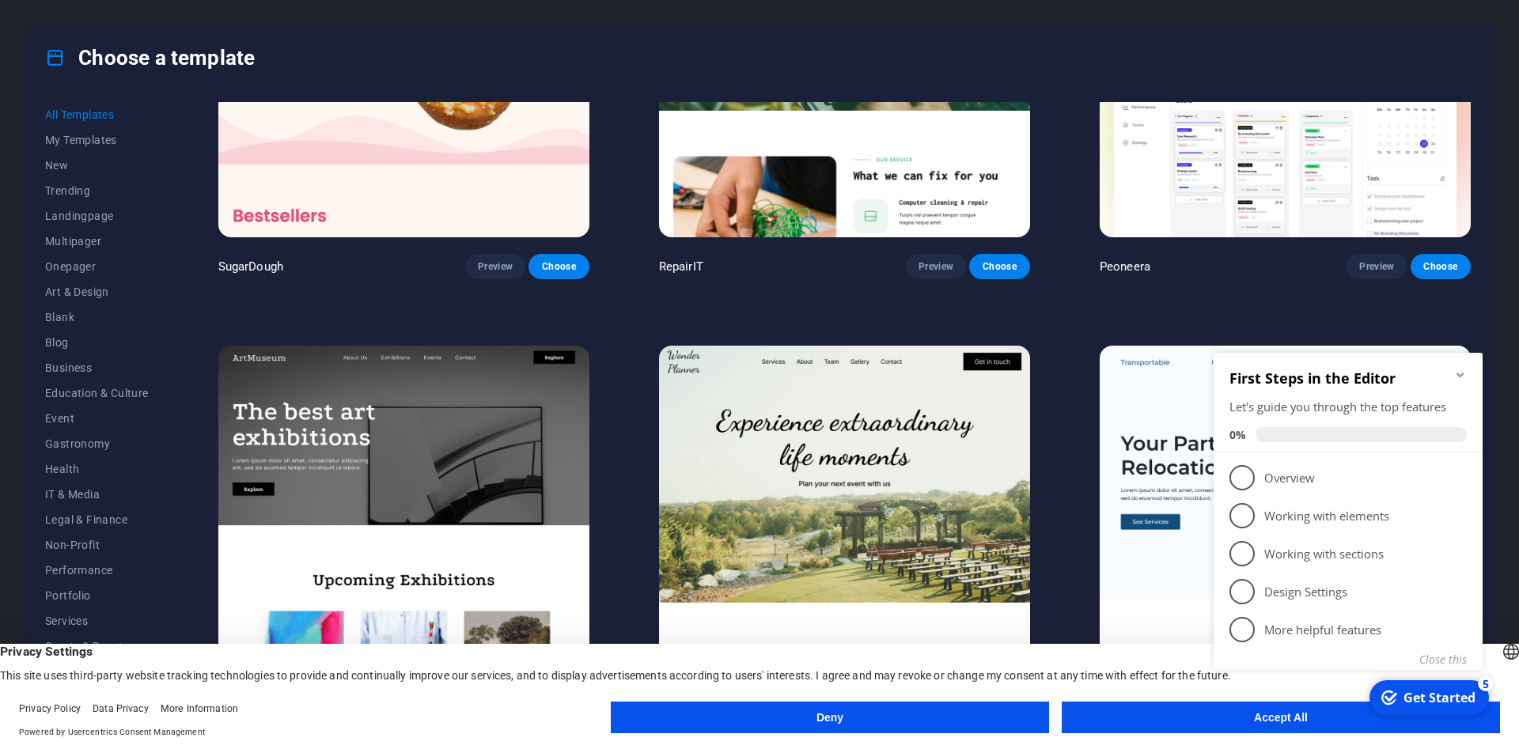
scroll to position [237, 0]
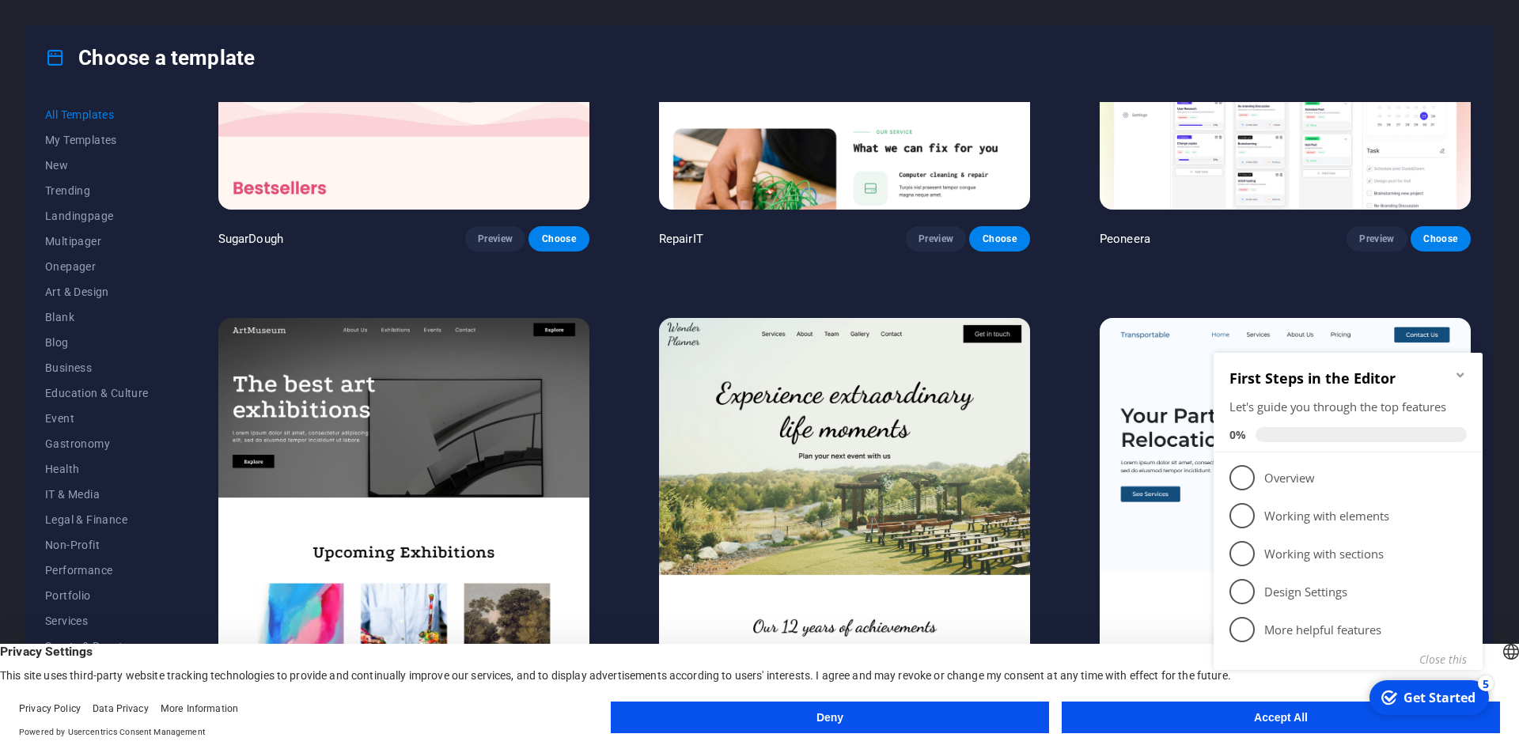
drag, startPoint x: 1216, startPoint y: 722, endPoint x: 15, endPoint y: 374, distance: 1250.2
click at [1216, 722] on appcues-checklist "Contextual help checklist present on screen" at bounding box center [1351, 531] width 288 height 388
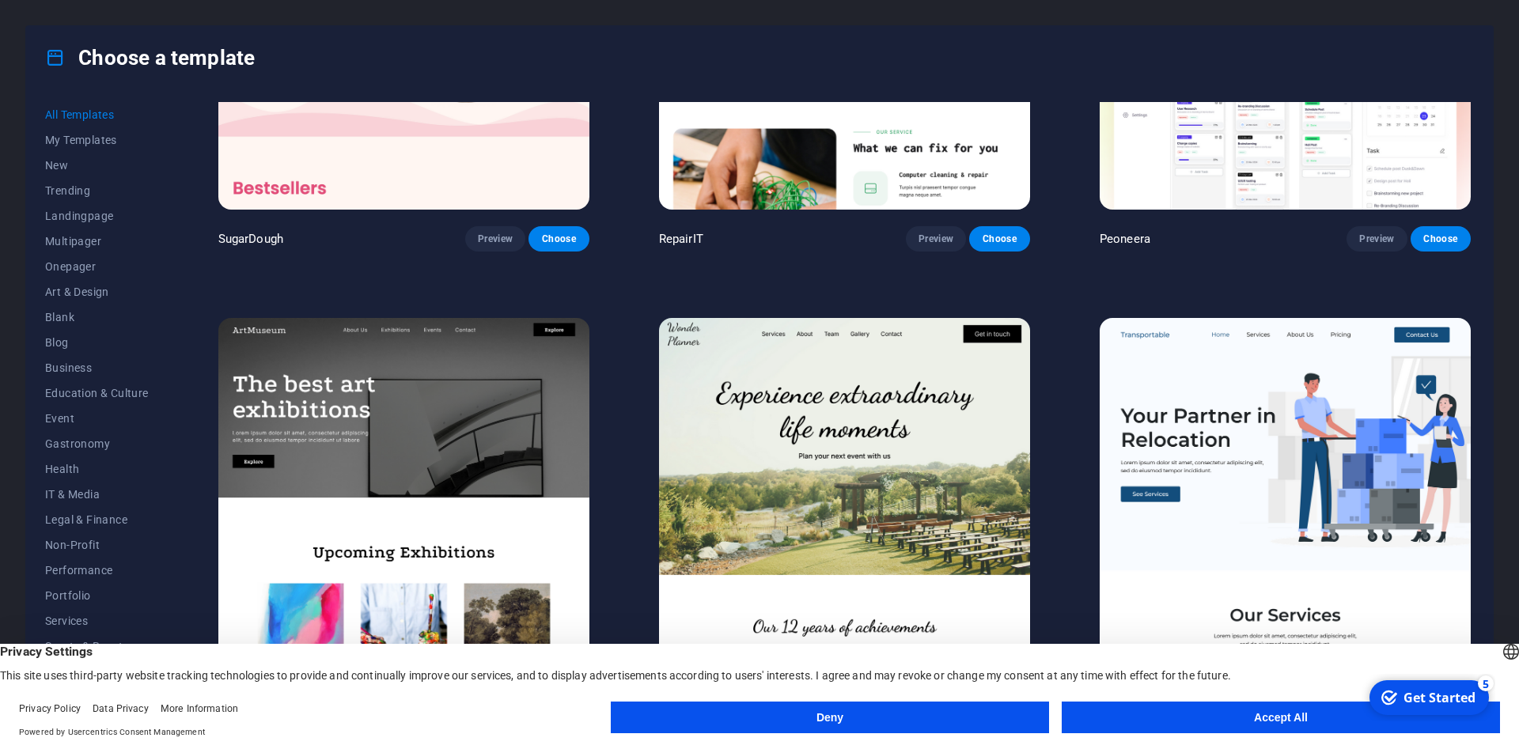
click at [1221, 718] on button "Accept All" at bounding box center [1281, 718] width 438 height 32
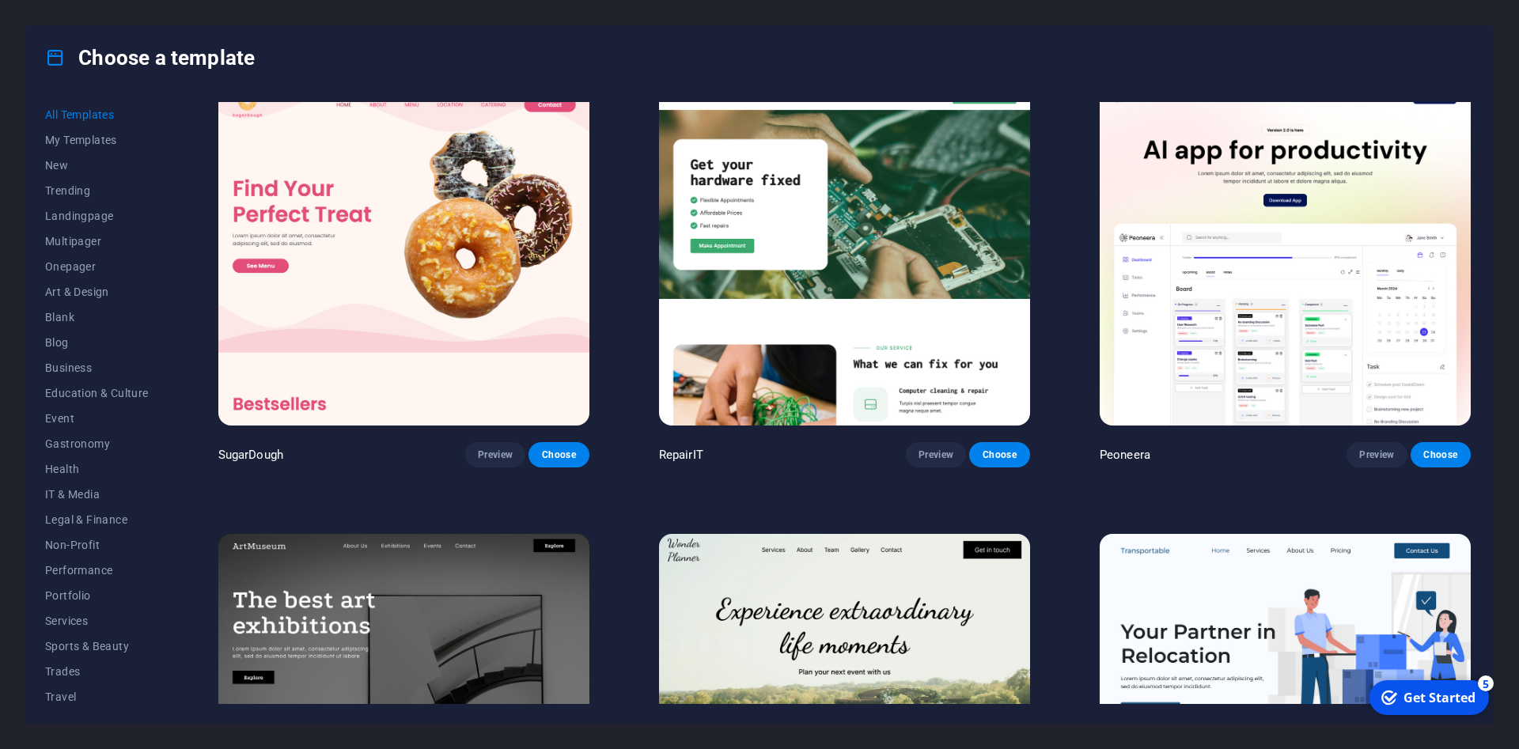
scroll to position [0, 0]
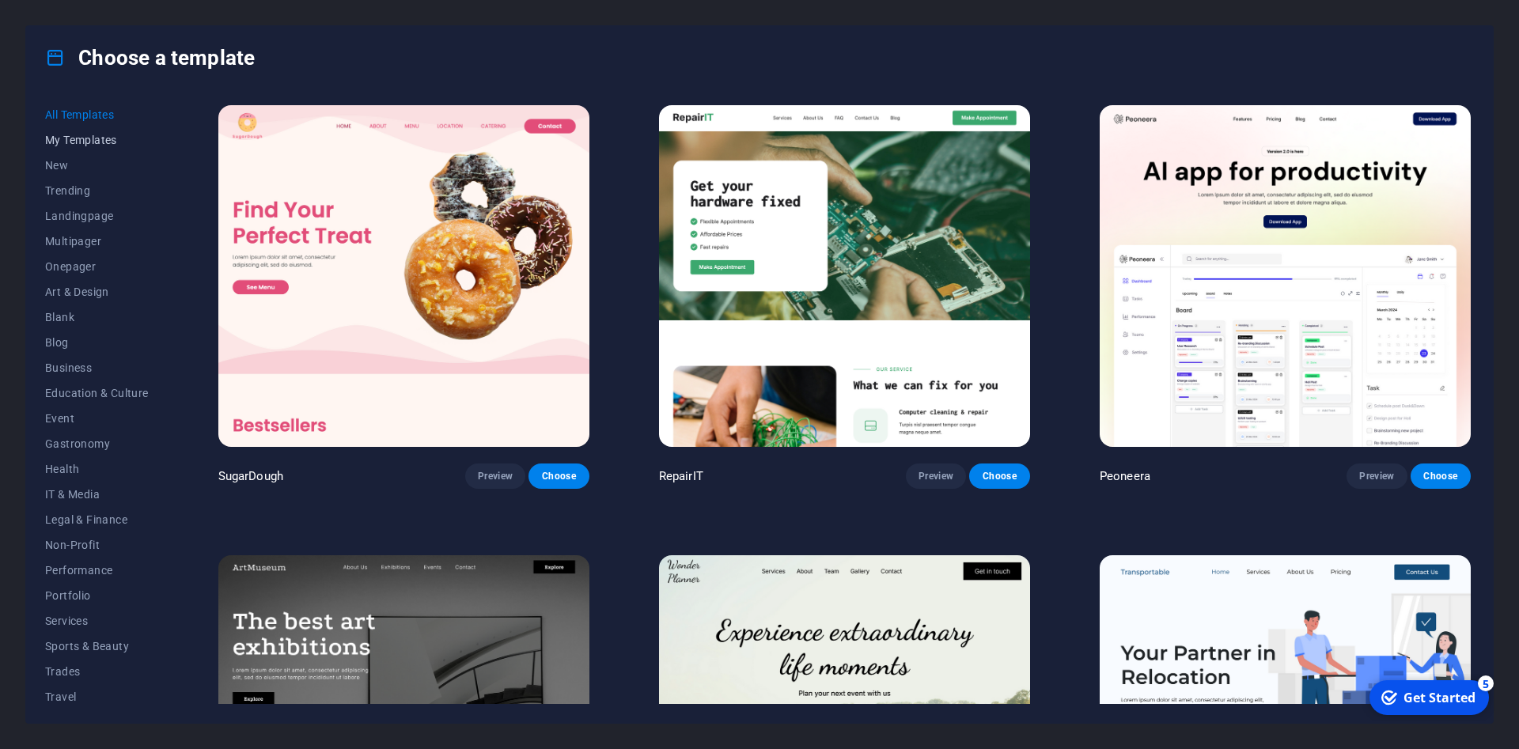
click at [106, 139] on span "My Templates" at bounding box center [97, 140] width 104 height 13
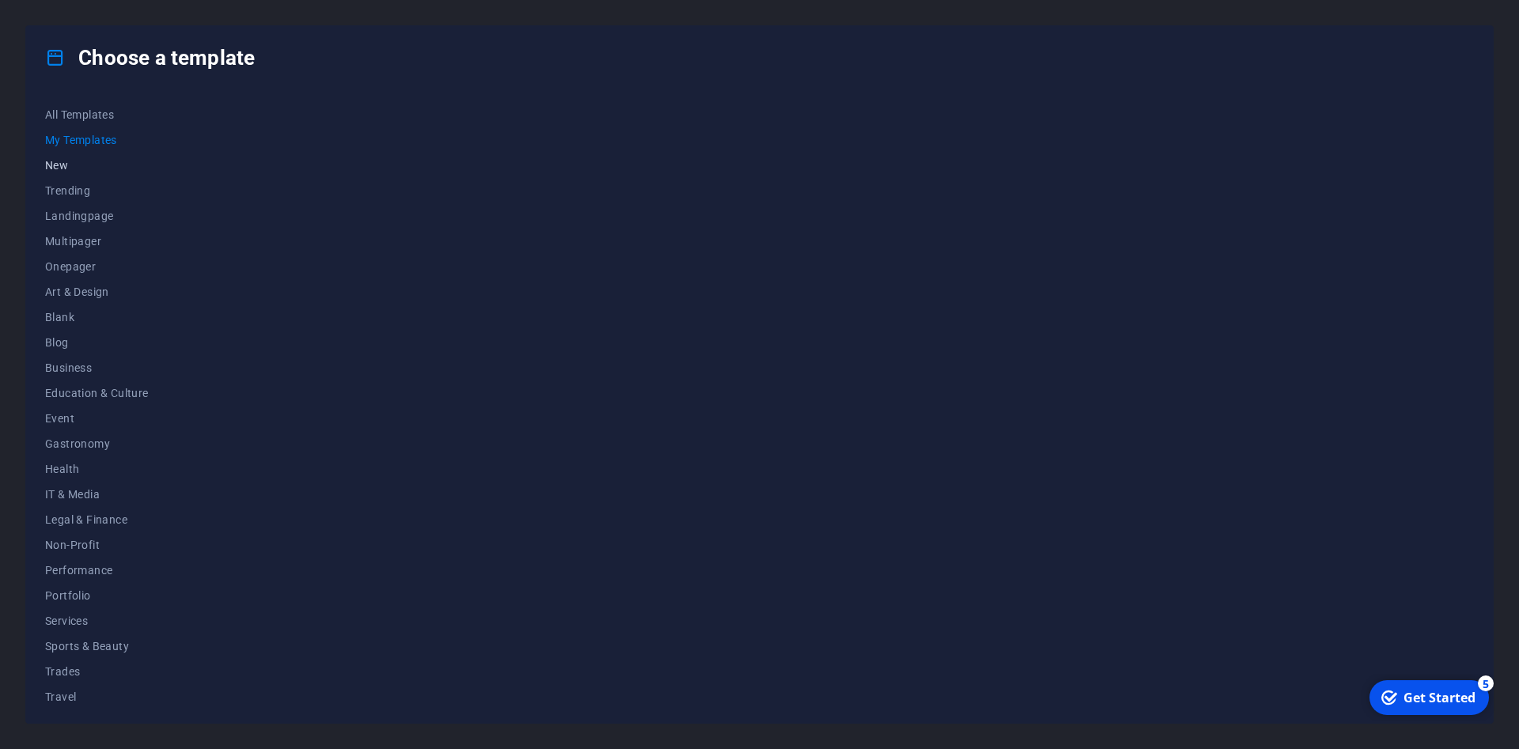
click at [70, 167] on span "New" at bounding box center [97, 165] width 104 height 13
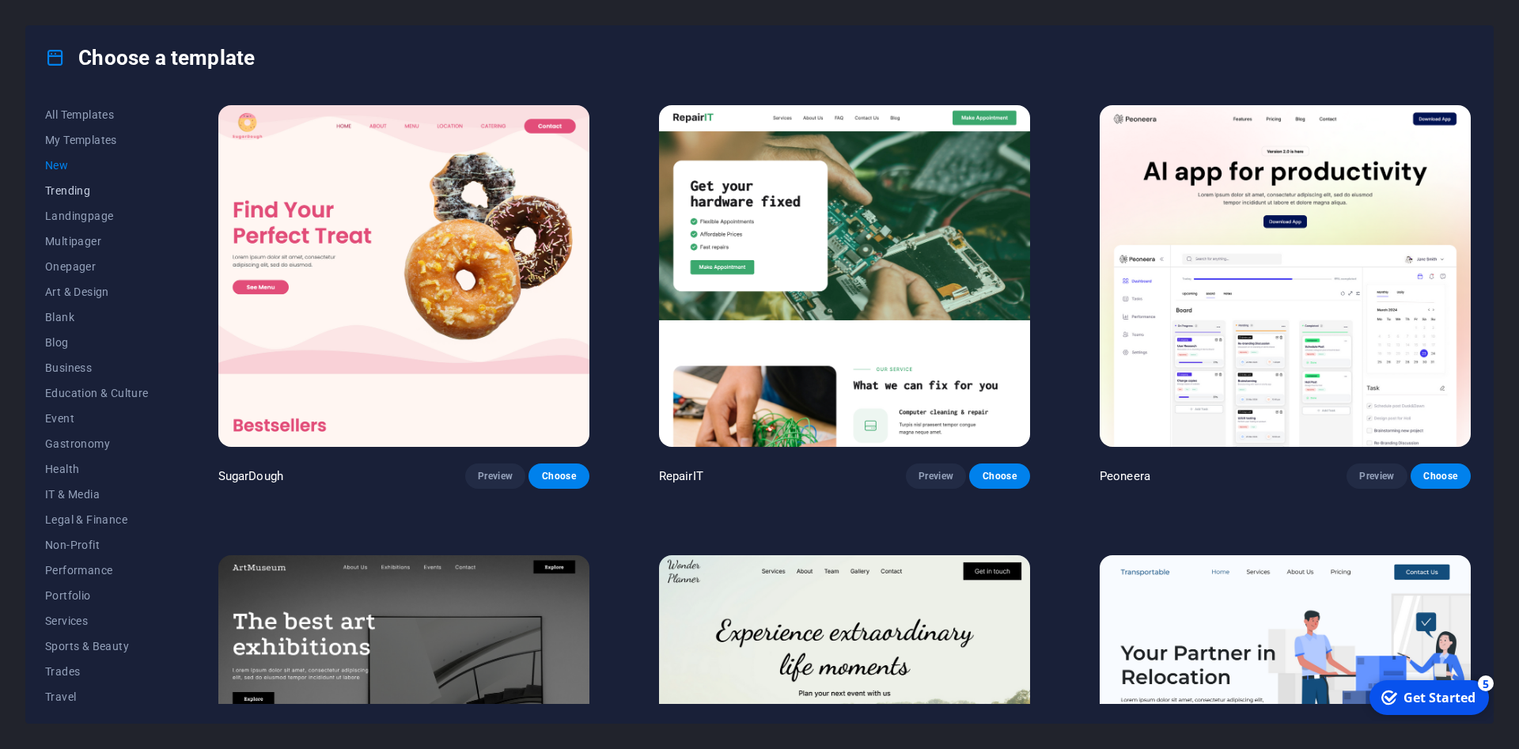
click at [70, 181] on button "Trending" at bounding box center [97, 190] width 104 height 25
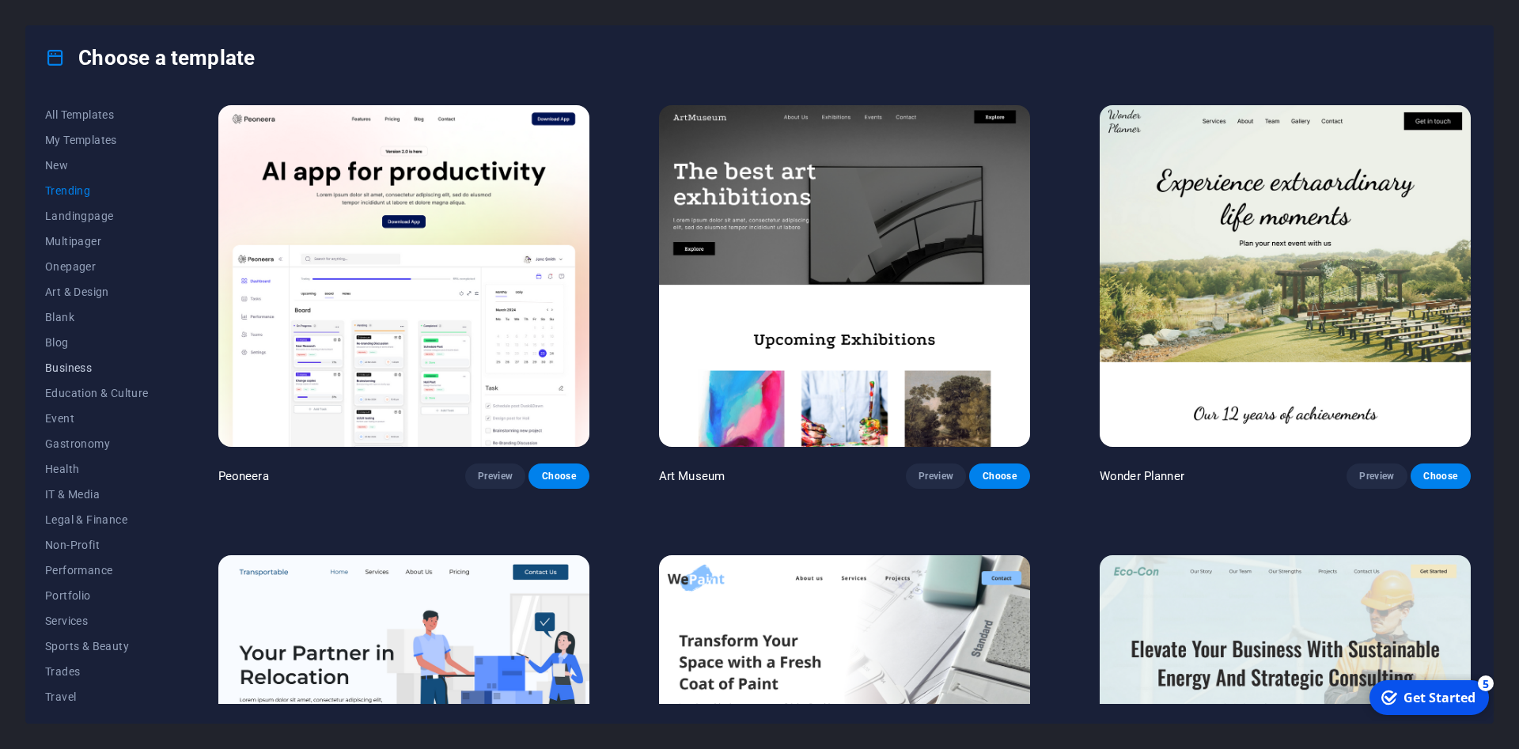
scroll to position [31, 0]
click at [74, 385] on span "Event" at bounding box center [97, 387] width 104 height 13
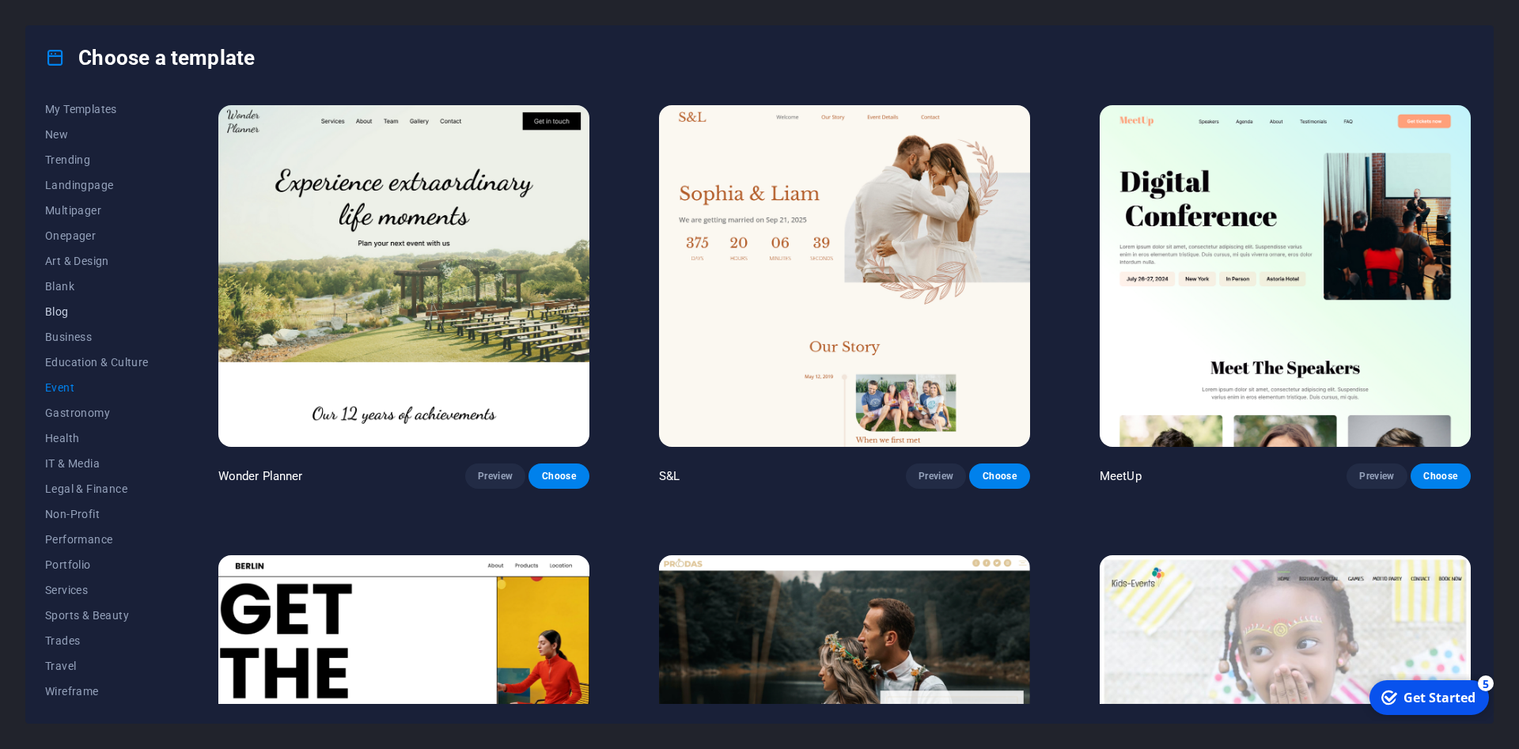
click at [68, 320] on button "Blog" at bounding box center [97, 311] width 104 height 25
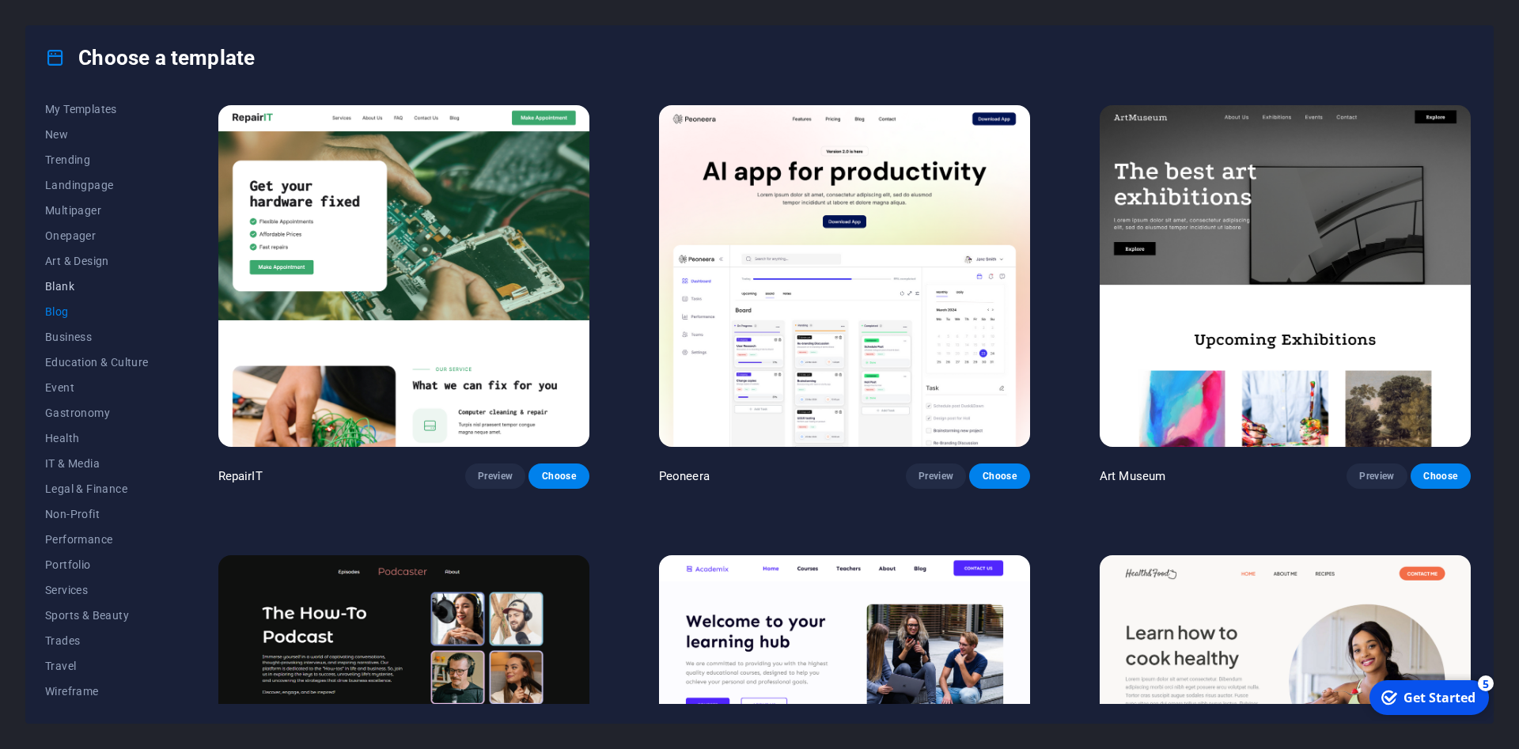
click at [69, 286] on span "Blank" at bounding box center [97, 286] width 104 height 13
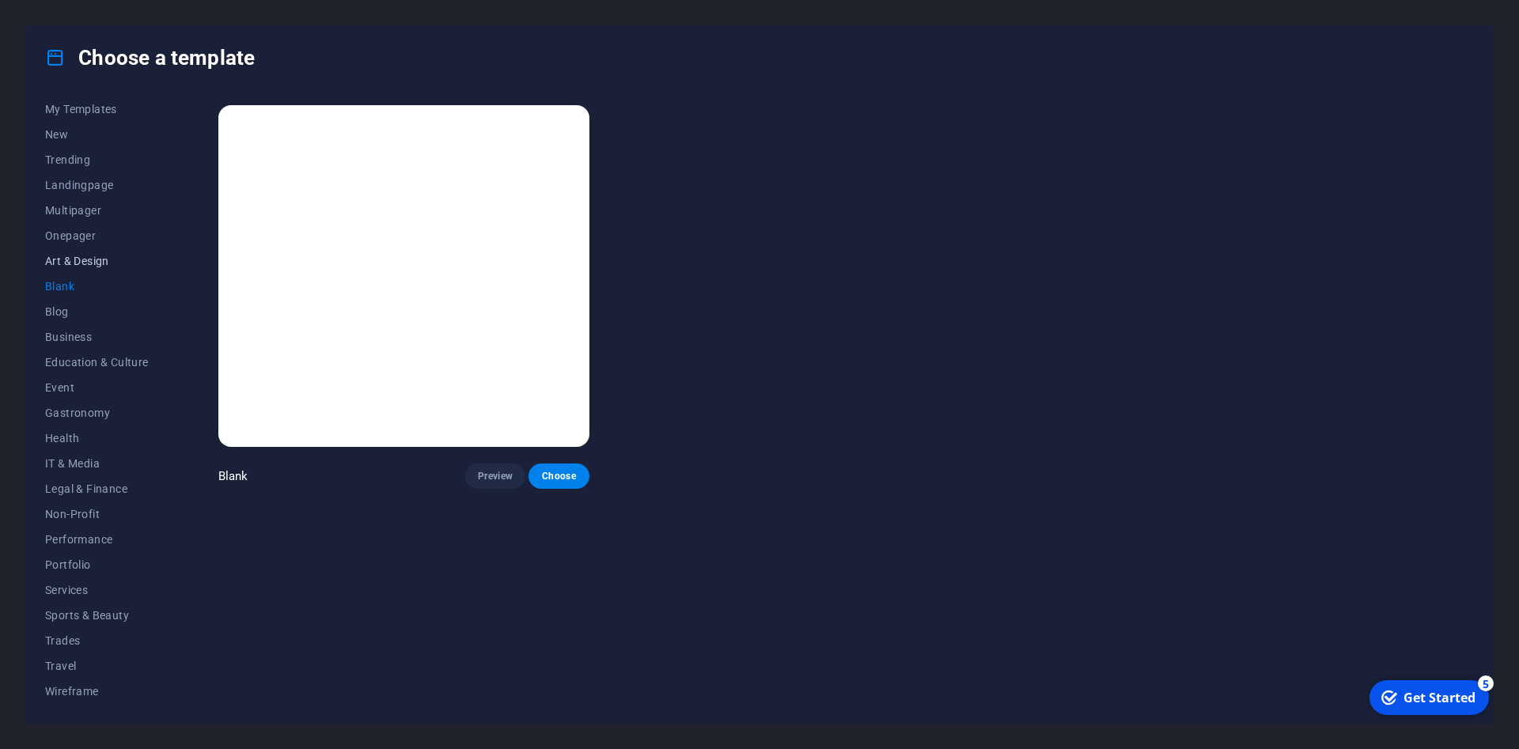
click at [76, 259] on span "Art & Design" at bounding box center [97, 261] width 104 height 13
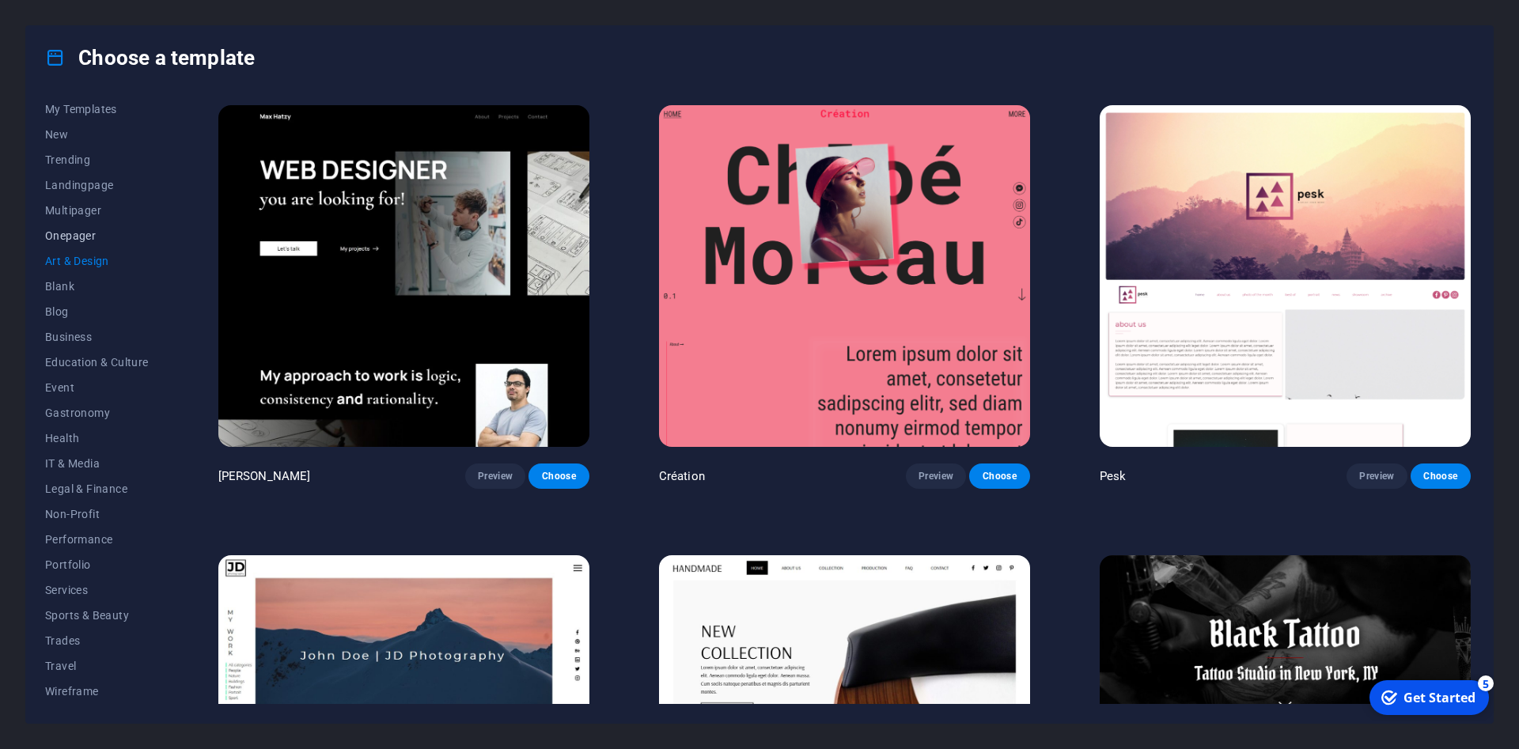
click at [85, 232] on span "Onepager" at bounding box center [97, 235] width 104 height 13
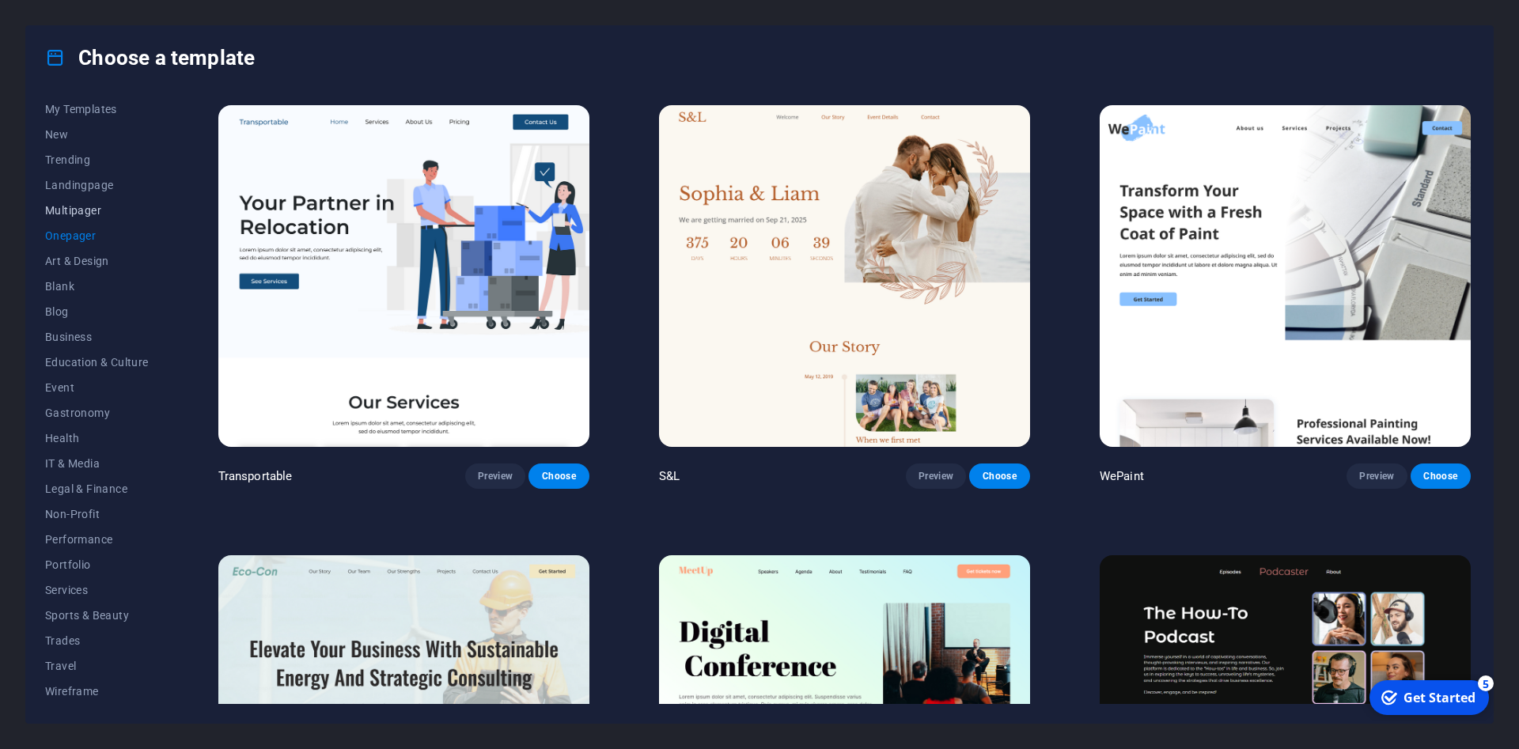
click at [74, 210] on span "Multipager" at bounding box center [97, 210] width 104 height 13
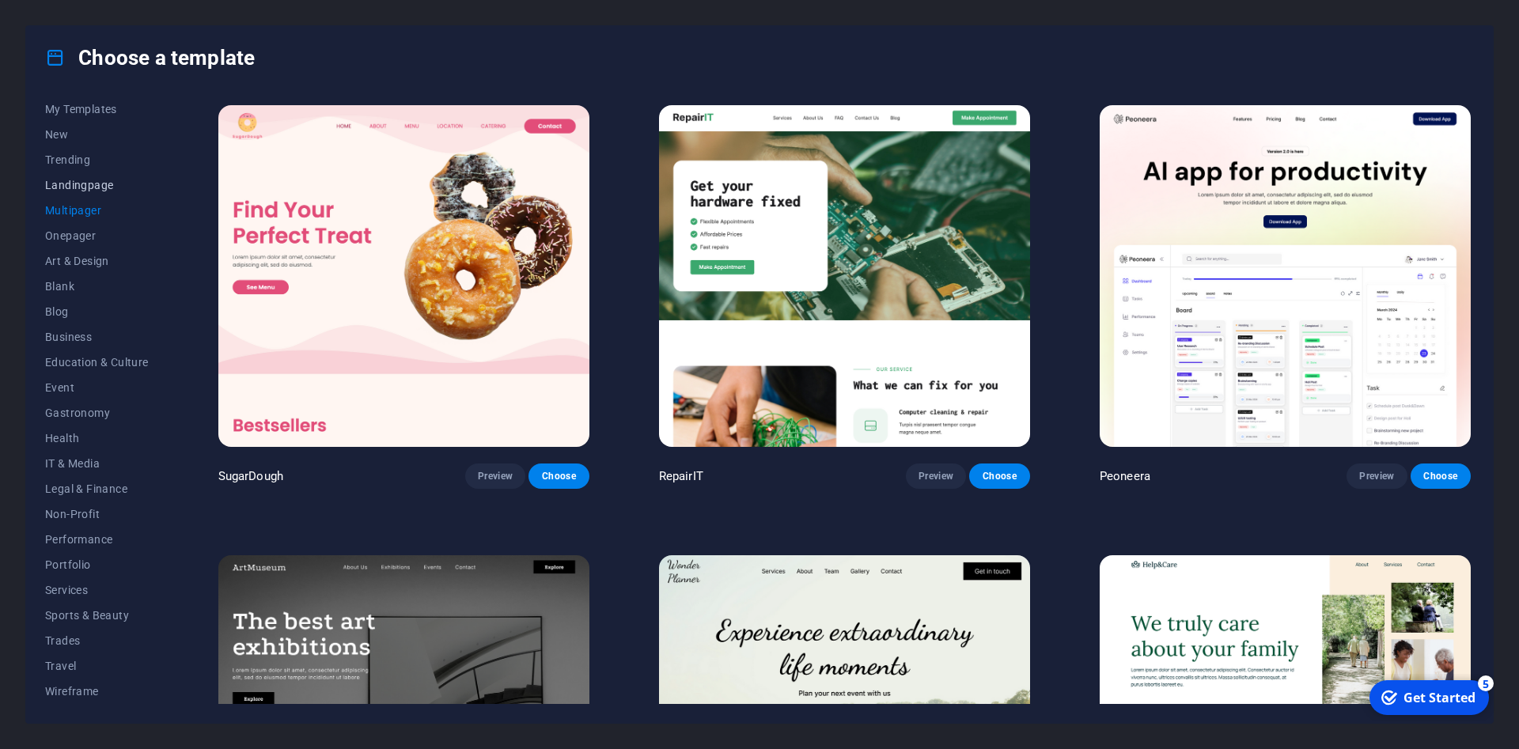
click at [93, 191] on span "Landingpage" at bounding box center [97, 185] width 104 height 13
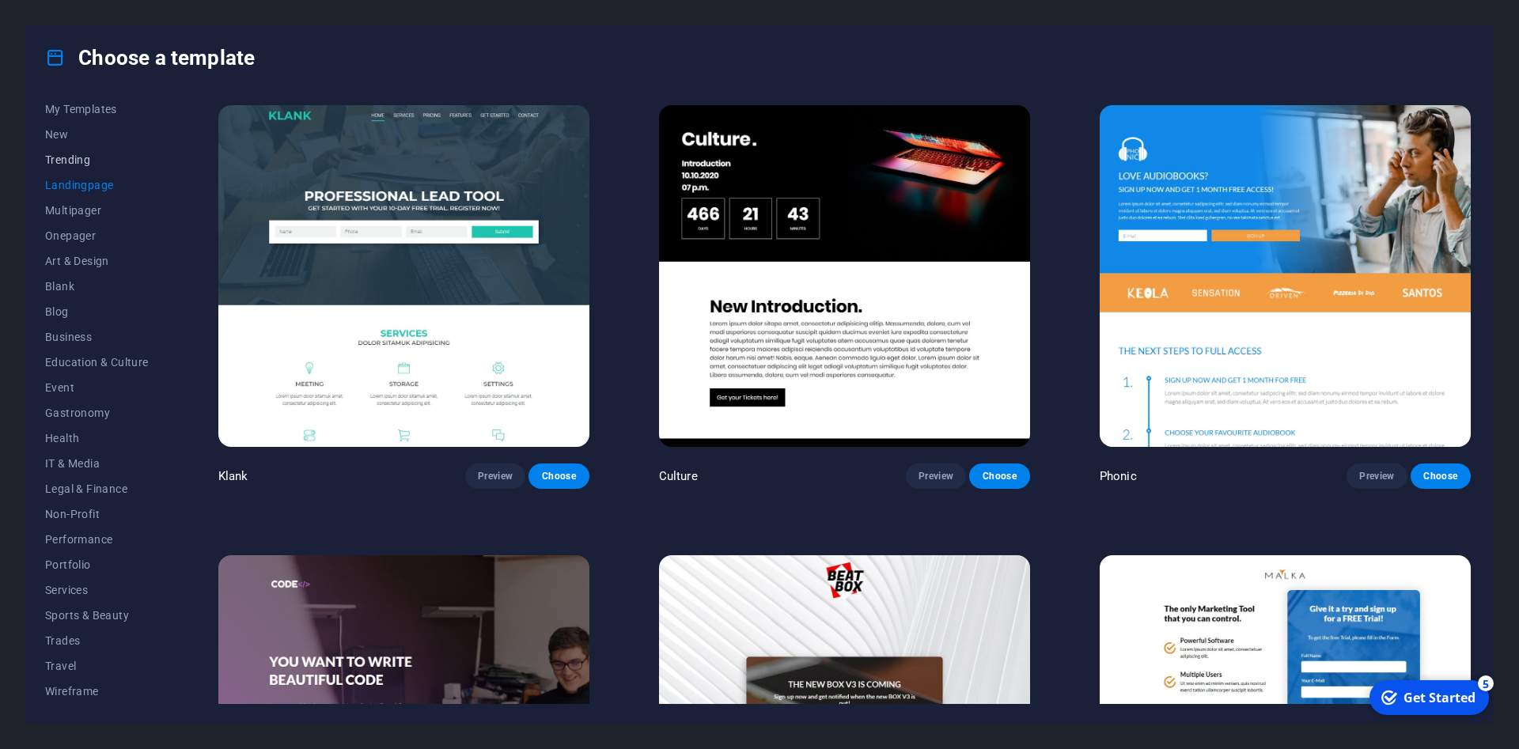
click at [81, 169] on button "Trending" at bounding box center [97, 159] width 104 height 25
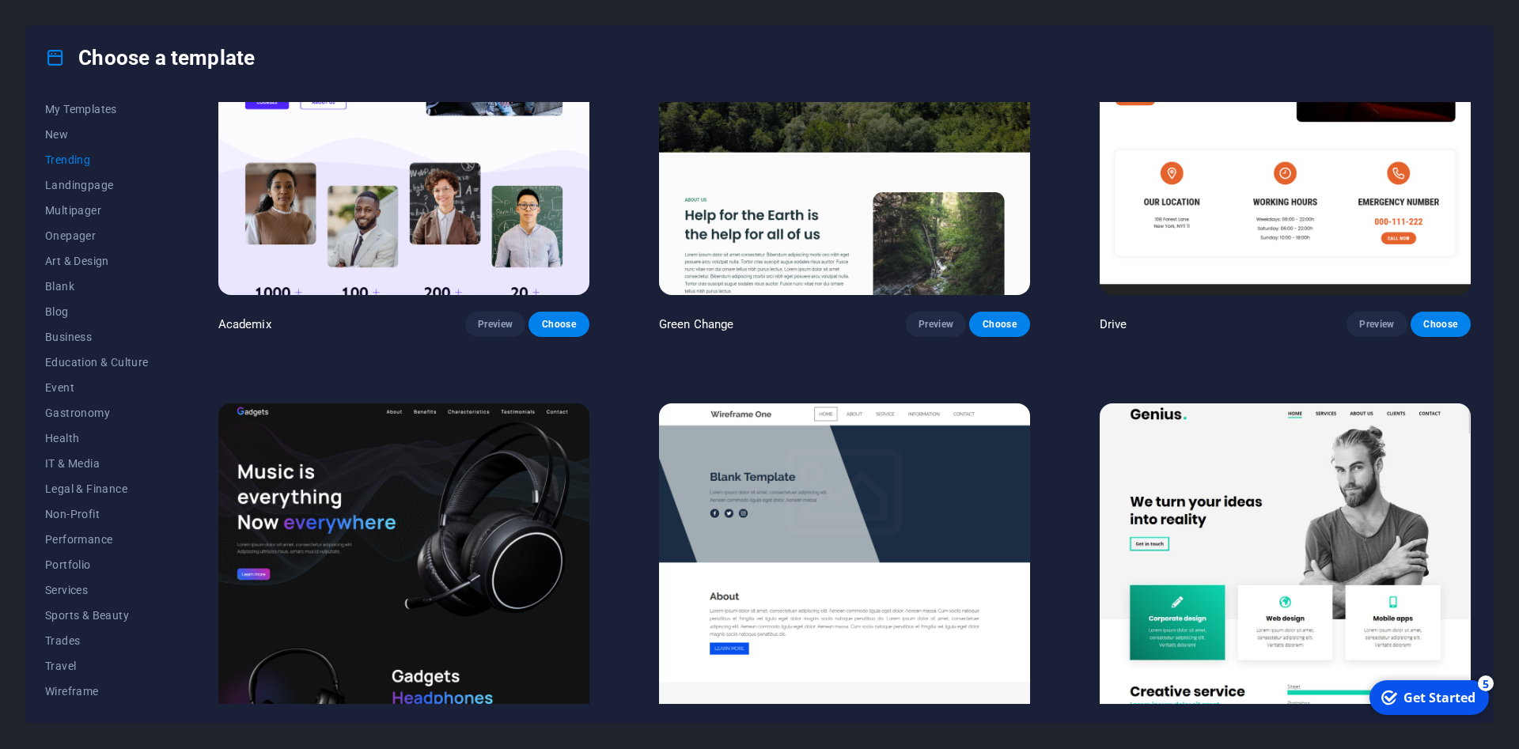
scroll to position [1089, 0]
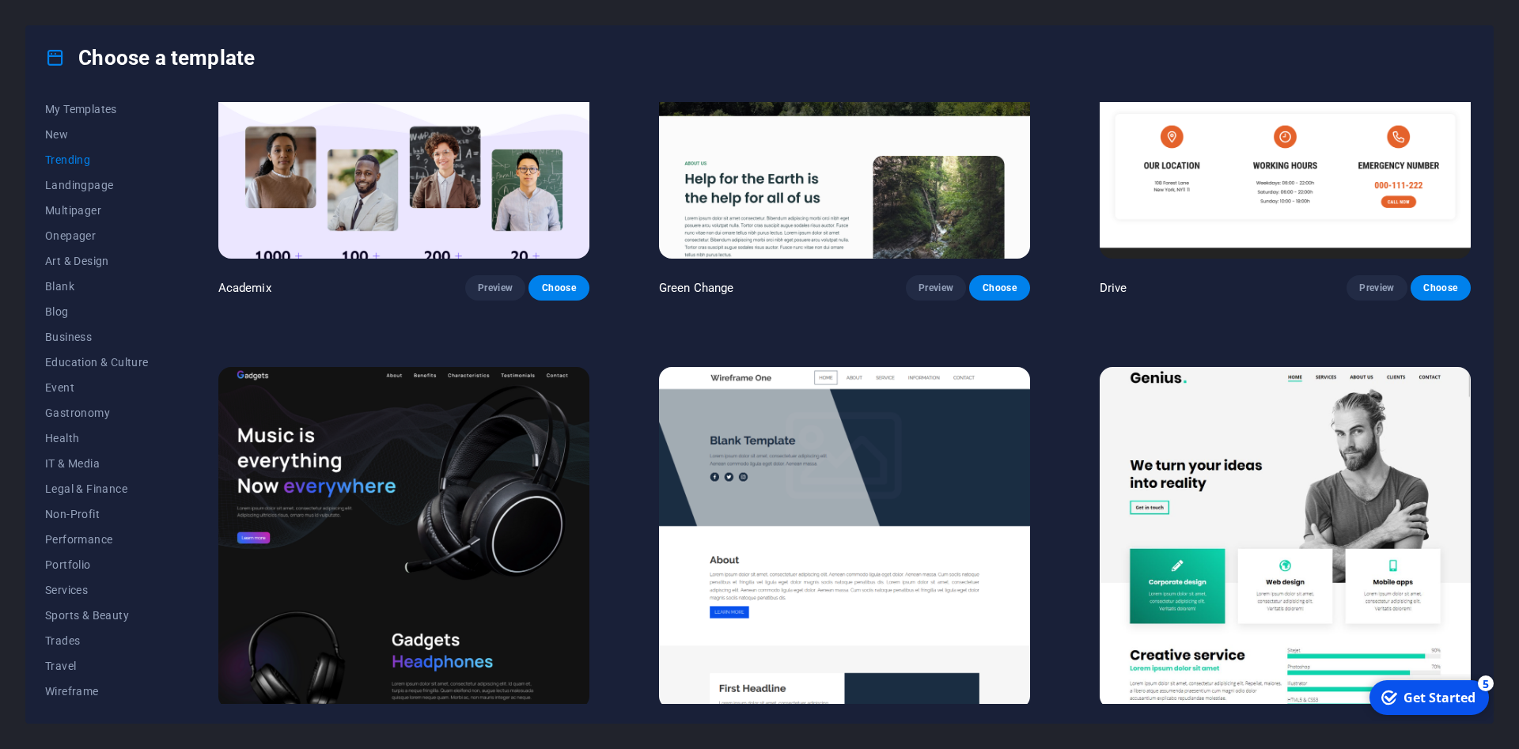
click at [304, 377] on img at bounding box center [403, 538] width 371 height 342
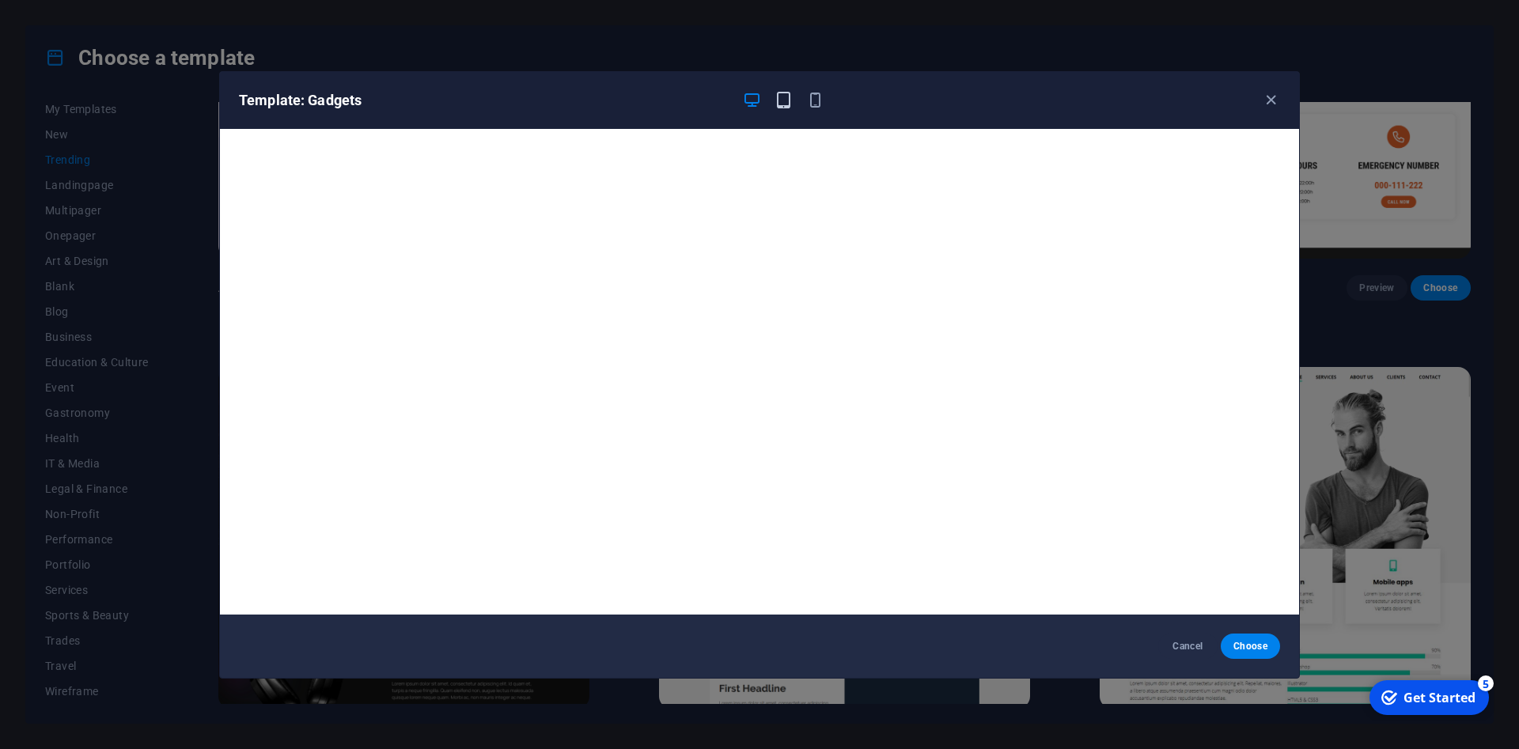
click at [788, 100] on icon "button" at bounding box center [783, 100] width 18 height 18
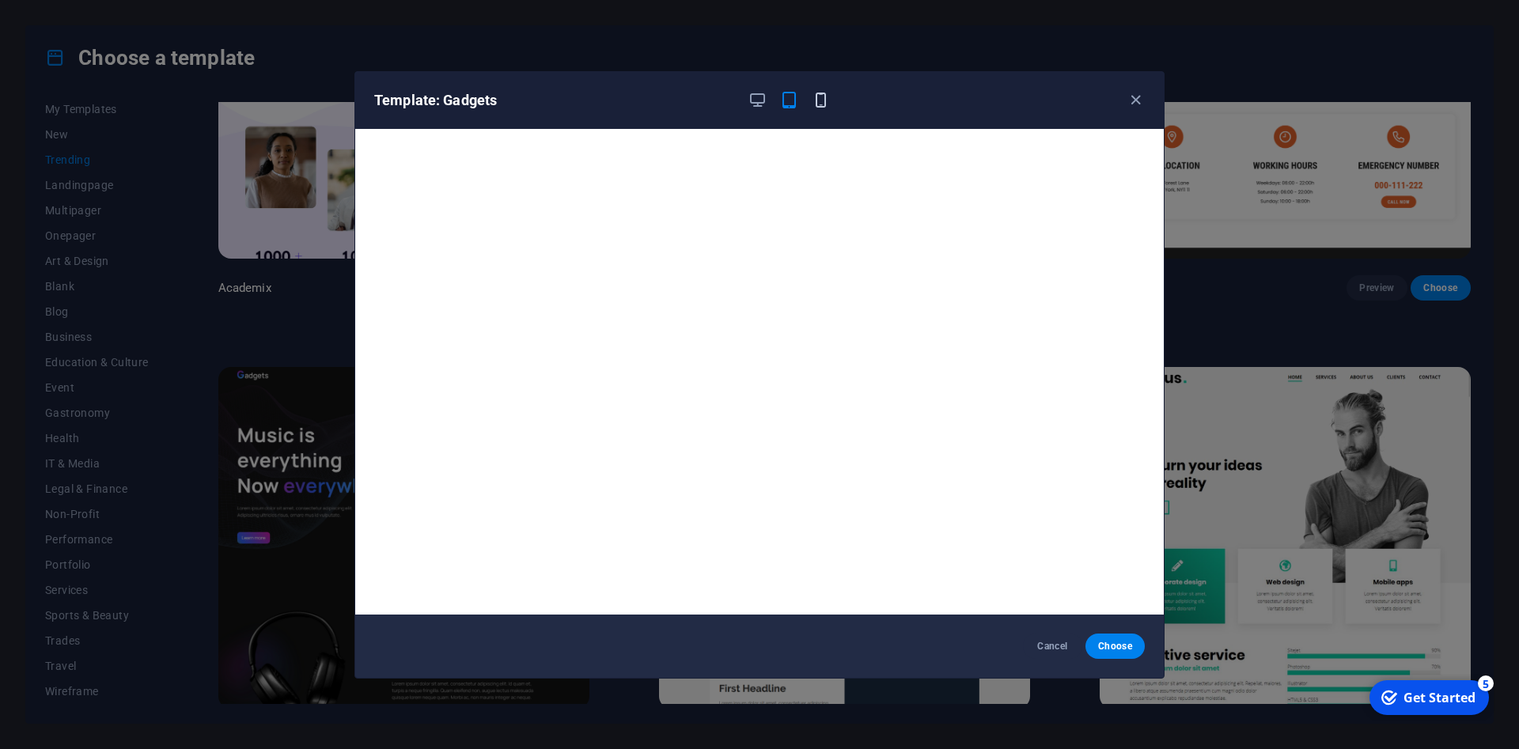
click at [816, 101] on icon "button" at bounding box center [821, 100] width 18 height 18
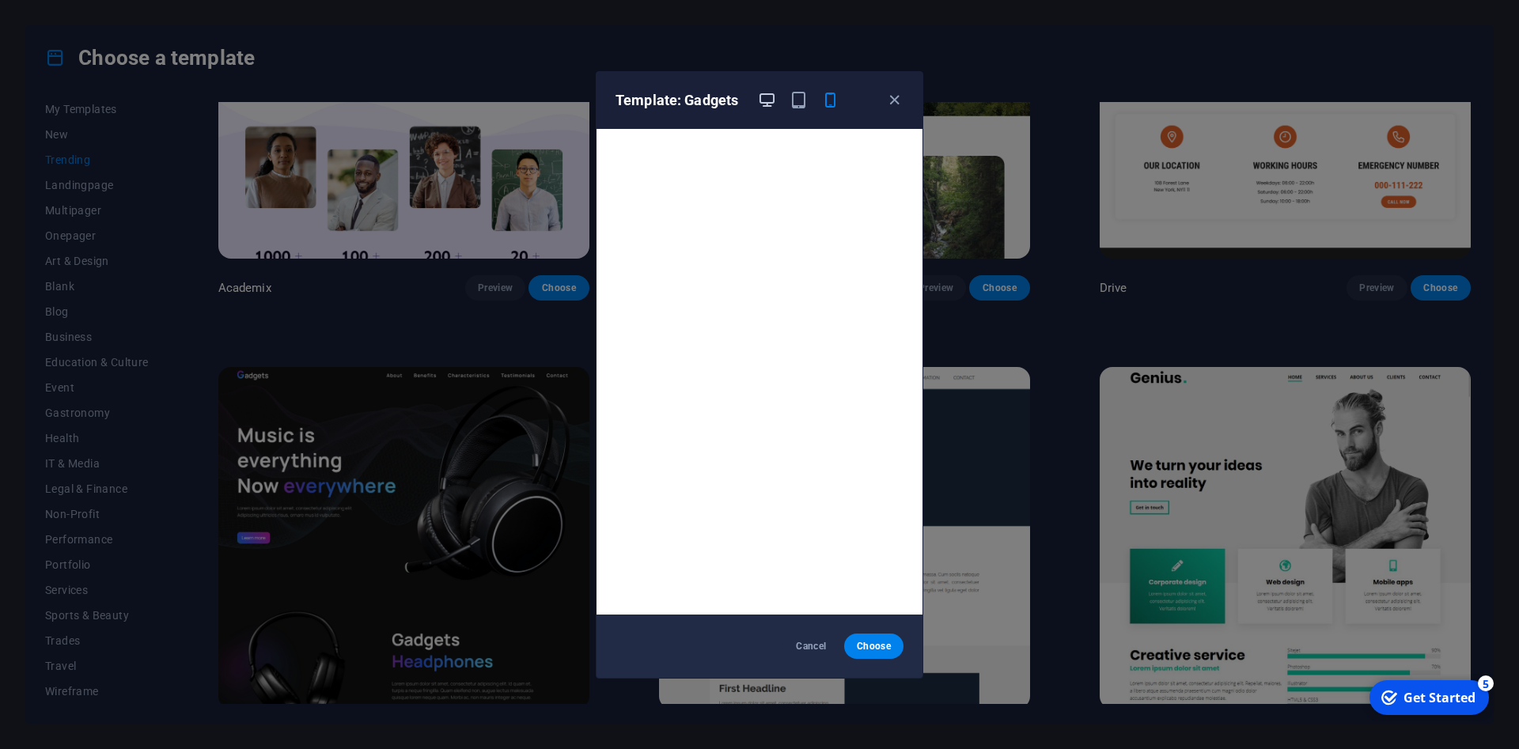
click at [766, 95] on icon "button" at bounding box center [767, 100] width 18 height 18
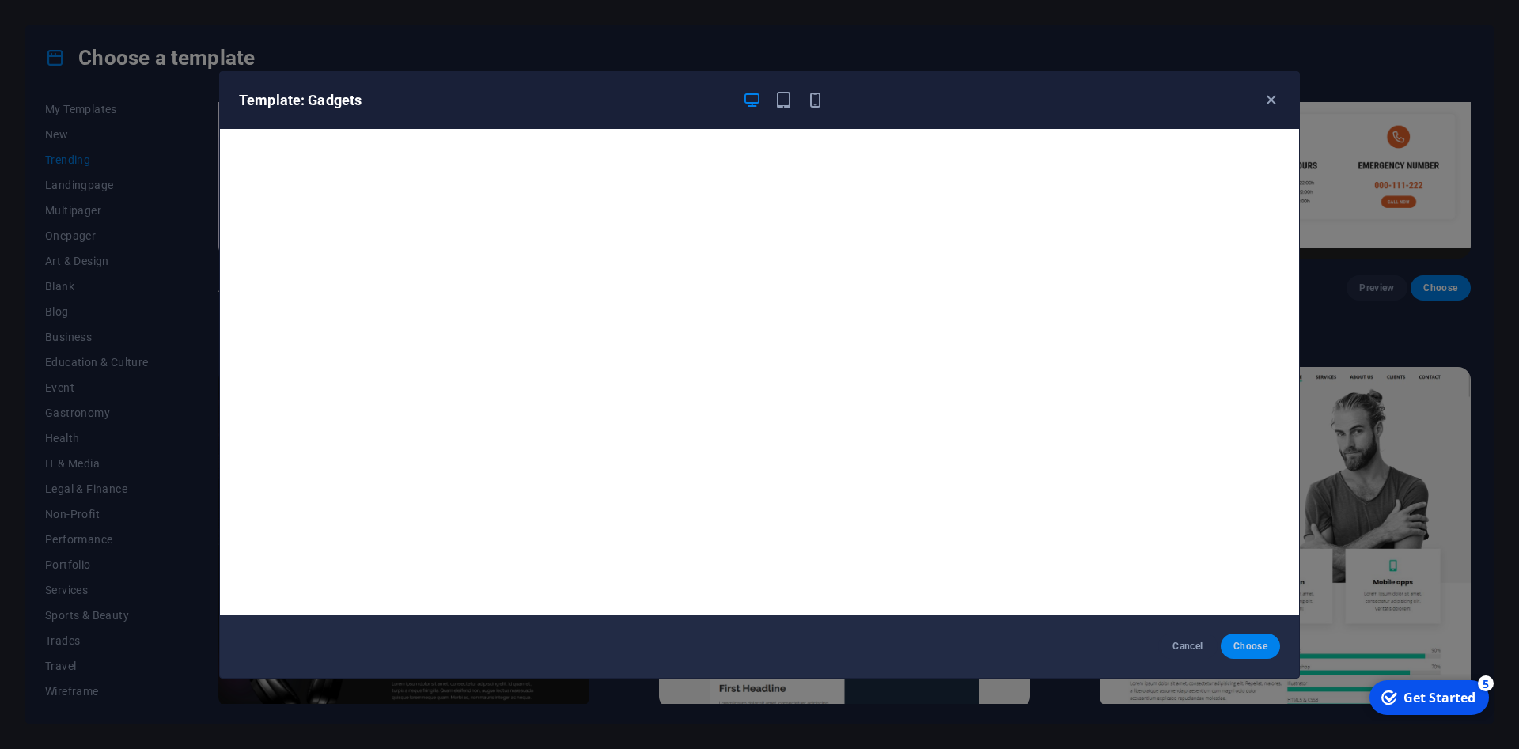
click at [1259, 635] on button "Choose" at bounding box center [1250, 646] width 59 height 25
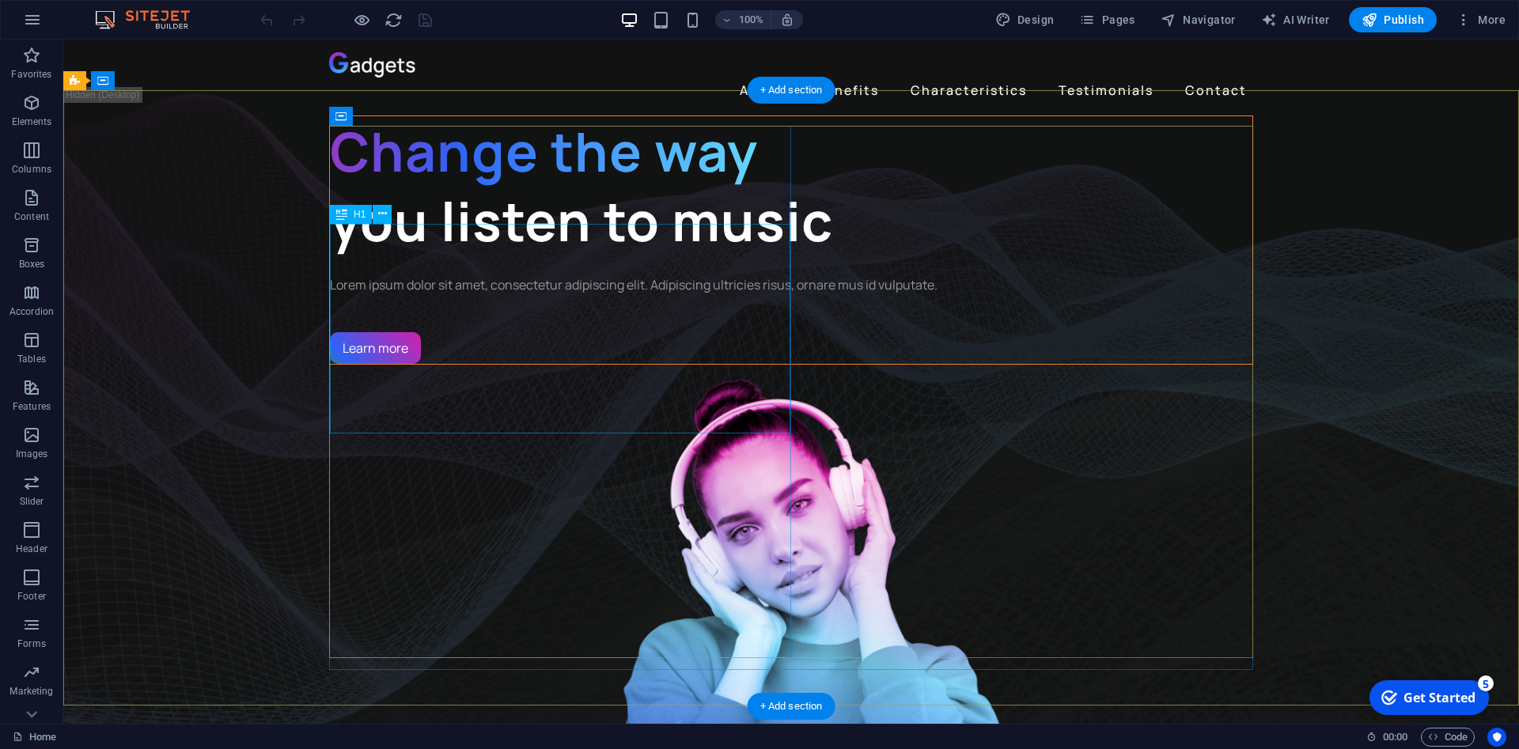
click at [543, 256] on div "Change the way you listen to music" at bounding box center [791, 186] width 922 height 140
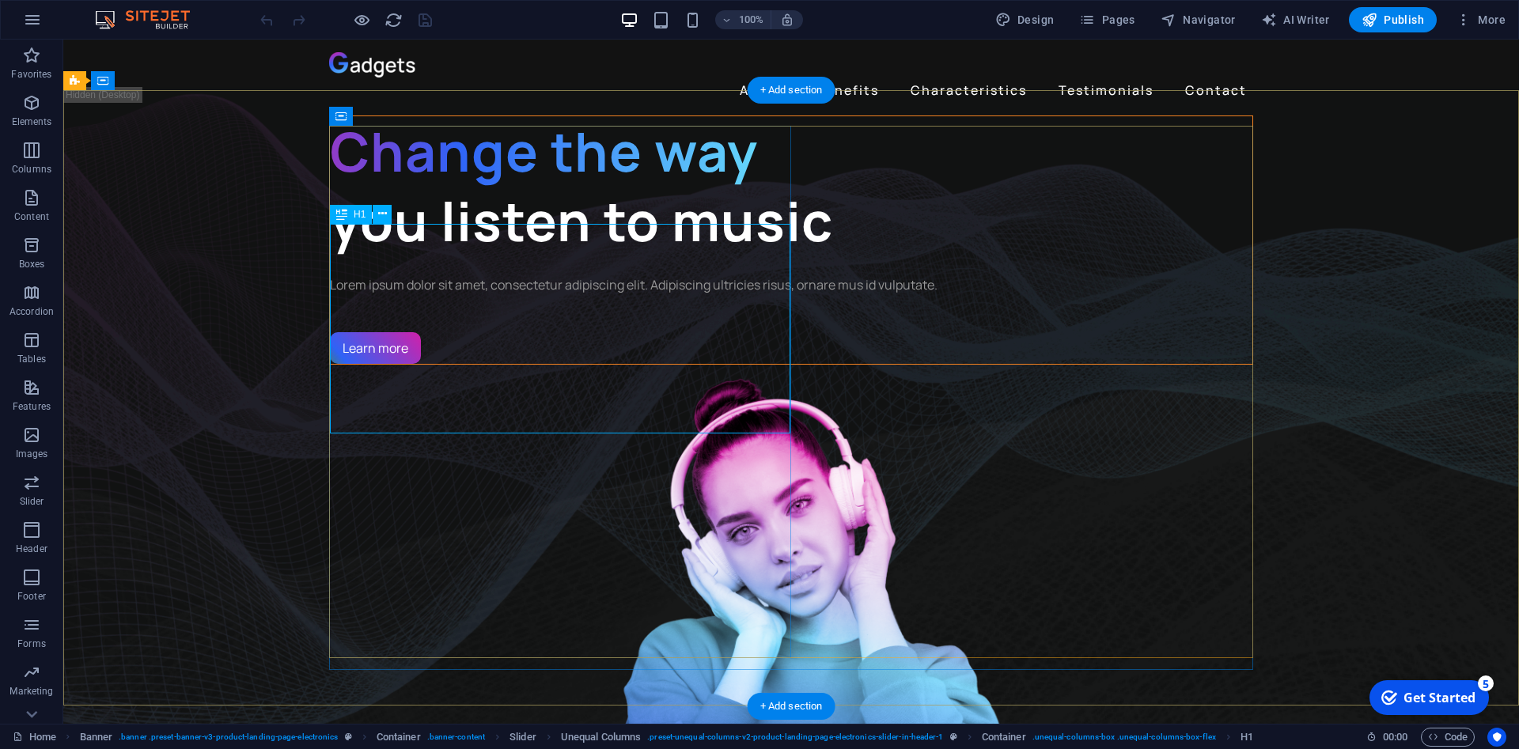
click at [476, 256] on div "Change the way you listen to music" at bounding box center [791, 186] width 922 height 140
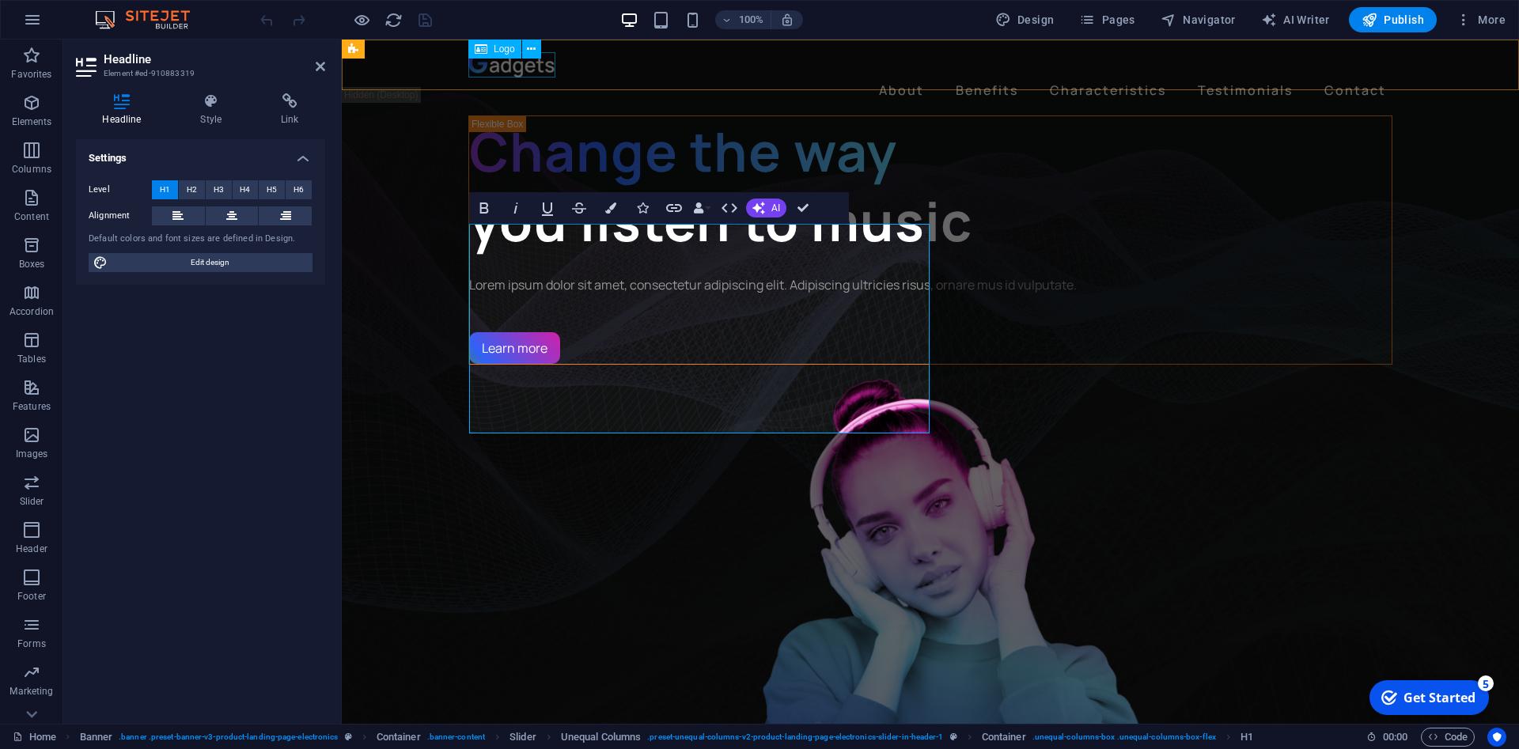
click at [522, 76] on div at bounding box center [930, 64] width 924 height 25
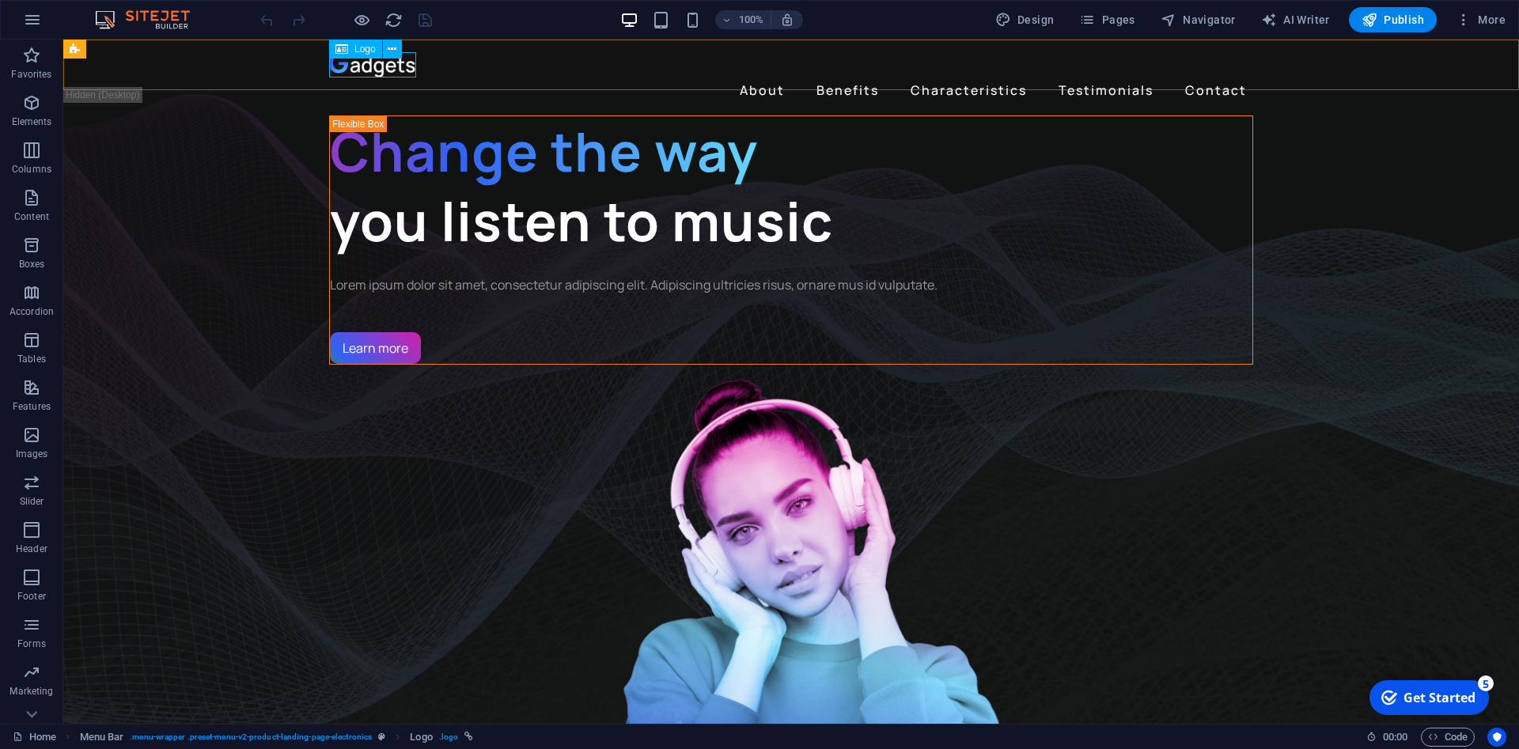
click at [365, 48] on span "Logo" at bounding box center [364, 48] width 21 height 9
click at [366, 66] on div at bounding box center [791, 64] width 924 height 25
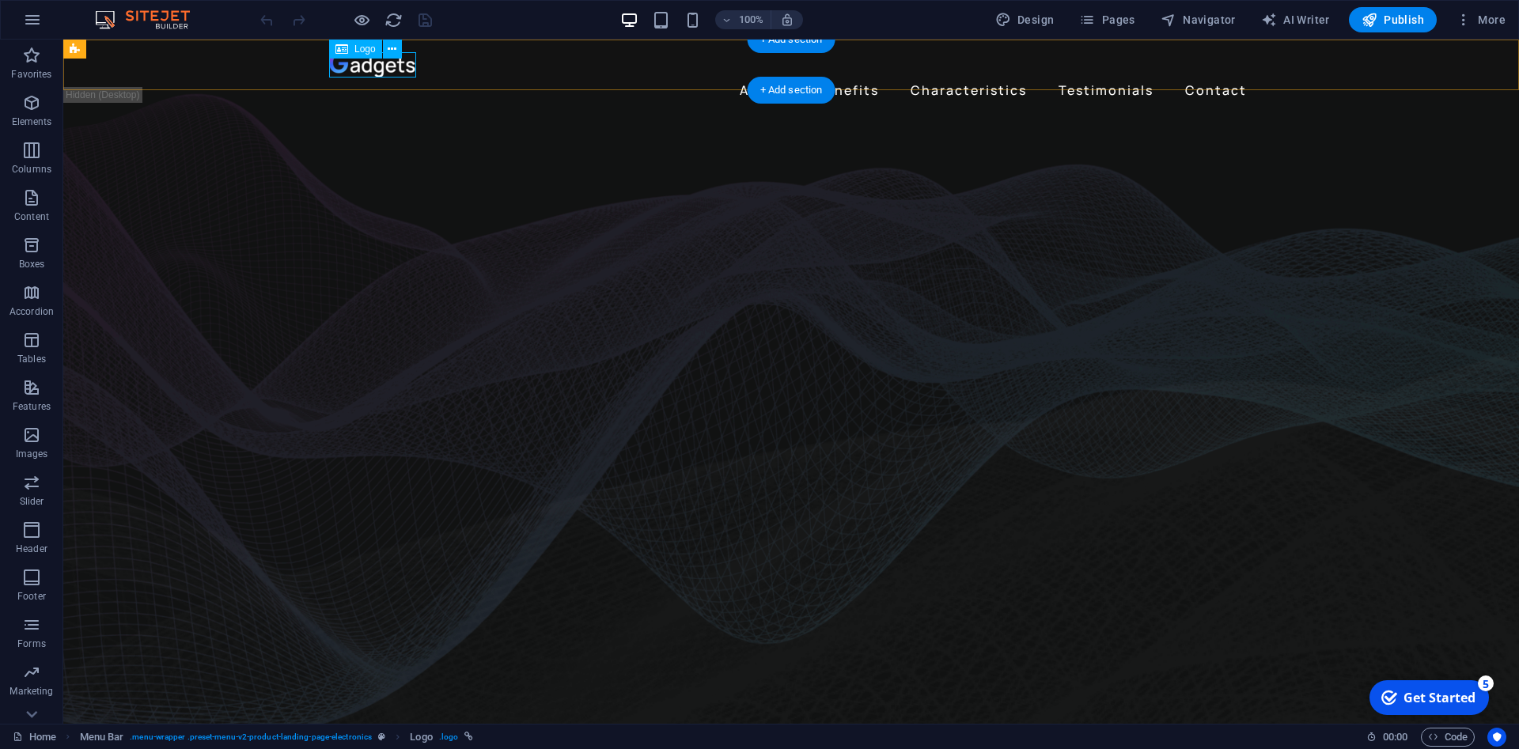
click at [359, 73] on div at bounding box center [791, 64] width 924 height 25
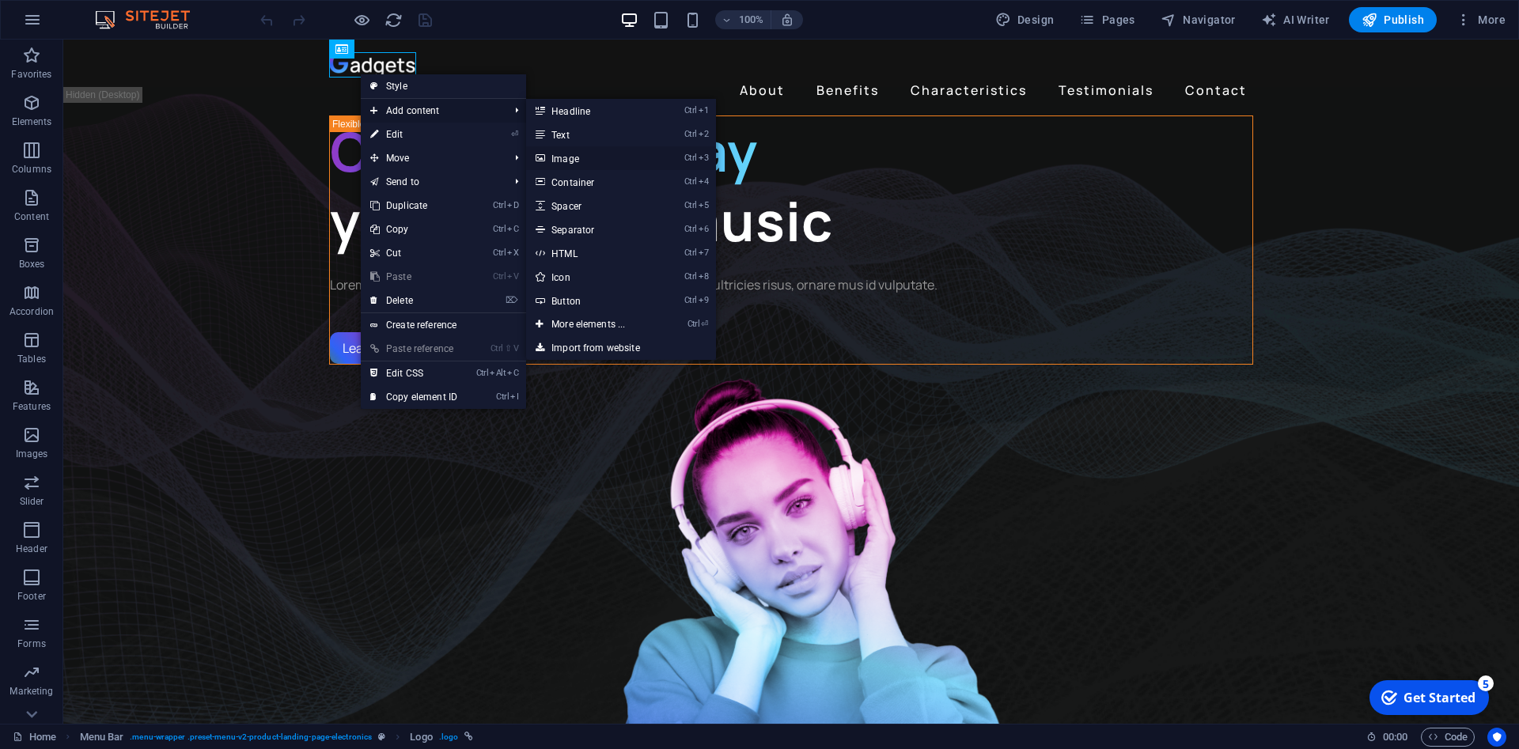
click at [593, 153] on link "Ctrl 3 Image" at bounding box center [591, 158] width 131 height 24
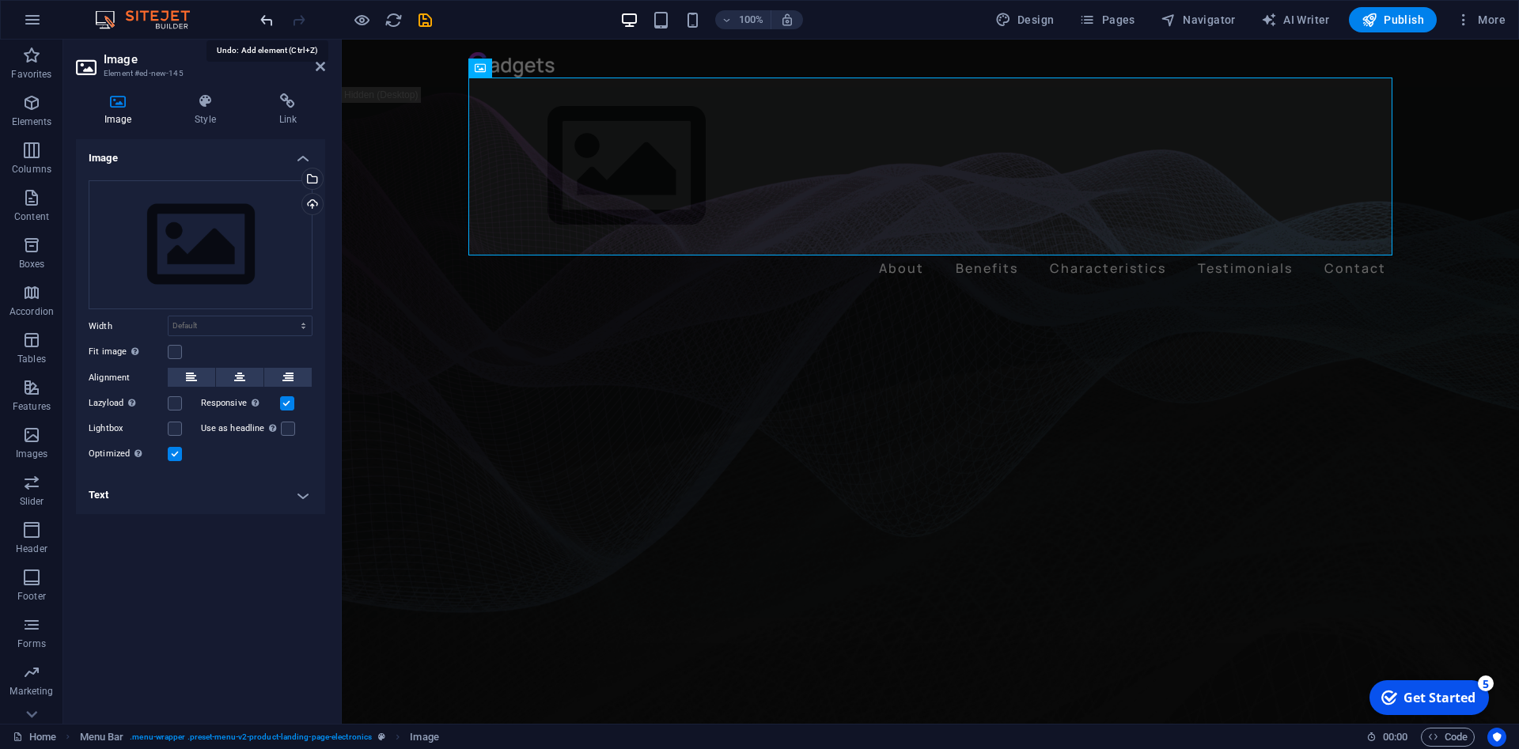
click at [270, 23] on icon "undo" at bounding box center [267, 20] width 18 height 18
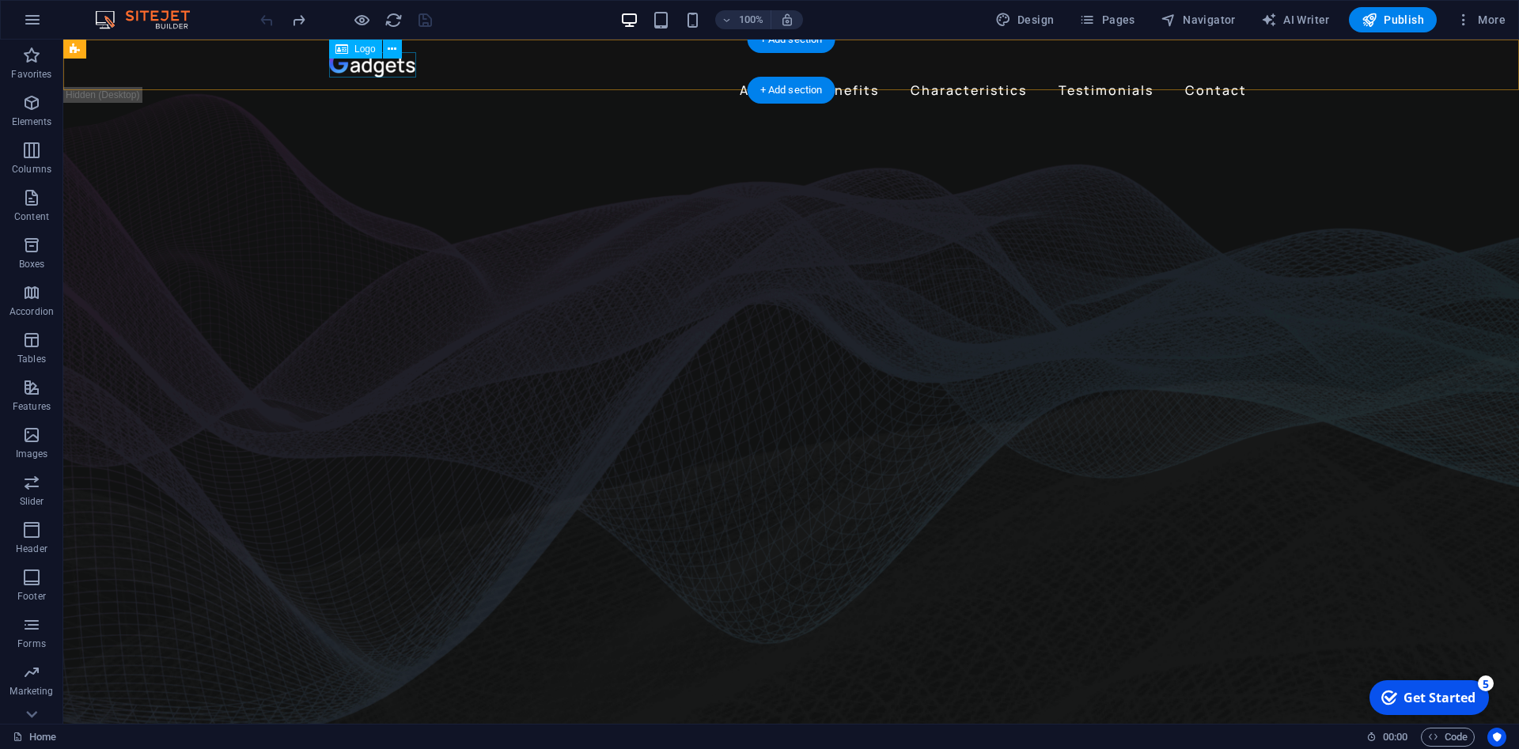
click at [369, 66] on div at bounding box center [791, 64] width 924 height 25
click at [354, 66] on div at bounding box center [791, 64] width 924 height 25
click at [364, 67] on div at bounding box center [791, 64] width 924 height 25
select select "px"
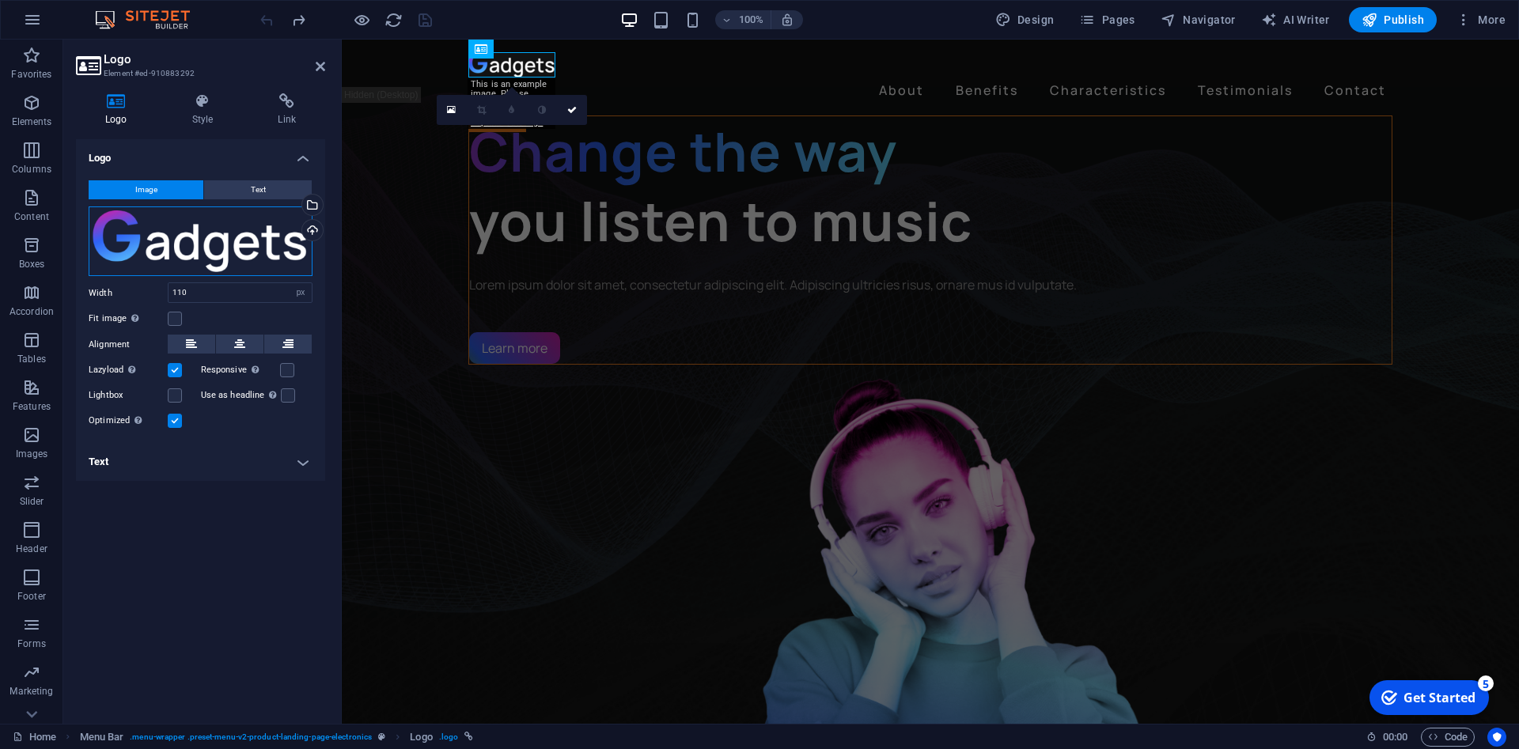
click at [248, 243] on div "Drag files here, click to choose files or select files from Files or our free s…" at bounding box center [201, 241] width 224 height 70
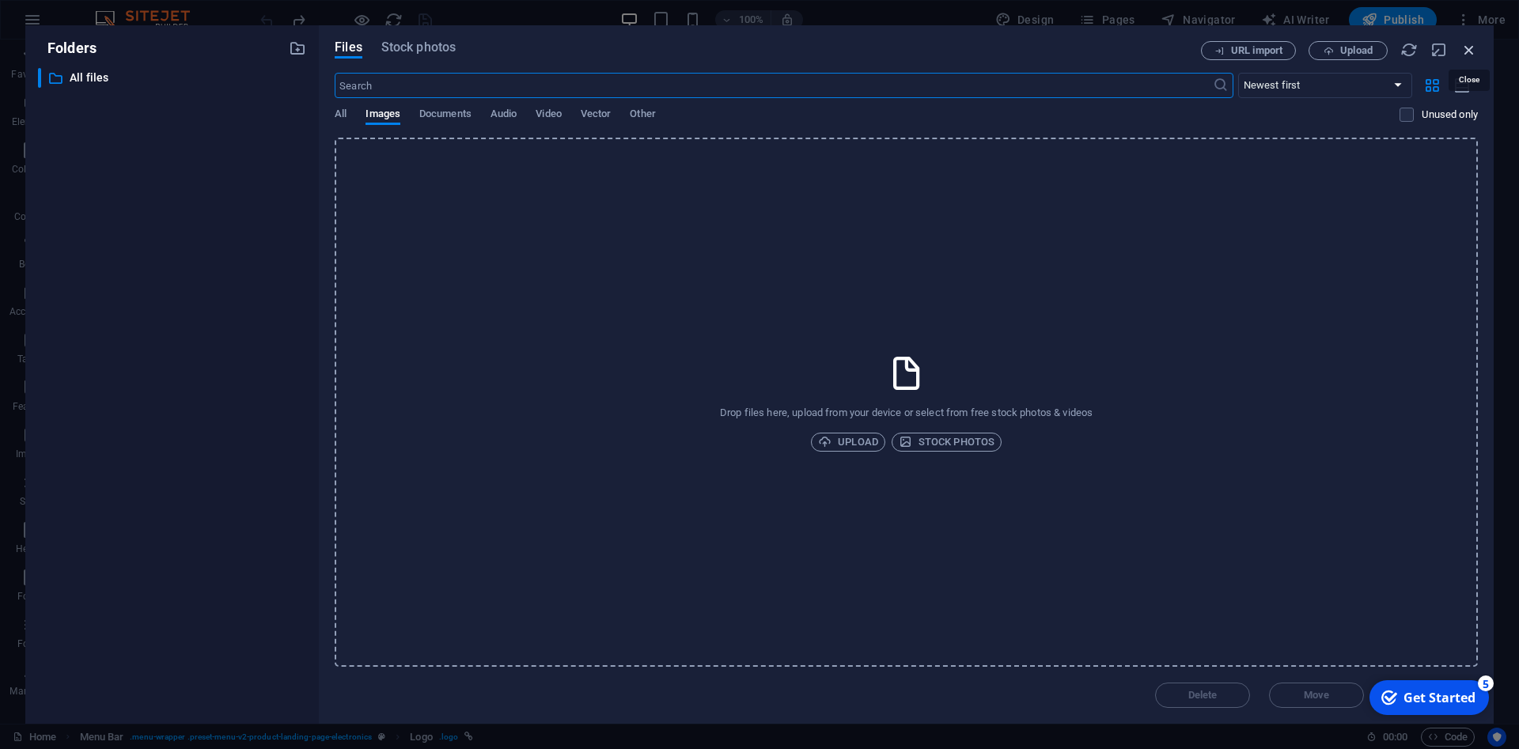
click at [1465, 48] on icon "button" at bounding box center [1468, 49] width 17 height 17
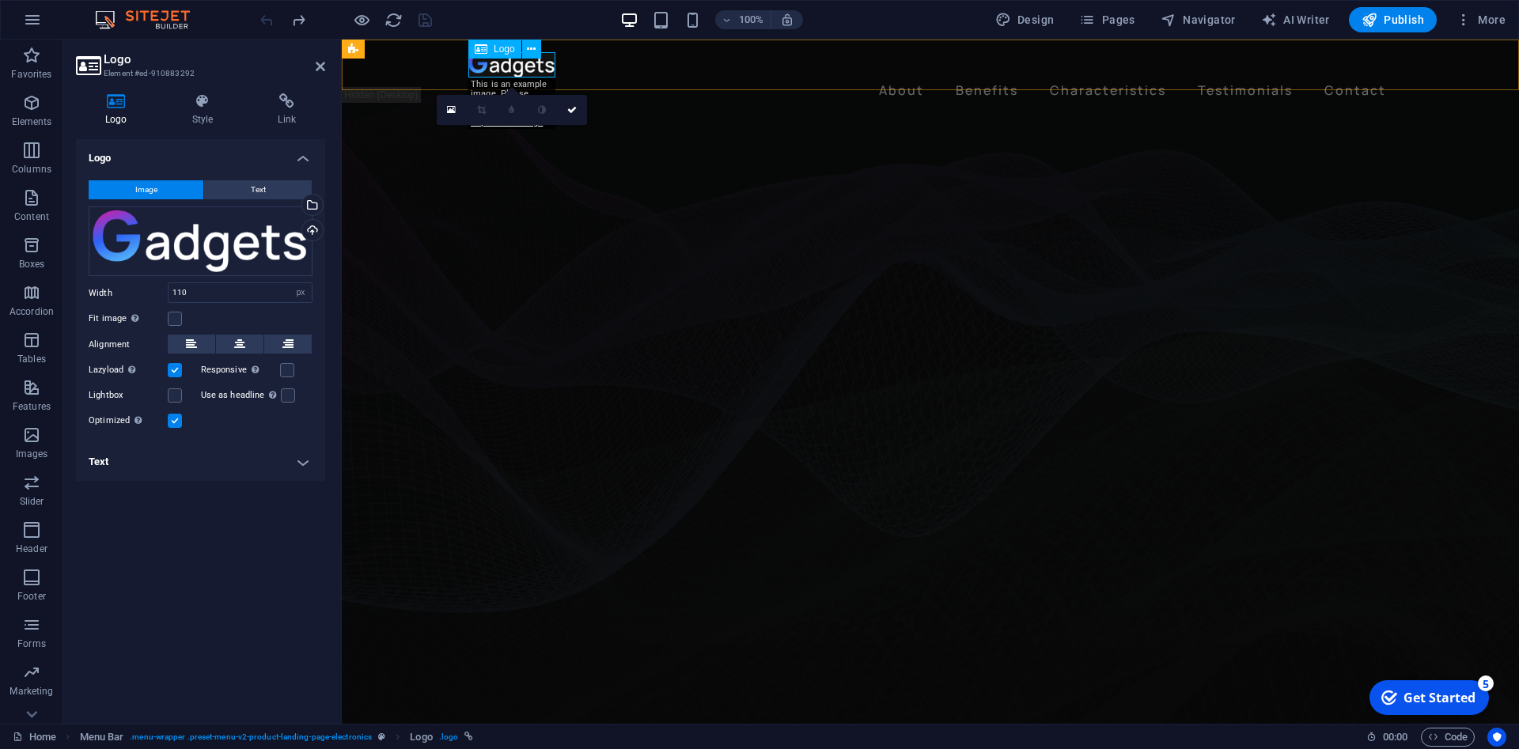
click at [523, 69] on div at bounding box center [930, 64] width 924 height 25
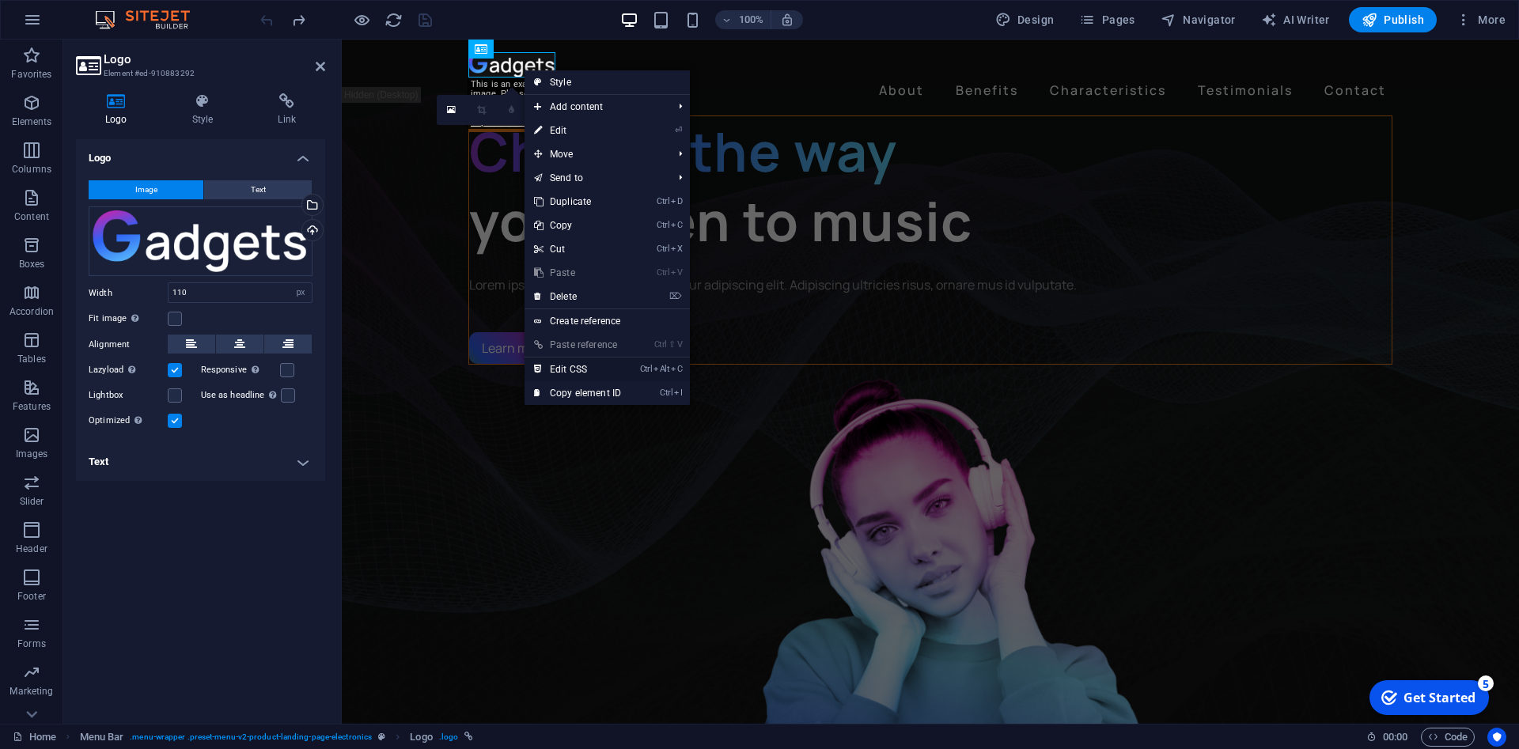
drag, startPoint x: 587, startPoint y: 371, endPoint x: 245, endPoint y: 331, distance: 344.1
click at [587, 371] on link "Ctrl Alt C Edit CSS" at bounding box center [577, 370] width 106 height 24
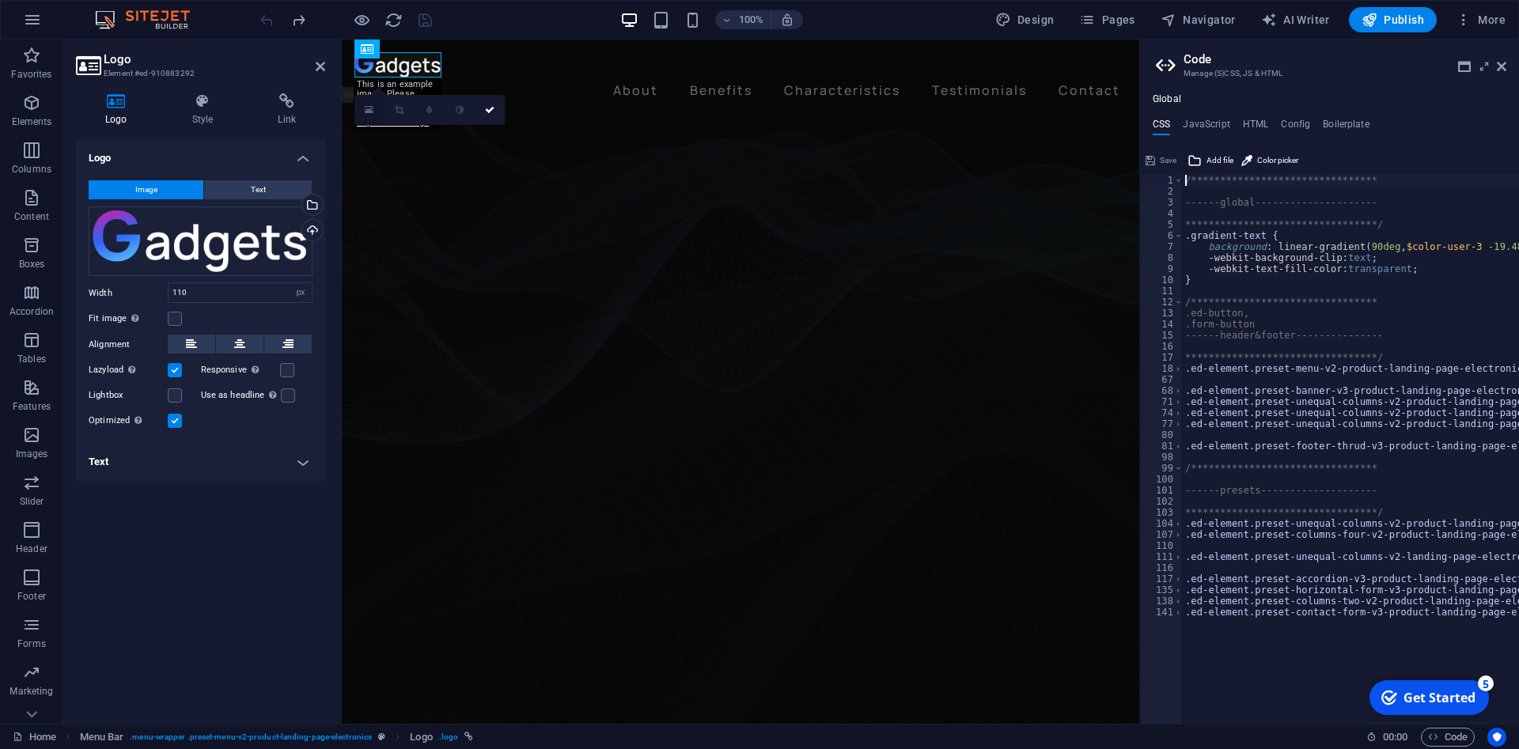
click at [377, 117] on link at bounding box center [369, 110] width 30 height 30
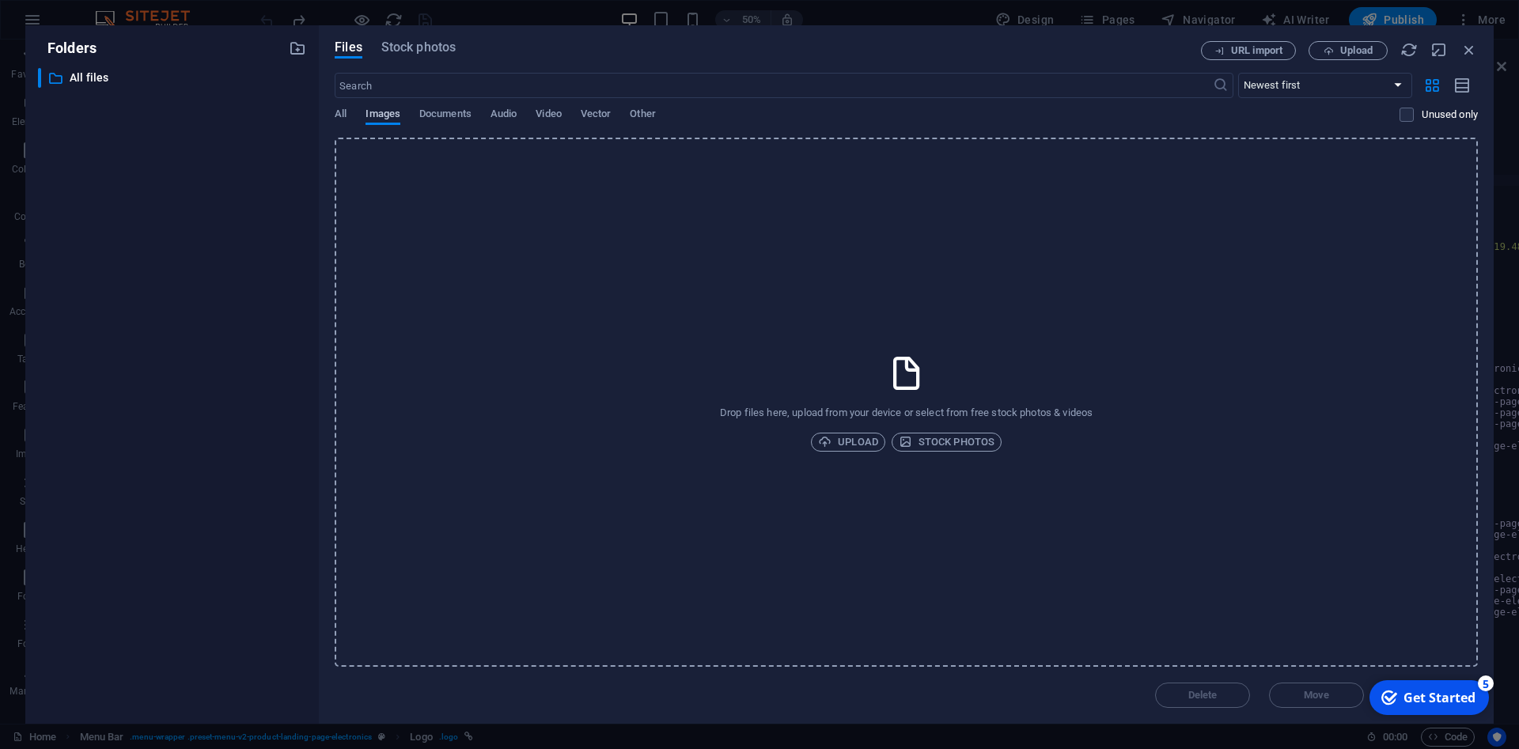
click at [385, 123] on button "Images" at bounding box center [382, 116] width 35 height 17
click at [857, 443] on span "Upload" at bounding box center [848, 442] width 60 height 19
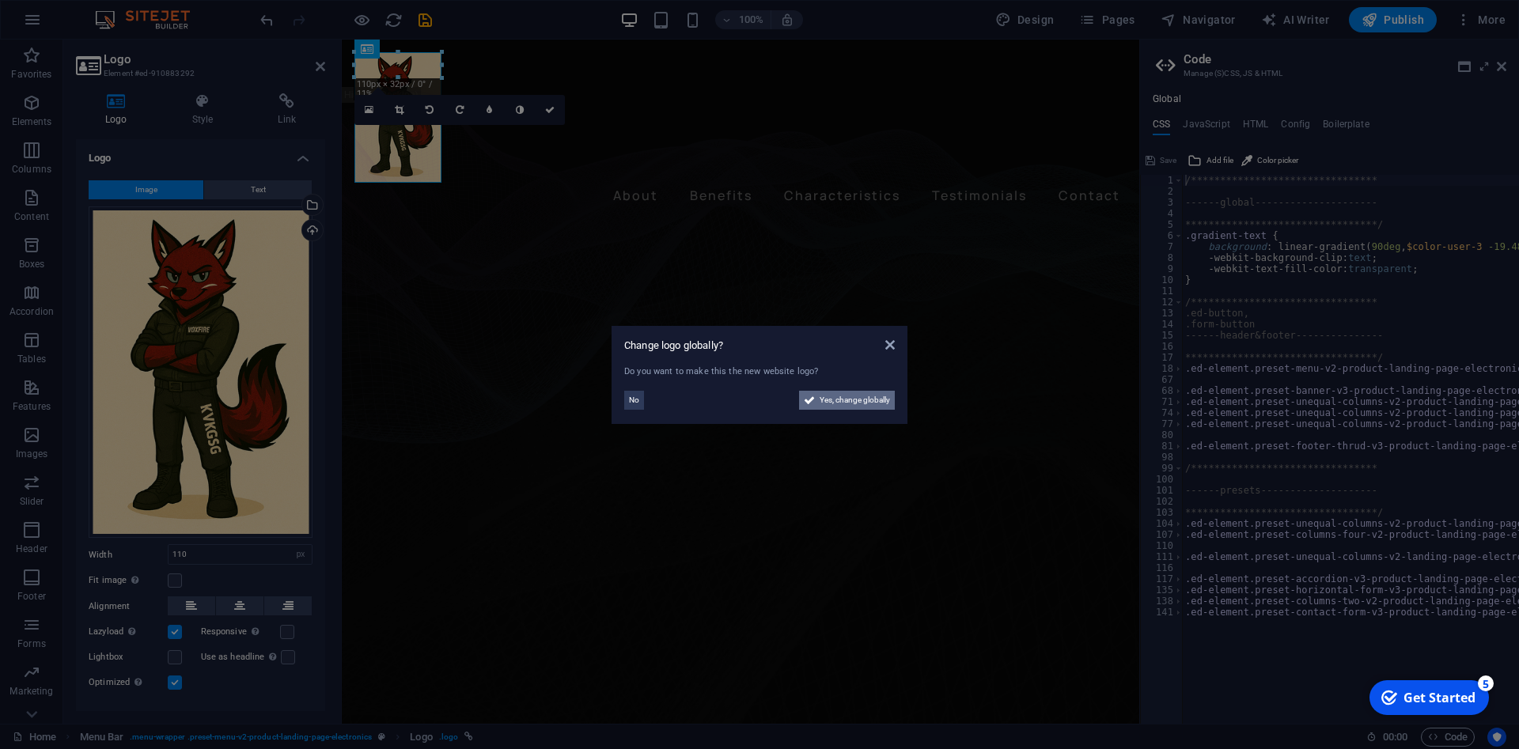
click at [838, 403] on span "Yes, change globally" at bounding box center [854, 400] width 70 height 19
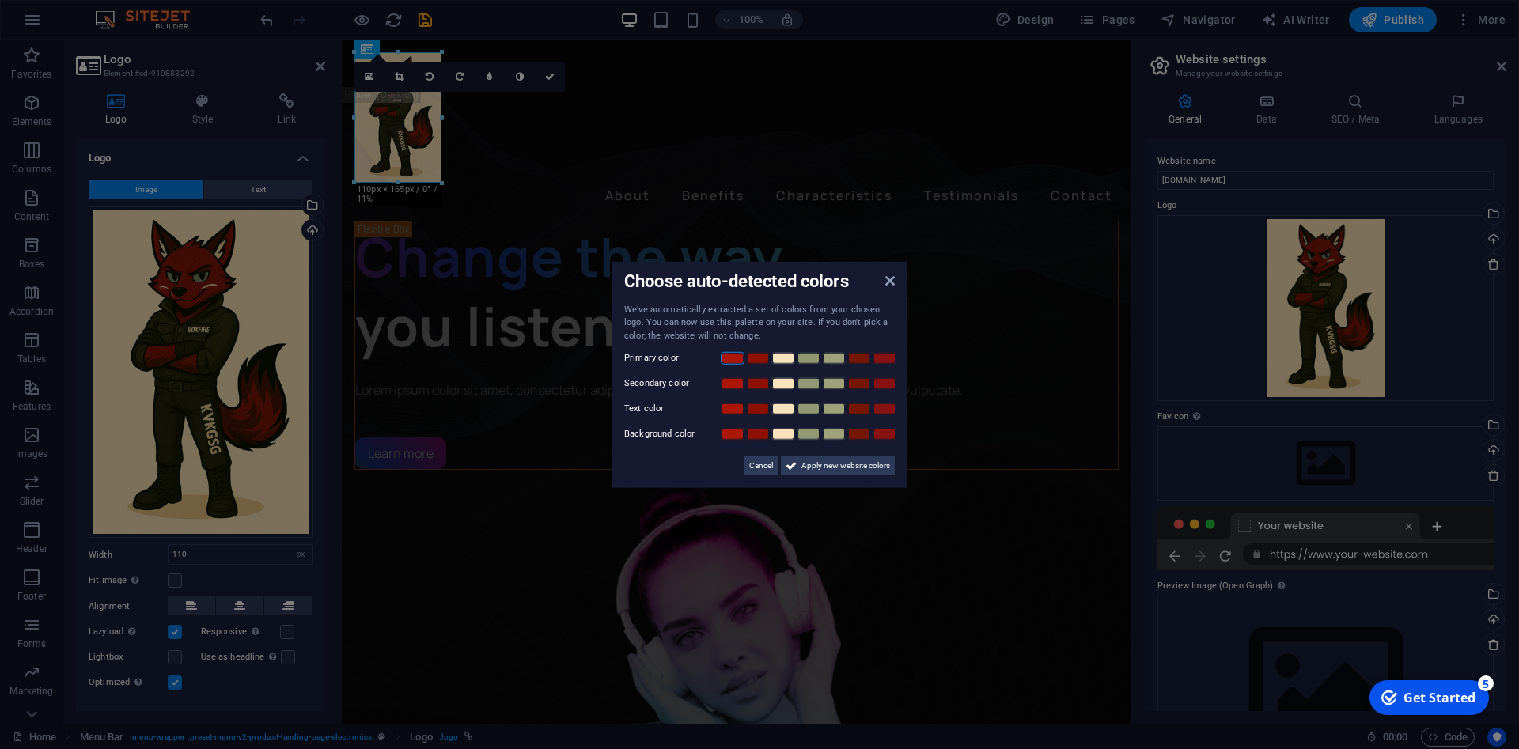
click at [733, 361] on link at bounding box center [733, 358] width 24 height 13
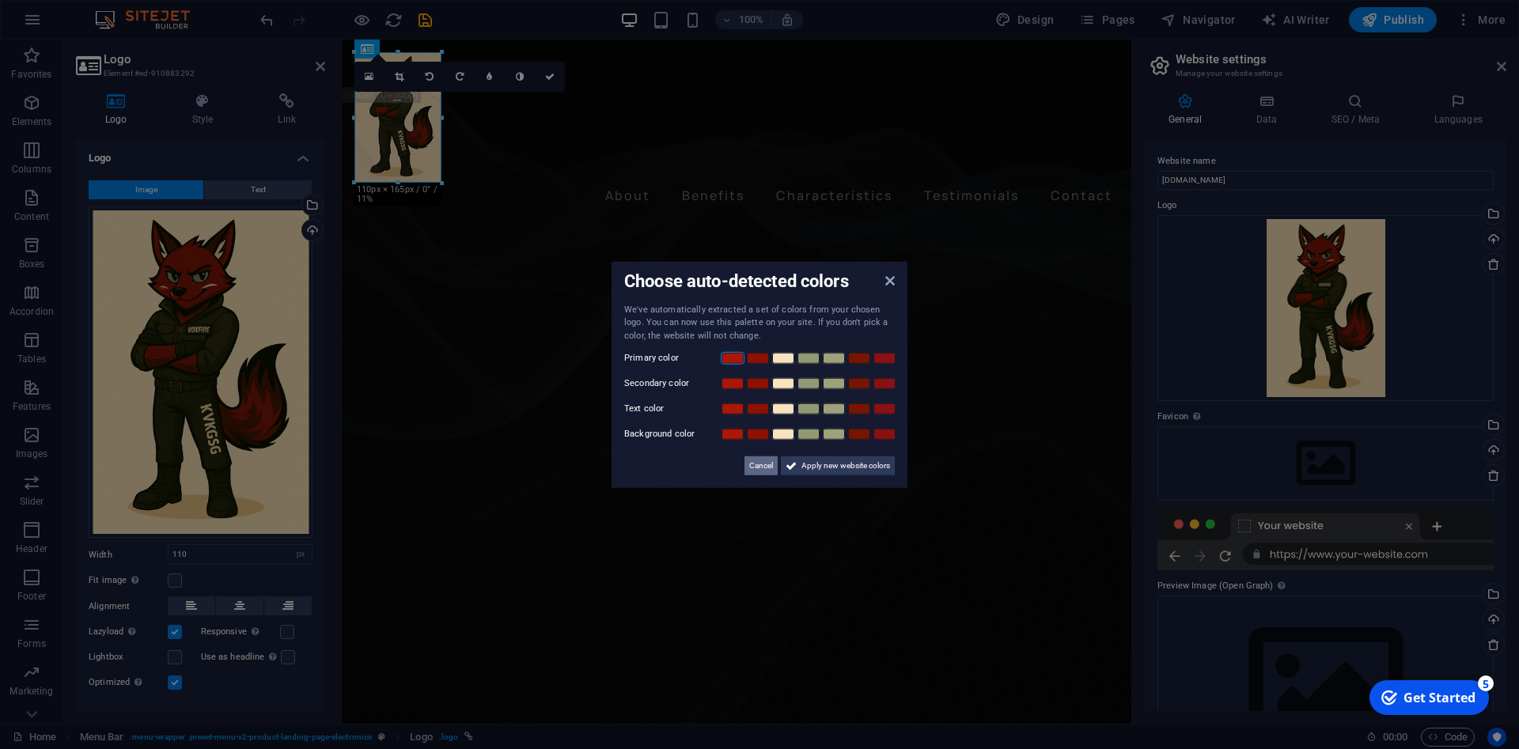
click at [765, 466] on span "Cancel" at bounding box center [761, 465] width 24 height 19
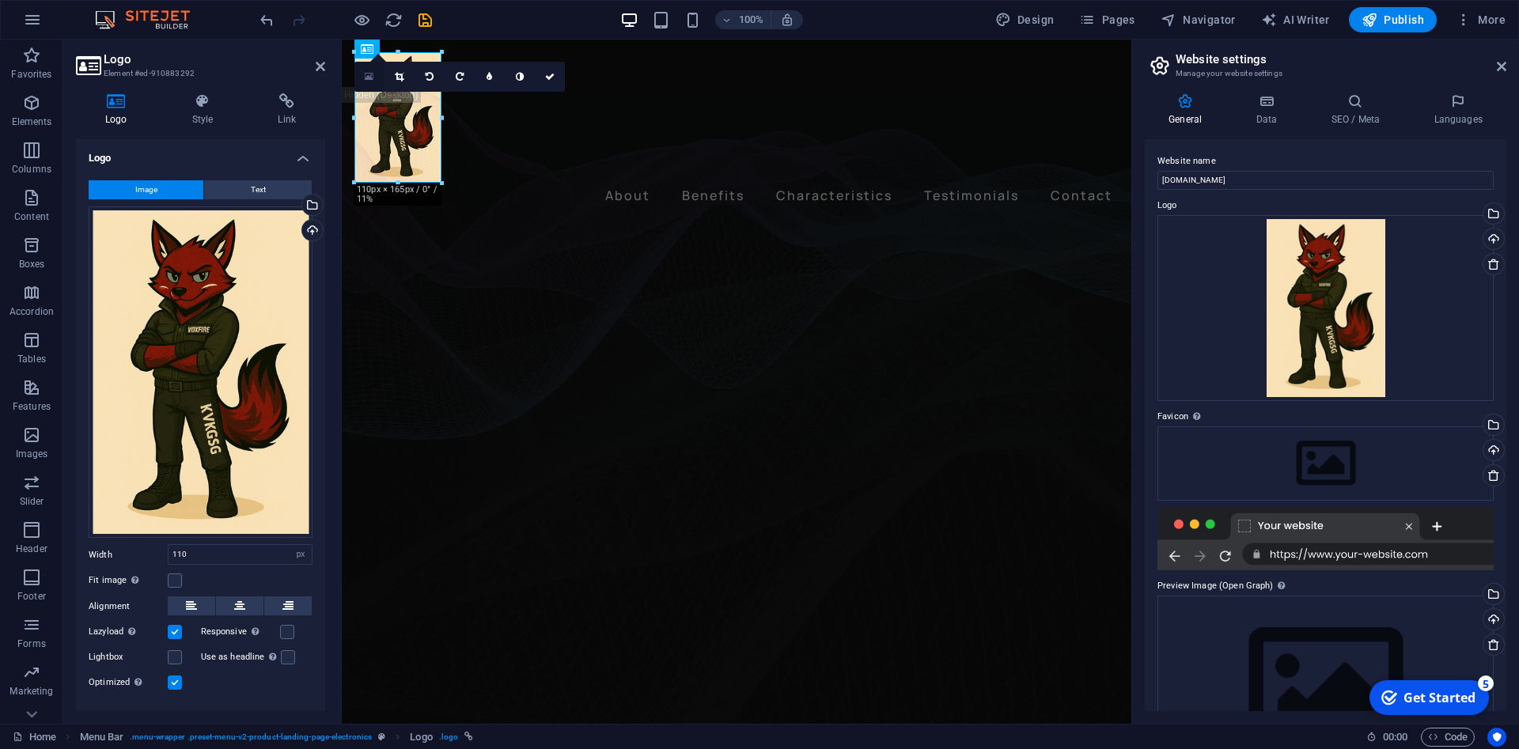
click at [371, 82] on link at bounding box center [369, 77] width 30 height 30
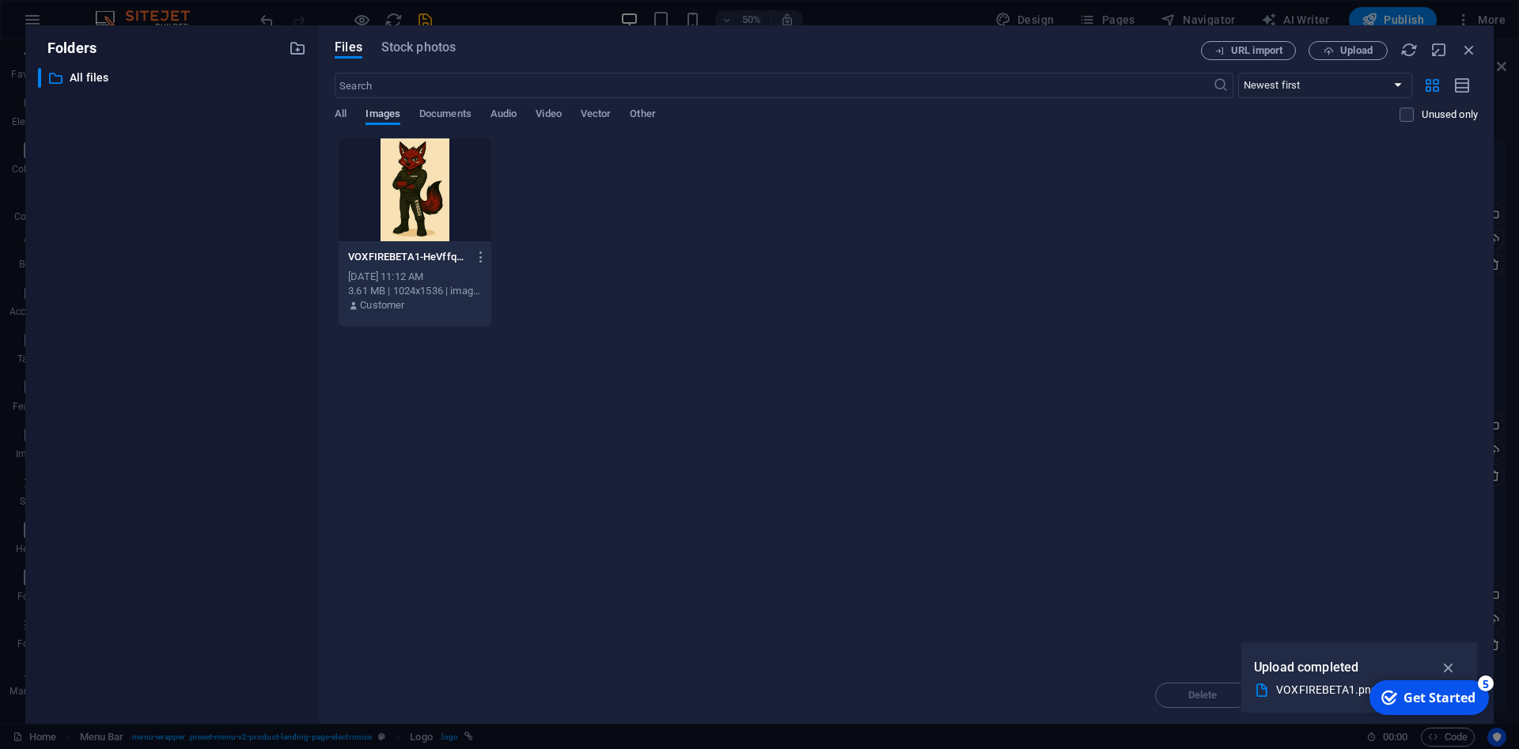
click at [397, 120] on span "Images" at bounding box center [382, 115] width 35 height 22
click at [437, 58] on button "Stock photos" at bounding box center [418, 49] width 74 height 17
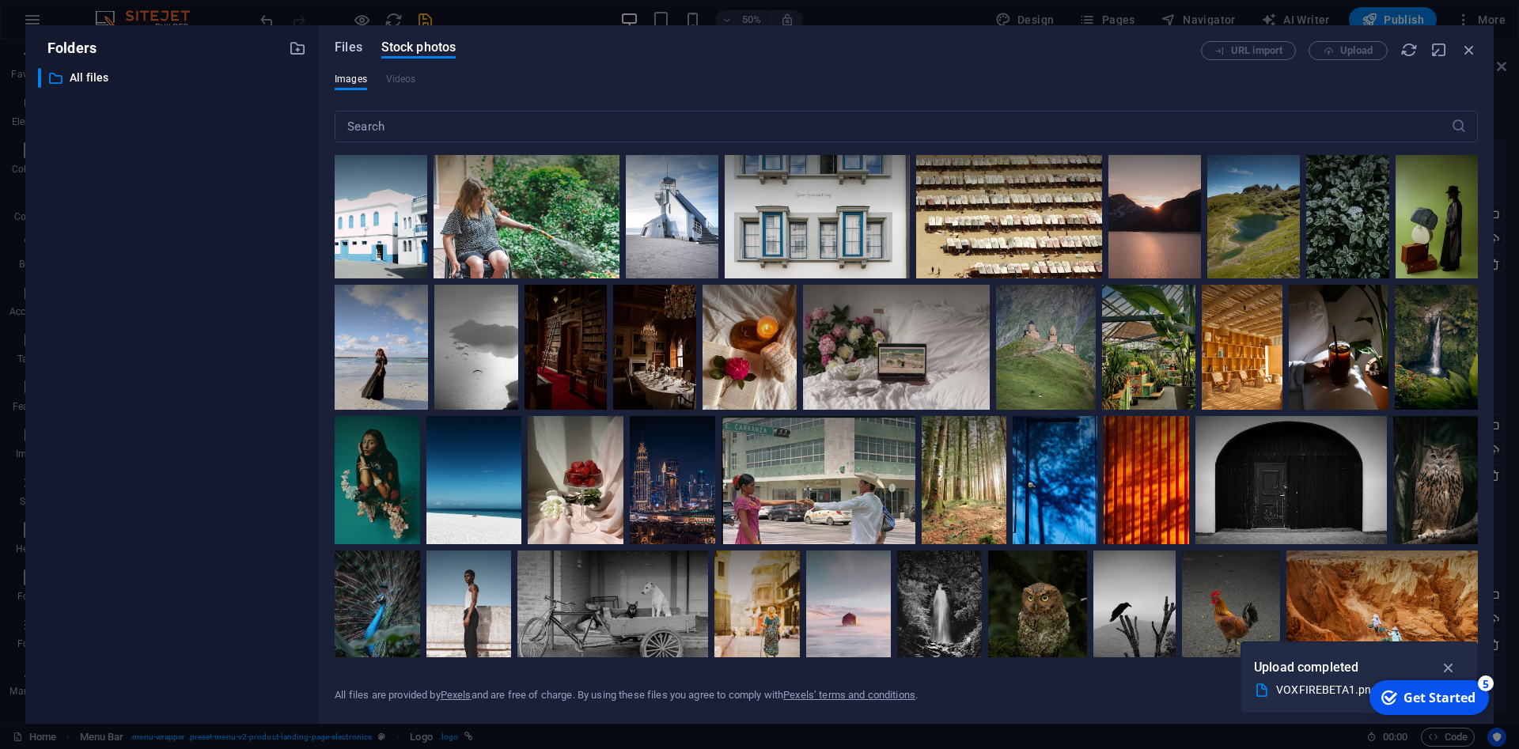
click at [351, 47] on span "Files" at bounding box center [349, 47] width 28 height 19
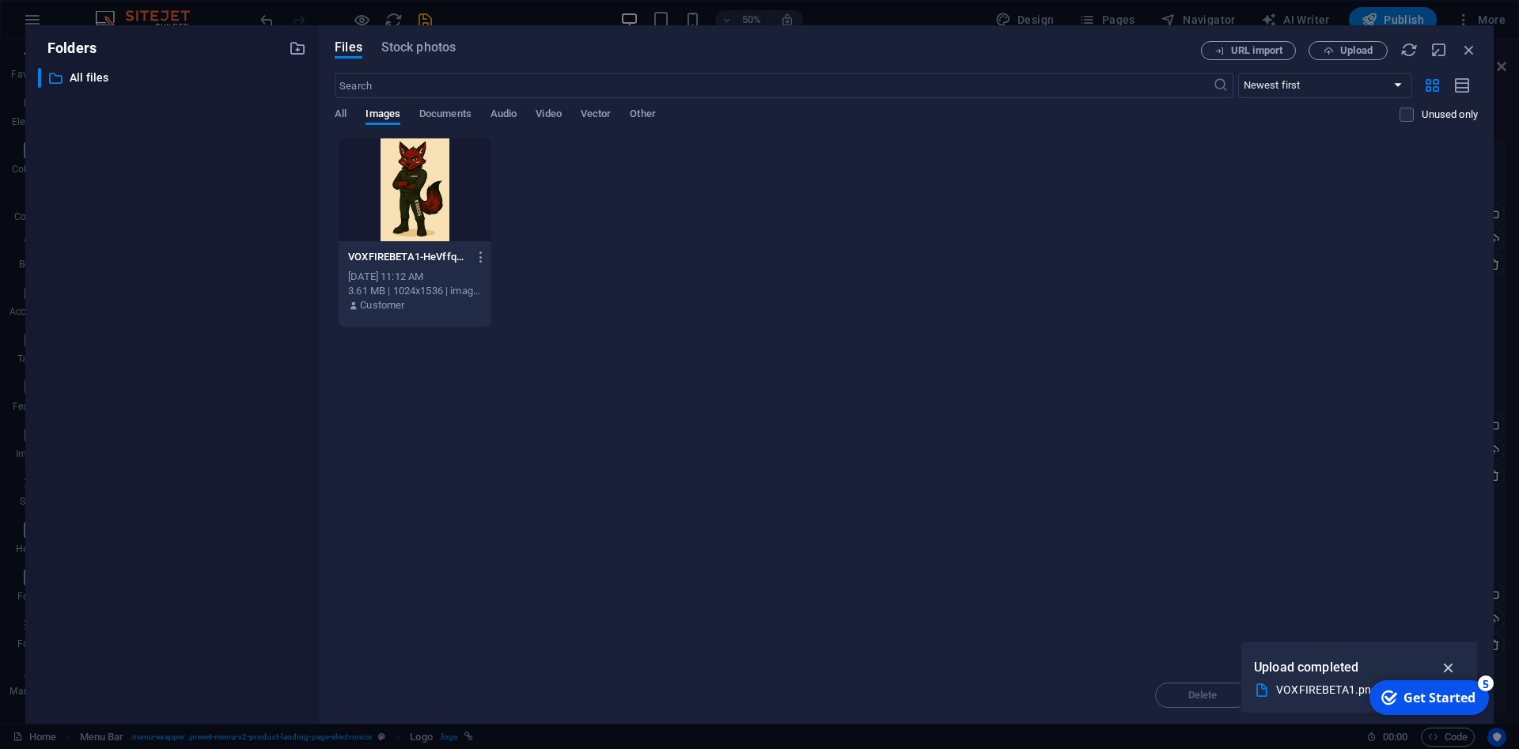
click at [1452, 664] on icon "button" at bounding box center [1449, 667] width 18 height 17
click at [793, 331] on div "Drop files here to upload them instantly VOXFIREBETA1-HeVffqSJ_iV5l_uAPJ5TVQ.pn…" at bounding box center [906, 402] width 1143 height 529
click at [1466, 691] on div "Get Started" at bounding box center [1439, 697] width 72 height 17
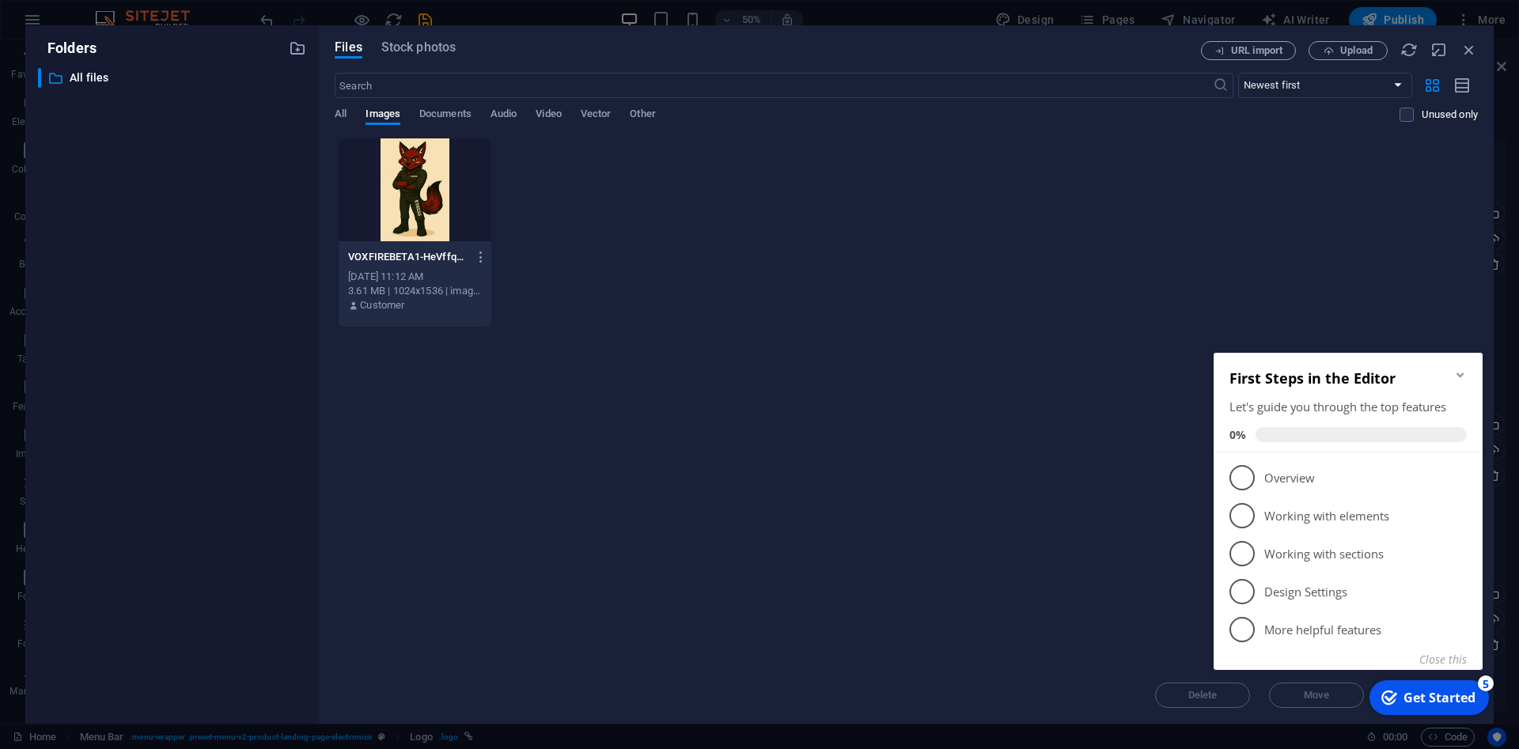
click at [1036, 554] on div "Drop files here to upload them instantly VOXFIREBETA1-HeVffqSJ_iV5l_uAPJ5TVQ.pn…" at bounding box center [906, 402] width 1143 height 529
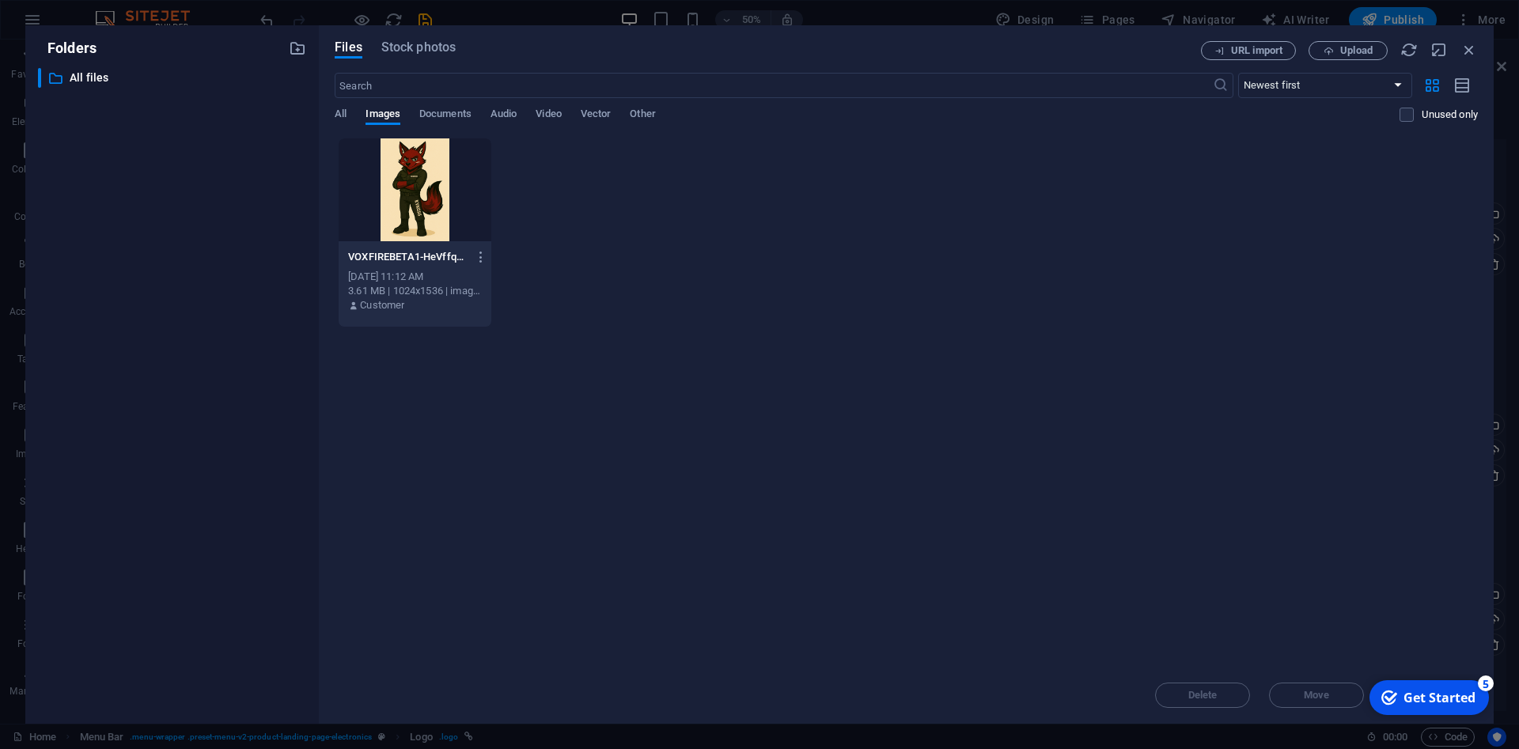
drag, startPoint x: 1090, startPoint y: 422, endPoint x: 1145, endPoint y: 418, distance: 54.7
drag, startPoint x: 167, startPoint y: 297, endPoint x: 1374, endPoint y: 633, distance: 1253.0
click at [1374, 633] on div "Drop files here to upload them instantly VOXFIREBETA1-HeVffqSJ_iV5l_uAPJ5TVQ.pn…" at bounding box center [906, 402] width 1143 height 529
drag, startPoint x: 1012, startPoint y: 40, endPoint x: 704, endPoint y: -17, distance: 313.7
click at [704, 25] on div "Files Stock photos URL import Upload ​ Newest first Oldest first Name (A-Z) Nam…" at bounding box center [906, 374] width 1175 height 698
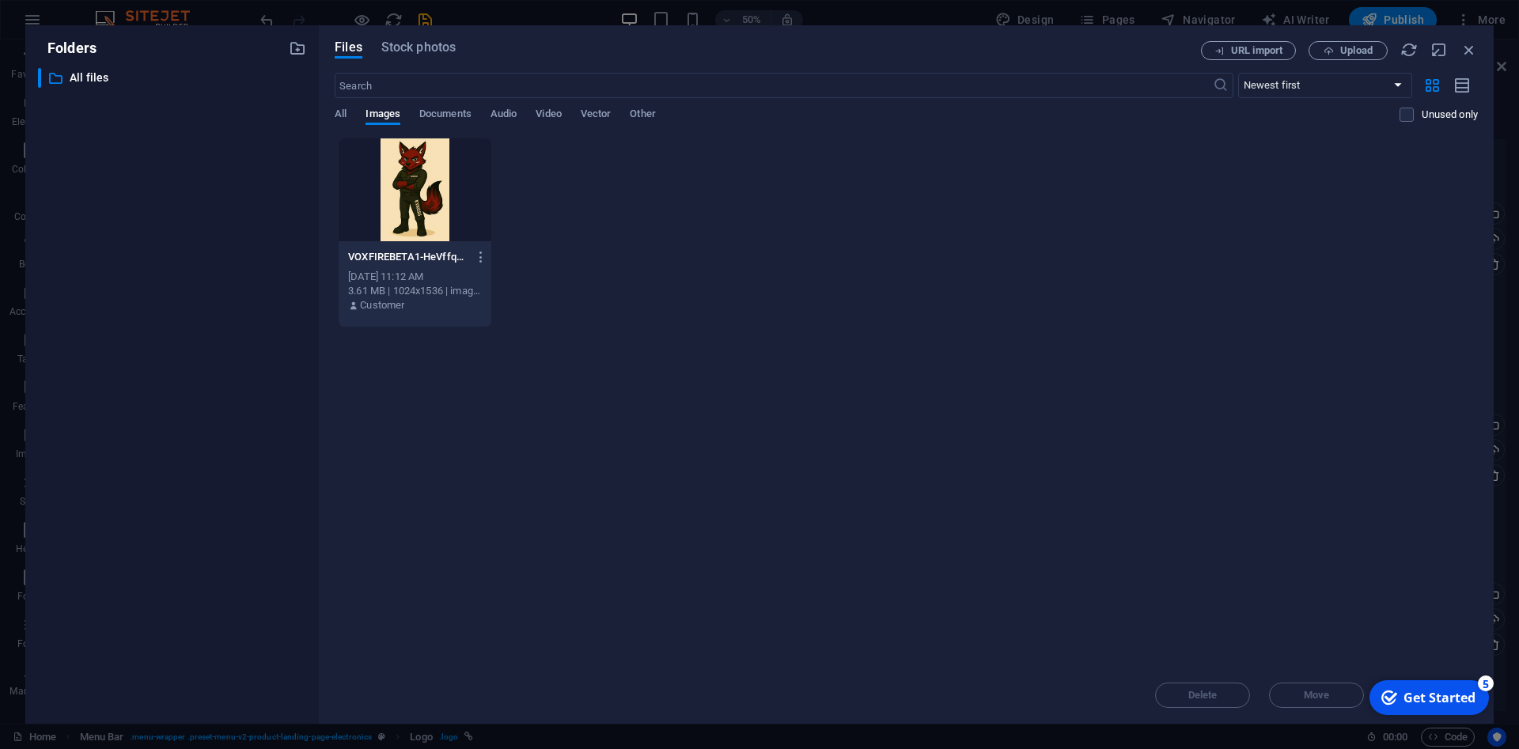
drag, startPoint x: 1459, startPoint y: 29, endPoint x: 1439, endPoint y: 7, distance: 30.2
click at [1439, 25] on div "Files Stock photos URL import Upload ​ Newest first Oldest first Name (A-Z) Nam…" at bounding box center [906, 374] width 1175 height 698
click at [1440, 47] on icon "button" at bounding box center [1438, 49] width 17 height 17
select select "image"
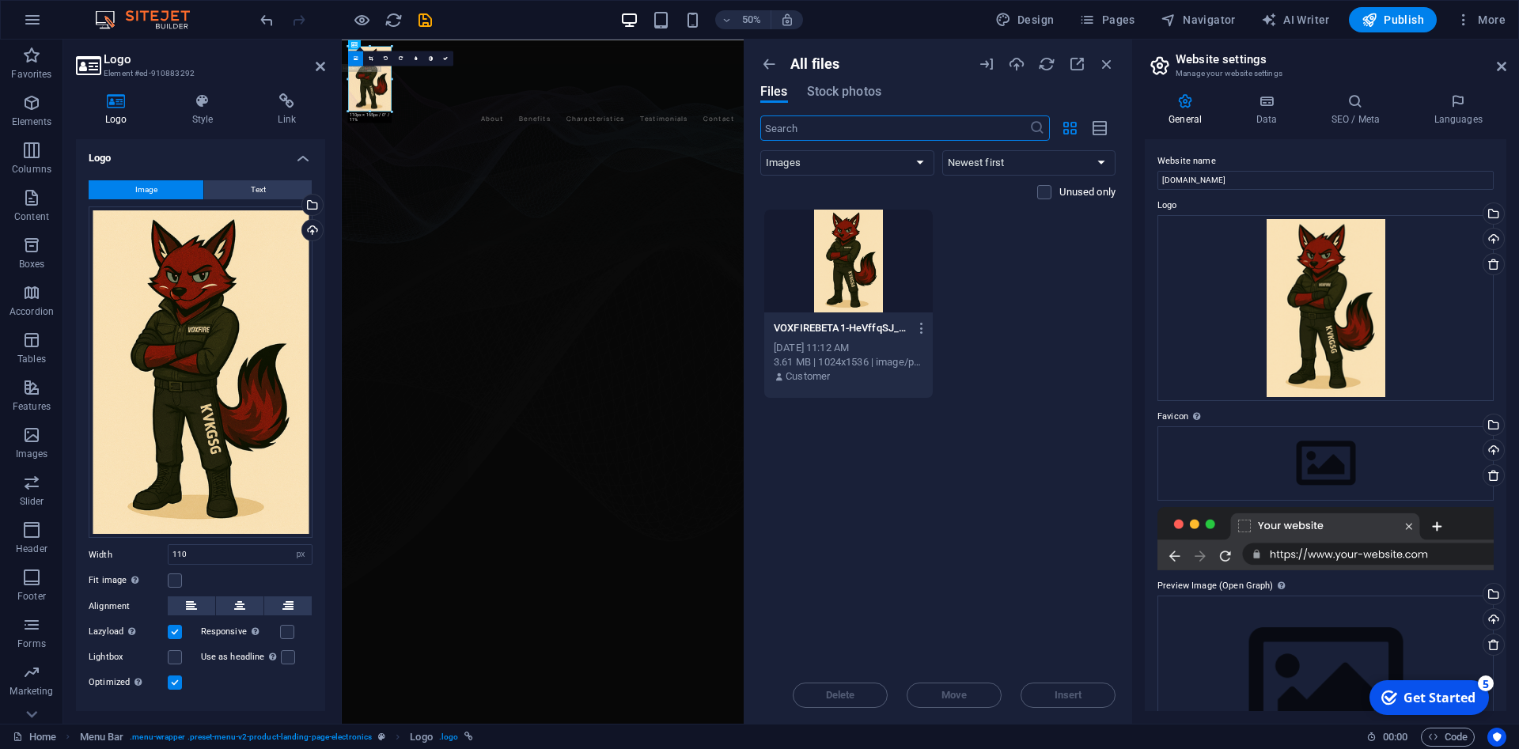
click at [354, 58] on icon at bounding box center [356, 58] width 5 height 6
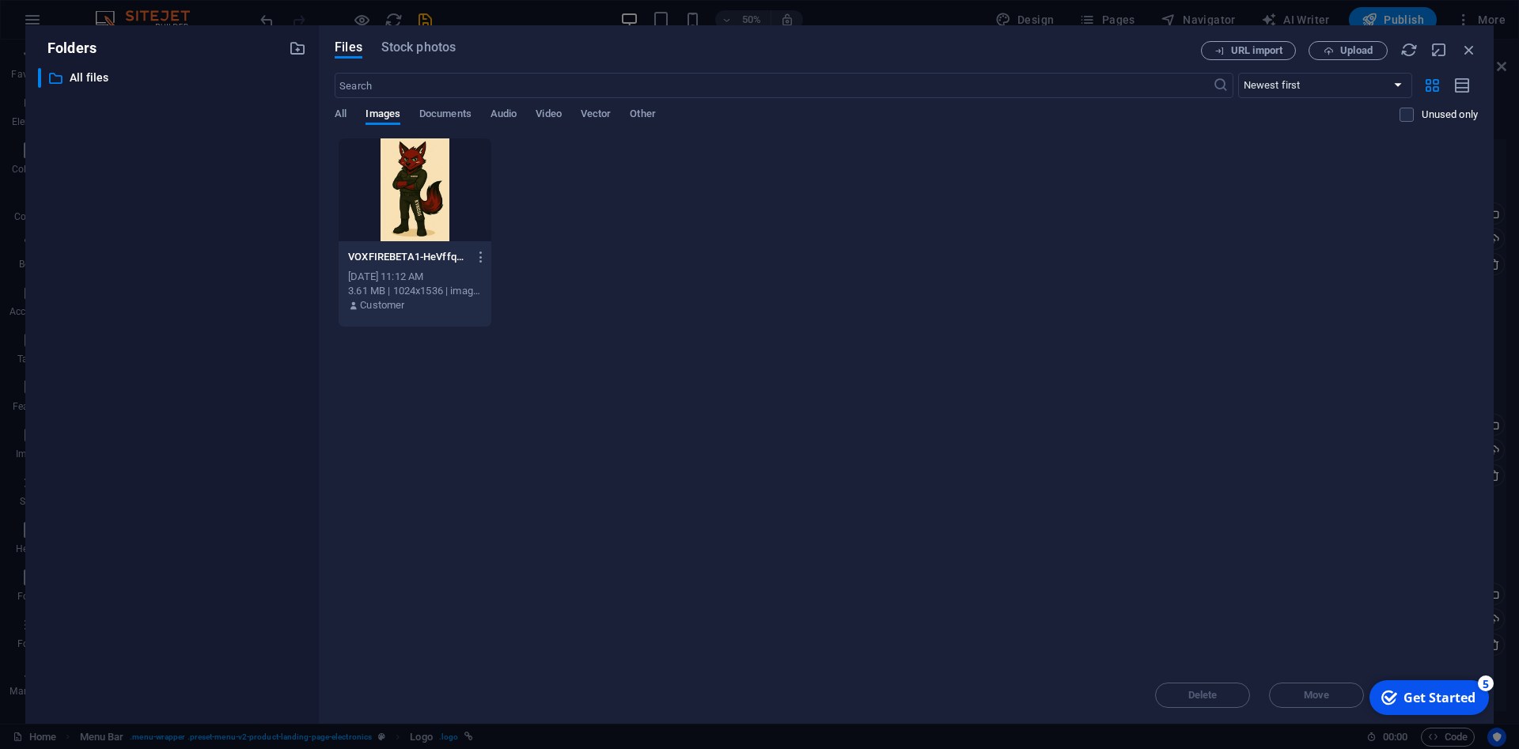
click at [596, 264] on div "VOXFIREBETA1-HeVffqSJ_iV5l_uAPJ5TVQ.png VOXFIREBETA1-HeVffqSJ_iV5l_uAPJ5TVQ.png…" at bounding box center [906, 233] width 1143 height 190
click at [474, 257] on icon "button" at bounding box center [481, 257] width 15 height 14
click at [664, 244] on div at bounding box center [759, 374] width 1519 height 749
click at [616, 244] on div "VOXFIREBETA1-HeVffqSJ_iV5l_uAPJ5TVQ.png VOXFIREBETA1-HeVffqSJ_iV5l_uAPJ5TVQ.png…" at bounding box center [906, 233] width 1143 height 190
drag, startPoint x: 1456, startPoint y: 692, endPoint x: 2776, endPoint y: 1341, distance: 1470.9
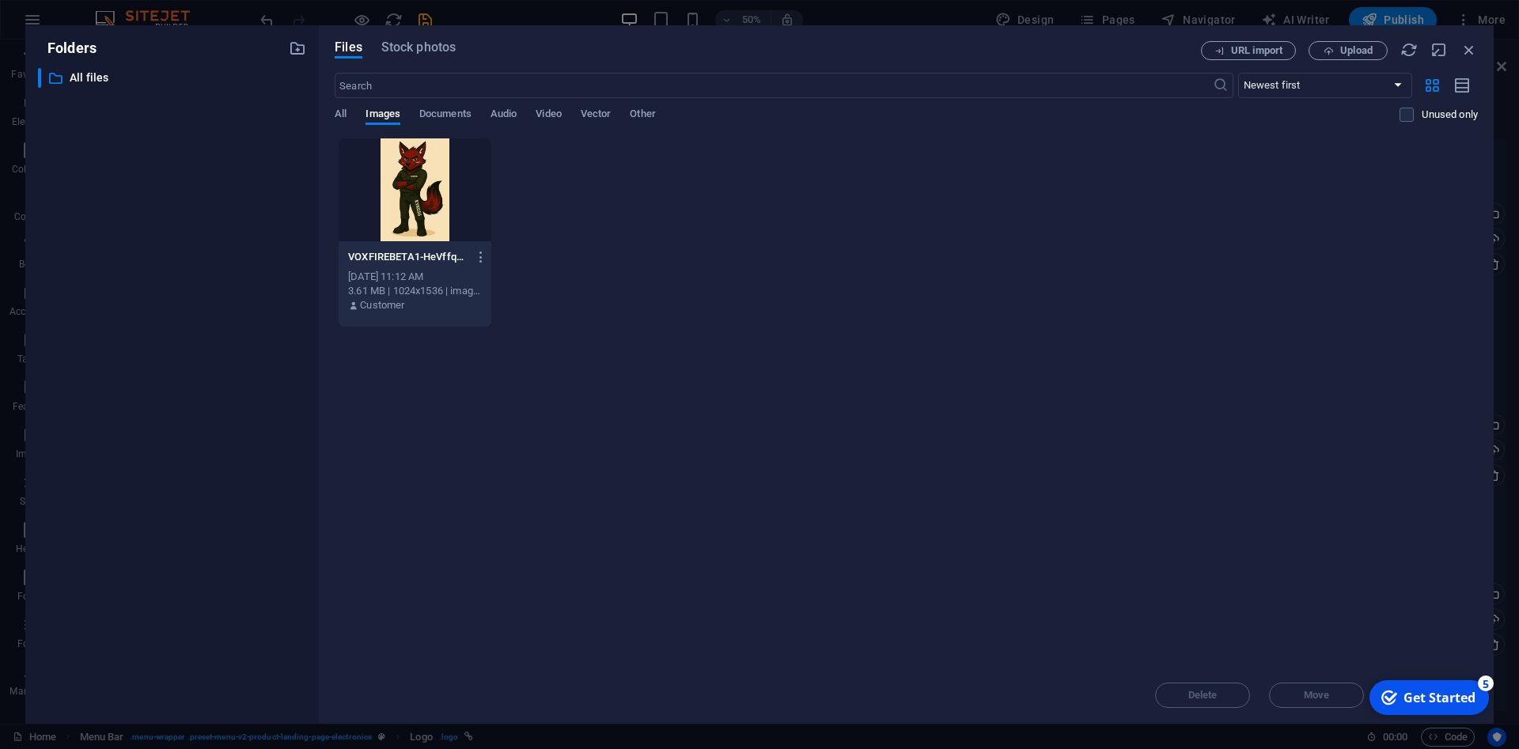
click at [1361, 674] on html "checkmark Get Started 5 First Steps in the Editor Let's guide you through the t…" at bounding box center [1428, 697] width 134 height 47
click at [1418, 700] on div "Get Started" at bounding box center [1439, 697] width 72 height 17
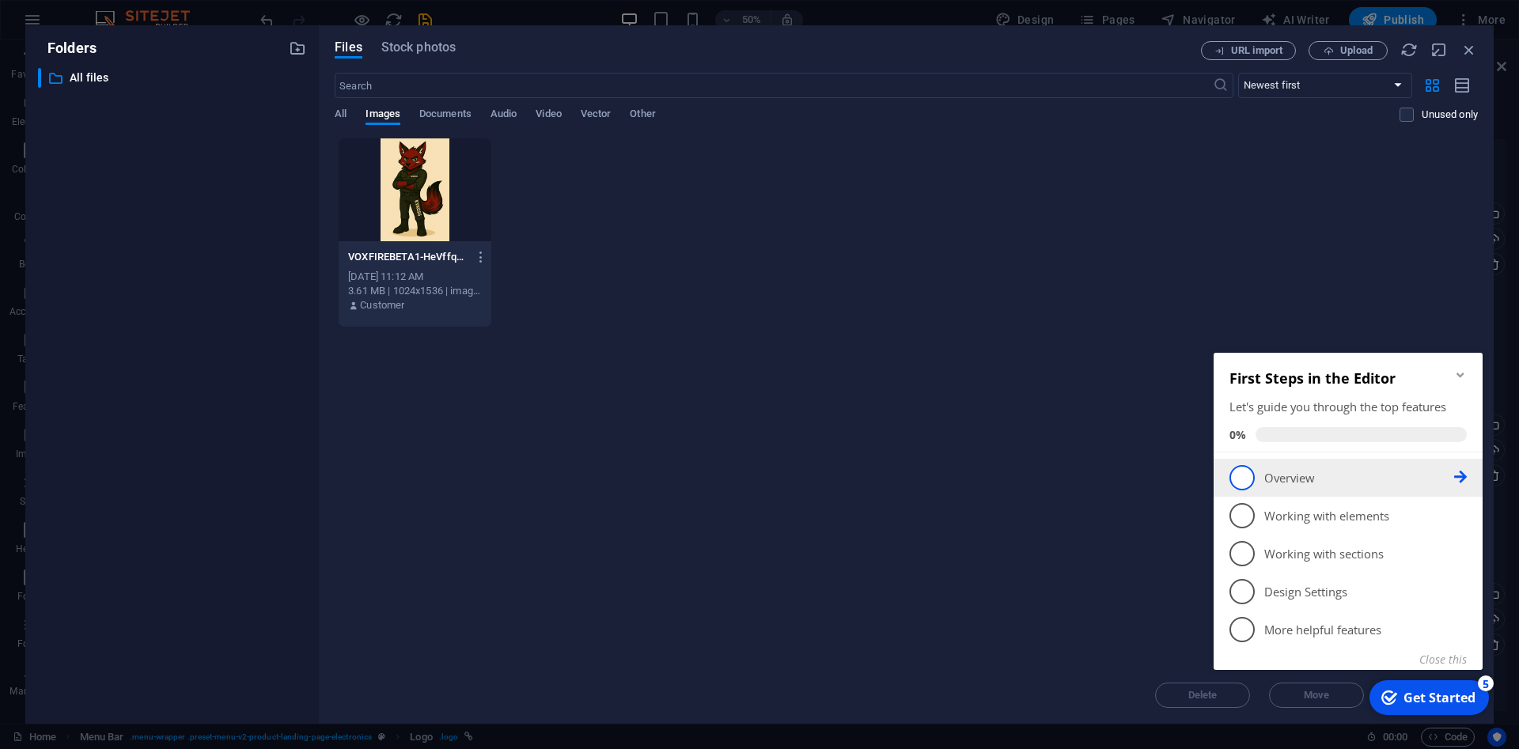
click at [1458, 477] on icon at bounding box center [1460, 477] width 13 height 13
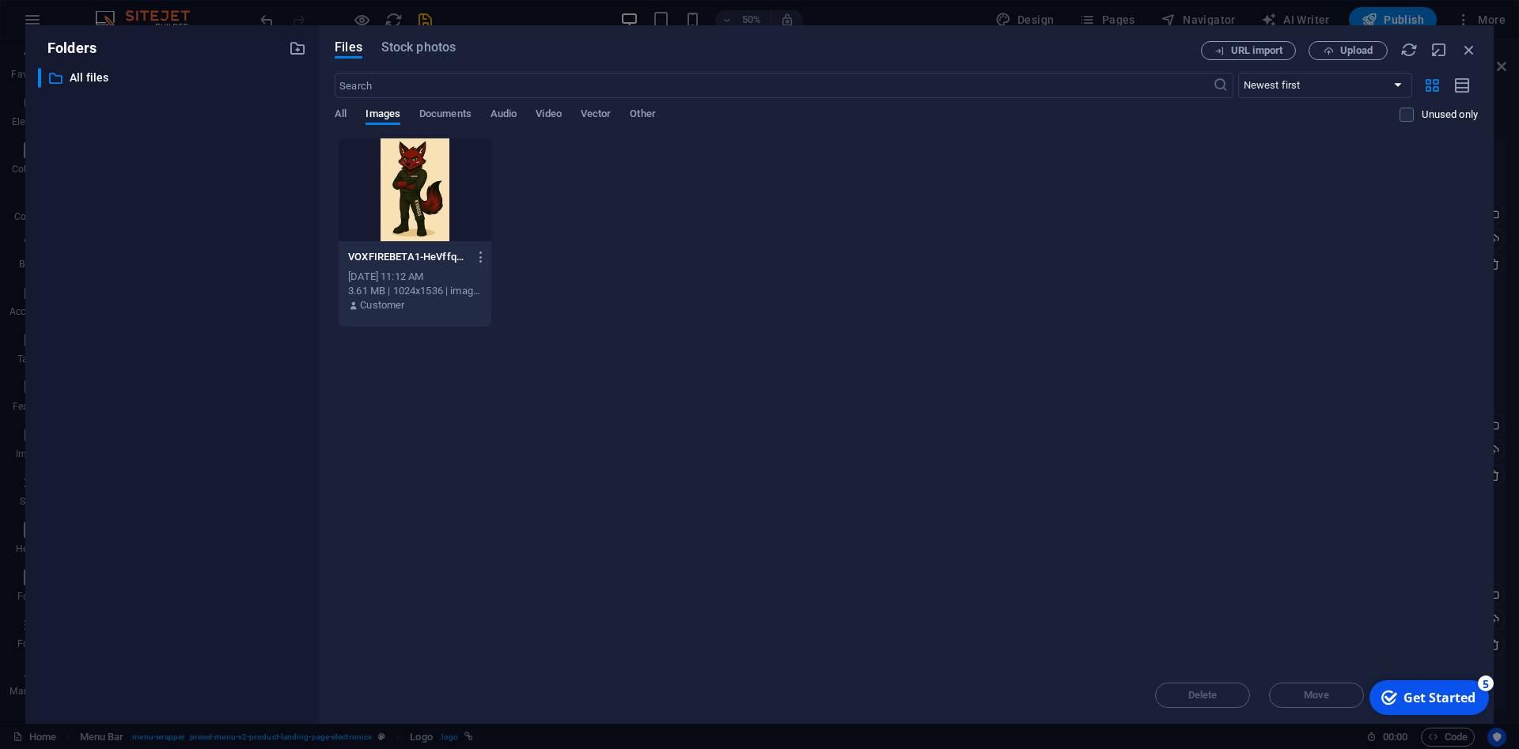
click at [1446, 700] on div "Get Started" at bounding box center [1439, 697] width 72 height 17
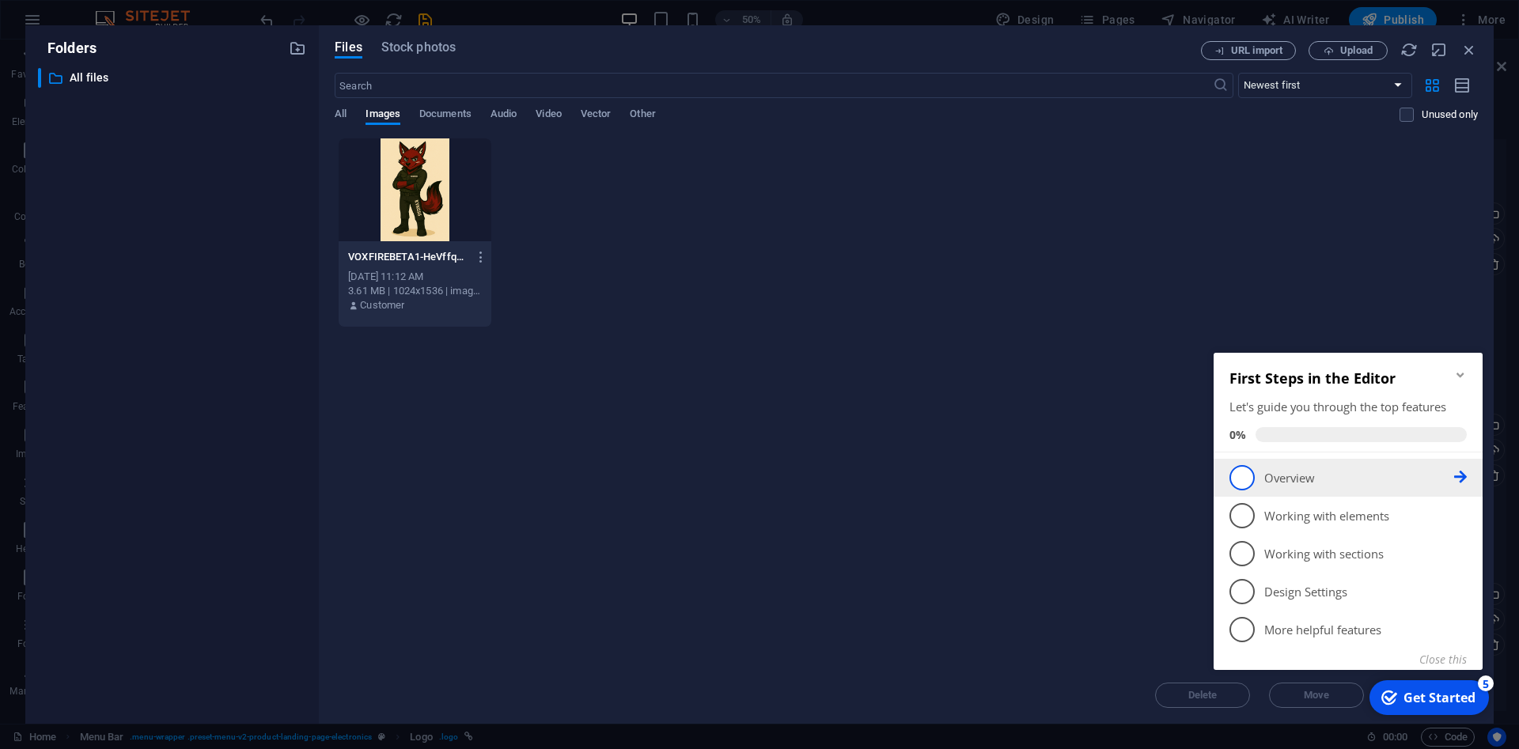
click at [1287, 471] on p "Overview - incomplete" at bounding box center [1359, 478] width 190 height 17
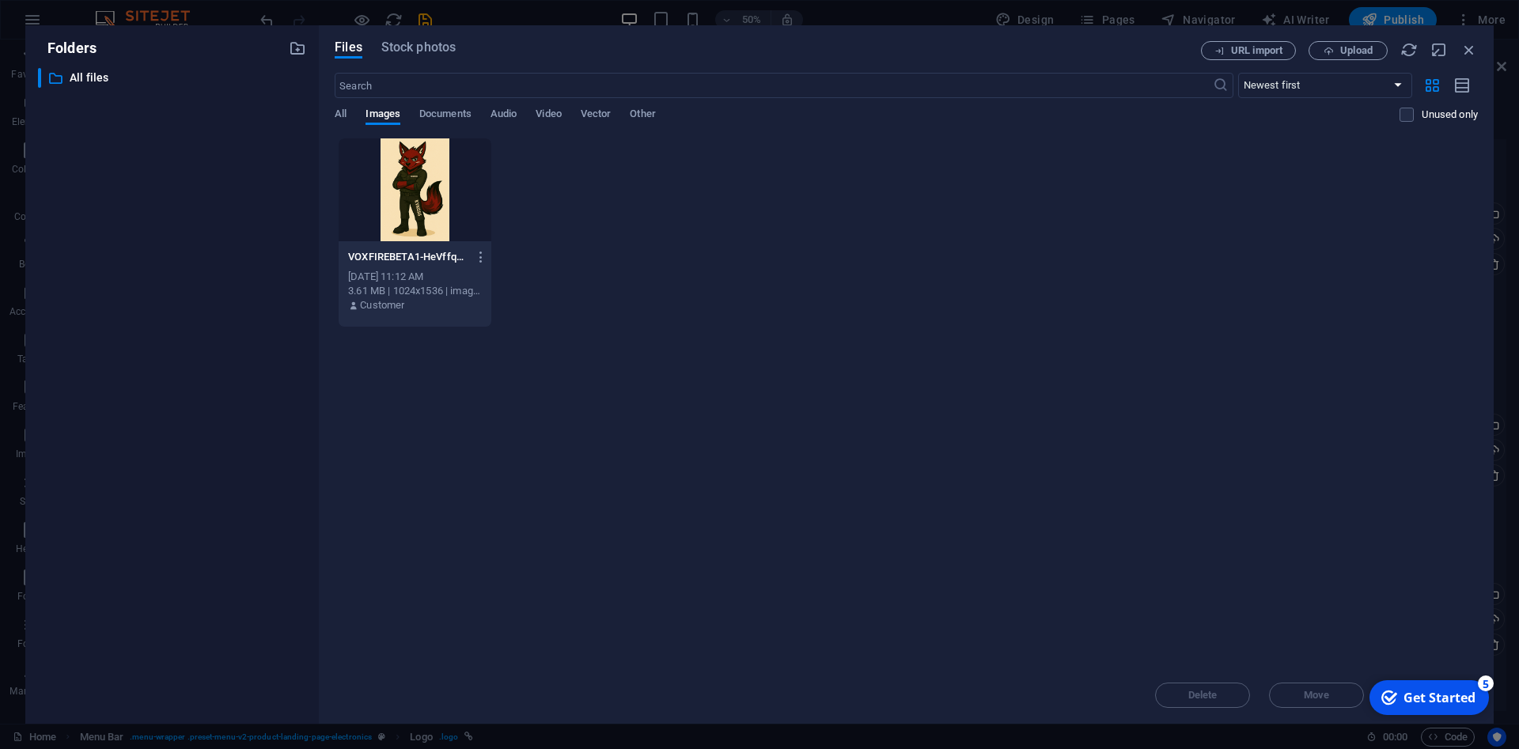
click at [1410, 701] on div "Get Started" at bounding box center [1439, 697] width 72 height 17
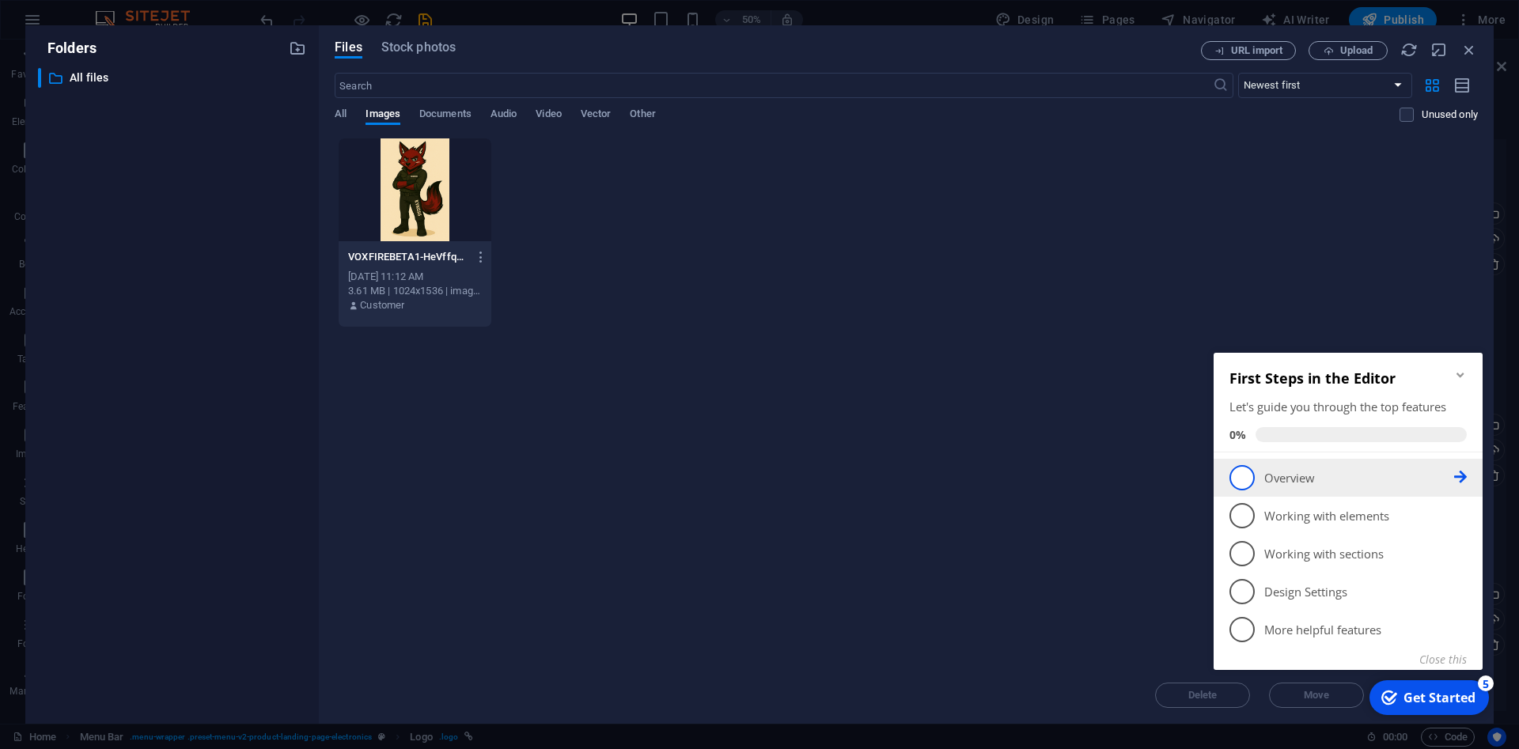
click at [1238, 479] on span "1" at bounding box center [1241, 477] width 25 height 25
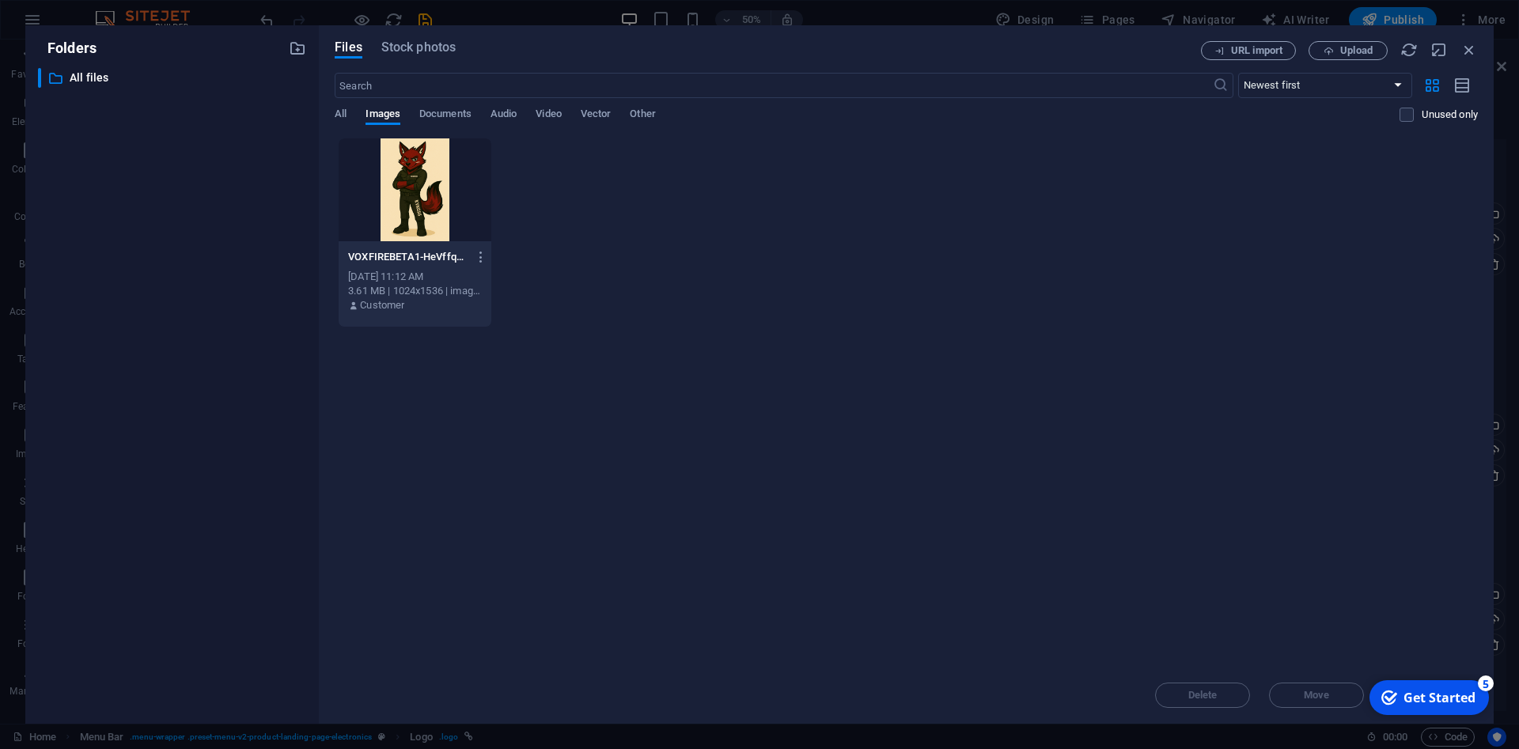
click at [1417, 706] on div "Get Started" at bounding box center [1439, 697] width 72 height 17
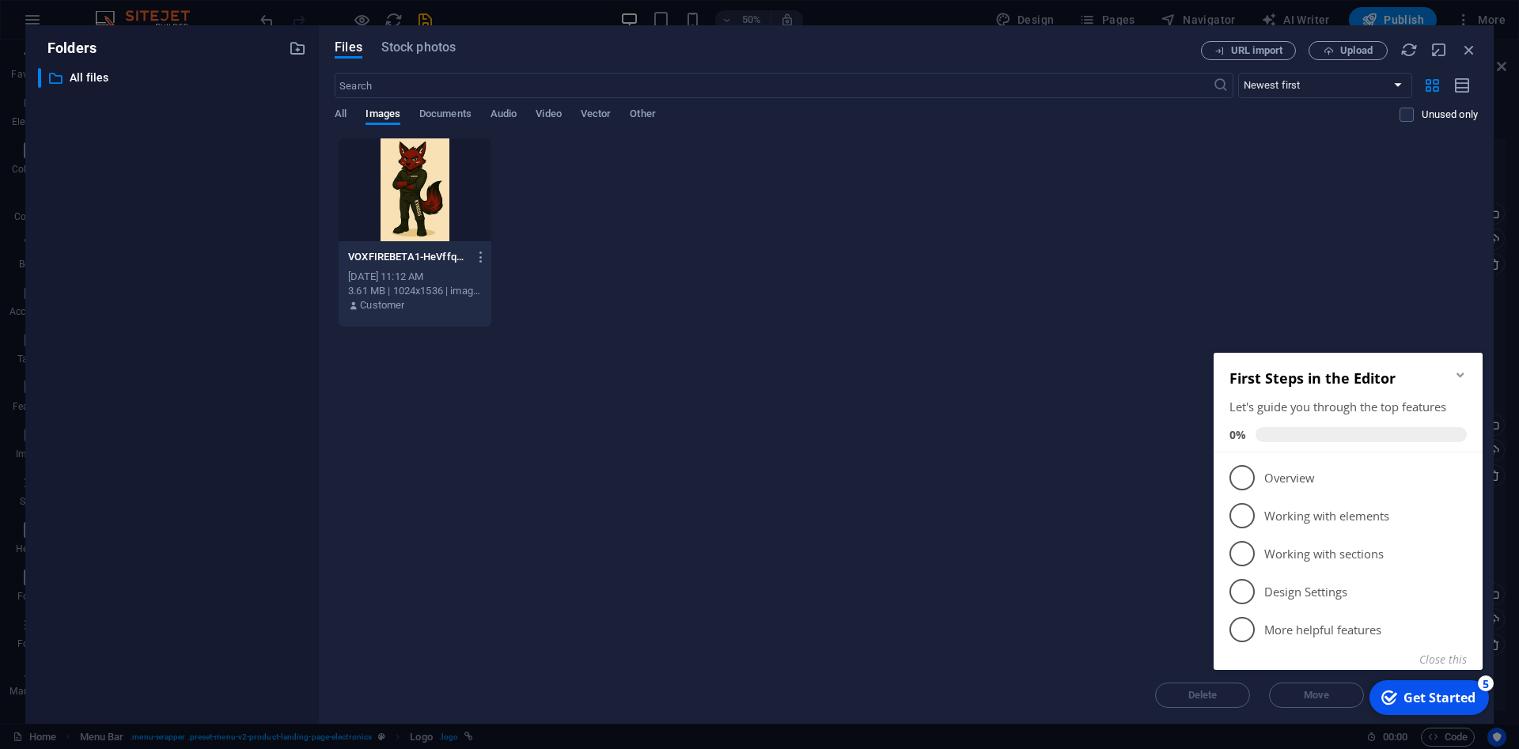
drag, startPoint x: 1291, startPoint y: 638, endPoint x: 1283, endPoint y: 427, distance: 210.6
click at [1283, 427] on div "First Steps in the Editor Let's guide you through the top features 0% 1 Overvie…" at bounding box center [1347, 510] width 269 height 314
click at [1283, 427] on div "First Steps in the Editor Let's guide you through the top features 0%" at bounding box center [1347, 406] width 237 height 74
click at [1283, 428] on span at bounding box center [1360, 434] width 211 height 15
click at [1284, 430] on span at bounding box center [1360, 434] width 211 height 15
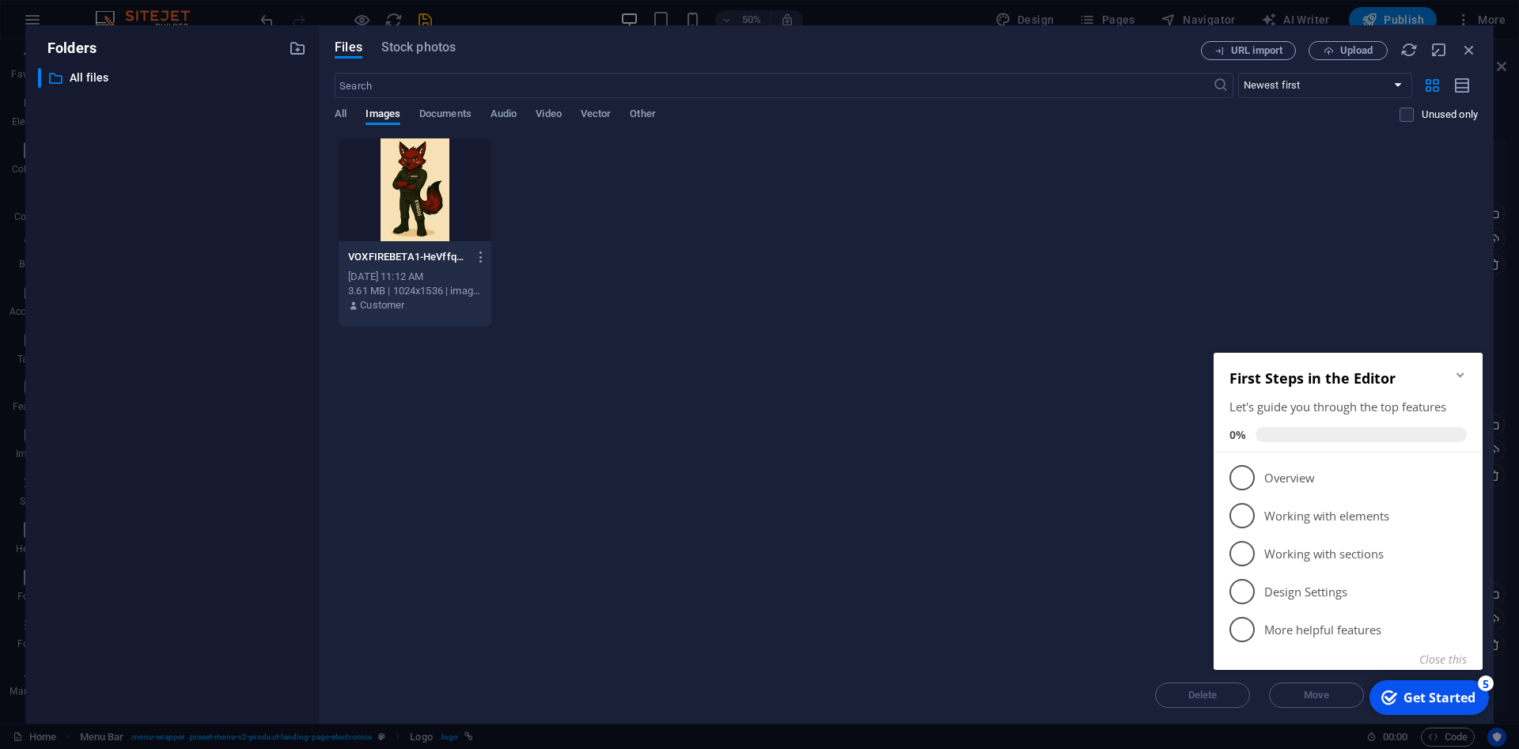
click at [1455, 375] on icon "Minimize checklist" at bounding box center [1460, 375] width 13 height 13
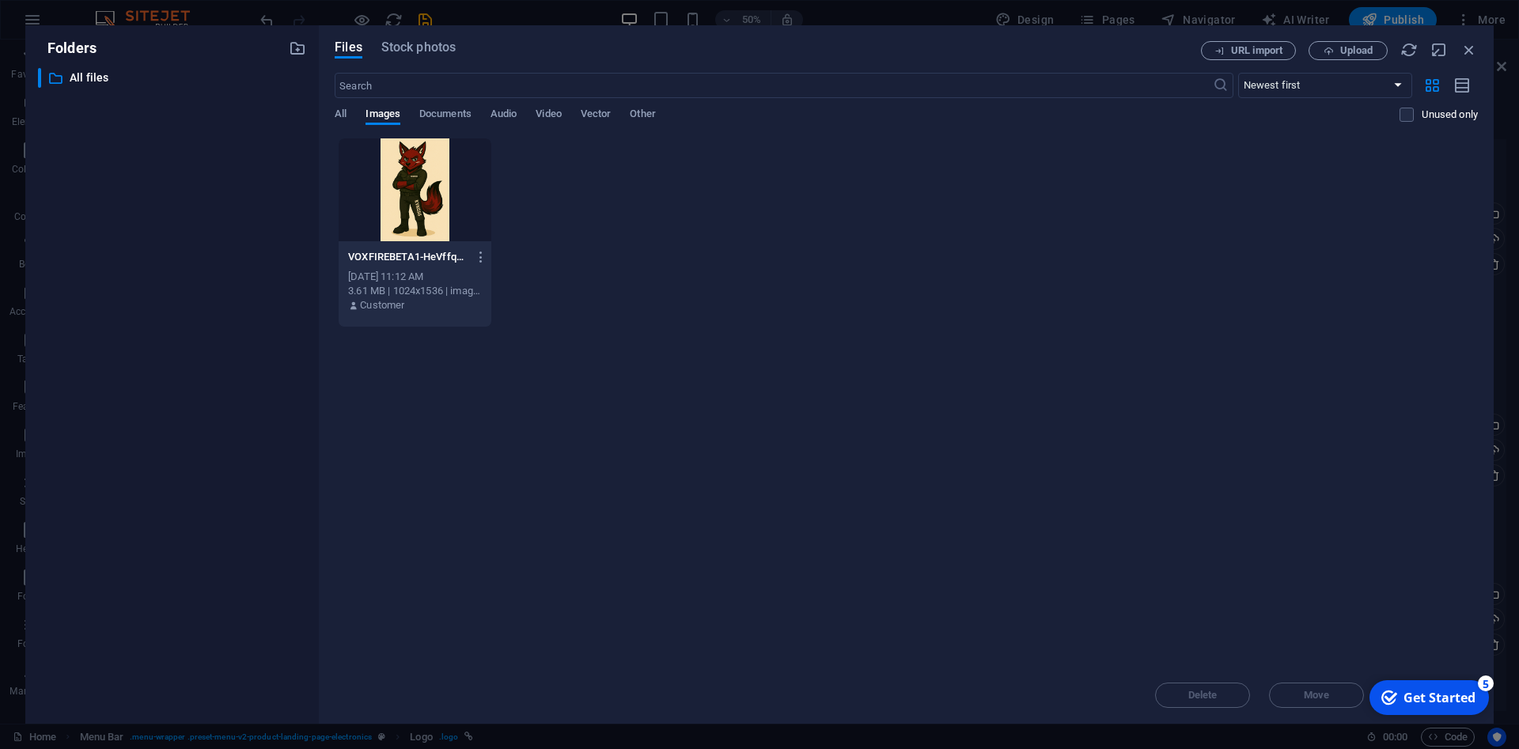
click at [1444, 695] on div "Get Started" at bounding box center [1439, 697] width 72 height 17
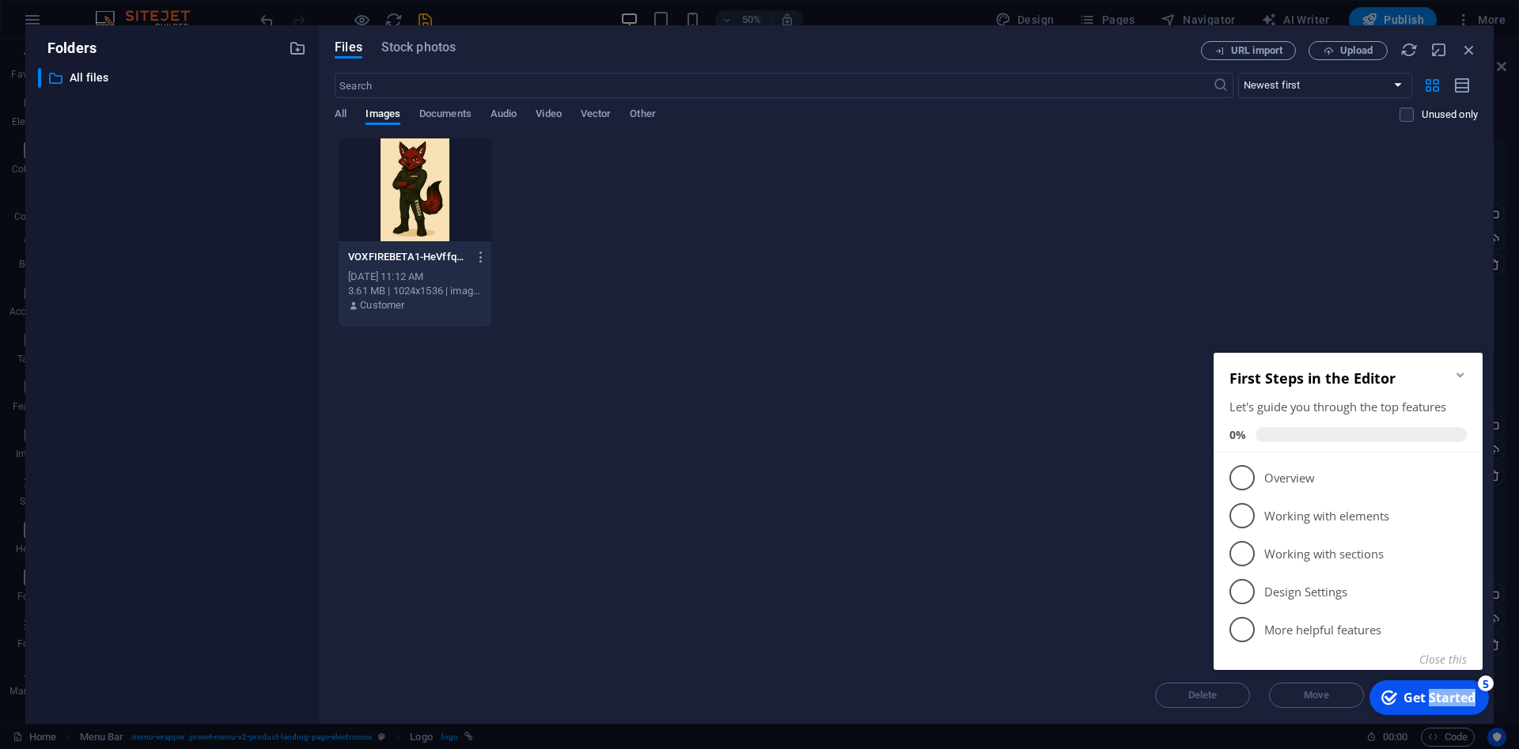
click at [1444, 695] on div "Get Started" at bounding box center [1439, 697] width 72 height 17
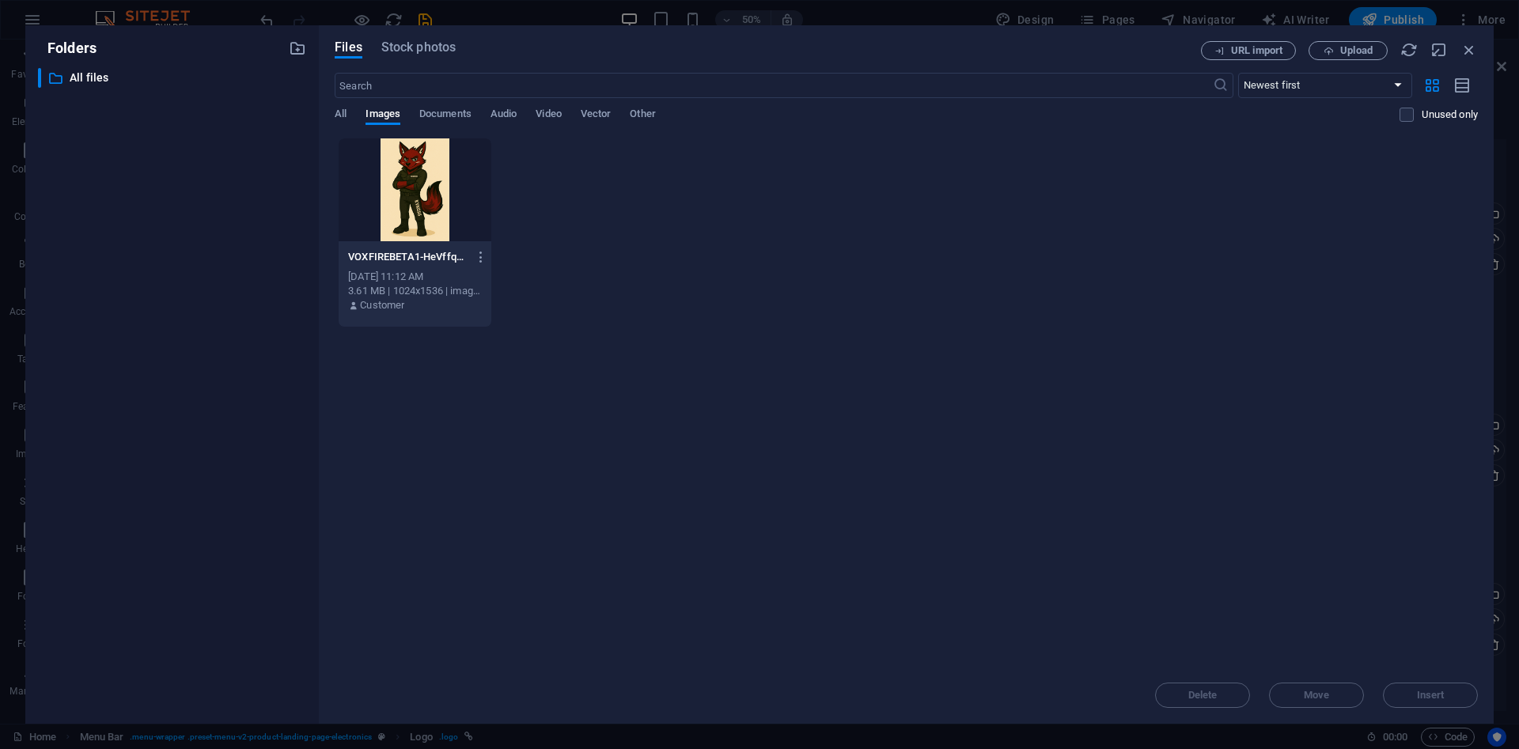
click at [1434, 692] on div "Delete Move Insert" at bounding box center [906, 687] width 1143 height 41
click at [880, 347] on div "Drop files here to upload them instantly VOXFIREBETA1-HeVffqSJ_iV5l_uAPJ5TVQ.pn…" at bounding box center [906, 402] width 1143 height 529
click at [1097, 400] on div "Drop files here to upload them instantly VOXFIREBETA1-HeVffqSJ_iV5l_uAPJ5TVQ.pn…" at bounding box center [906, 402] width 1143 height 529
click at [346, 110] on span "All" at bounding box center [341, 115] width 12 height 22
click at [79, 80] on p "All files" at bounding box center [173, 78] width 207 height 18
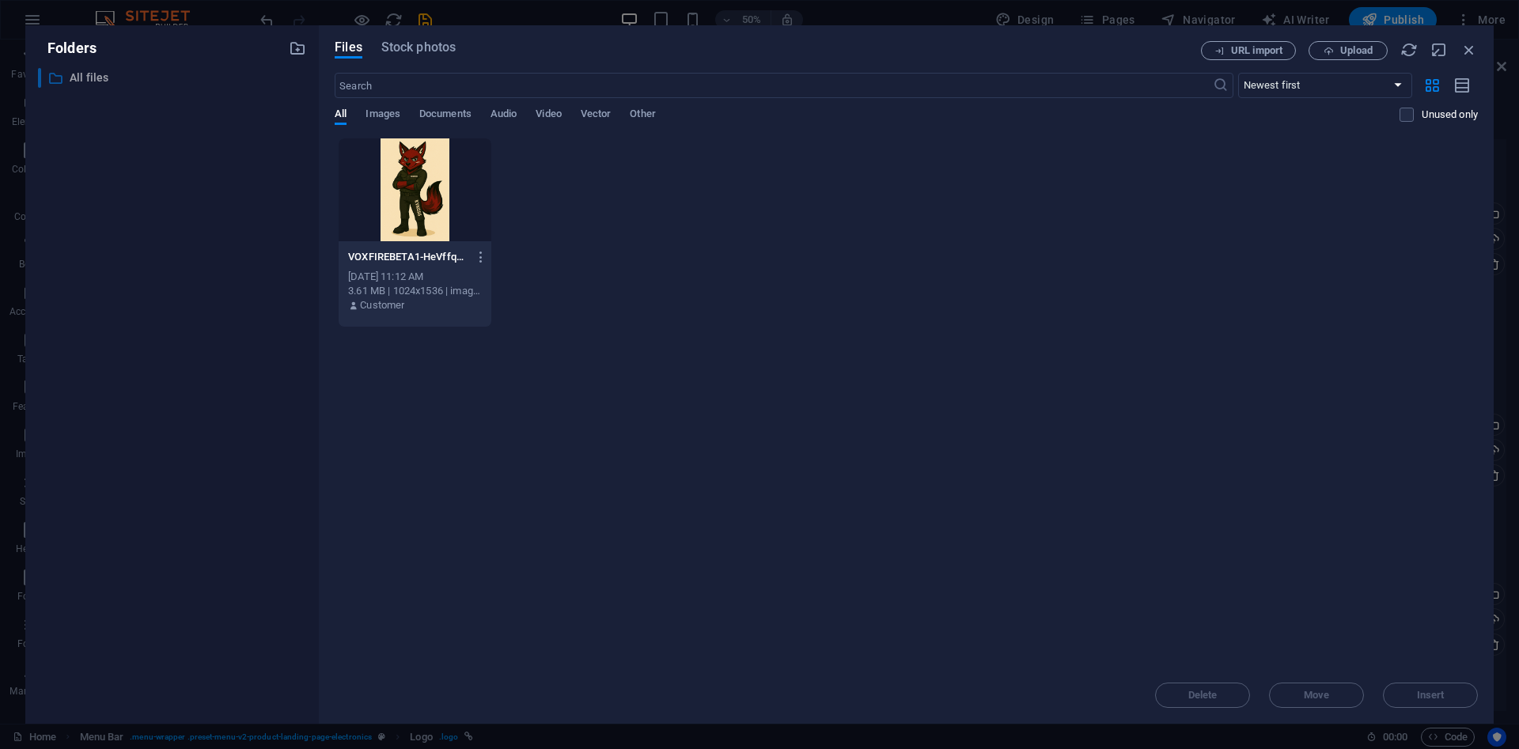
click at [76, 74] on p "All files" at bounding box center [173, 78] width 207 height 18
click at [371, 120] on span "Images" at bounding box center [382, 115] width 35 height 22
click at [1349, 49] on span "Upload" at bounding box center [1356, 50] width 32 height 9
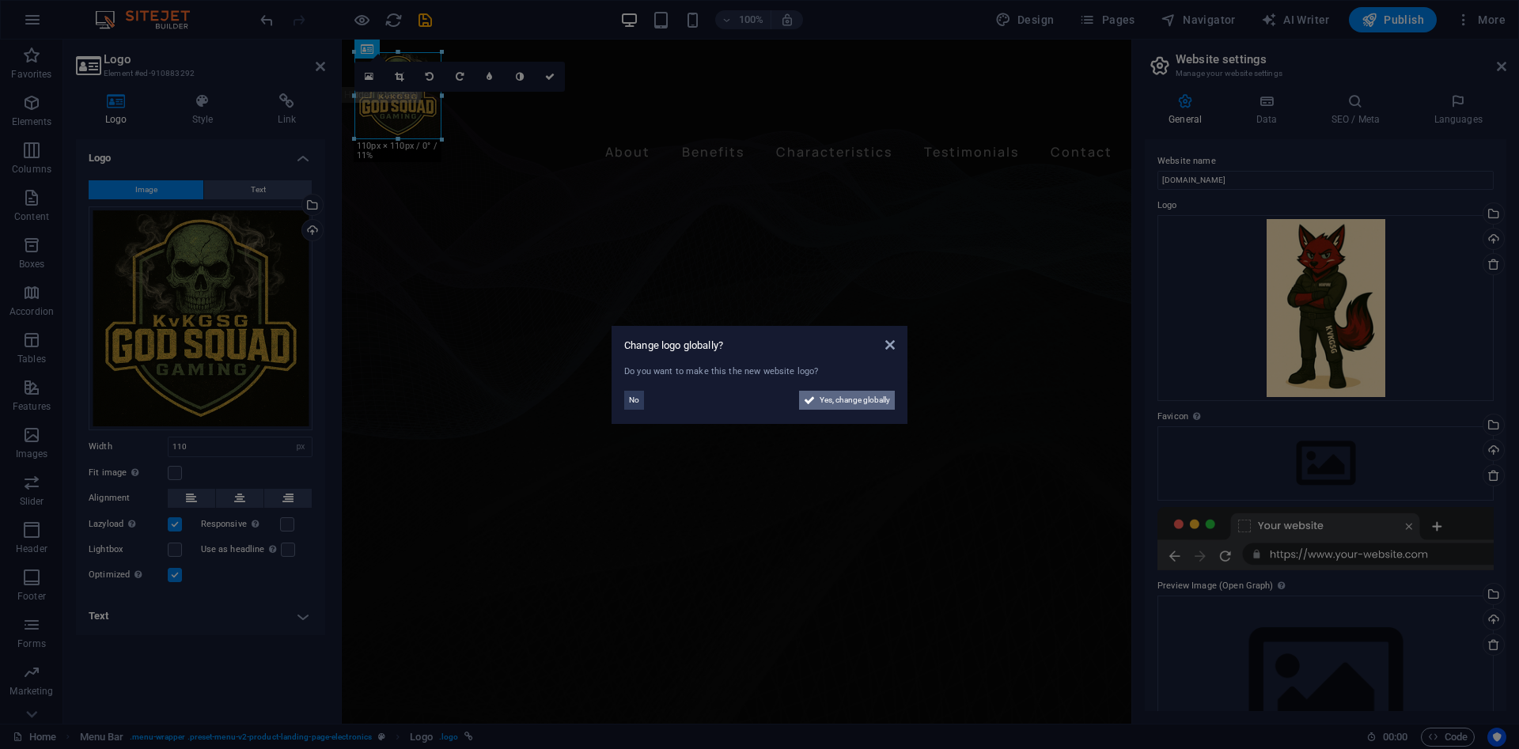
click at [858, 395] on span "Yes, change globally" at bounding box center [854, 400] width 70 height 19
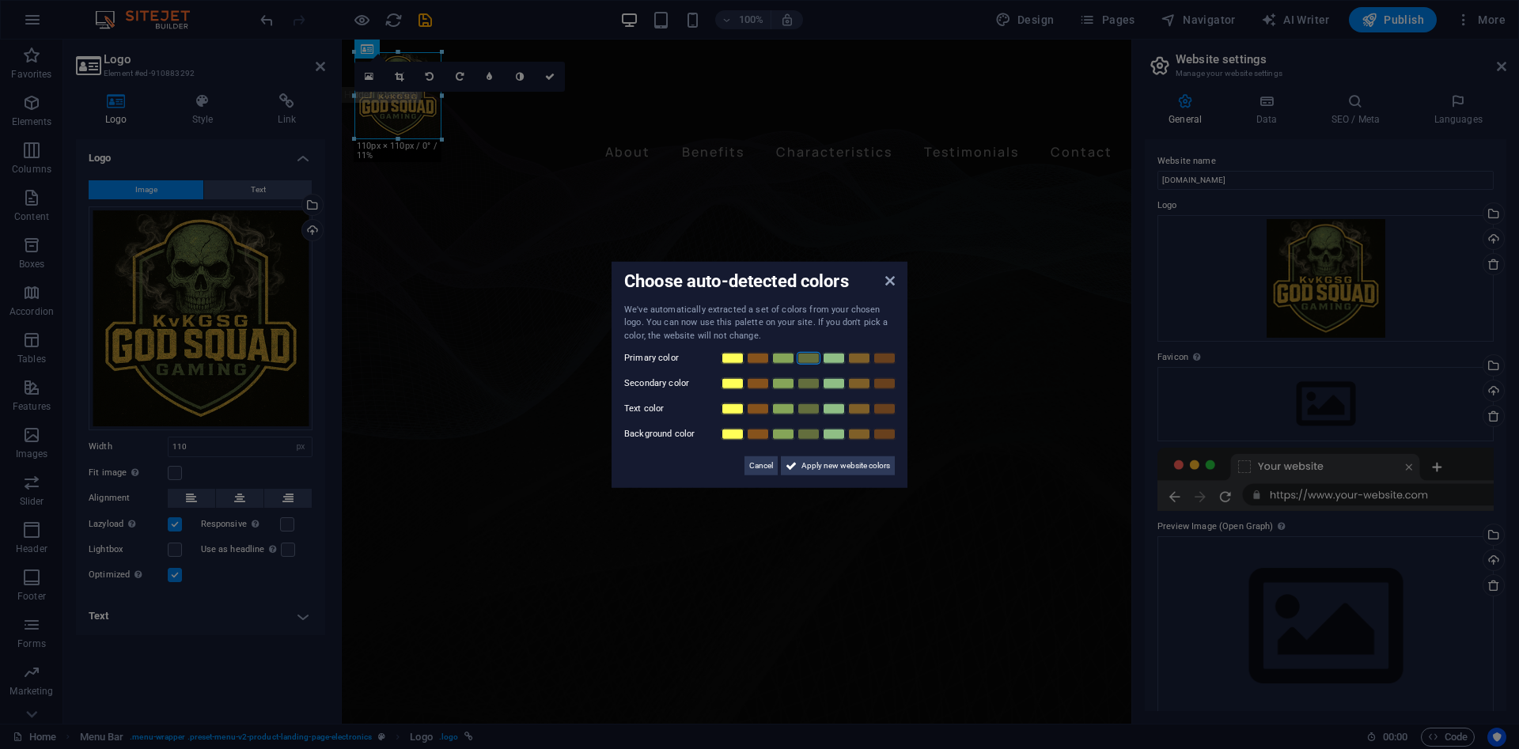
click at [816, 356] on link at bounding box center [809, 358] width 24 height 13
click at [811, 361] on link at bounding box center [809, 358] width 24 height 13
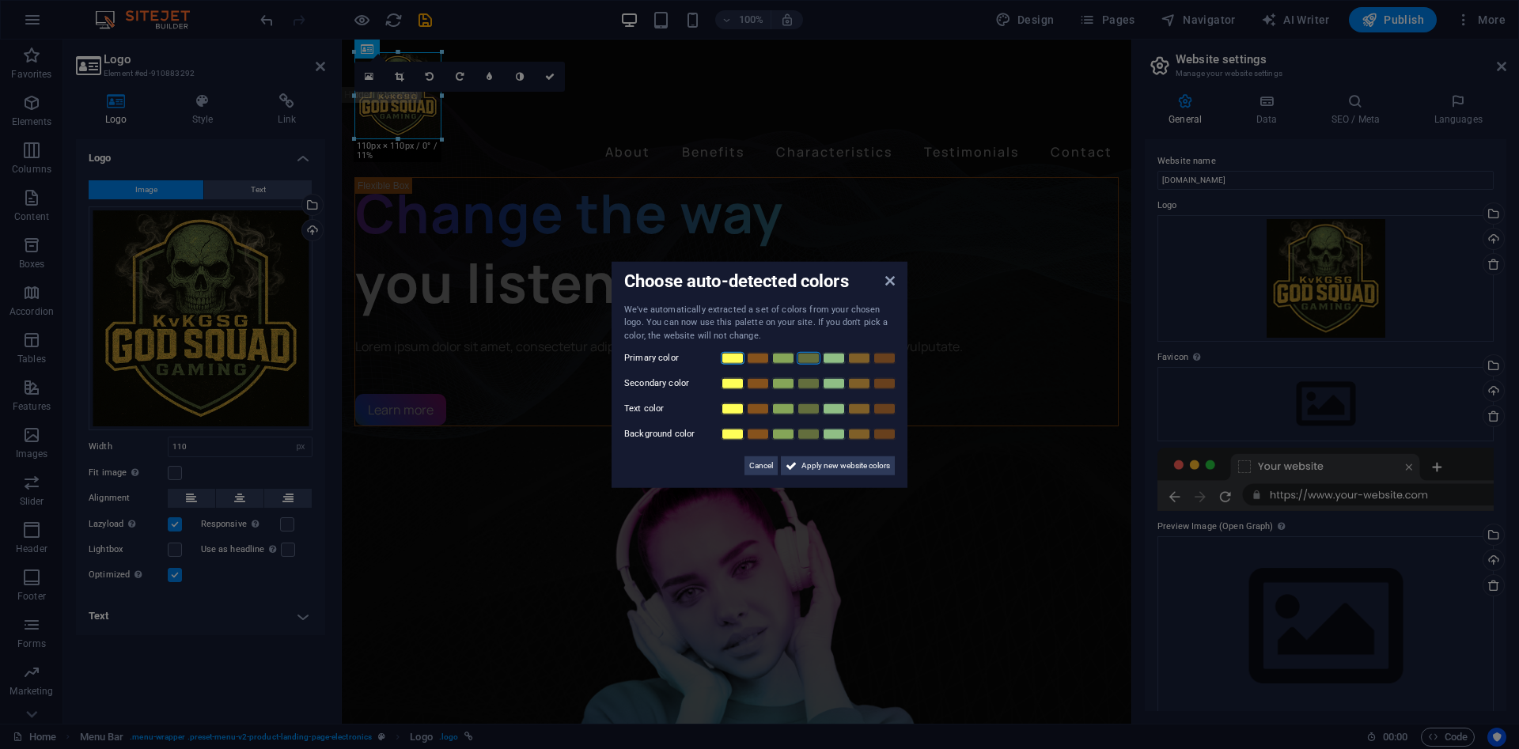
click at [741, 357] on link at bounding box center [733, 358] width 24 height 13
click at [775, 356] on link at bounding box center [783, 358] width 24 height 13
click at [804, 361] on link at bounding box center [809, 358] width 24 height 13
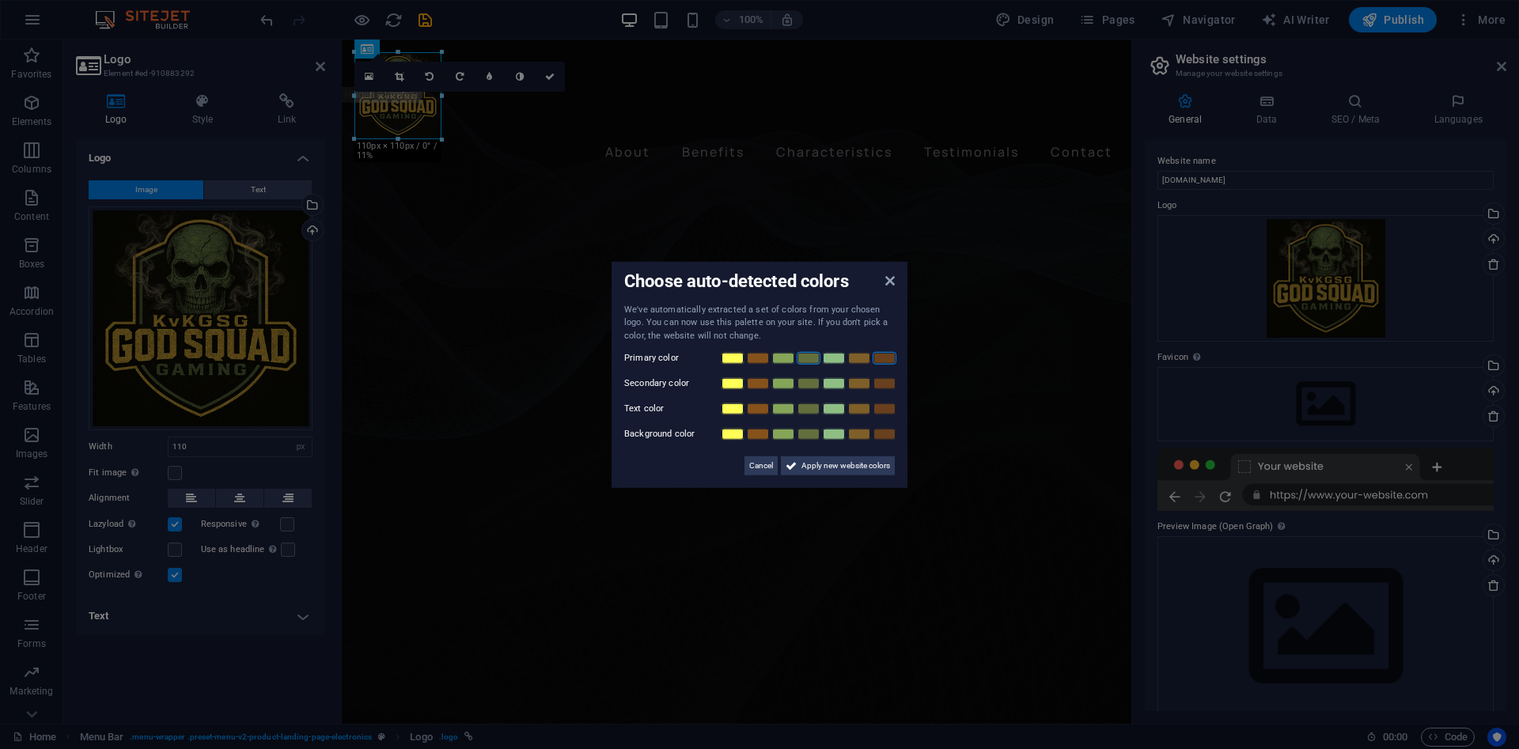
click at [884, 358] on link at bounding box center [884, 358] width 24 height 13
click at [823, 466] on span "Apply new website colors" at bounding box center [845, 465] width 89 height 19
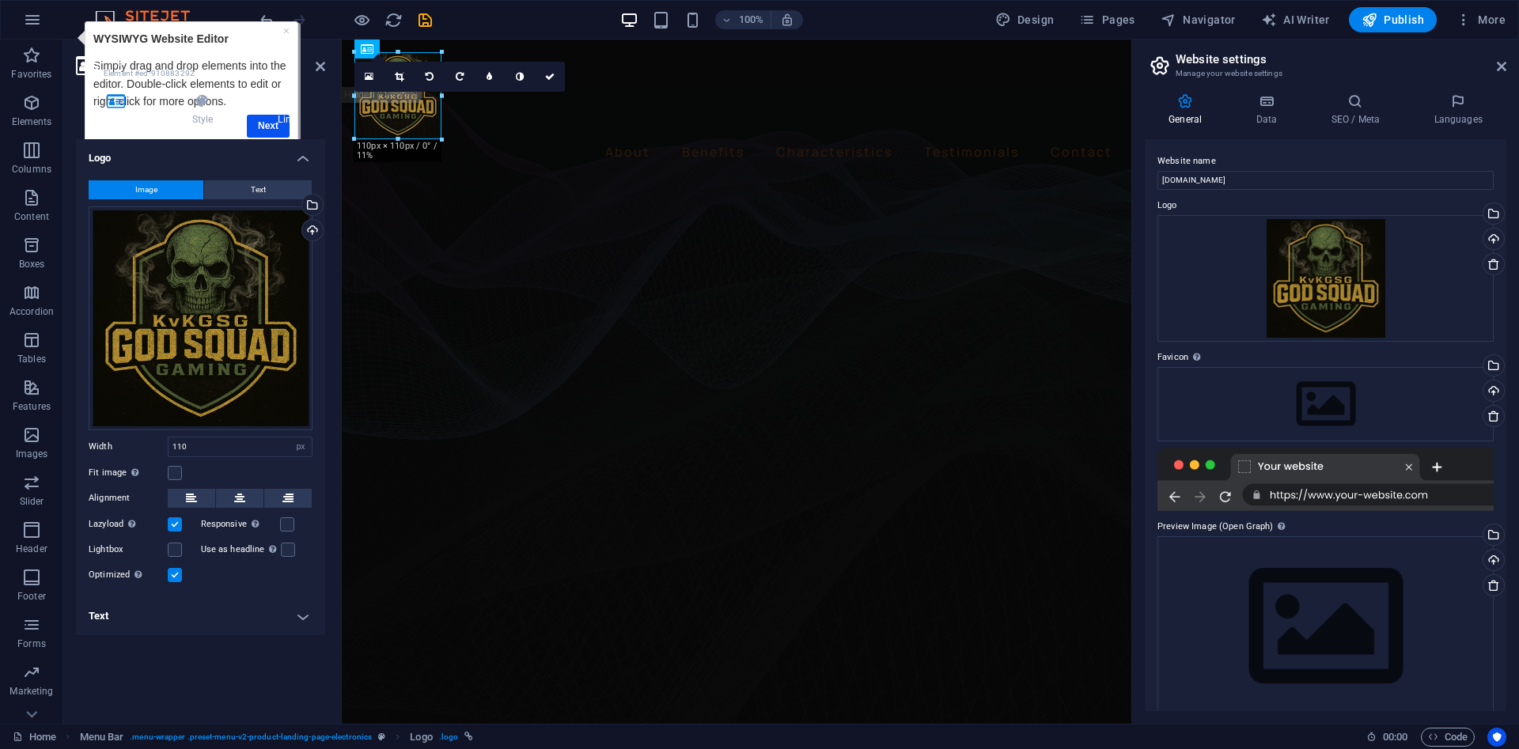
click at [259, 124] on h4 "Link" at bounding box center [286, 109] width 77 height 33
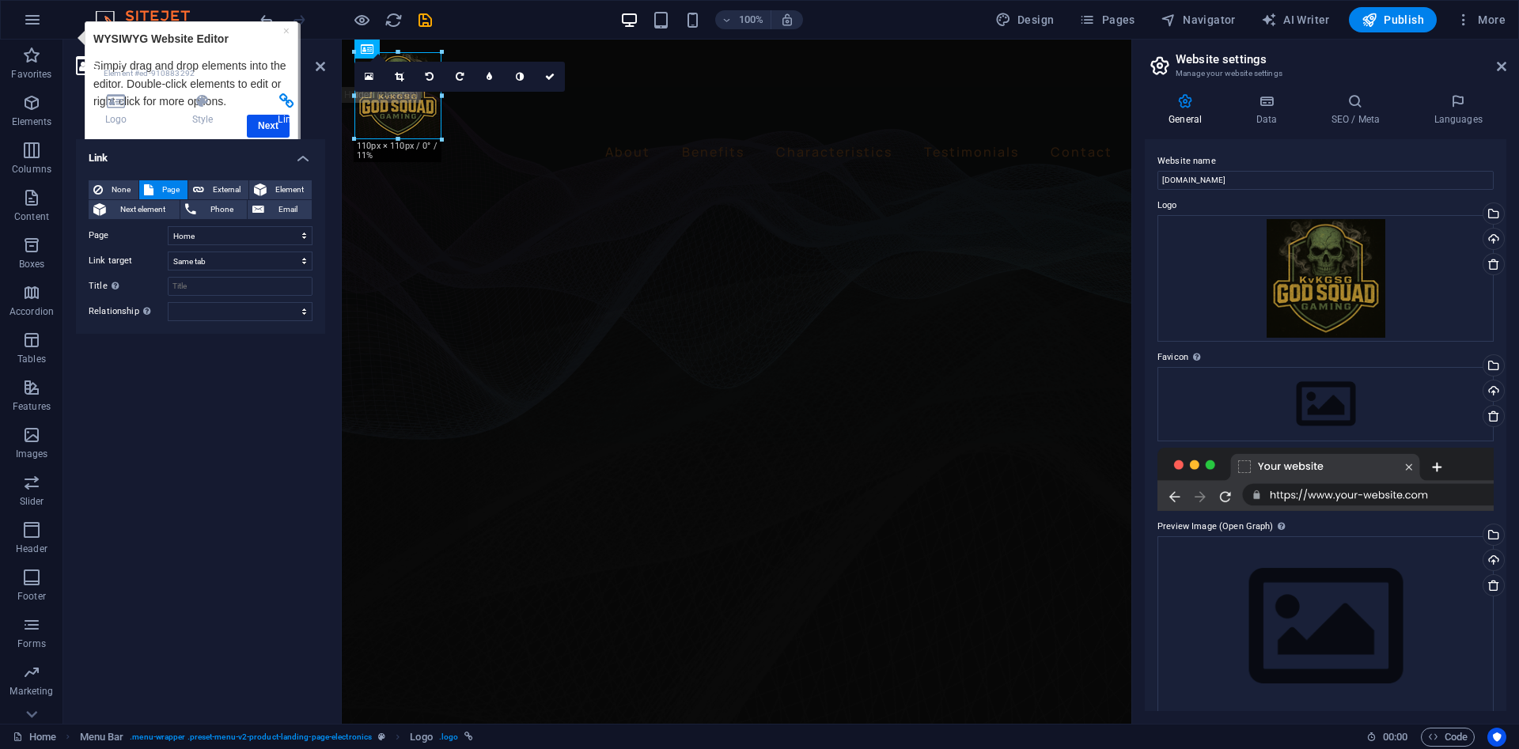
click at [259, 124] on h4 "Link" at bounding box center [286, 109] width 77 height 33
click at [260, 123] on h4 "Link" at bounding box center [286, 109] width 77 height 33
click at [266, 138] on div "Logo Style Link Logo Image Text Drag files here, click to choose files or selec…" at bounding box center [200, 402] width 249 height 618
click at [269, 135] on div "Logo Style Link Logo Image Text Drag files here, click to choose files or selec…" at bounding box center [200, 402] width 249 height 618
click at [270, 132] on div "Logo Style Link Logo Image Text Drag files here, click to choose files or selec…" at bounding box center [200, 402] width 249 height 618
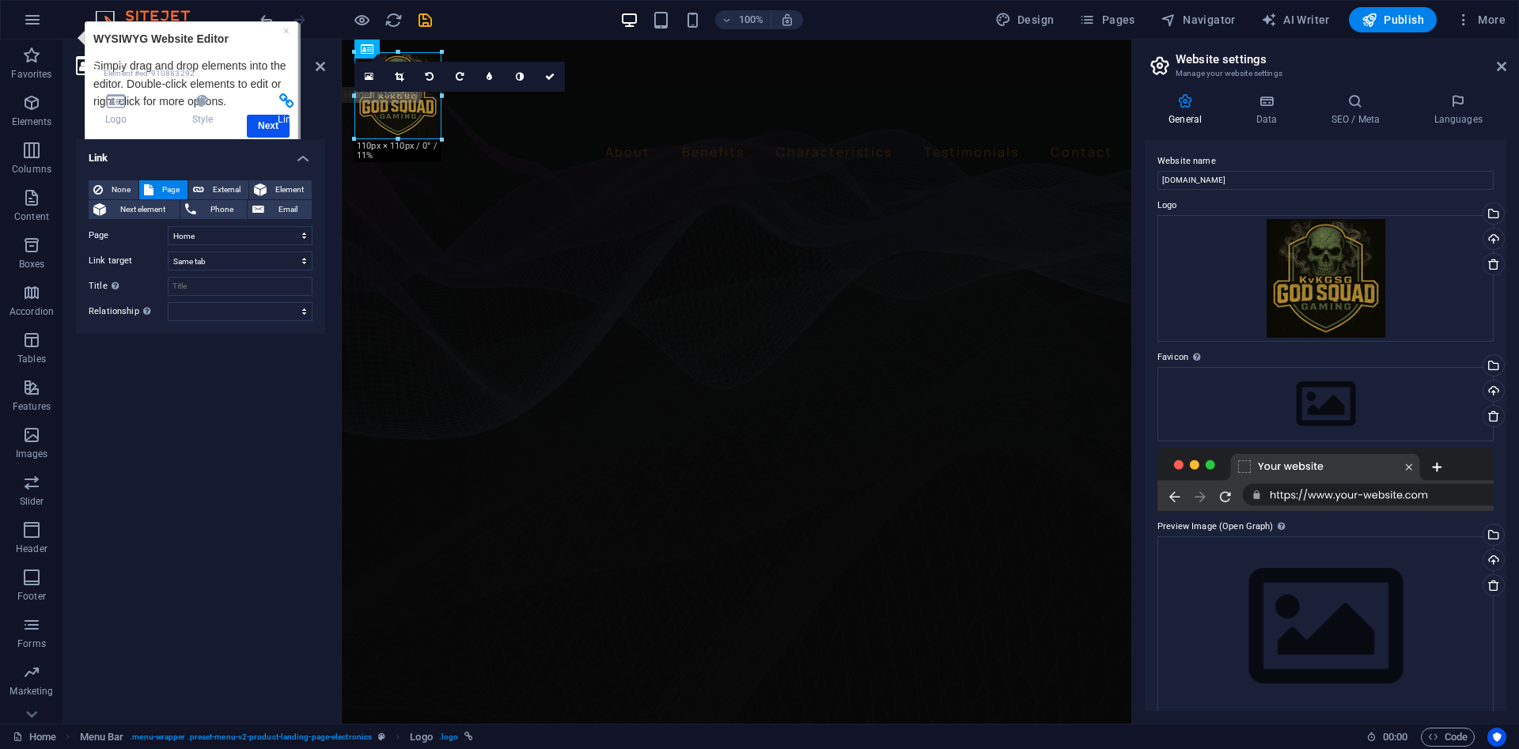
click at [270, 123] on h4 "Link" at bounding box center [286, 109] width 77 height 33
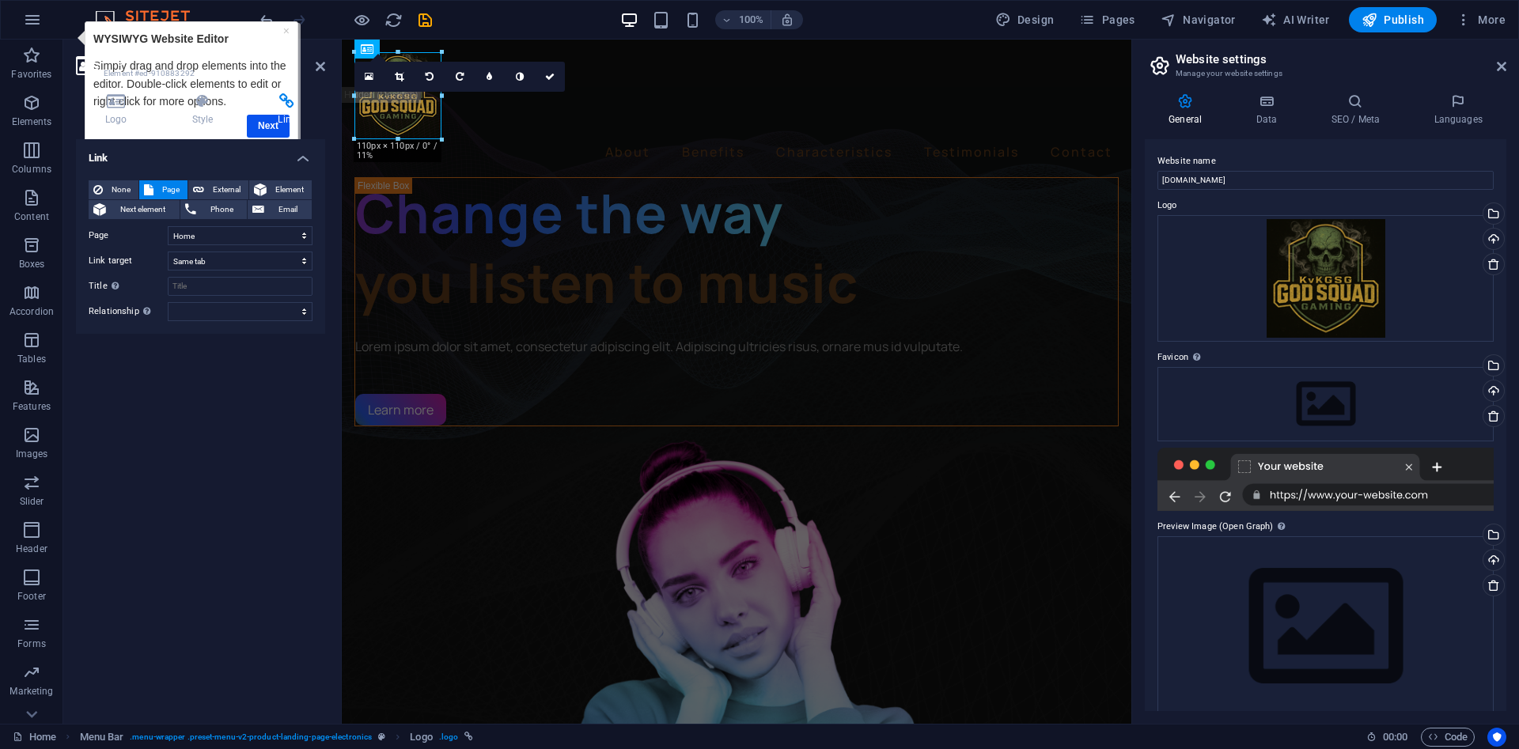
click at [284, 101] on icon at bounding box center [286, 101] width 77 height 16
click at [263, 127] on div "Logo Style Link Logo Image Text Drag files here, click to choose files or selec…" at bounding box center [200, 402] width 249 height 618
click at [260, 133] on div "Logo Style Link Logo Image Text Drag files here, click to choose files or selec…" at bounding box center [200, 402] width 249 height 618
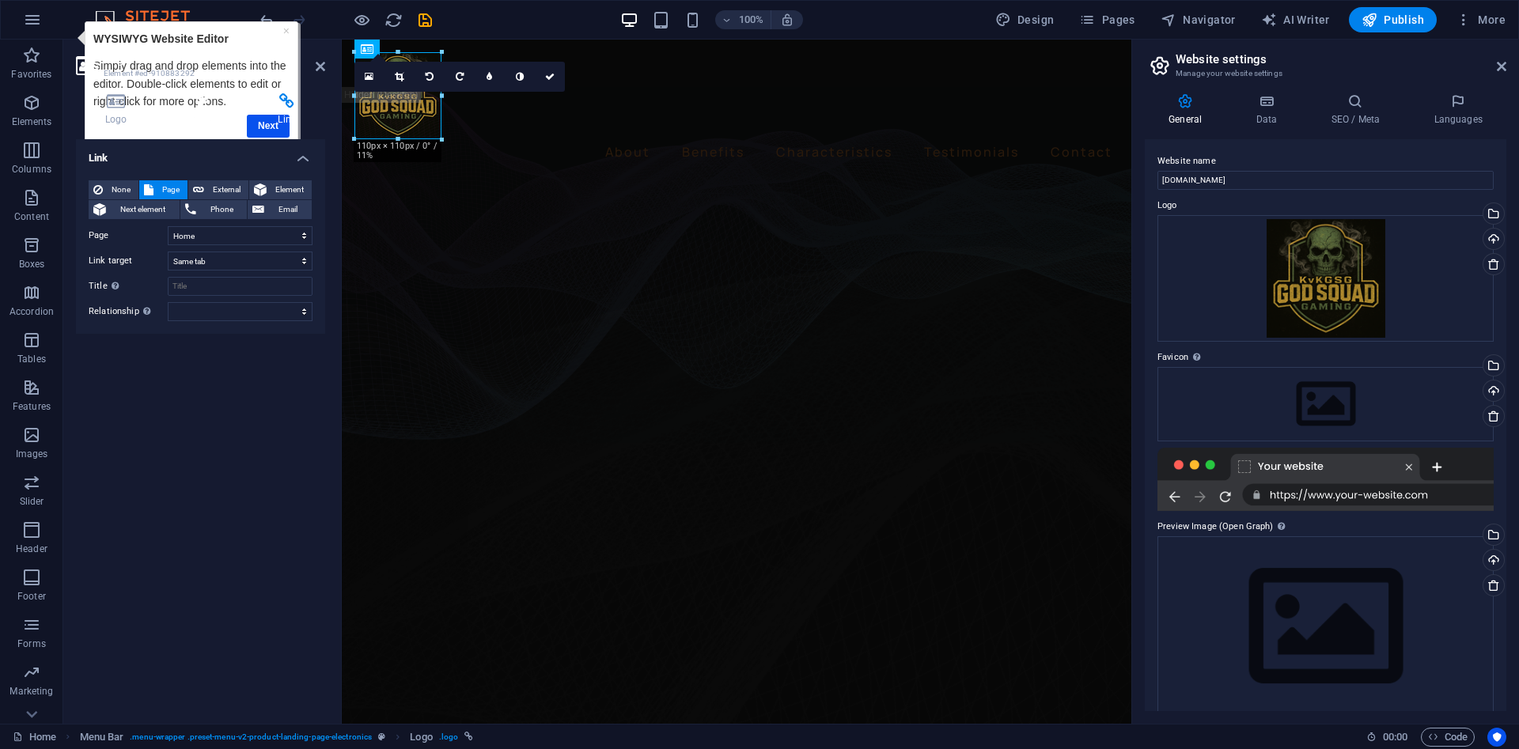
drag, startPoint x: 176, startPoint y: 41, endPoint x: 210, endPoint y: 110, distance: 76.4
click at [210, 110] on aside "Logo Element #ed-910883292 Logo Style Link Logo Image Text Drag files here, cli…" at bounding box center [202, 382] width 278 height 684
click at [289, 32] on link "×" at bounding box center [286, 31] width 6 height 13
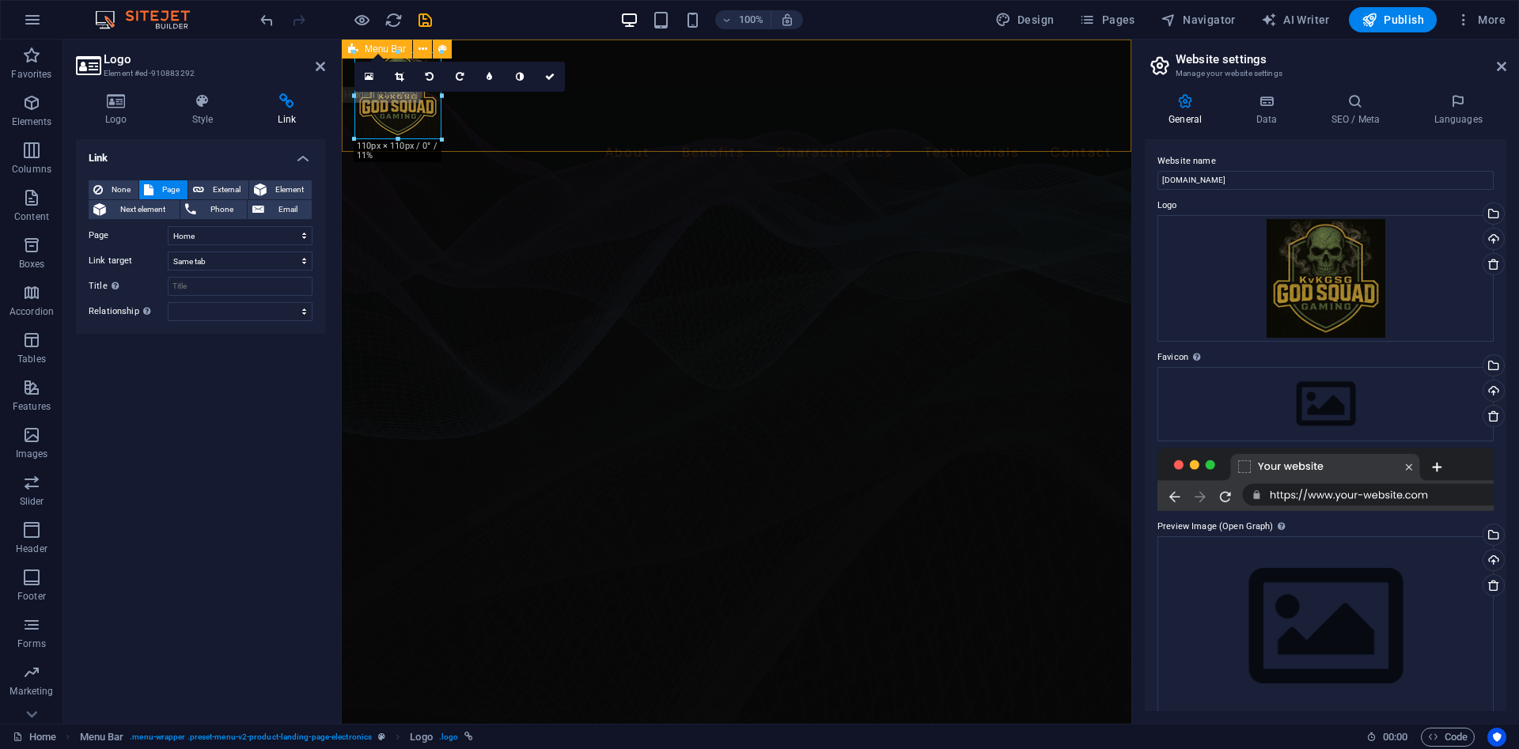
click at [518, 132] on div "About Benefits Characteristics Testimonials Contact" at bounding box center [736, 109] width 789 height 138
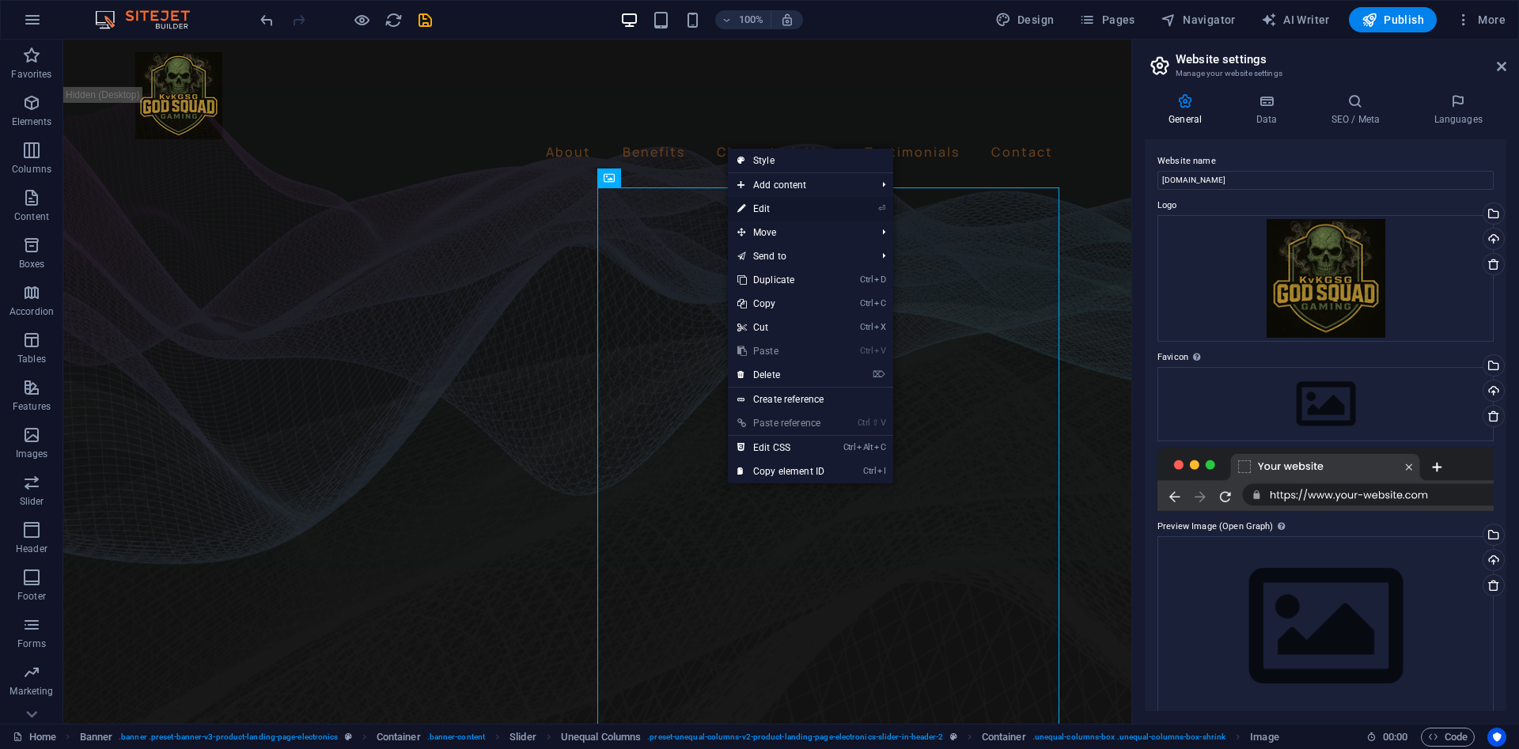
click at [785, 207] on link "⏎ Edit" at bounding box center [781, 209] width 106 height 24
select select "%"
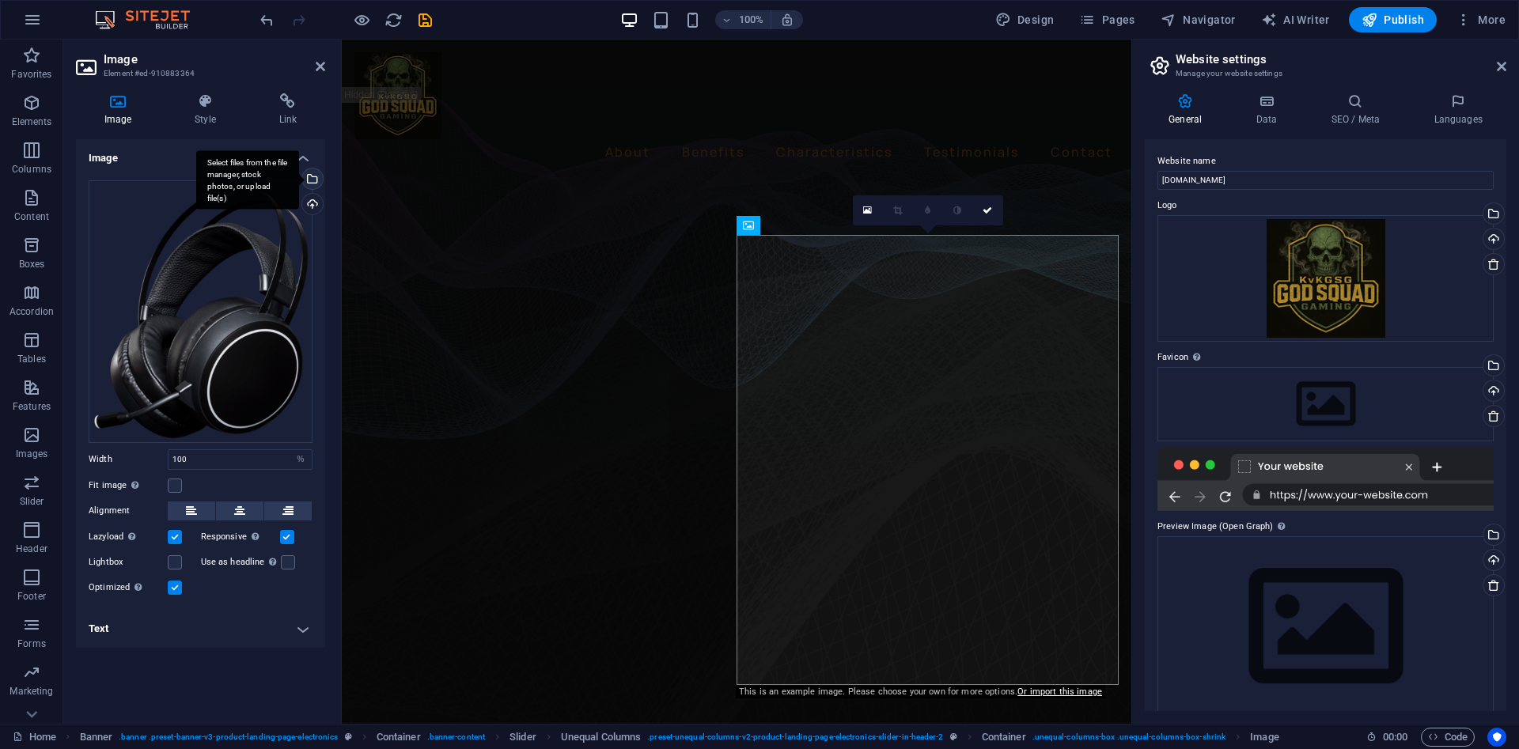
click at [305, 189] on div "Select files from the file manager, stock photos, or upload file(s)" at bounding box center [311, 180] width 24 height 24
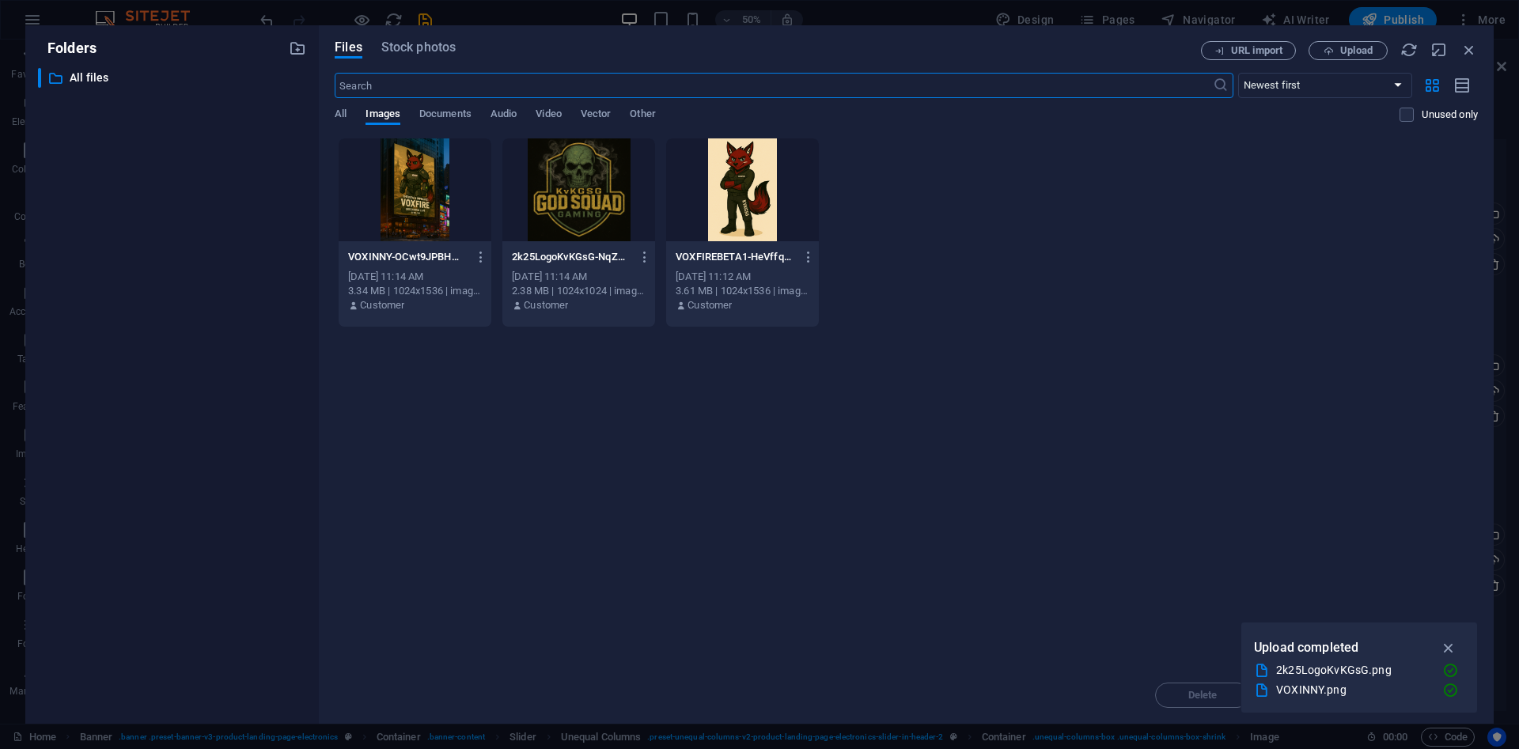
click at [737, 191] on div at bounding box center [742, 189] width 153 height 103
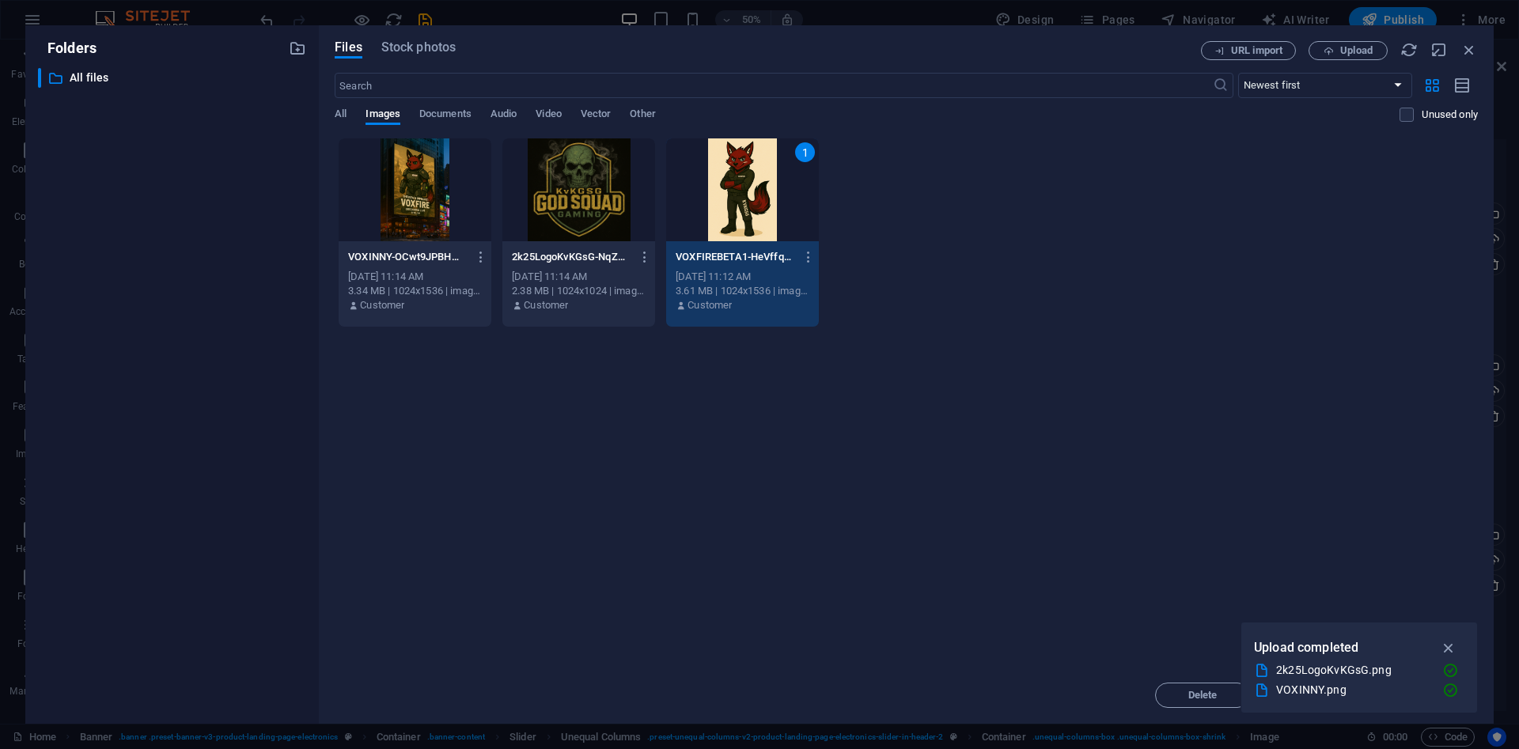
click at [737, 191] on div "1" at bounding box center [742, 189] width 153 height 103
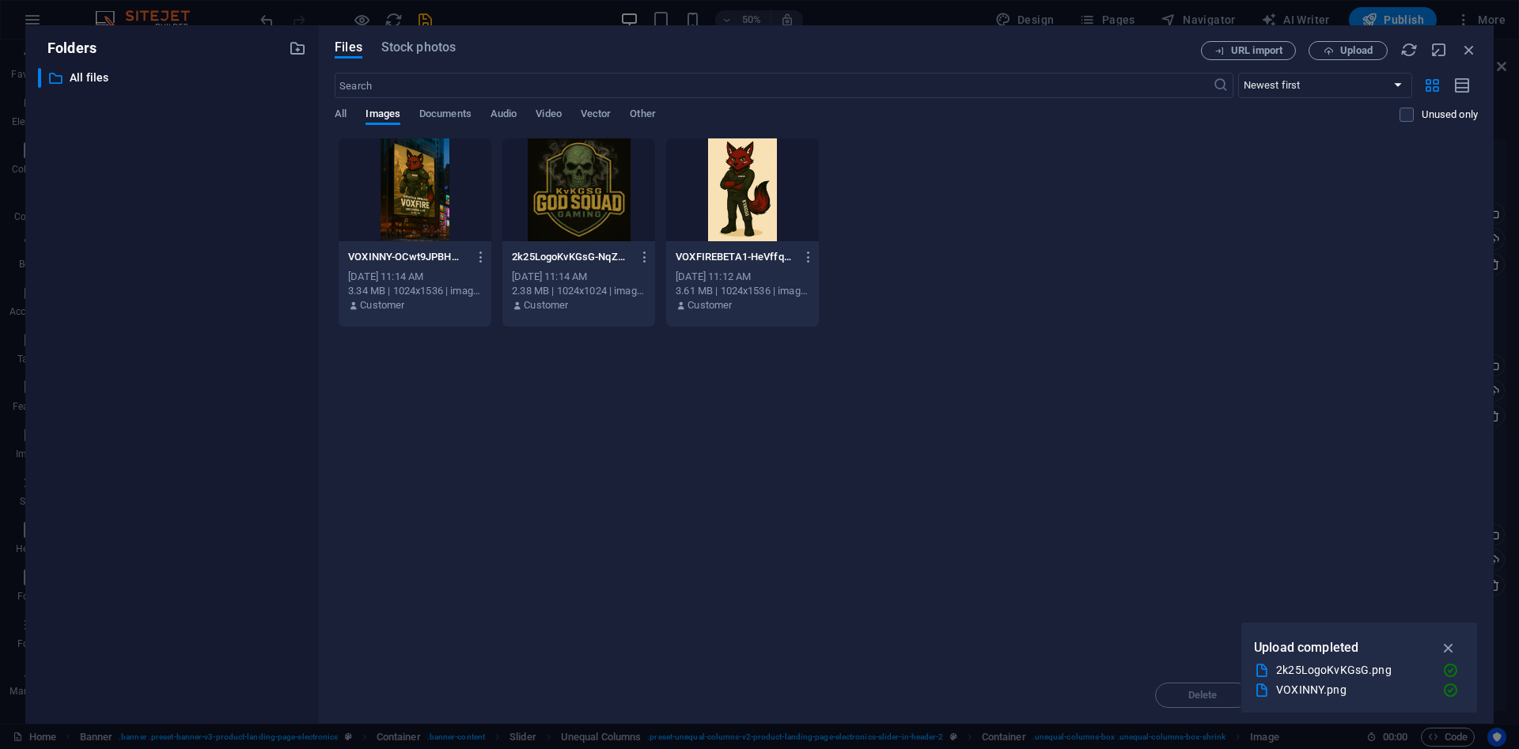
click at [737, 191] on div at bounding box center [742, 189] width 153 height 103
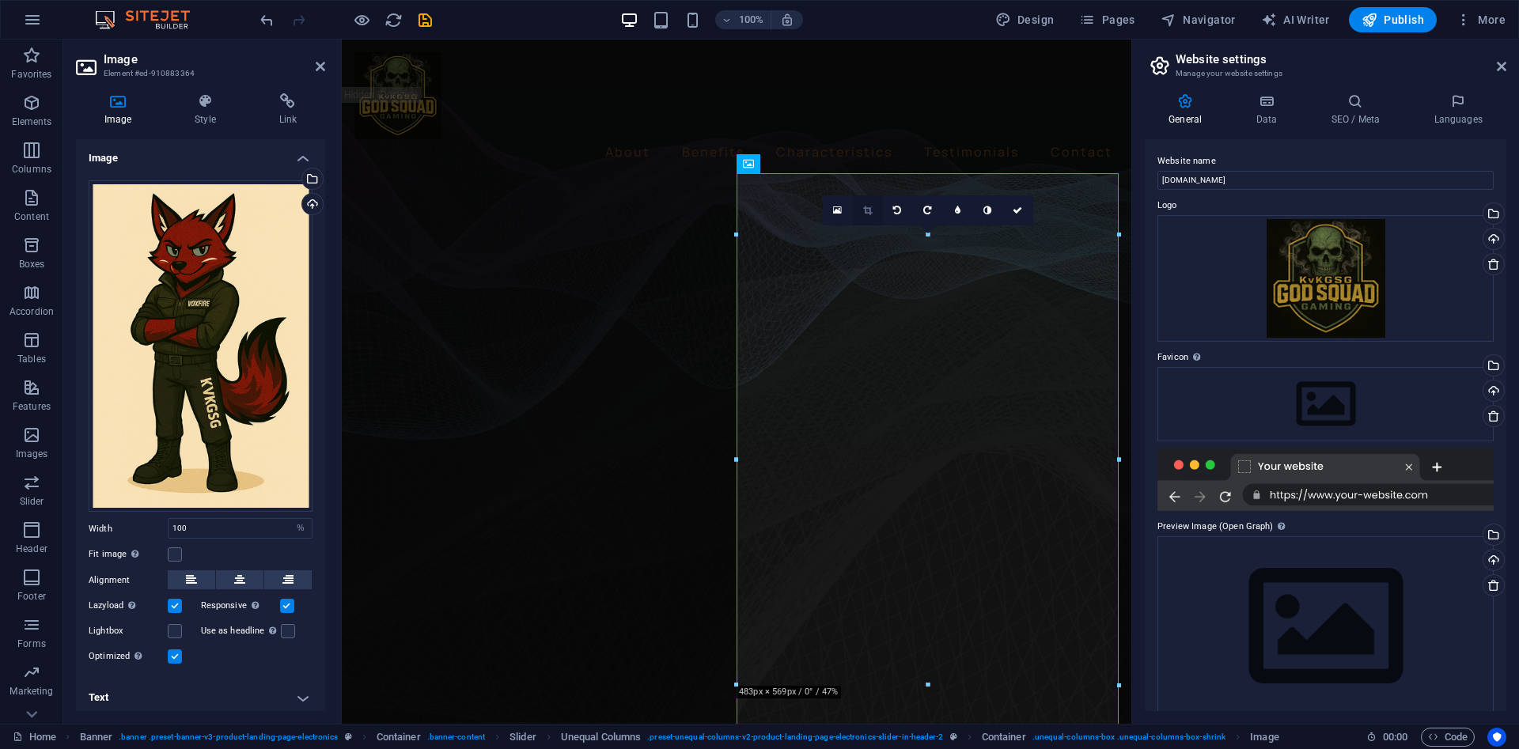
click at [867, 214] on icon at bounding box center [867, 210] width 9 height 9
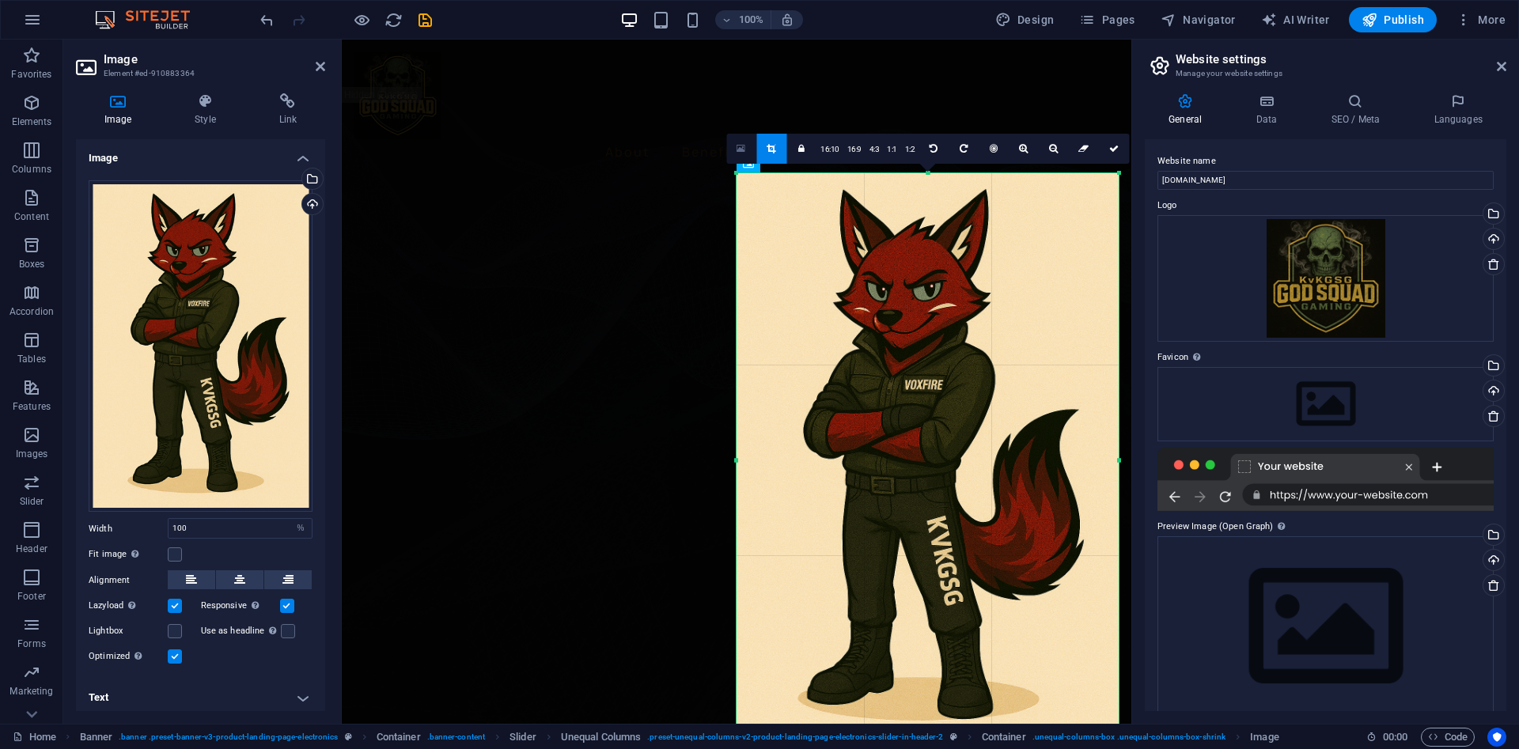
click at [745, 151] on icon at bounding box center [740, 148] width 9 height 11
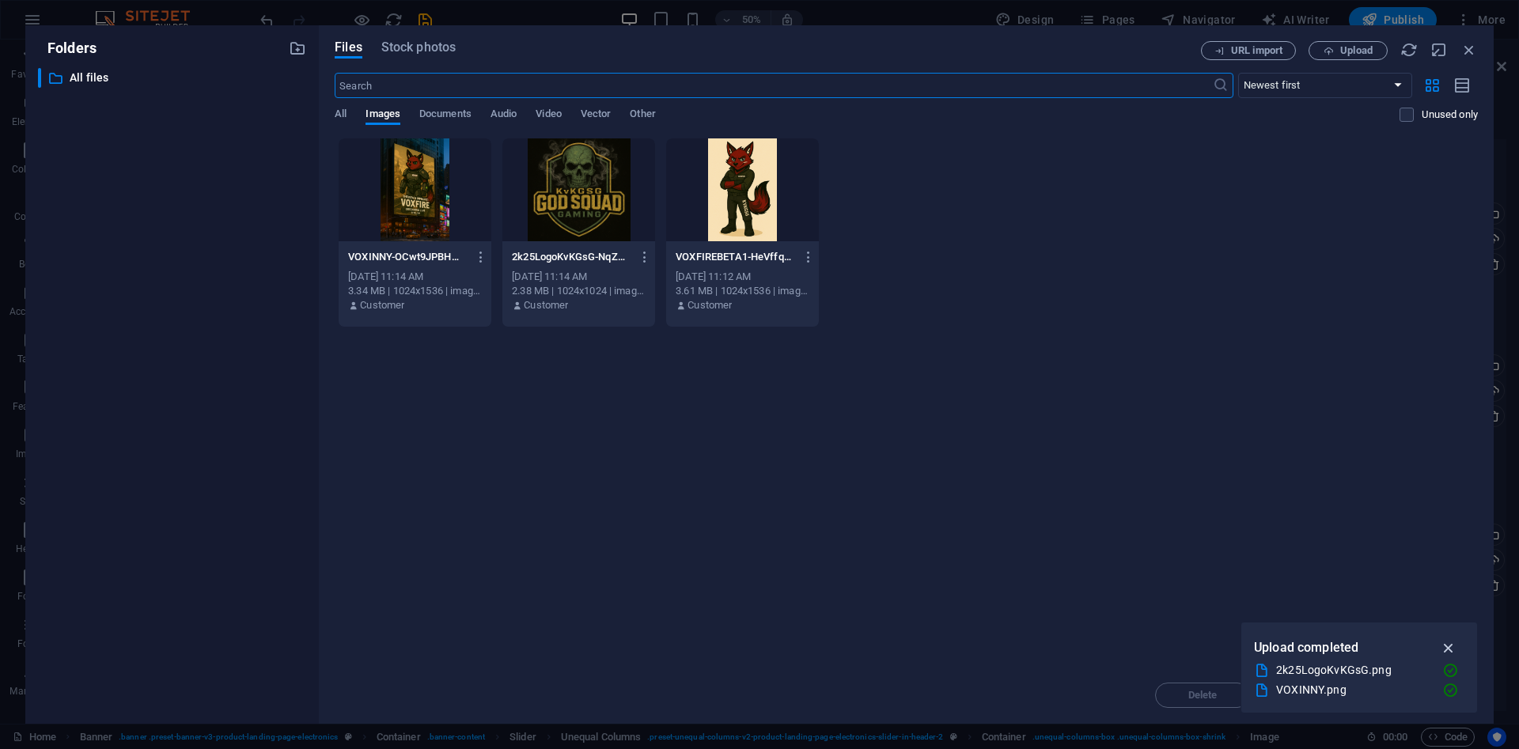
click at [1454, 646] on icon "button" at bounding box center [1449, 647] width 18 height 17
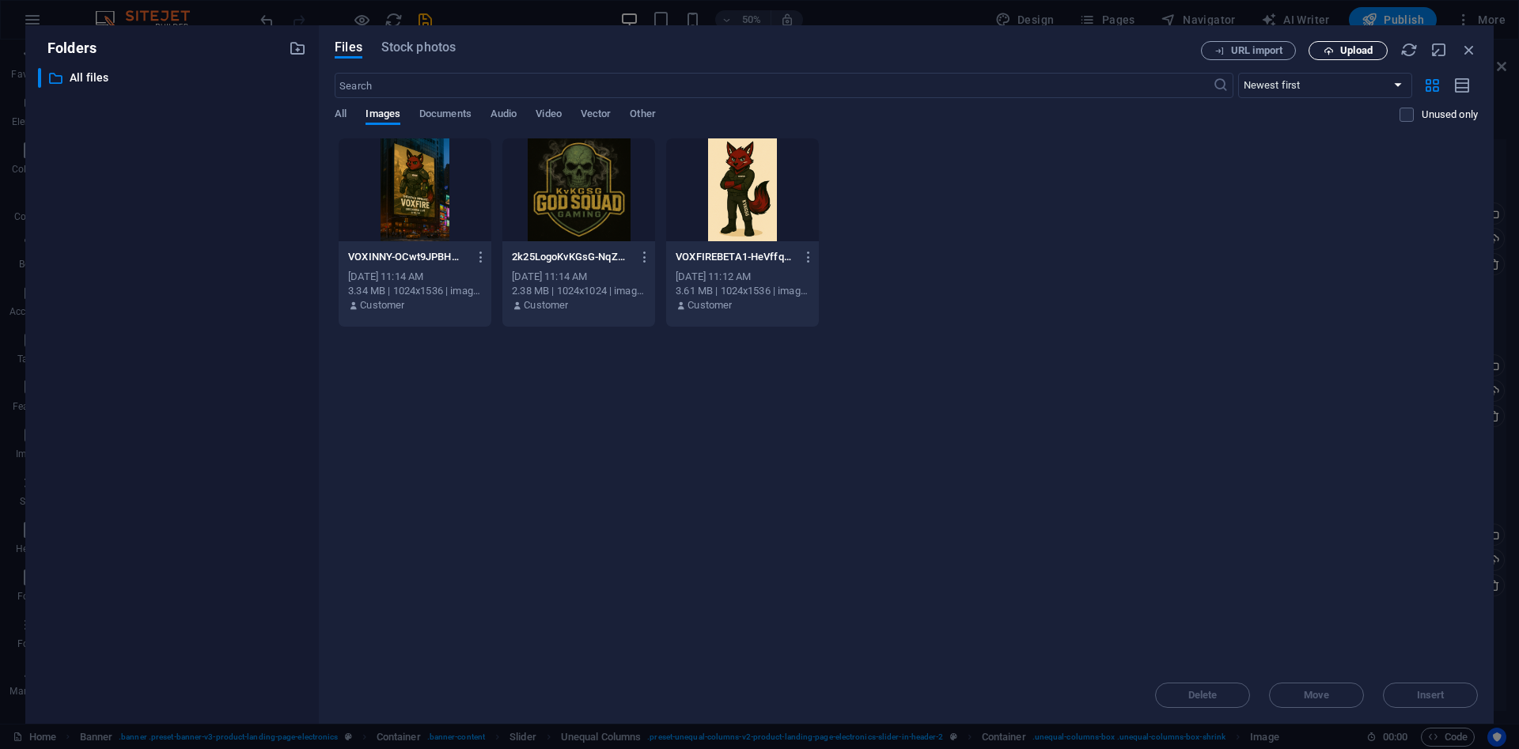
click at [1319, 51] on span "Upload" at bounding box center [1347, 51] width 65 height 10
click at [803, 260] on icon "button" at bounding box center [808, 257] width 15 height 14
click at [804, 298] on h6 "Preview" at bounding box center [817, 298] width 67 height 19
click at [1373, 47] on span "Upload" at bounding box center [1347, 51] width 65 height 10
click at [1362, 59] on button "Upload" at bounding box center [1347, 50] width 79 height 19
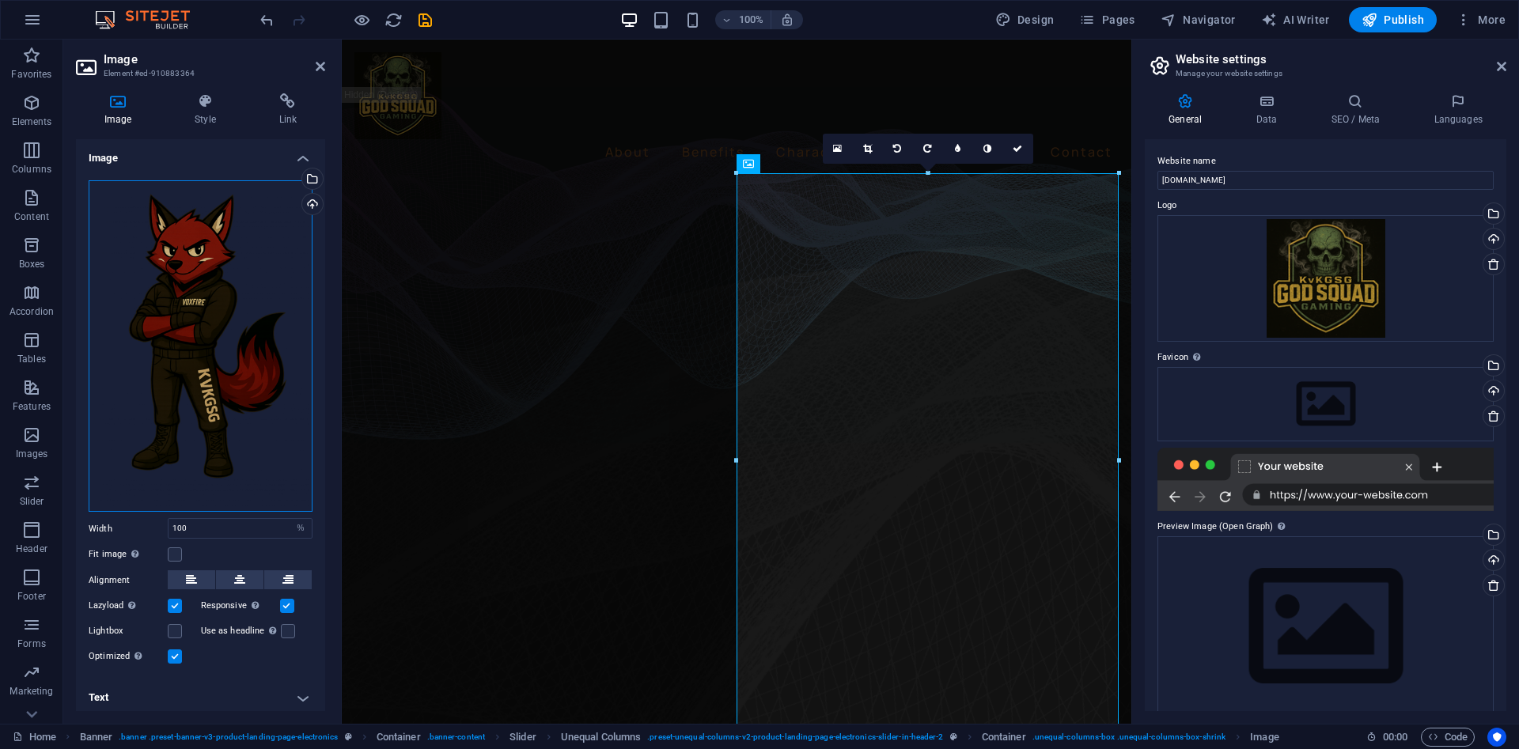
click at [262, 240] on div "Drag files here, click to choose files or select files from Files or our free s…" at bounding box center [201, 346] width 224 height 332
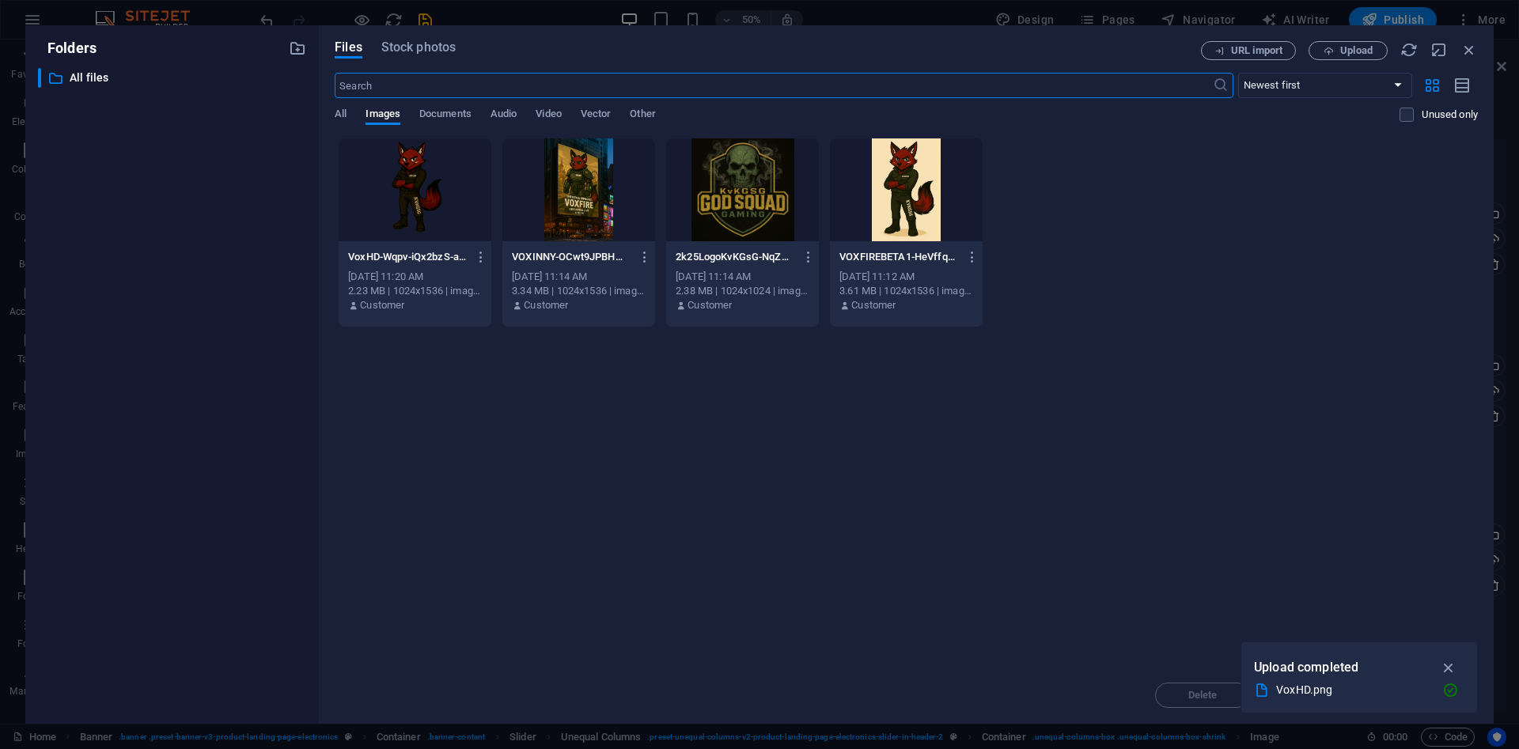
click at [586, 182] on div at bounding box center [578, 189] width 153 height 103
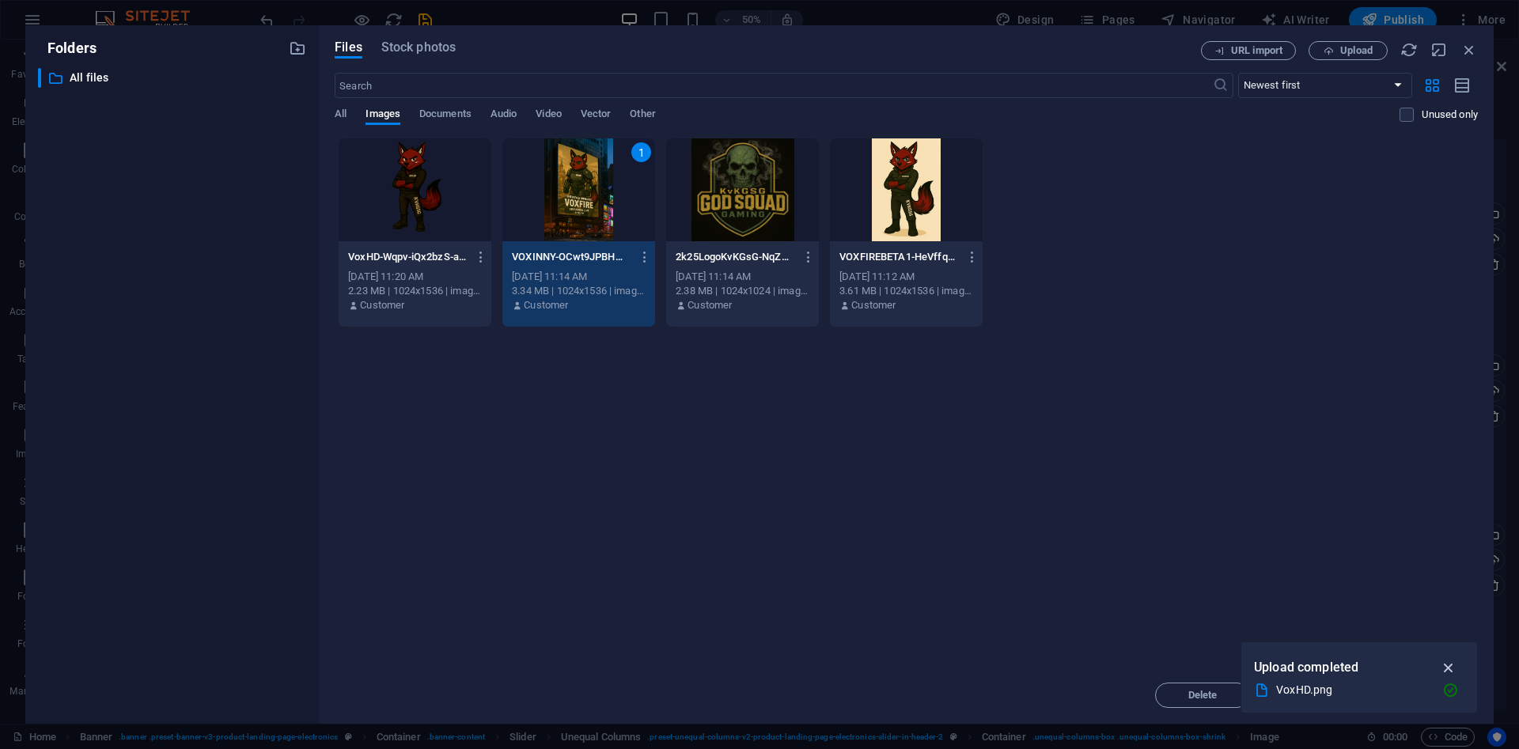
click at [1451, 668] on icon "button" at bounding box center [1449, 667] width 18 height 17
click at [1432, 698] on span "Insert" at bounding box center [1431, 695] width 28 height 9
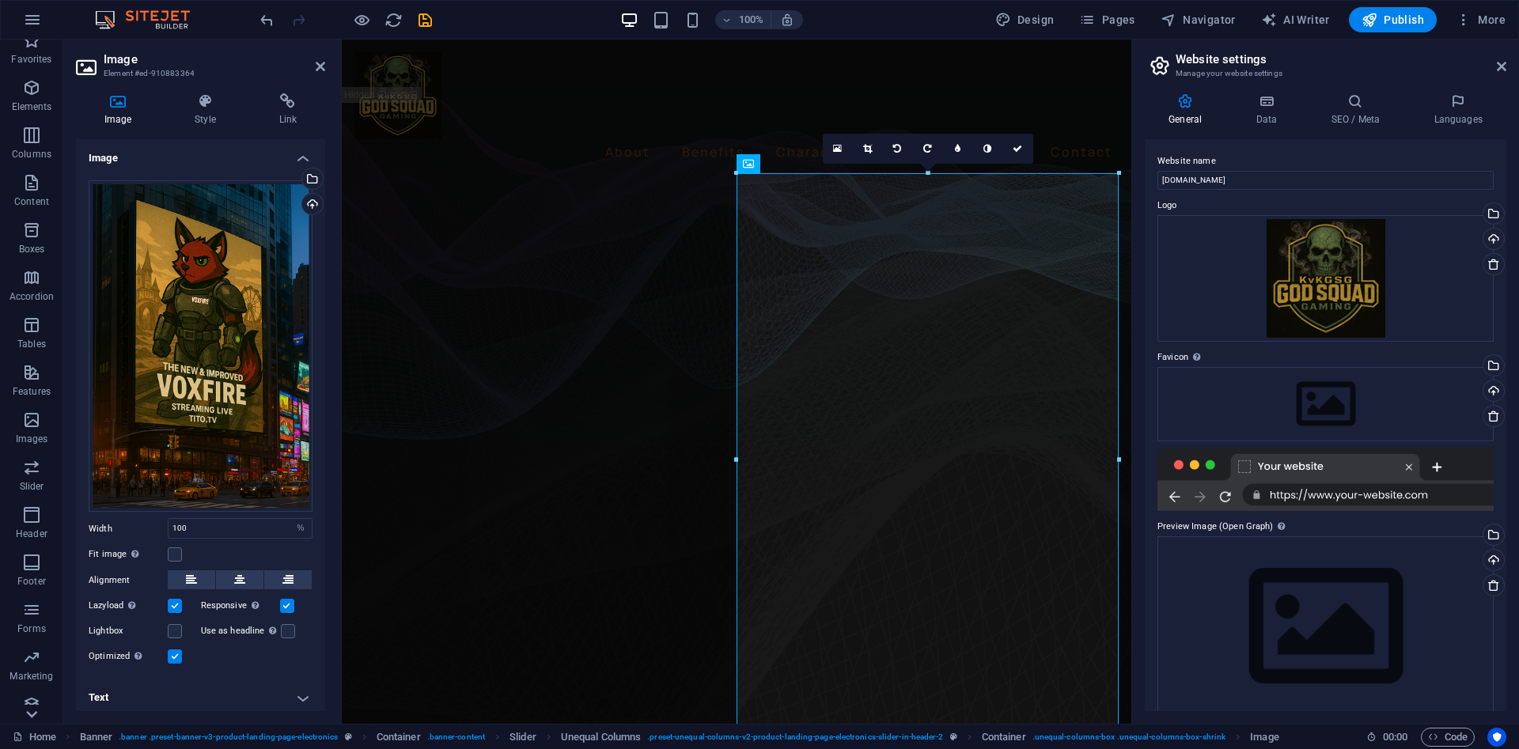
scroll to position [28, 0]
click at [29, 84] on icon "button" at bounding box center [31, 75] width 19 height 19
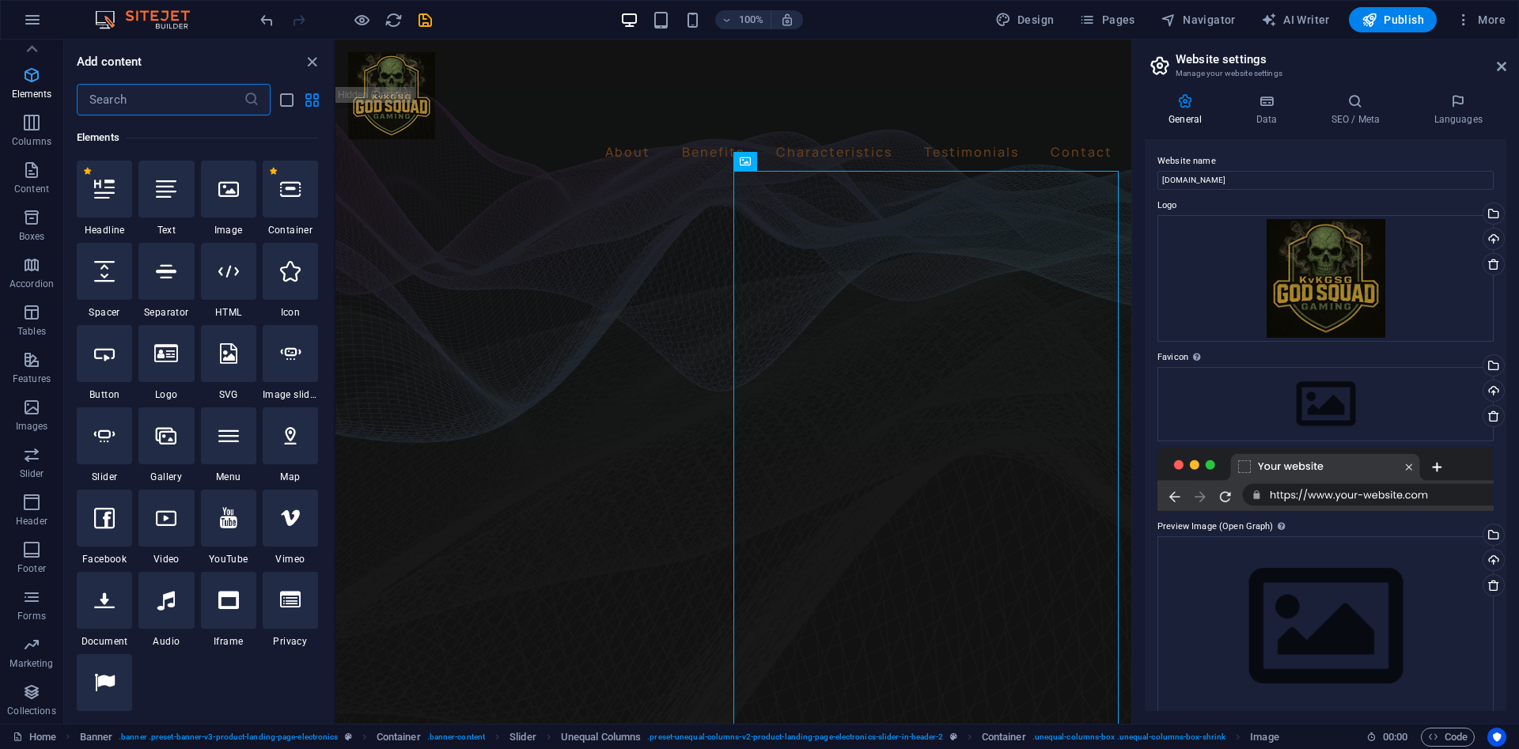
scroll to position [168, 0]
click at [181, 371] on div at bounding box center [165, 353] width 55 height 57
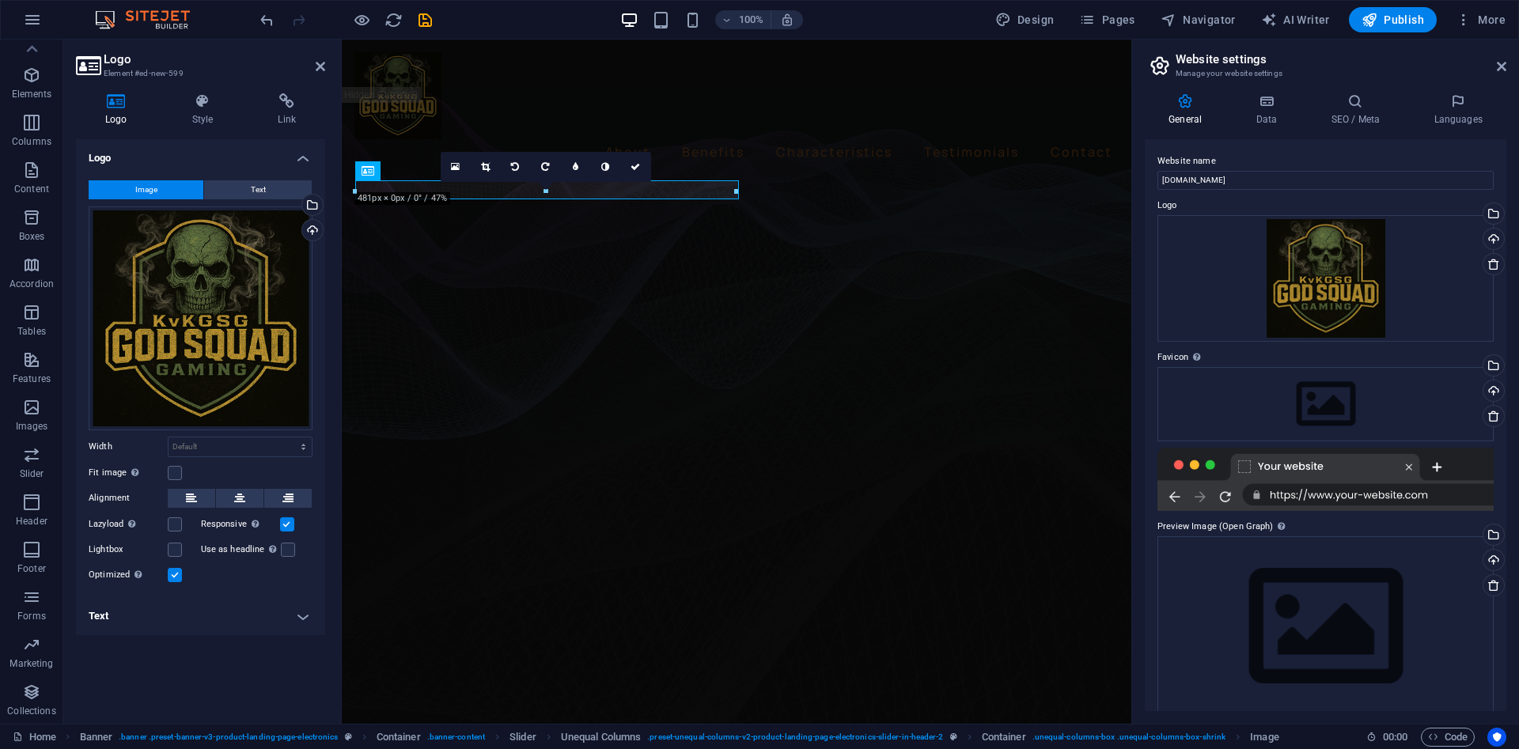
scroll to position [28, 0]
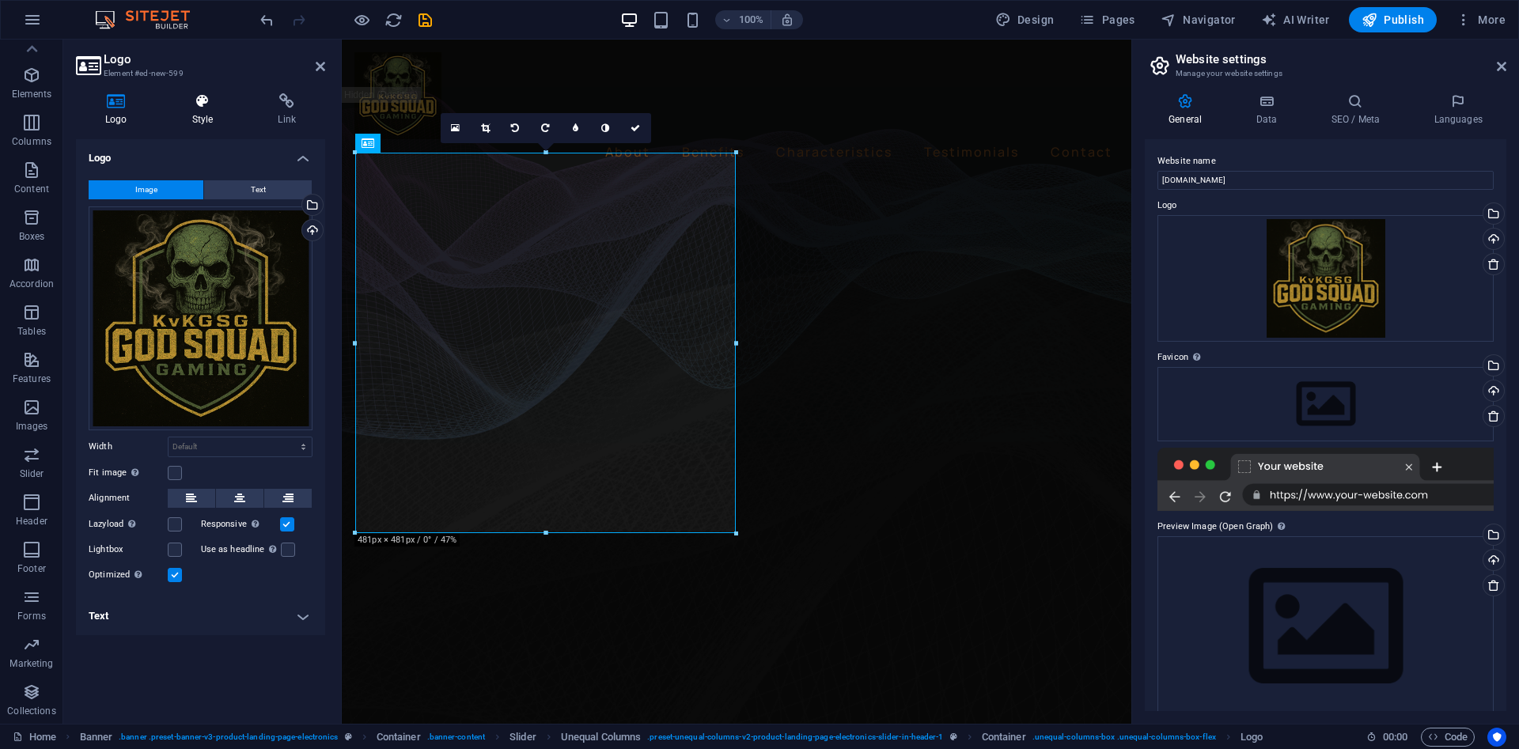
click at [210, 112] on h4 "Style" at bounding box center [206, 109] width 86 height 33
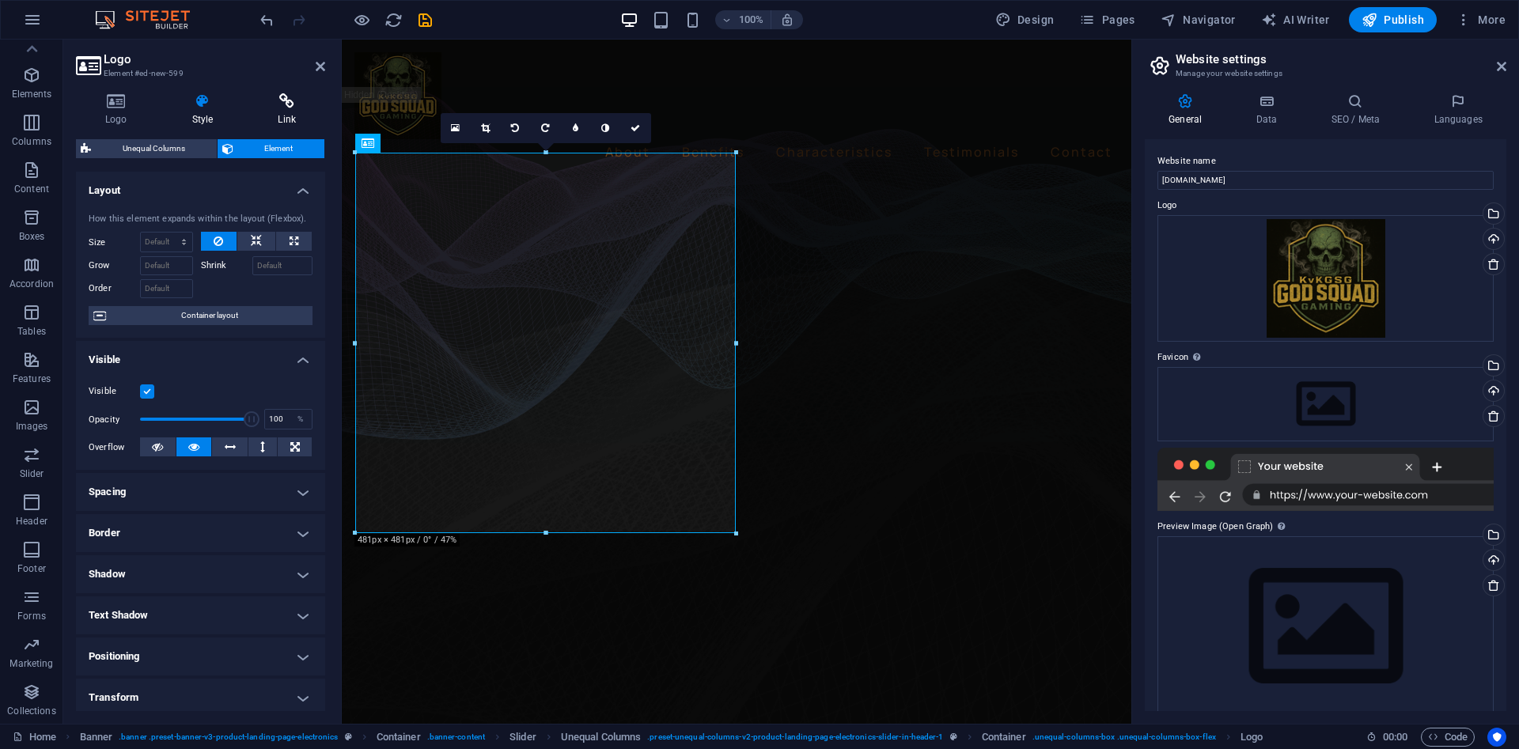
click at [290, 109] on h4 "Link" at bounding box center [286, 109] width 77 height 33
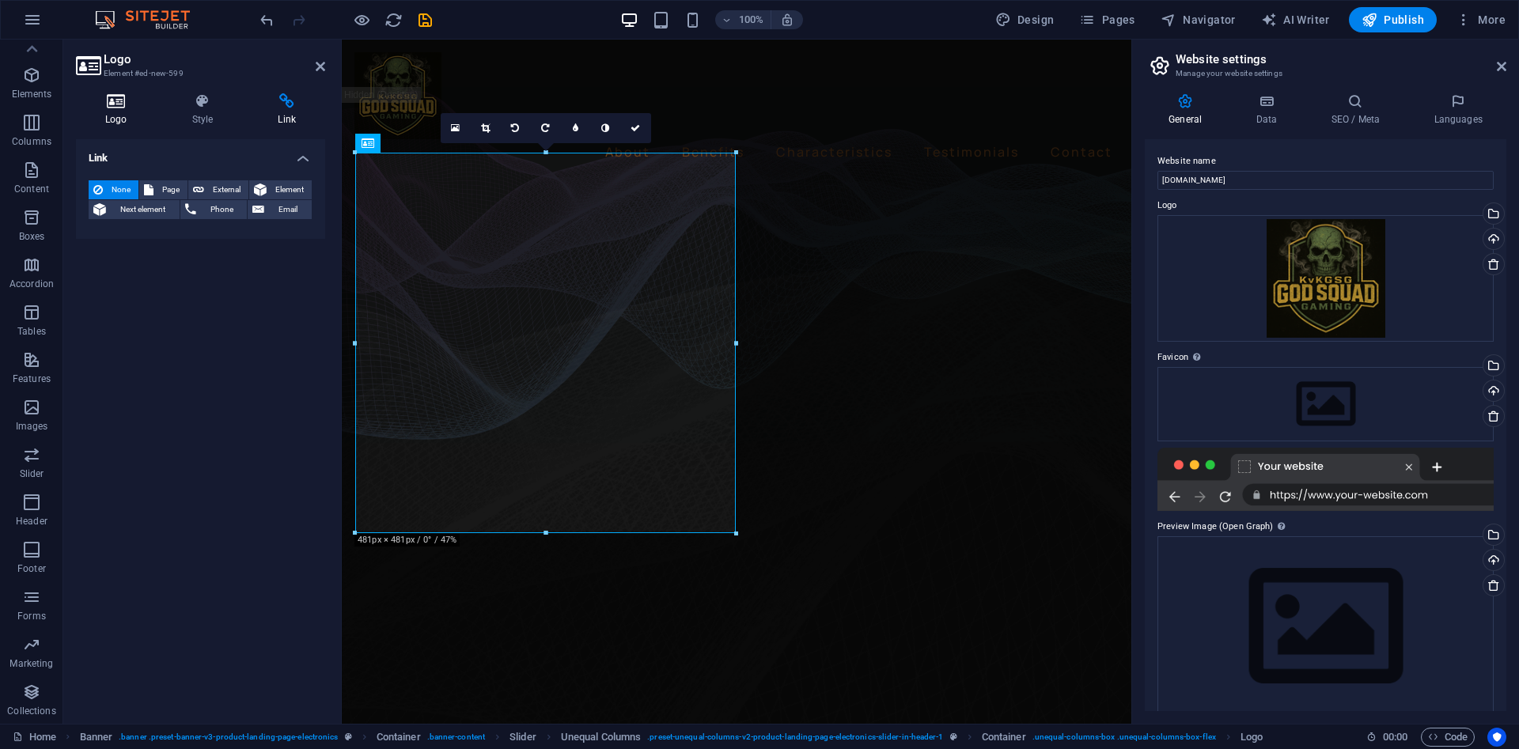
click at [121, 104] on icon at bounding box center [116, 101] width 81 height 16
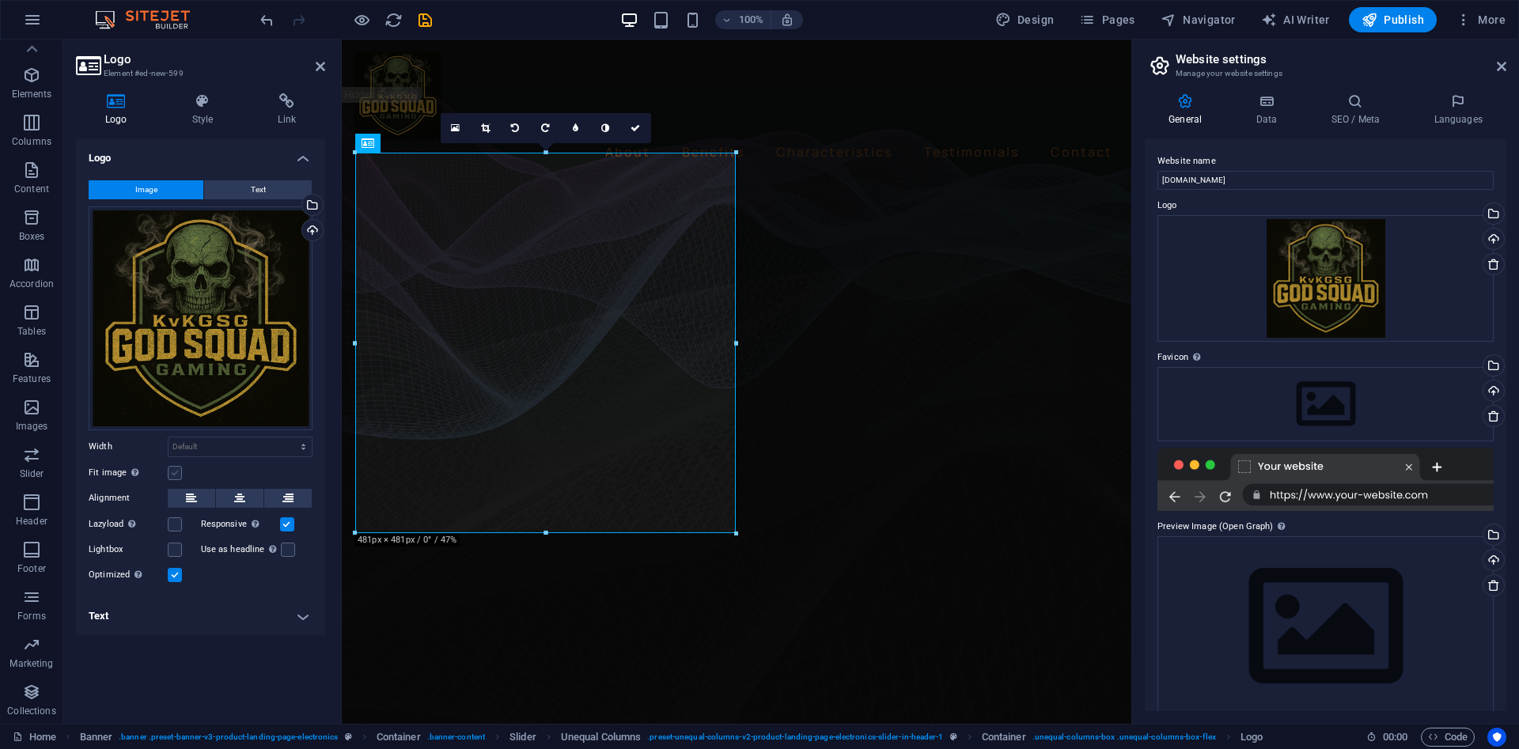
click at [177, 471] on label at bounding box center [175, 473] width 14 height 14
click at [0, 0] on input "Fit image Automatically fit image to a fixed width and height" at bounding box center [0, 0] width 0 height 0
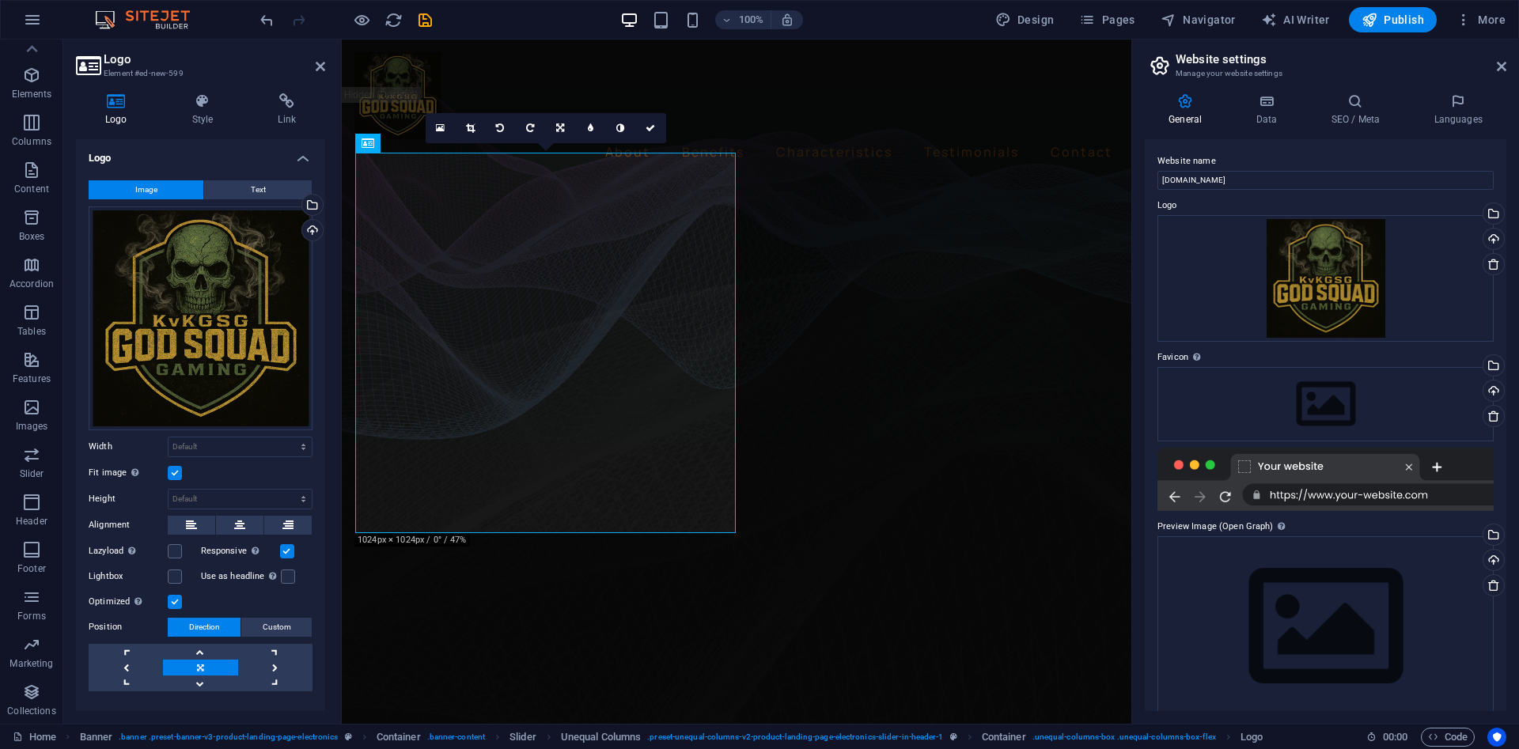
click at [177, 471] on label at bounding box center [175, 473] width 14 height 14
click at [0, 0] on input "Fit image Automatically fit image to a fixed width and height" at bounding box center [0, 0] width 0 height 0
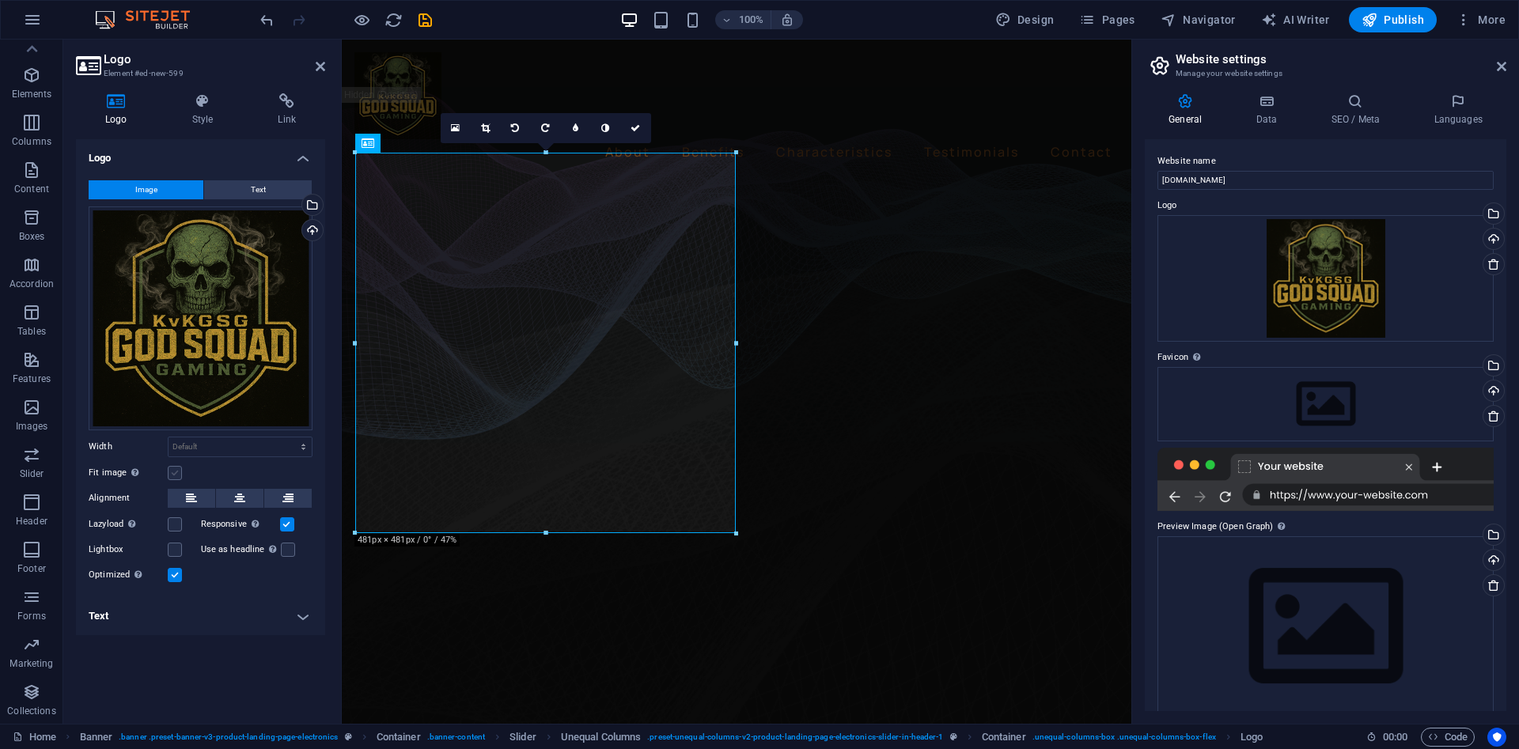
click at [177, 471] on label at bounding box center [175, 473] width 14 height 14
click at [0, 0] on input "Fit image Automatically fit image to a fixed width and height" at bounding box center [0, 0] width 0 height 0
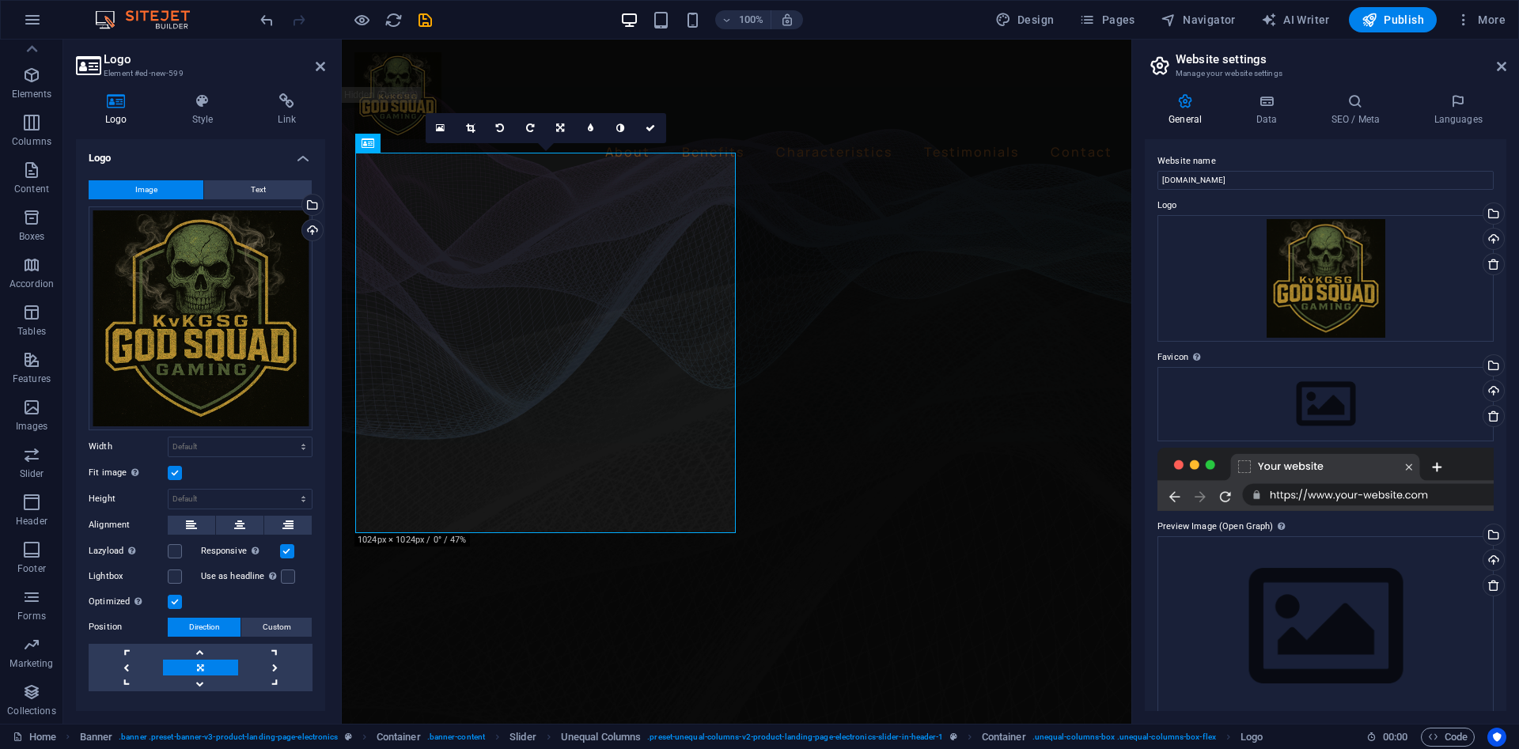
click at [177, 471] on label at bounding box center [175, 473] width 14 height 14
click at [0, 0] on input "Fit image Automatically fit image to a fixed width and height" at bounding box center [0, 0] width 0 height 0
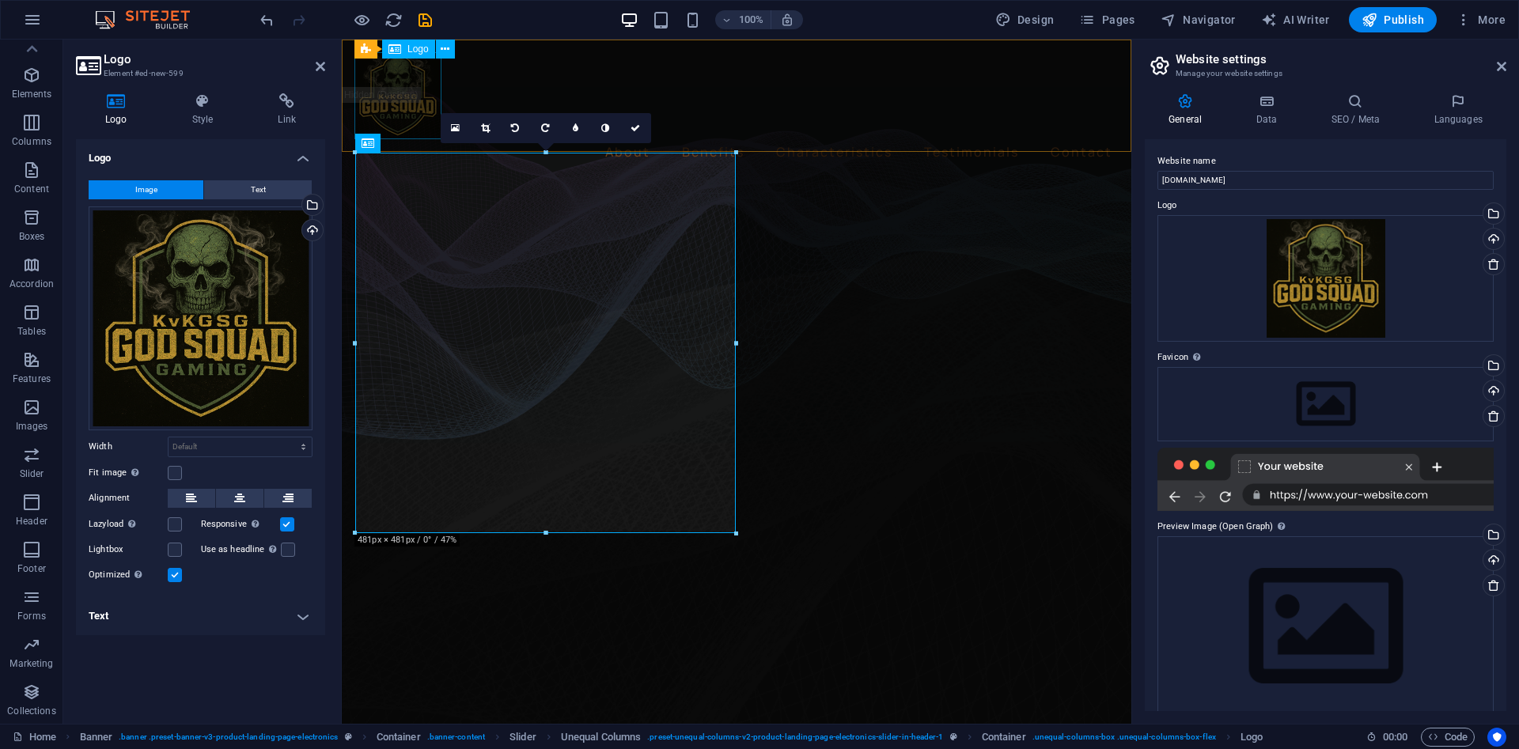
drag, startPoint x: 420, startPoint y: 85, endPoint x: 698, endPoint y: 88, distance: 278.4
click at [698, 87] on header "About Benefits Characteristics Testimonials Contact" at bounding box center [736, 109] width 789 height 138
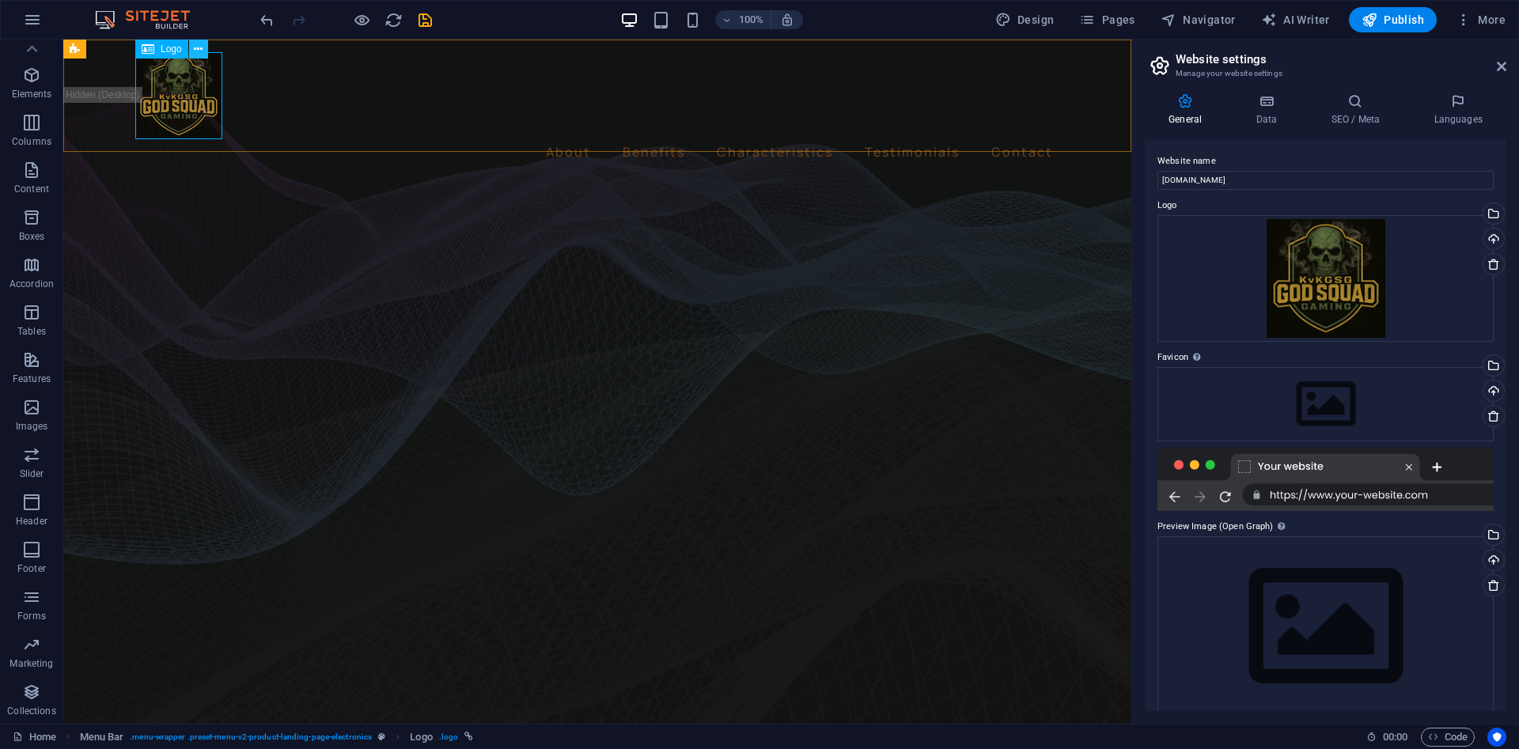
click at [205, 55] on button at bounding box center [198, 49] width 19 height 19
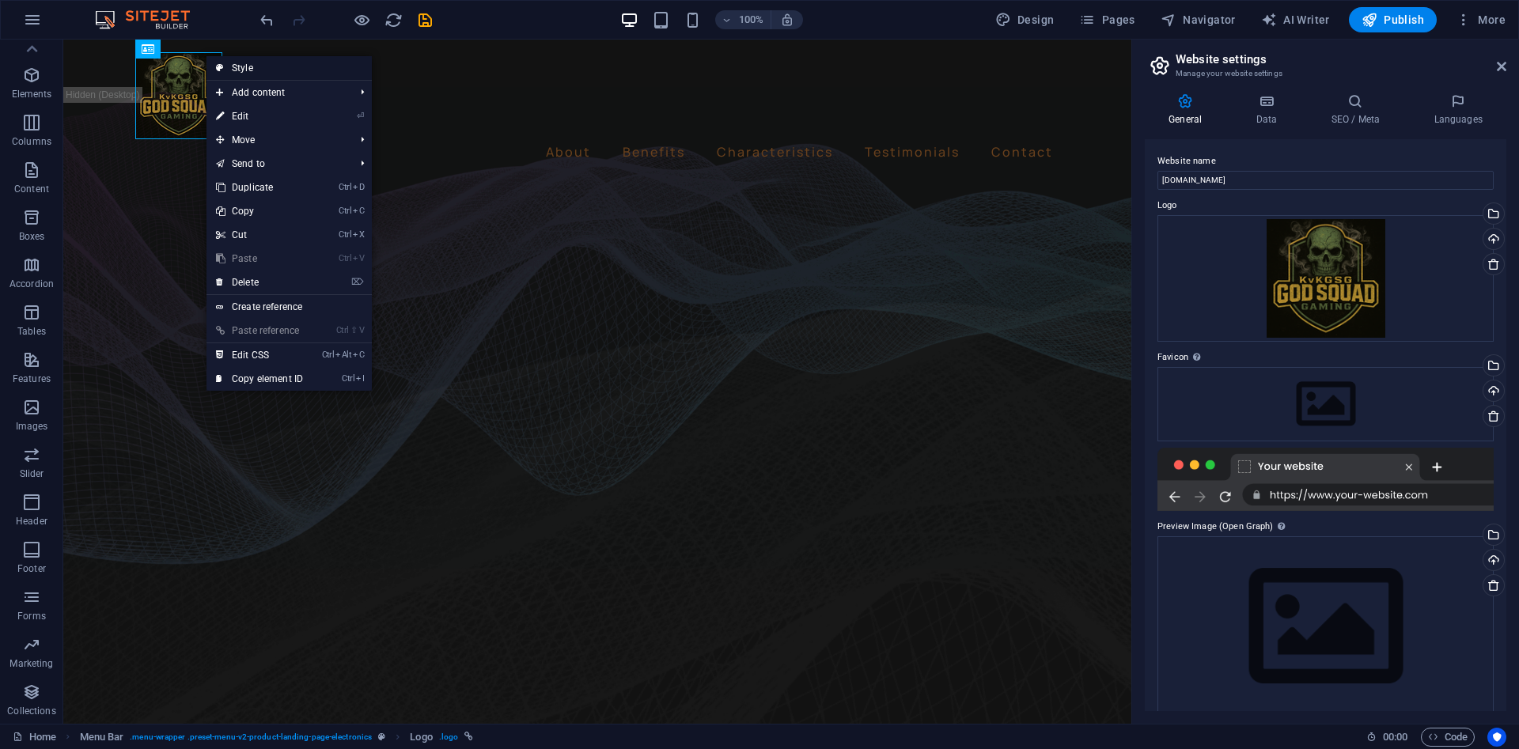
click at [254, 70] on link "Style" at bounding box center [288, 68] width 165 height 24
select select "rem"
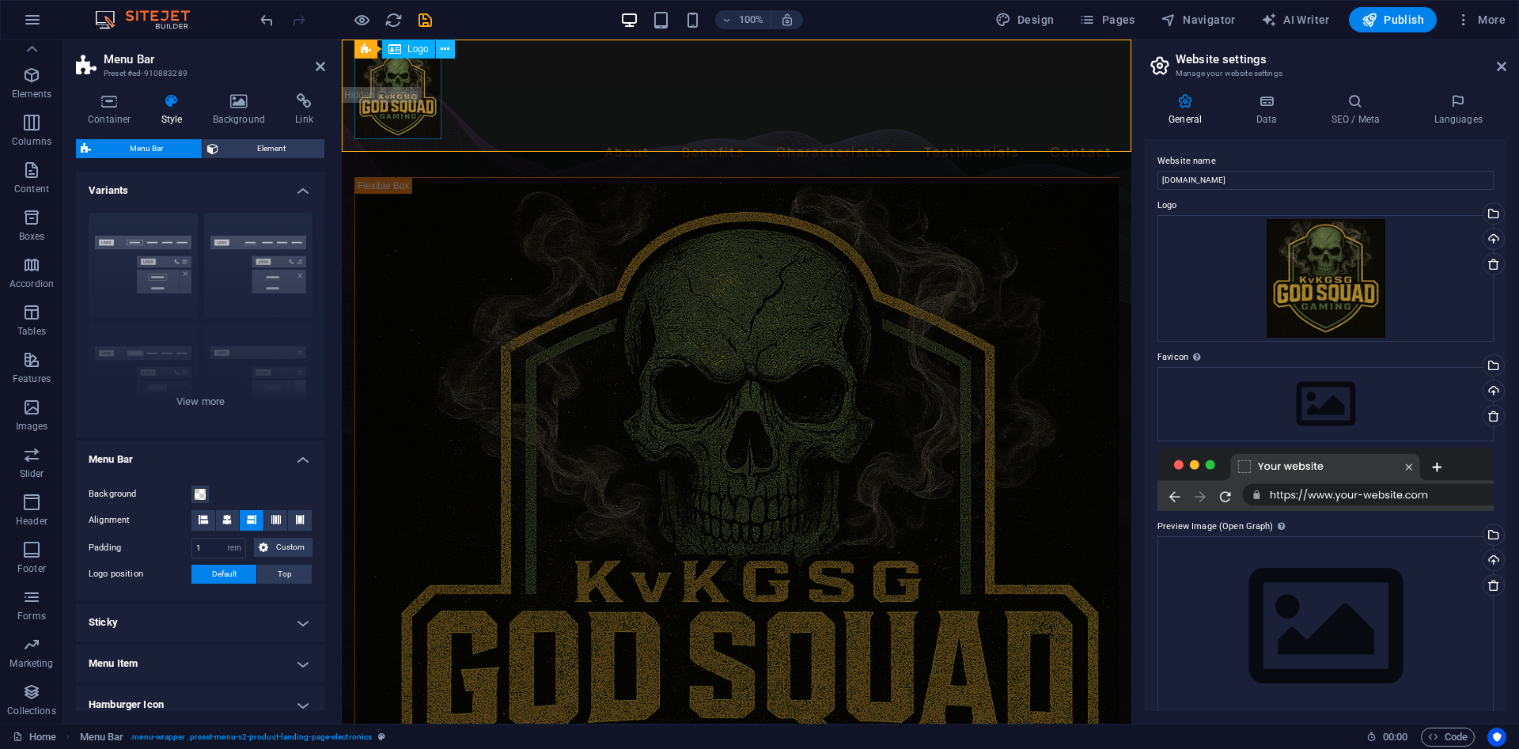
click at [441, 50] on button at bounding box center [445, 49] width 19 height 19
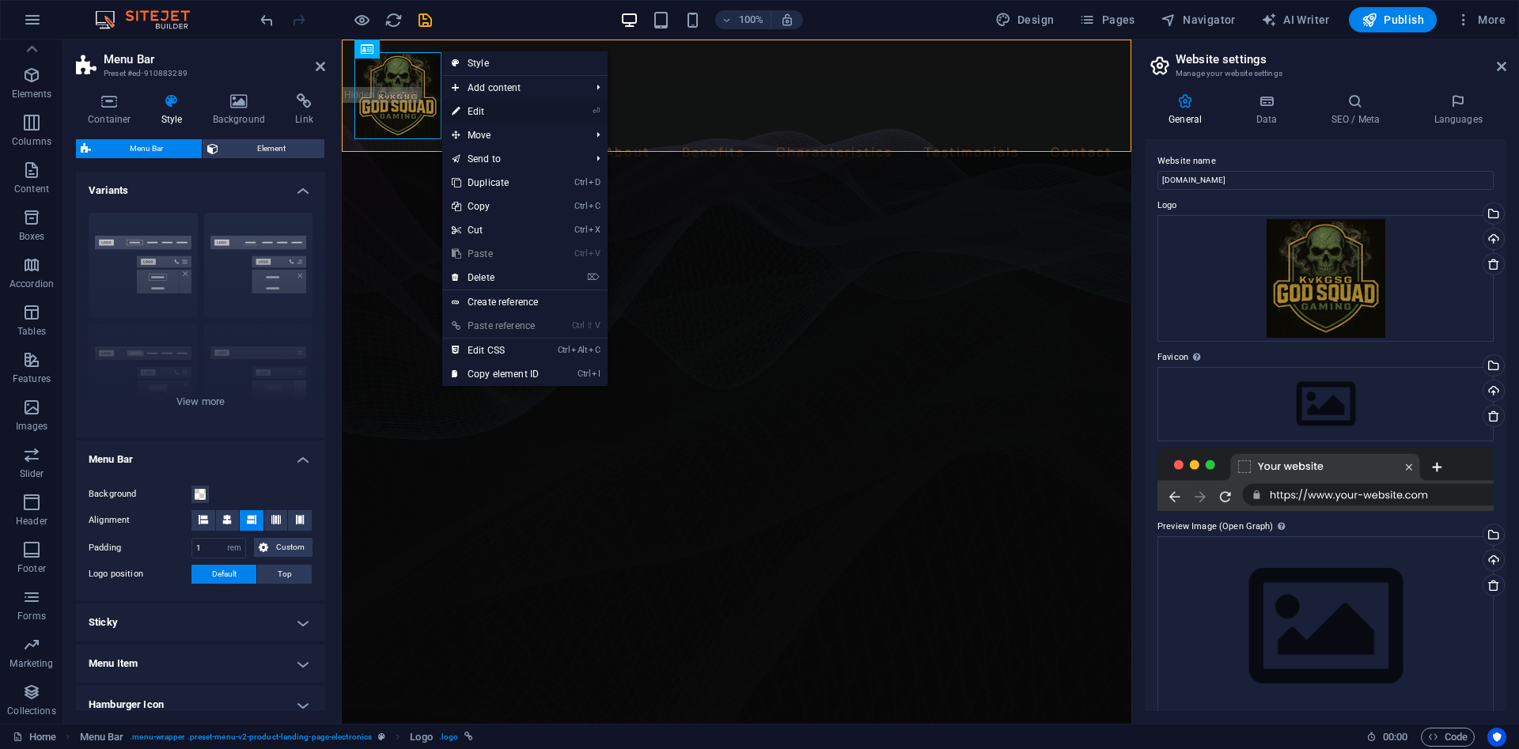
click at [482, 112] on link "⏎ Edit" at bounding box center [495, 112] width 106 height 24
select select
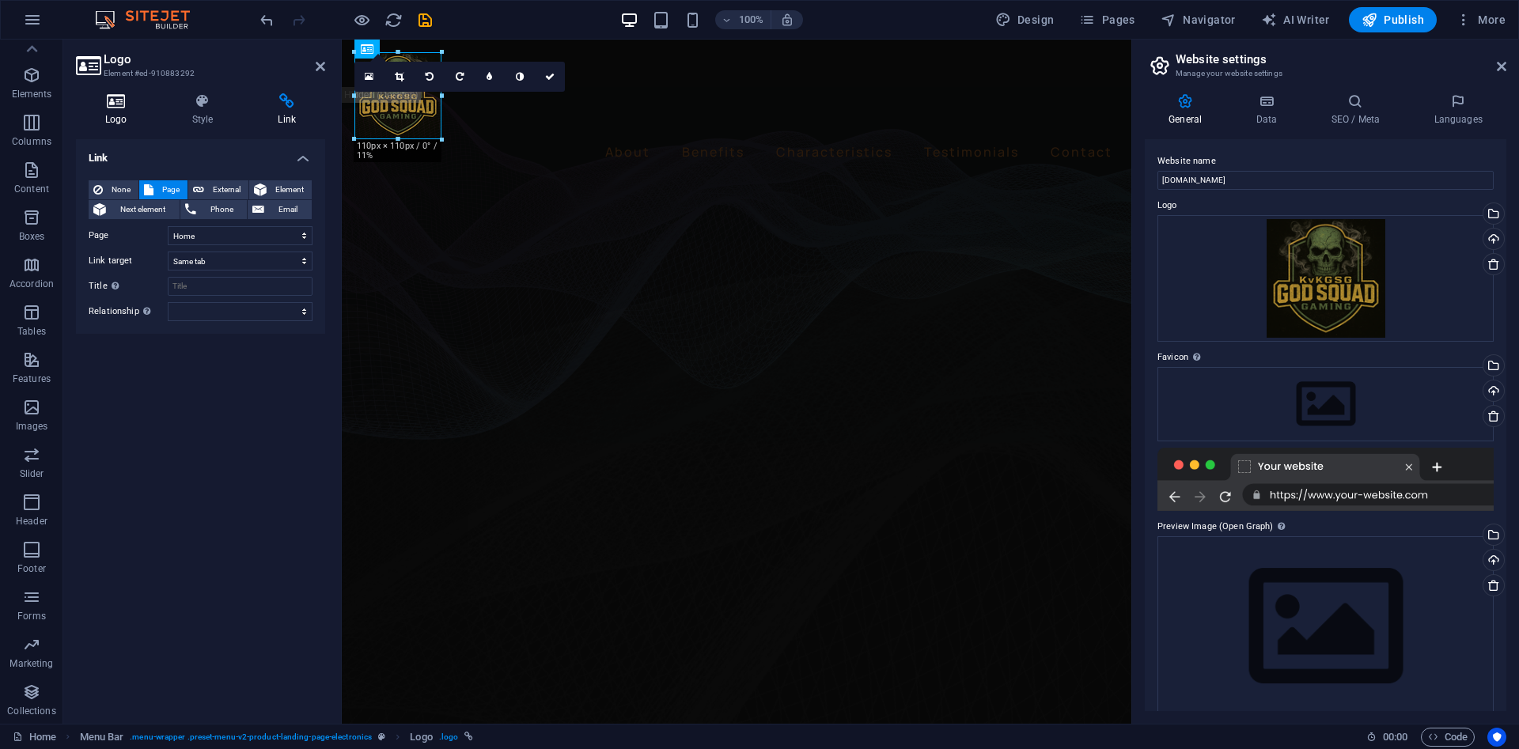
click at [127, 115] on h4 "Logo" at bounding box center [119, 109] width 87 height 33
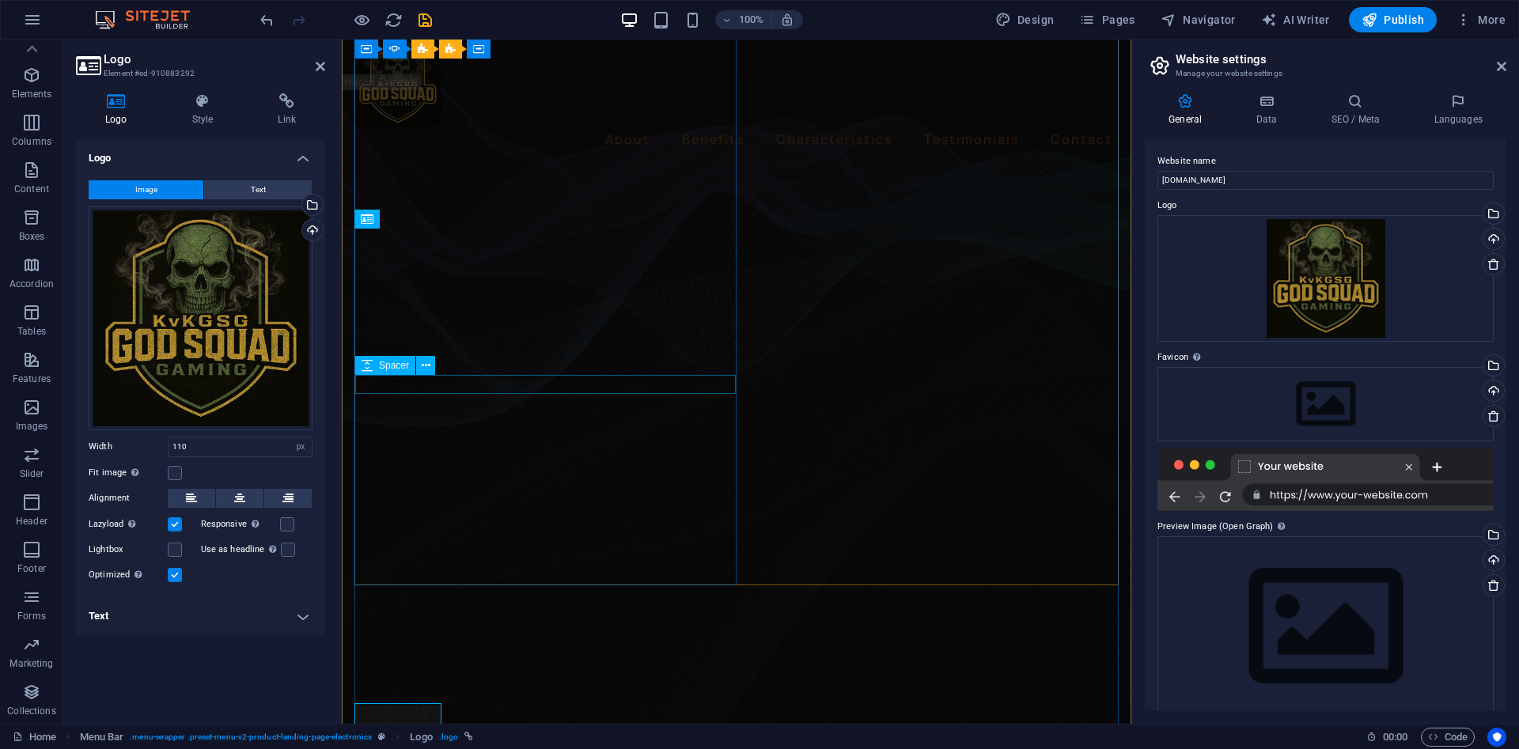
scroll to position [0, 0]
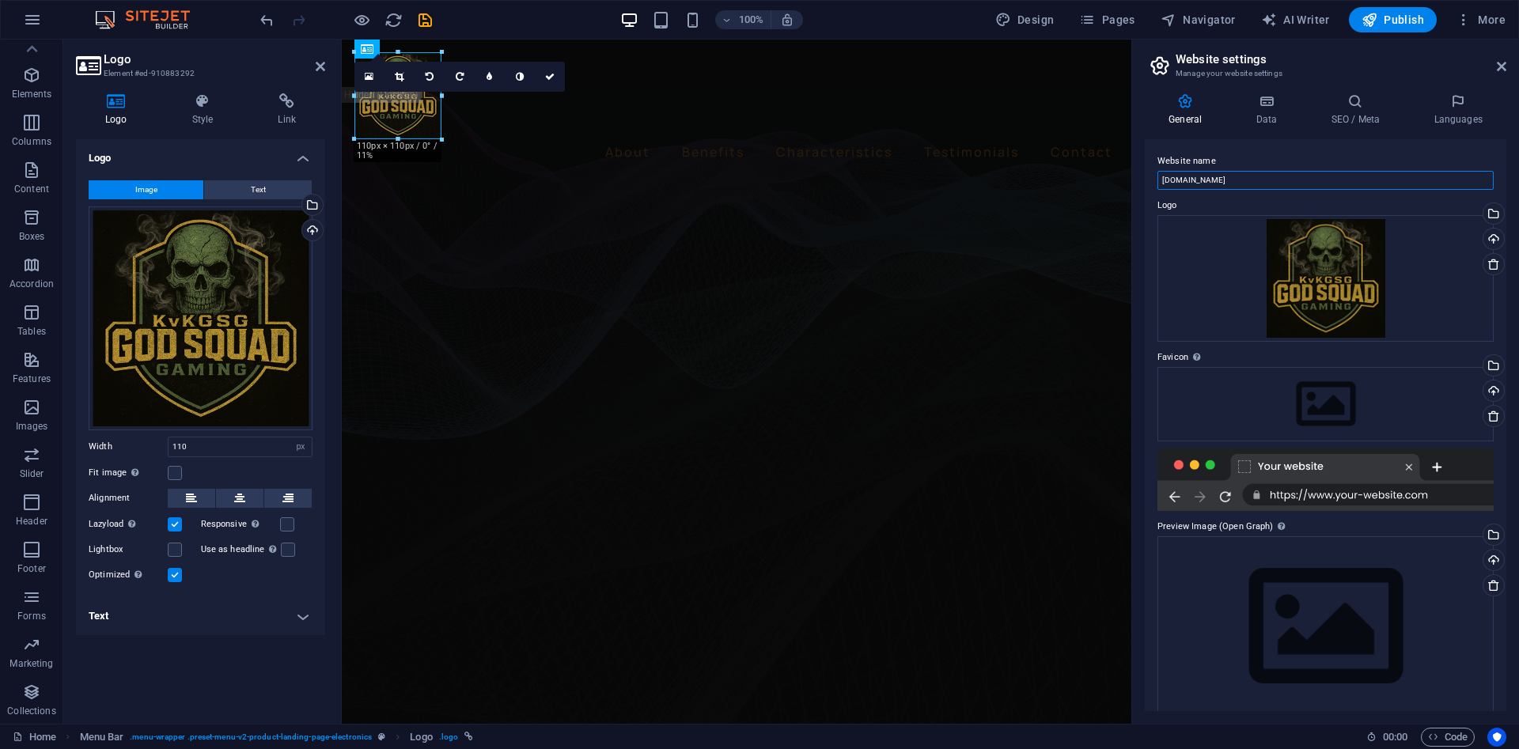
click at [1224, 180] on input "[DOMAIN_NAME]" at bounding box center [1325, 180] width 336 height 19
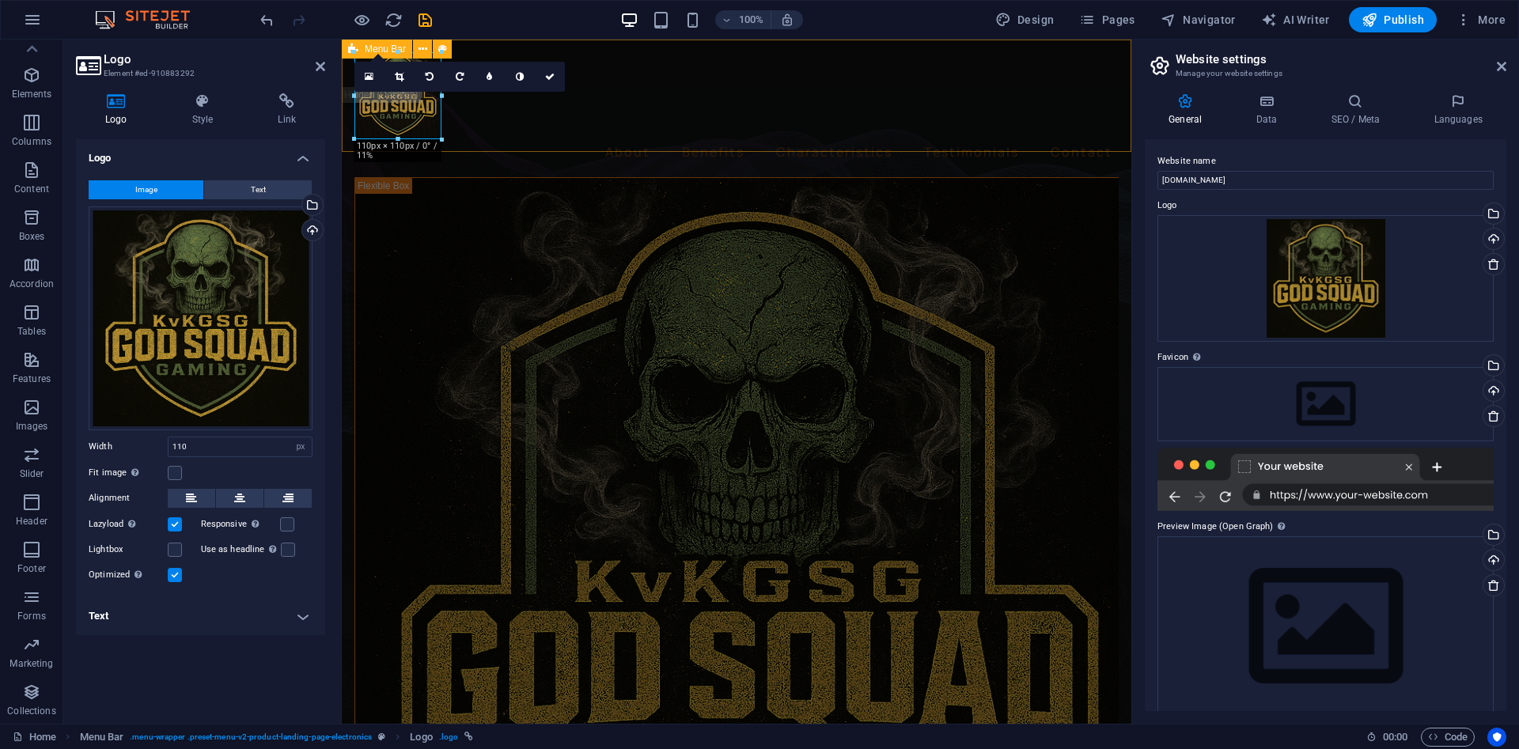
click at [472, 119] on div "About Benefits Characteristics Testimonials Contact" at bounding box center [736, 109] width 789 height 138
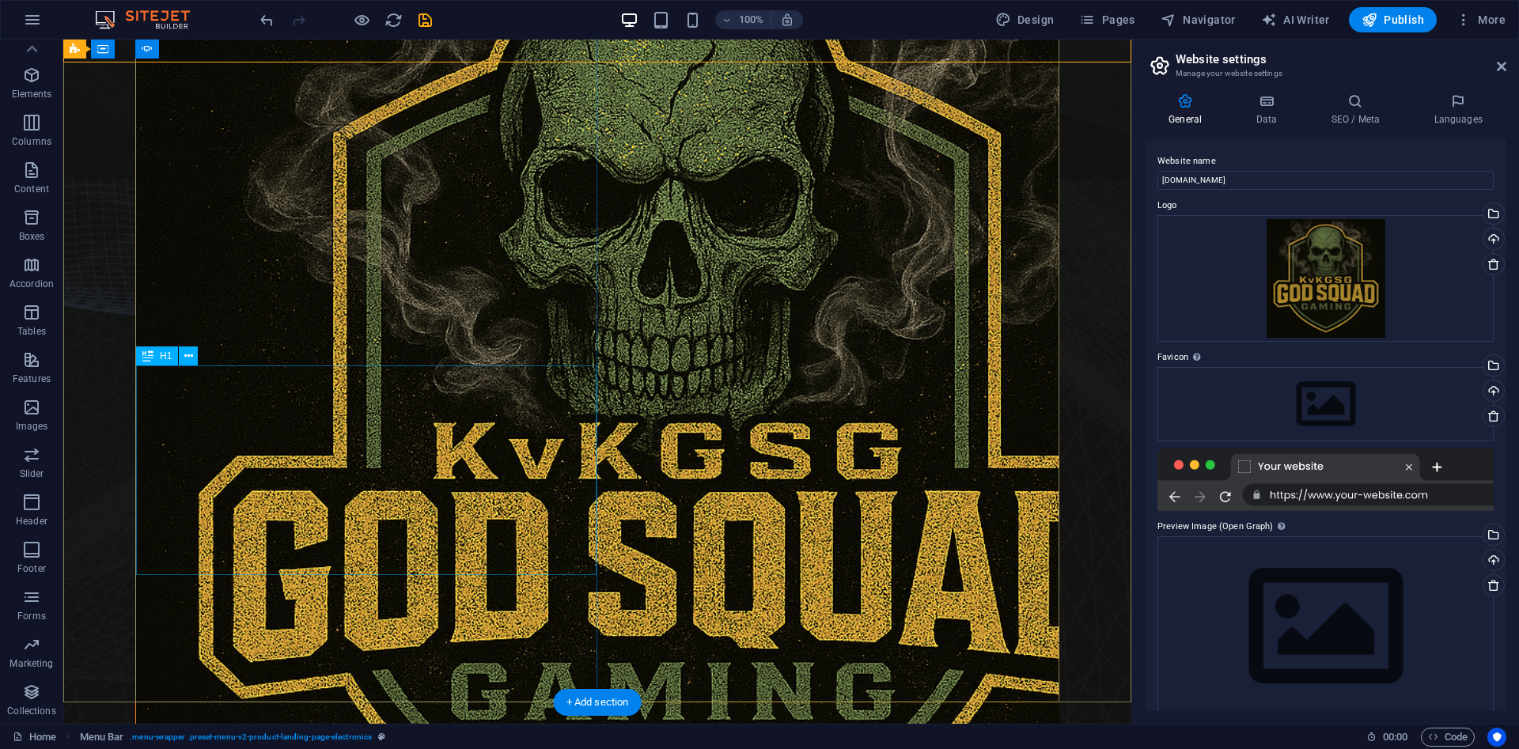
scroll to position [316, 0]
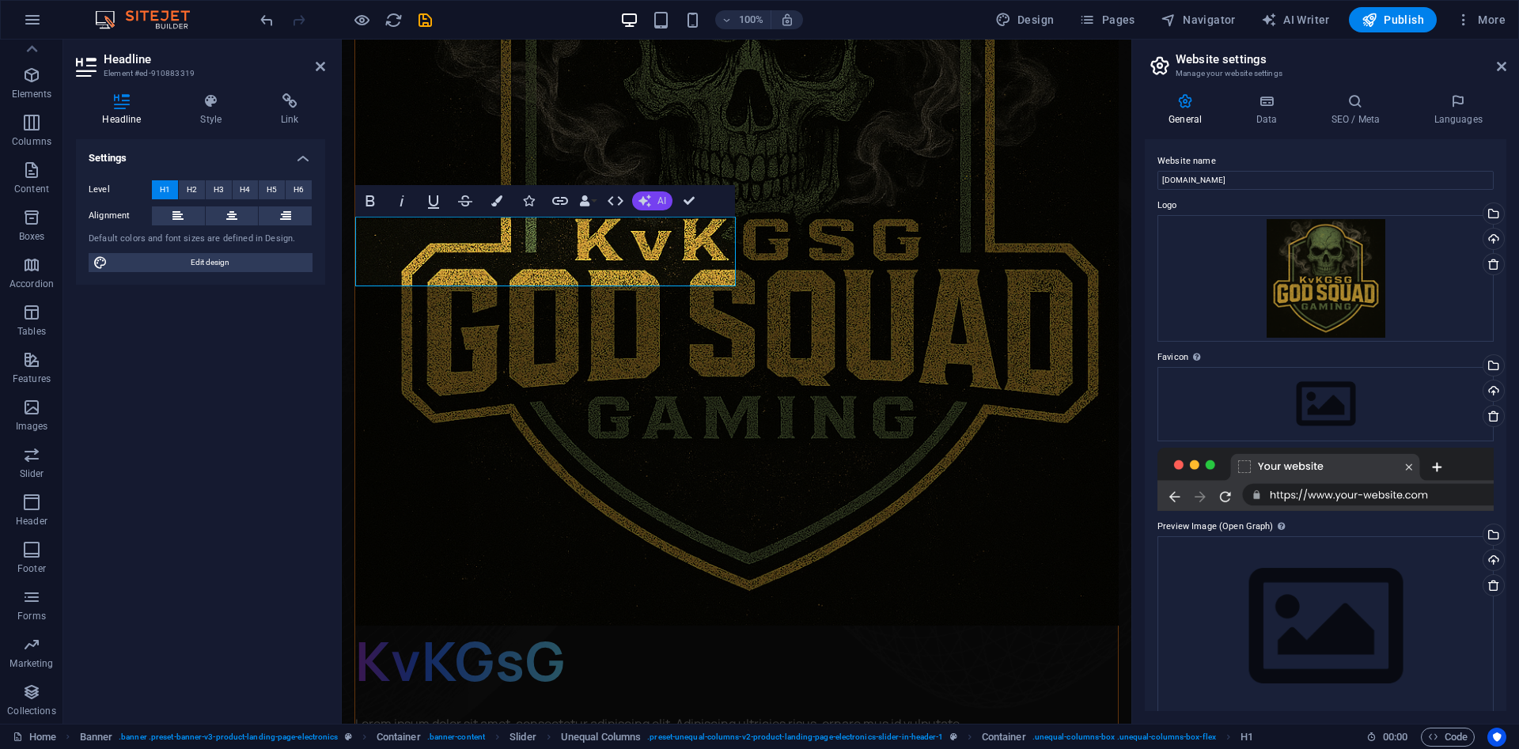
click at [662, 208] on button "AI" at bounding box center [652, 200] width 40 height 19
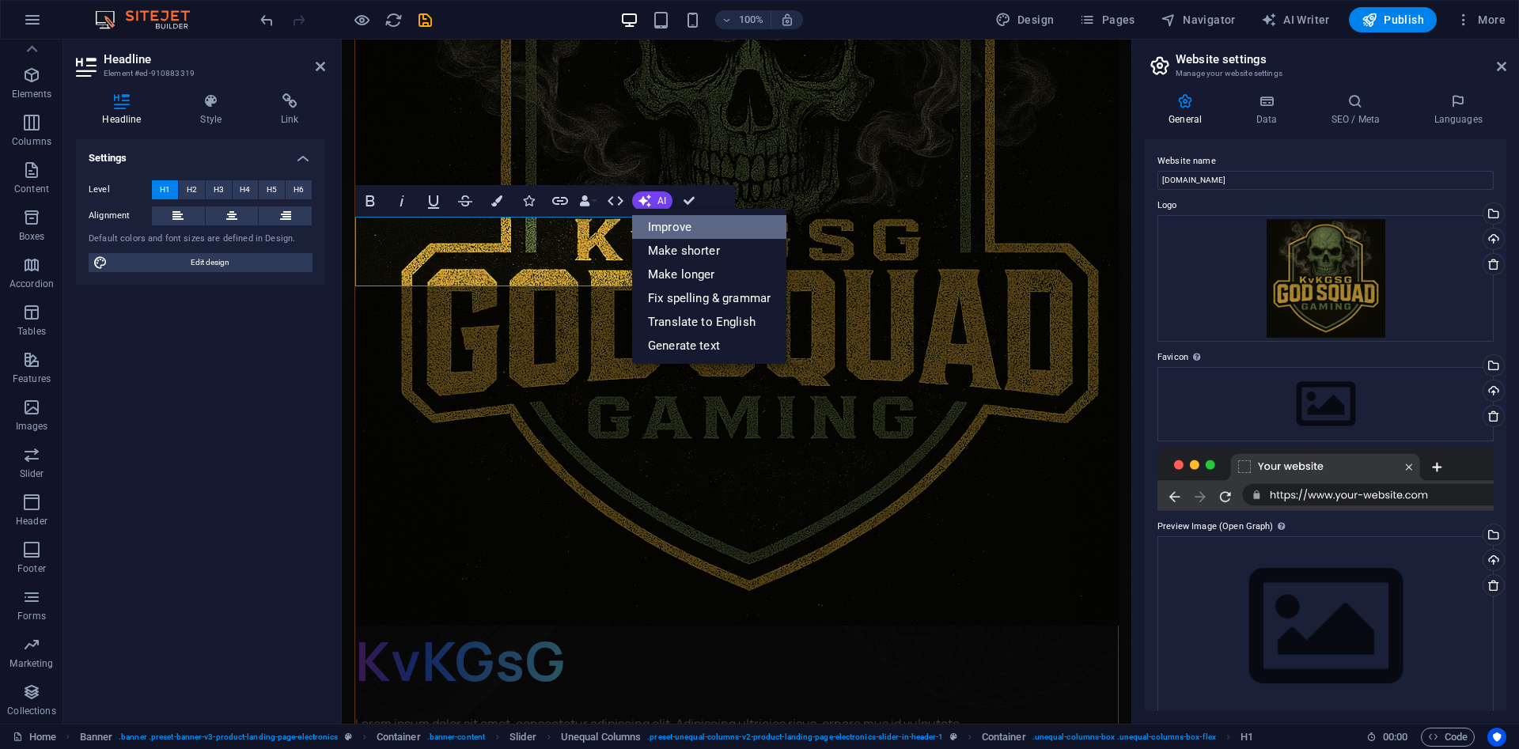
click at [669, 226] on link "Improve" at bounding box center [709, 227] width 154 height 24
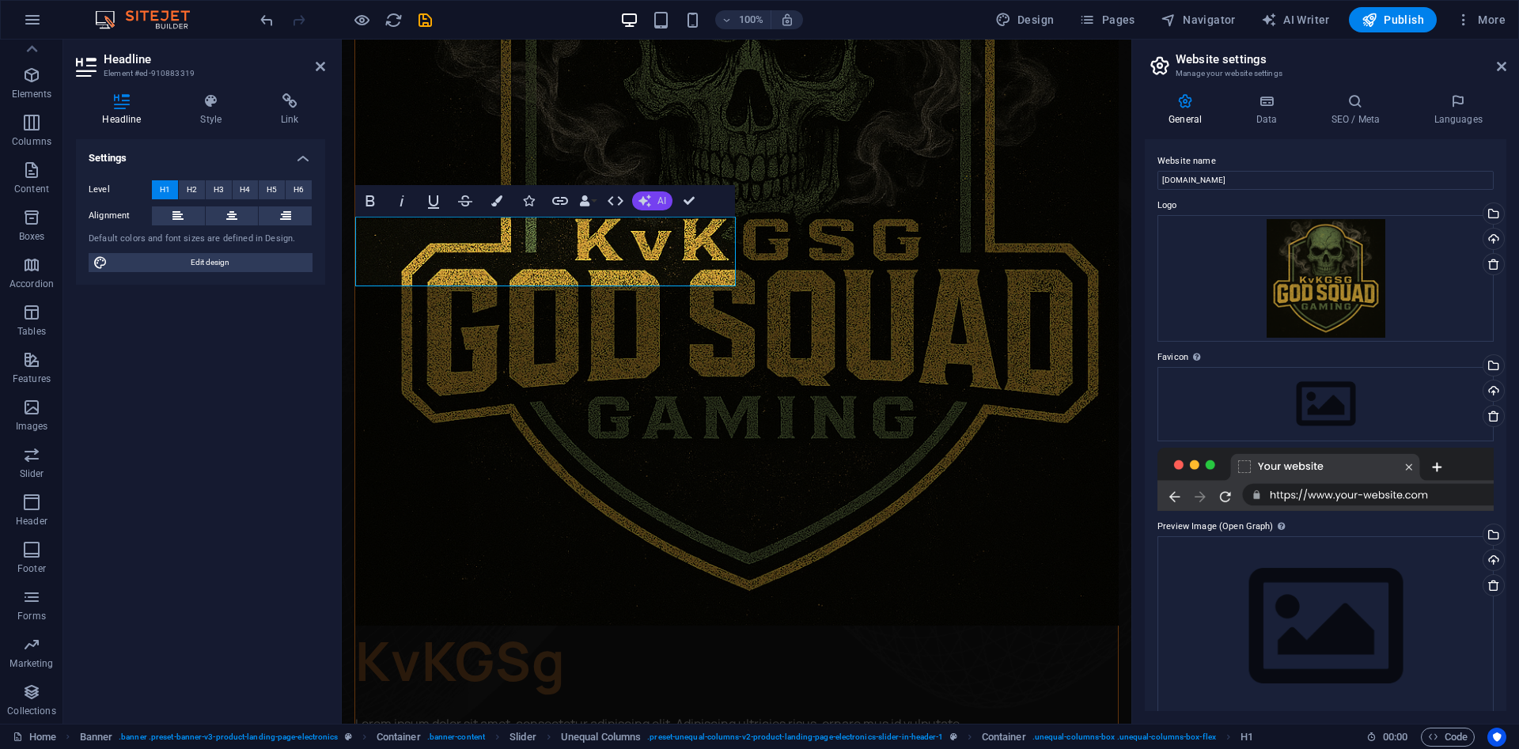
click at [645, 202] on icon "button" at bounding box center [644, 201] width 13 height 13
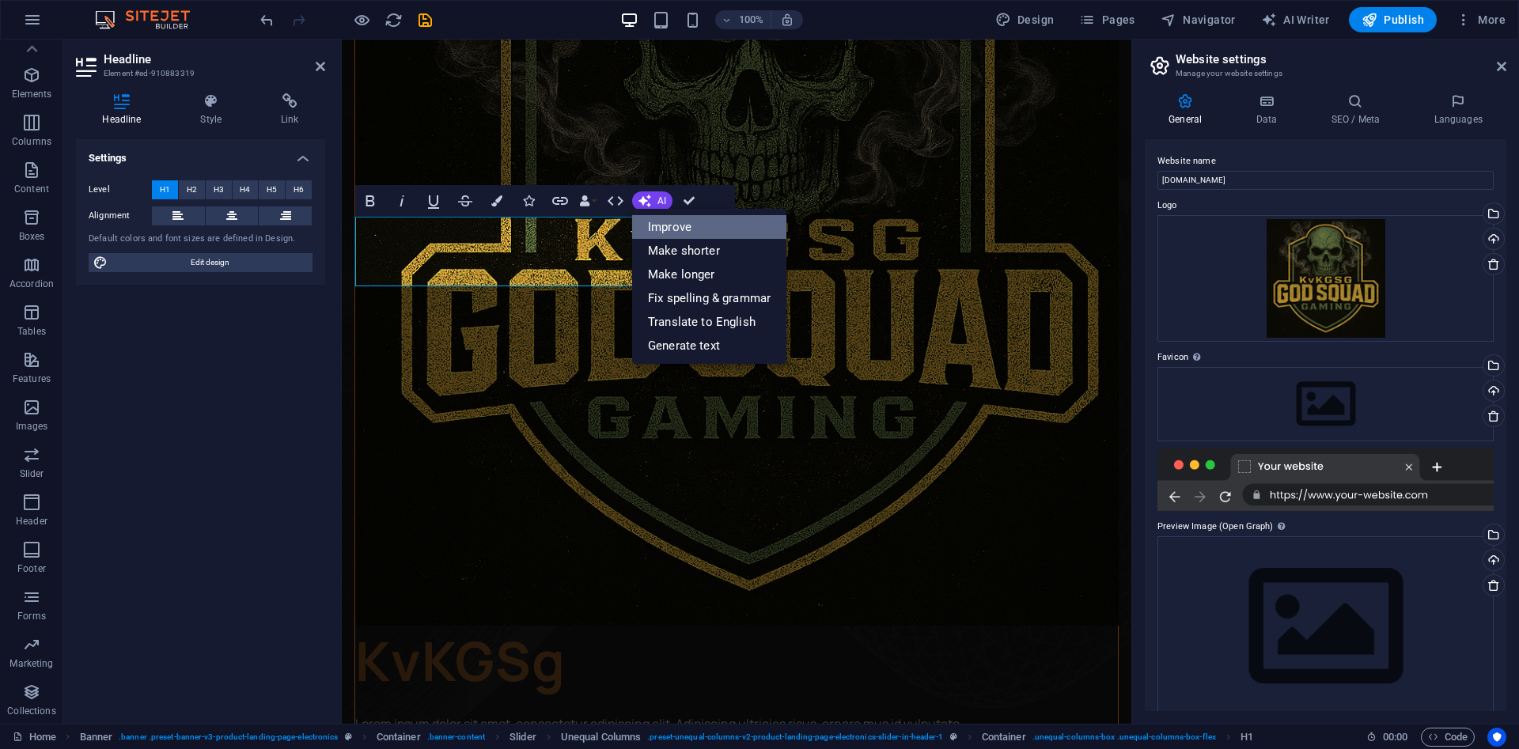
click at [649, 221] on link "Improve" at bounding box center [709, 227] width 154 height 24
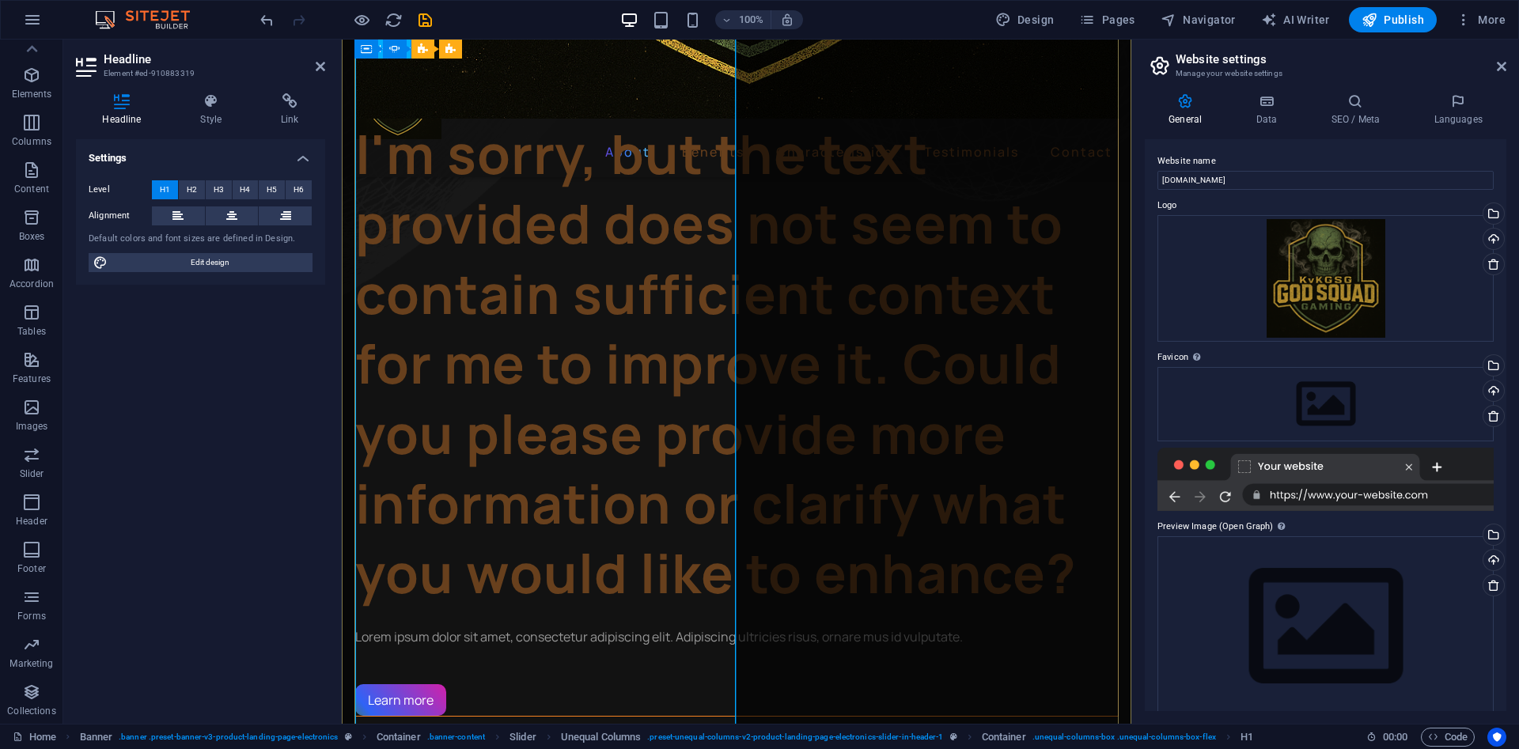
scroll to position [949, 0]
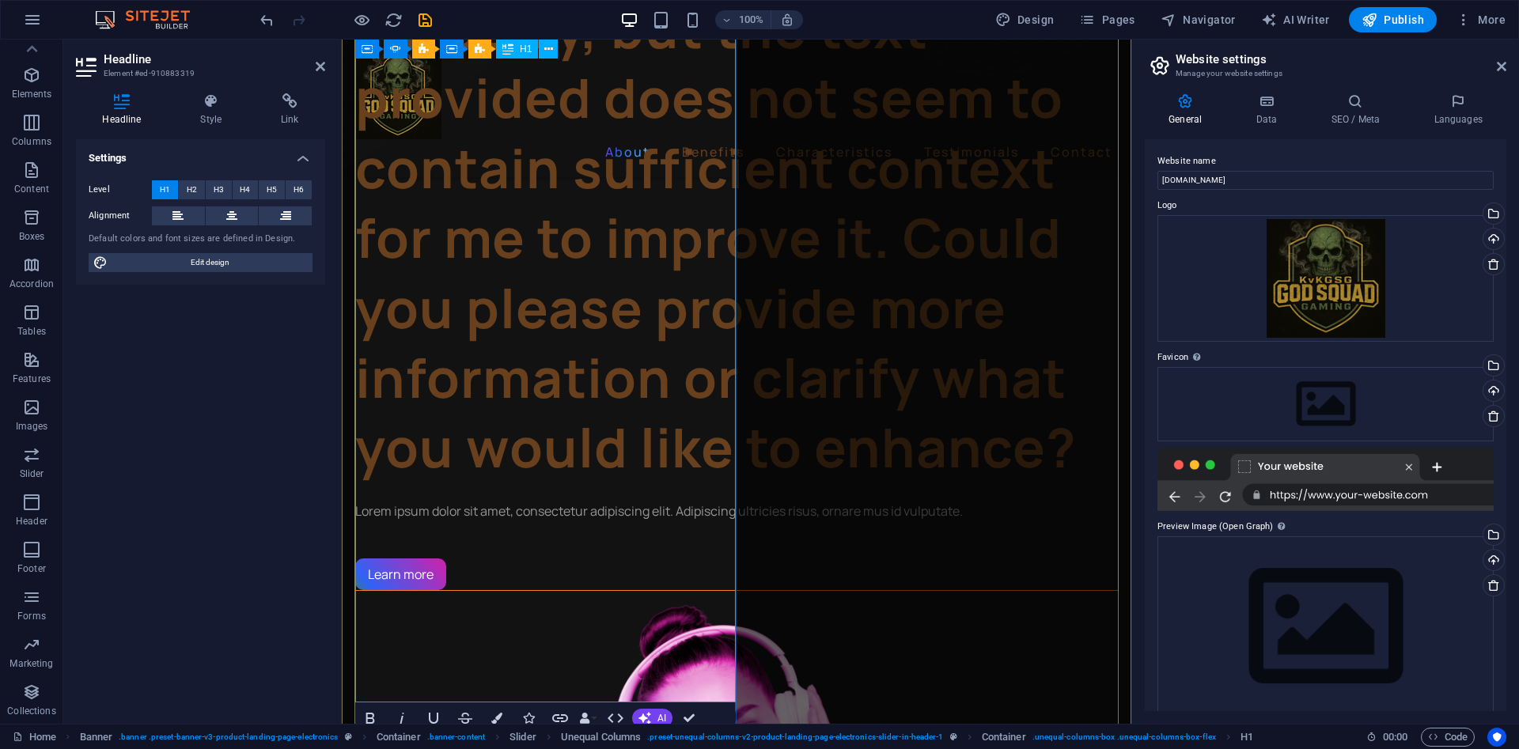
click at [597, 375] on h1 "I'm sorry, but the text provided does not seem to contain sufficient context fo…" at bounding box center [736, 238] width 763 height 490
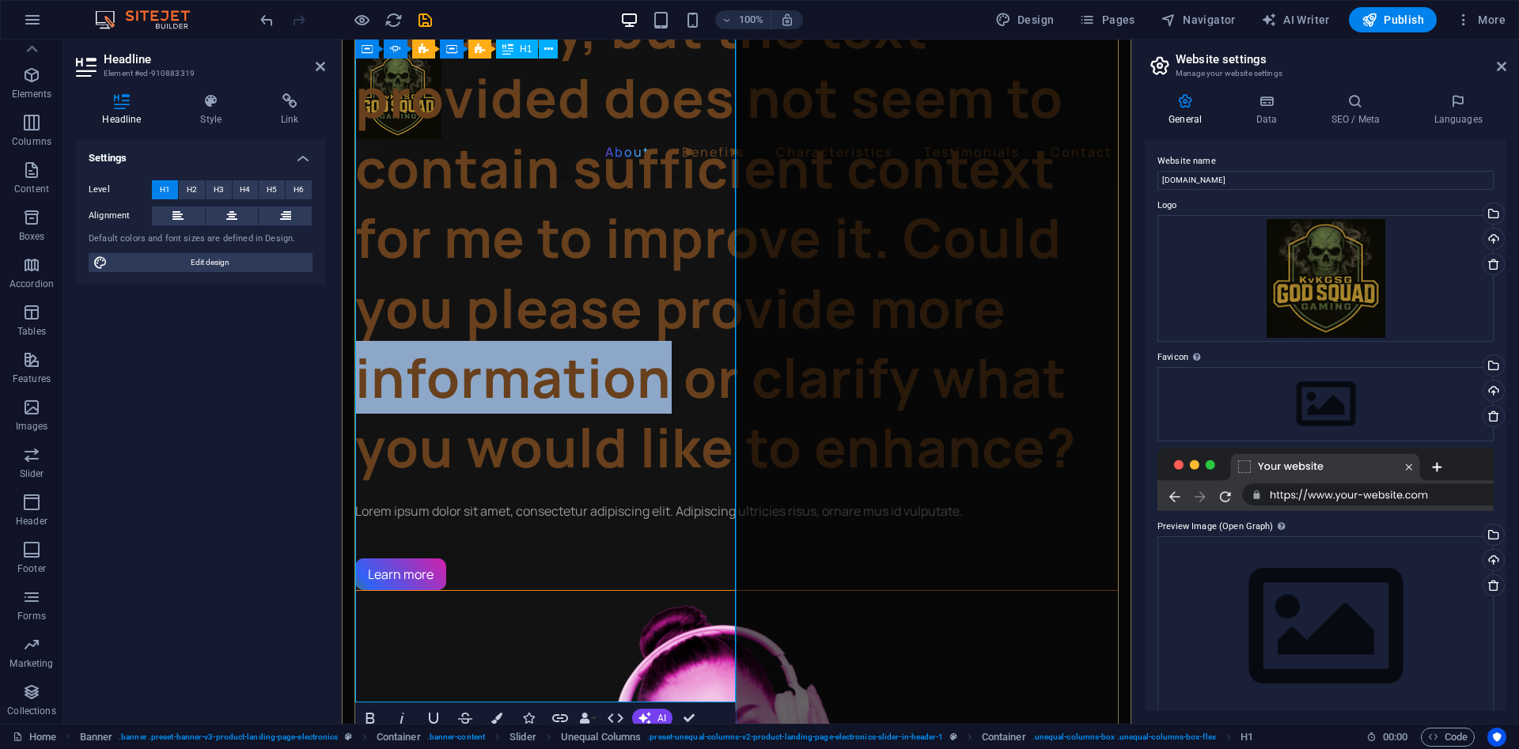
click at [597, 375] on h1 "I'm sorry, but the text provided does not seem to contain sufficient context fo…" at bounding box center [736, 238] width 763 height 490
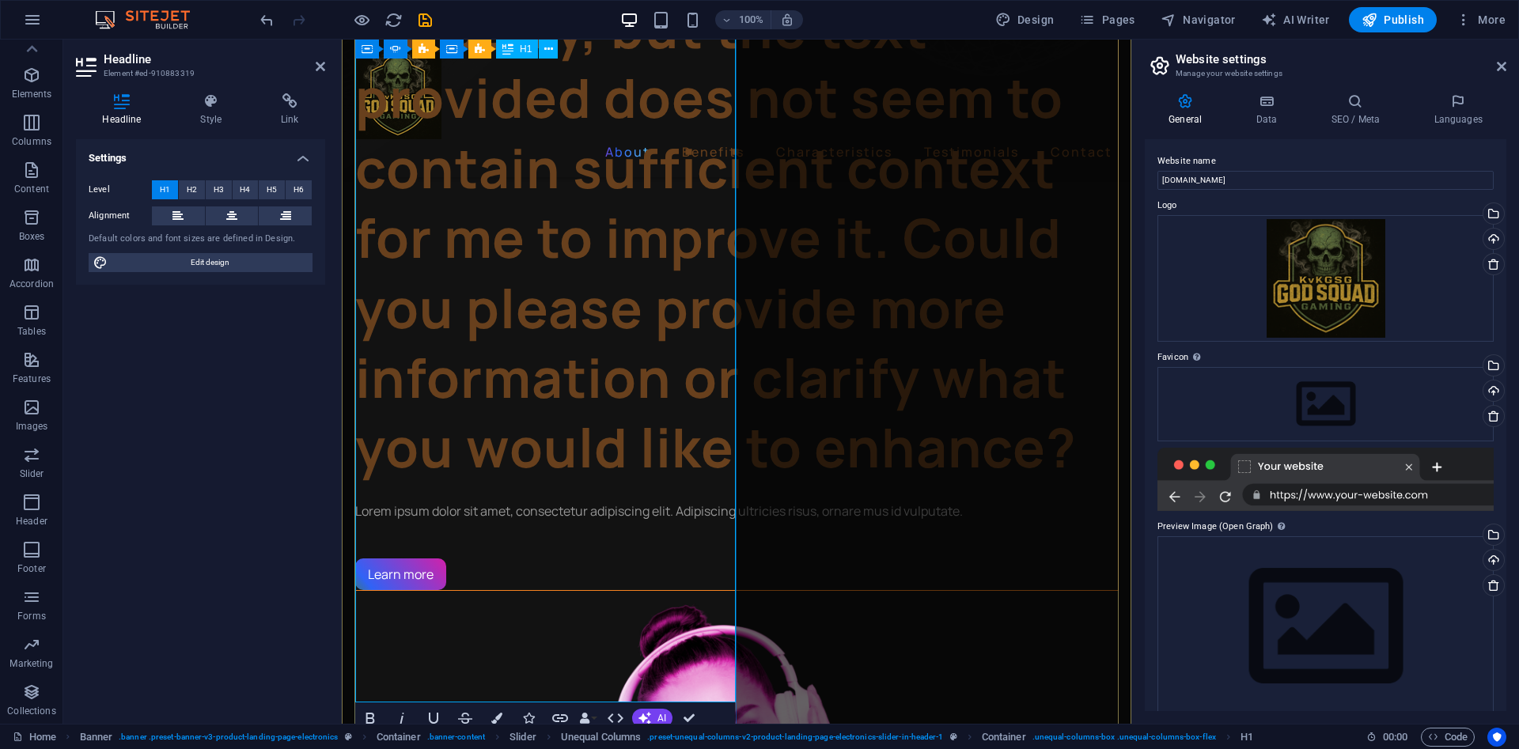
click at [597, 375] on h1 "I'm sorry, but the text provided does not seem to contain sufficient context fo…" at bounding box center [736, 238] width 763 height 490
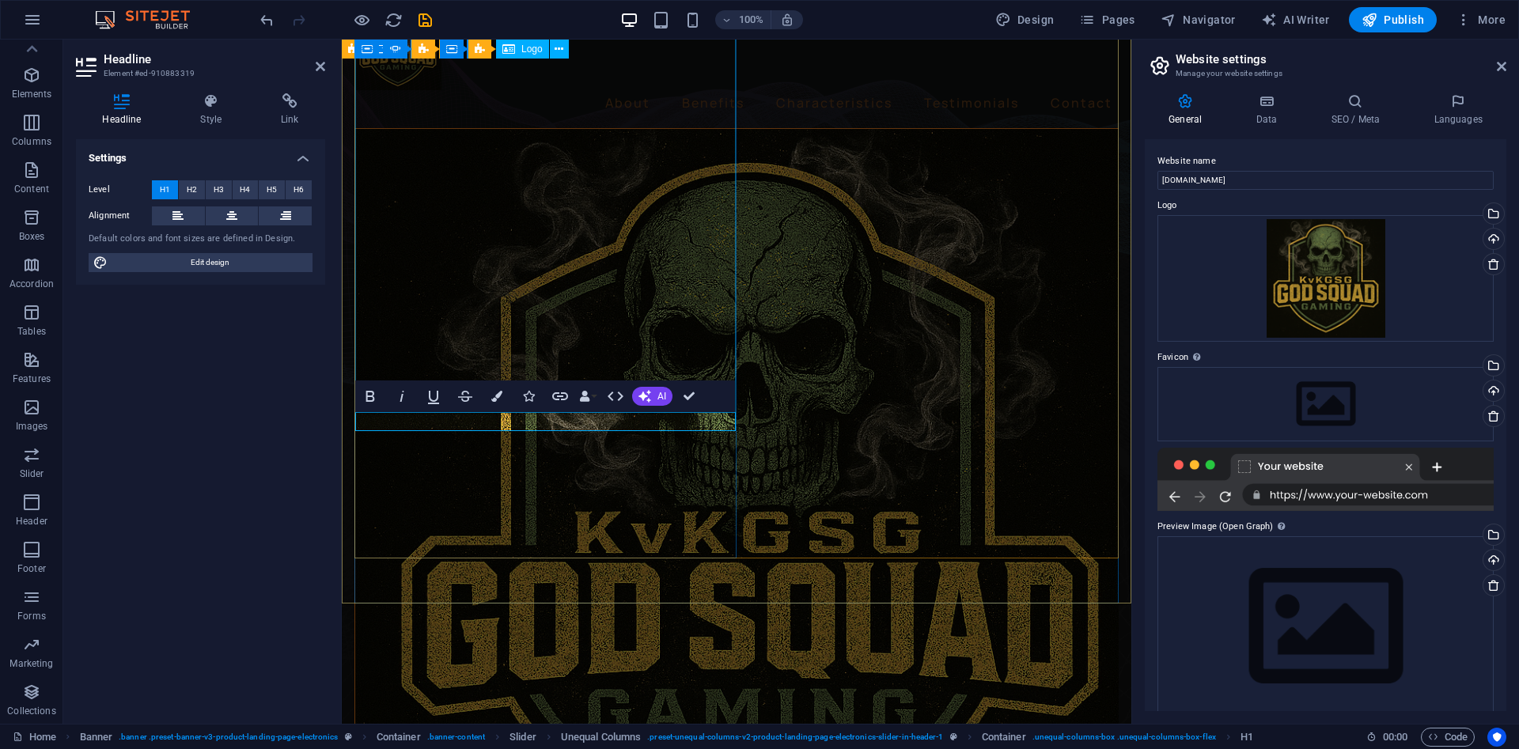
scroll to position [0, 0]
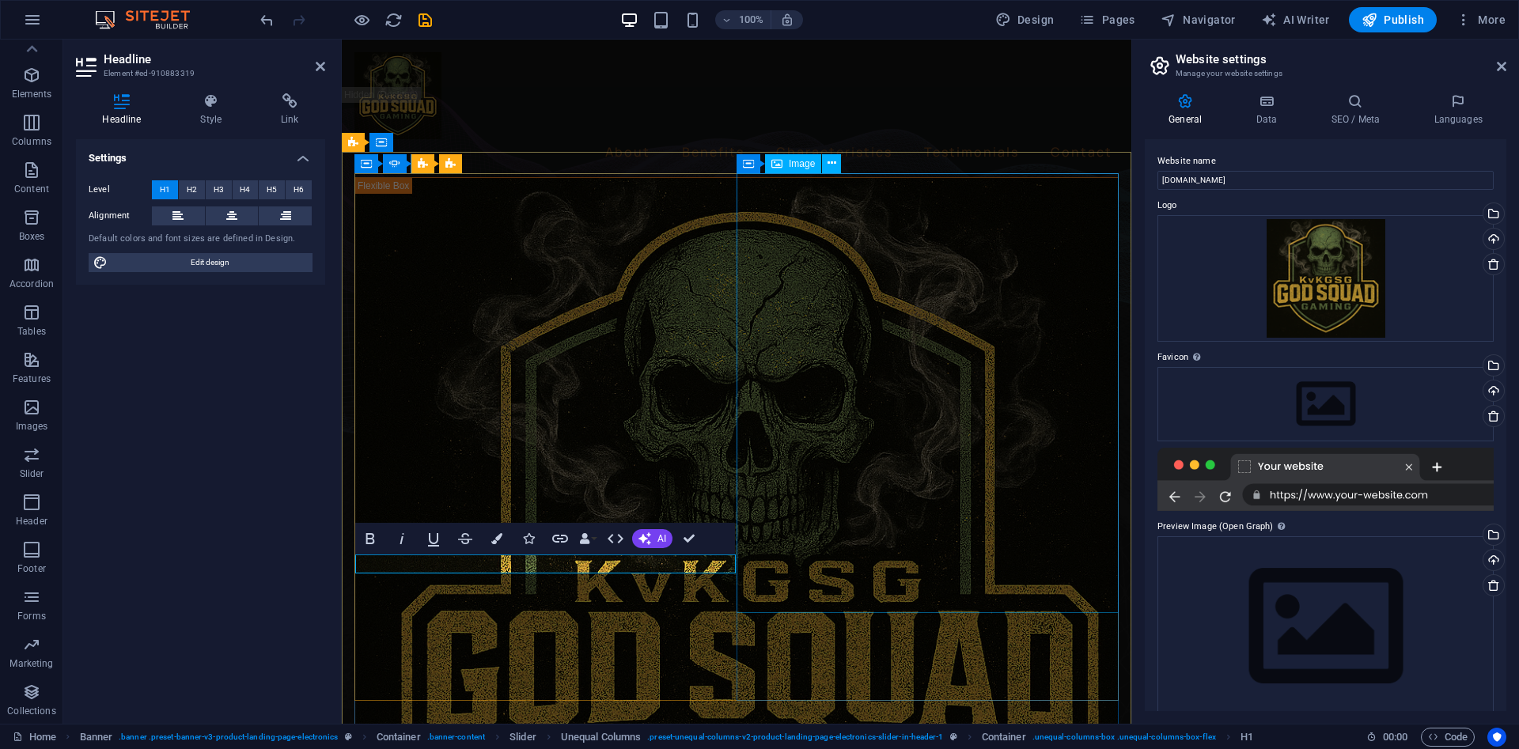
click at [795, 166] on span "Image" at bounding box center [802, 163] width 26 height 9
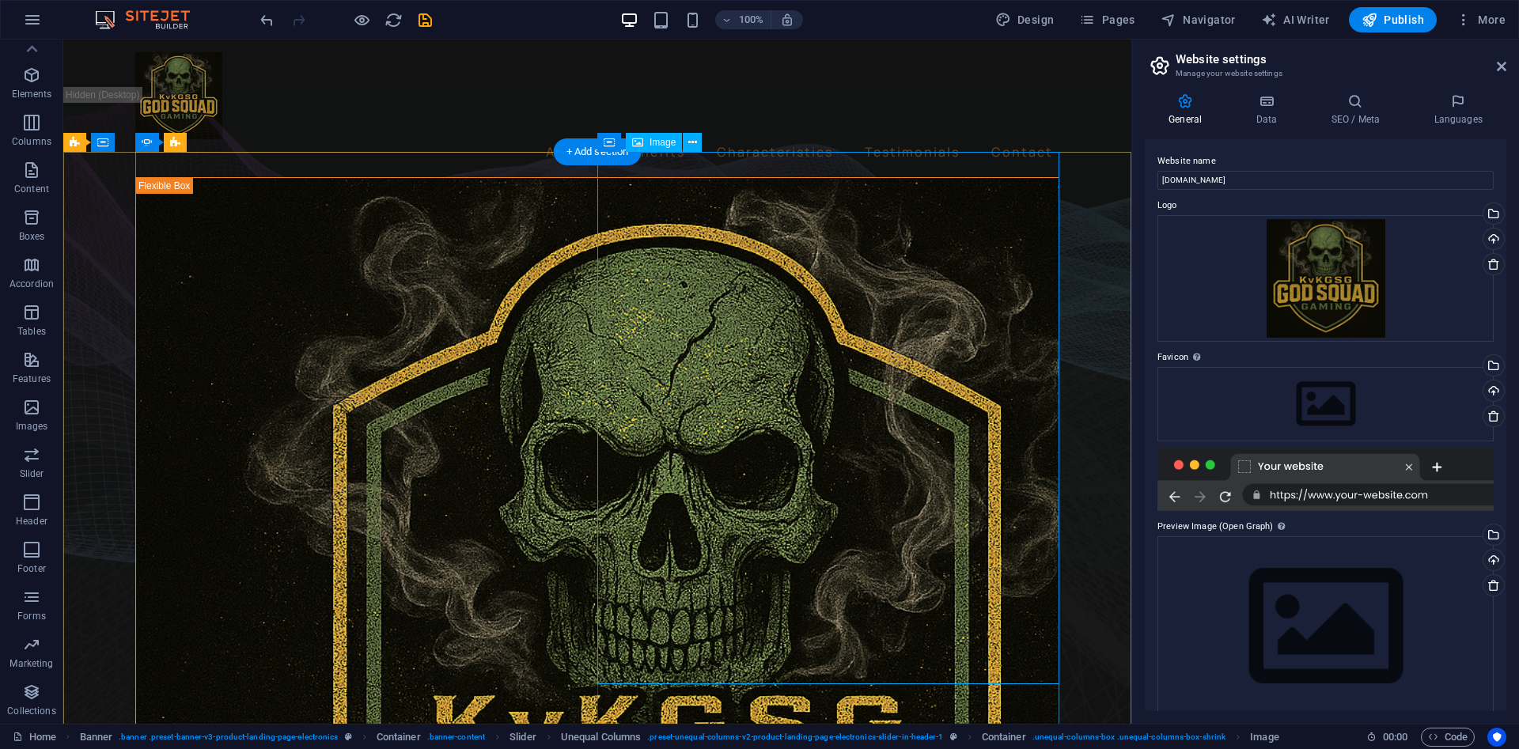
select select "px"
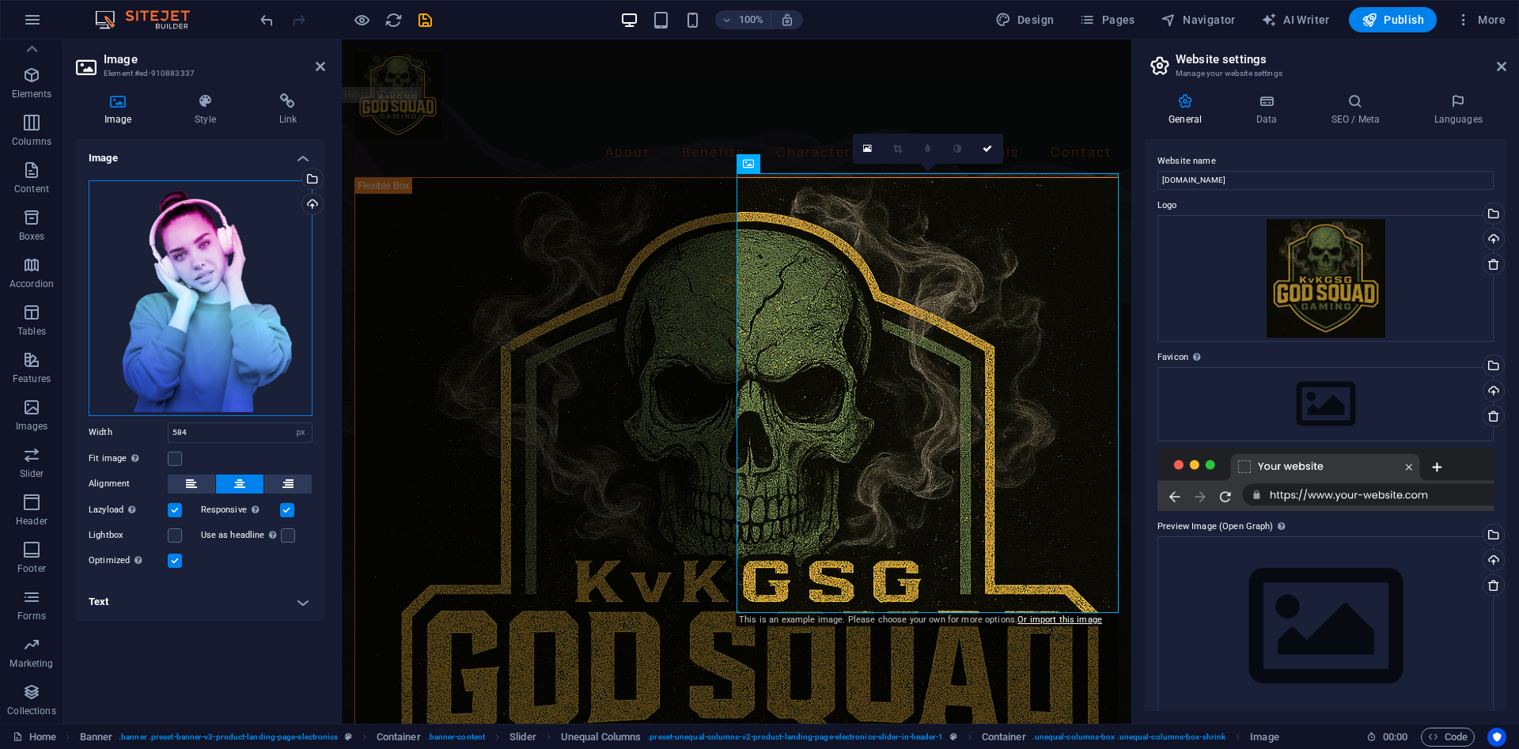
click at [262, 238] on div "Drag files here, click to choose files or select files from Files or our free s…" at bounding box center [201, 298] width 224 height 236
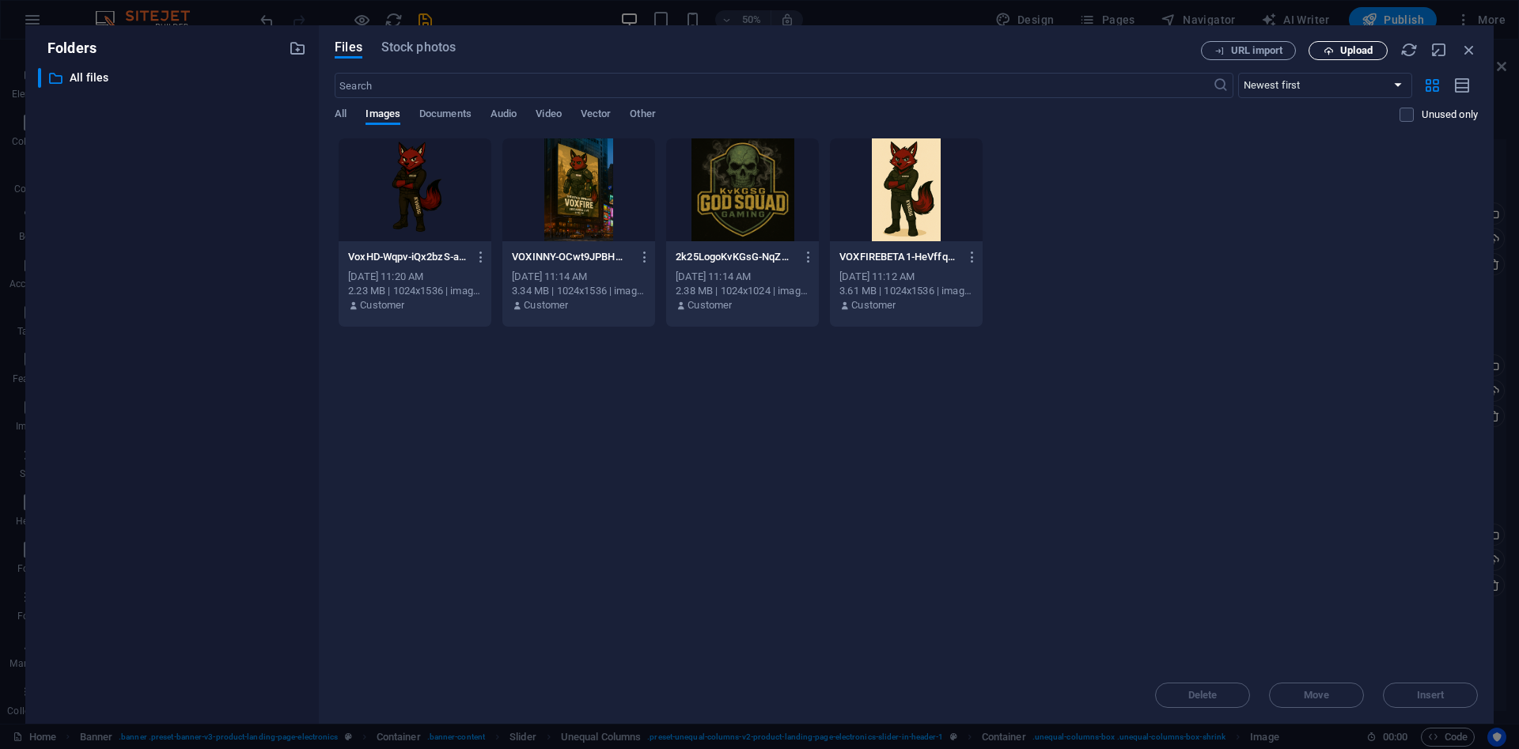
click at [1352, 45] on button "Upload" at bounding box center [1347, 50] width 79 height 19
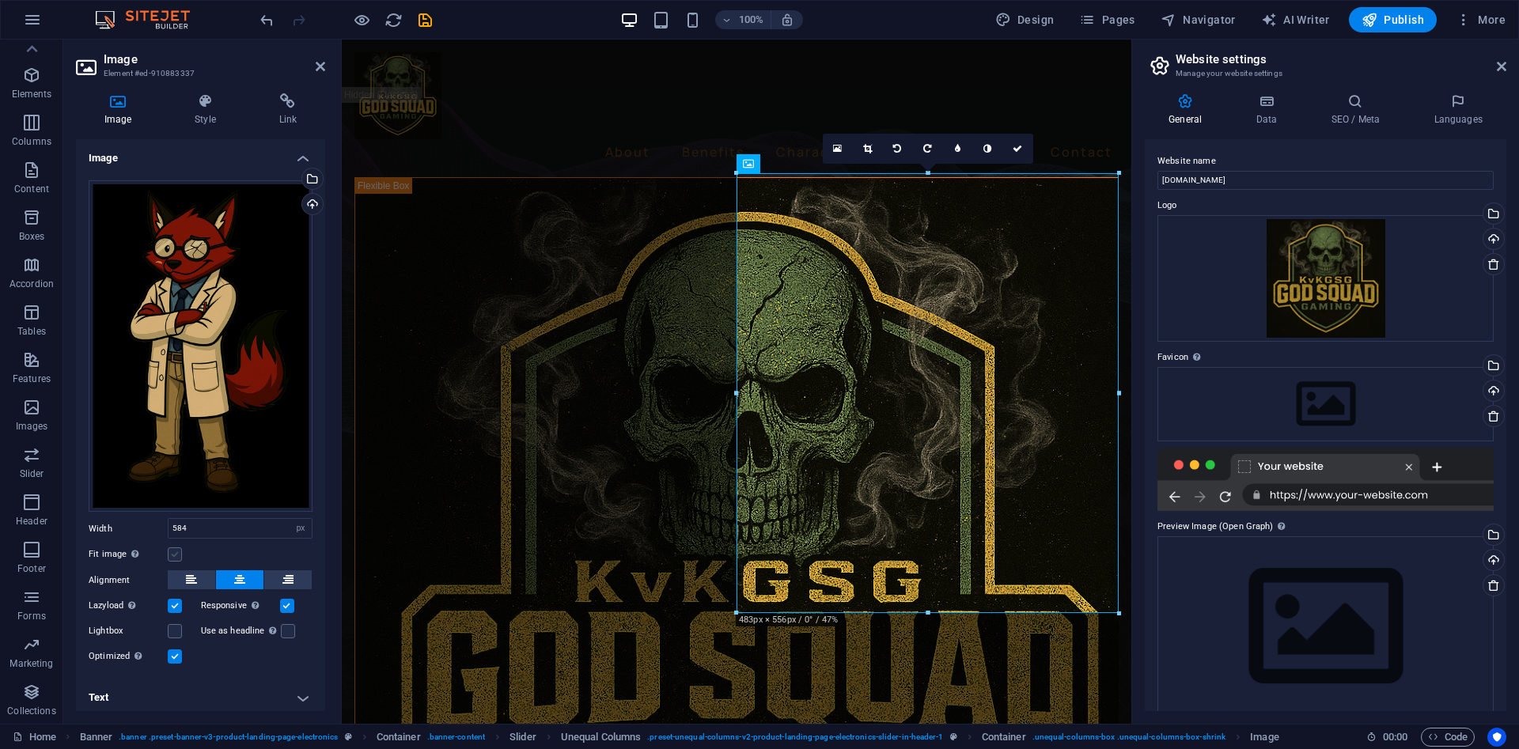
click at [176, 554] on label at bounding box center [175, 554] width 14 height 14
click at [0, 0] on input "Fit image Automatically fit image to a fixed width and height" at bounding box center [0, 0] width 0 height 0
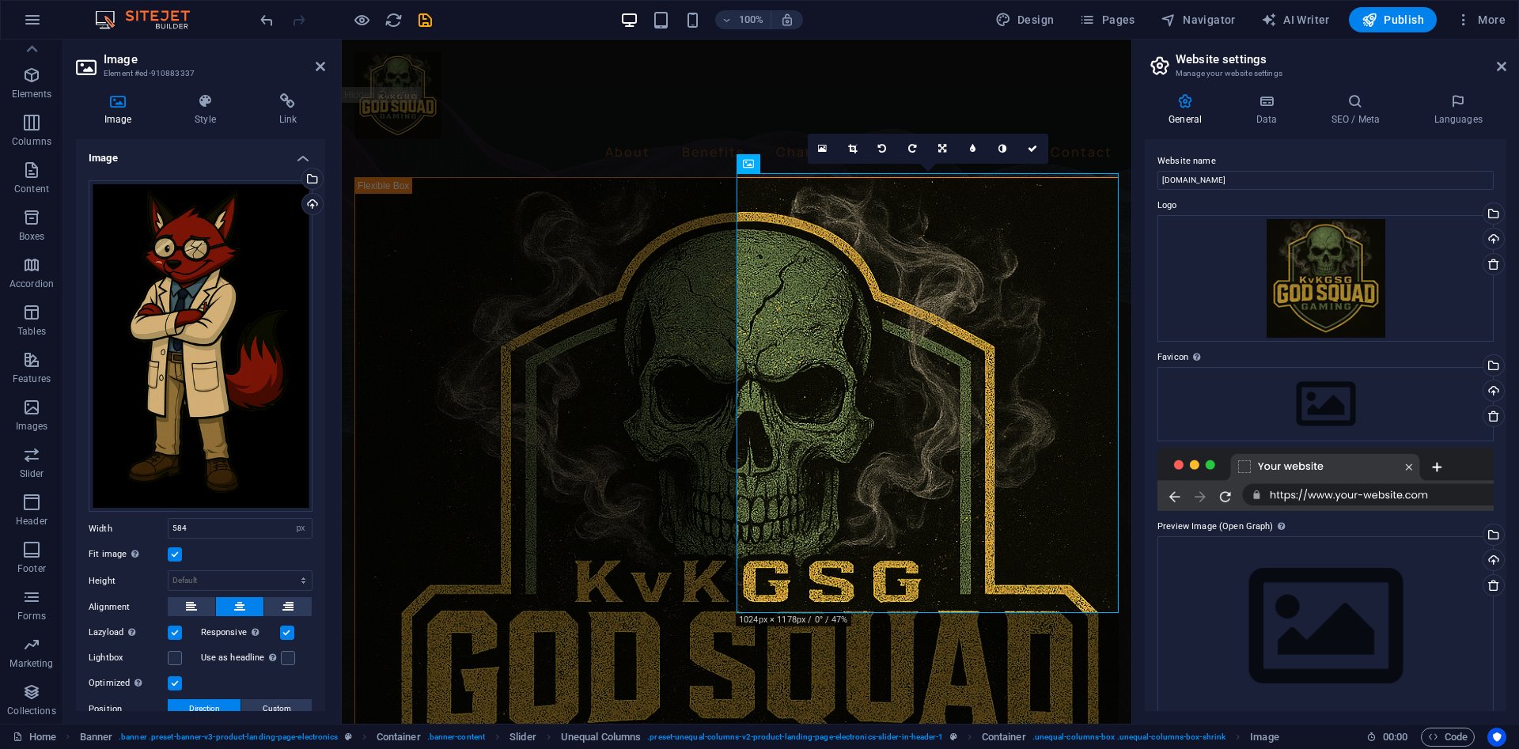
click at [170, 550] on label at bounding box center [175, 554] width 14 height 14
click at [0, 0] on input "Fit image Automatically fit image to a fixed width and height" at bounding box center [0, 0] width 0 height 0
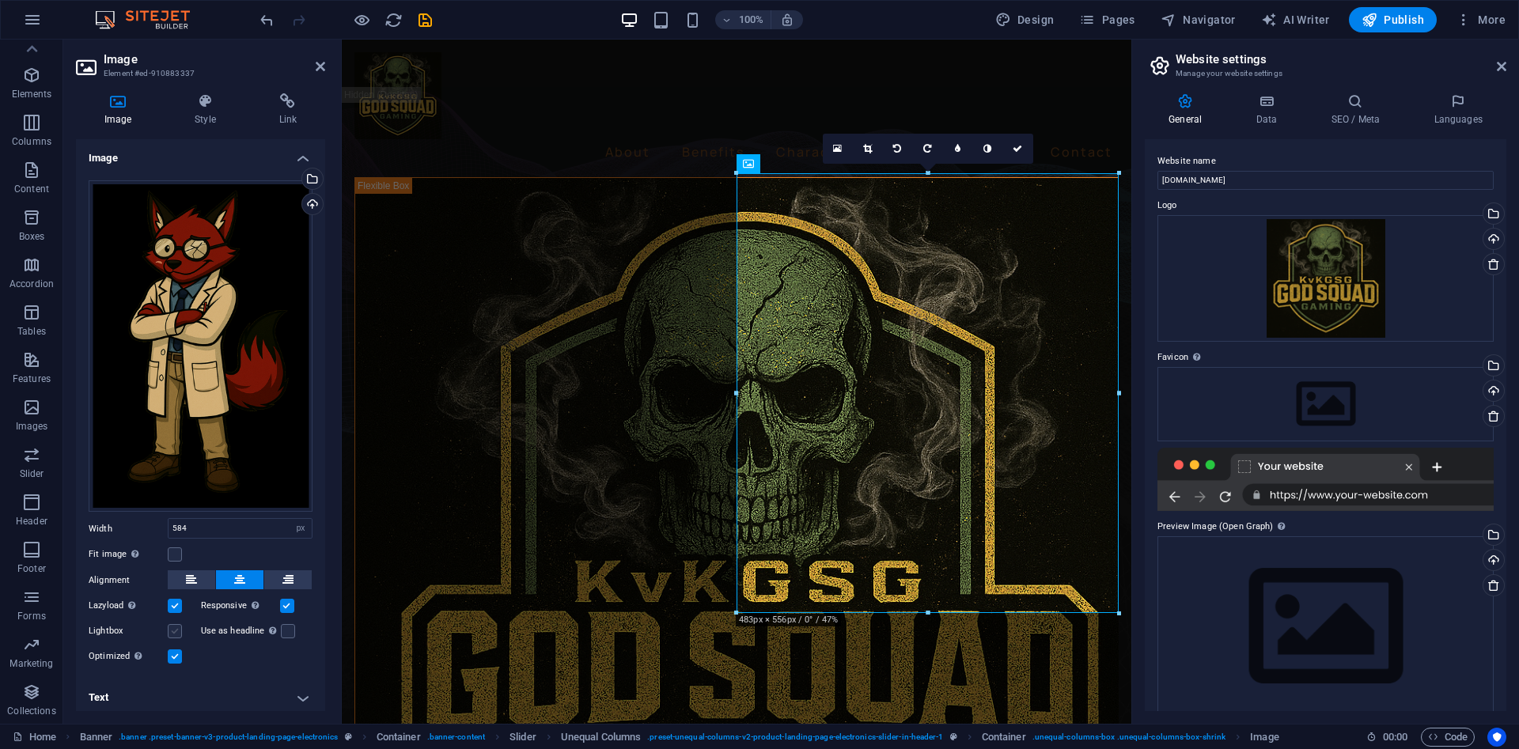
click at [172, 635] on label at bounding box center [175, 631] width 14 height 14
click at [0, 0] on input "Lightbox" at bounding box center [0, 0] width 0 height 0
click at [172, 635] on label at bounding box center [175, 631] width 14 height 14
click at [0, 0] on input "Lightbox" at bounding box center [0, 0] width 0 height 0
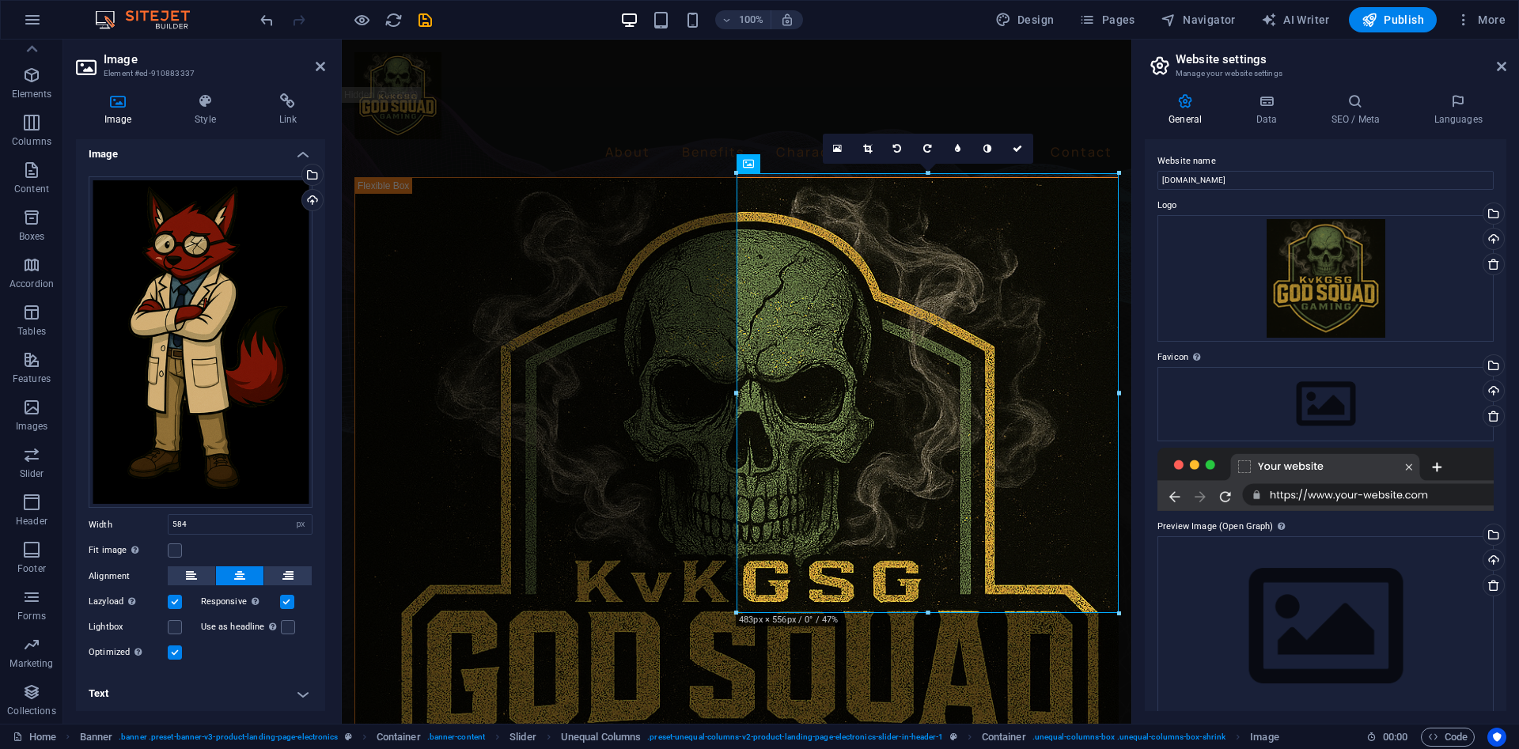
scroll to position [6, 0]
click at [201, 113] on h4 "Style" at bounding box center [208, 109] width 84 height 33
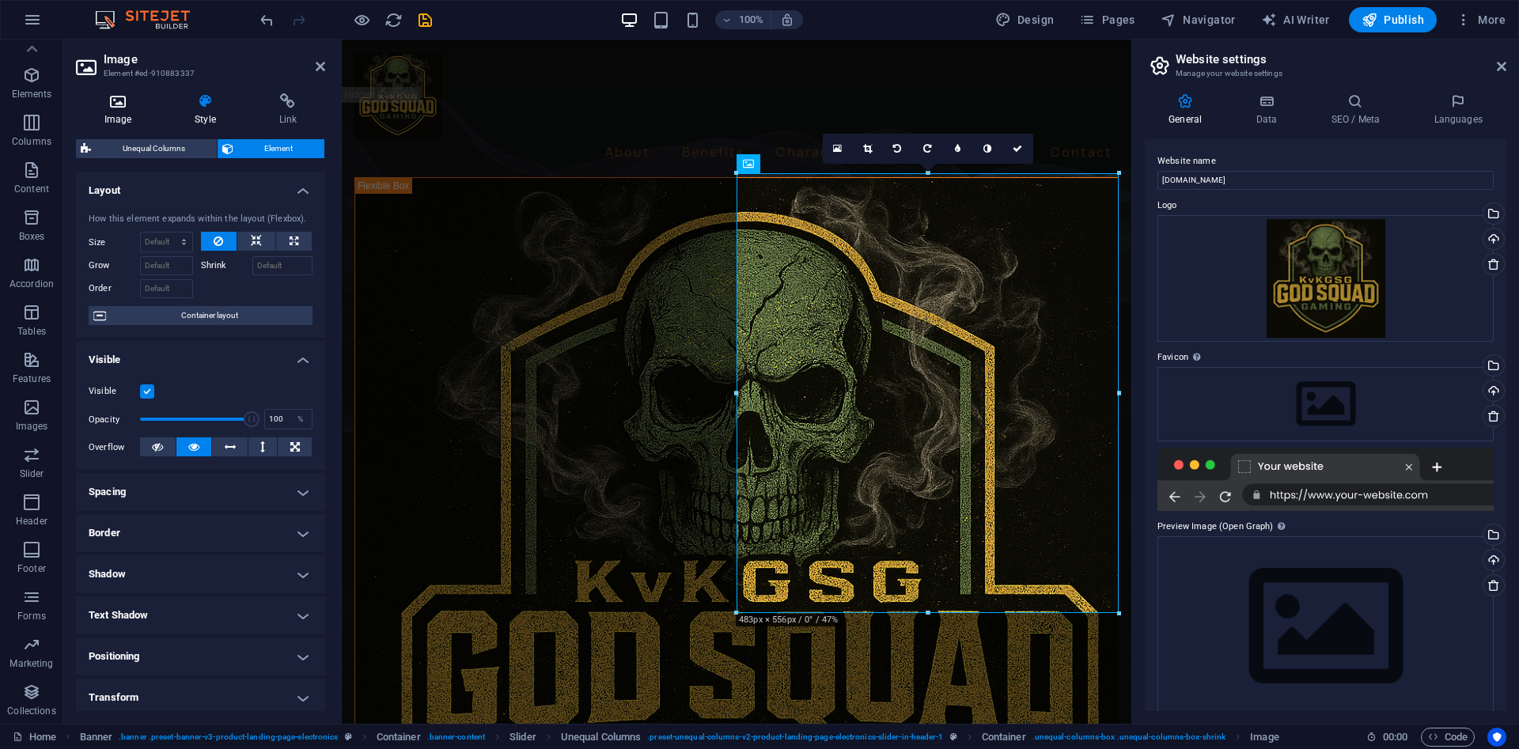
click at [110, 100] on icon at bounding box center [118, 101] width 84 height 16
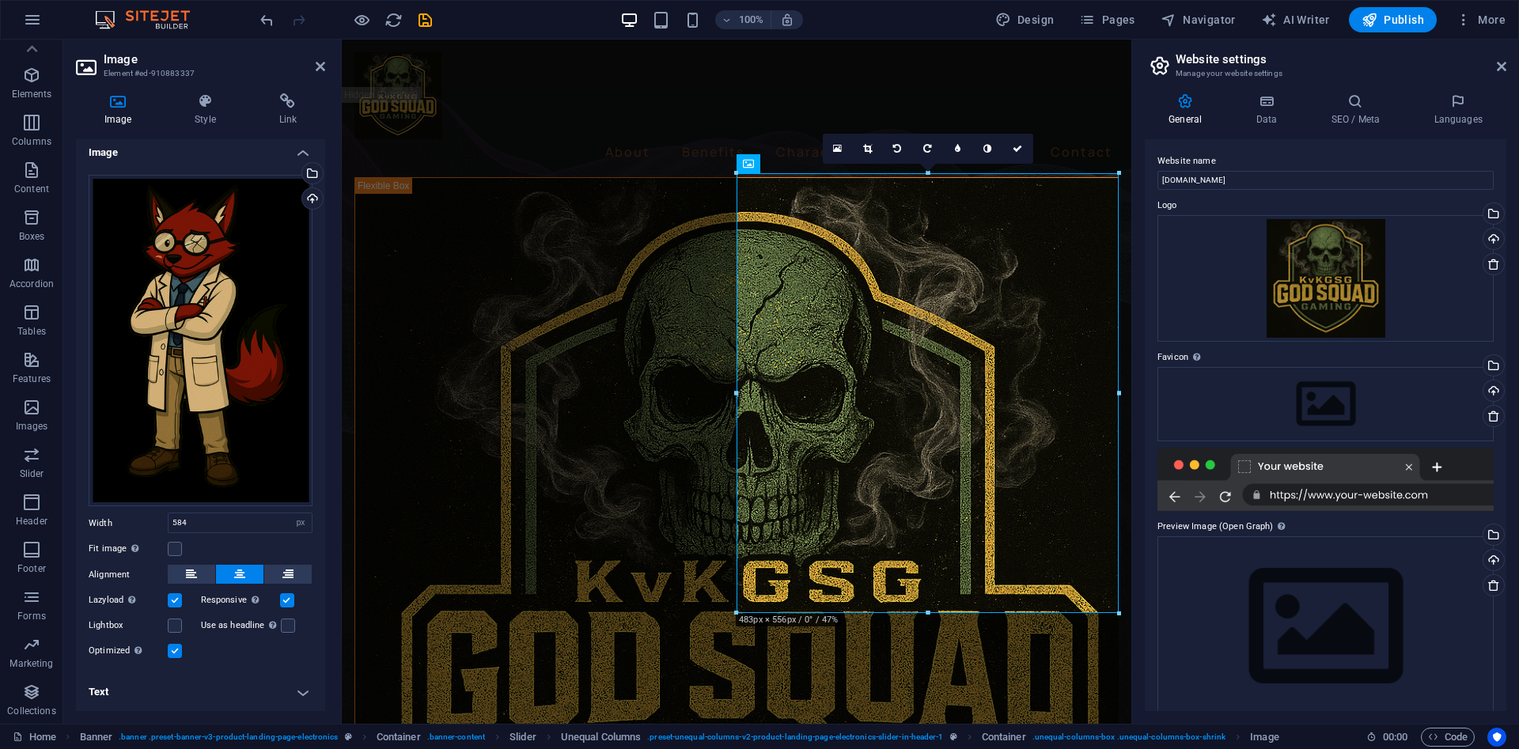
click at [308, 690] on h4 "Text" at bounding box center [200, 692] width 249 height 38
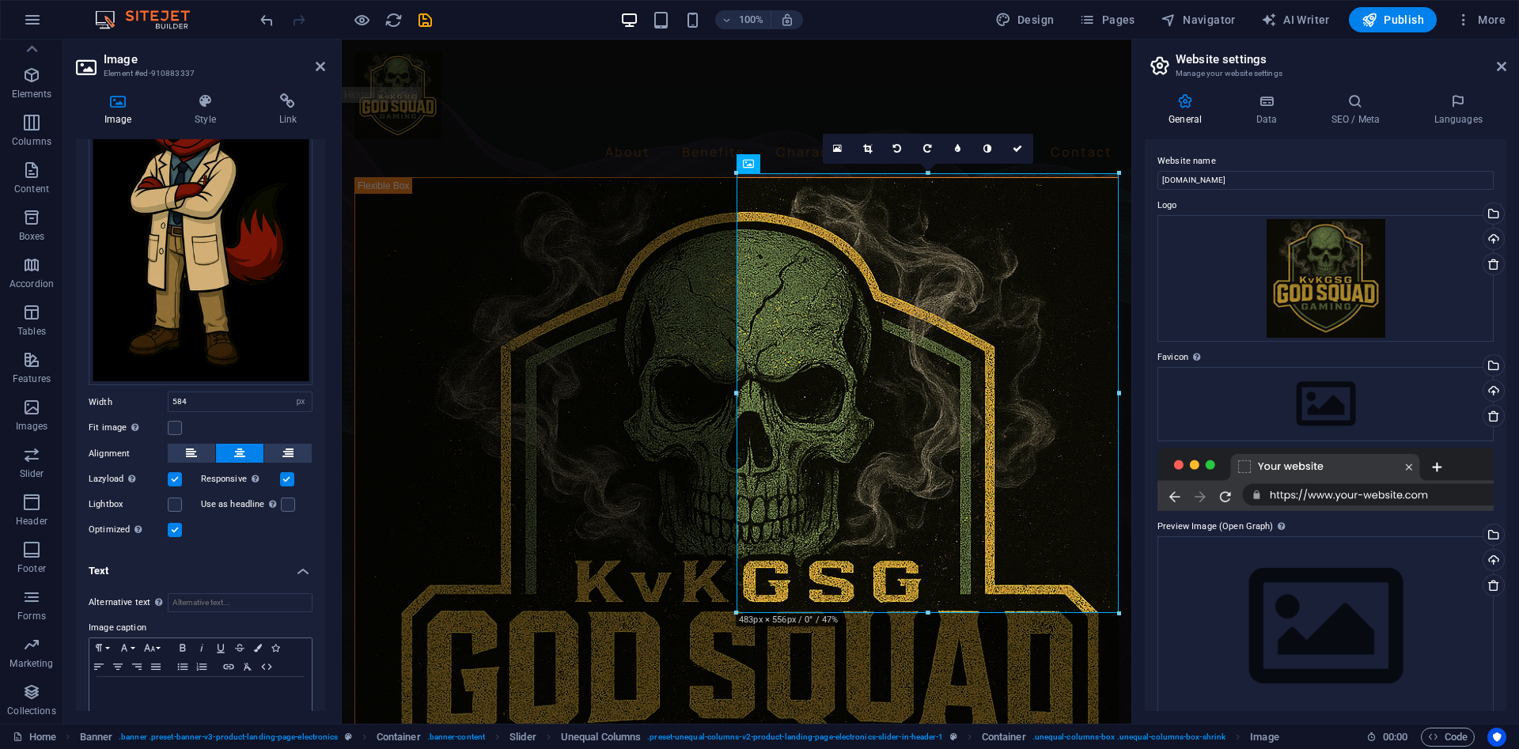
scroll to position [154, 0]
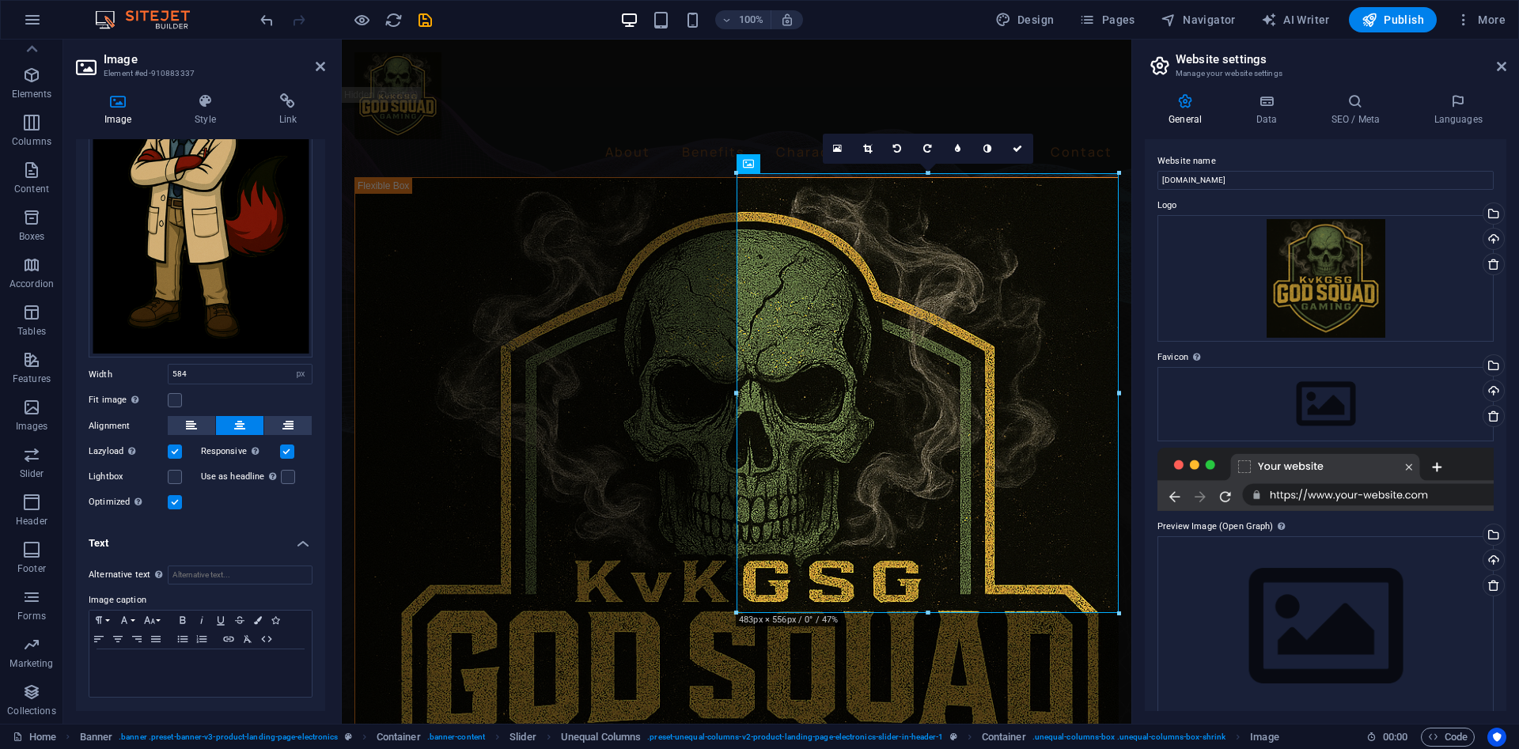
click at [299, 542] on h4 "Text" at bounding box center [200, 538] width 249 height 28
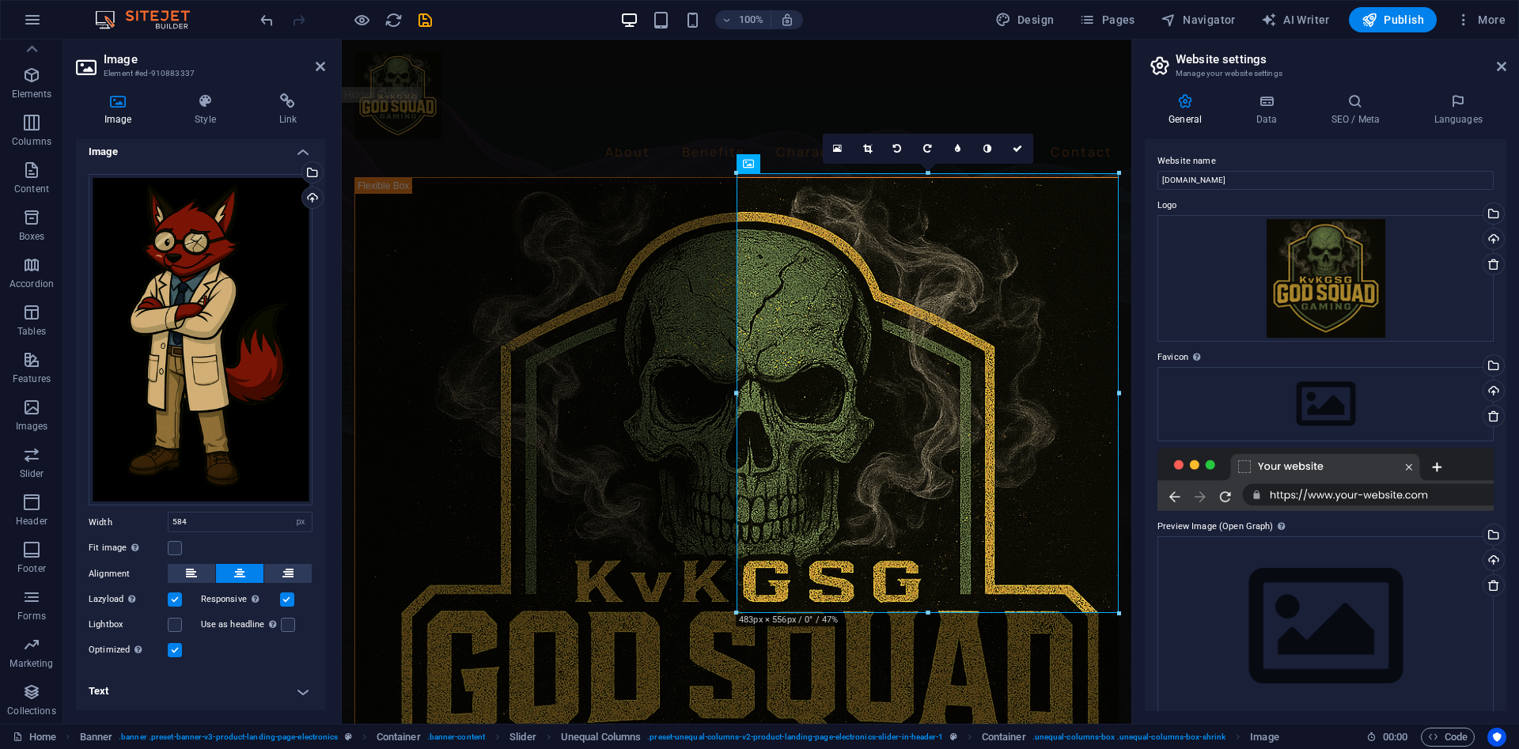
scroll to position [6, 0]
click at [305, 695] on h4 "Text" at bounding box center [200, 692] width 249 height 38
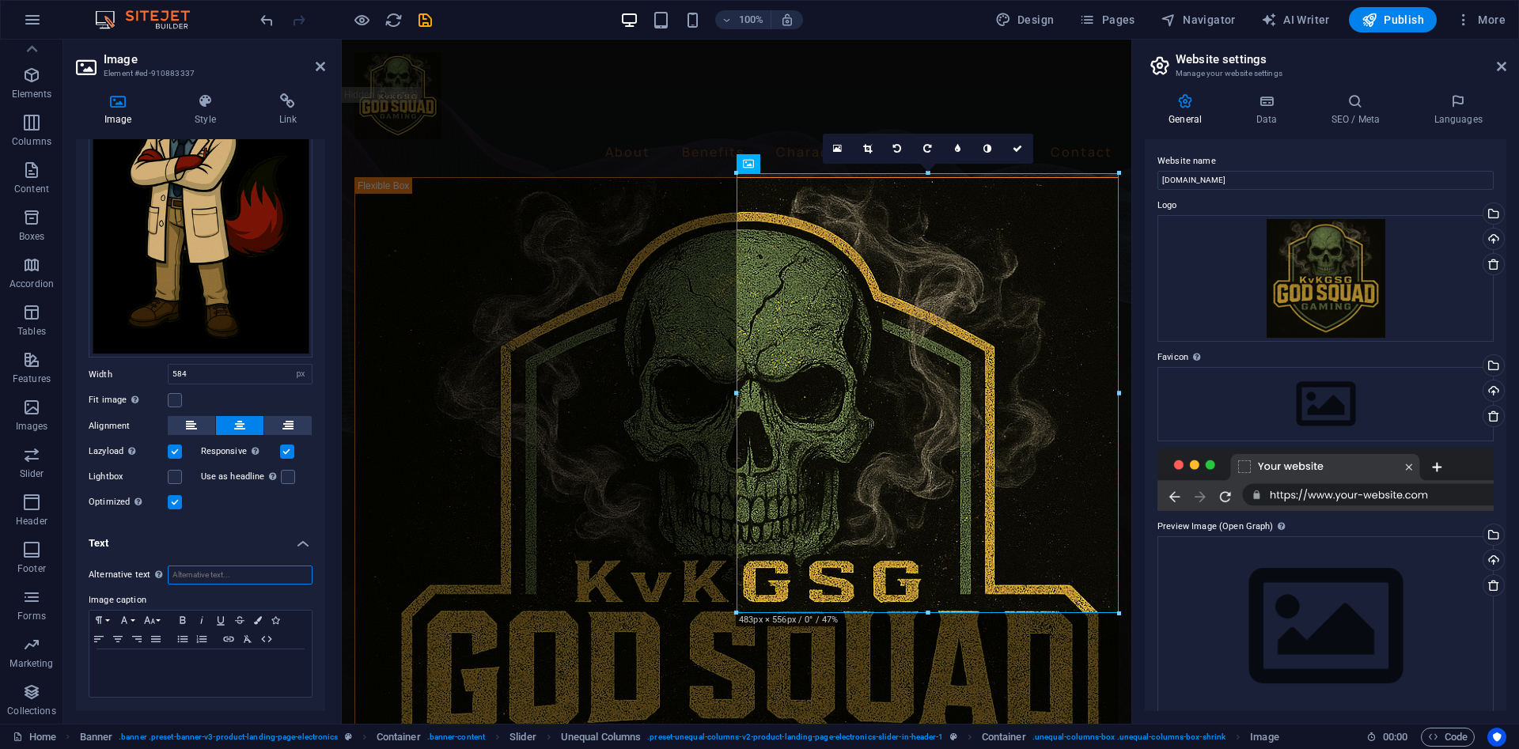
click at [244, 580] on input "Alternative text The alternative text is used by devices that cannot display im…" at bounding box center [240, 575] width 145 height 19
type input "Voxfire Scientist"
click at [954, 154] on link at bounding box center [958, 149] width 30 height 30
type input "483"
click at [956, 154] on link at bounding box center [946, 149] width 30 height 30
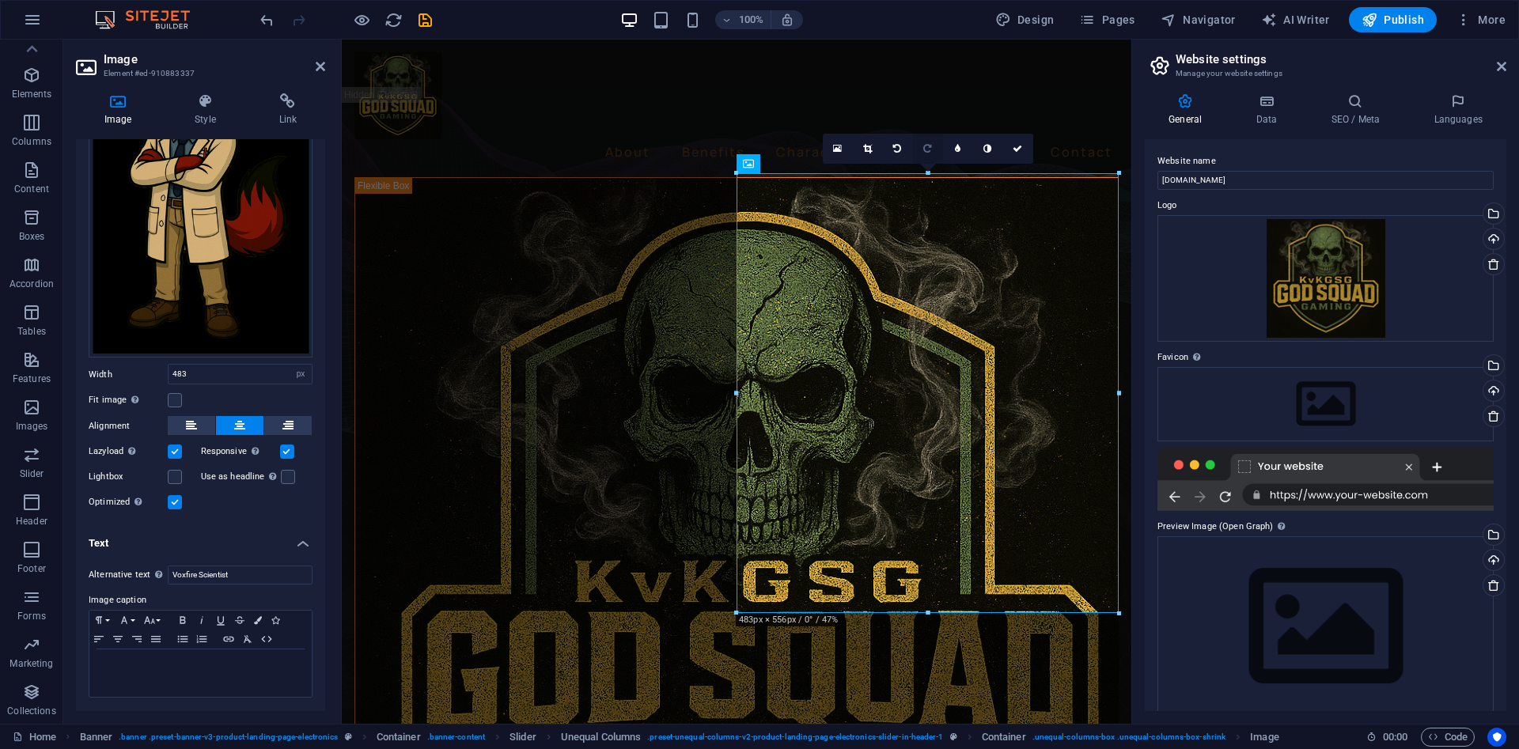
click at [933, 157] on link at bounding box center [928, 149] width 30 height 30
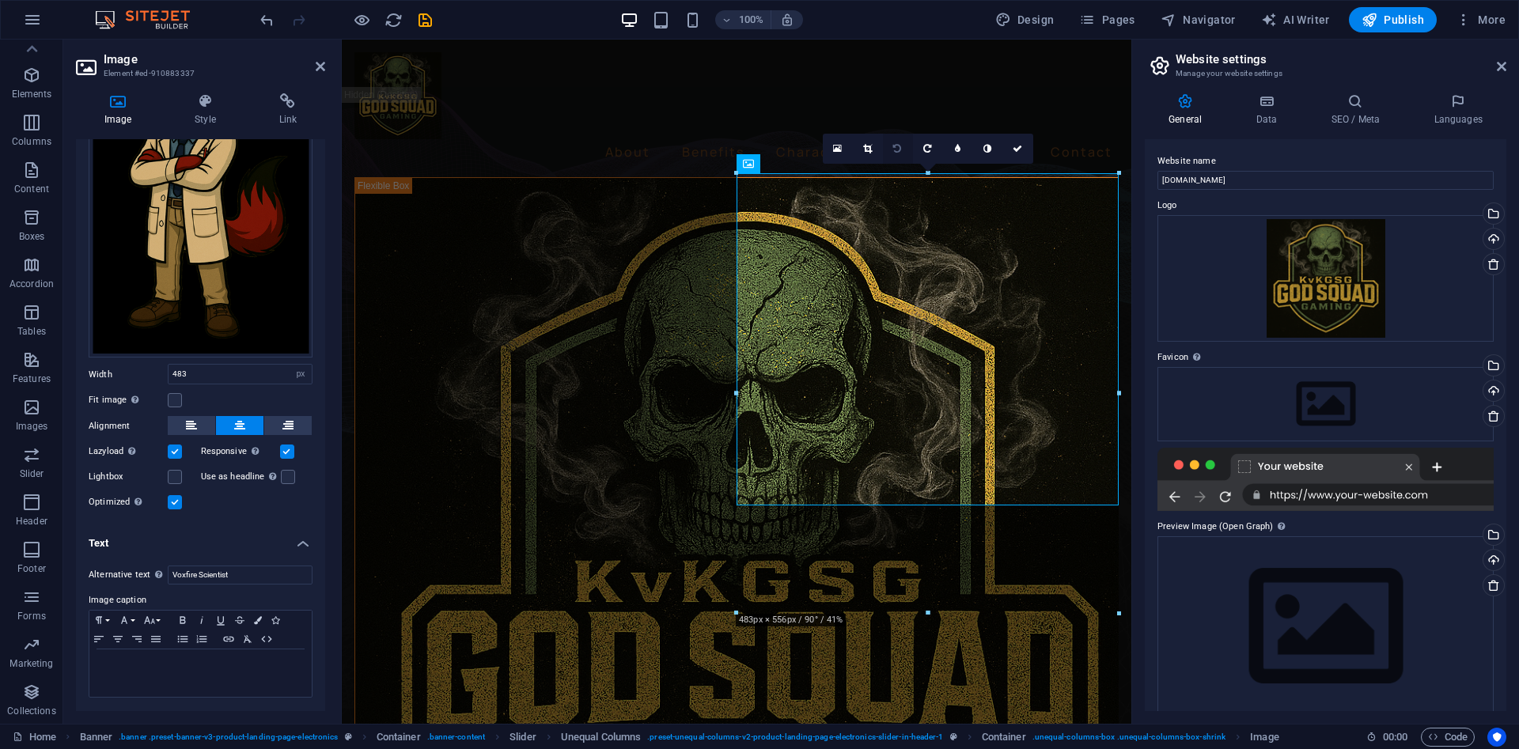
click at [903, 146] on link at bounding box center [898, 149] width 30 height 30
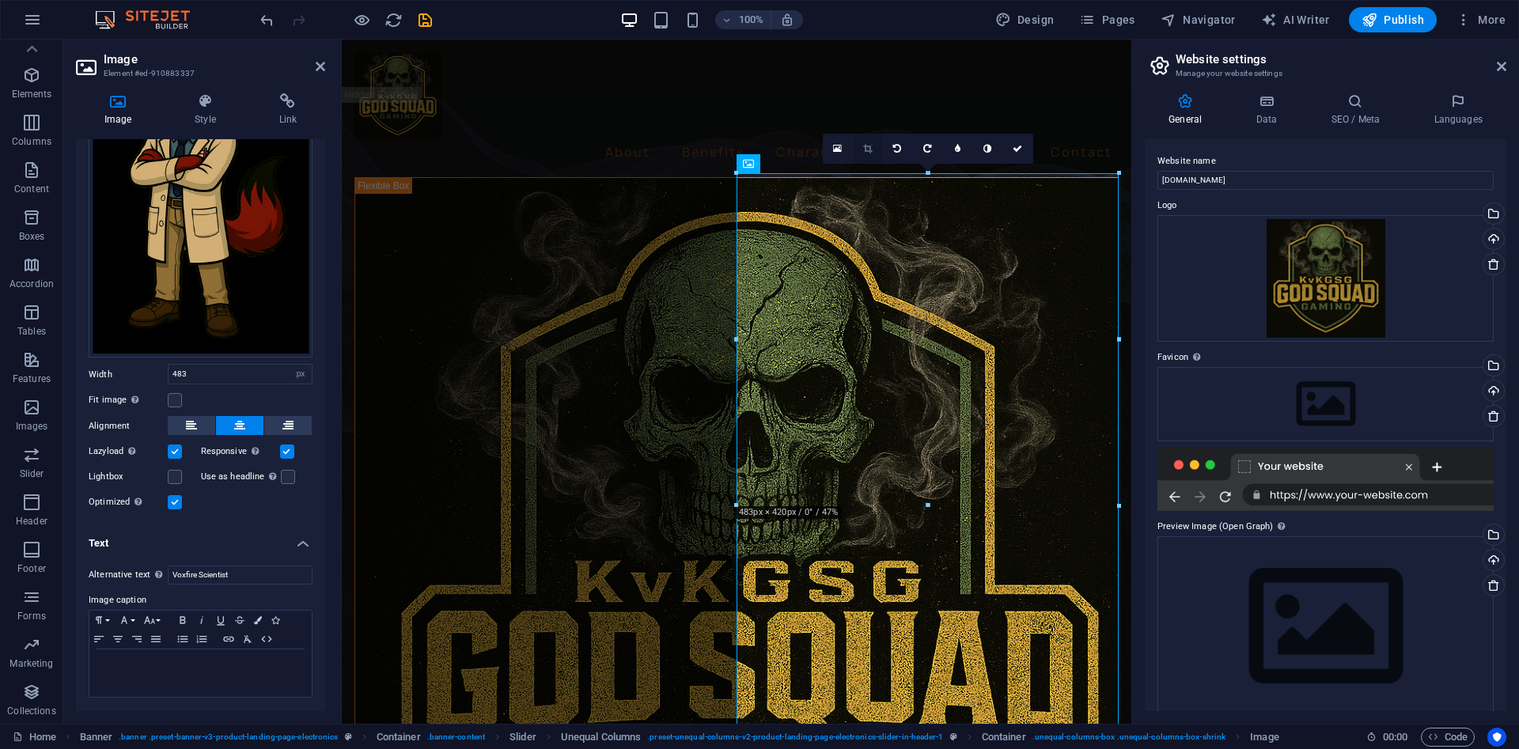
click at [864, 153] on icon at bounding box center [867, 148] width 9 height 9
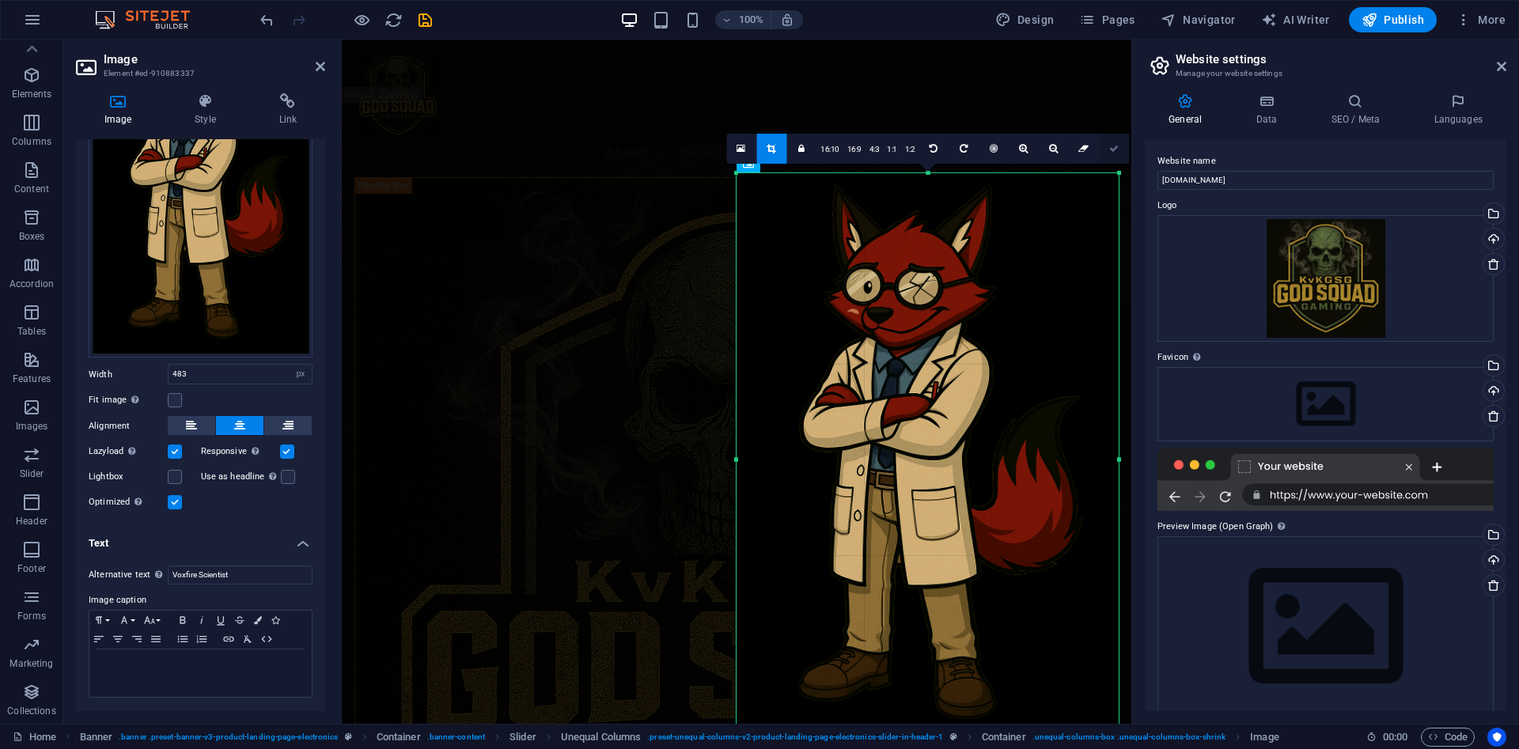
click at [1104, 146] on link at bounding box center [1114, 149] width 30 height 30
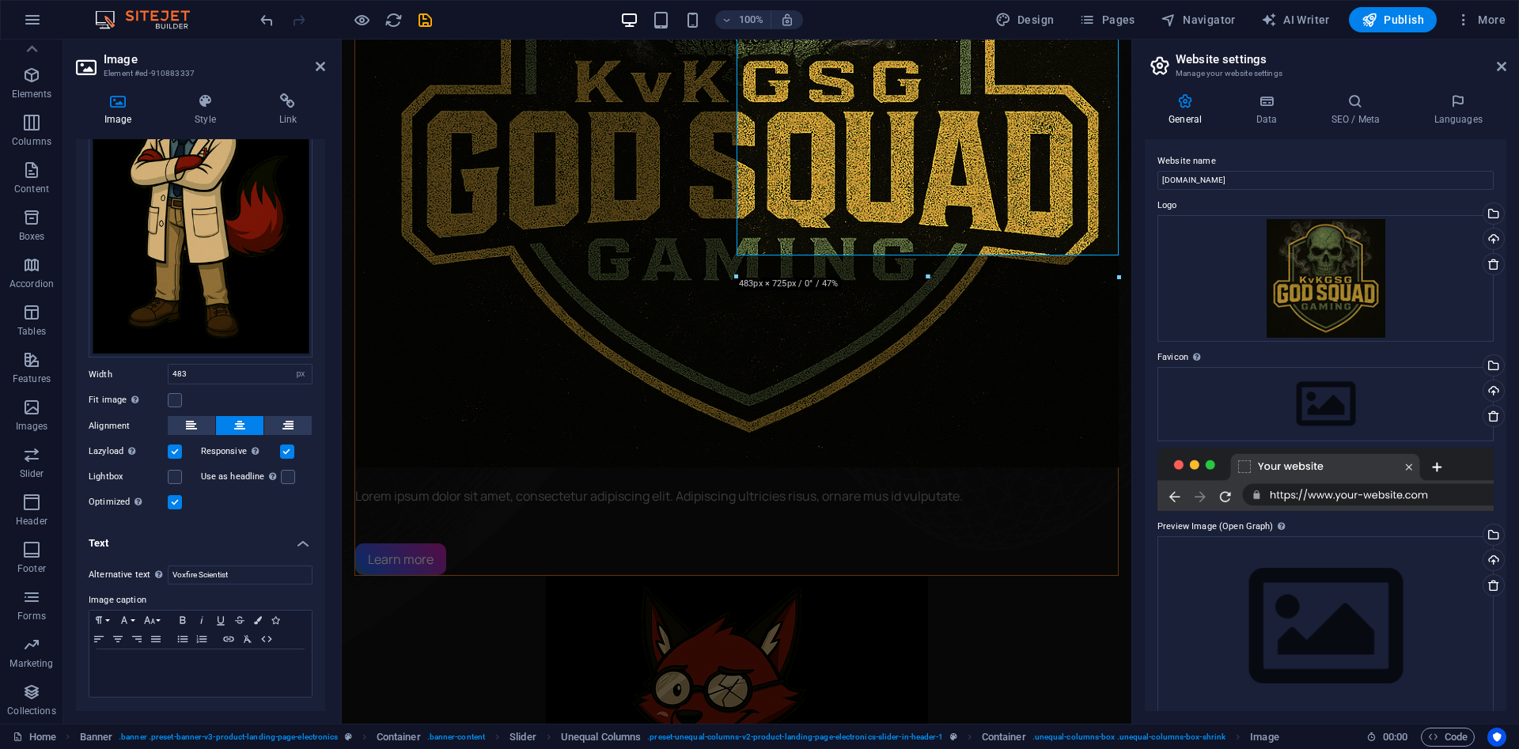
scroll to position [0, 0]
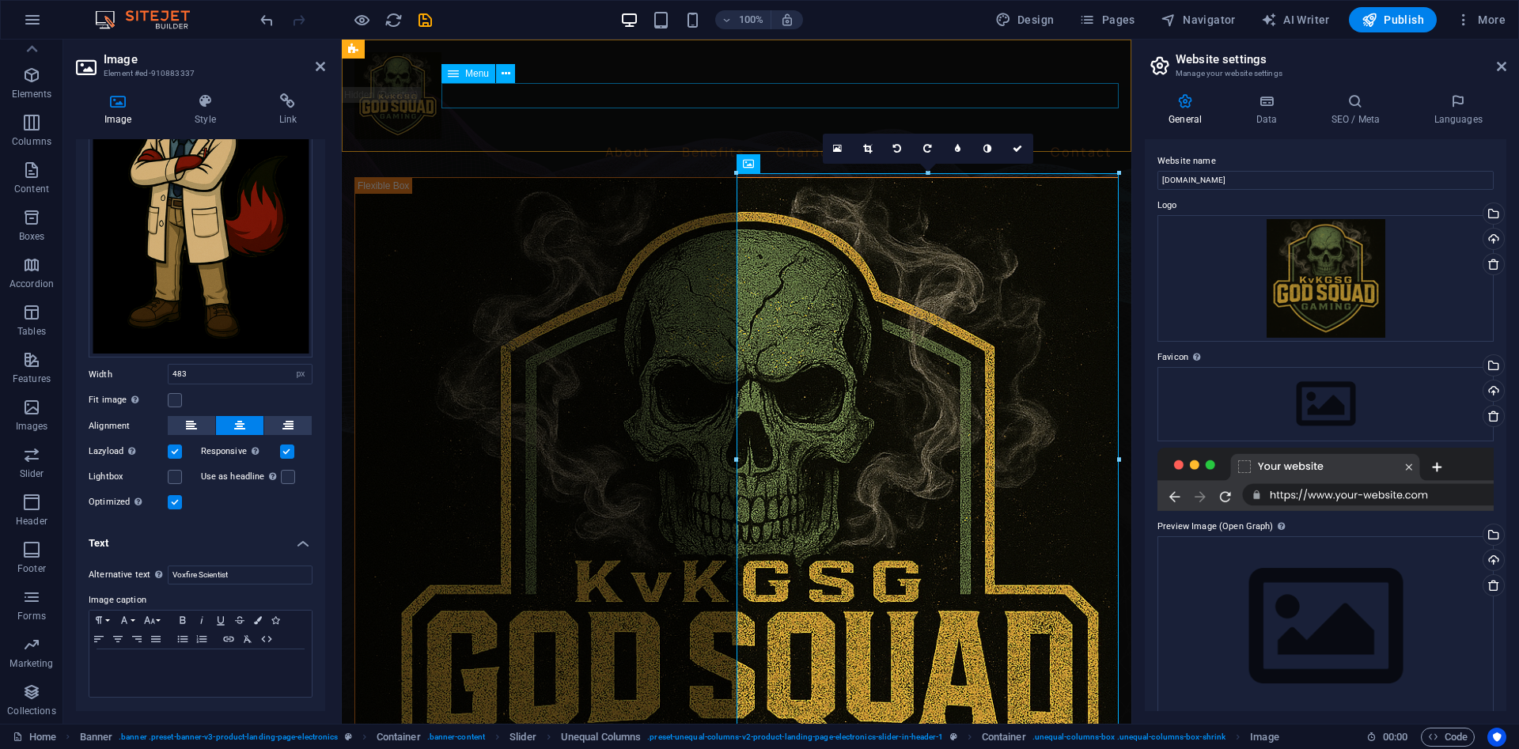
click at [621, 139] on nav "About Benefits Characteristics Testimonials Contact" at bounding box center [736, 151] width 764 height 25
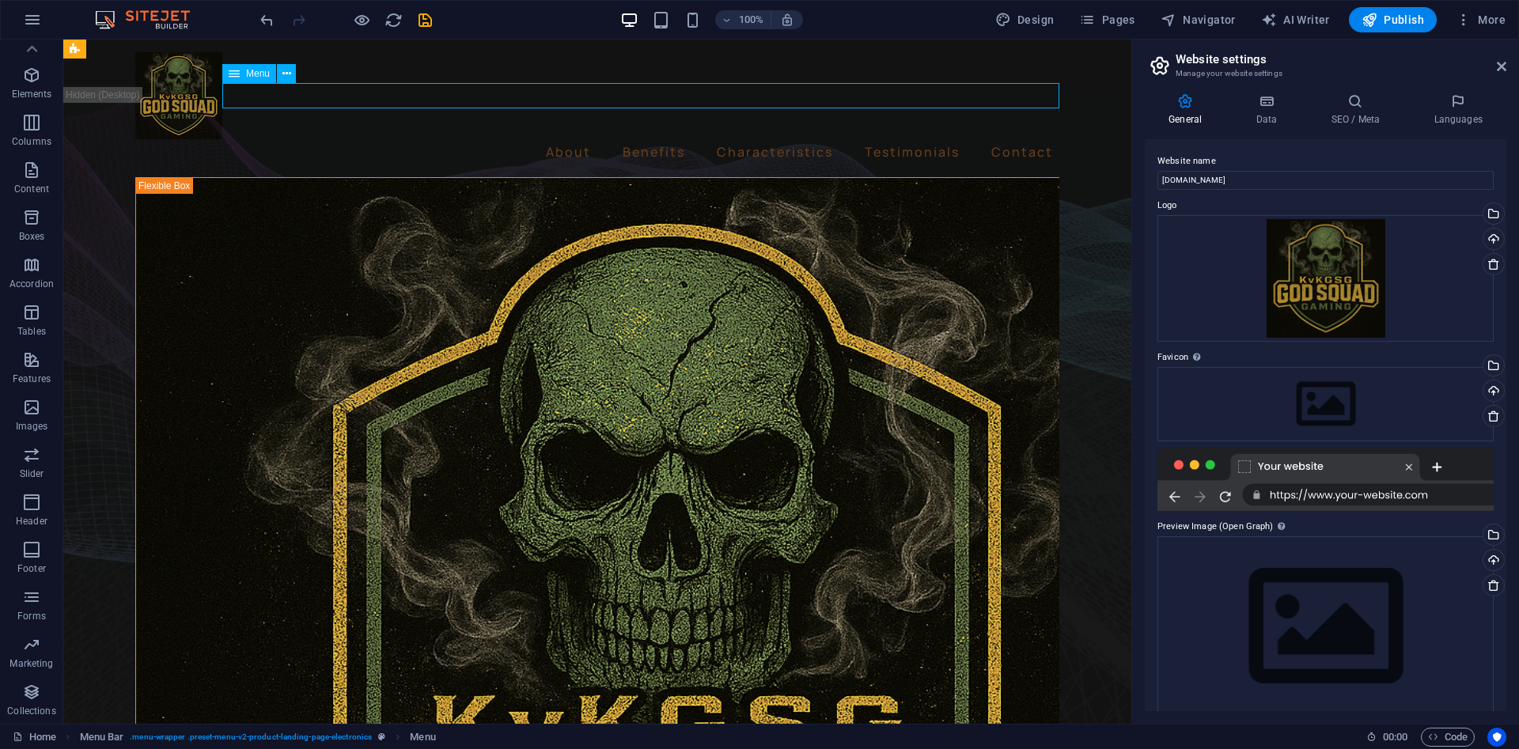
click at [570, 139] on nav "About Benefits Characteristics Testimonials Contact" at bounding box center [597, 151] width 924 height 25
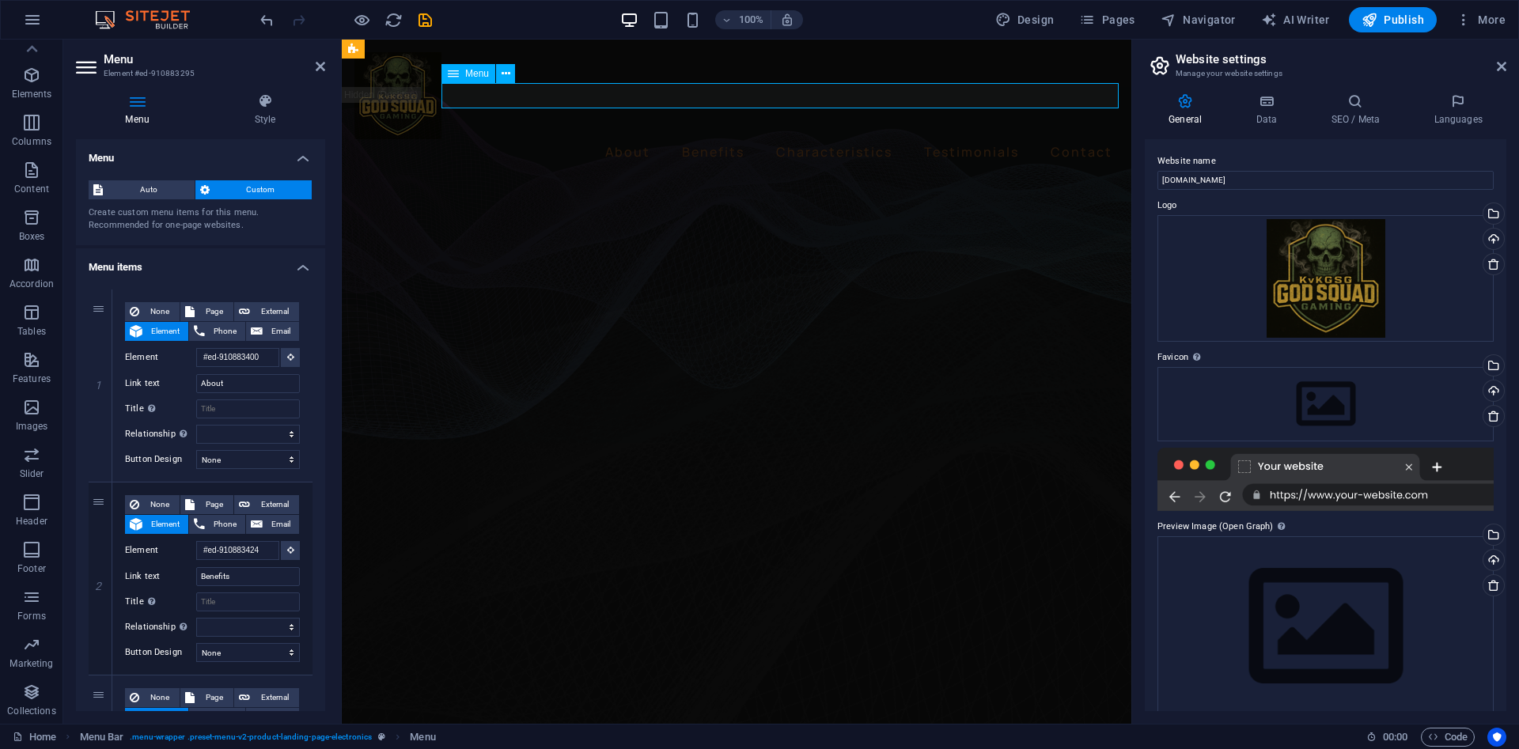
click at [623, 139] on nav "About Benefits Characteristics Testimonials Contact" at bounding box center [736, 151] width 764 height 25
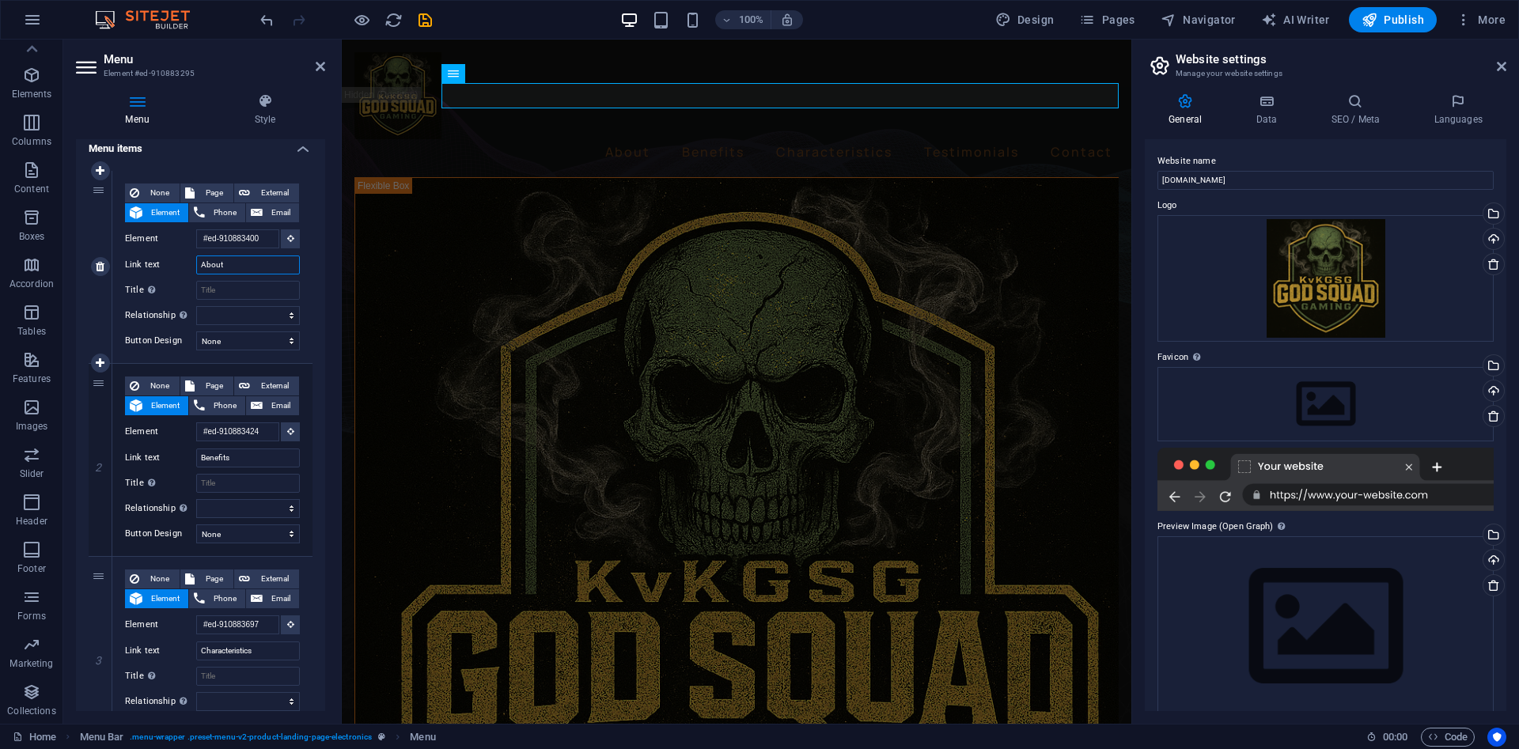
click at [239, 271] on input "About" at bounding box center [248, 264] width 104 height 19
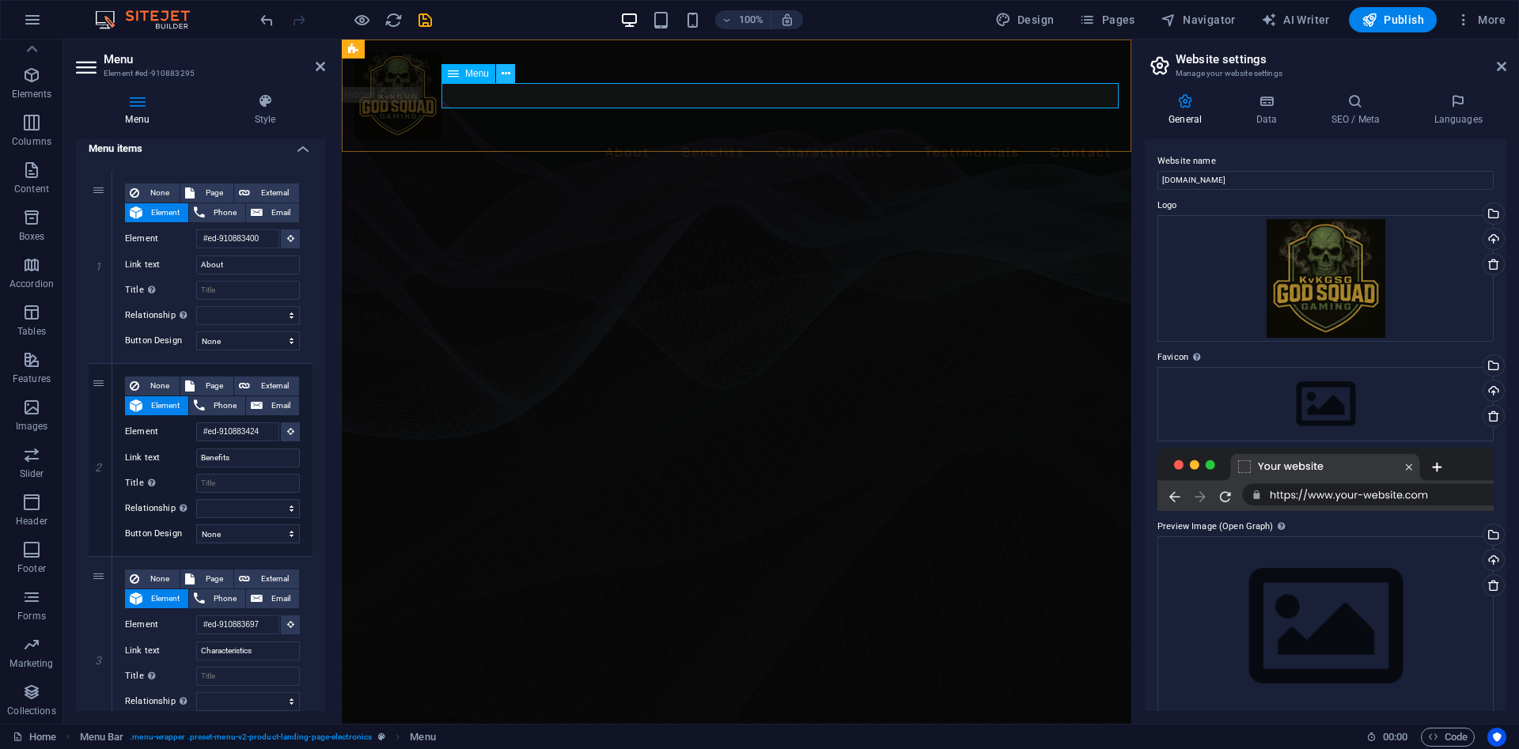
click at [501, 76] on icon at bounding box center [505, 74] width 9 height 17
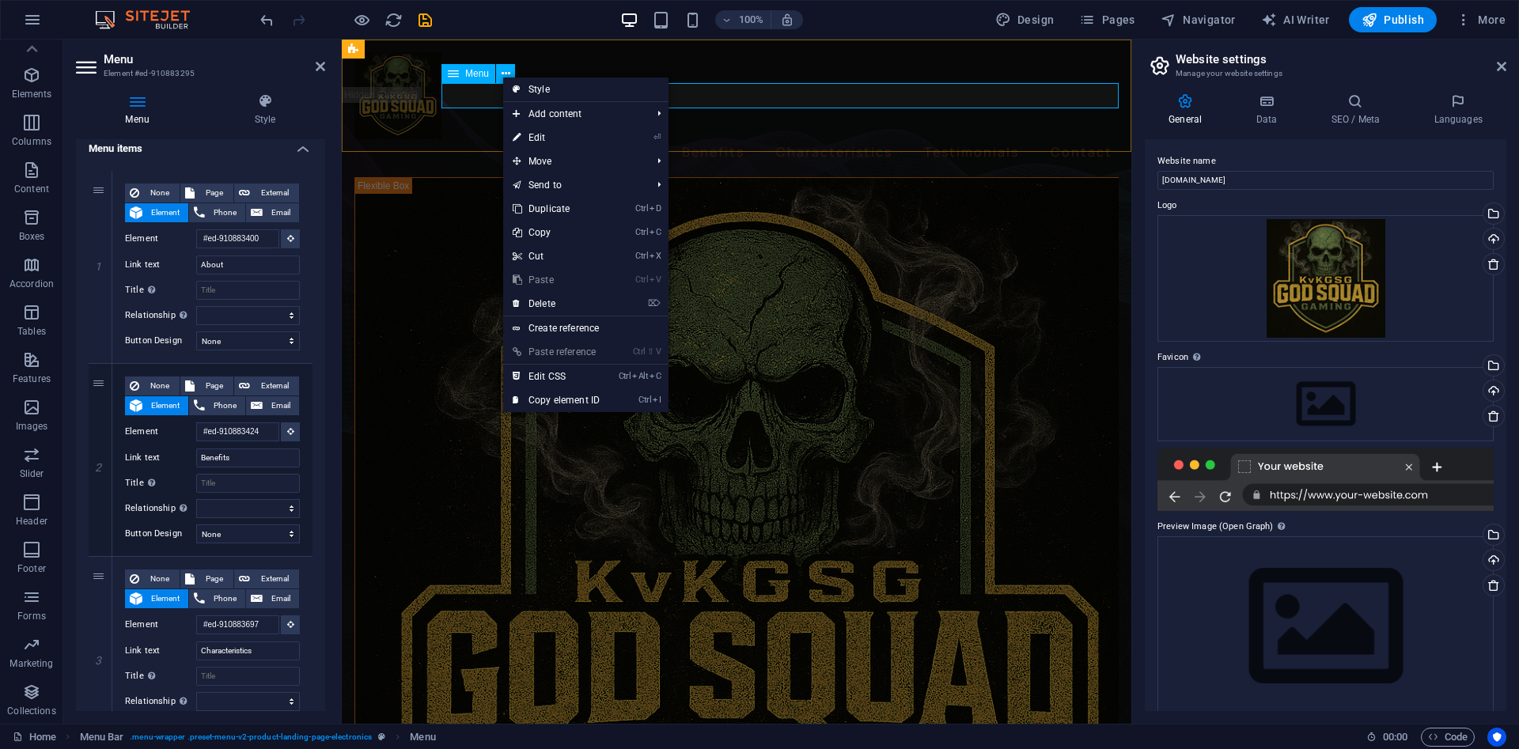
click at [474, 139] on nav "About Benefits Characteristics Testimonials Contact" at bounding box center [736, 151] width 764 height 25
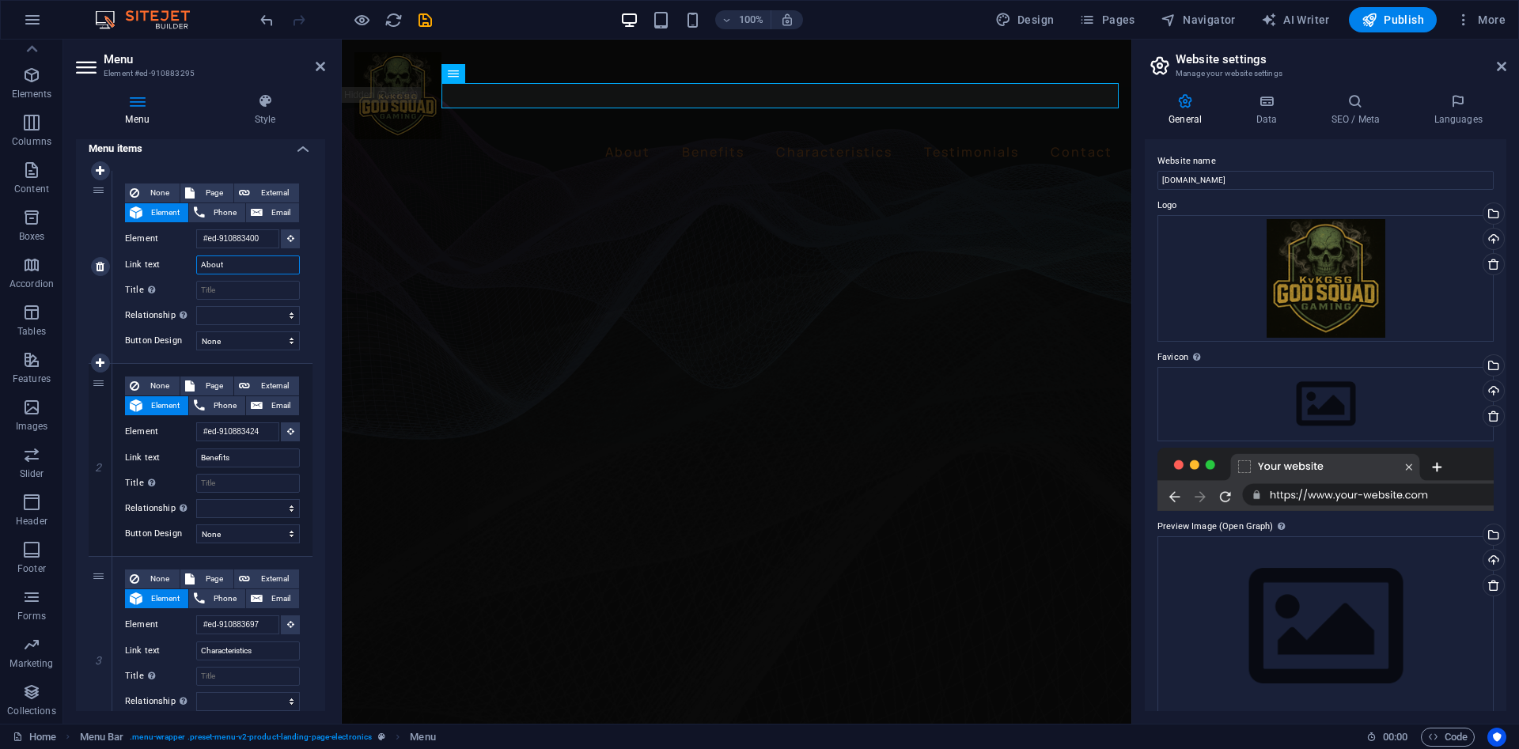
click at [231, 267] on input "About" at bounding box center [248, 264] width 104 height 19
click at [233, 267] on input "About" at bounding box center [248, 264] width 104 height 19
click at [45, 24] on button "button" at bounding box center [32, 20] width 38 height 38
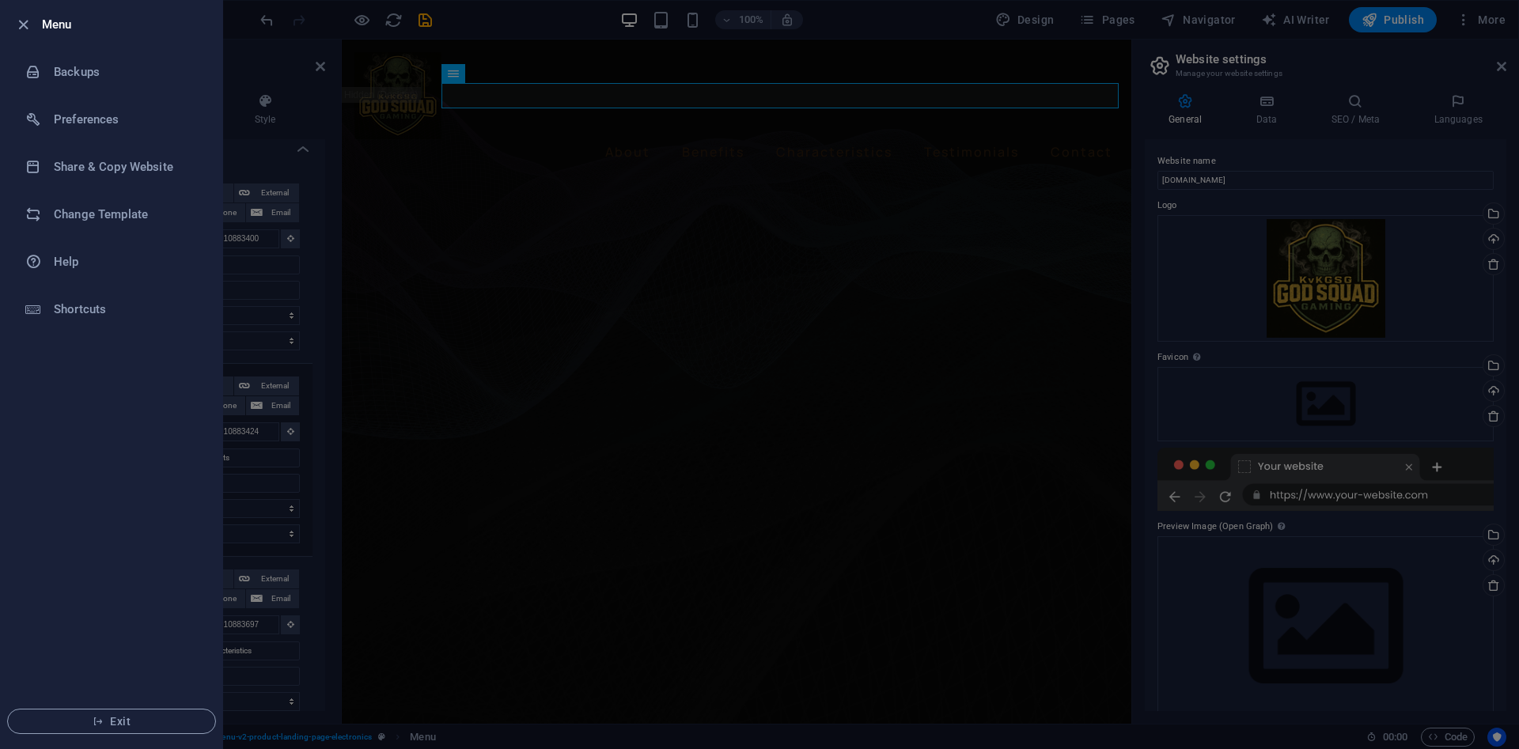
click at [533, 145] on div at bounding box center [759, 374] width 1519 height 749
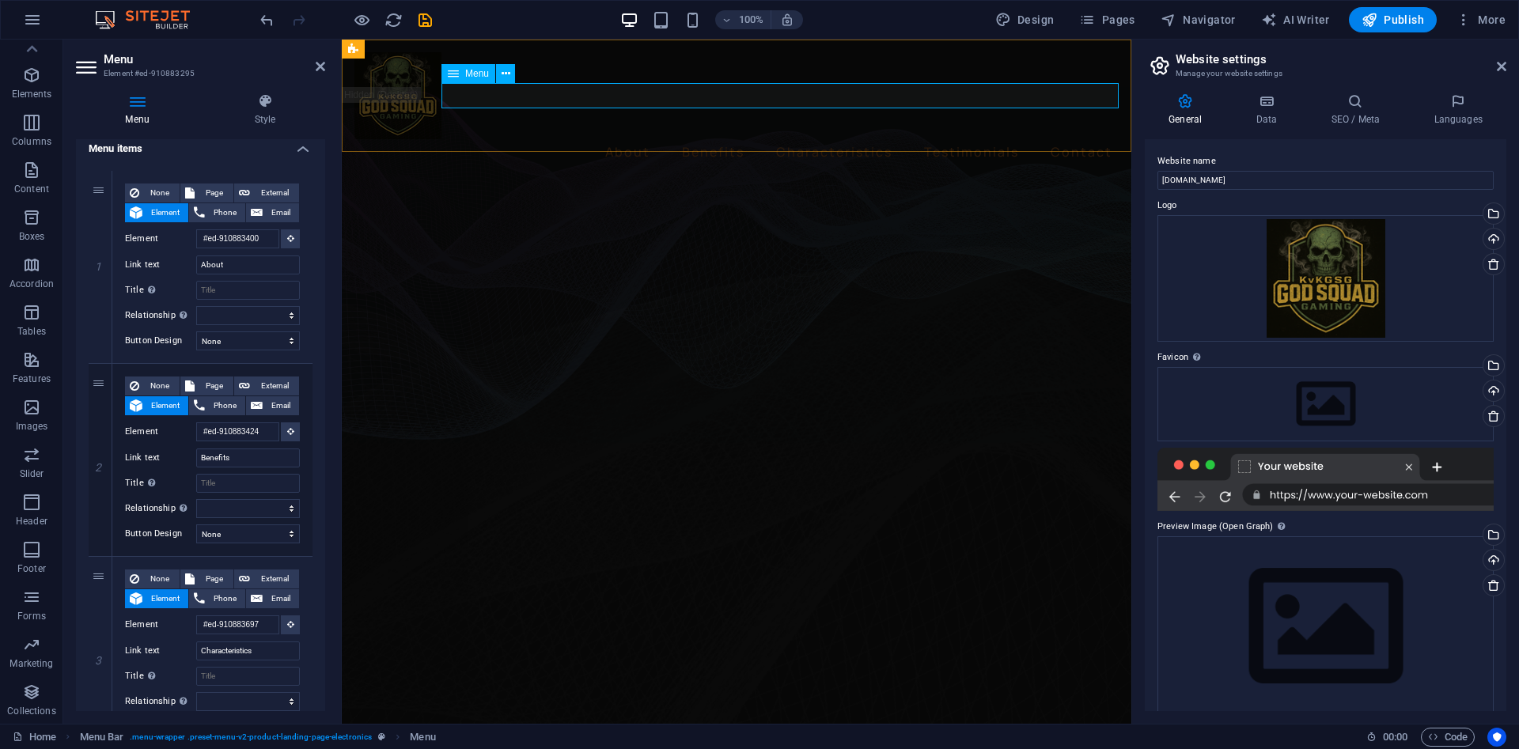
click at [627, 139] on nav "About Benefits Characteristics Testimonials Contact" at bounding box center [736, 151] width 764 height 25
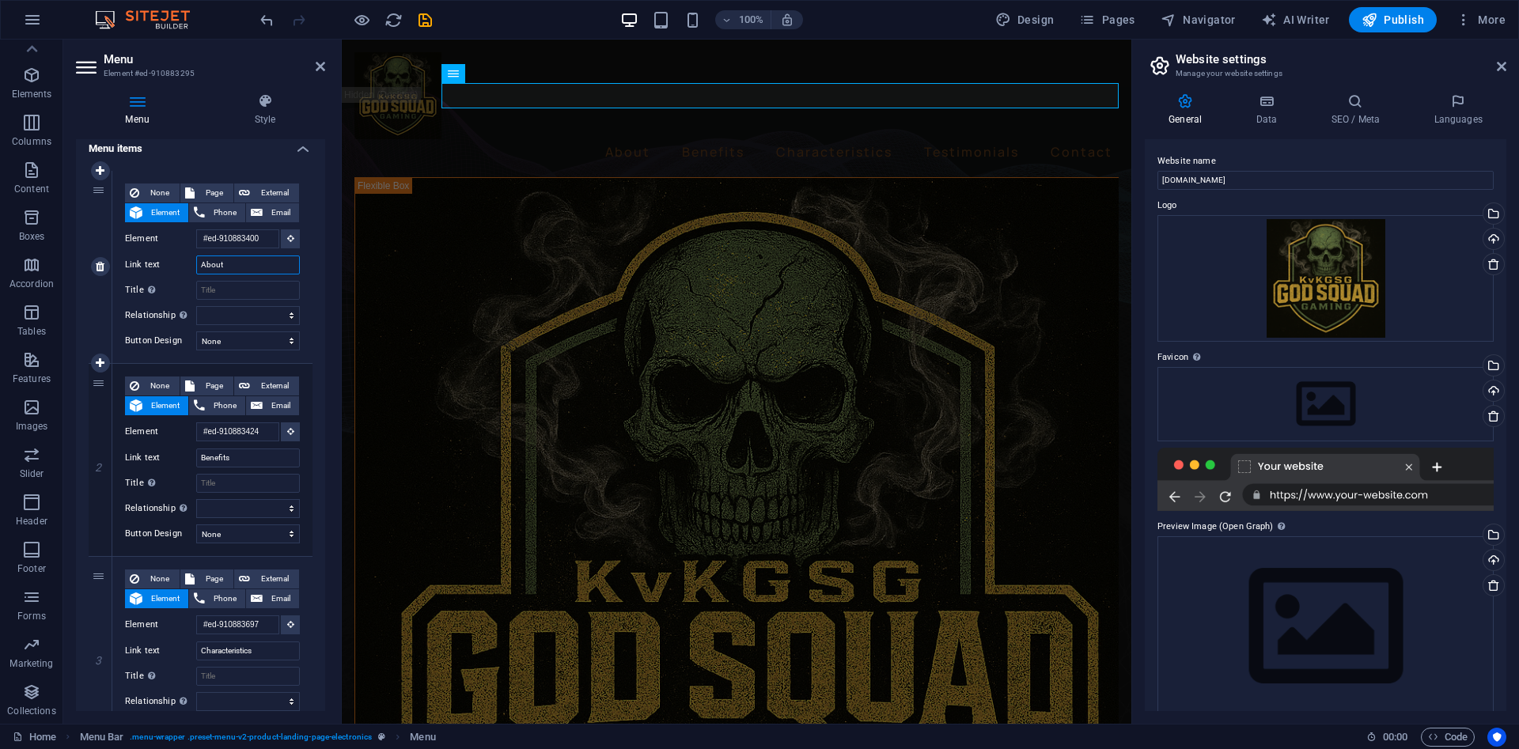
click at [233, 260] on input "About" at bounding box center [248, 264] width 104 height 19
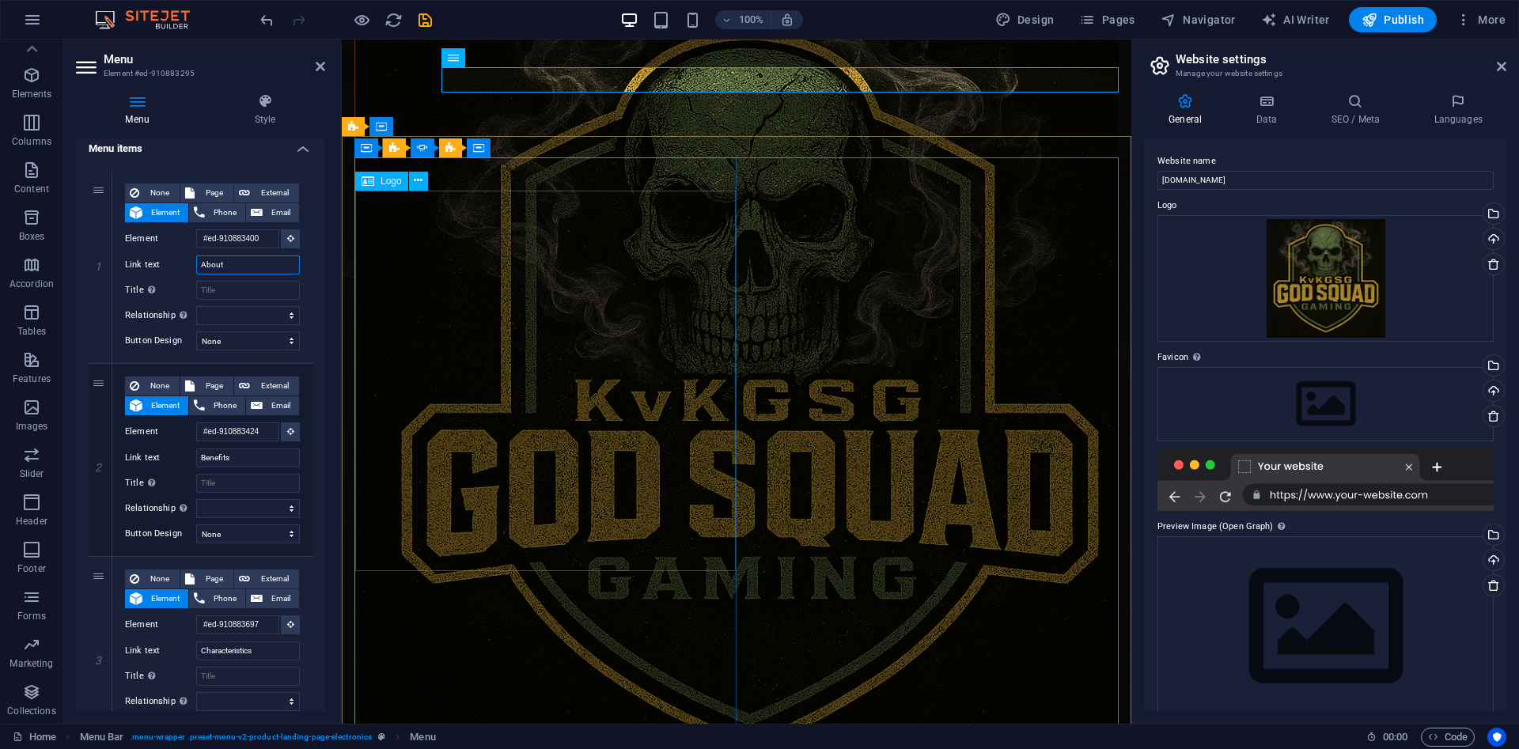
scroll to position [158, 0]
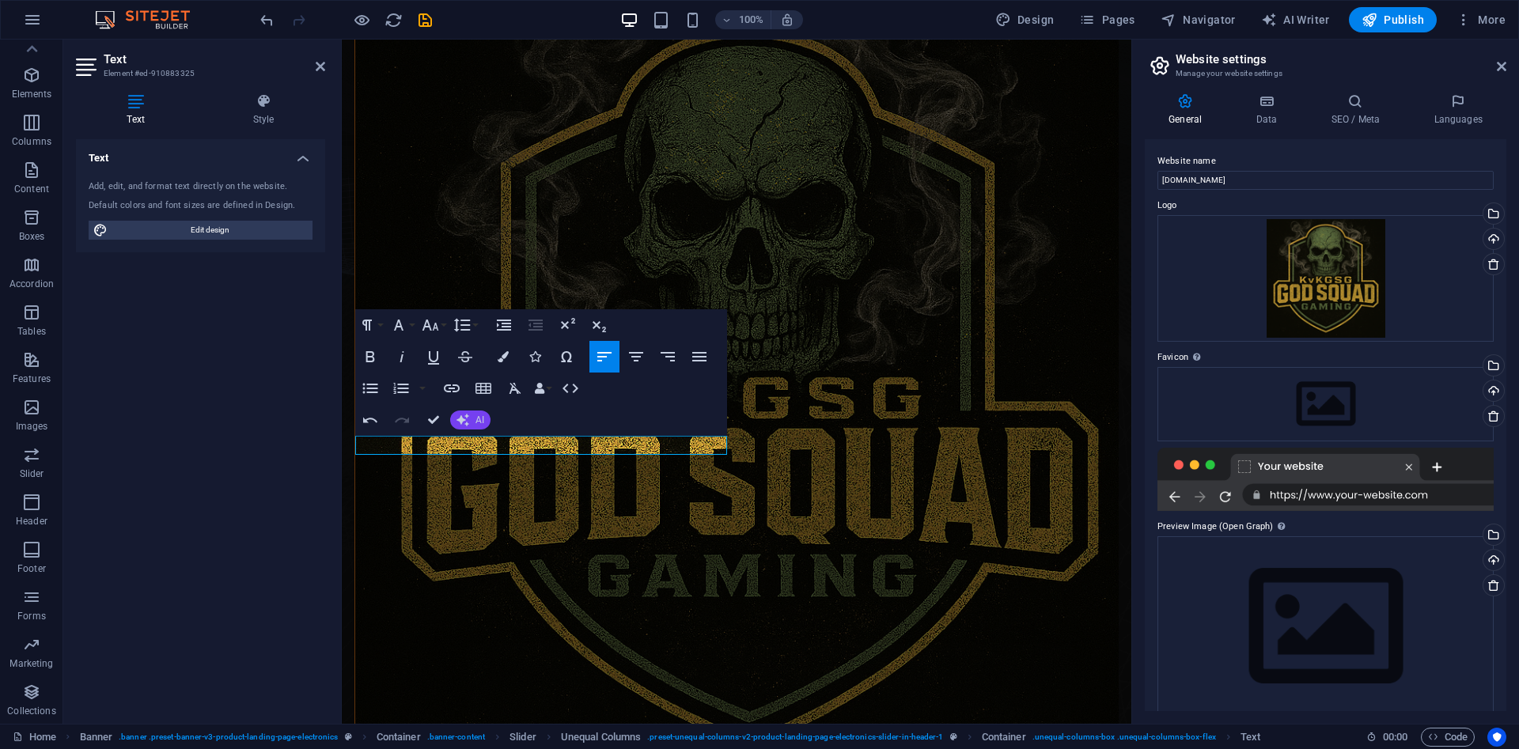
click at [473, 423] on button "AI" at bounding box center [470, 420] width 40 height 19
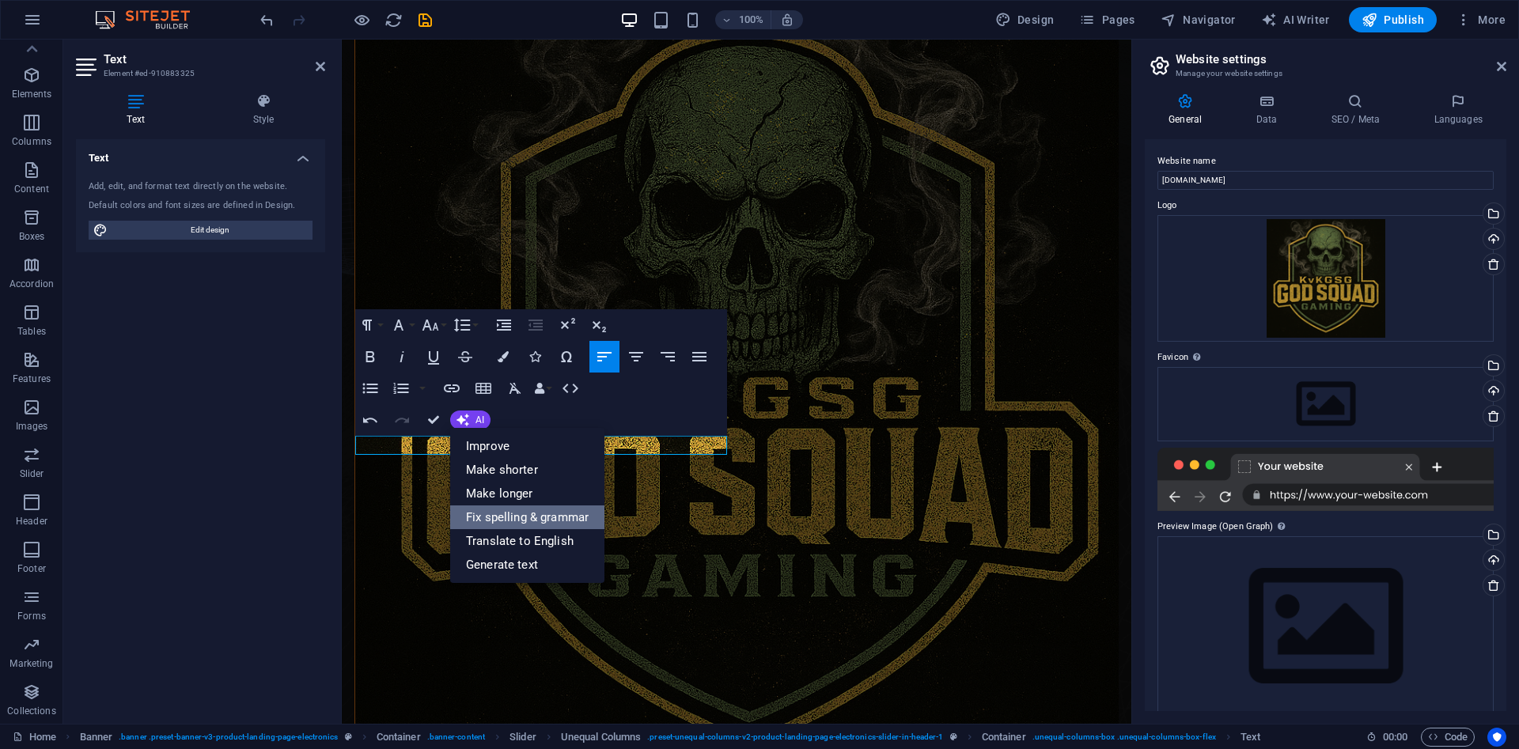
click at [514, 517] on link "Fix spelling & grammar" at bounding box center [527, 517] width 154 height 24
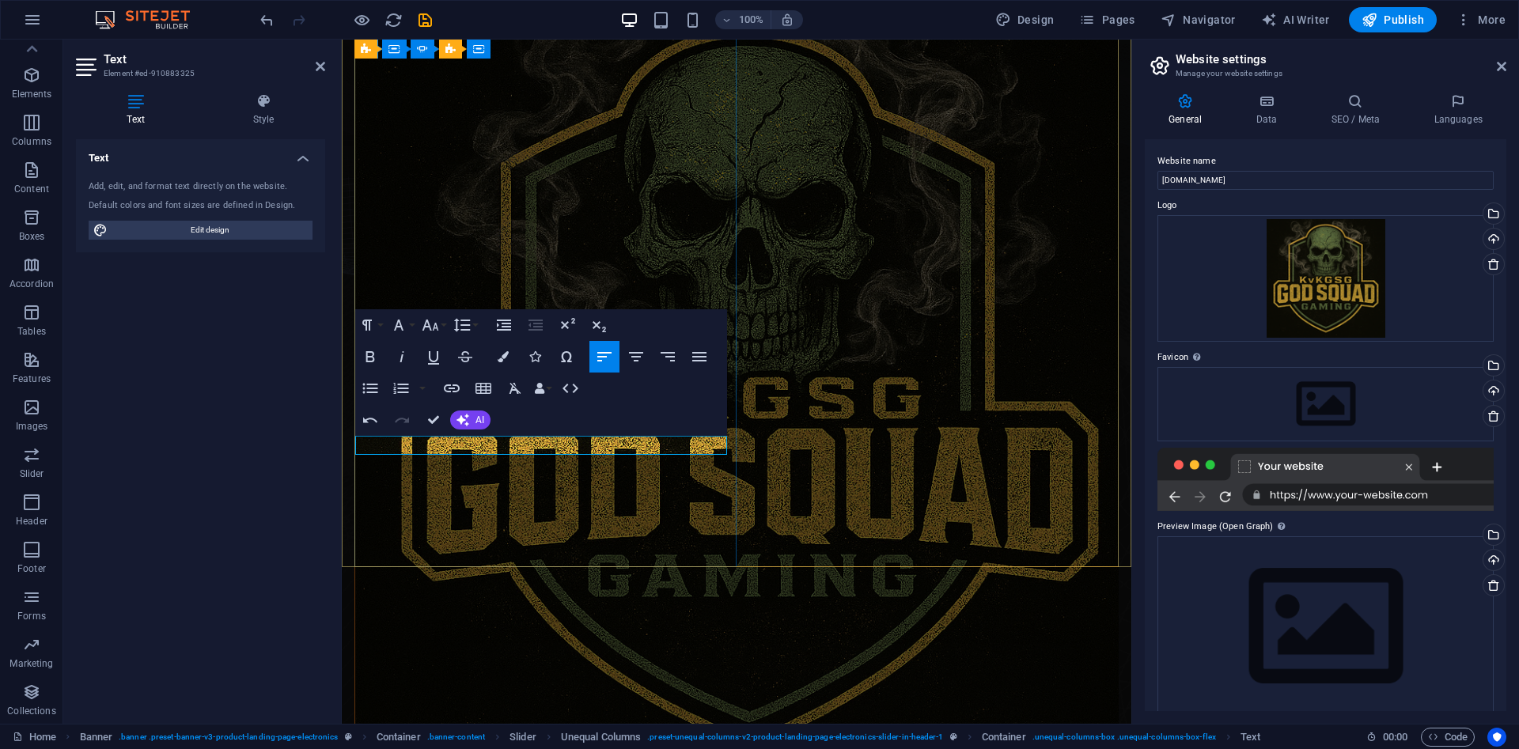
drag, startPoint x: 480, startPoint y: 449, endPoint x: 649, endPoint y: 443, distance: 168.6
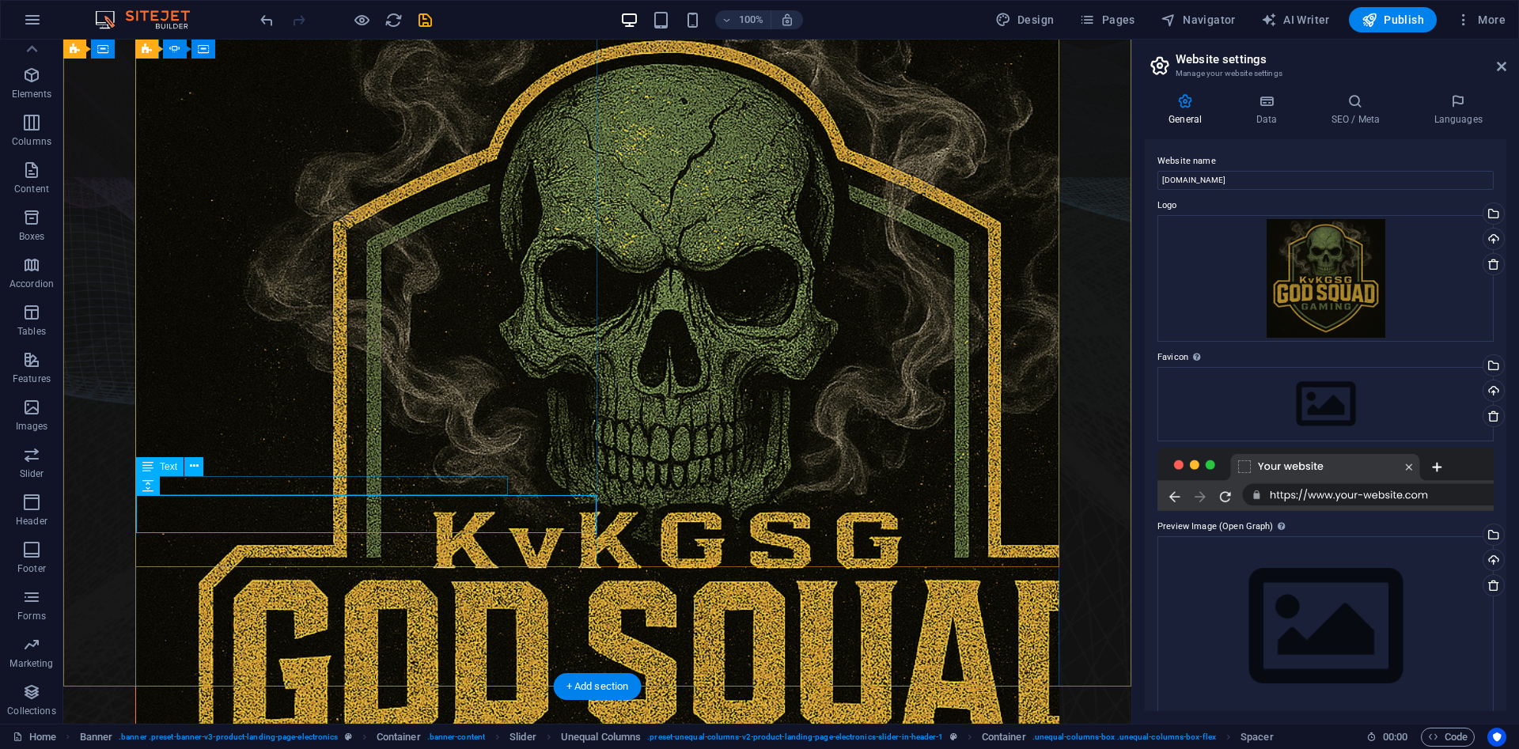
click at [195, 467] on icon at bounding box center [194, 466] width 9 height 17
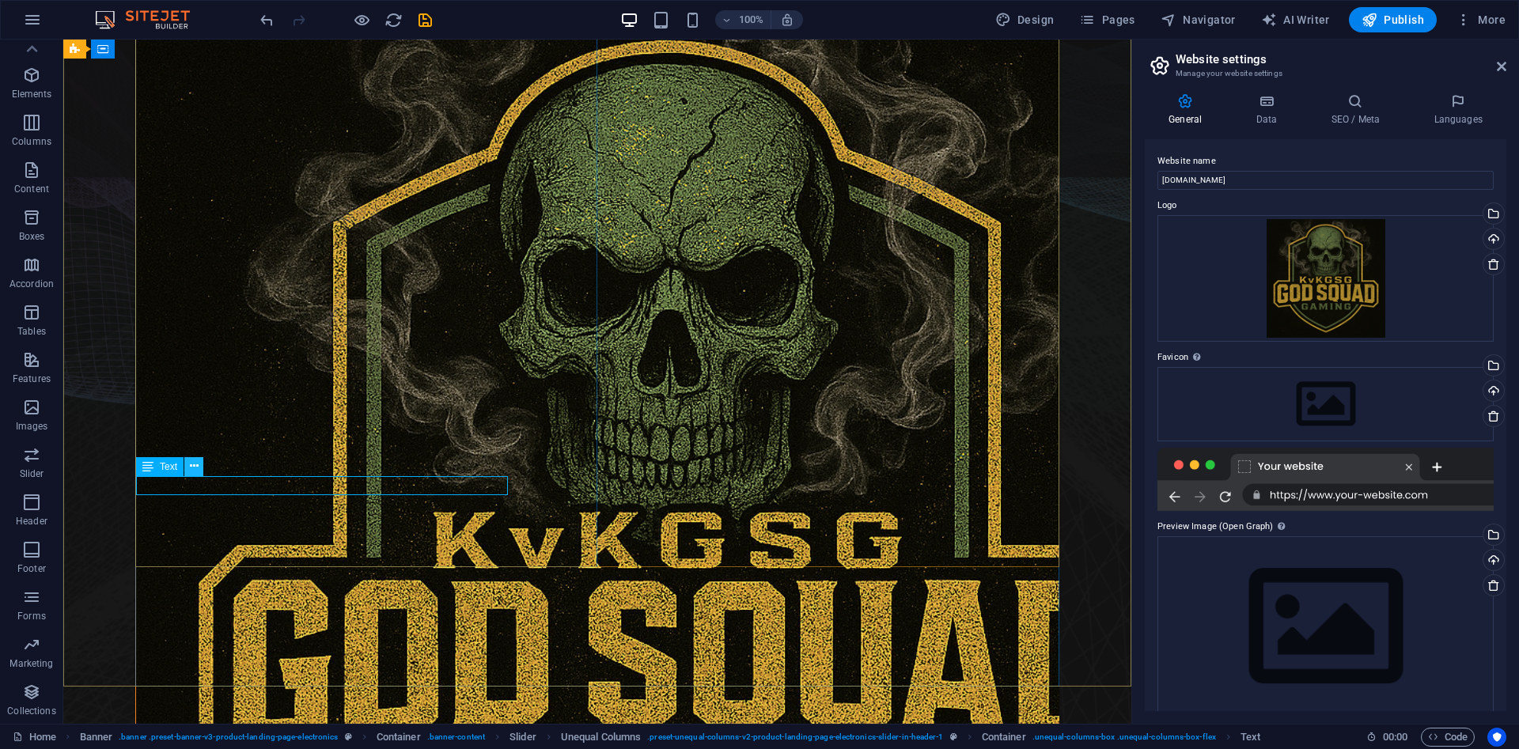
click at [196, 465] on icon at bounding box center [194, 466] width 9 height 17
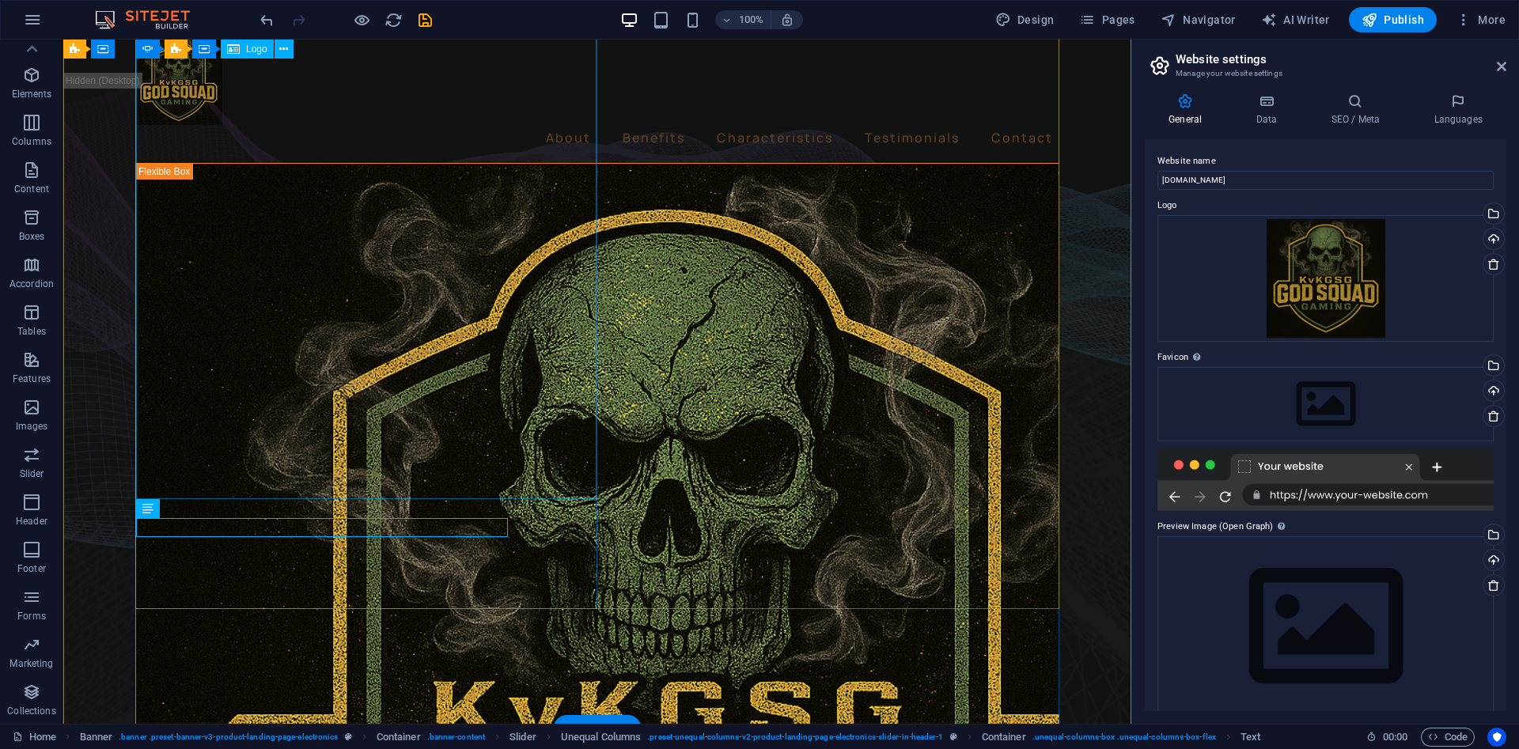
scroll to position [0, 0]
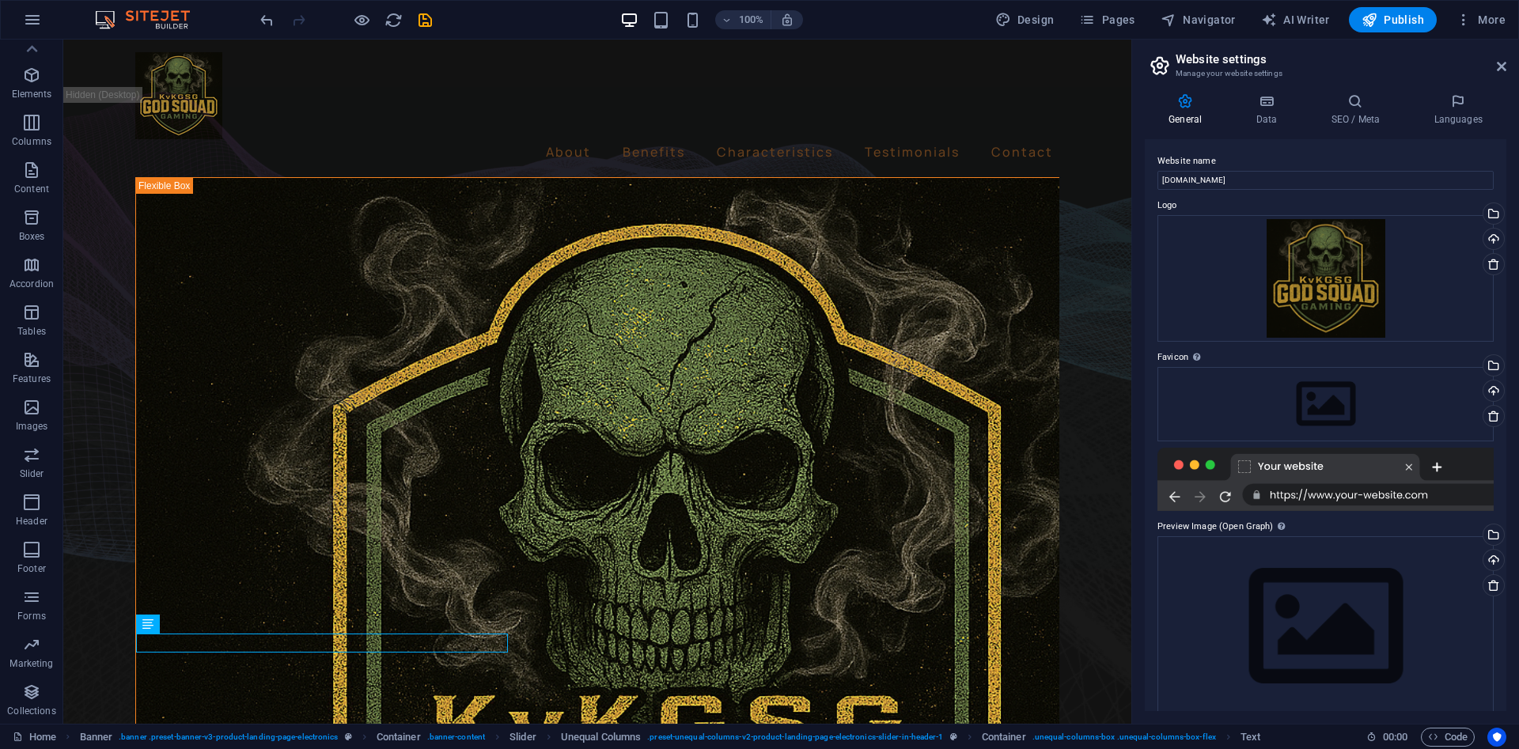
drag, startPoint x: 1197, startPoint y: 356, endPoint x: 1147, endPoint y: 371, distance: 52.1
click at [1144, 343] on div "General Data SEO / Meta Languages Website name [DOMAIN_NAME] Logo Drag files he…" at bounding box center [1325, 402] width 387 height 643
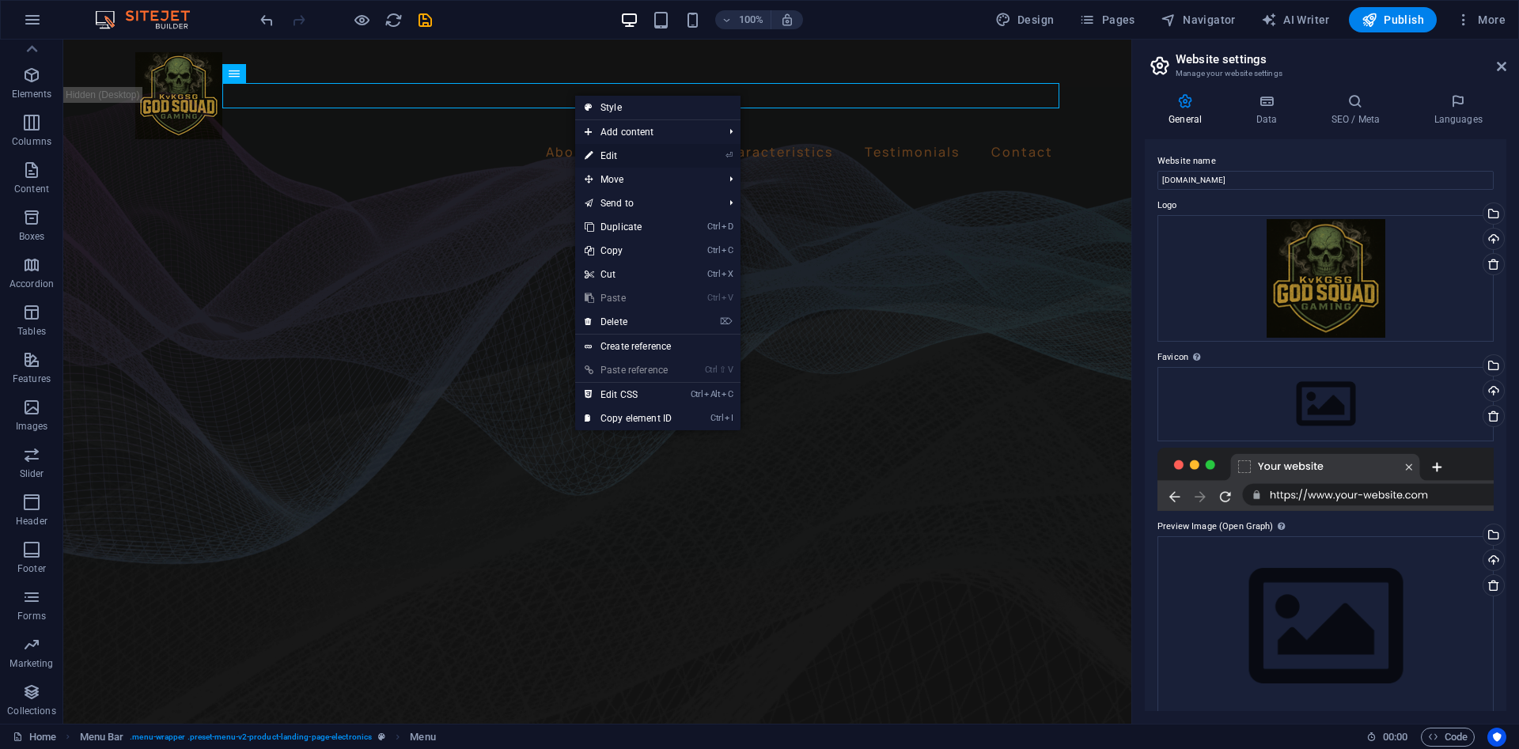
click at [634, 156] on link "⏎ Edit" at bounding box center [628, 156] width 106 height 24
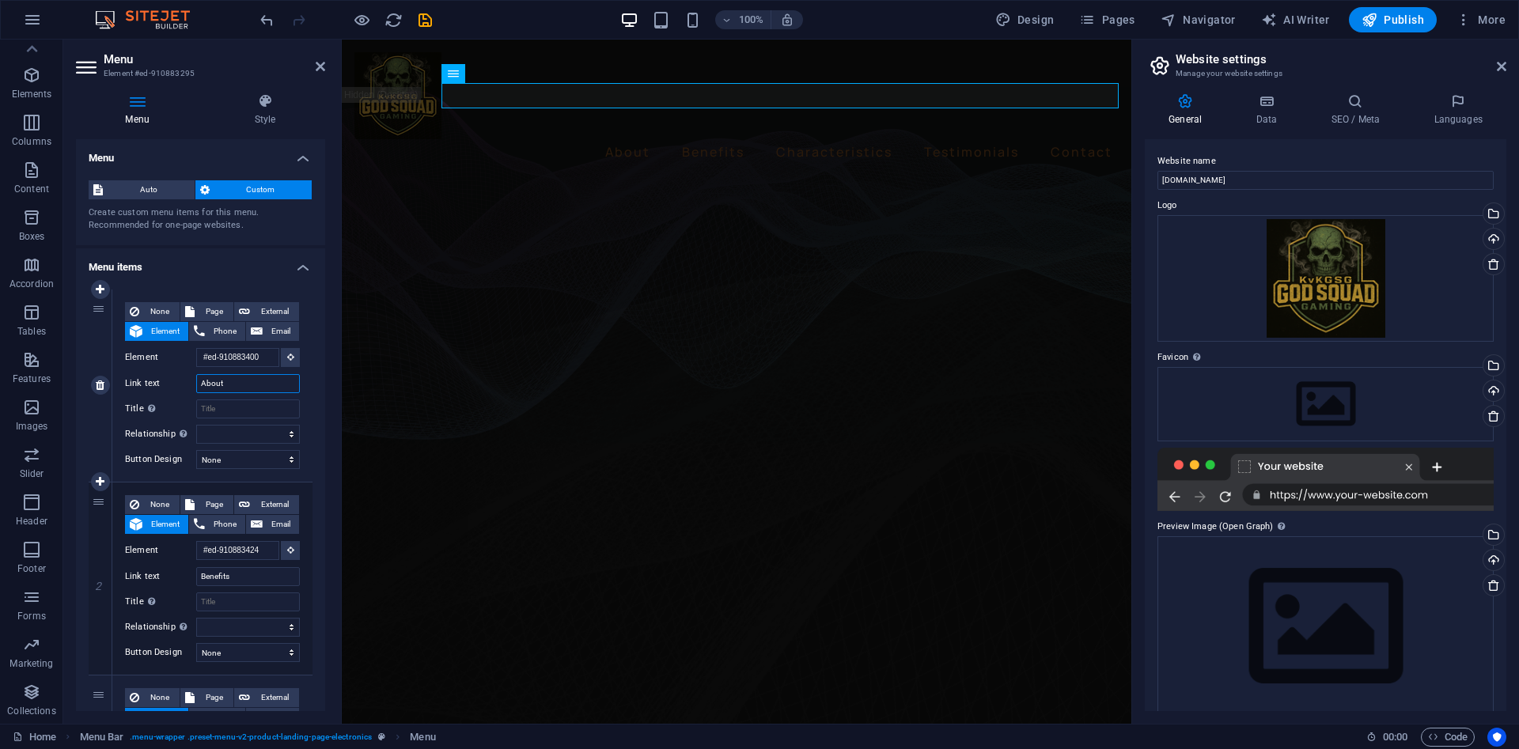
drag, startPoint x: 243, startPoint y: 386, endPoint x: 147, endPoint y: 385, distance: 95.7
click at [196, 385] on input "About" at bounding box center [248, 383] width 104 height 19
type input "KvKGsG"
select select
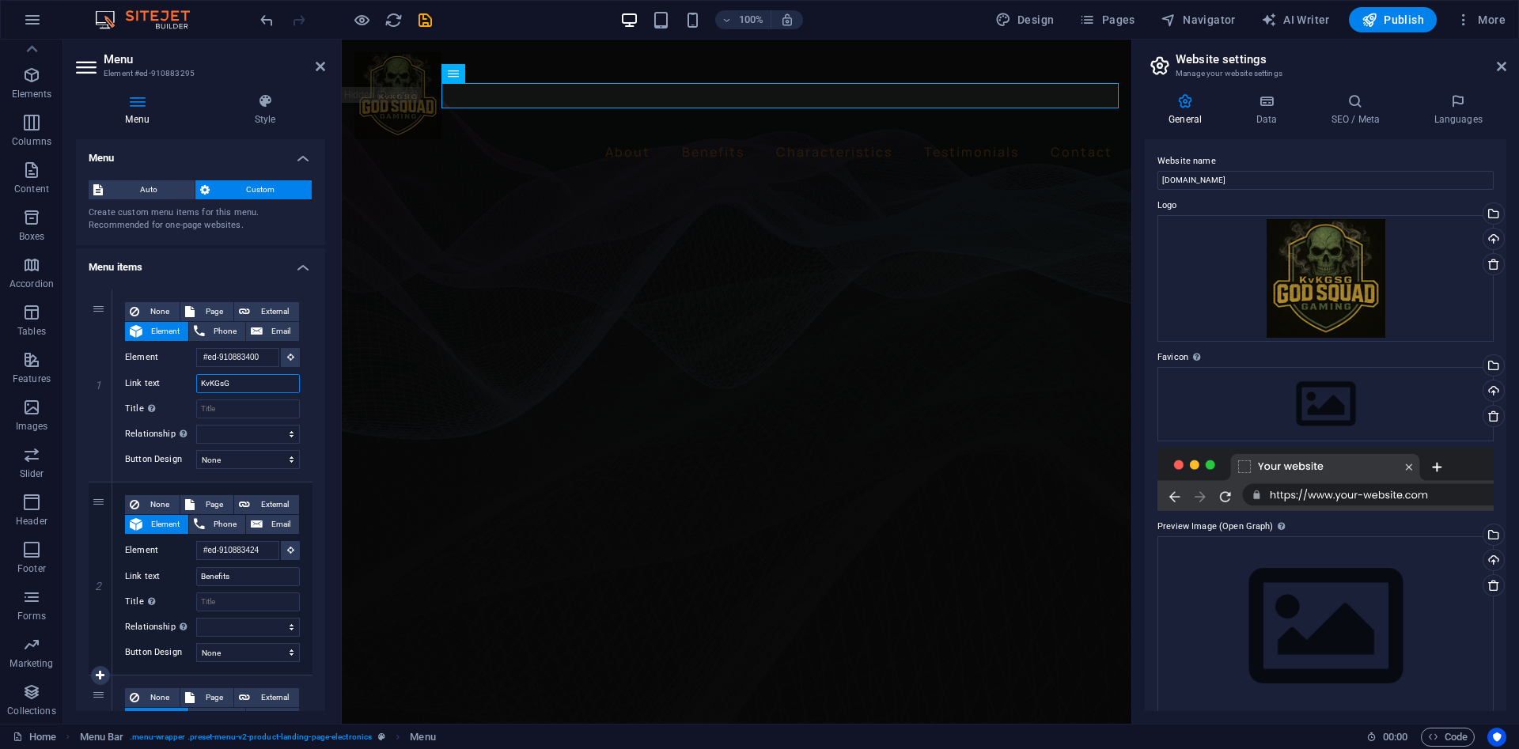
select select
type input "KvKGsG"
click at [264, 572] on input "Benefits" at bounding box center [248, 576] width 104 height 19
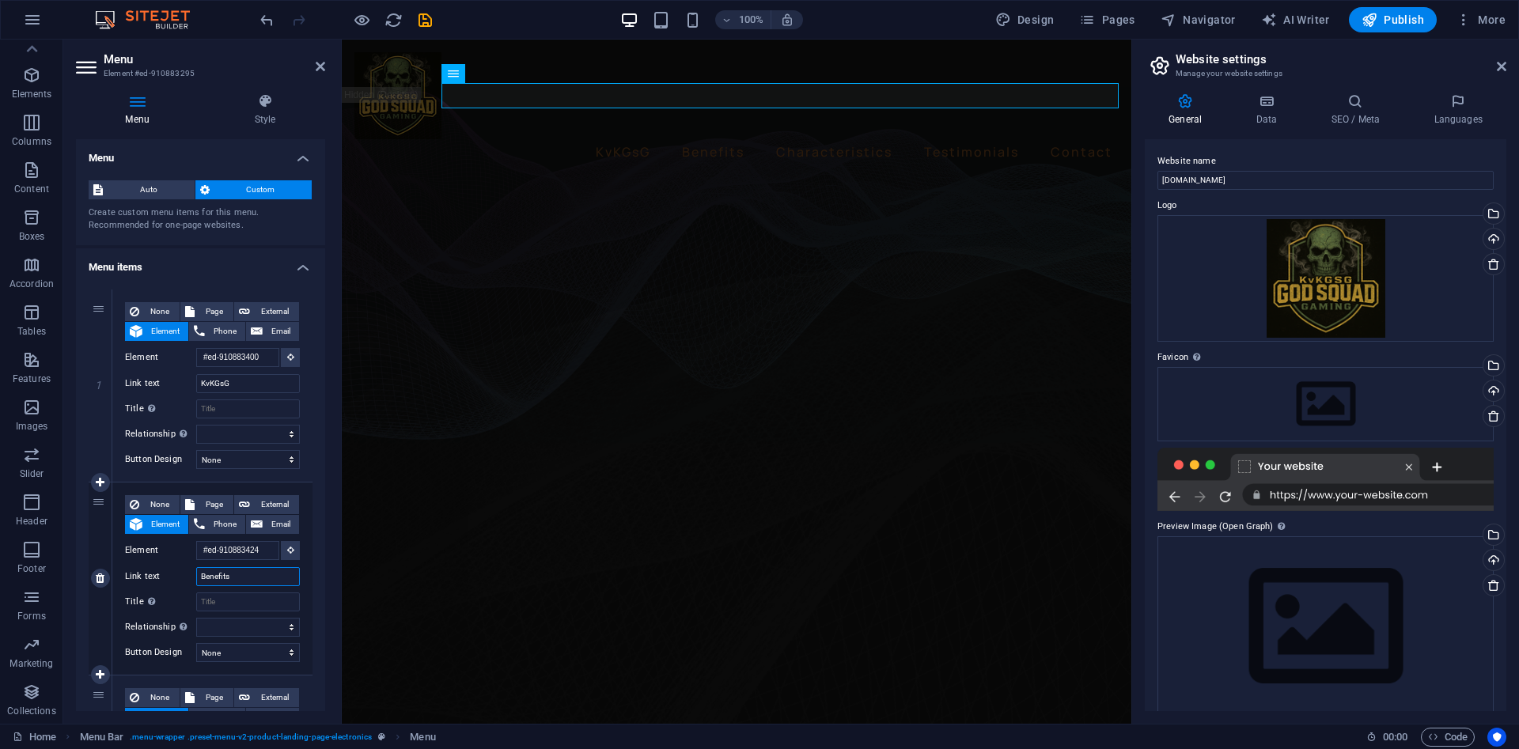
click at [264, 572] on input "Benefits" at bounding box center [248, 576] width 104 height 19
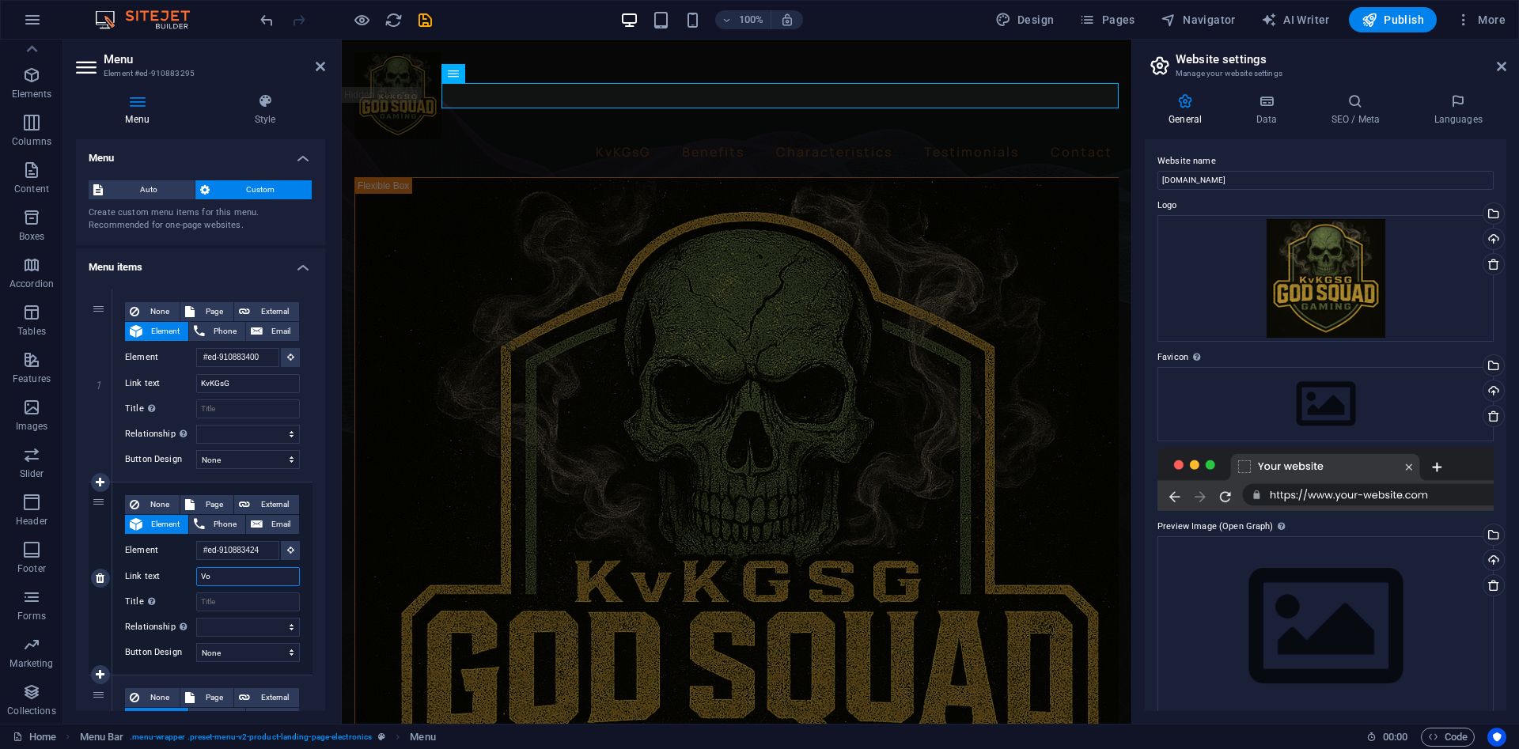
type input "Vox"
select select
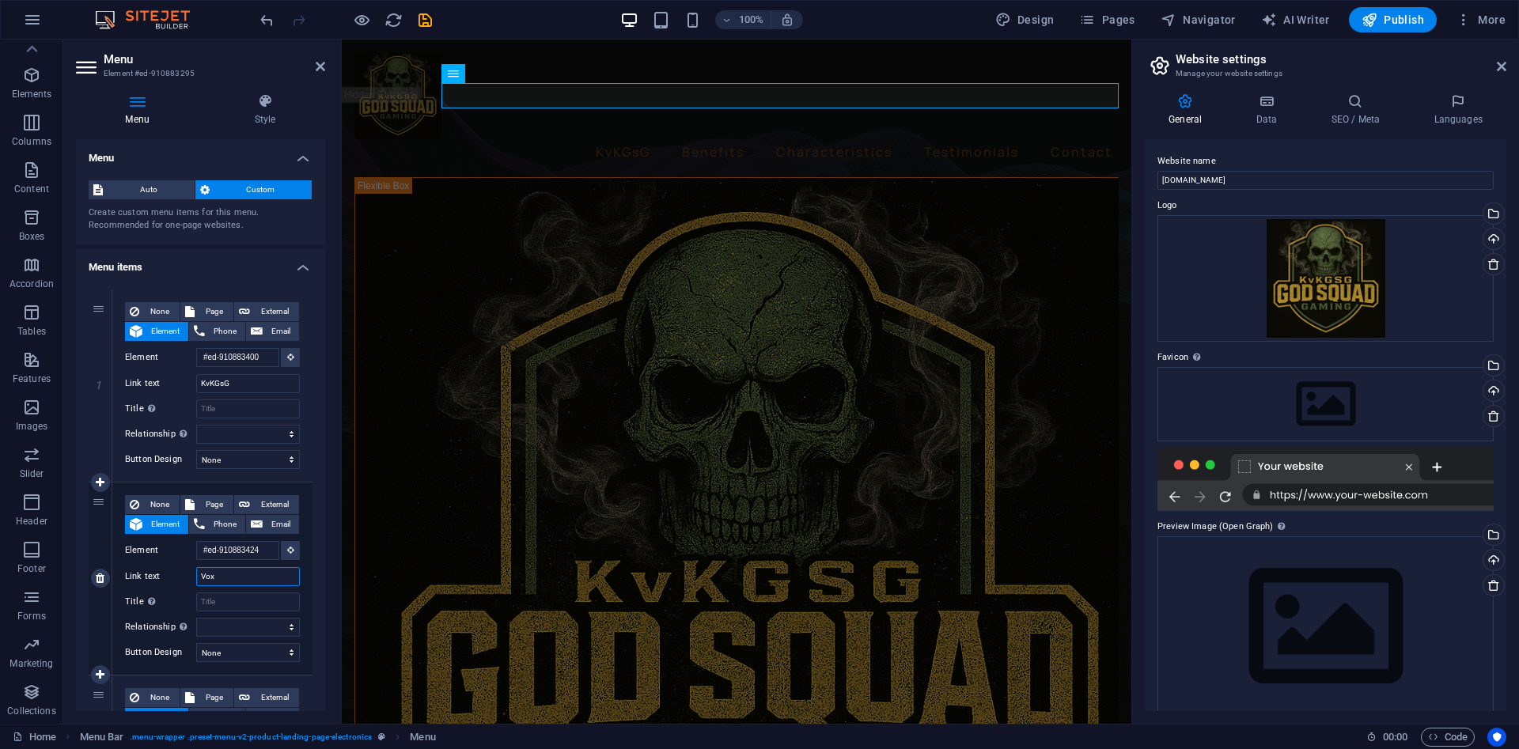
select select
type input "Voxfire"
select select
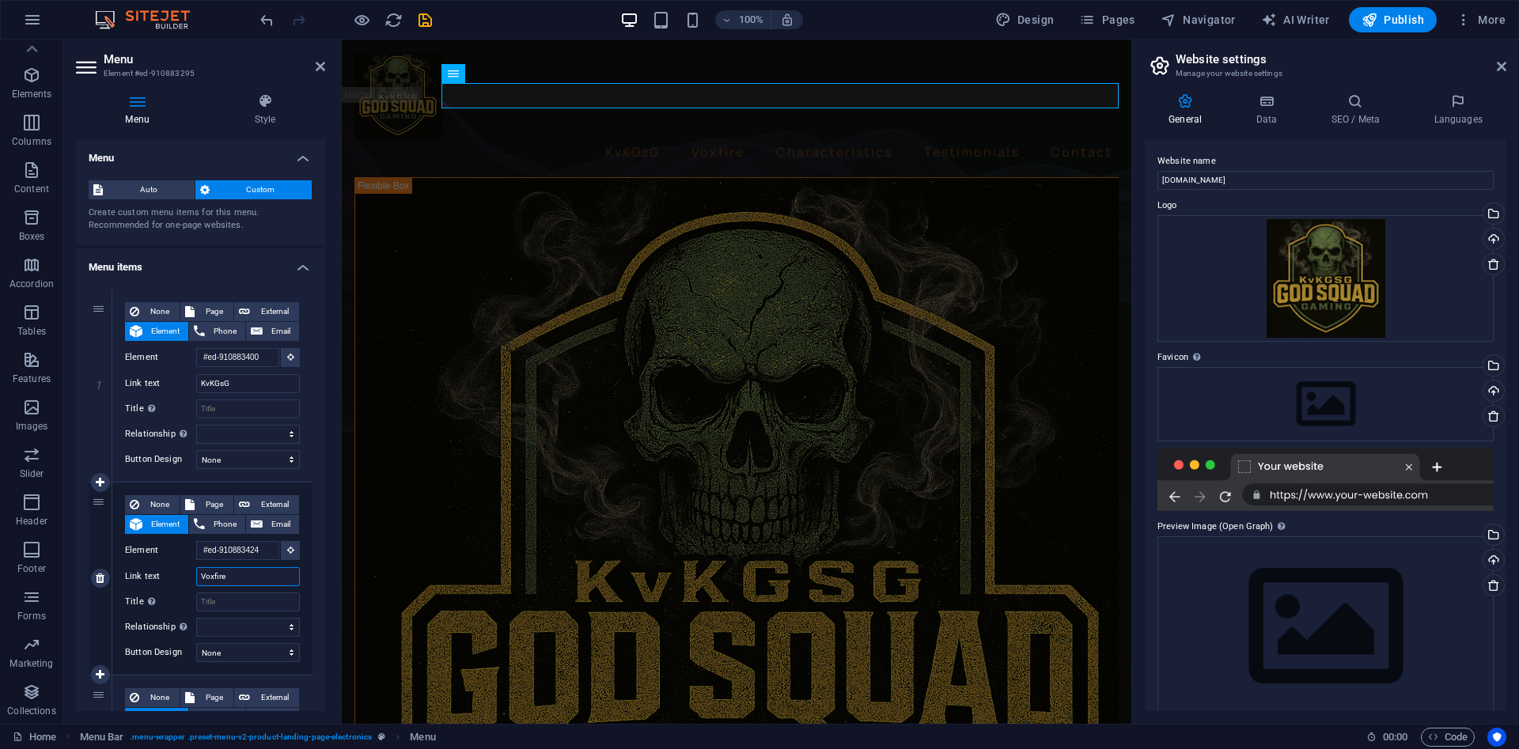
select select
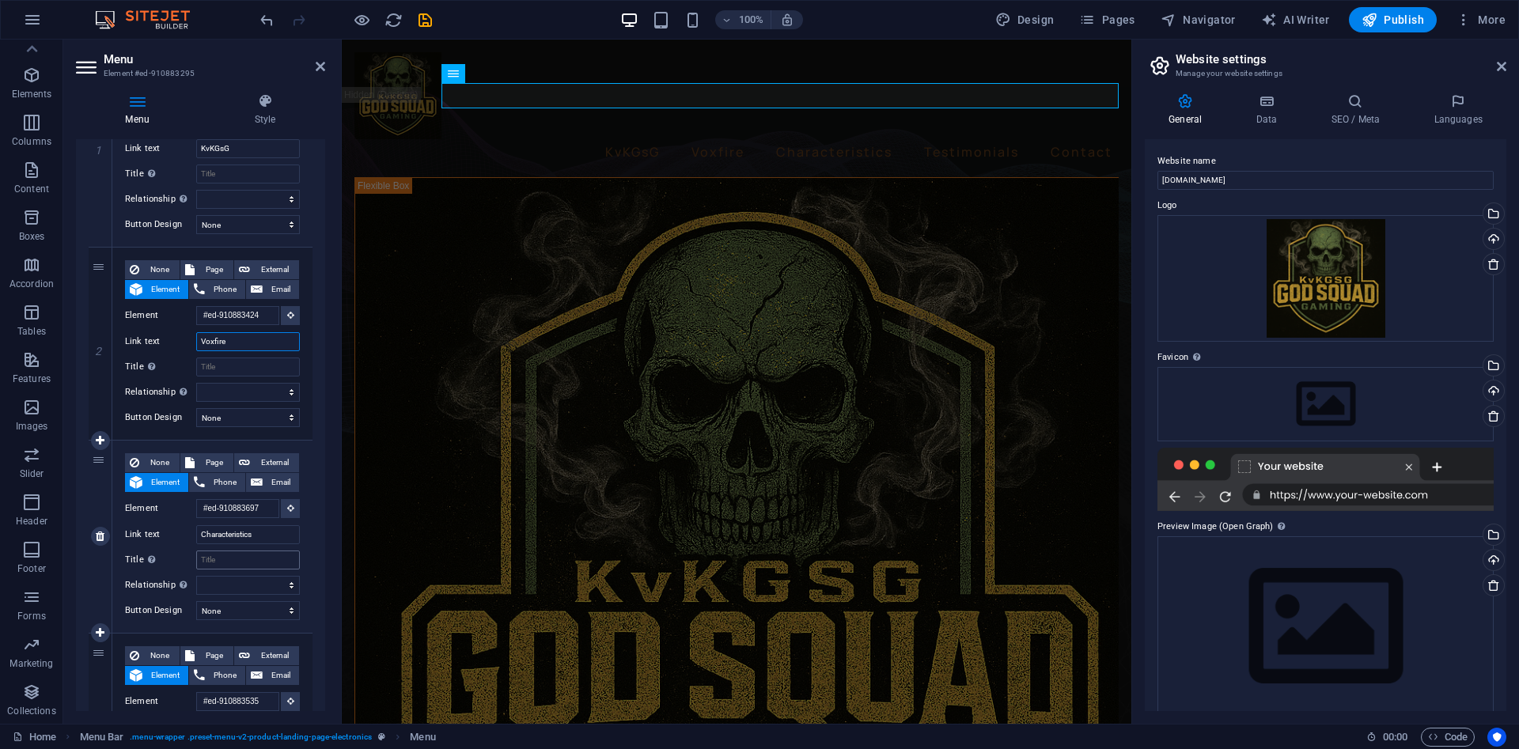
scroll to position [237, 0]
type input "Voxfire"
click at [277, 533] on input "Characteristics" at bounding box center [248, 532] width 104 height 19
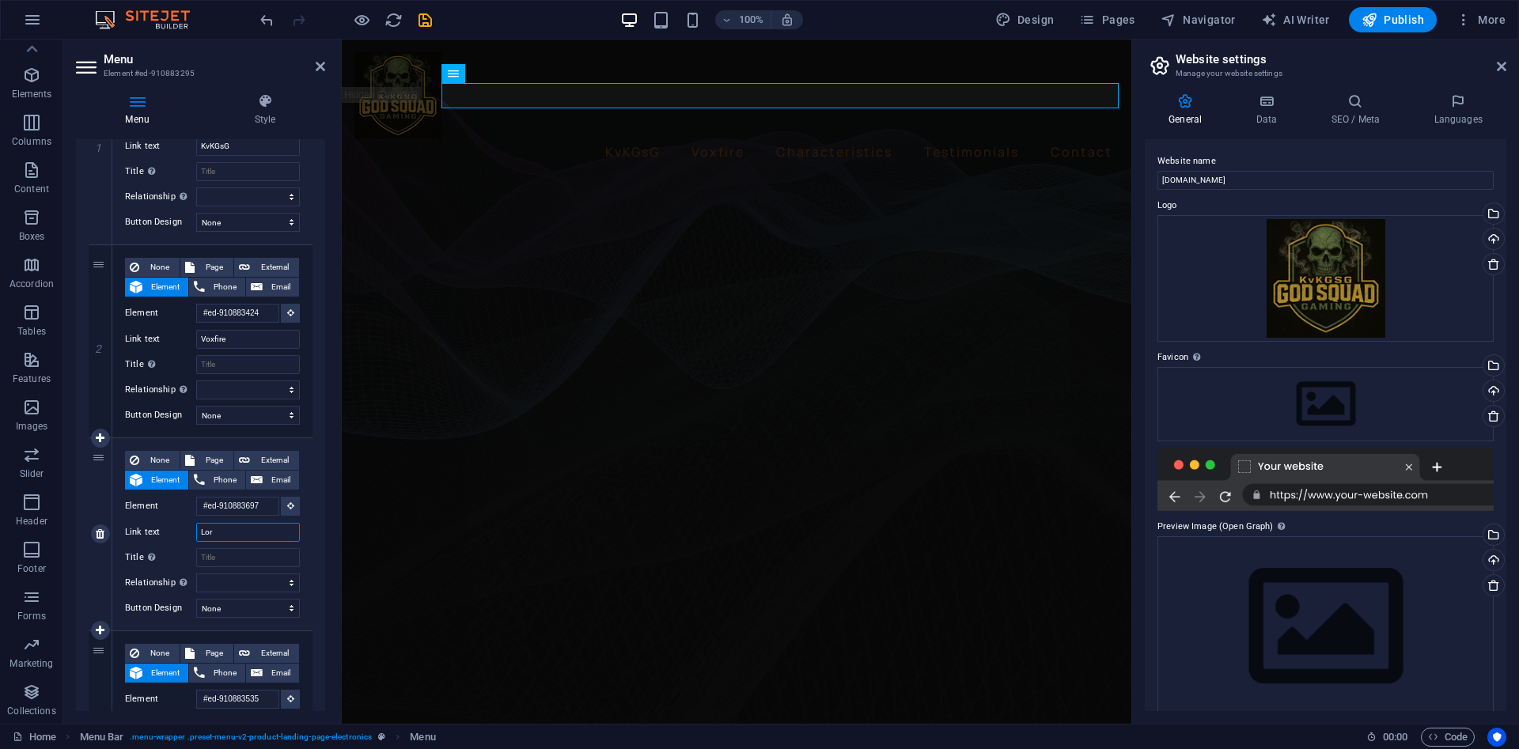
type input "Lore"
select select
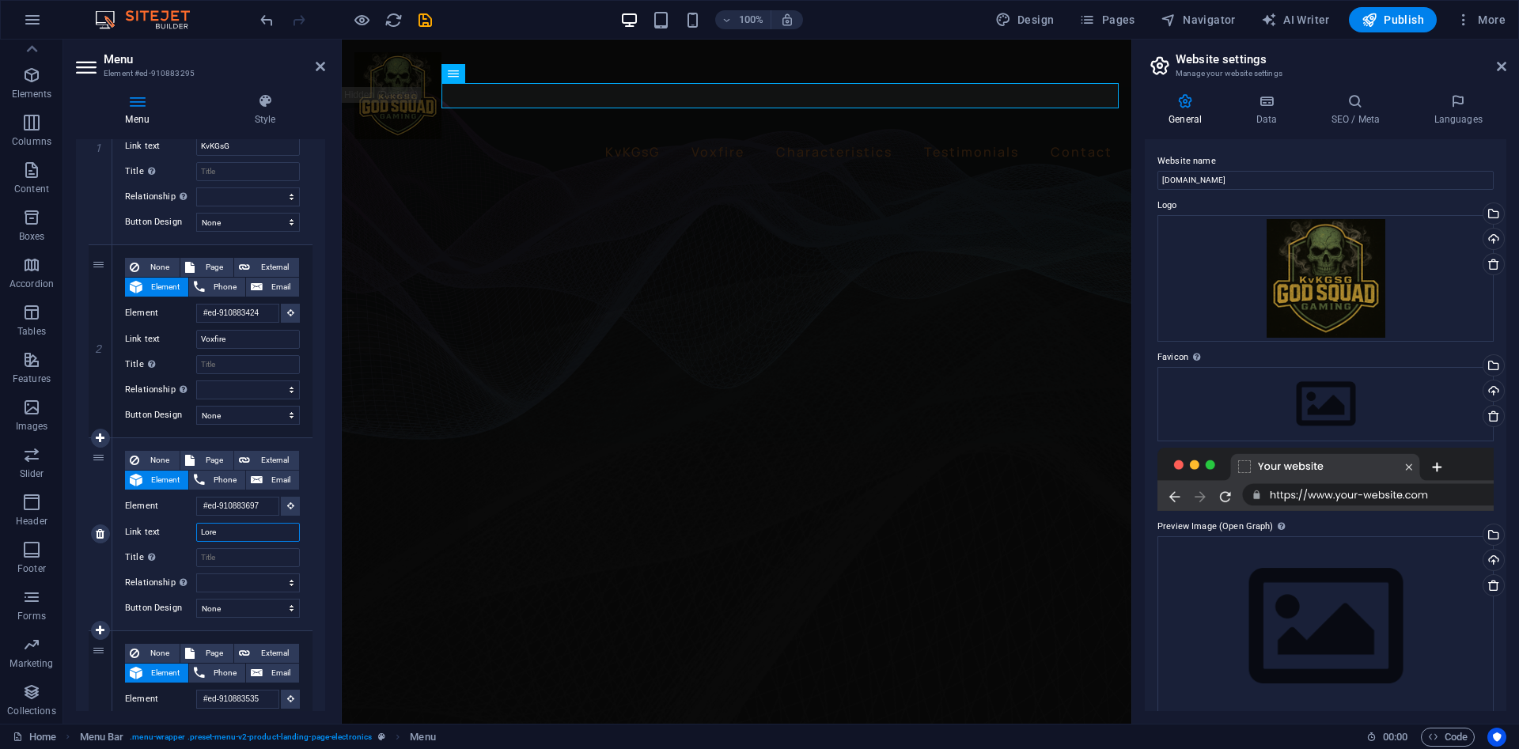
select select
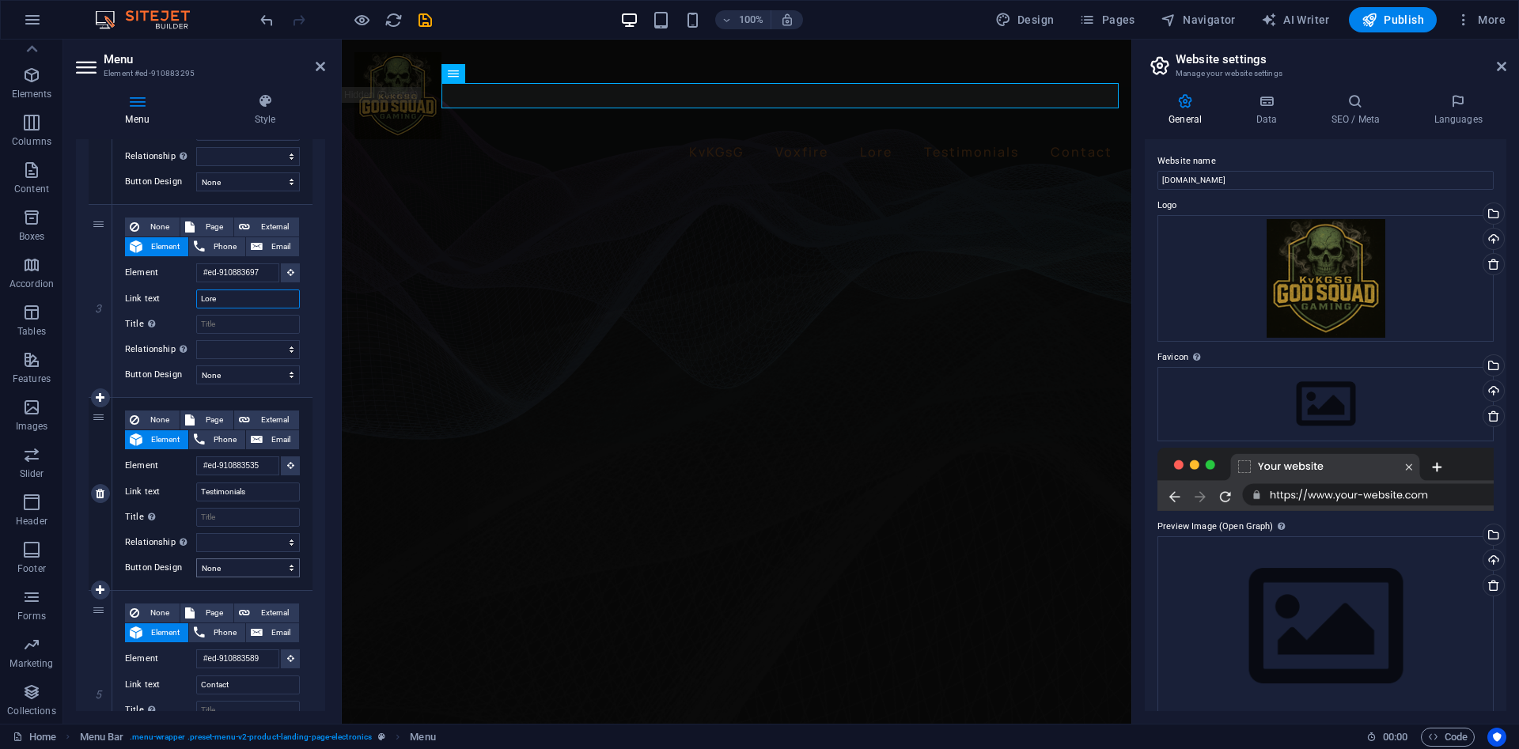
scroll to position [475, 0]
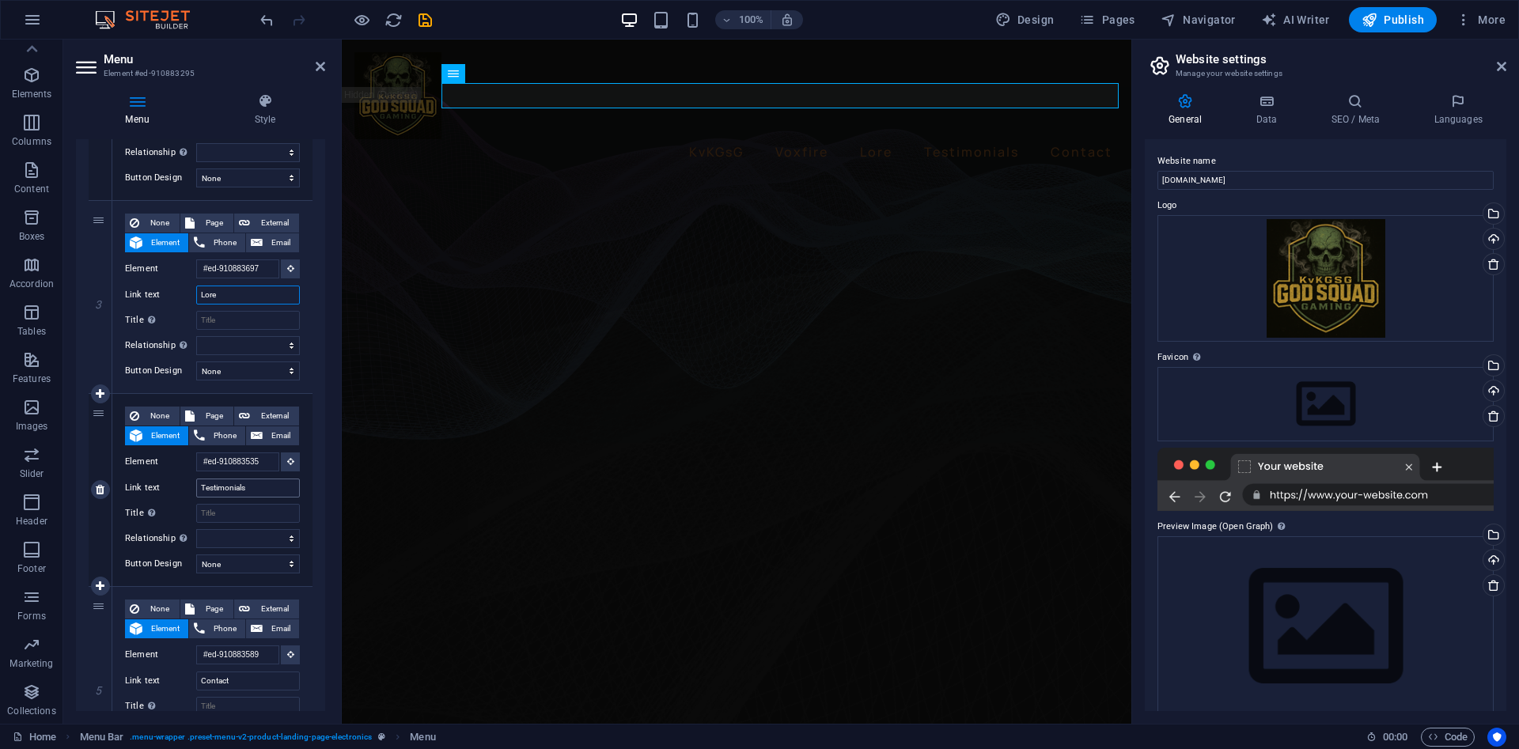
type input "Lore"
click at [279, 493] on input "Testimonials" at bounding box center [248, 488] width 104 height 19
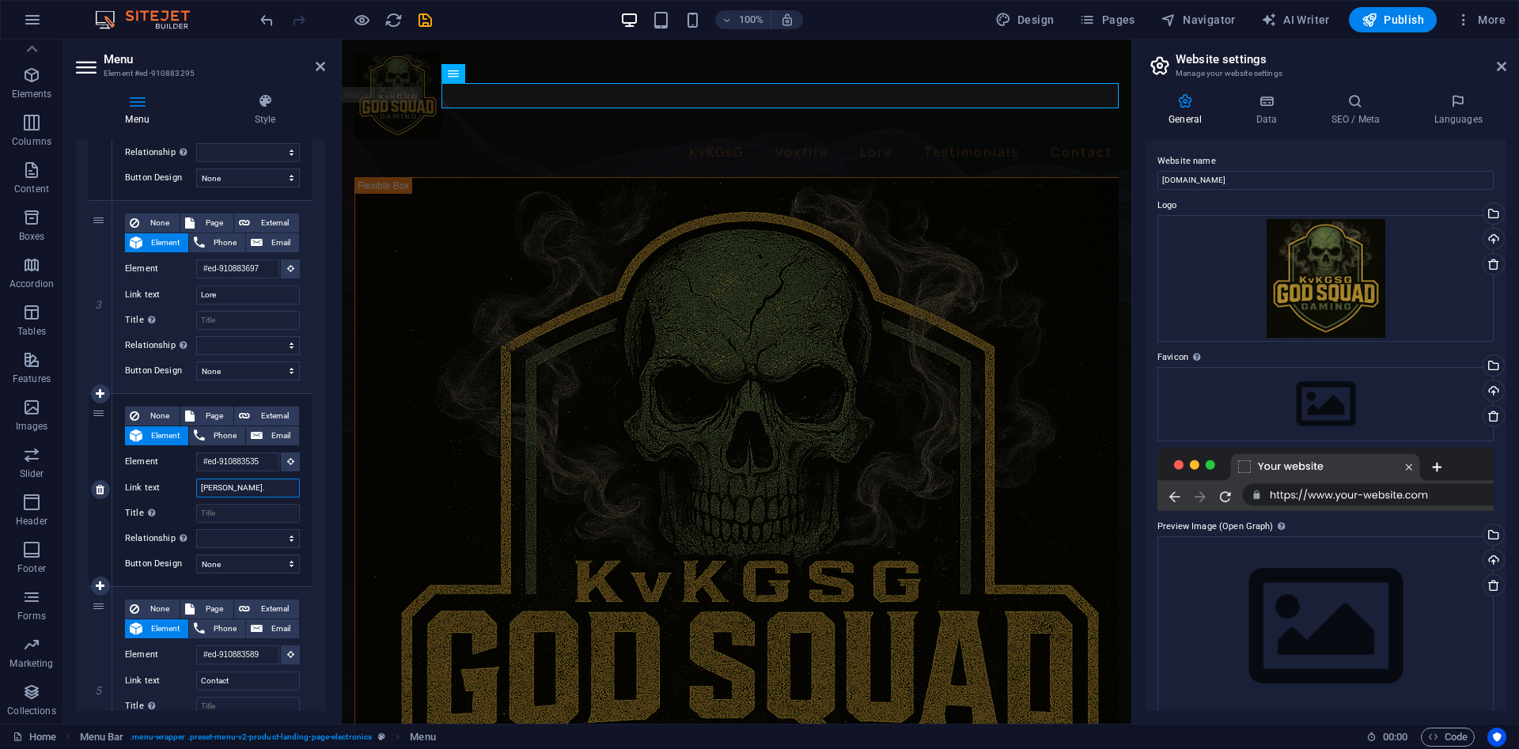
type input "[PERSON_NAME].T"
select select
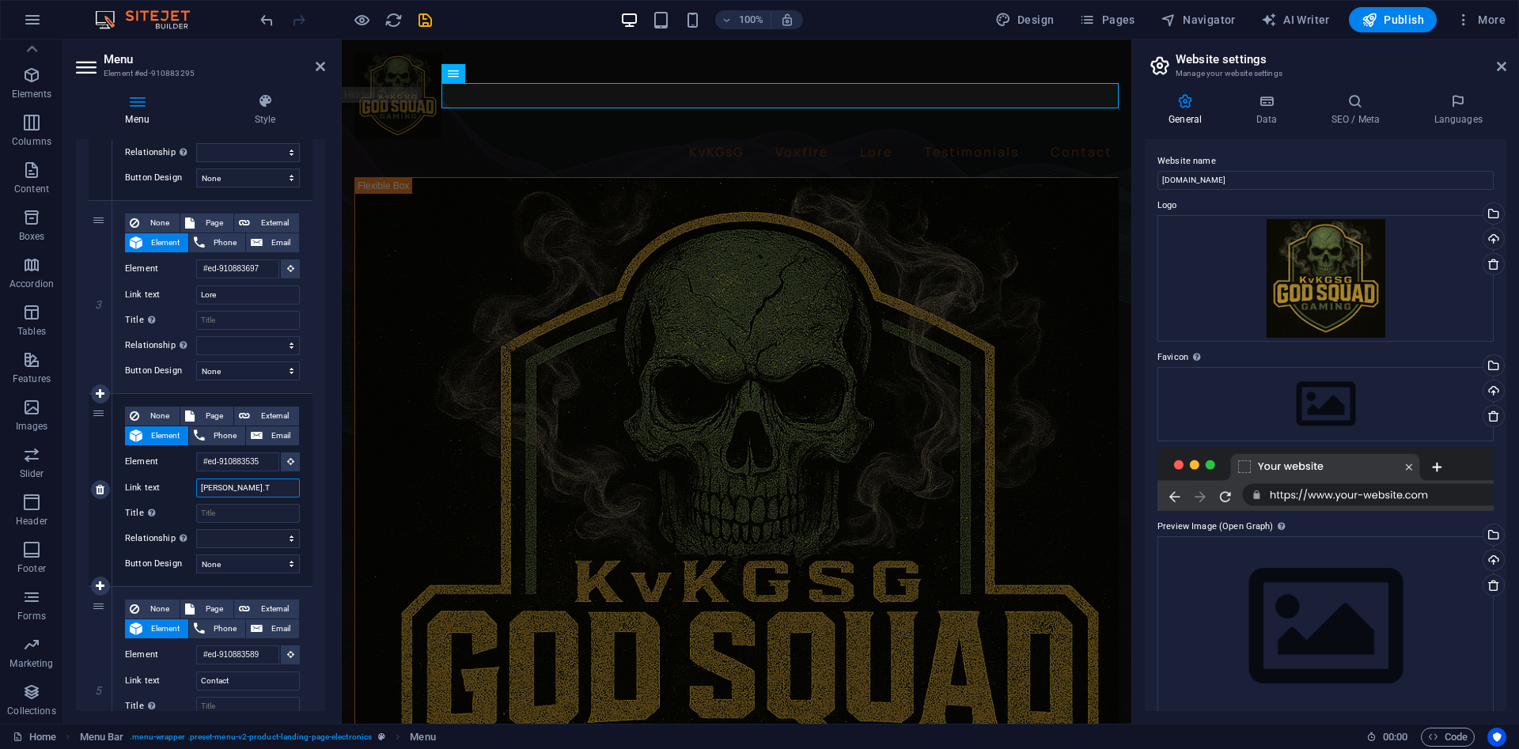
select select
type input "[DOMAIN_NAME]"
select select
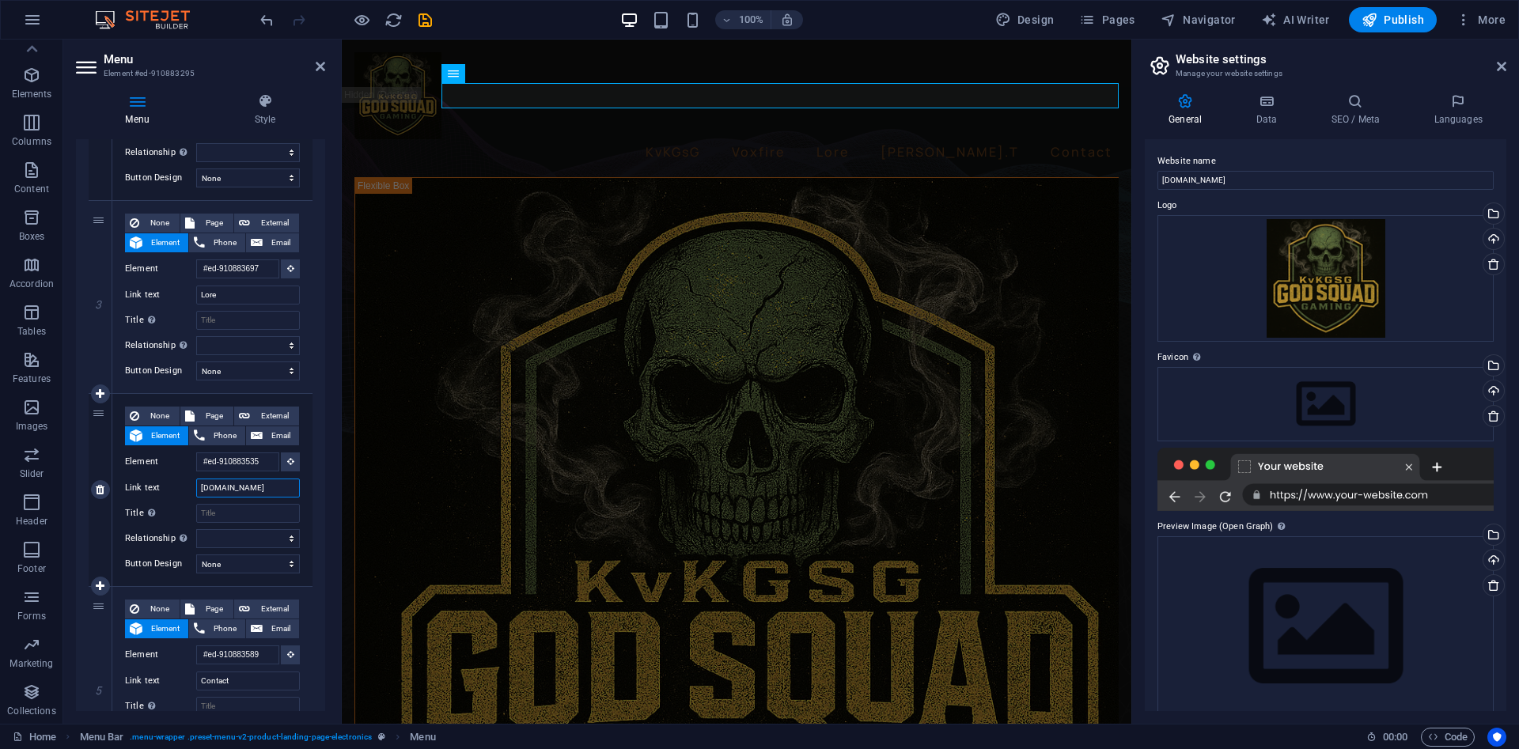
select select
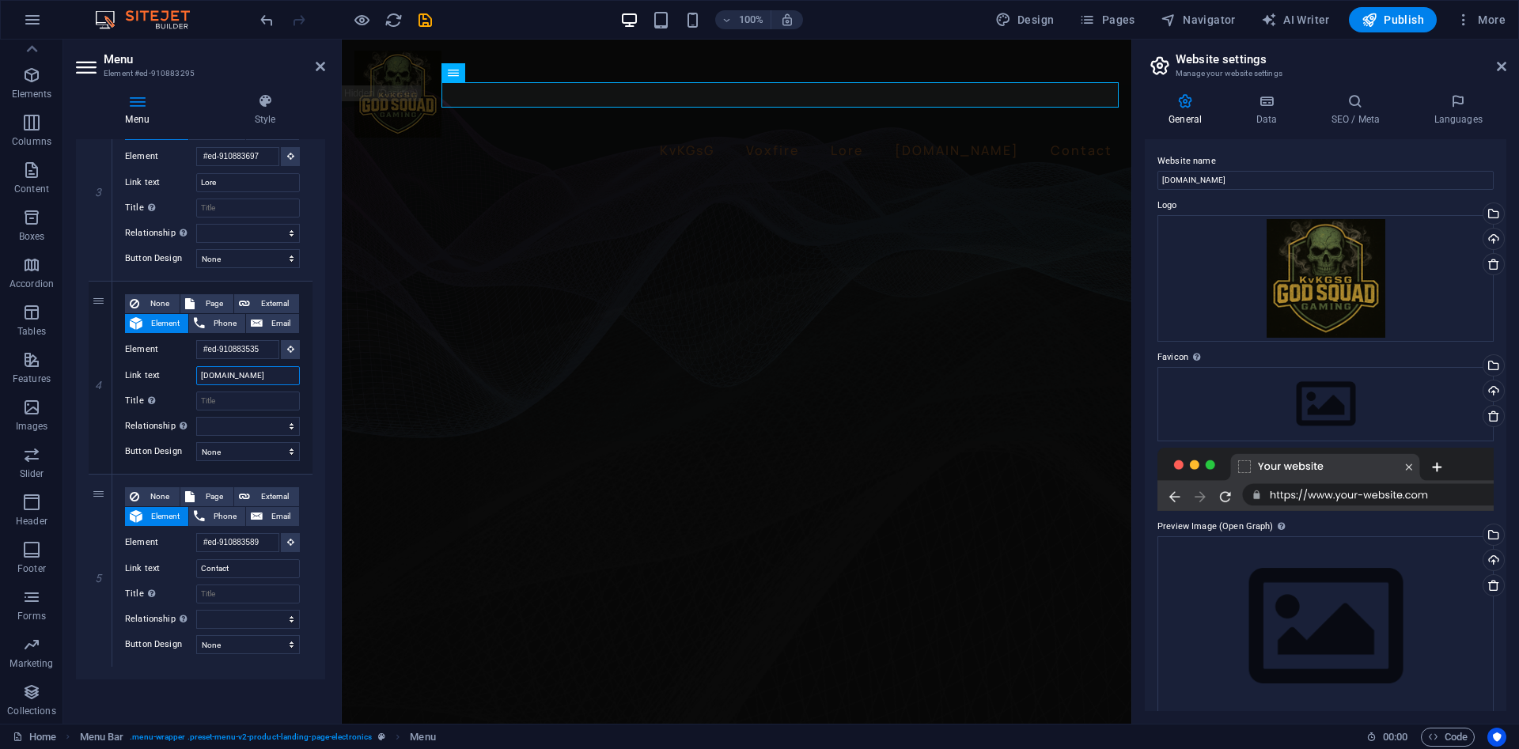
scroll to position [1, 0]
type input "[DOMAIN_NAME]"
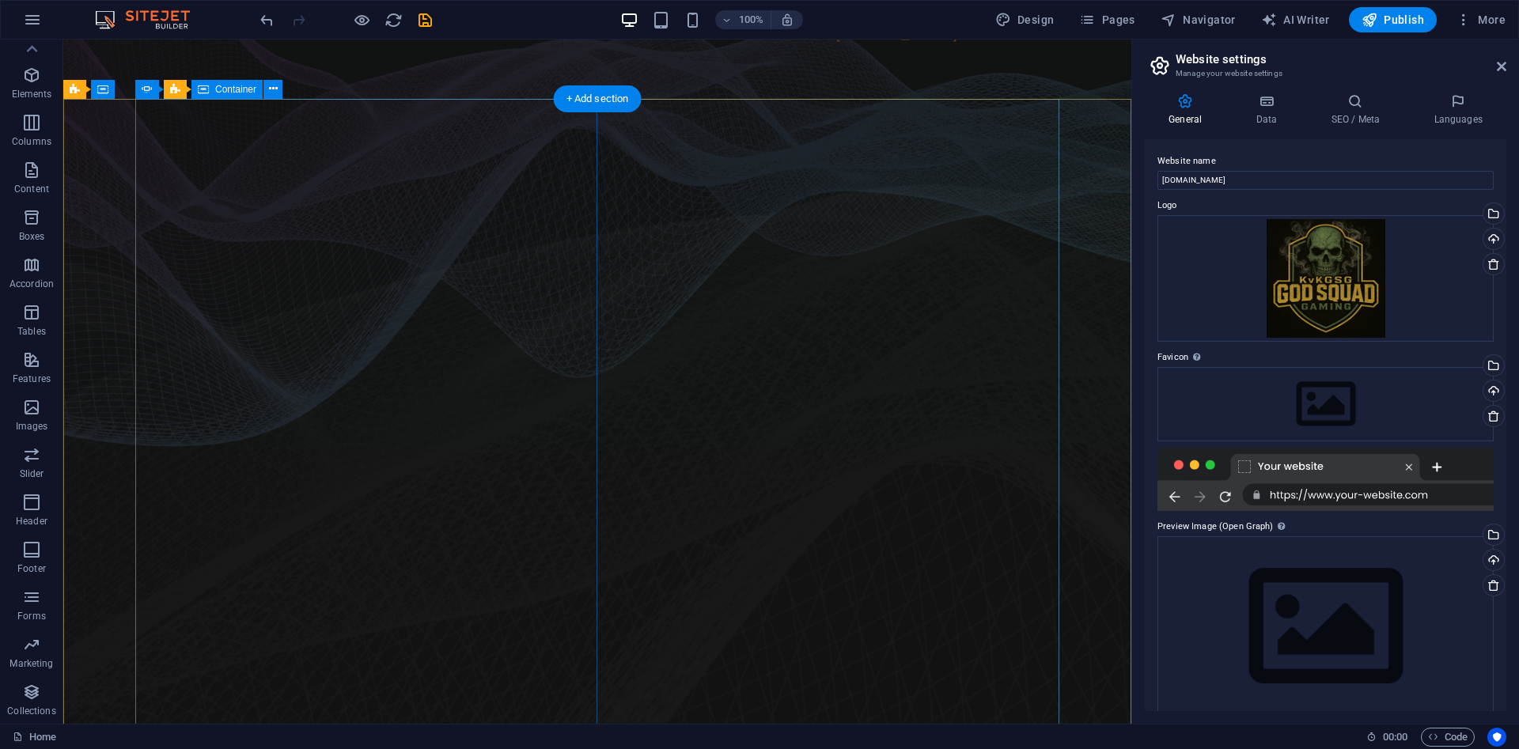
scroll to position [0, 0]
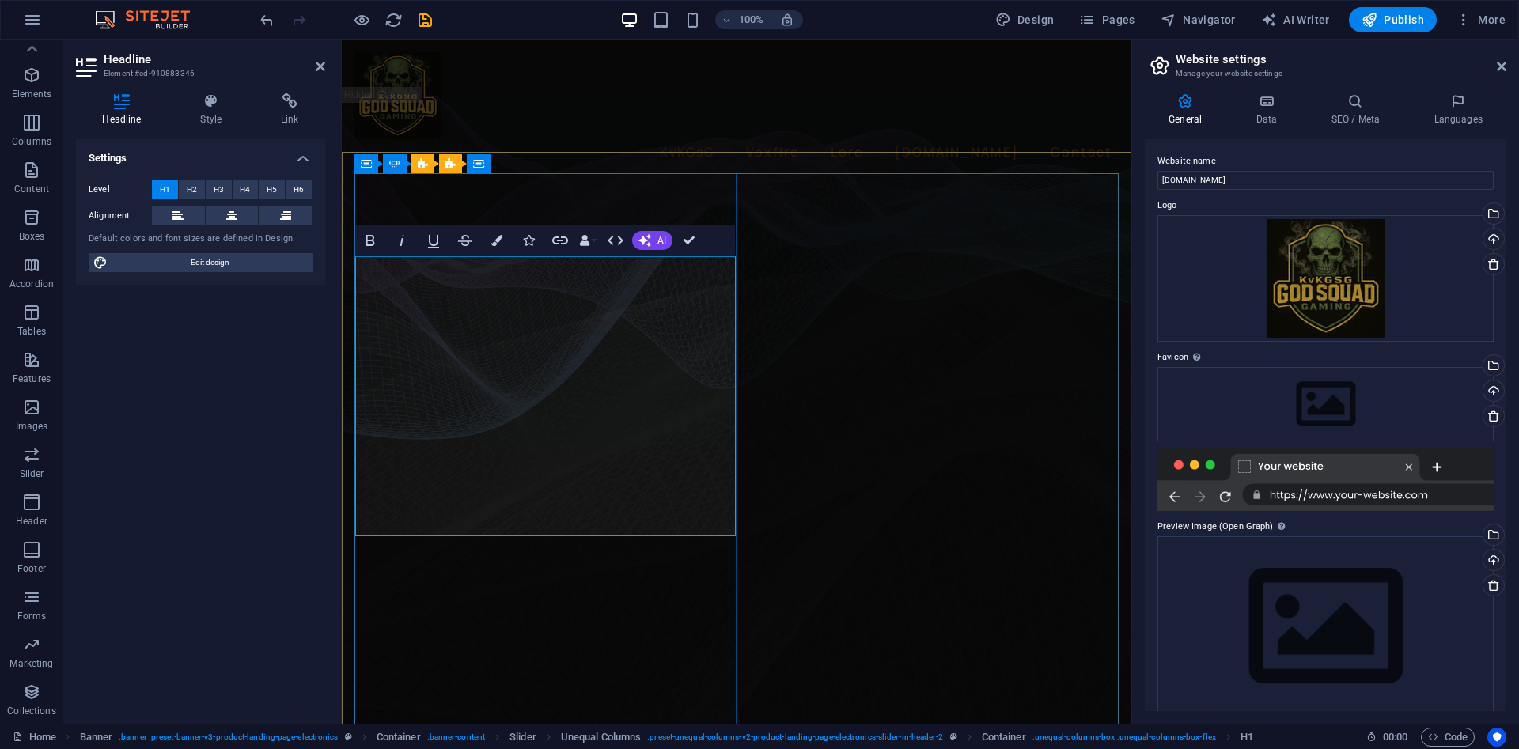
drag, startPoint x: 512, startPoint y: 302, endPoint x: 271, endPoint y: 304, distance: 240.5
drag, startPoint x: 469, startPoint y: 307, endPoint x: 336, endPoint y: 305, distance: 132.9
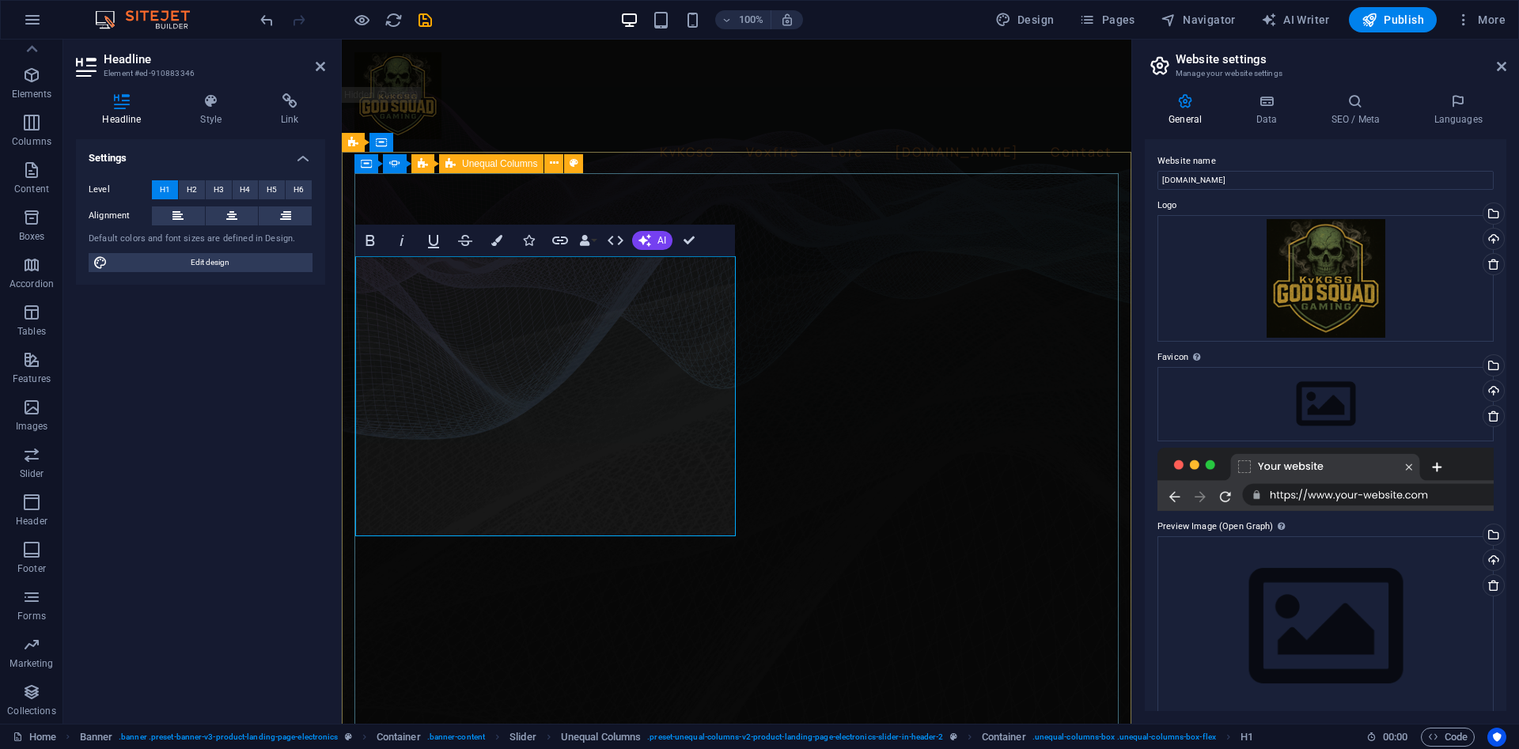
drag, startPoint x: 513, startPoint y: 448, endPoint x: 494, endPoint y: 381, distance: 69.9
drag, startPoint x: 482, startPoint y: 432, endPoint x: 358, endPoint y: 374, distance: 137.0
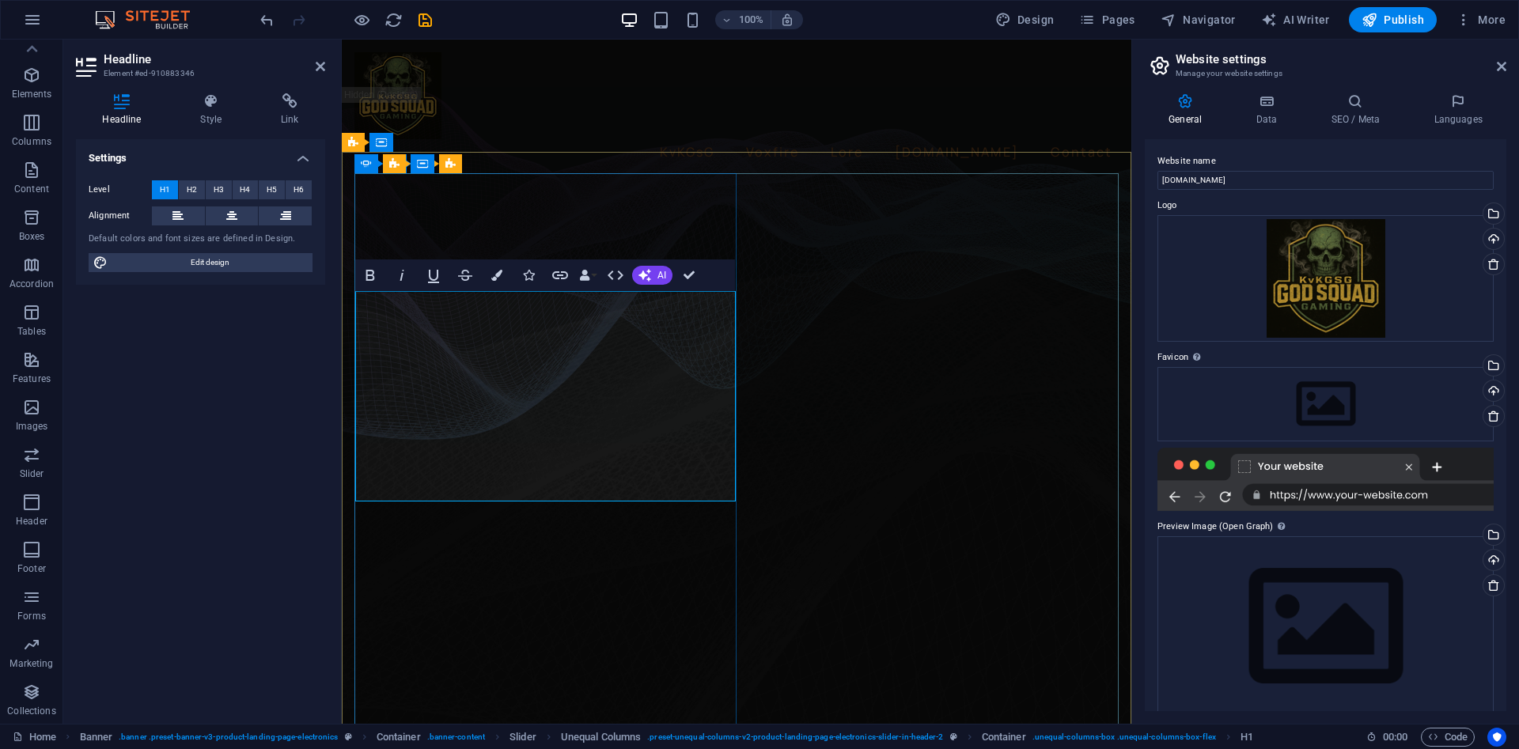
click at [656, 275] on button "AI" at bounding box center [652, 275] width 40 height 19
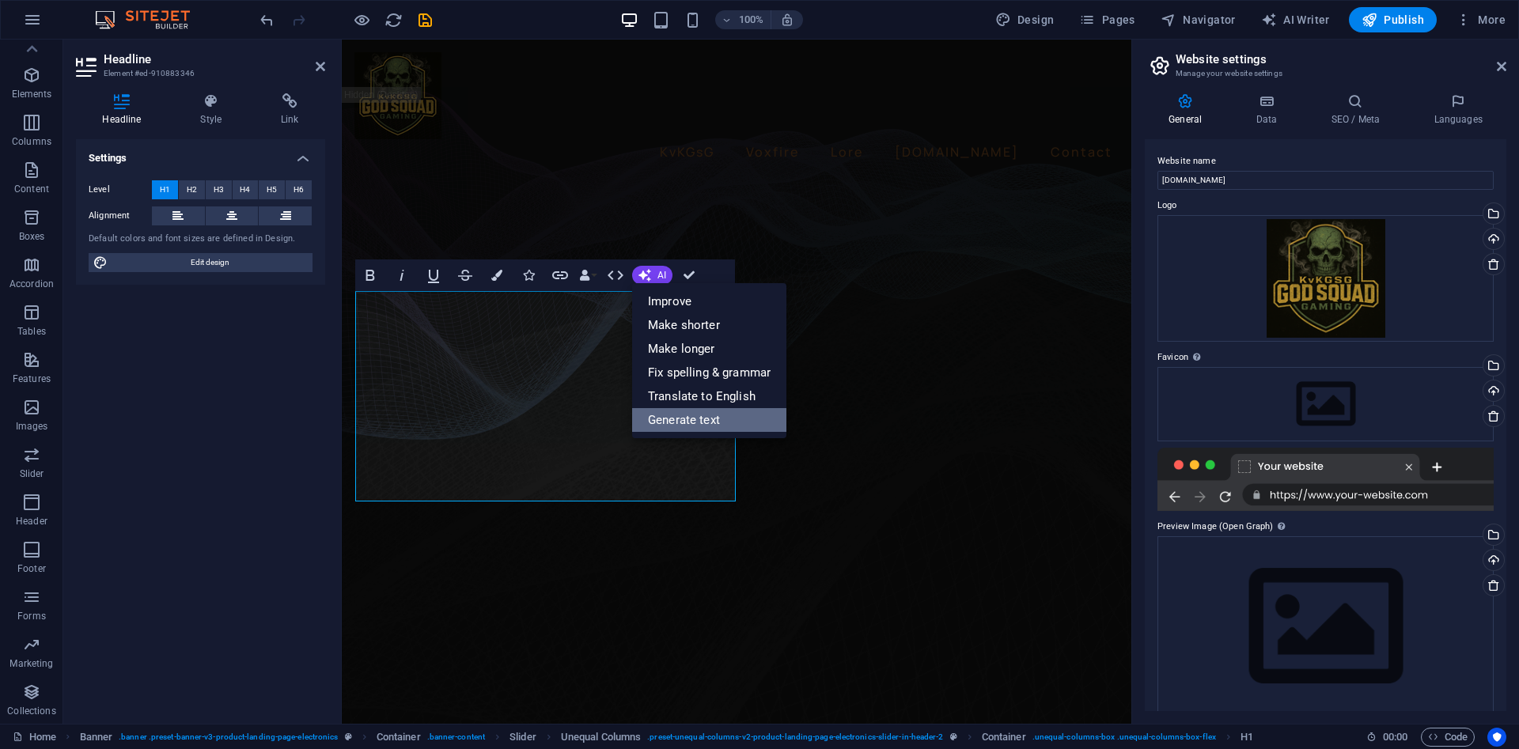
click at [709, 414] on link "Generate text" at bounding box center [709, 420] width 154 height 24
select select "English"
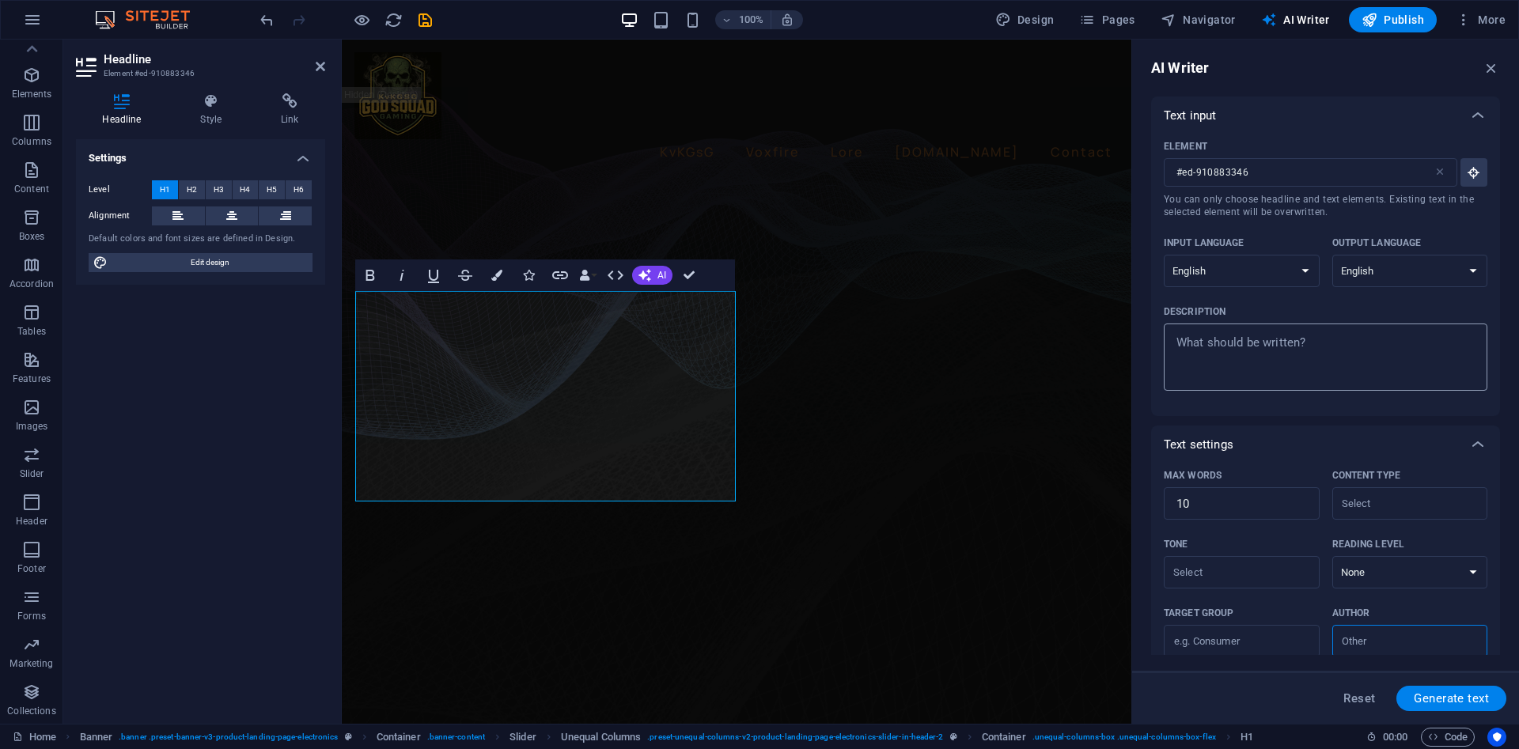
type textarea "x"
click at [1266, 354] on textarea "Description x ​" at bounding box center [1325, 356] width 308 height 51
type textarea "G"
type textarea "x"
type textarea "Ga"
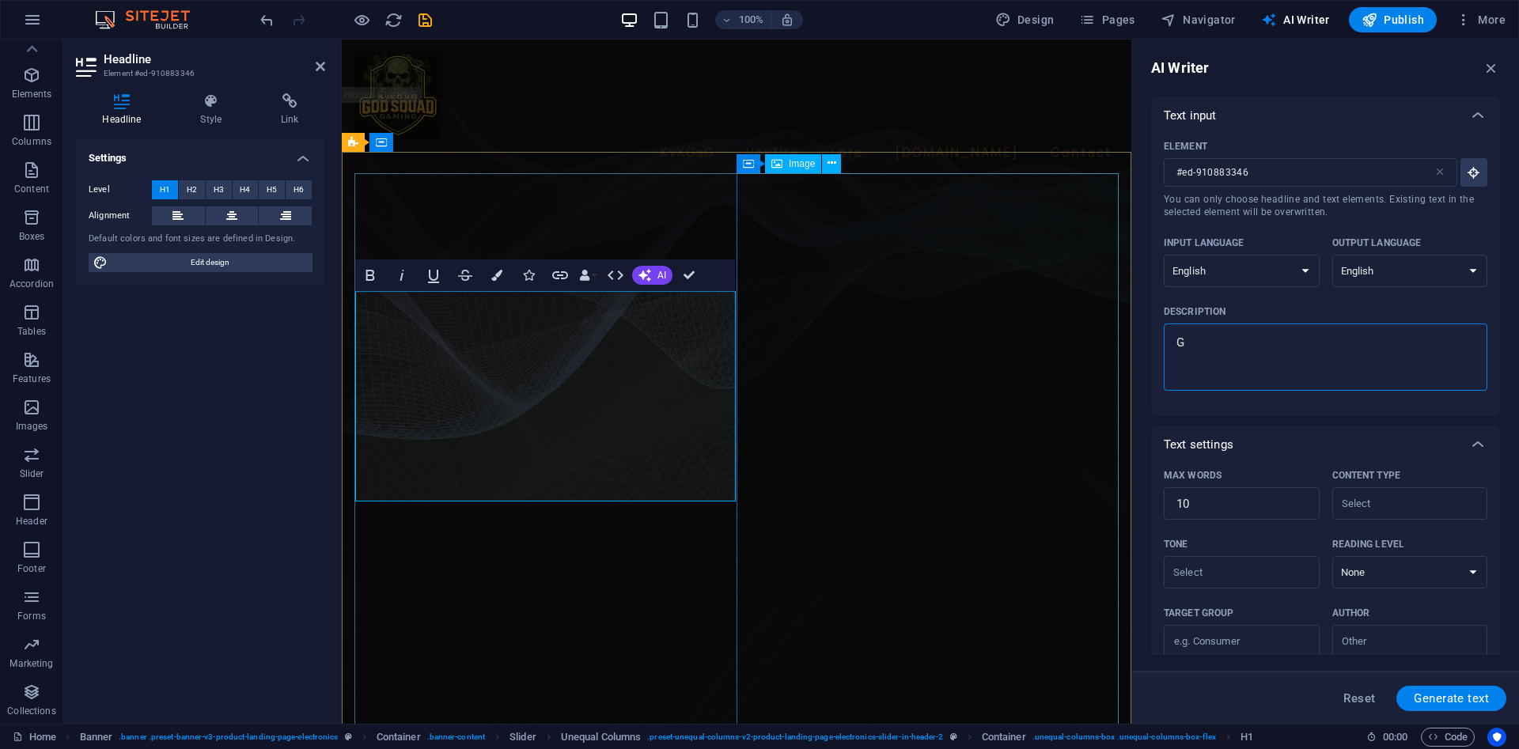
type textarea "x"
type textarea "Gam"
type textarea "x"
type textarea "Gami"
type textarea "x"
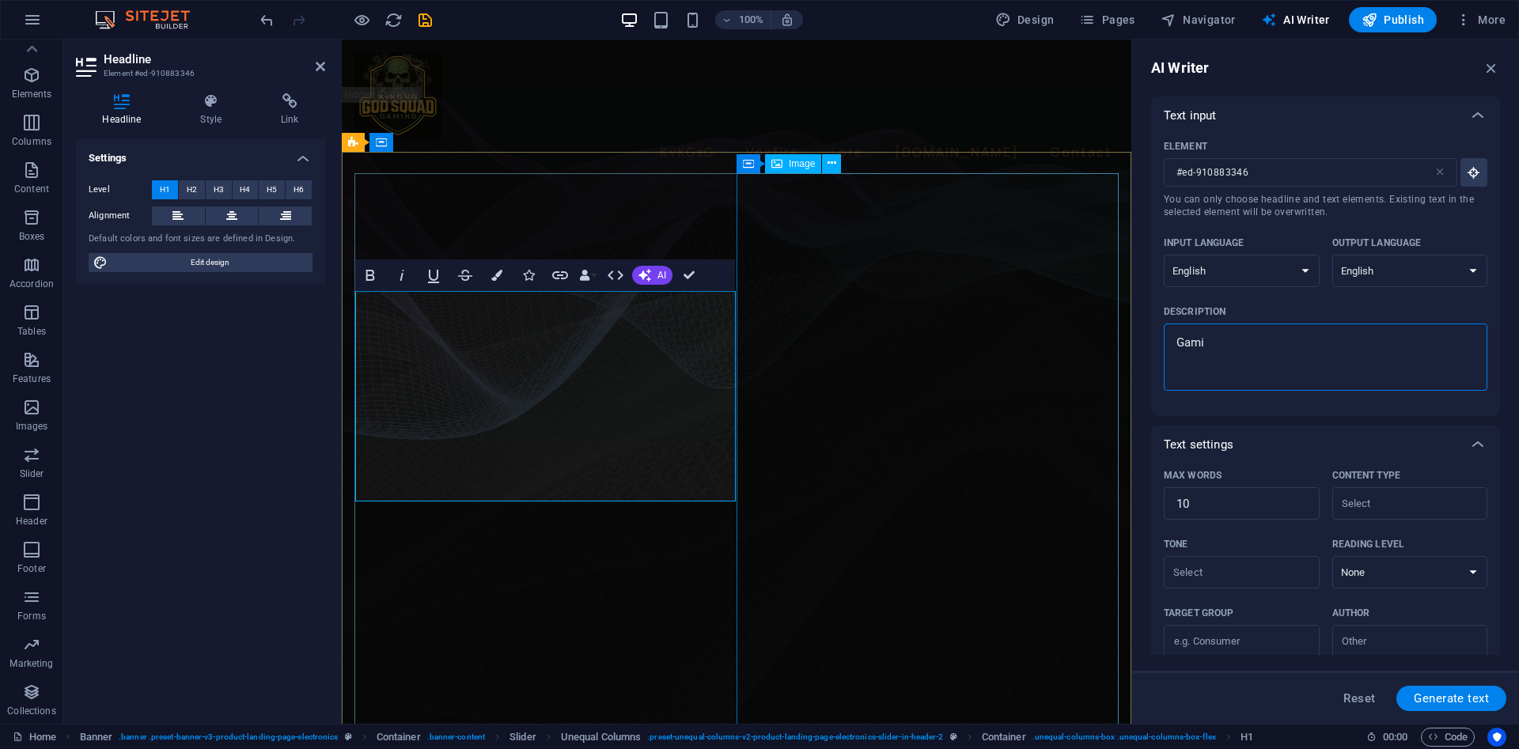
type textarea "Gamig"
type textarea "x"
type textarea "Gami"
type textarea "x"
type textarea "Gamin"
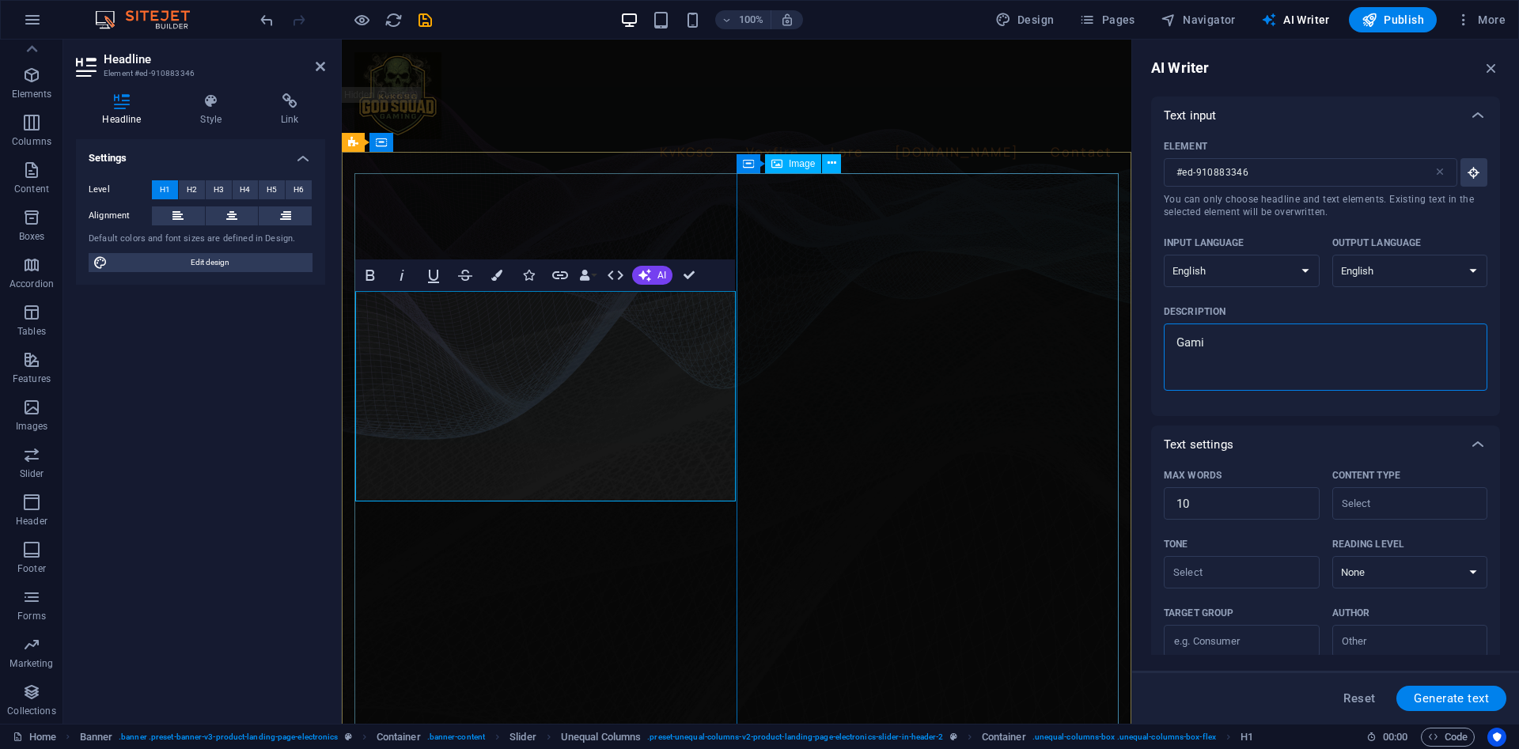
type textarea "x"
type textarea "Gaming"
type textarea "x"
type textarea "Gaming"
type textarea "x"
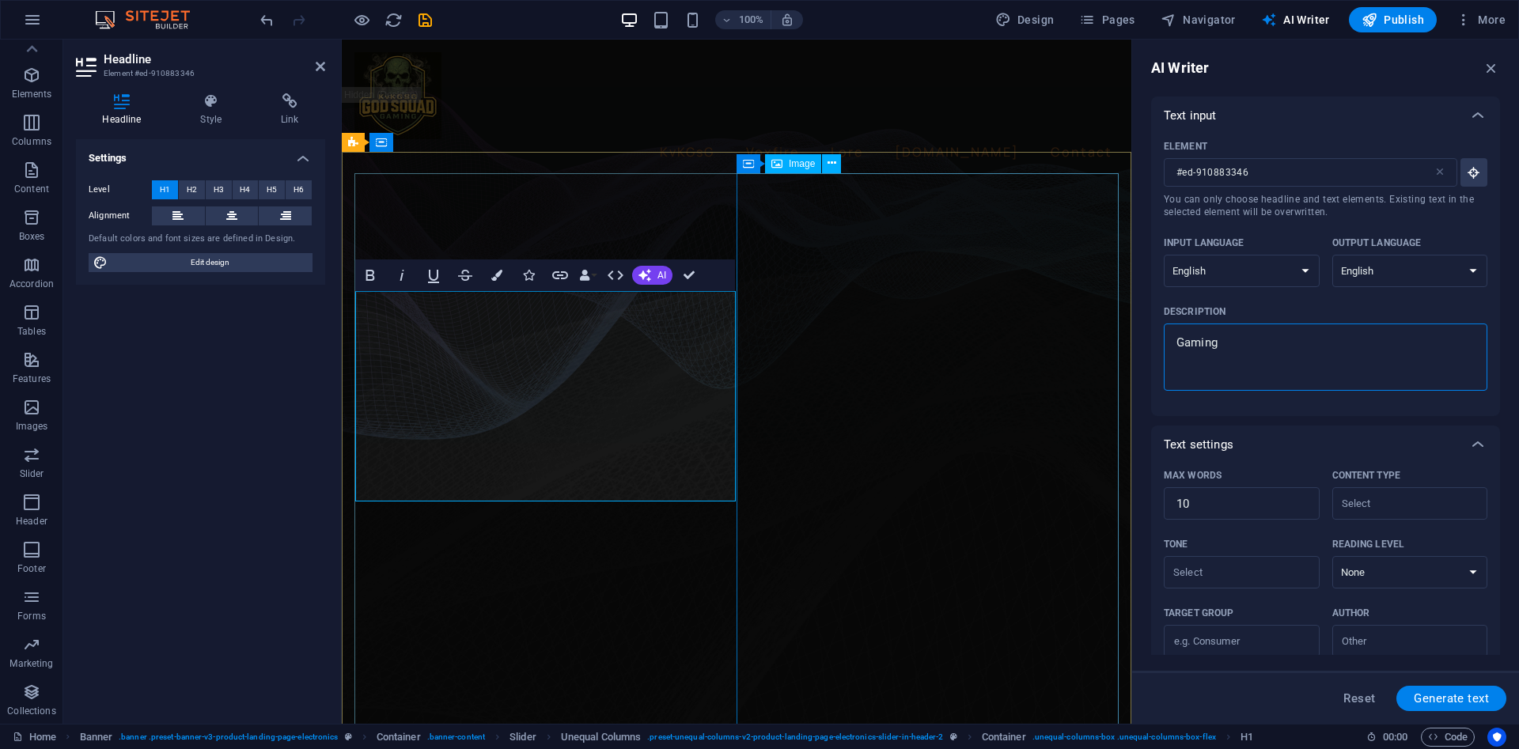
type textarea "Gaming i"
type textarea "x"
type textarea "Gaming is"
type textarea "x"
type textarea "Gaming is"
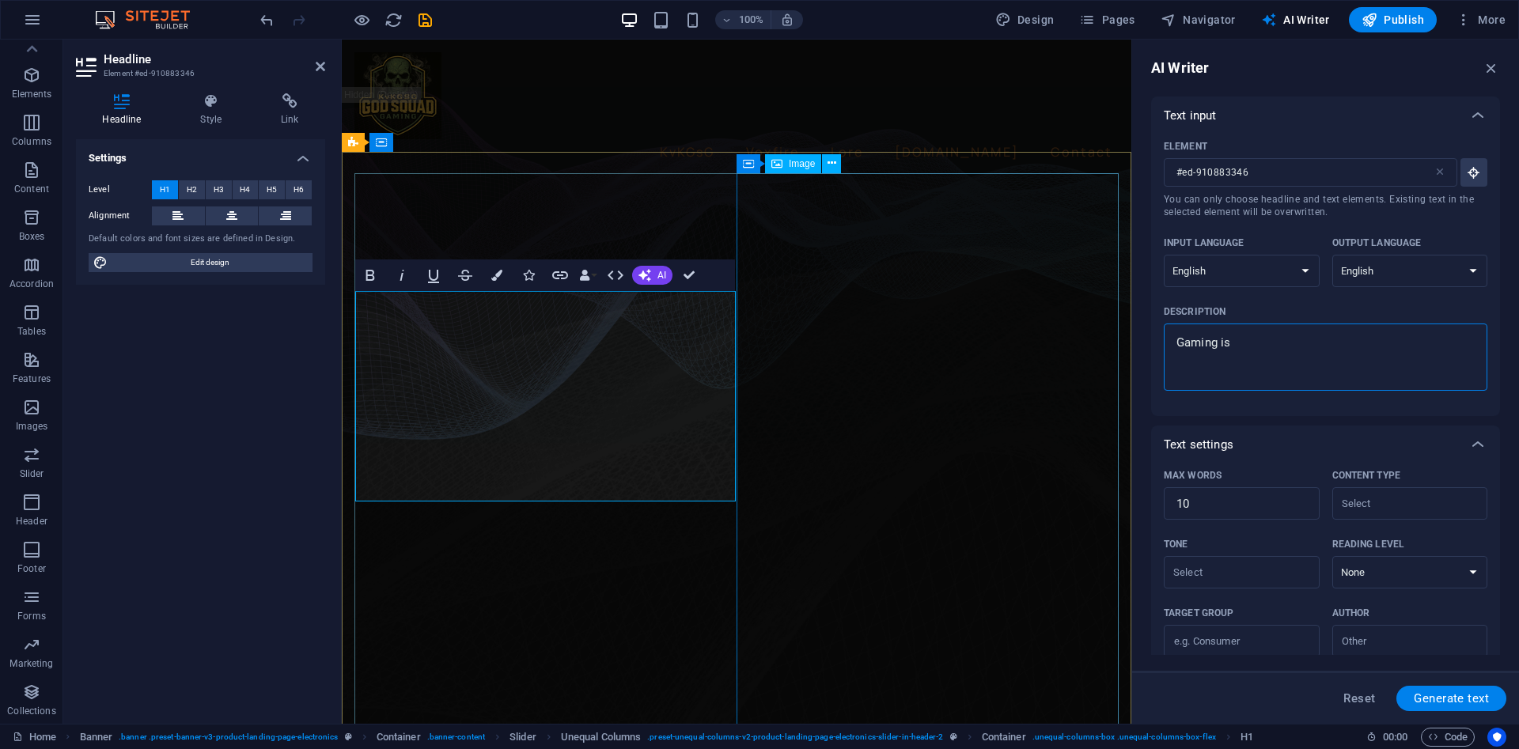
type textarea "x"
type textarea "Gaming is t"
type textarea "x"
type textarea "Gaming is th"
type textarea "x"
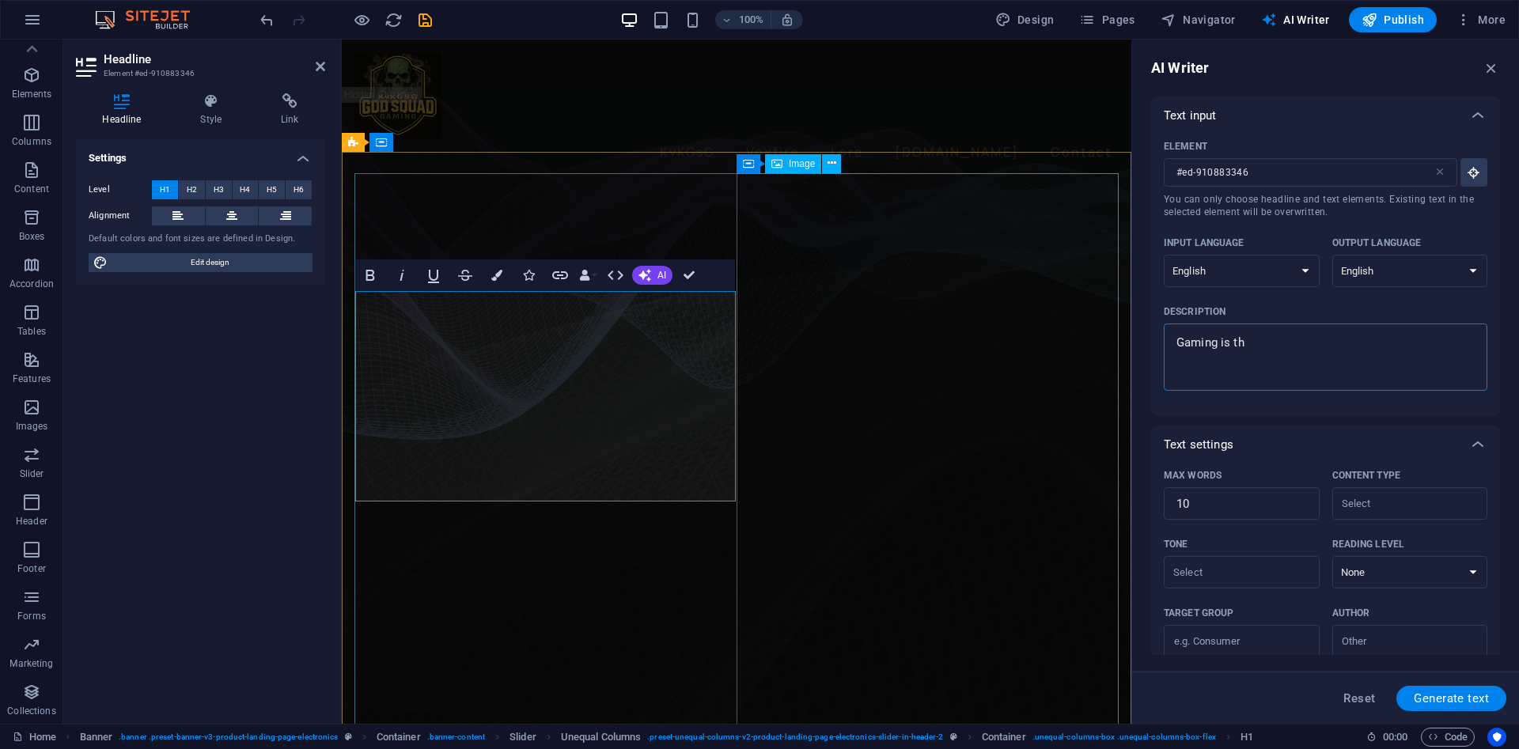
type textarea "Gaming is the"
type textarea "x"
type textarea "Gaming is the"
type textarea "x"
type textarea "Gaming is the g"
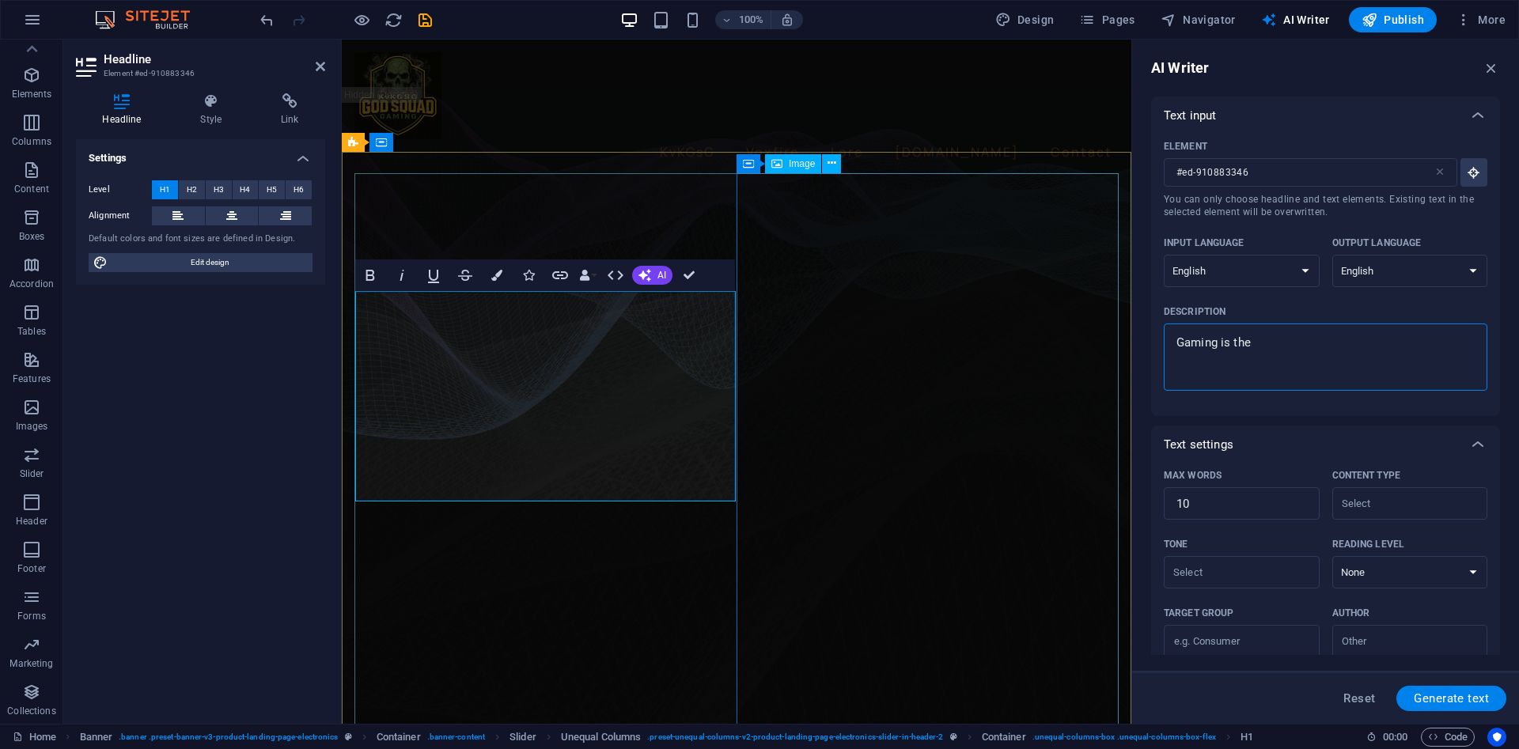
type textarea "x"
type textarea "Gaming is the ge"
type textarea "x"
type textarea "Gaming is the gen"
type textarea "x"
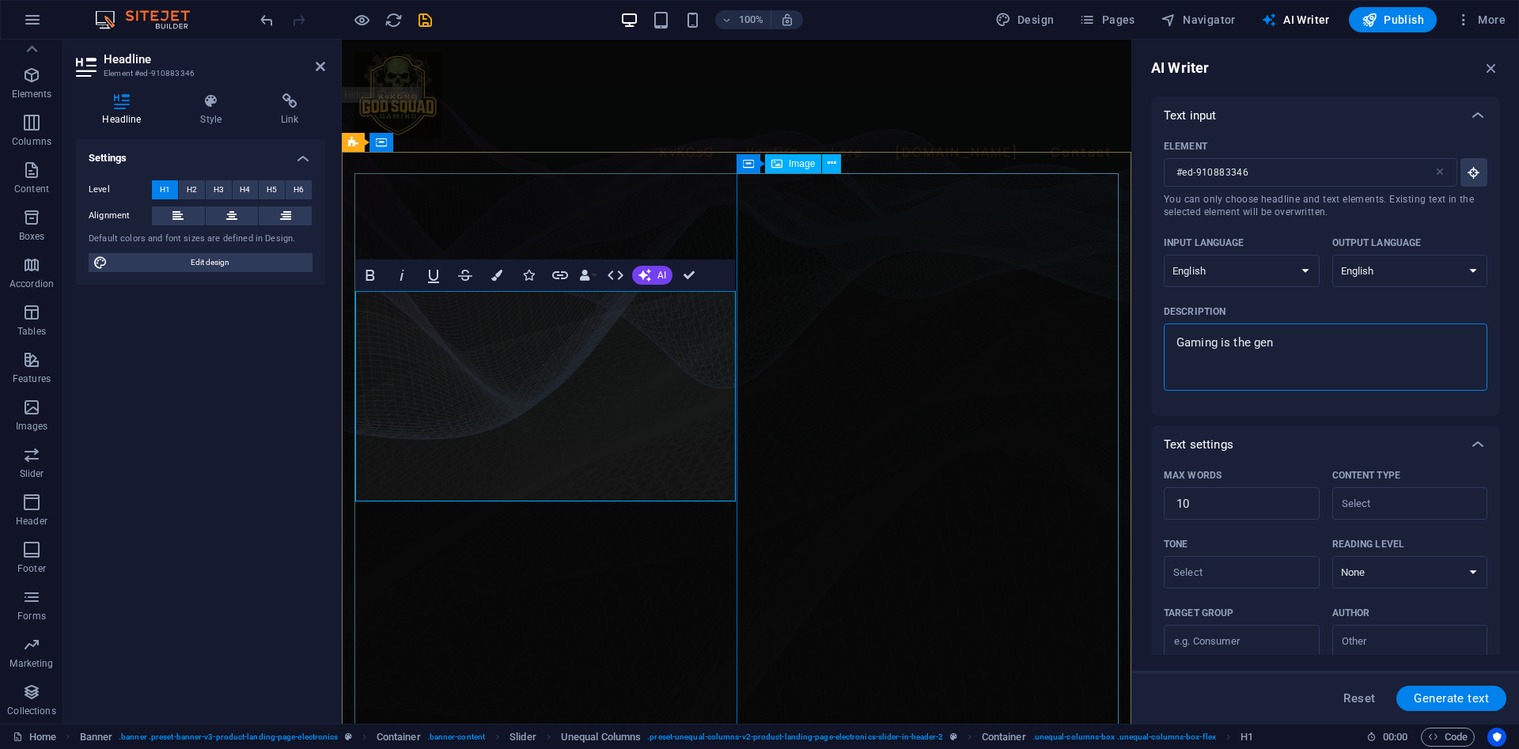
type textarea "Gaming is the gene"
type textarea "x"
type textarea "Gaming is the gener"
type textarea "x"
type textarea "Gaming is the genera"
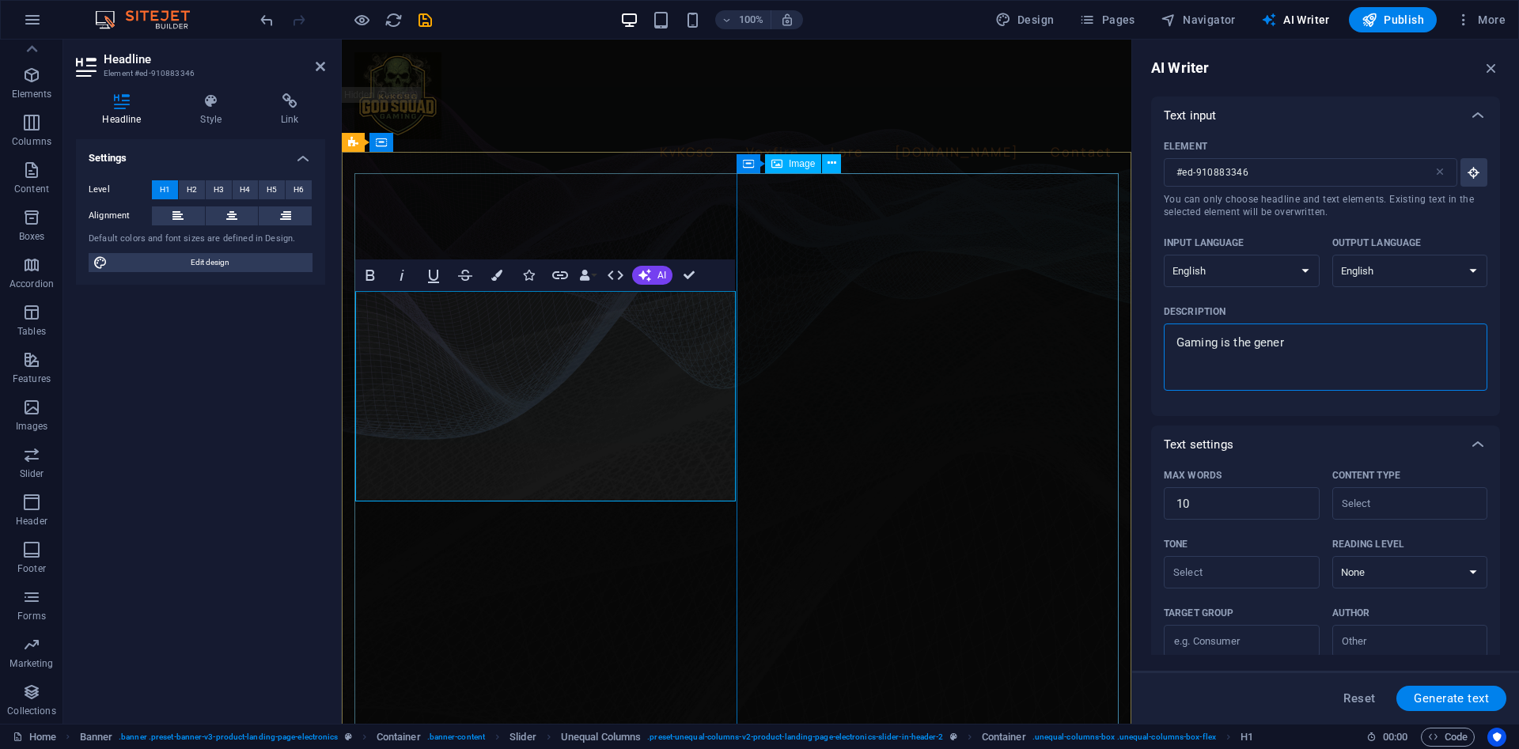
type textarea "x"
type textarea "Gaming is the generar"
type textarea "x"
type textarea "Gaming is the generart"
type textarea "x"
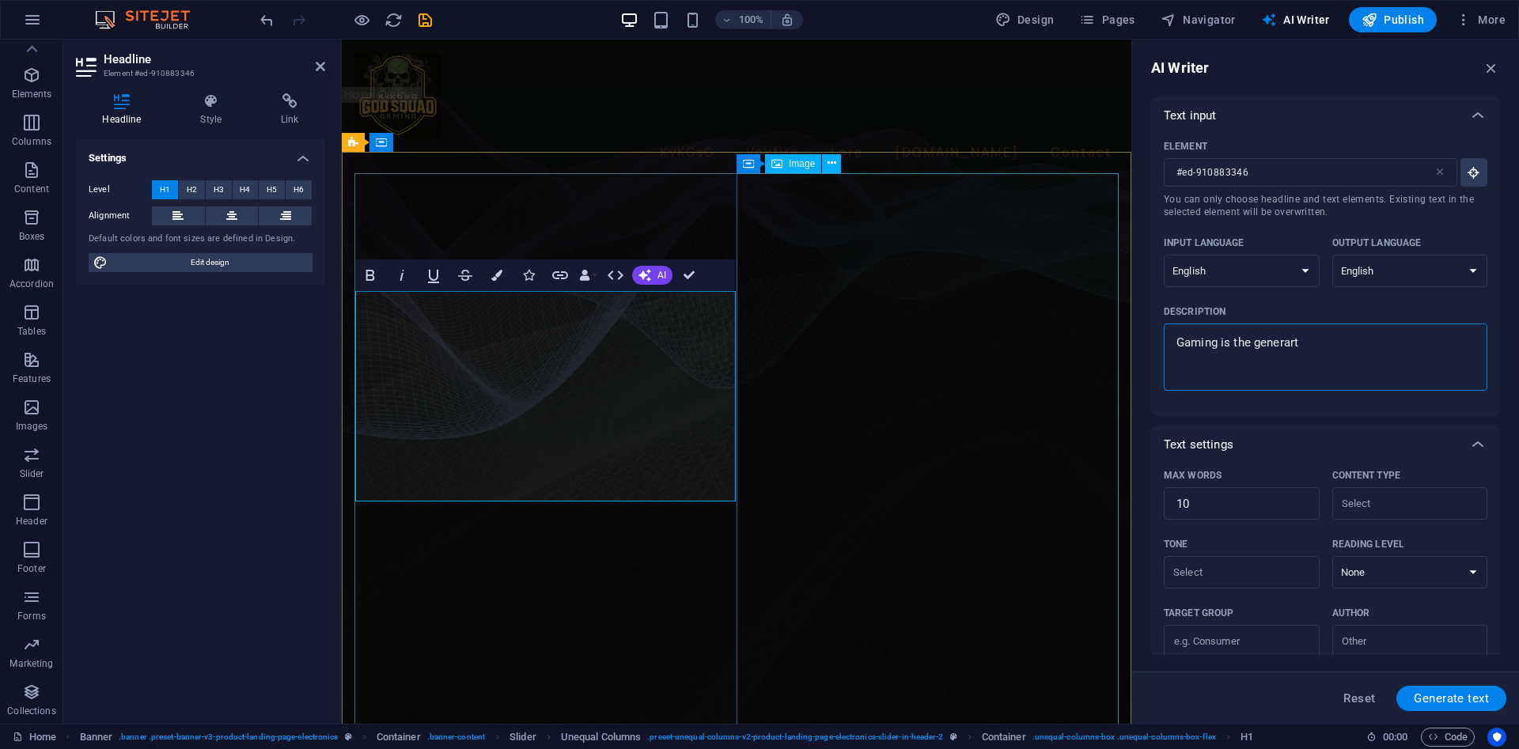
type textarea "Gaming is the generarti"
type textarea "x"
type textarea "Gaming is the generart"
type textarea "x"
type textarea "Gaming is the generar"
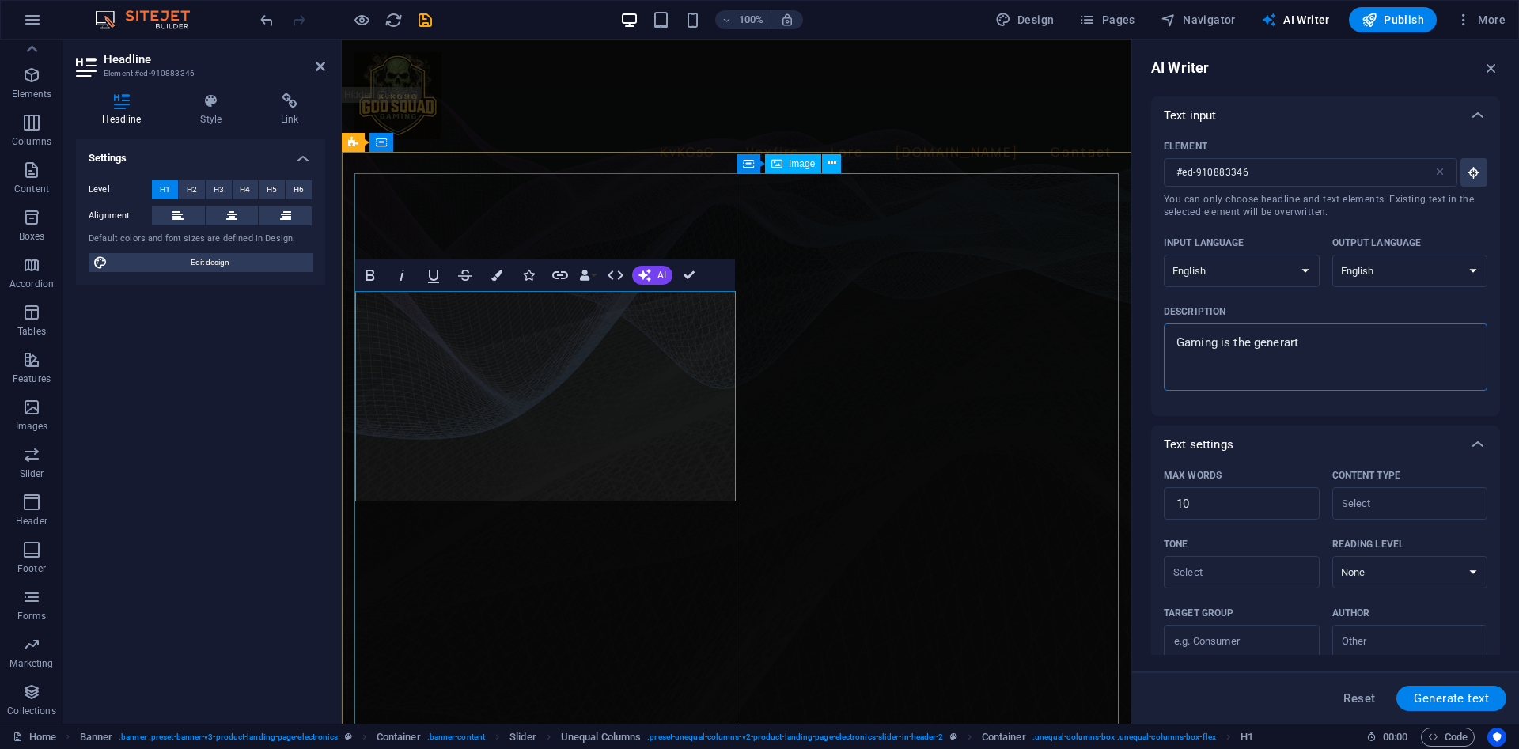
type textarea "x"
type textarea "Gaming is the genera"
type textarea "x"
type textarea "Gaming is the gener"
type textarea "x"
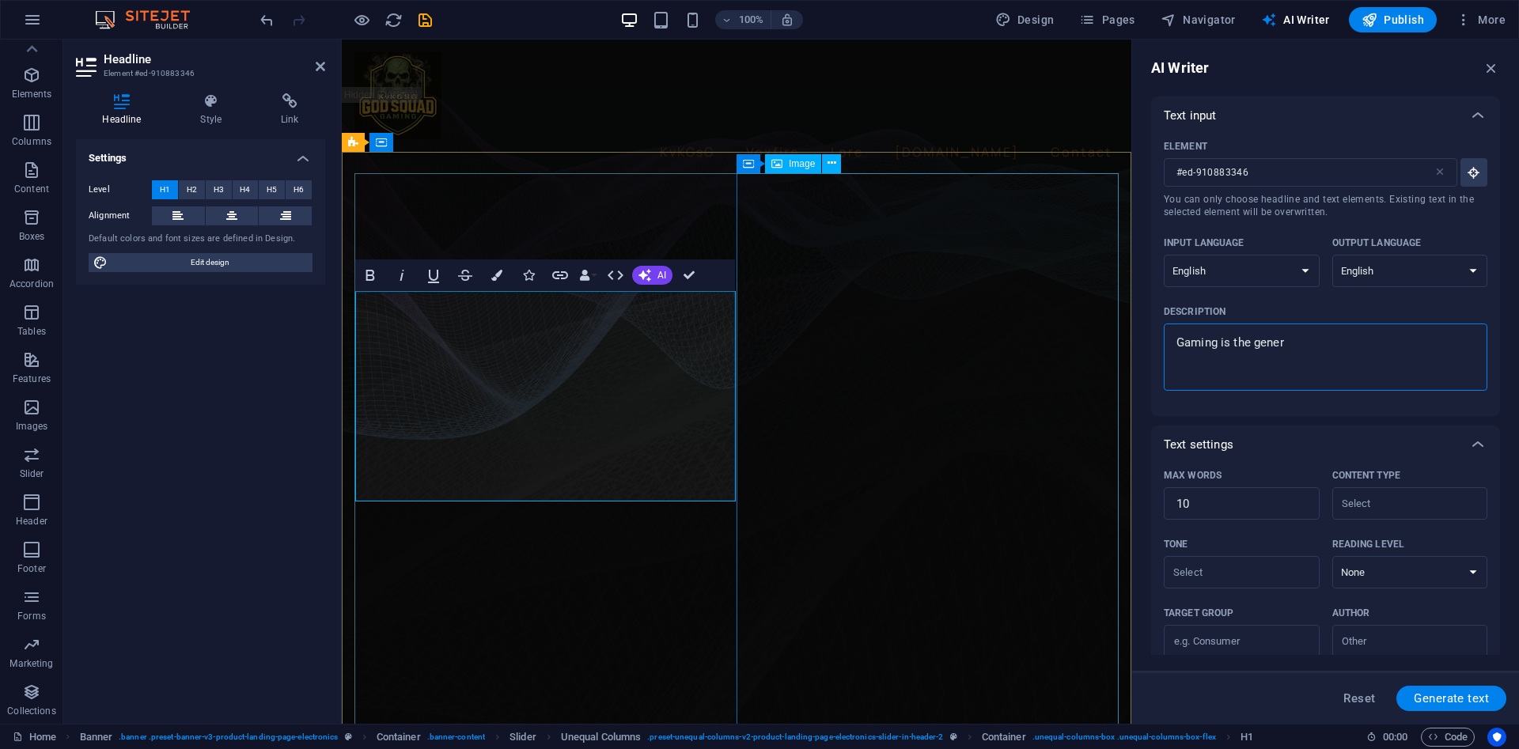
type textarea "Gaming is the gene"
type textarea "x"
type textarea "Gaming is the gen"
type textarea "x"
type textarea "Gaming is the ge"
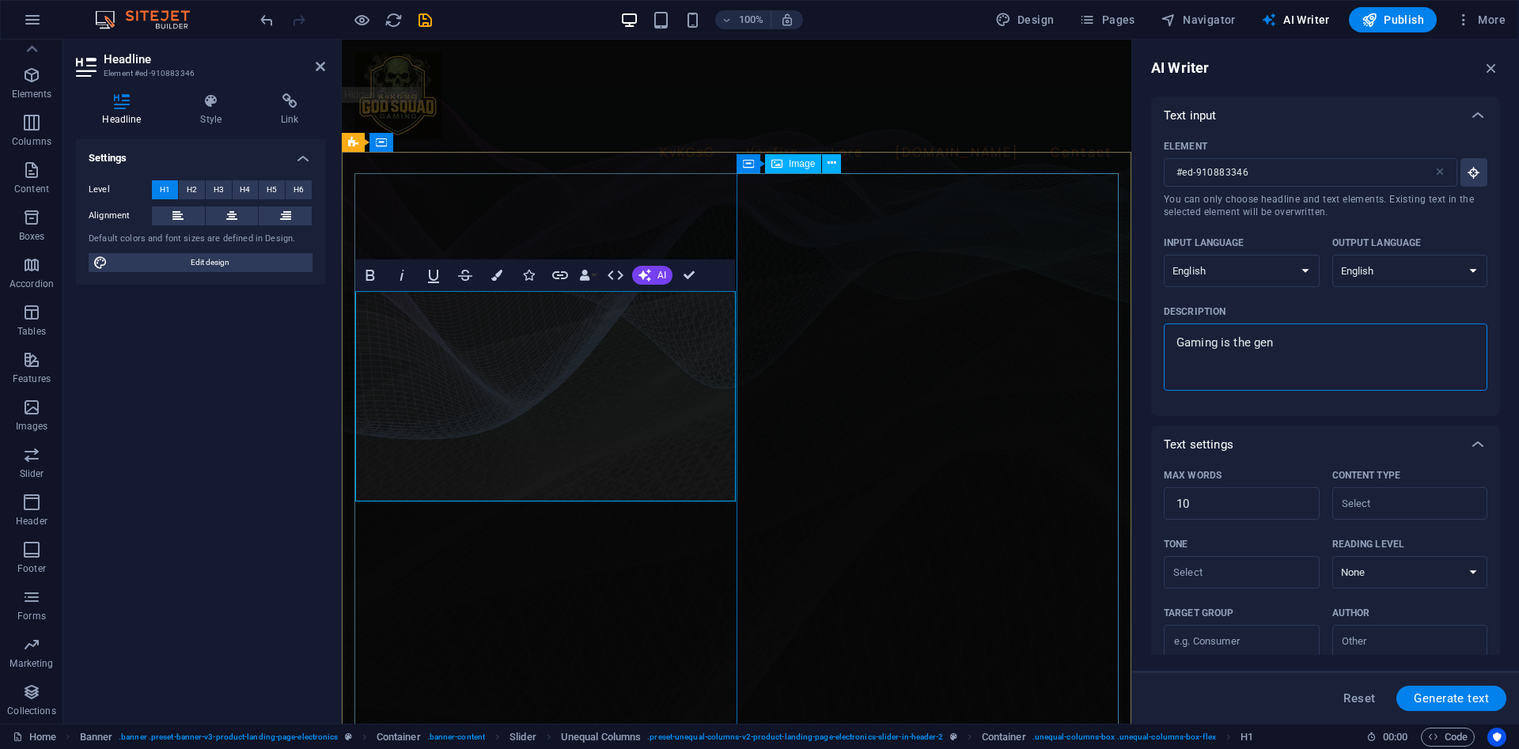
type textarea "x"
type textarea "Gaming is the g"
type textarea "x"
type textarea "Gaming is the"
type textarea "x"
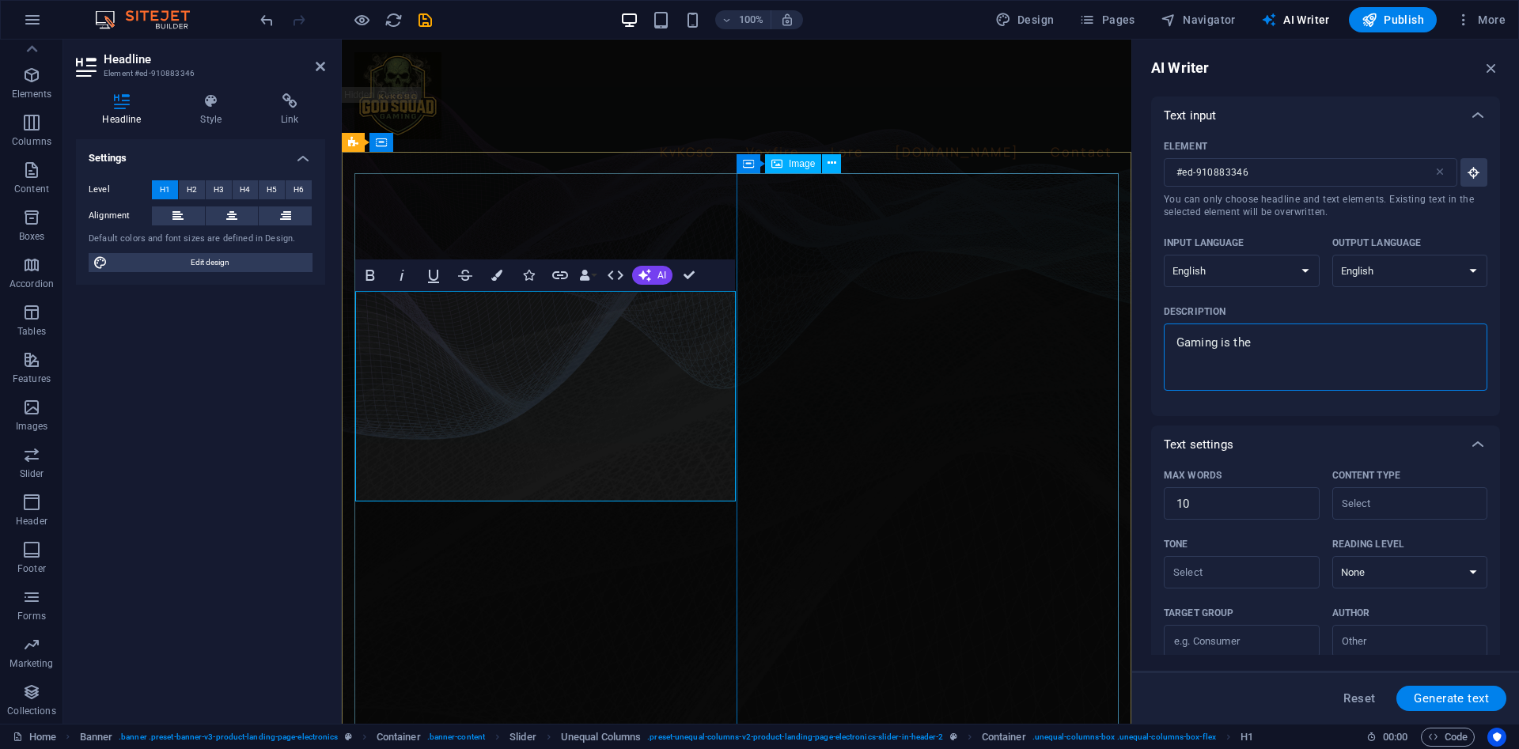
type textarea "Gaming is the"
type textarea "x"
type textarea "Gaming is th"
type textarea "x"
type textarea "Gaming is t"
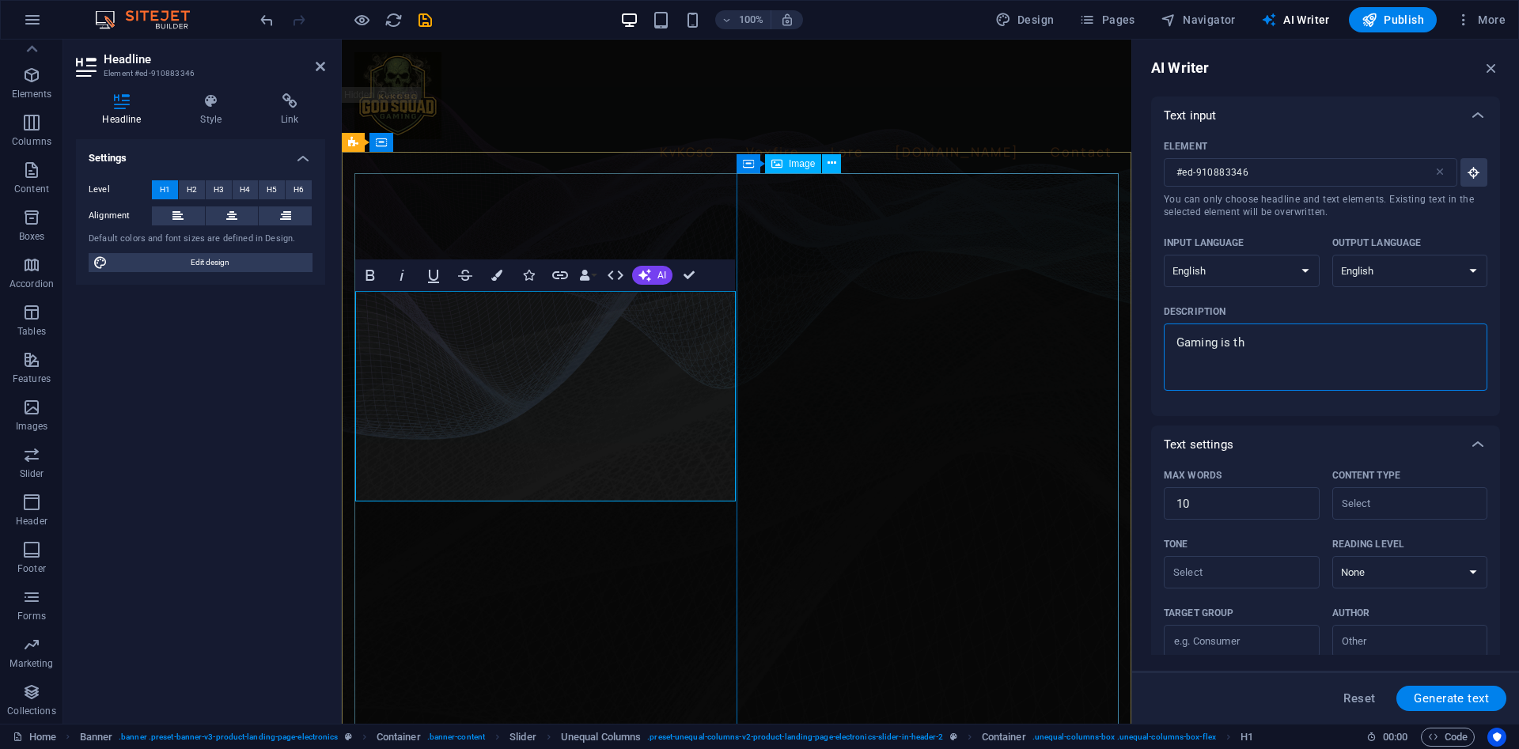
type textarea "x"
type textarea "Gaming is"
type textarea "x"
type textarea "Gaming is"
type textarea "x"
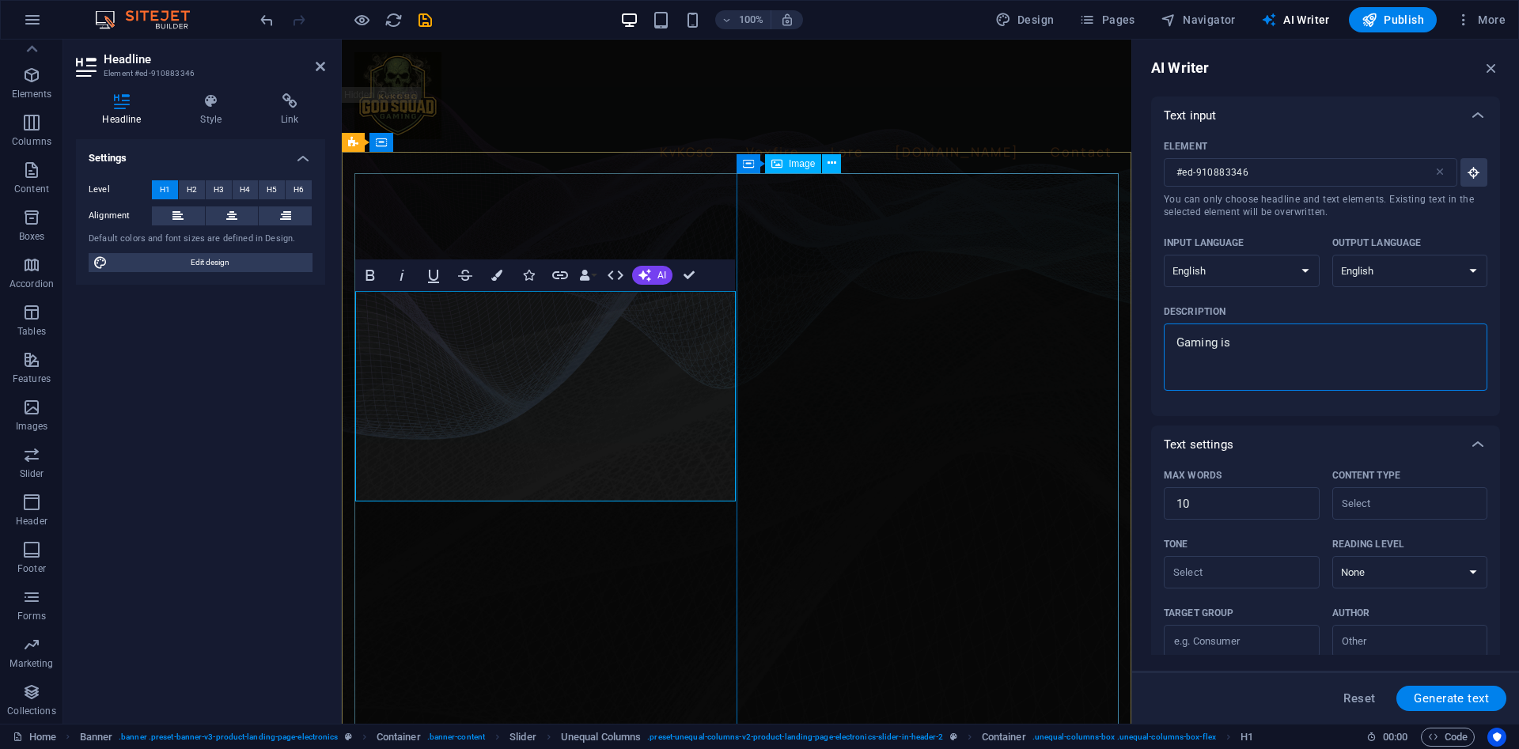
type textarea "Gaming i"
type textarea "x"
type textarea "Gaming"
type textarea "x"
type textarea "Gaming"
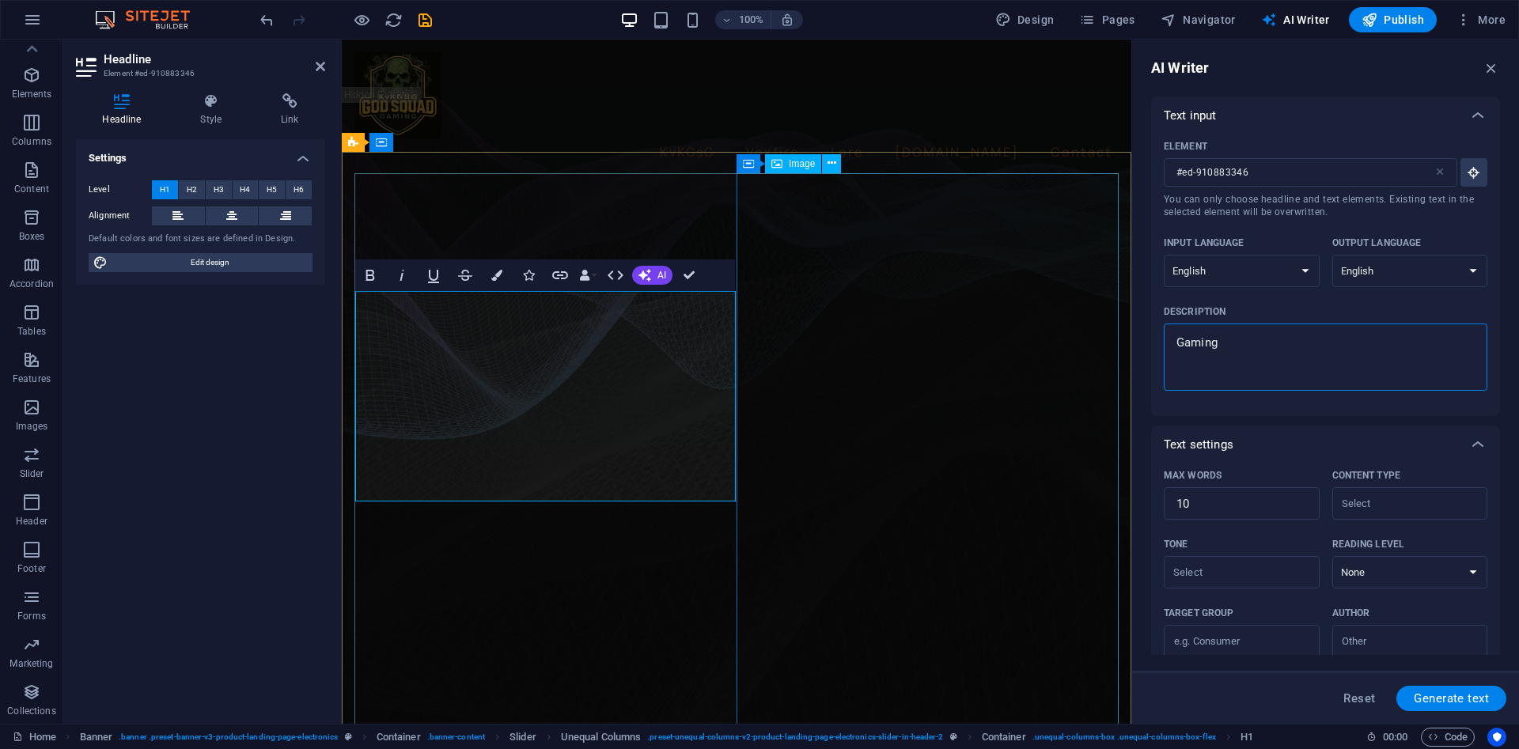
type textarea "x"
type textarea "Gamin"
type textarea "x"
type textarea "Gami"
type textarea "x"
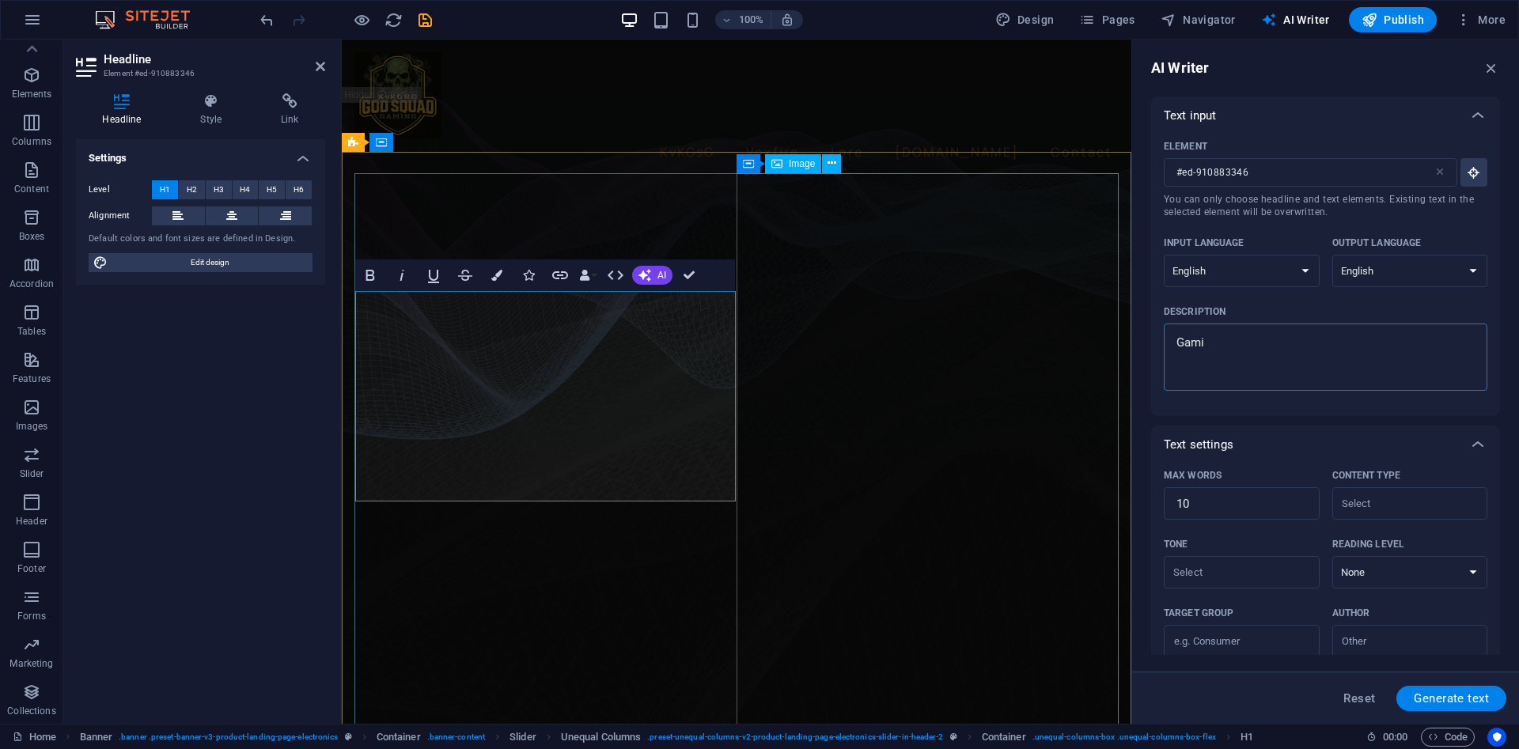
type textarea "Gamie"
type textarea "x"
type textarea "Gami"
type textarea "x"
type textarea "Gam"
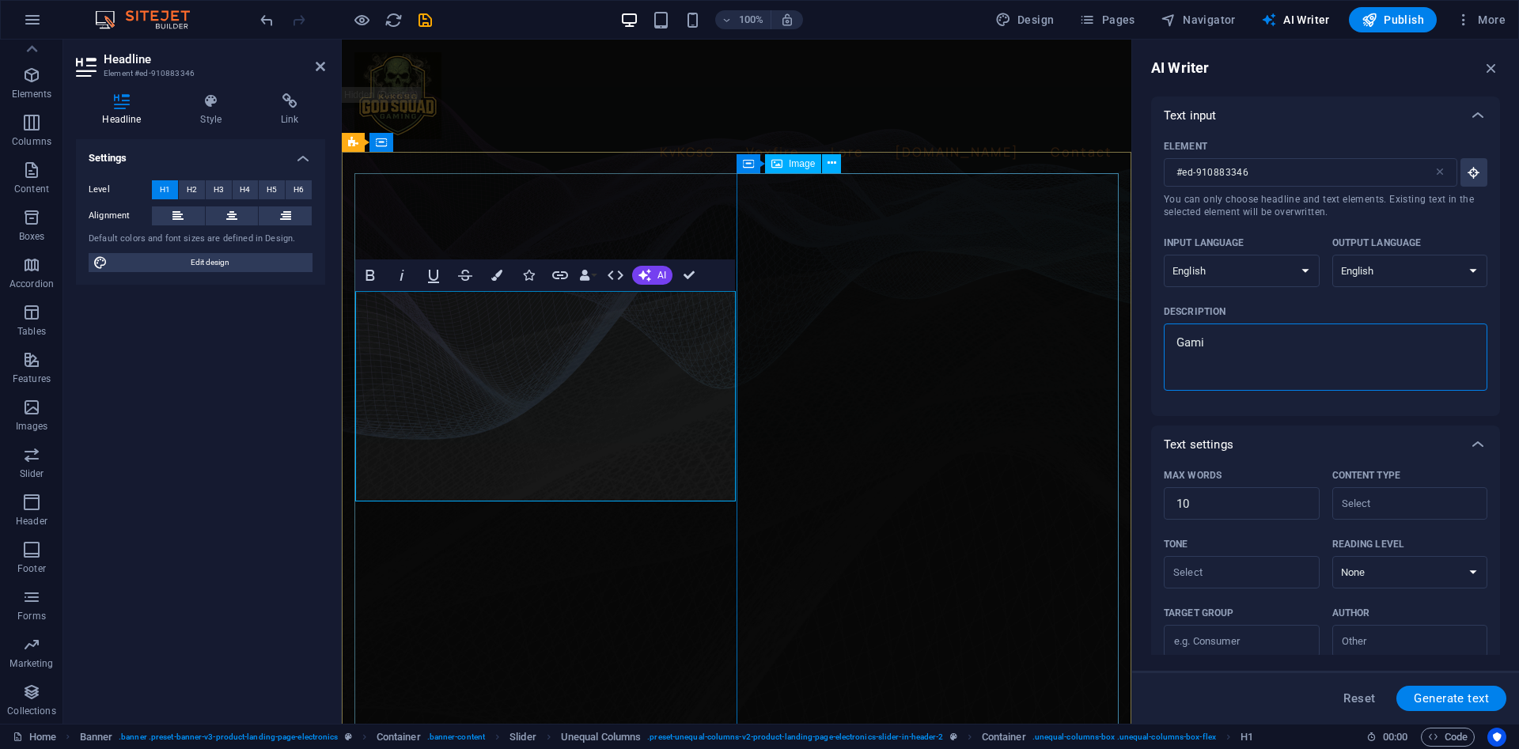
type textarea "x"
type textarea "Game"
type textarea "x"
type textarea "Gamer"
type textarea "x"
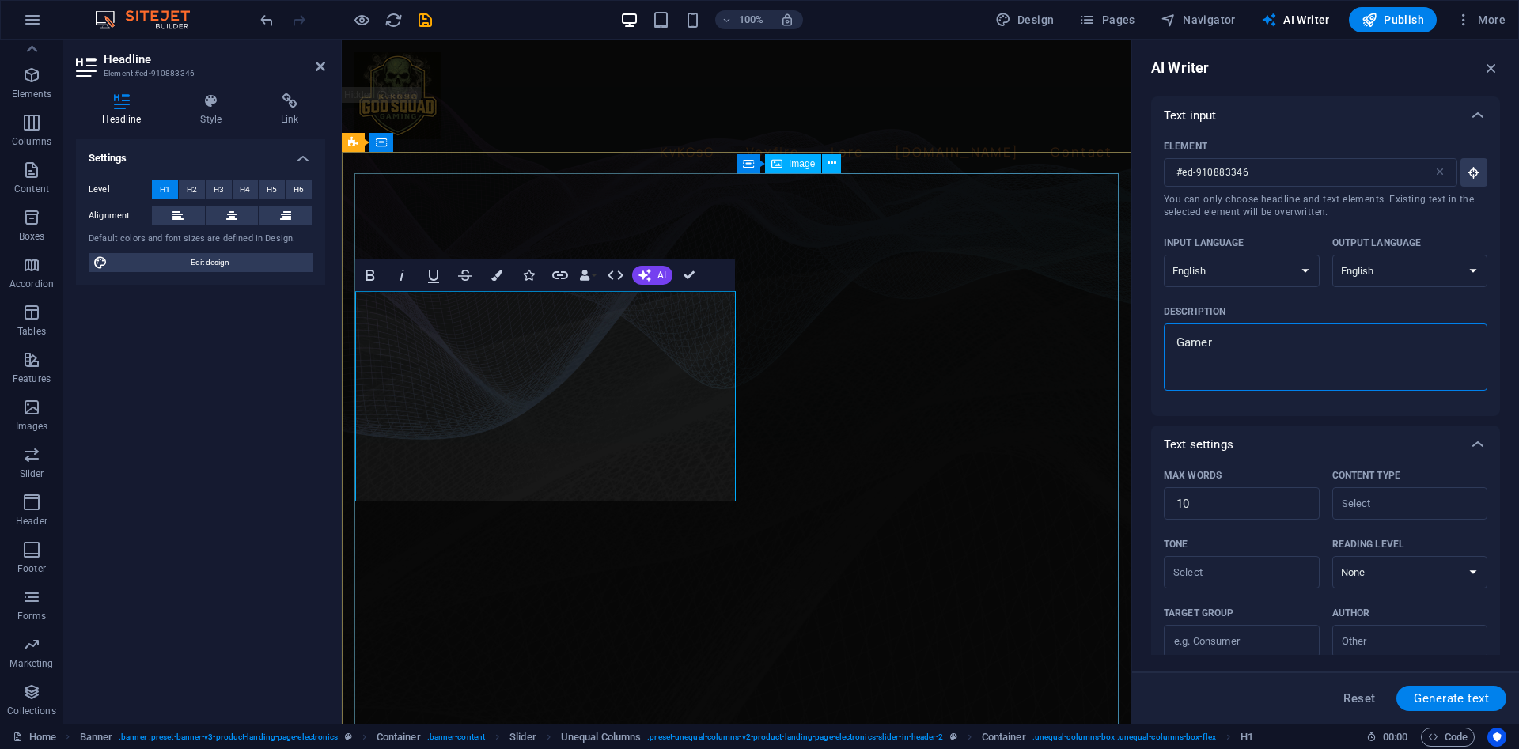
type textarea "Gamers"
type textarea "x"
type textarea "Gamers"
type textarea "x"
type textarea "Gamers a"
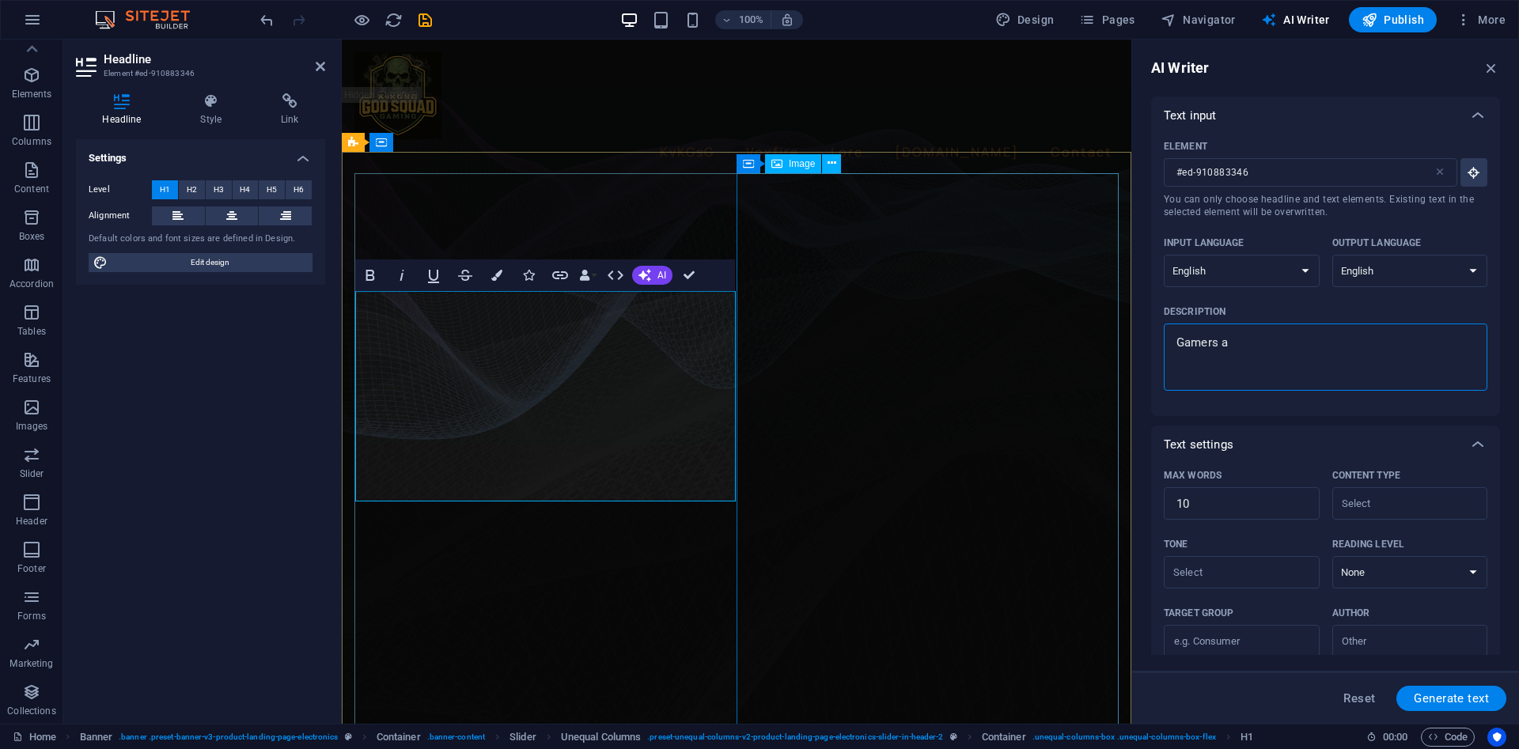
type textarea "x"
type textarea "Gamers ar"
type textarea "x"
type textarea "Gamers are"
type textarea "x"
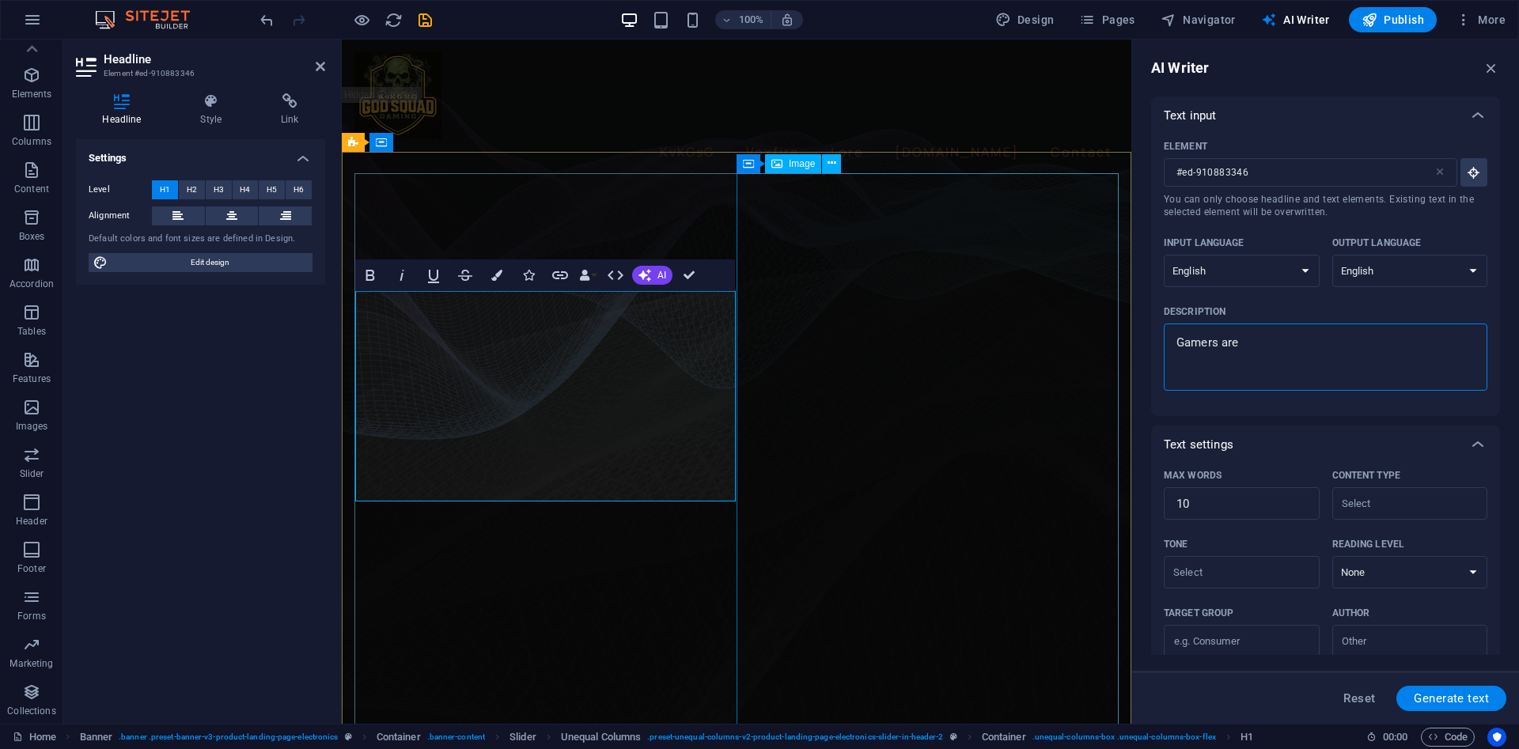
type textarea "Gamers are"
type textarea "x"
type textarea "Gamers are t"
type textarea "x"
type textarea "Gamers are th"
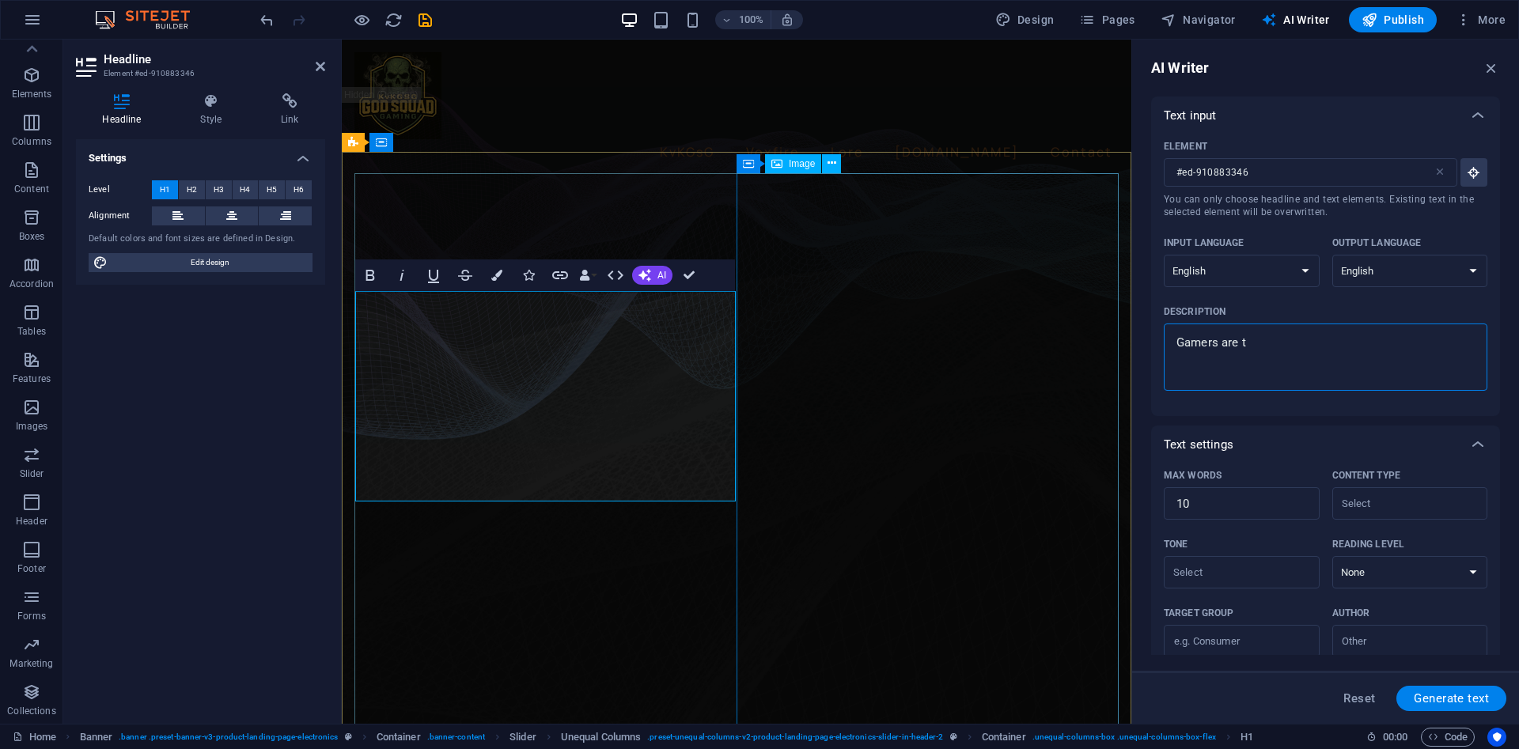
type textarea "x"
type textarea "Gamers are the"
type textarea "x"
type textarea "Gamers are the"
type textarea "x"
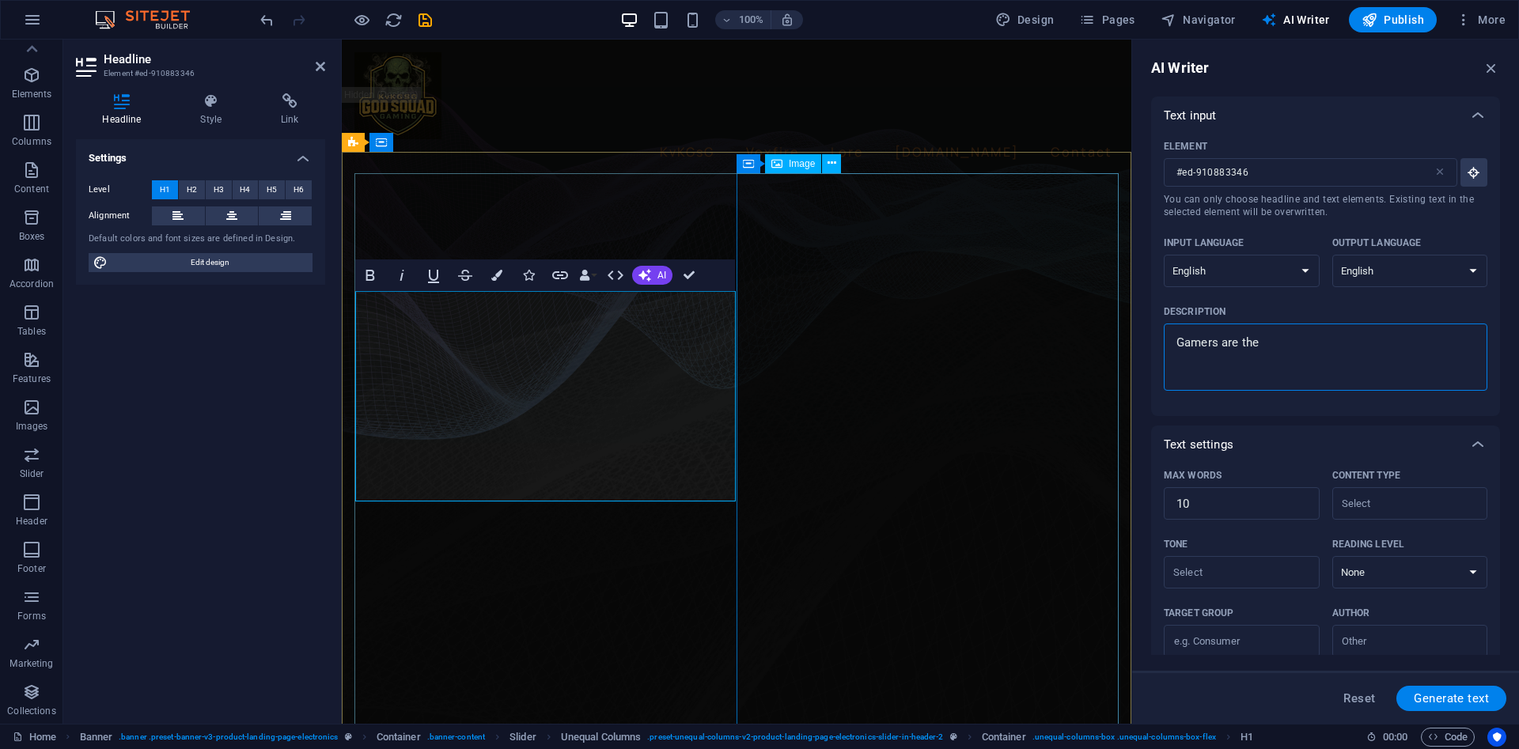
type textarea "Gamers are the n"
type textarea "x"
type textarea "Gamers are the ne"
type textarea "x"
type textarea "Gamers are the new"
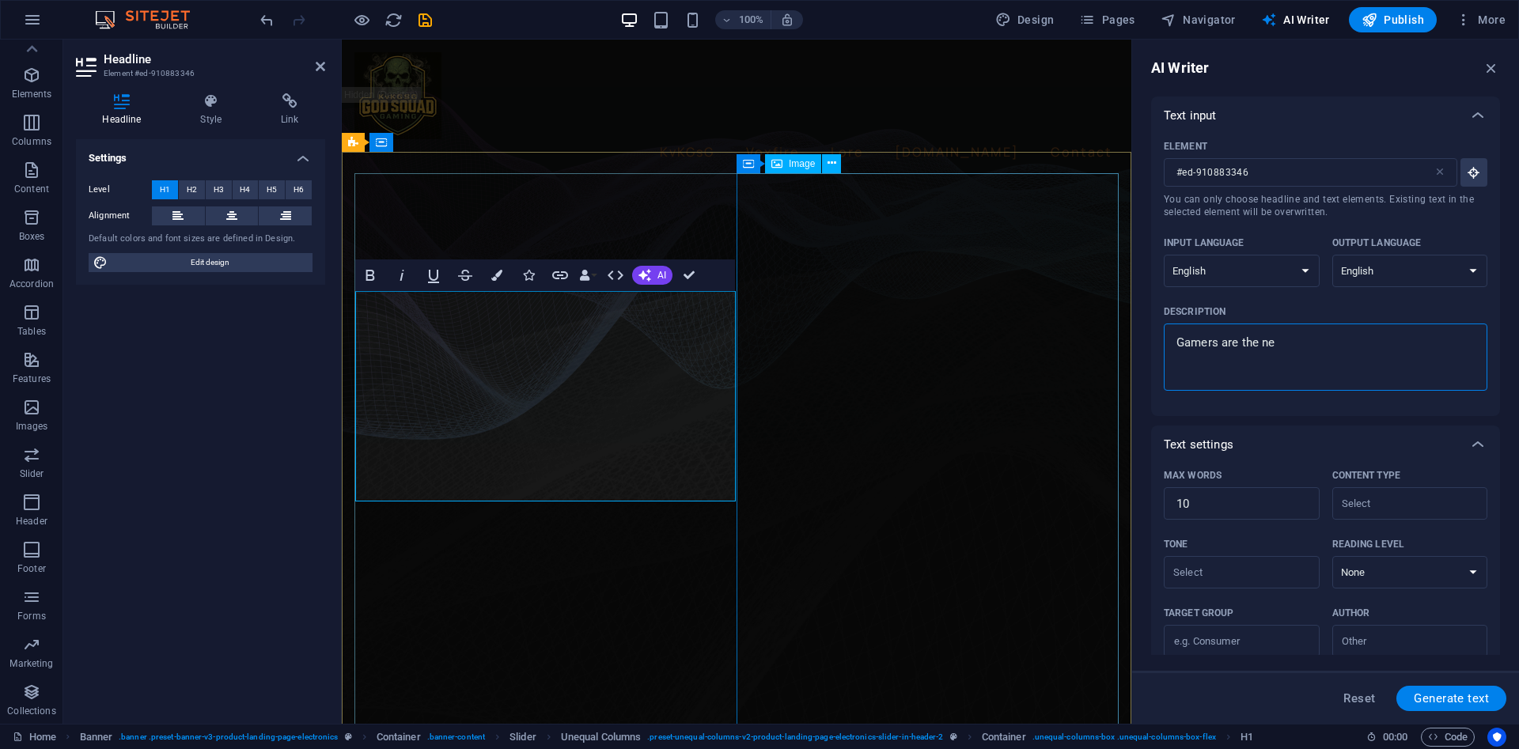
type textarea "x"
type textarea "Gamers are the new"
type textarea "x"
type textarea "Gamers are the new g"
type textarea "x"
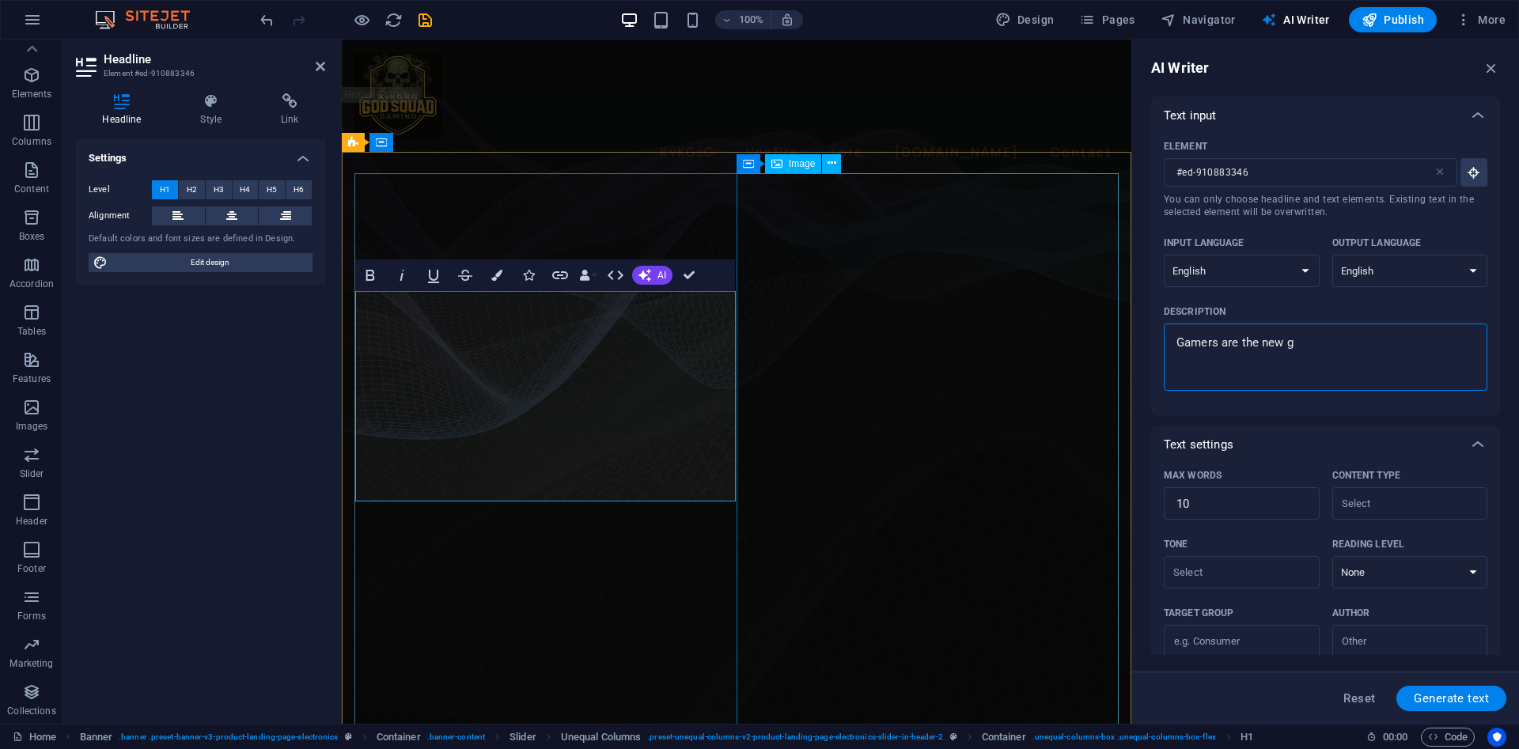
type textarea "Gamers are the new ge"
type textarea "x"
type textarea "Gamers are the new gen"
type textarea "x"
type textarea "Gamers are the new gene"
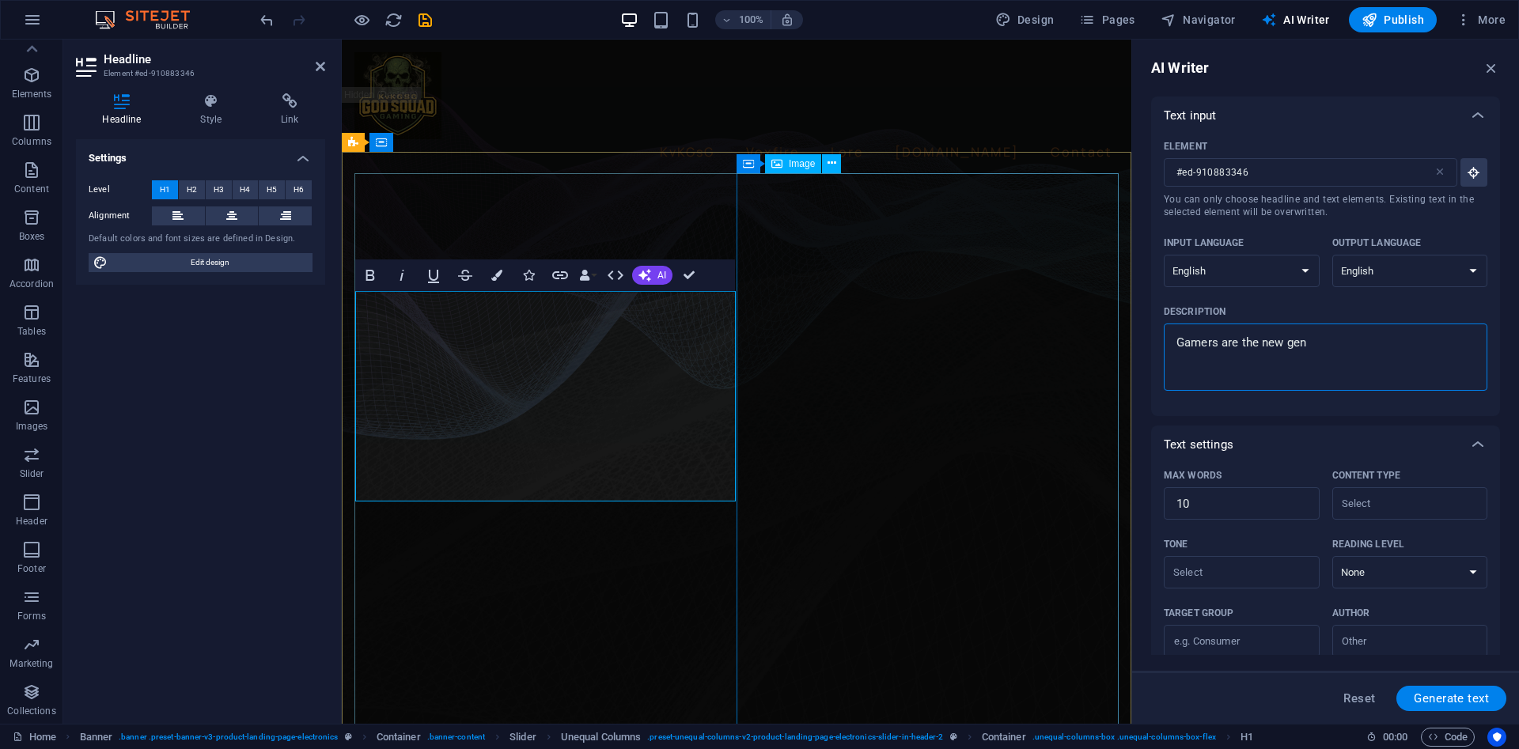
type textarea "x"
type textarea "Gamers are the new gener"
type textarea "x"
type textarea "Gamers are the new genera"
type textarea "x"
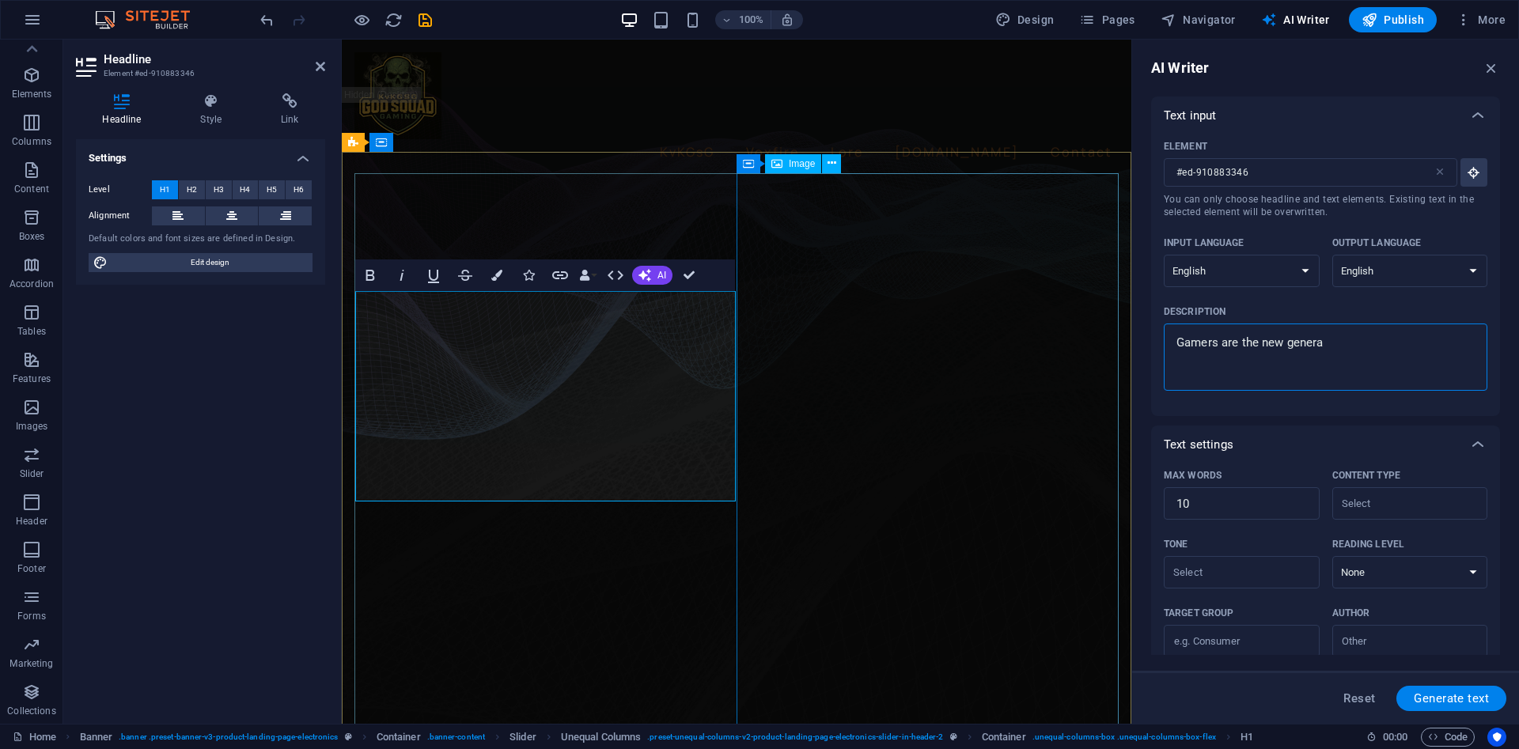
type textarea "Gamers are the new generat"
type textarea "x"
type textarea "Gamers are the new generati"
type textarea "x"
type textarea "Gamers are the new generatio"
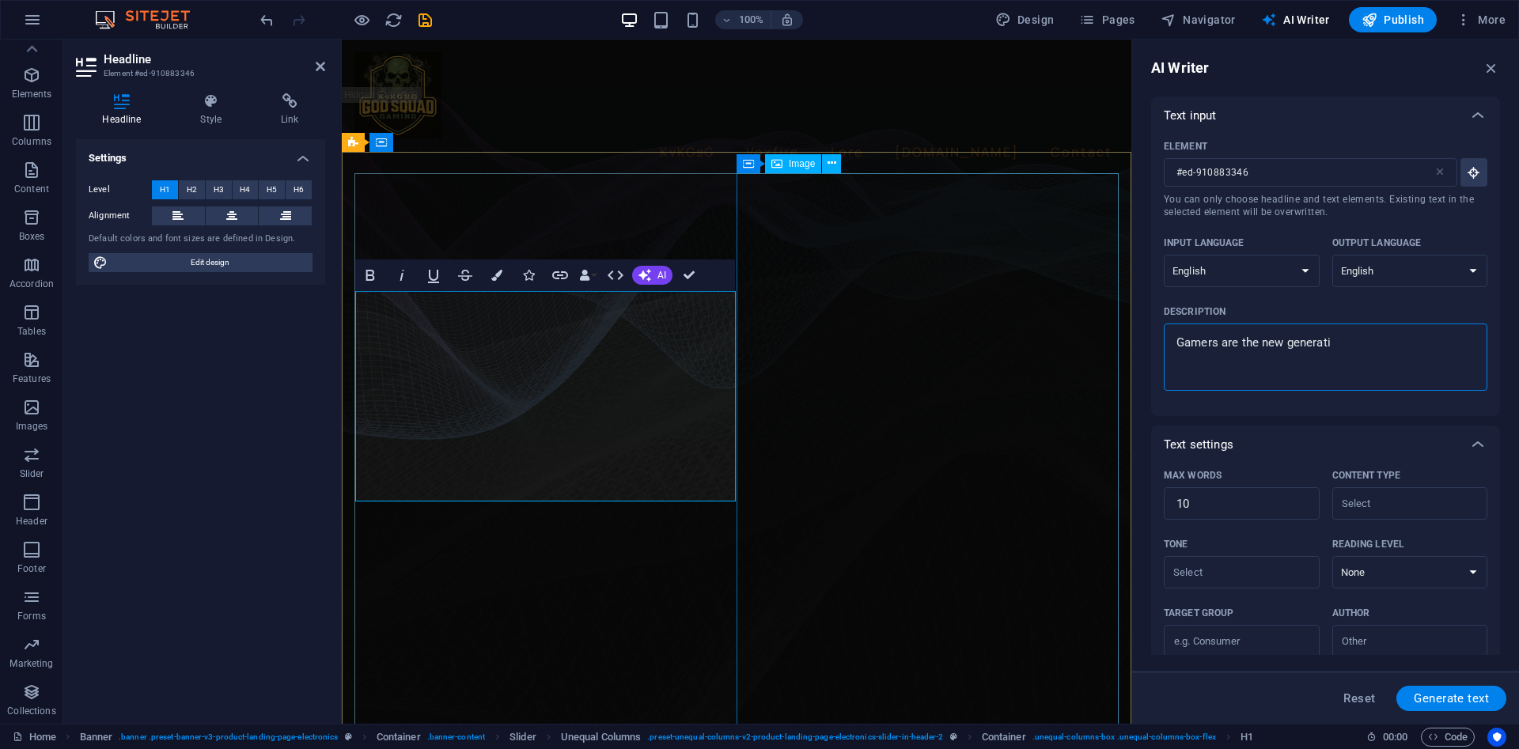
type textarea "x"
type textarea "Gamers are the new generation"
type textarea "x"
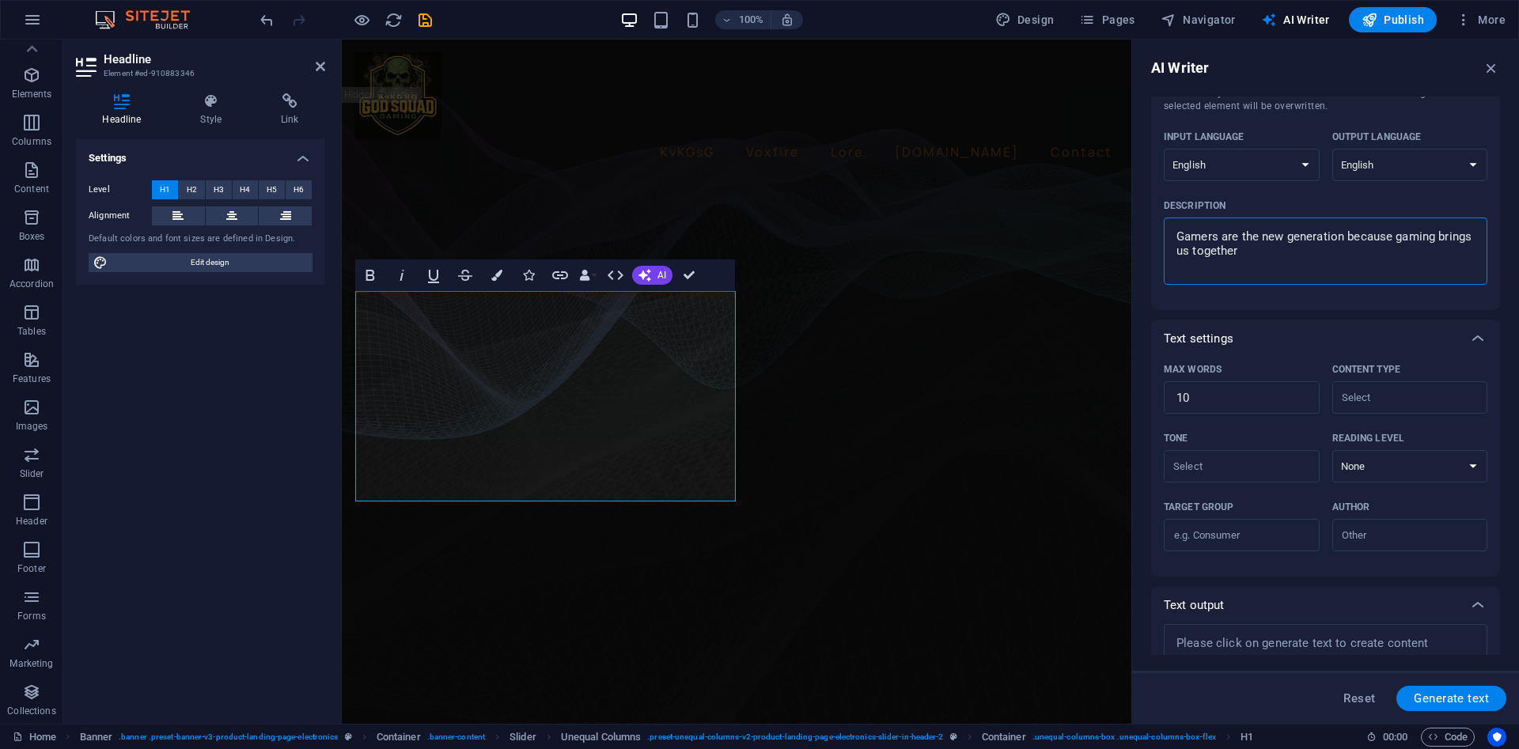
scroll to position [165, 0]
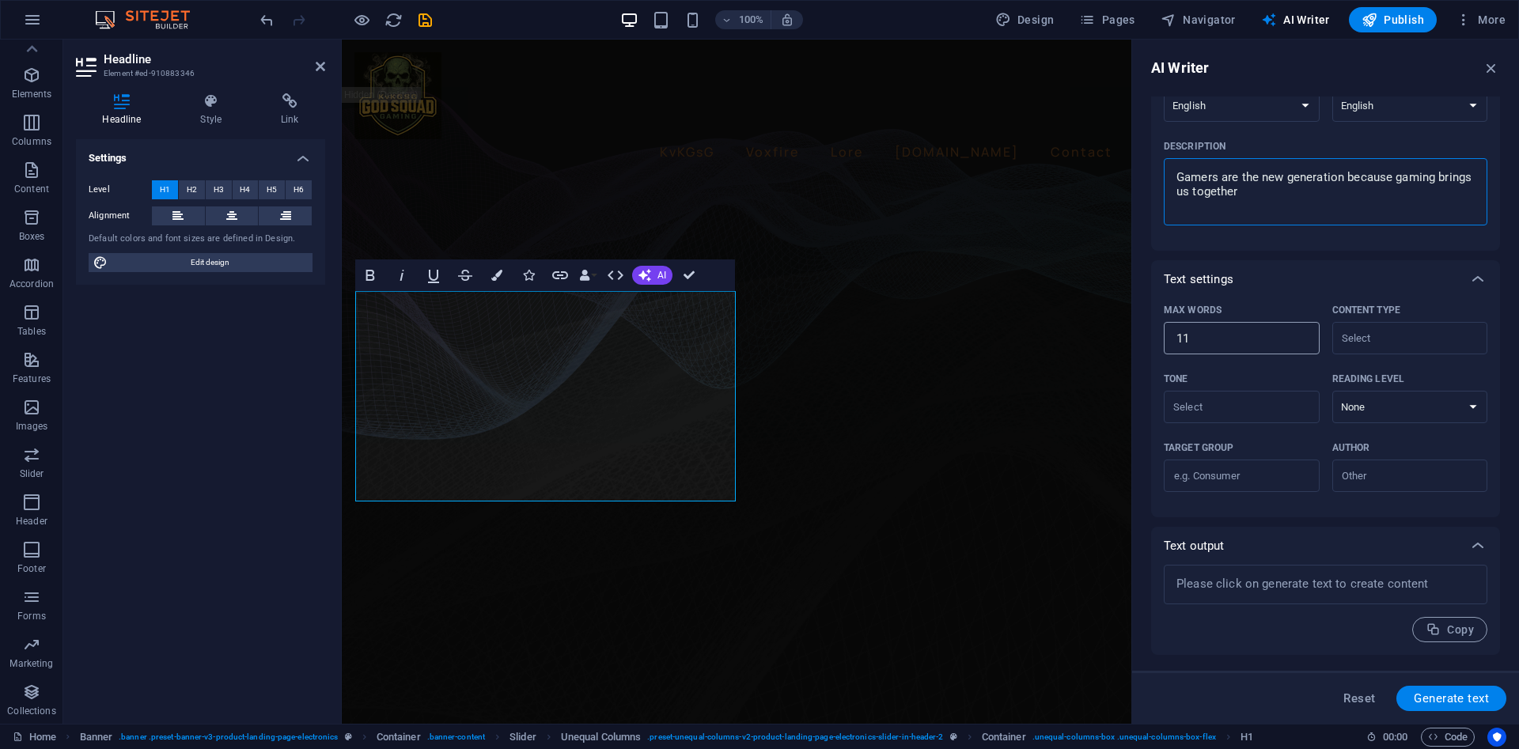
click at [1295, 336] on input "11" at bounding box center [1242, 339] width 156 height 32
click at [1295, 336] on input "12" at bounding box center [1242, 339] width 156 height 32
click at [1295, 336] on input "13" at bounding box center [1242, 339] width 156 height 32
click at [1250, 341] on input "13" at bounding box center [1242, 339] width 156 height 32
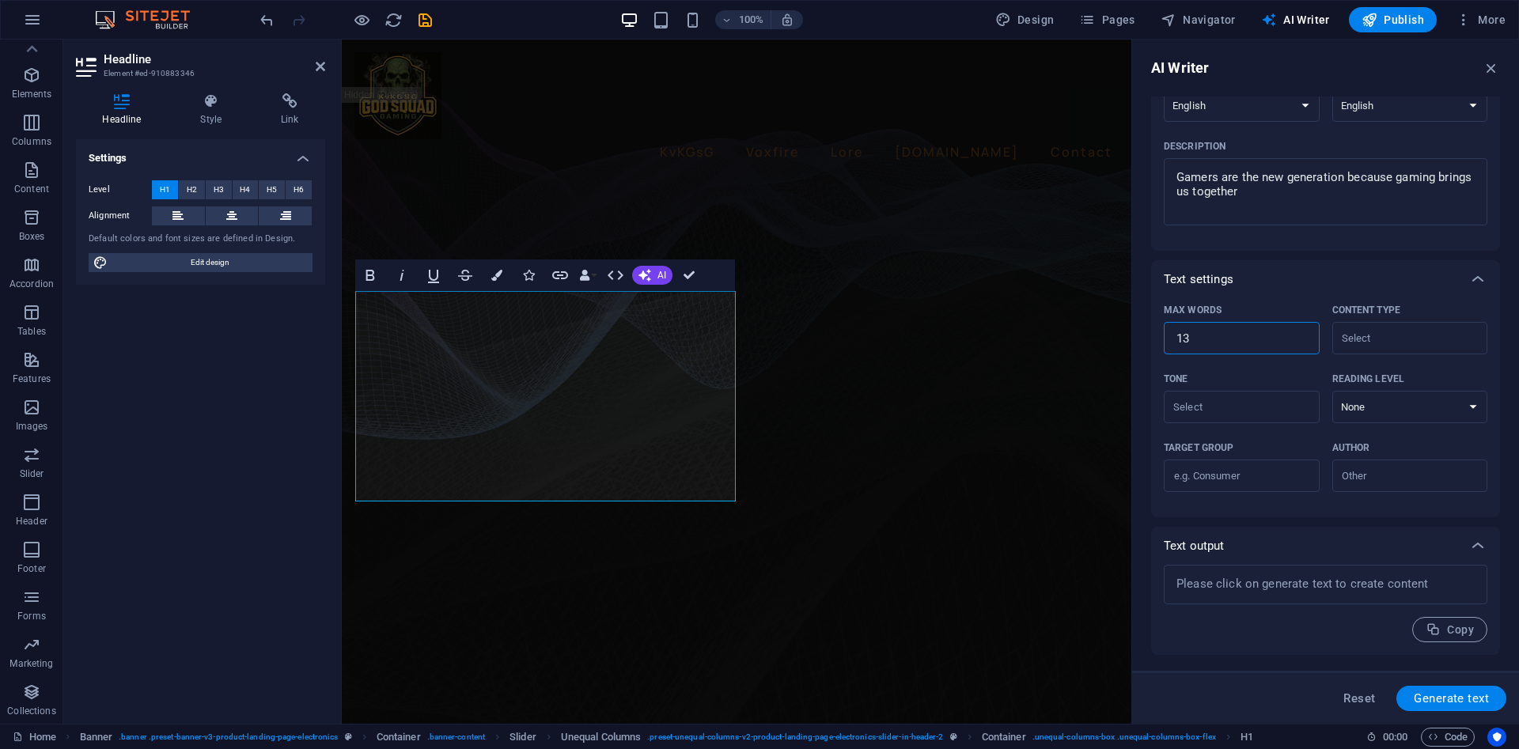
click at [1250, 341] on input "13" at bounding box center [1242, 339] width 156 height 32
click at [1368, 348] on input "Content type ​" at bounding box center [1397, 338] width 120 height 23
click at [1402, 474] on span "About the company" at bounding box center [1396, 479] width 104 height 16
click at [1332, 391] on select "None Academic Adult Teen Child" at bounding box center [1410, 407] width 156 height 32
click at [1385, 409] on select "None Academic Adult Teen Child" at bounding box center [1410, 407] width 156 height 32
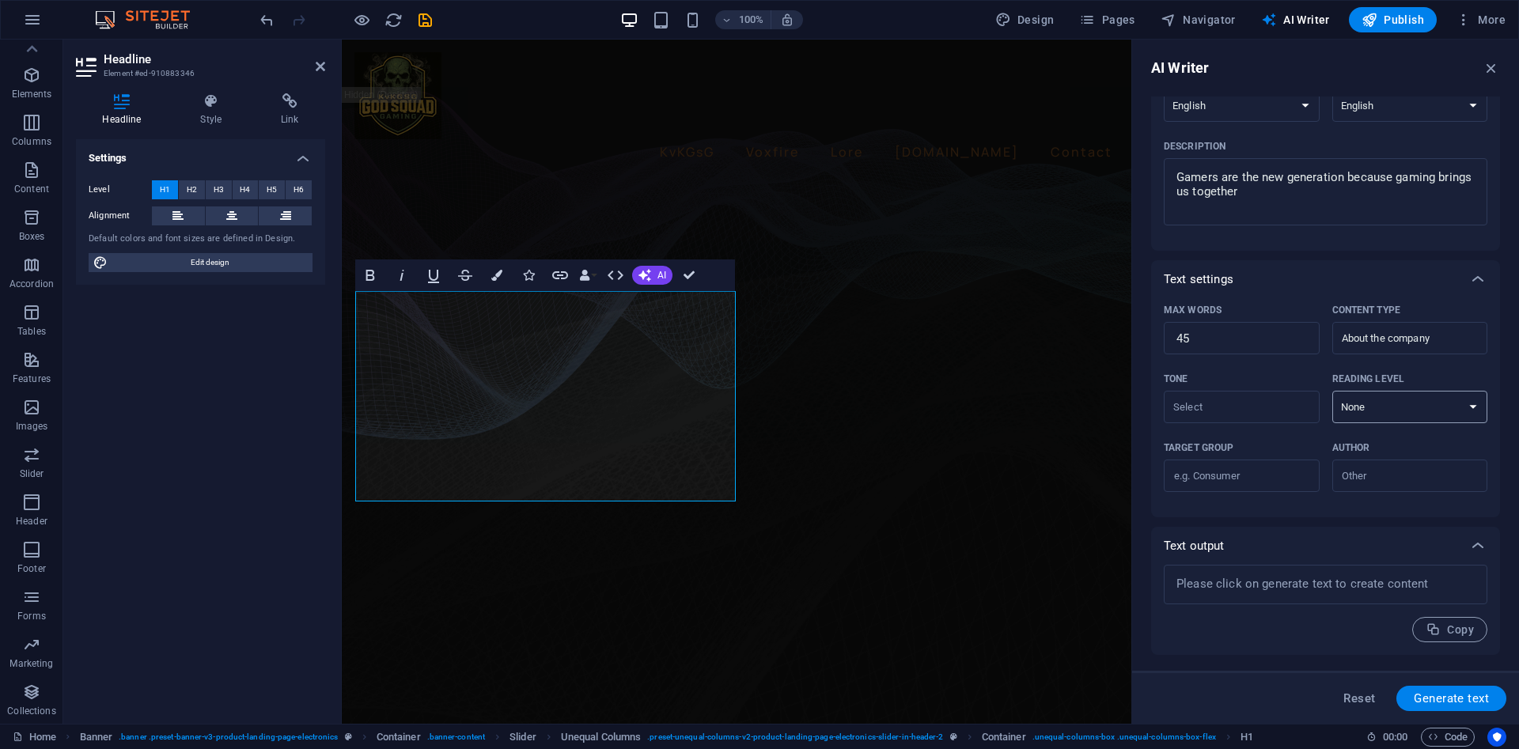
click at [1332, 391] on select "None Academic Adult Teen Child" at bounding box center [1410, 407] width 156 height 32
click at [1216, 399] on input "Tone ​" at bounding box center [1228, 407] width 120 height 23
click at [1233, 464] on li "Friendly" at bounding box center [1241, 471] width 154 height 25
click at [1264, 472] on input "Target group ​" at bounding box center [1242, 476] width 156 height 25
click at [1398, 480] on input "Author ​" at bounding box center [1397, 475] width 120 height 23
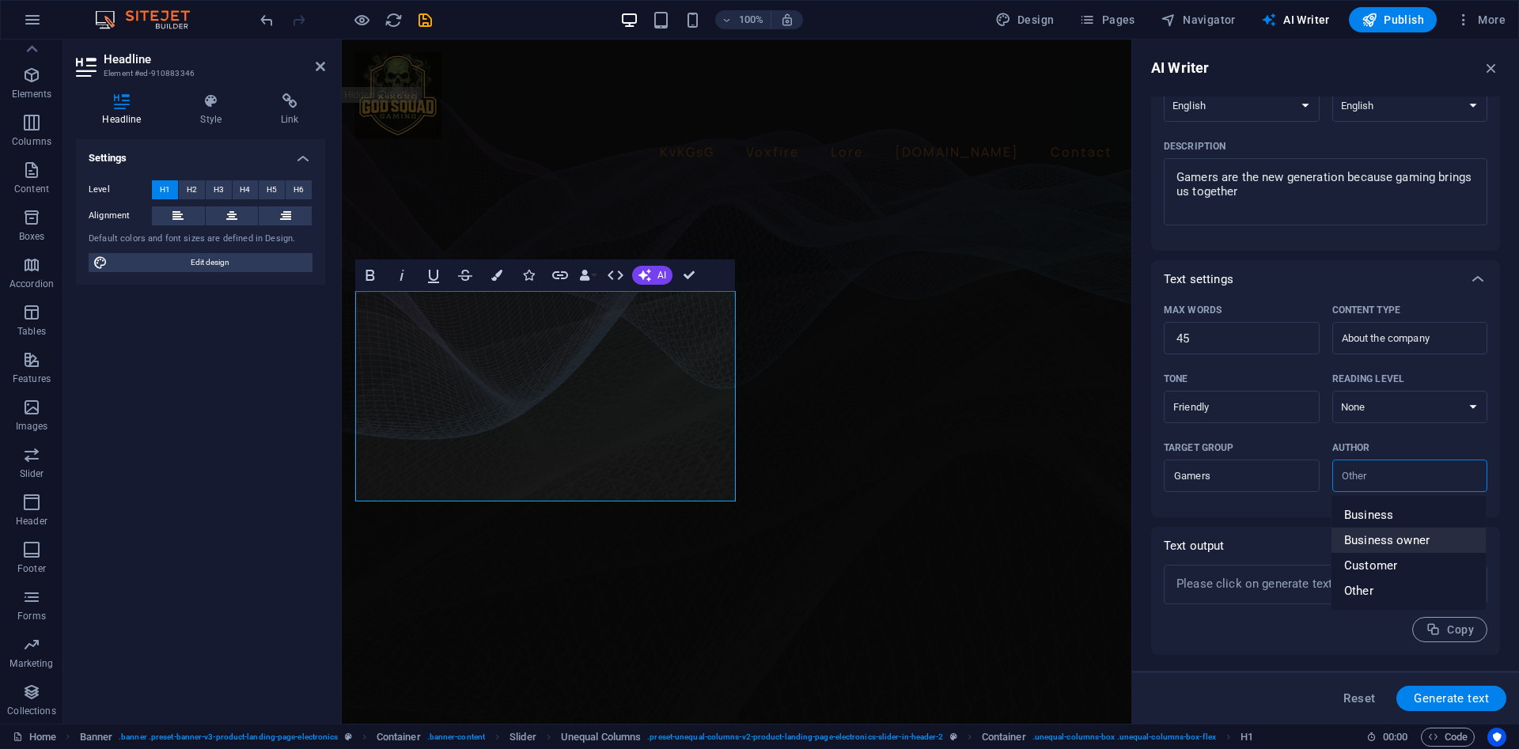
click at [1366, 536] on span "Business owner" at bounding box center [1386, 540] width 85 height 16
click at [1427, 704] on span "Generate text" at bounding box center [1451, 698] width 75 height 13
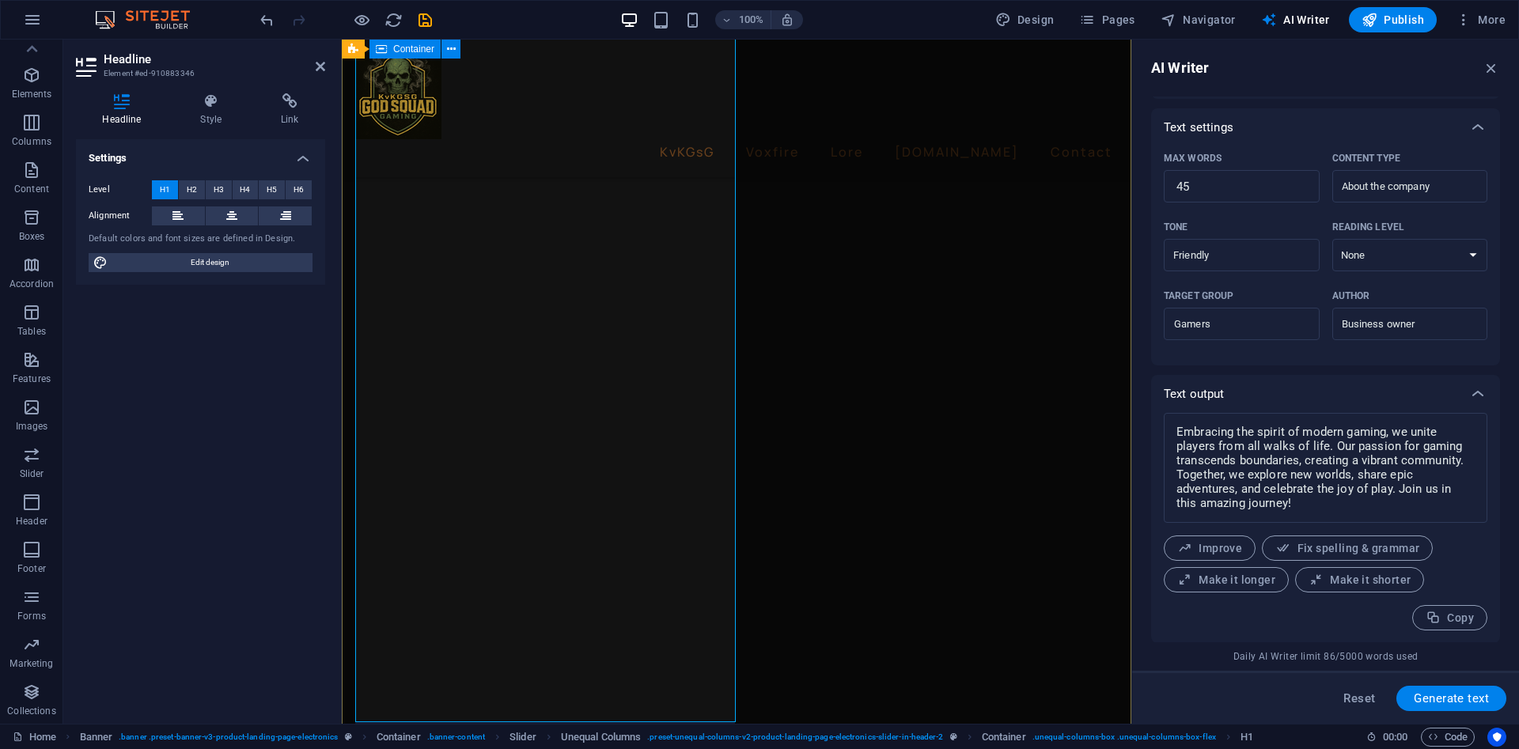
scroll to position [318, 0]
drag, startPoint x: 1288, startPoint y: 508, endPoint x: 1139, endPoint y: 361, distance: 209.2
click at [1171, 420] on textarea "Embracing the spirit of modern gaming, we unite players from all walks of life.…" at bounding box center [1325, 467] width 308 height 94
click at [1293, 490] on textarea "Embracing the spirit of modern gaming, we unite players from all walks of life.…" at bounding box center [1325, 467] width 308 height 94
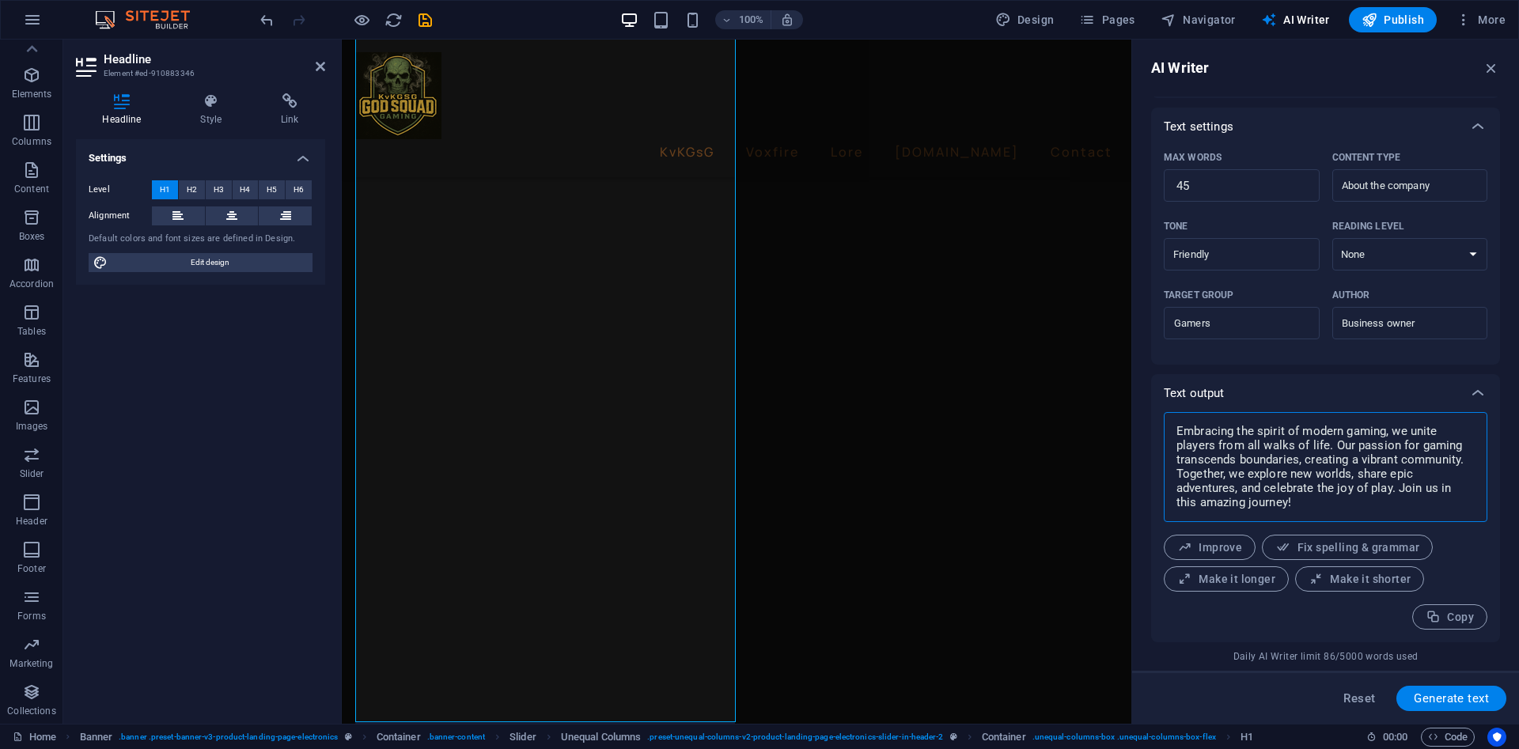
click at [1293, 490] on textarea "Embracing the spirit of modern gaming, we unite players from all walks of life.…" at bounding box center [1325, 467] width 308 height 94
click at [1294, 489] on textarea "Embracing the spirit of modern gaming, we unite players from all walks of life.…" at bounding box center [1325, 467] width 308 height 94
click at [1296, 490] on textarea "Embracing the spirit of modern gaming, we unite players from all walks of life.…" at bounding box center [1325, 467] width 308 height 94
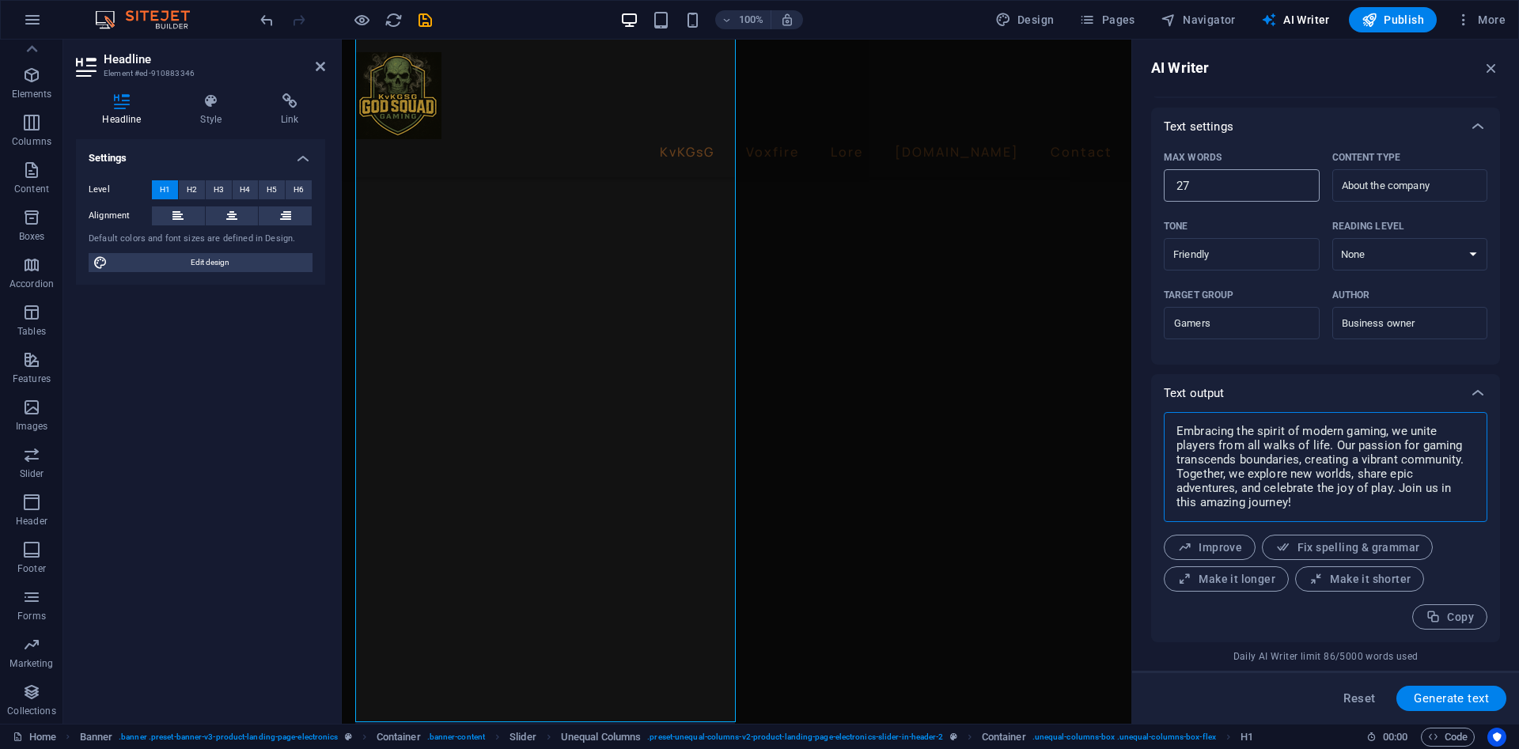
click at [1304, 189] on input "27" at bounding box center [1242, 186] width 156 height 32
click at [1304, 190] on input "18" at bounding box center [1242, 186] width 156 height 32
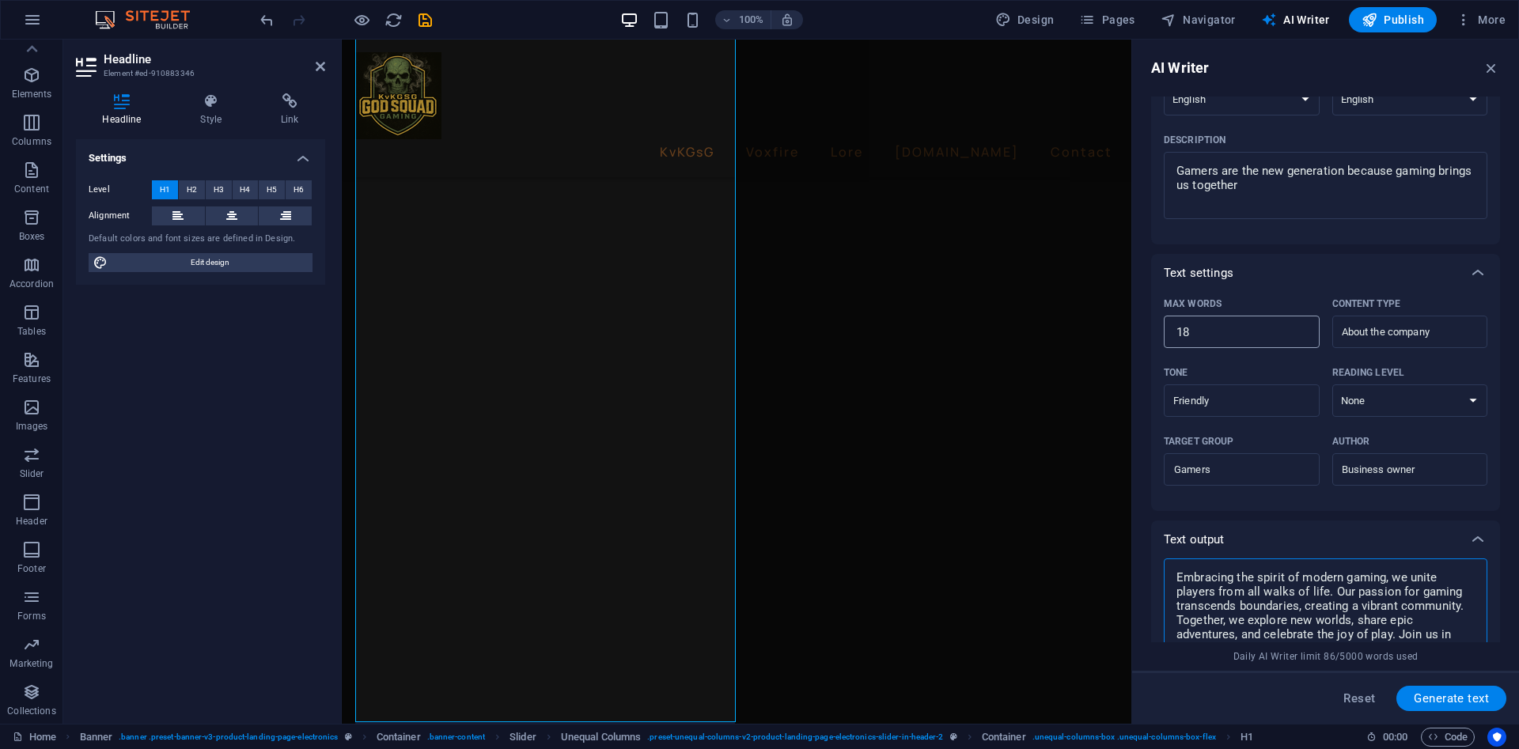
scroll to position [81, 0]
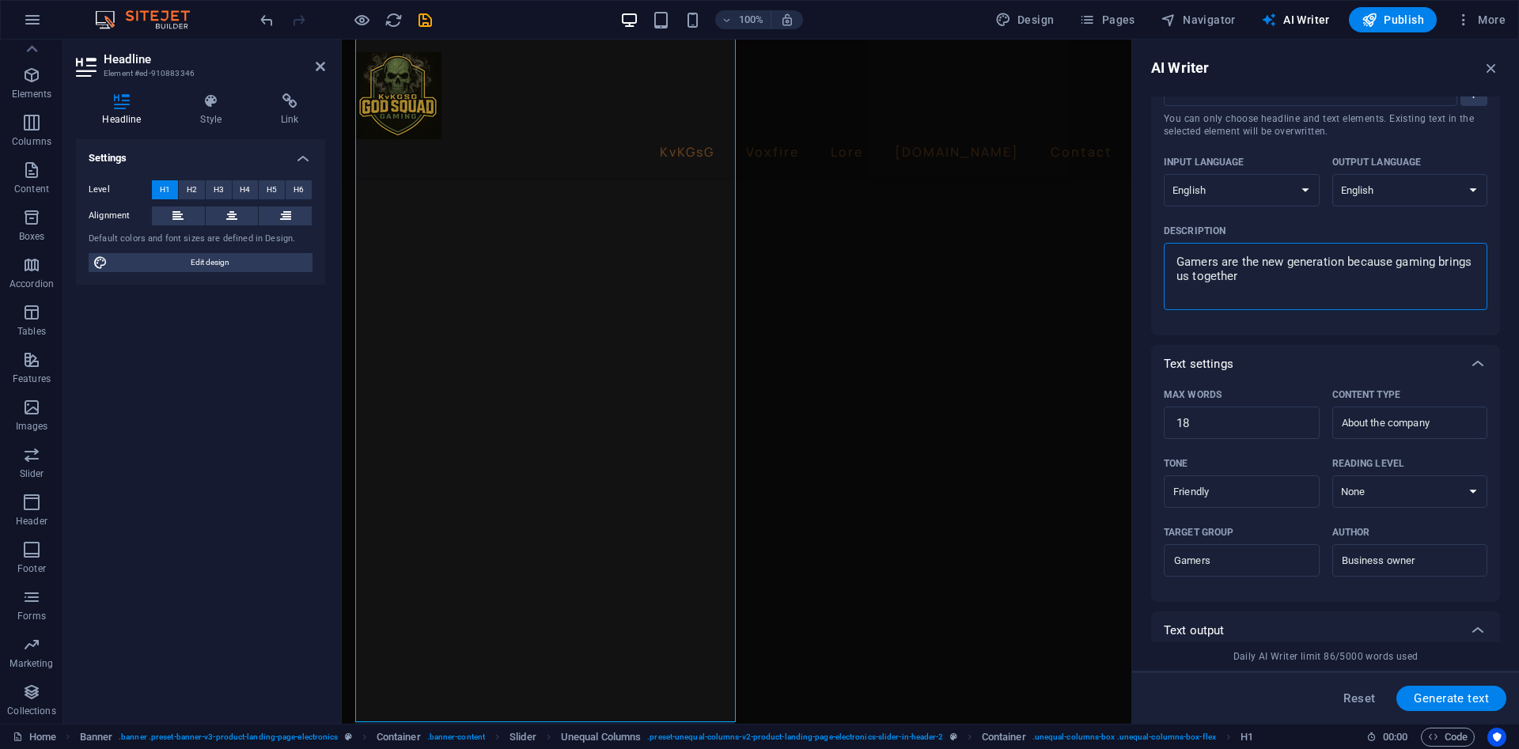
drag, startPoint x: 1277, startPoint y: 278, endPoint x: 1143, endPoint y: 254, distance: 136.5
click at [1171, 254] on textarea "Gamers are the new generation because gaming brings us together" at bounding box center [1325, 276] width 308 height 51
click at [1460, 697] on span "Generate text" at bounding box center [1451, 698] width 75 height 13
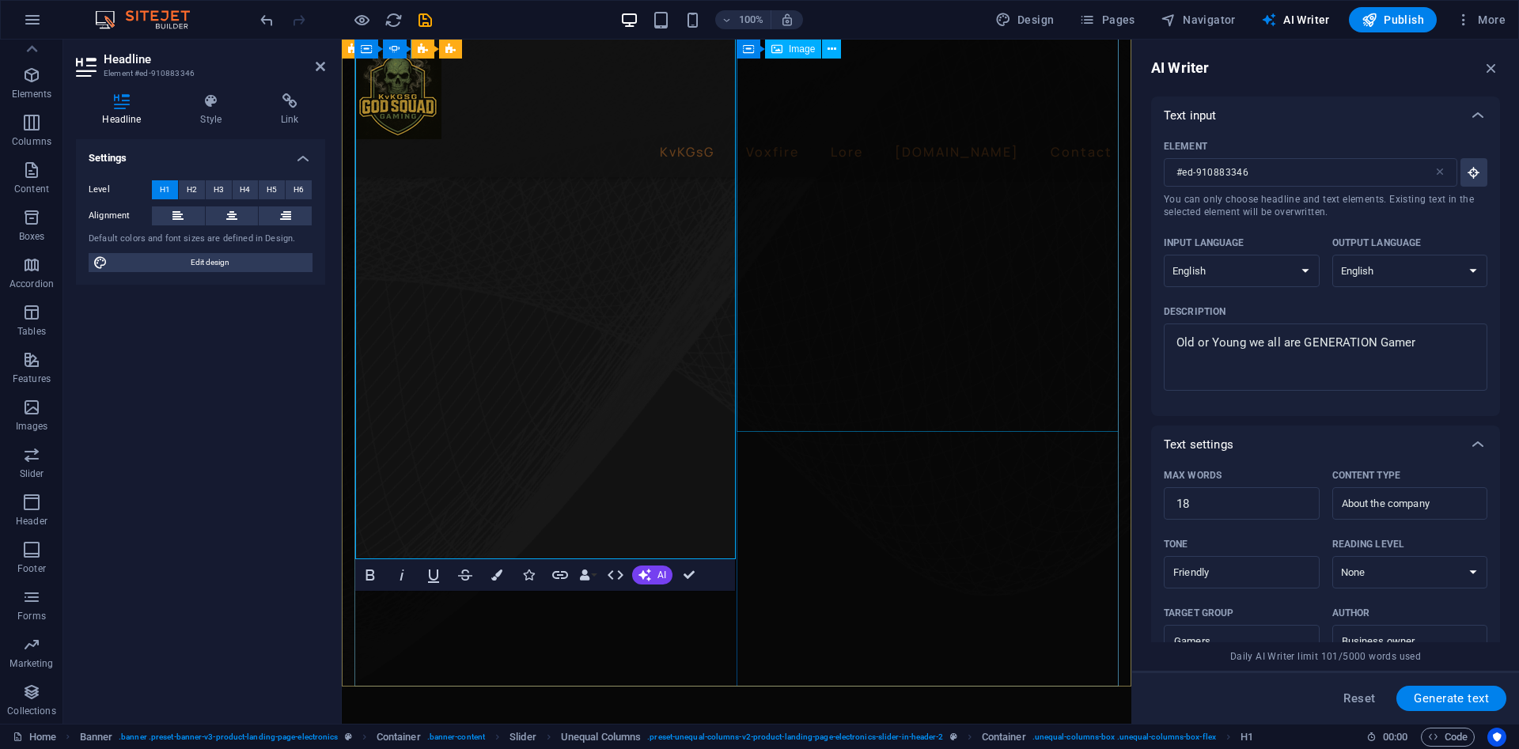
scroll to position [266, 0]
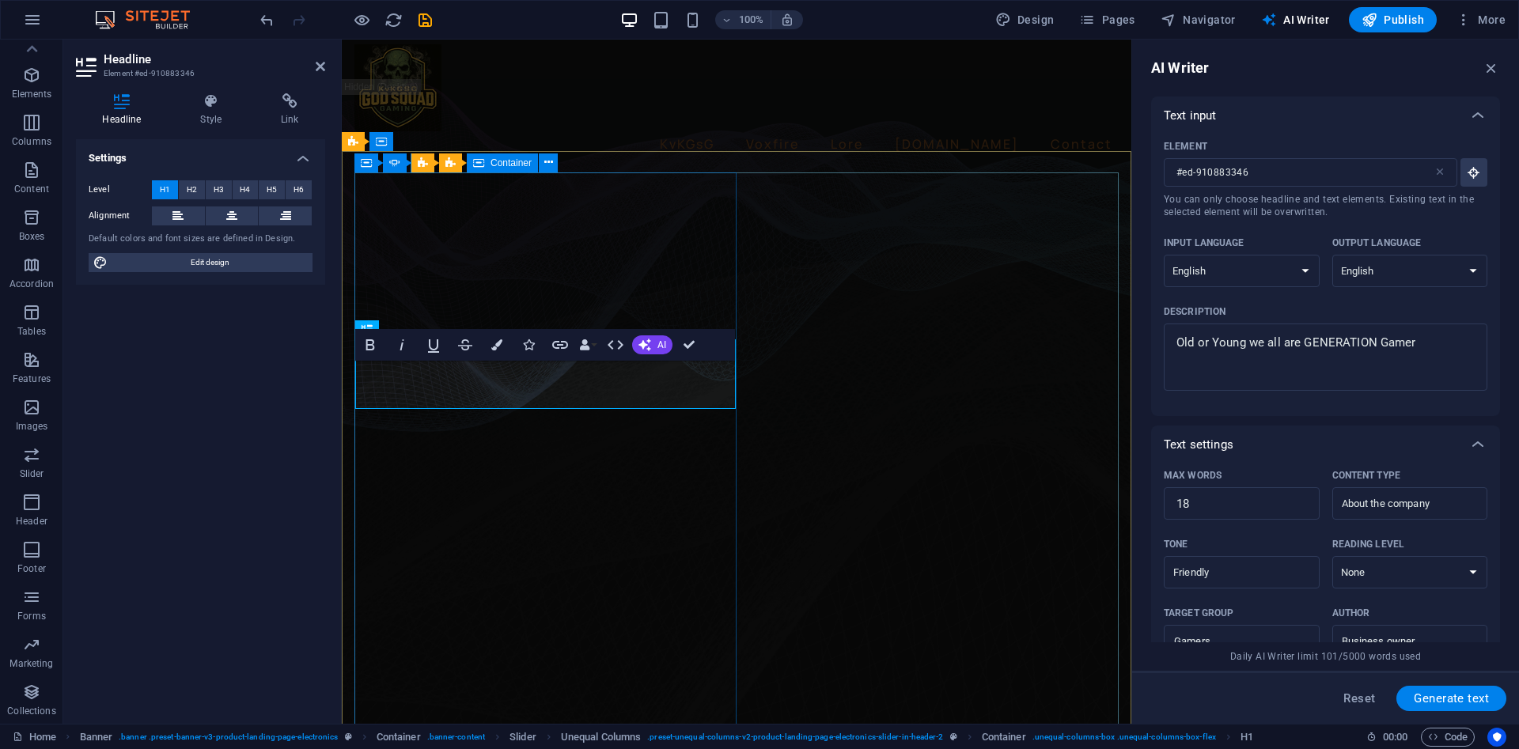
scroll to position [0, 0]
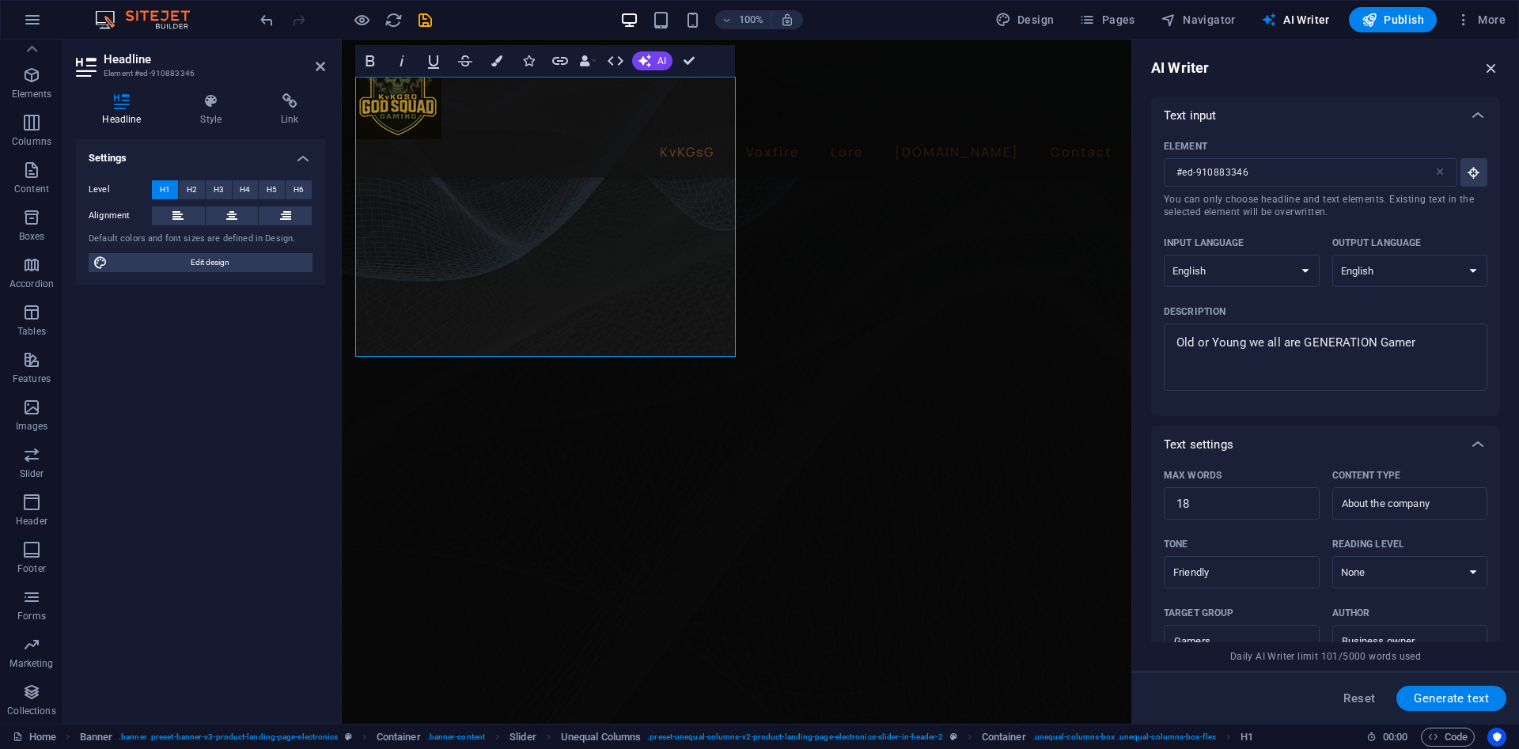
click at [1491, 65] on icon "button" at bounding box center [1490, 67] width 17 height 17
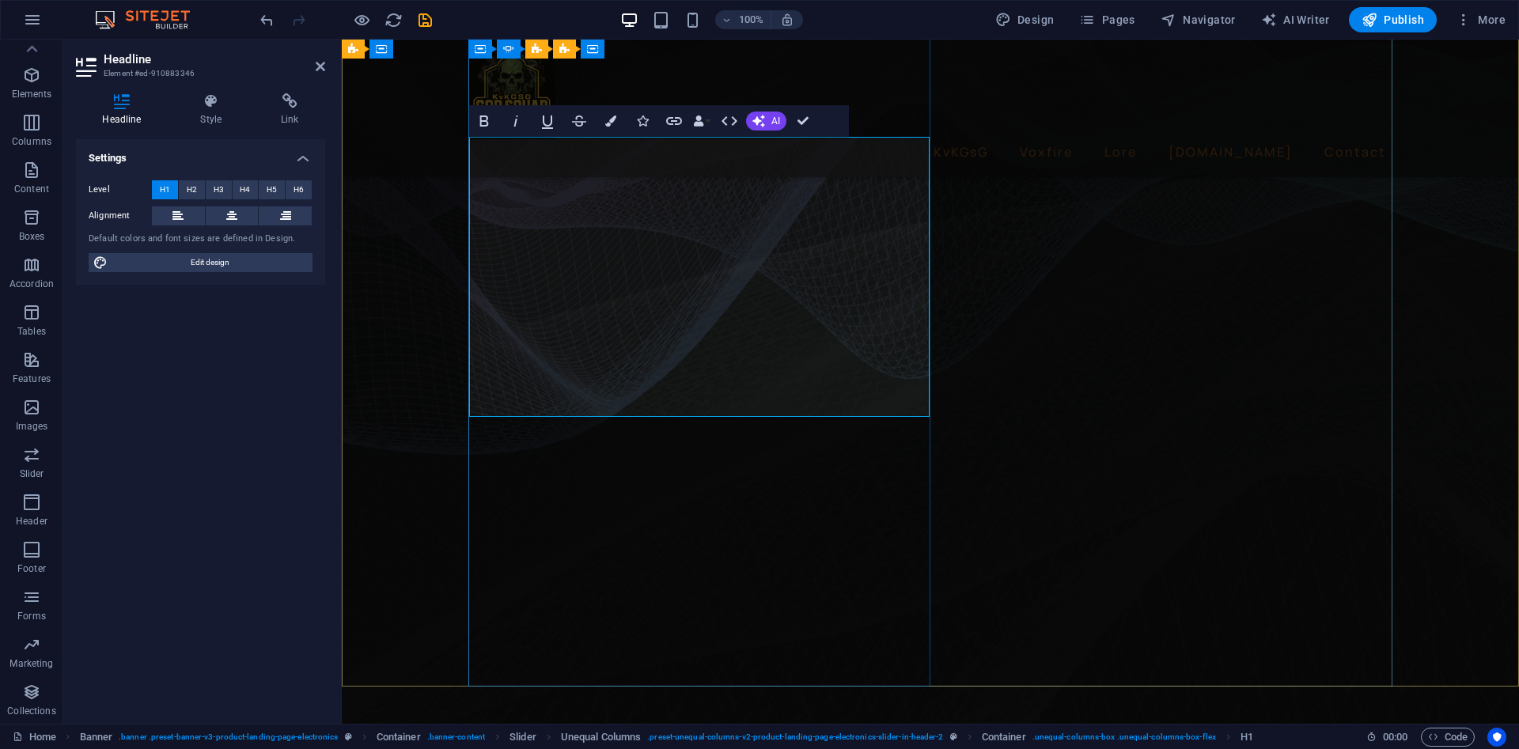
click at [214, 121] on h4 "Style" at bounding box center [214, 109] width 81 height 33
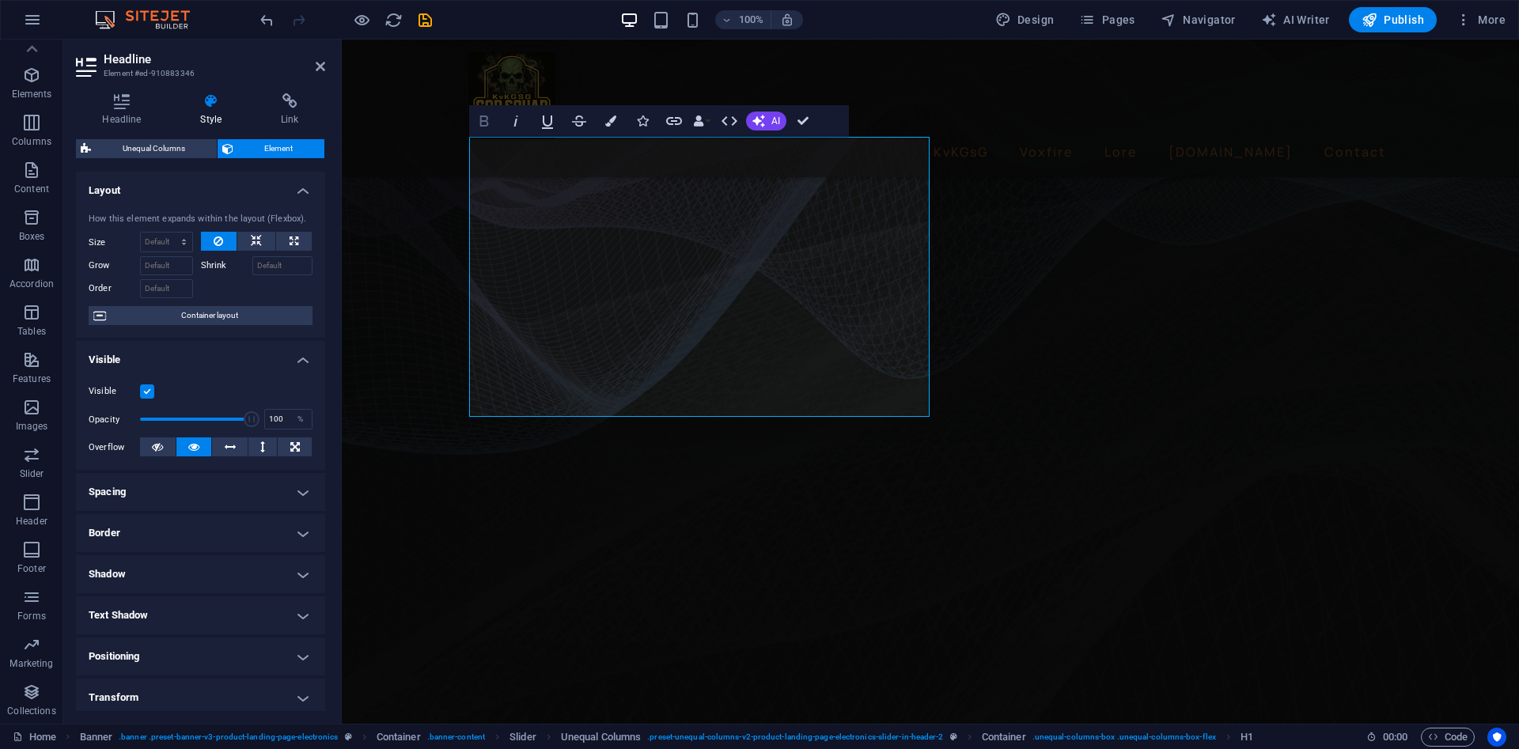
click at [490, 121] on icon "button" at bounding box center [484, 121] width 19 height 19
click at [490, 123] on icon "button" at bounding box center [484, 121] width 19 height 19
click at [492, 123] on icon "button" at bounding box center [484, 121] width 19 height 19
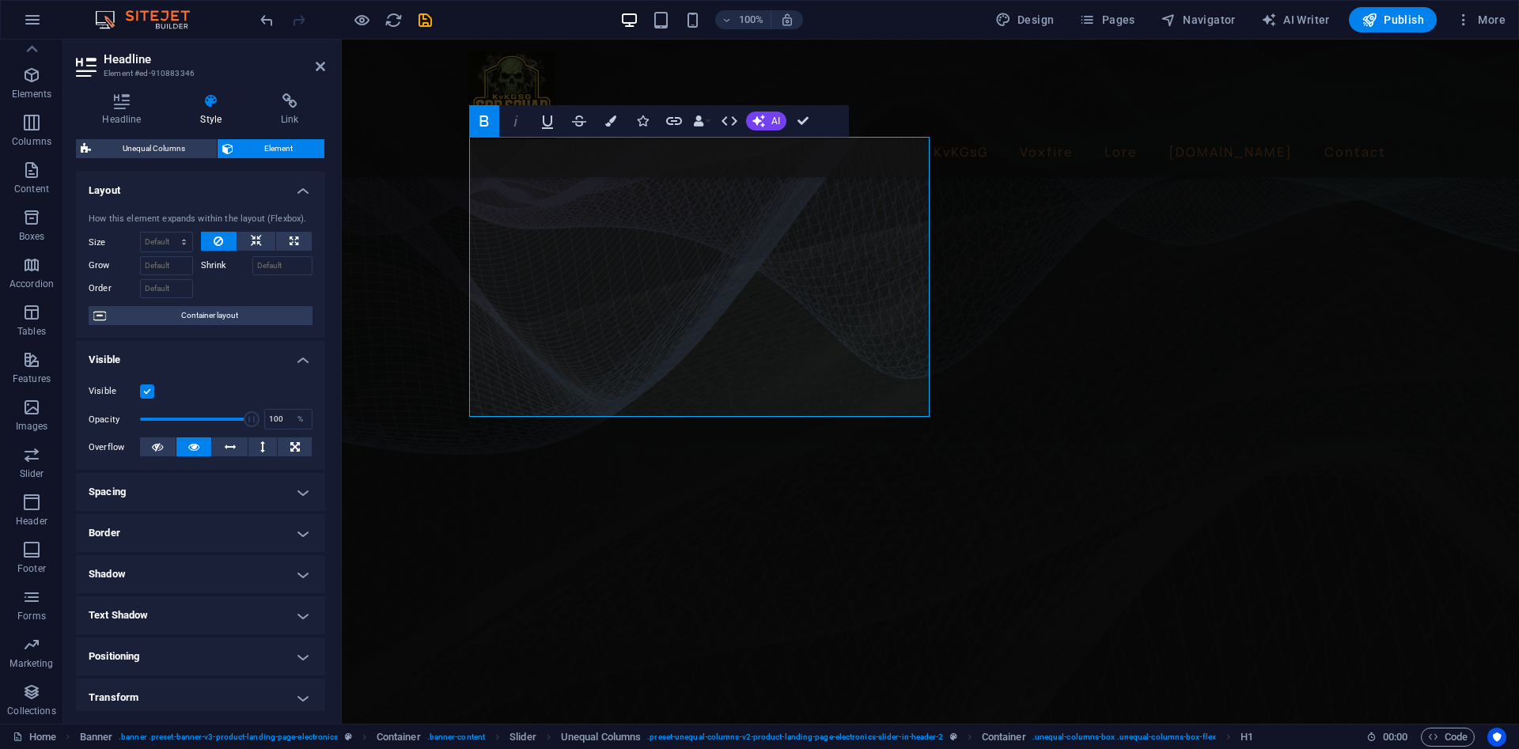
click at [518, 127] on icon "button" at bounding box center [515, 121] width 19 height 19
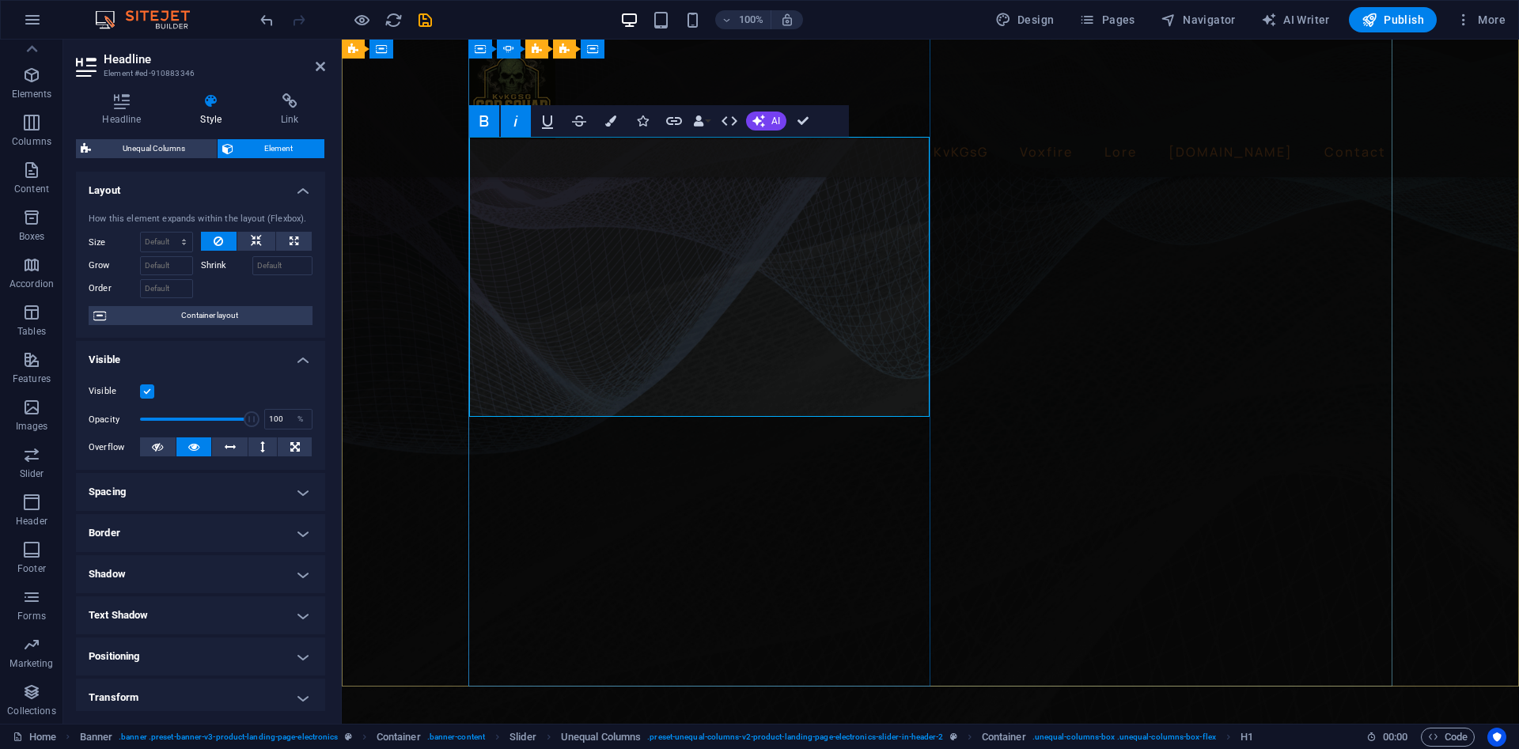
drag, startPoint x: 666, startPoint y: 382, endPoint x: 483, endPoint y: 403, distance: 183.9
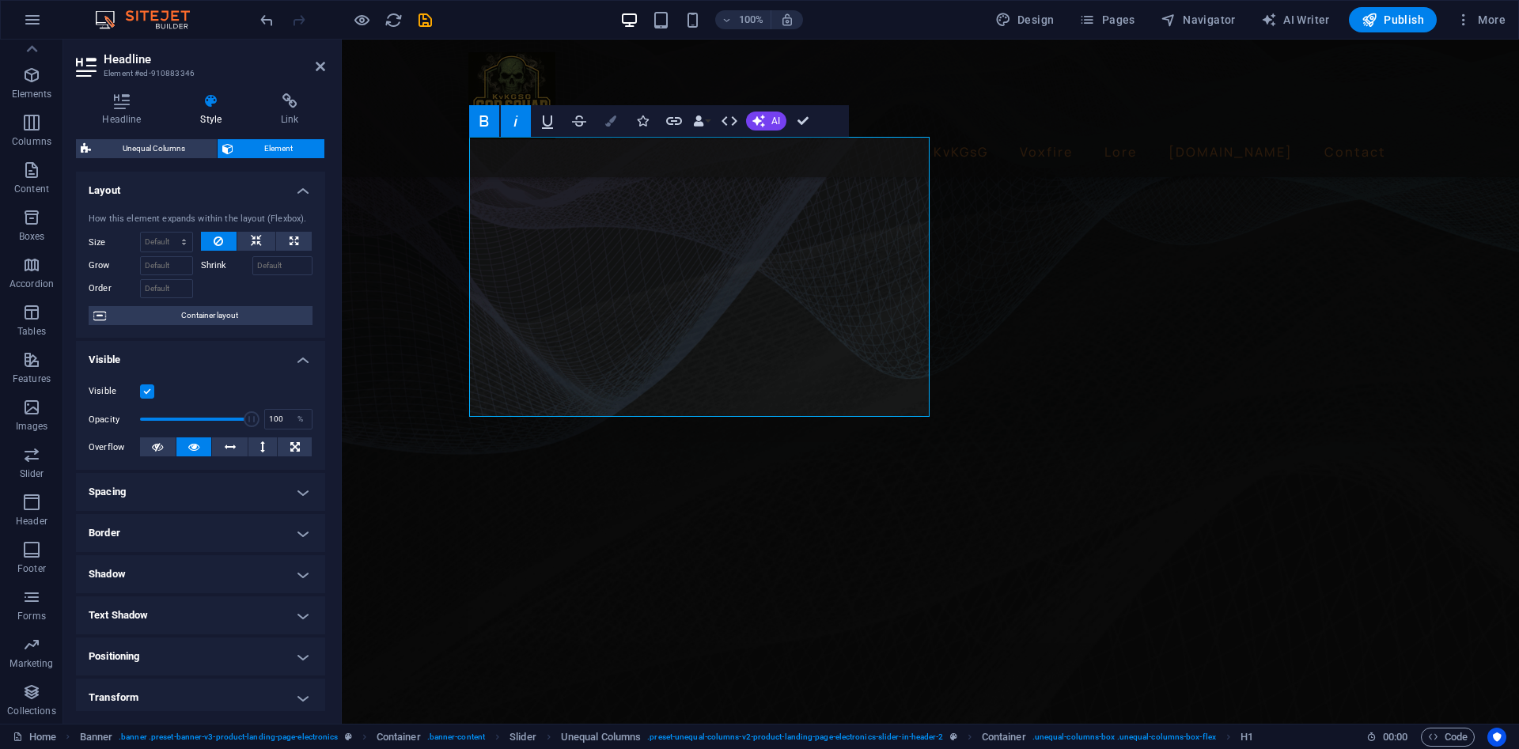
click at [619, 127] on button "Colors" at bounding box center [611, 121] width 30 height 32
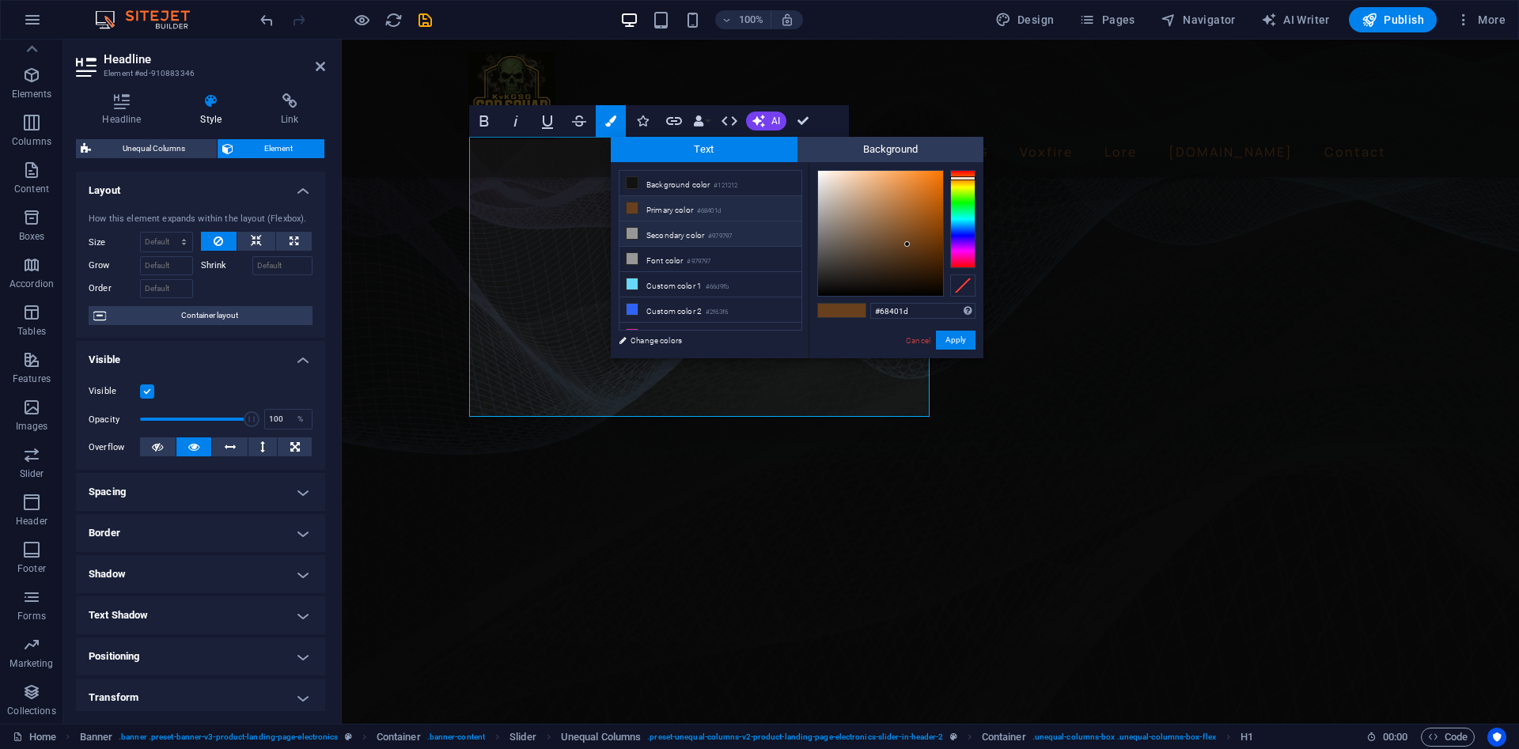
scroll to position [13, 0]
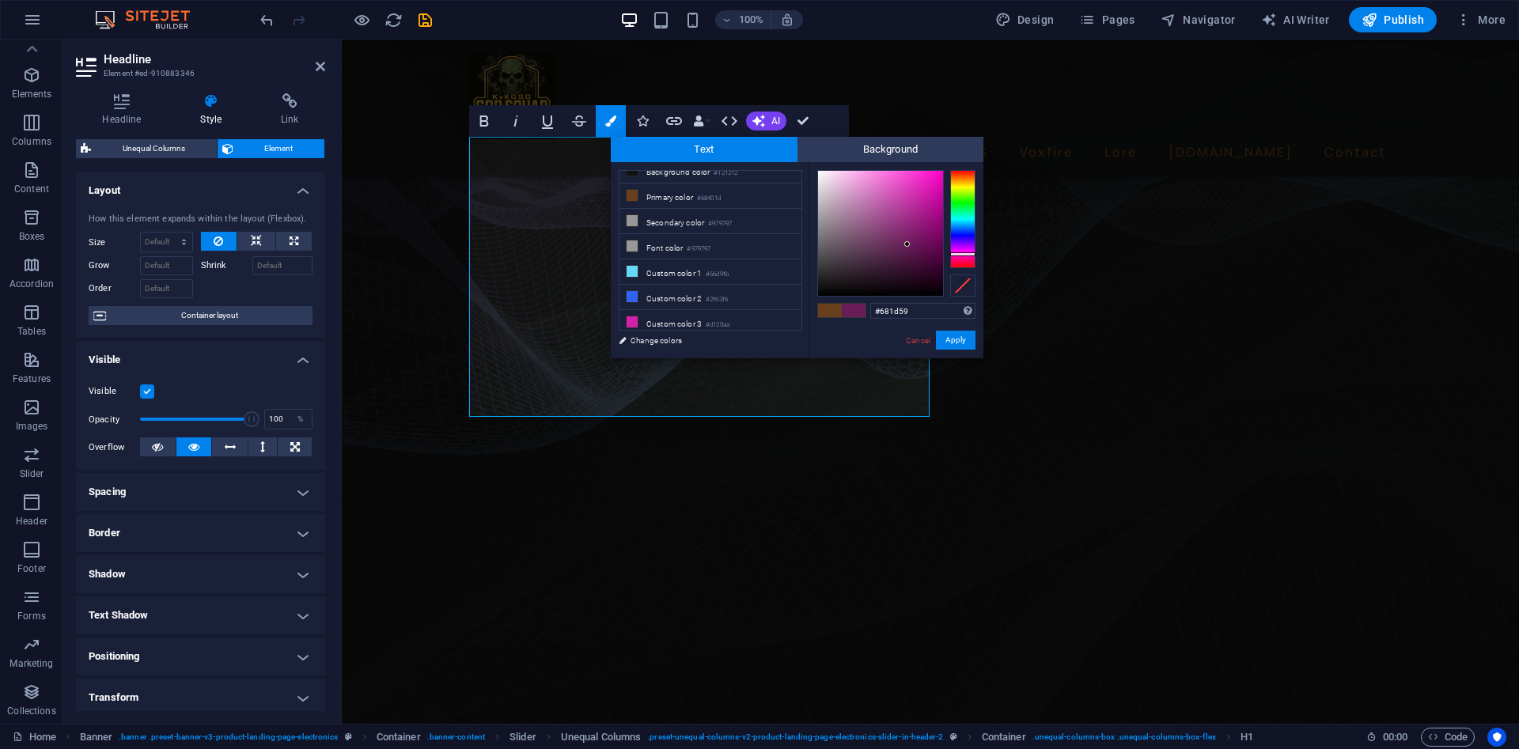
click at [960, 254] on div at bounding box center [962, 219] width 25 height 98
click at [960, 243] on div at bounding box center [962, 219] width 25 height 98
click at [968, 258] on div at bounding box center [962, 258] width 25 height 4
click at [958, 258] on div at bounding box center [962, 258] width 25 height 4
drag, startPoint x: 958, startPoint y: 258, endPoint x: 959, endPoint y: 282, distance: 24.5
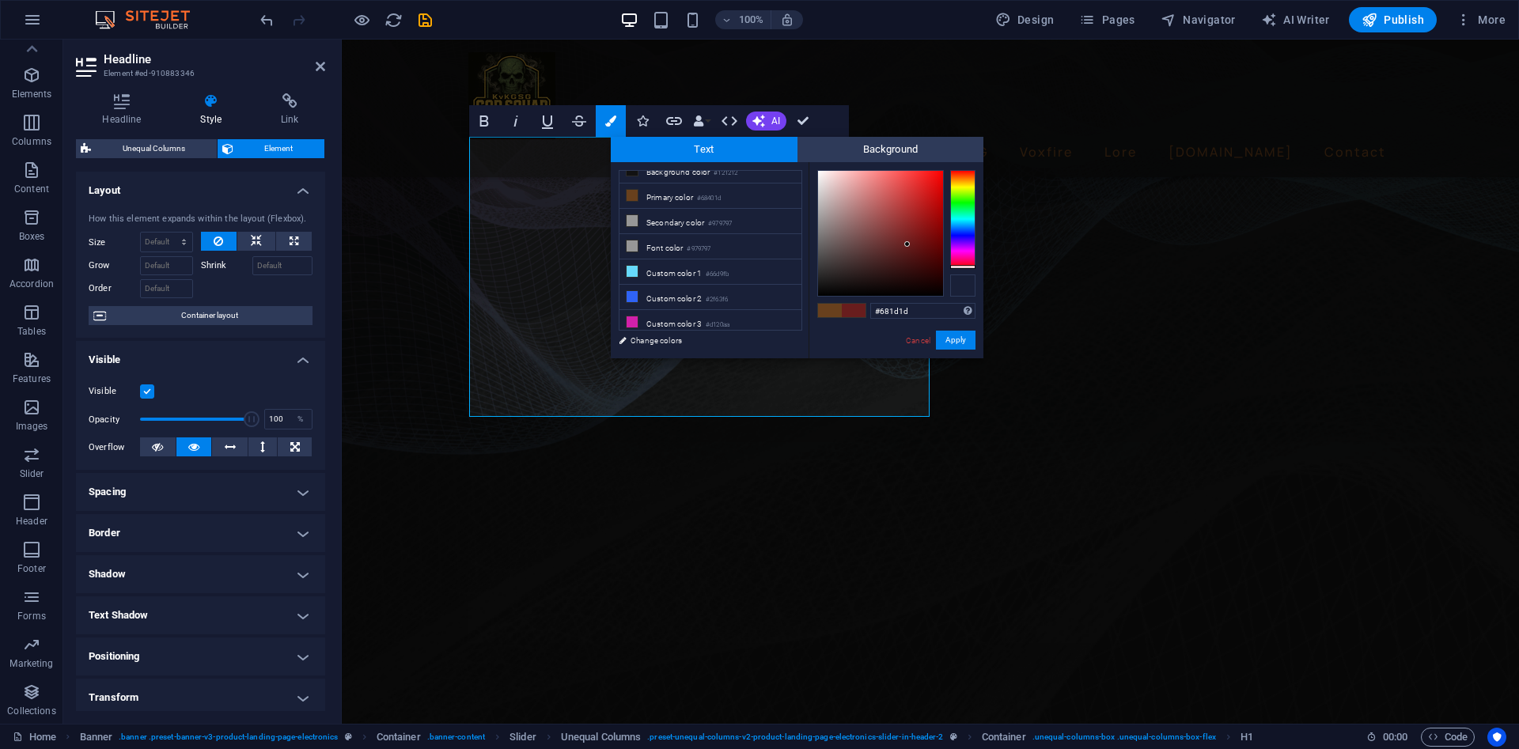
click at [959, 282] on div at bounding box center [896, 233] width 158 height 127
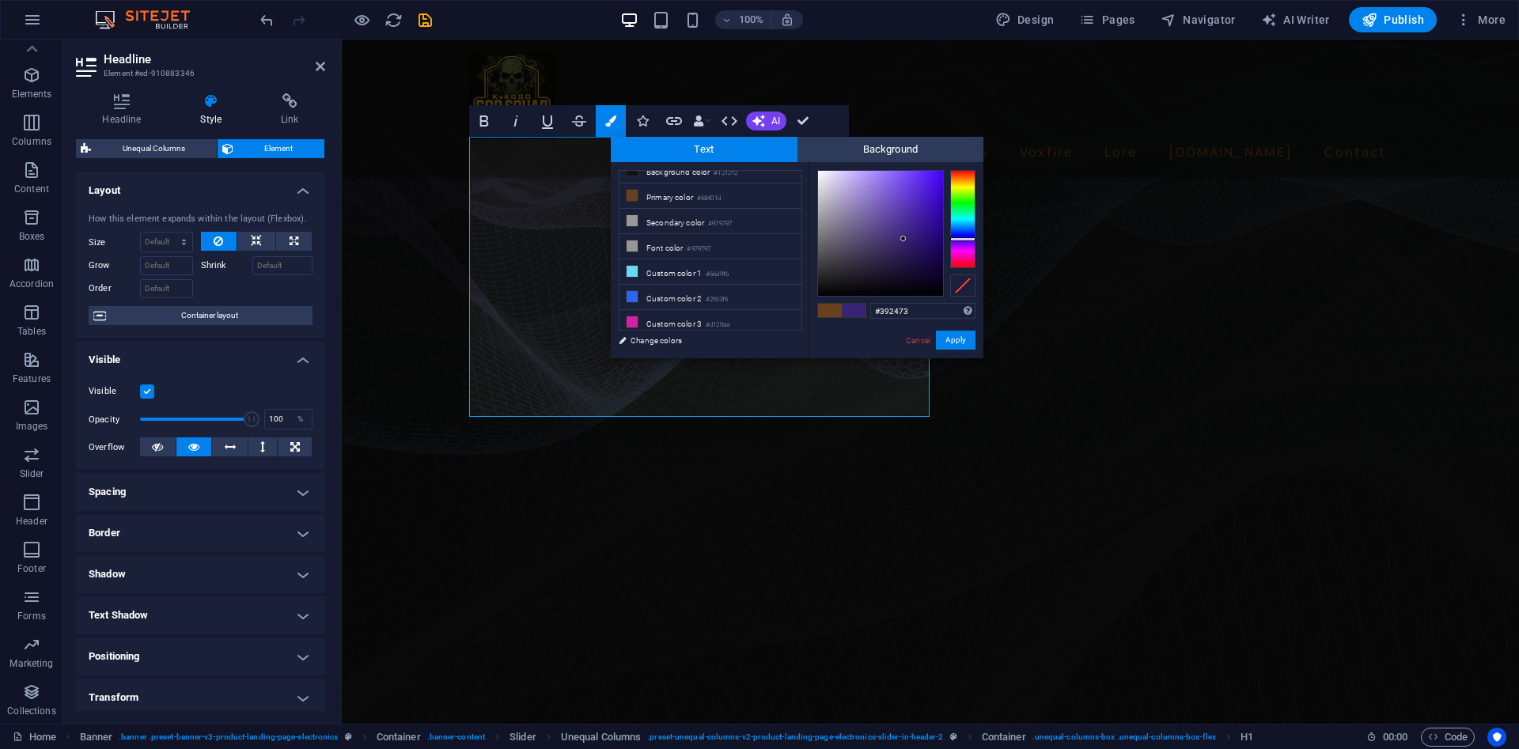
click at [903, 239] on div at bounding box center [880, 233] width 125 height 125
click at [957, 263] on div at bounding box center [962, 219] width 25 height 98
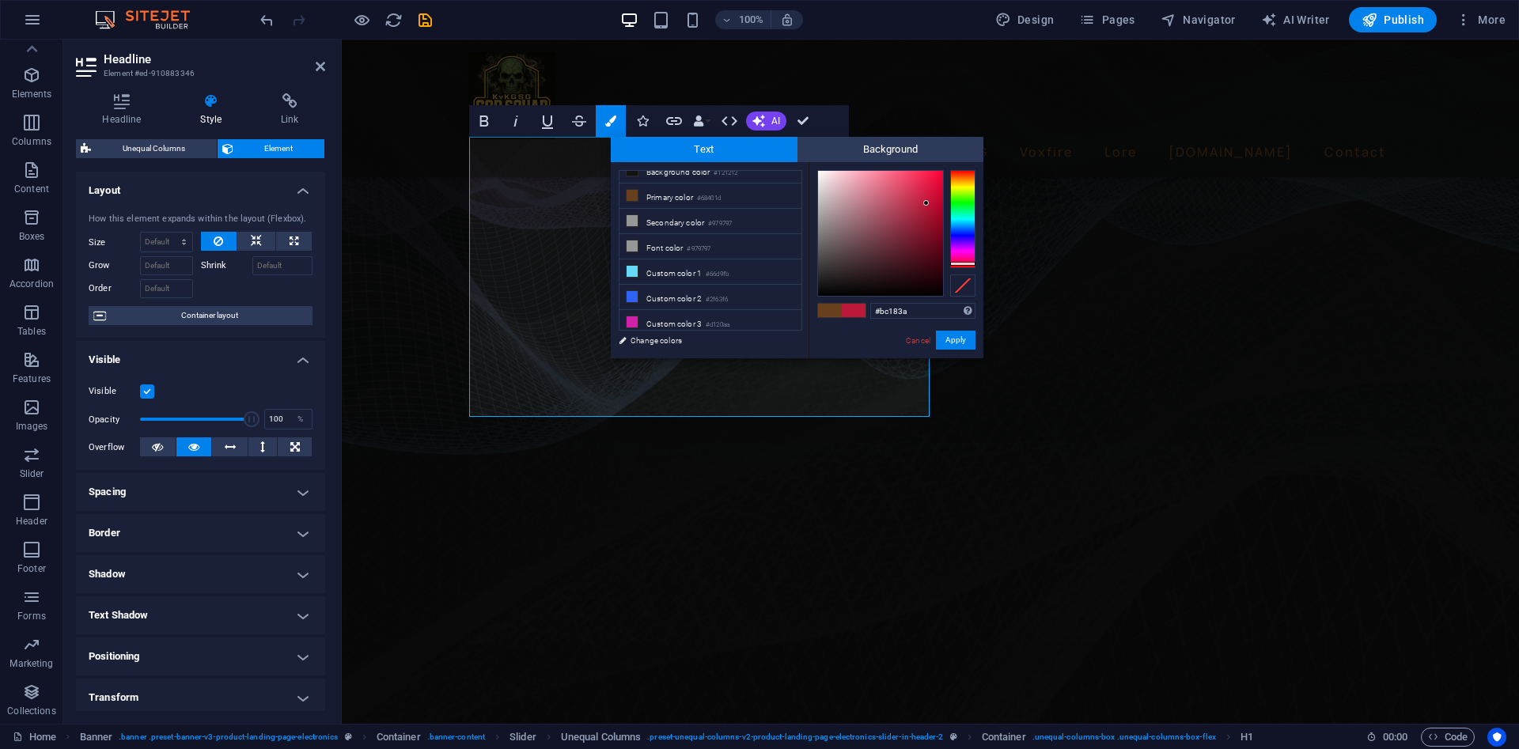
drag, startPoint x: 866, startPoint y: 233, endPoint x: 926, endPoint y: 203, distance: 66.9
click at [926, 203] on div at bounding box center [880, 233] width 125 height 125
click at [947, 332] on button "Apply" at bounding box center [956, 340] width 40 height 19
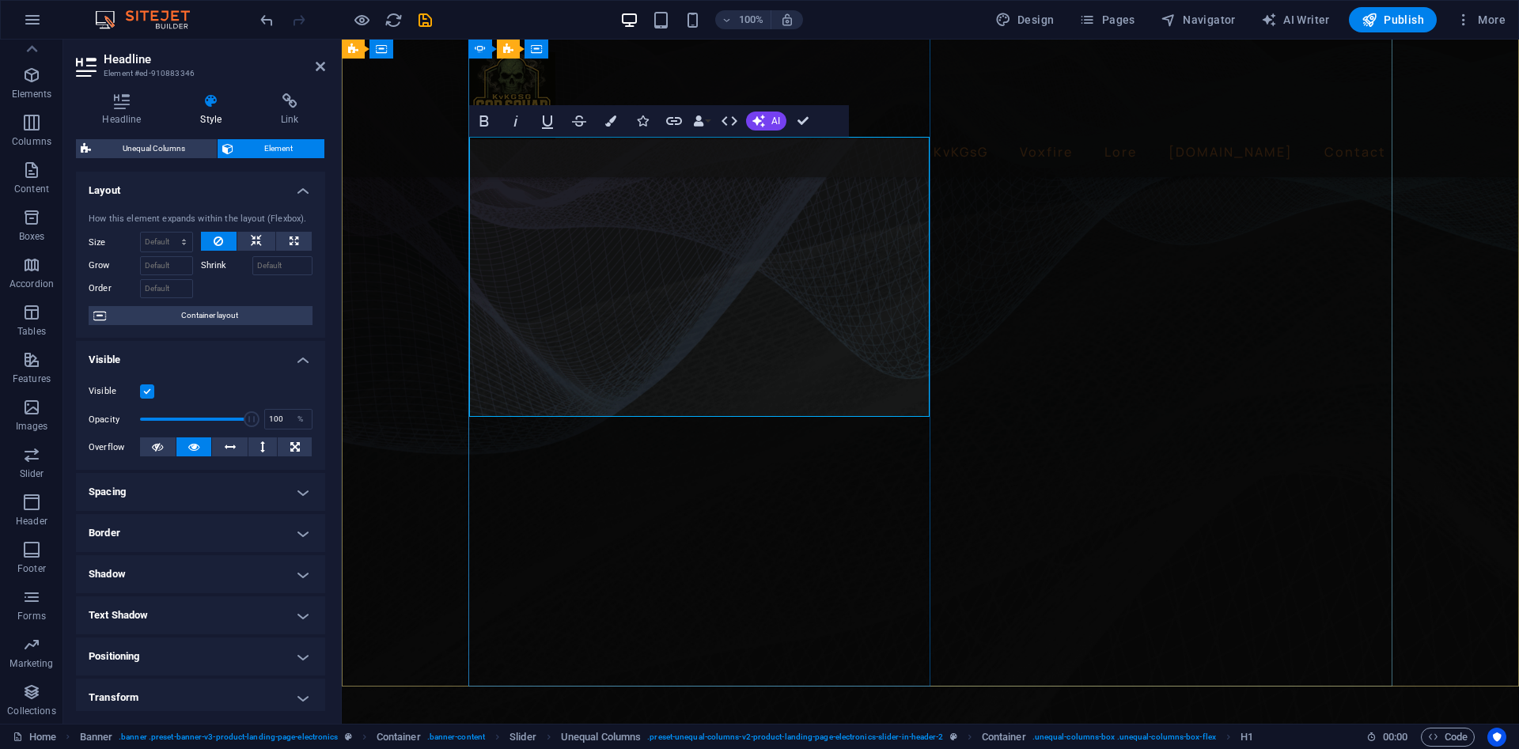
click at [612, 125] on icon "button" at bounding box center [610, 120] width 11 height 11
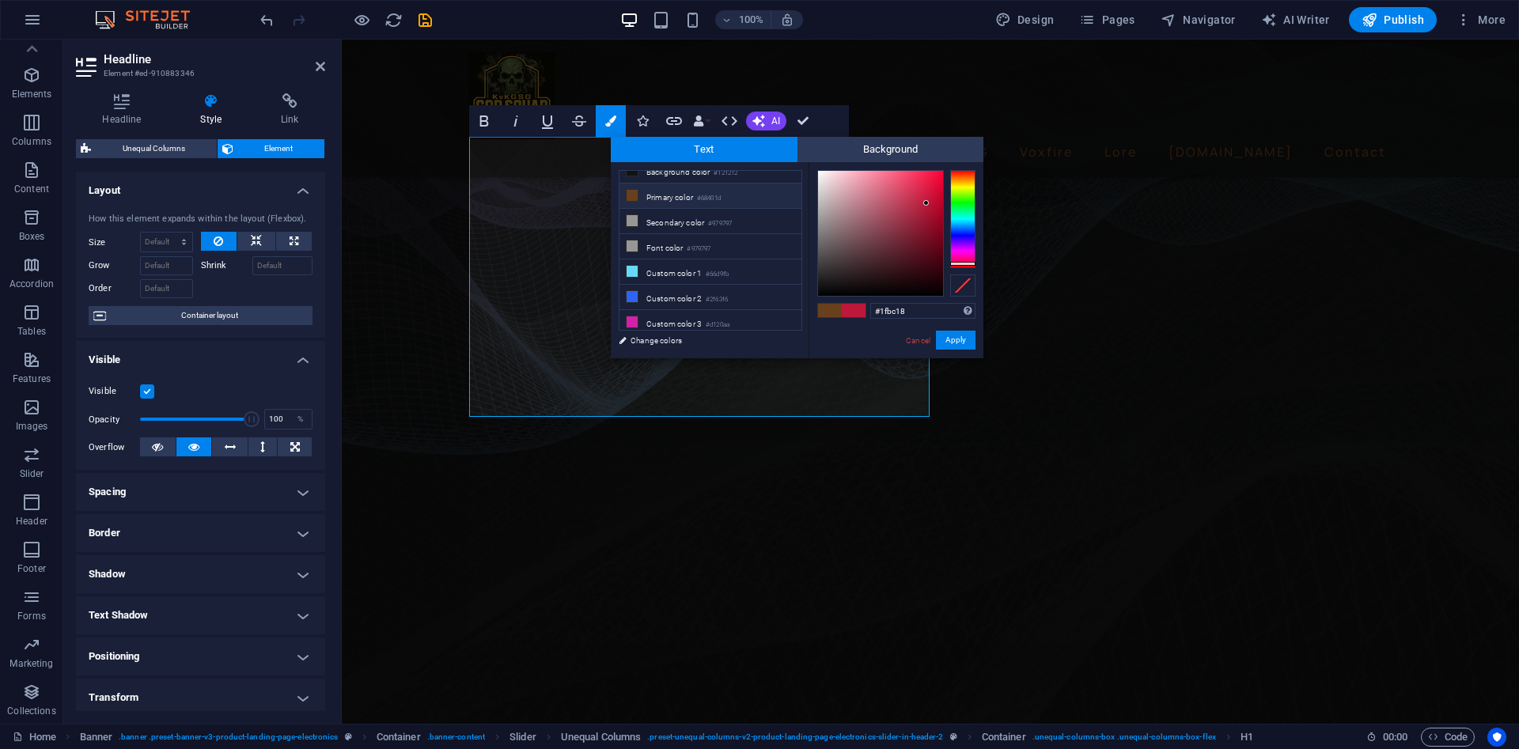
click at [965, 202] on div at bounding box center [962, 219] width 25 height 98
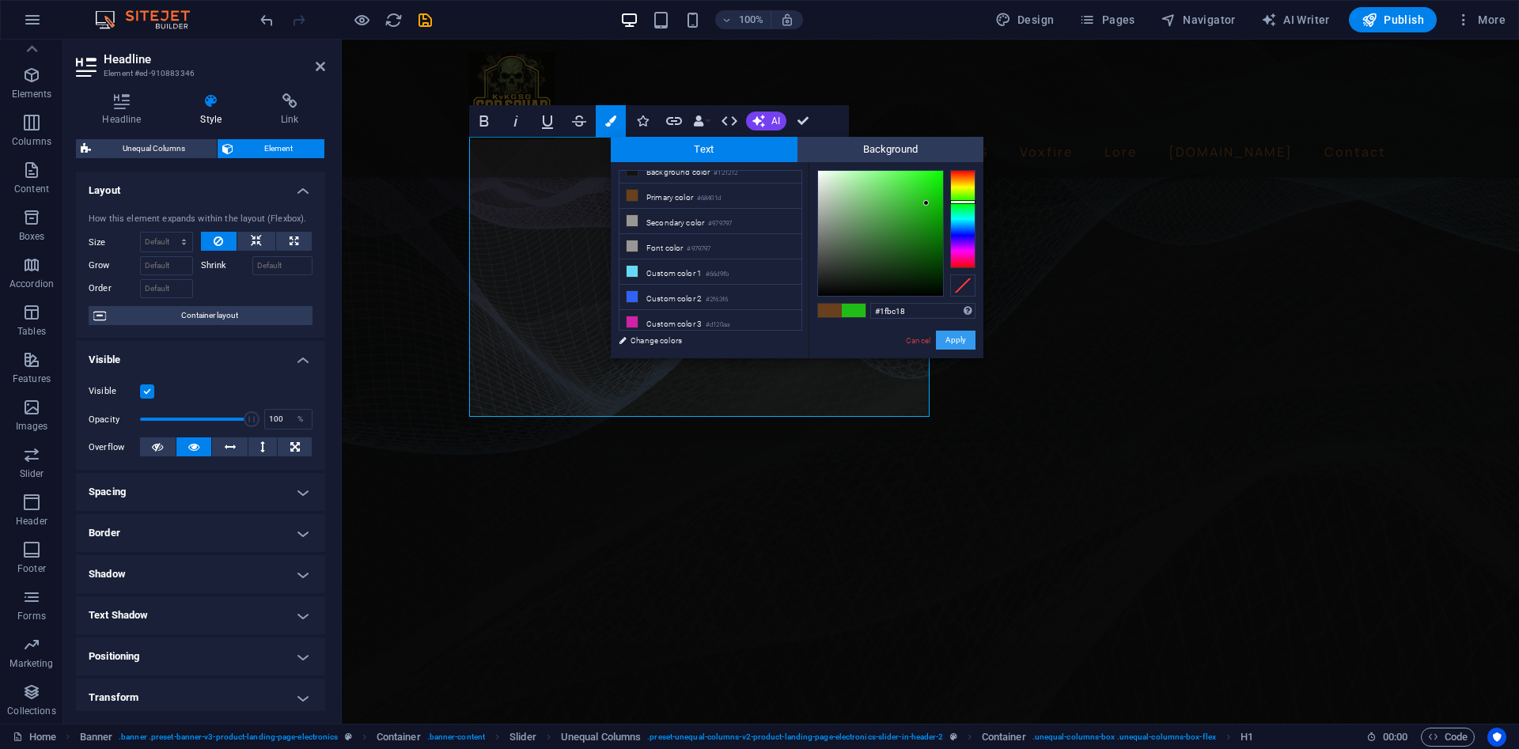
drag, startPoint x: 610, startPoint y: 297, endPoint x: 952, endPoint y: 336, distance: 343.9
click at [952, 336] on button "Apply" at bounding box center [956, 340] width 40 height 19
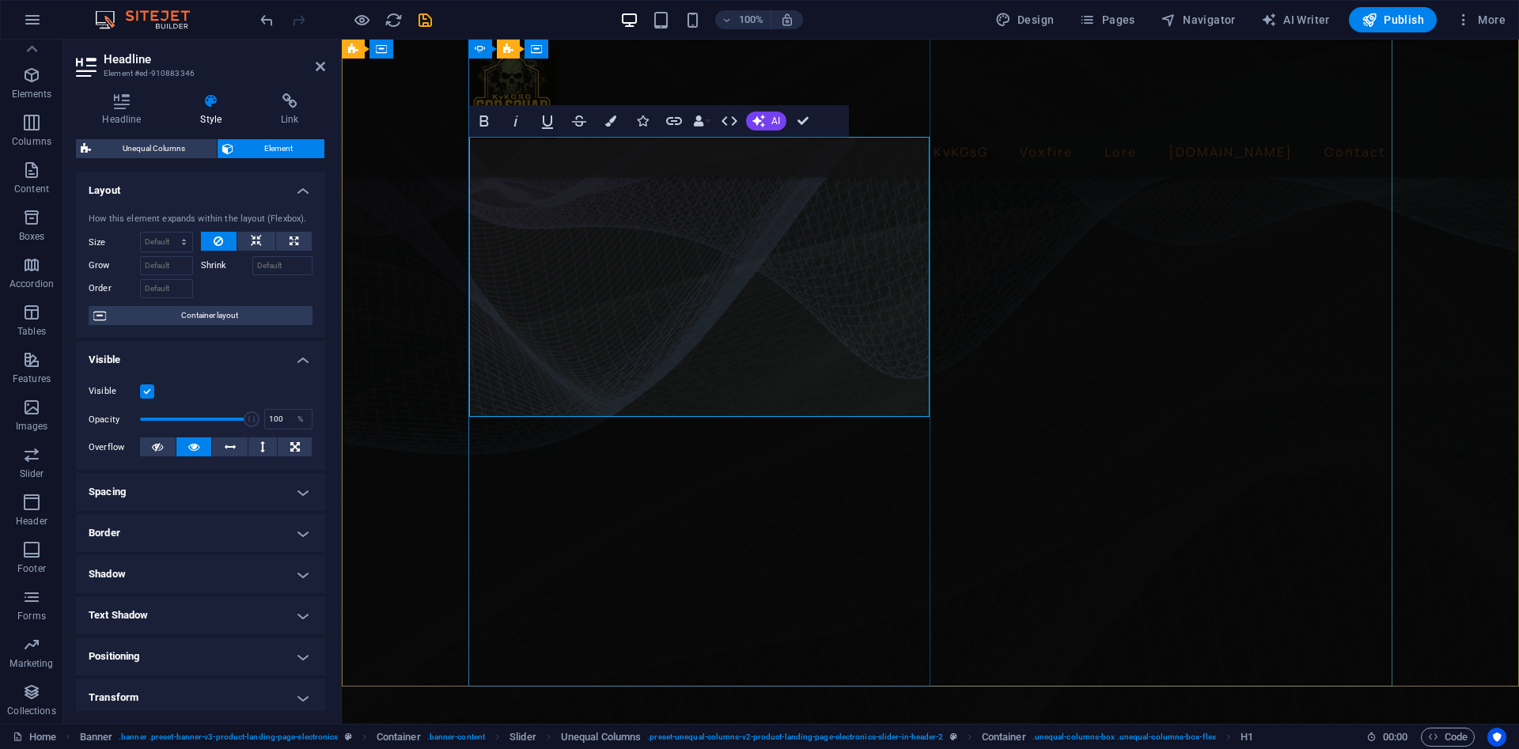
click at [609, 124] on icon "button" at bounding box center [610, 120] width 11 height 11
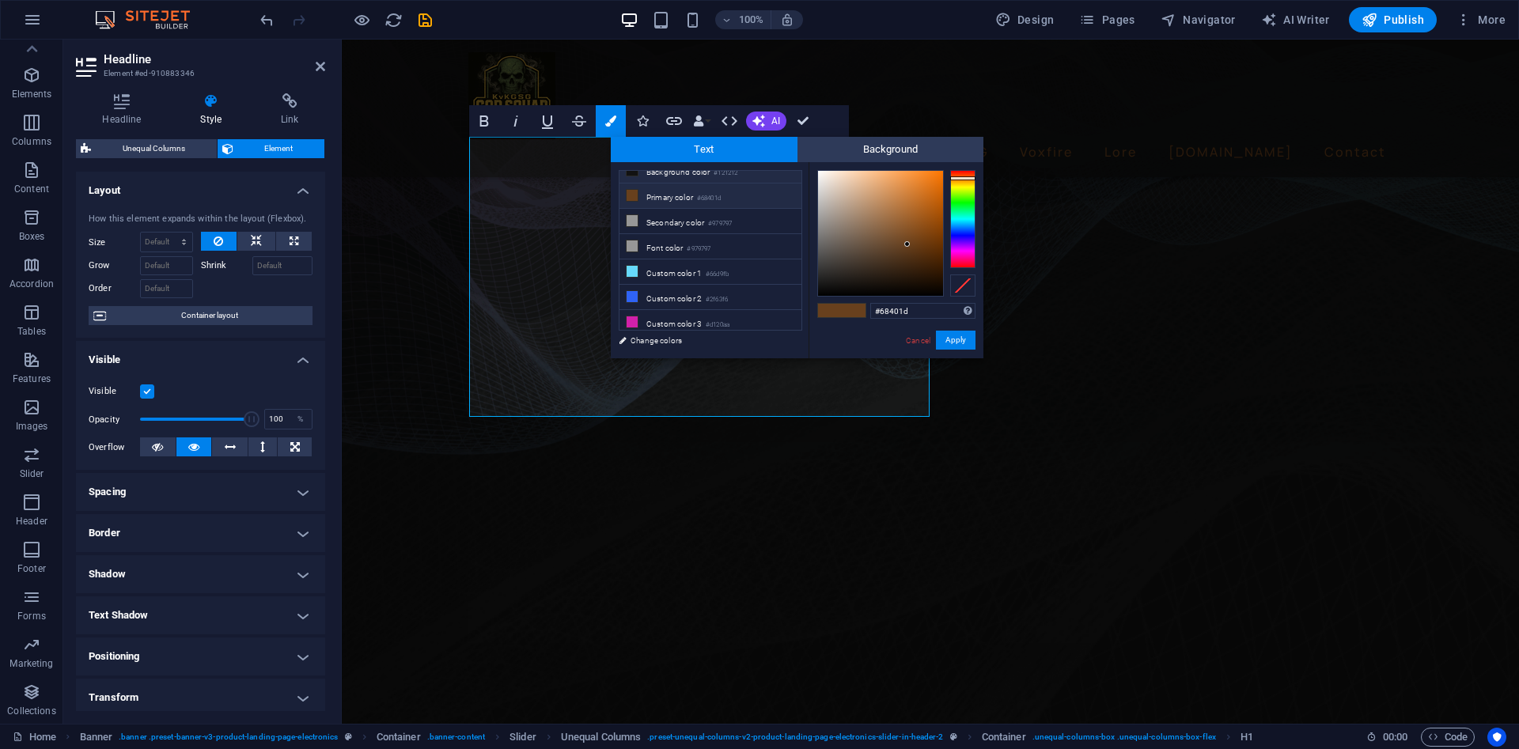
scroll to position [0, 0]
click at [650, 187] on li "Background color #121212" at bounding box center [710, 183] width 182 height 25
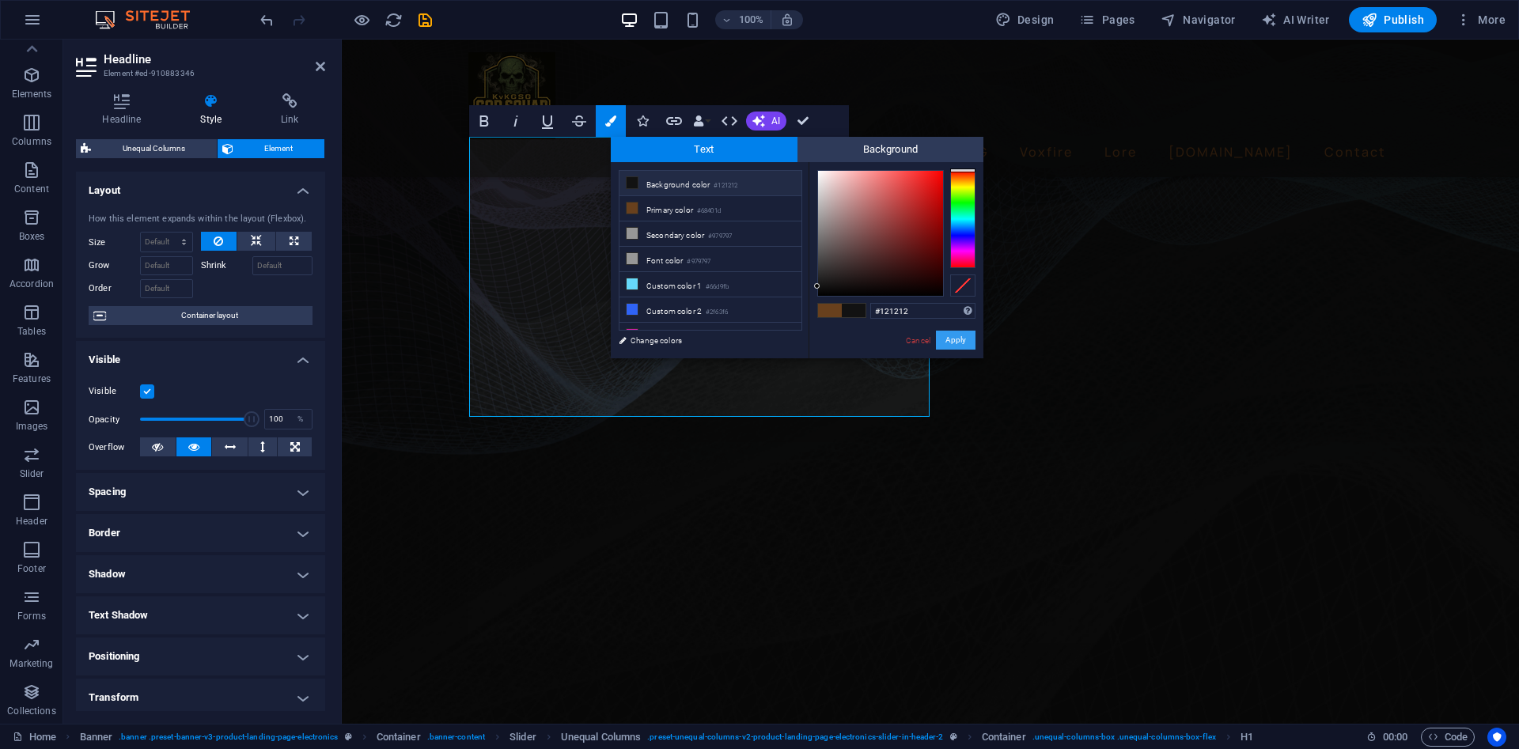
click at [952, 335] on button "Apply" at bounding box center [956, 340] width 40 height 19
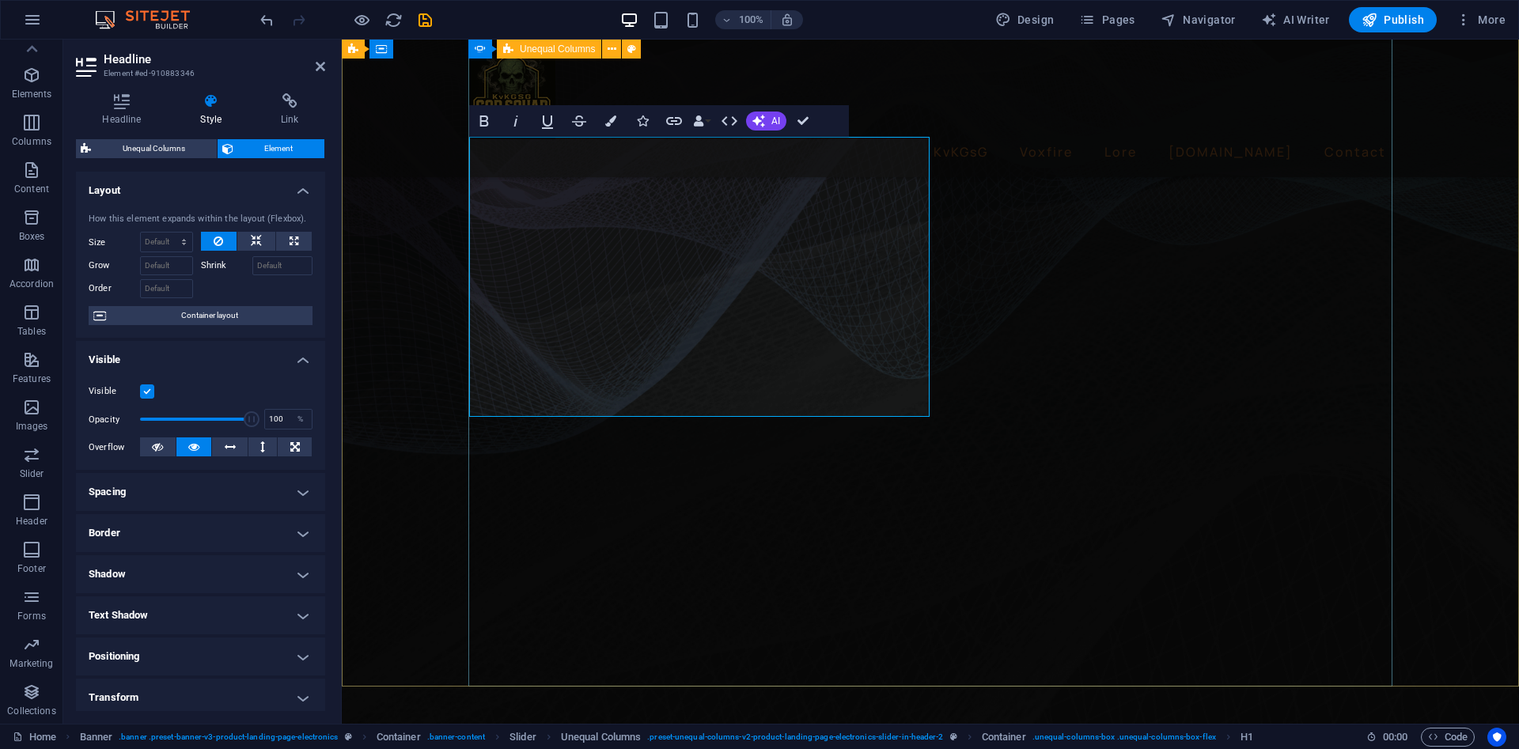
drag, startPoint x: 869, startPoint y: 249, endPoint x: 445, endPoint y: 170, distance: 432.1
click at [615, 123] on icon "button" at bounding box center [610, 120] width 11 height 11
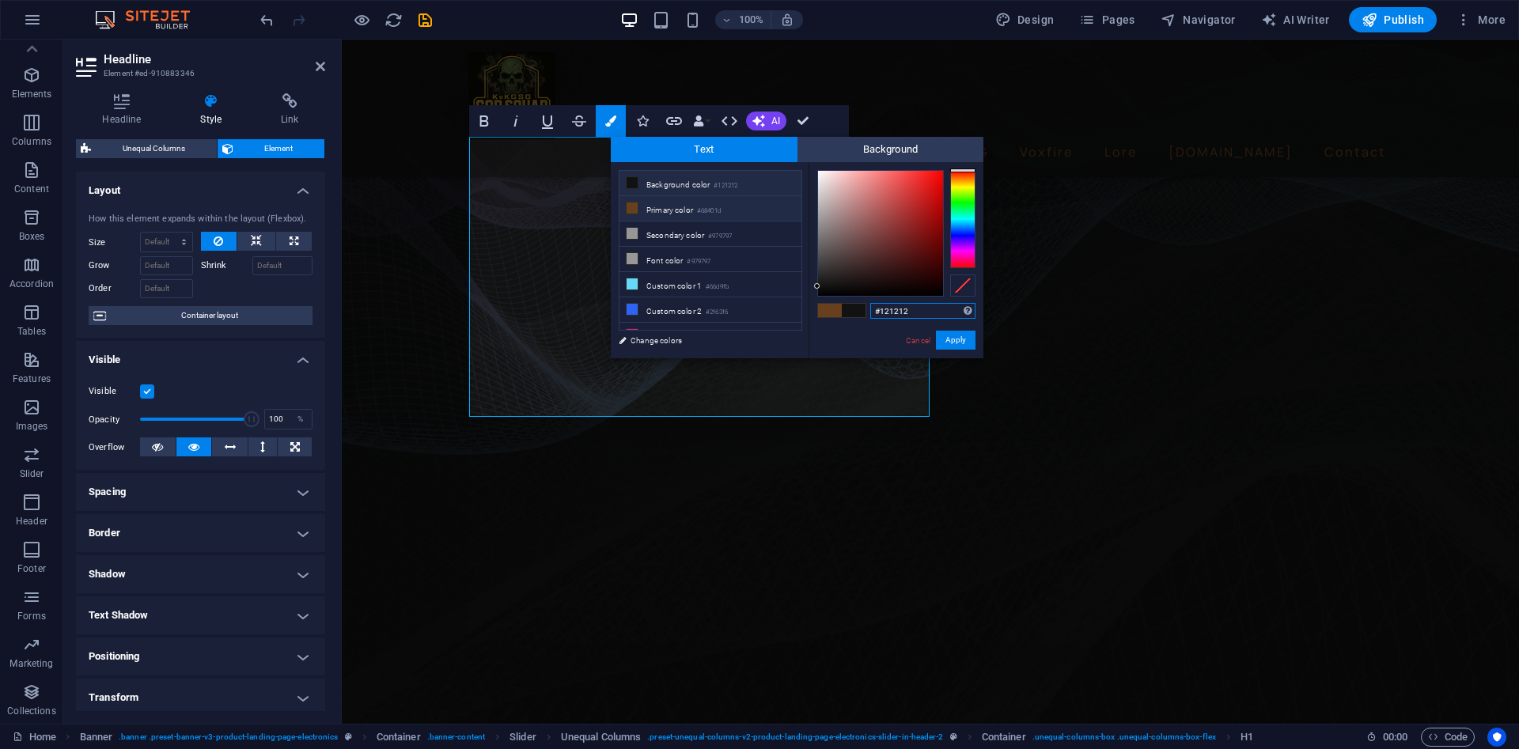
scroll to position [13, 0]
click at [963, 185] on div at bounding box center [962, 219] width 25 height 98
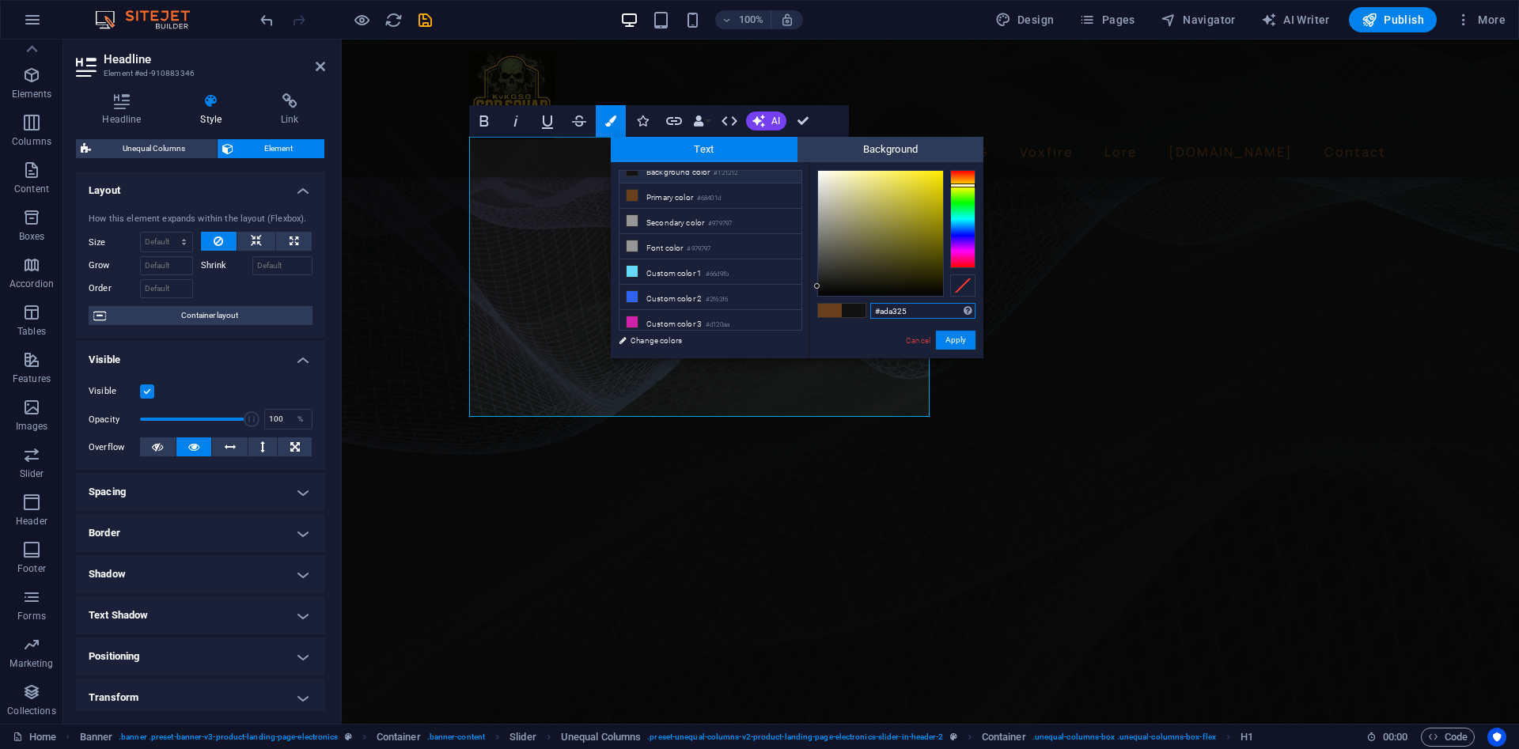
click at [915, 210] on div at bounding box center [880, 233] width 125 height 125
drag, startPoint x: 953, startPoint y: 332, endPoint x: 601, endPoint y: 290, distance: 354.6
click at [953, 332] on button "Apply" at bounding box center [956, 340] width 40 height 19
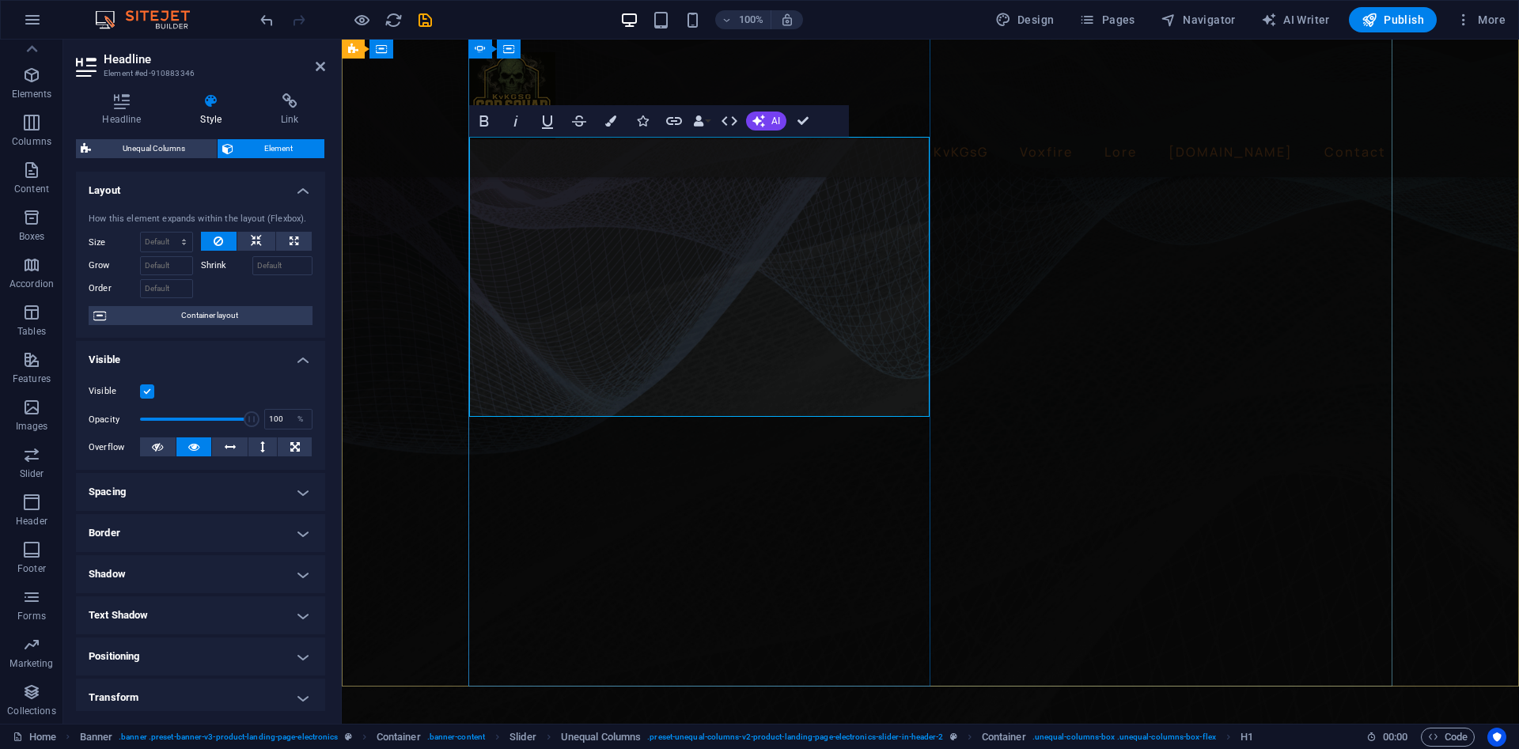
drag, startPoint x: 877, startPoint y: 254, endPoint x: 486, endPoint y: 156, distance: 402.9
drag, startPoint x: 876, startPoint y: 253, endPoint x: 471, endPoint y: 164, distance: 415.5
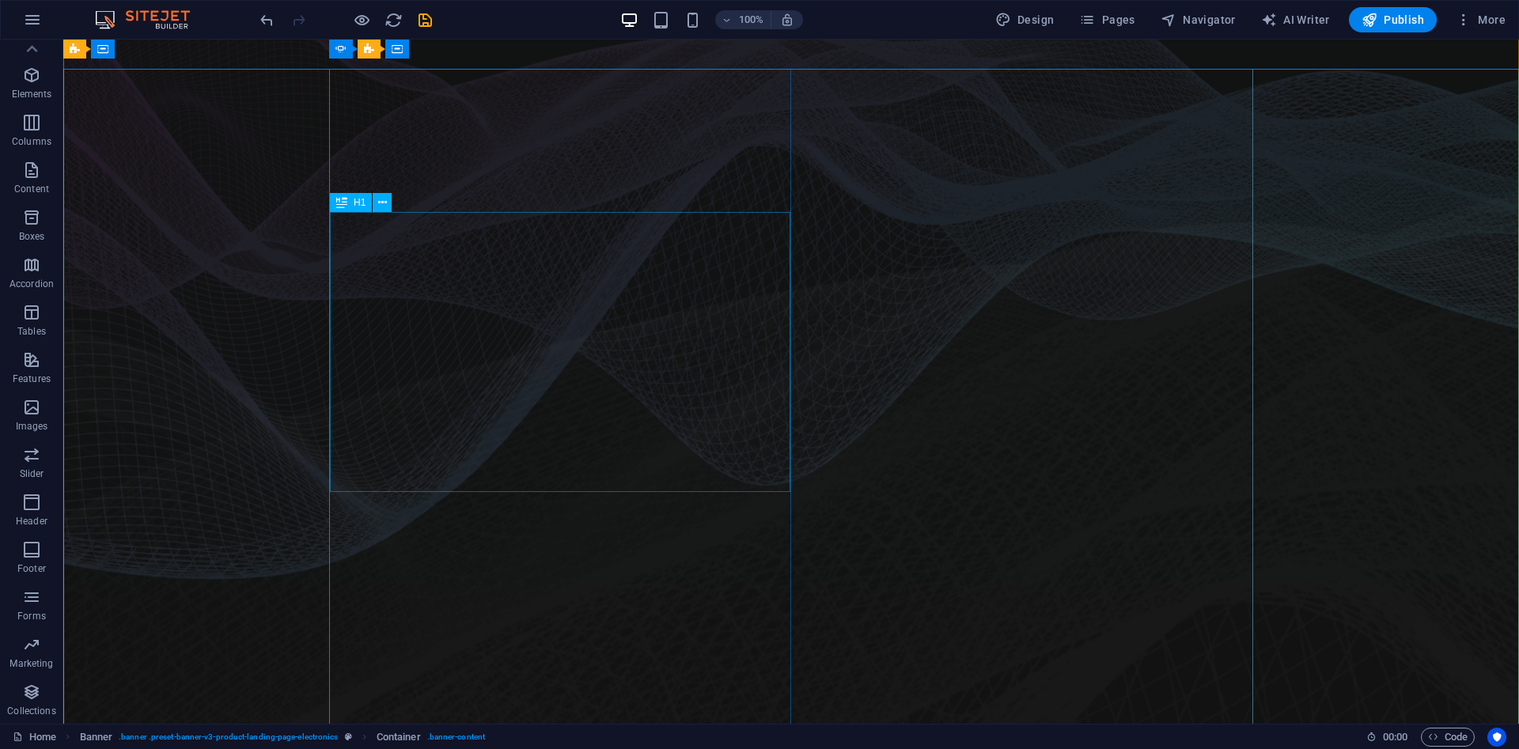
scroll to position [0, 0]
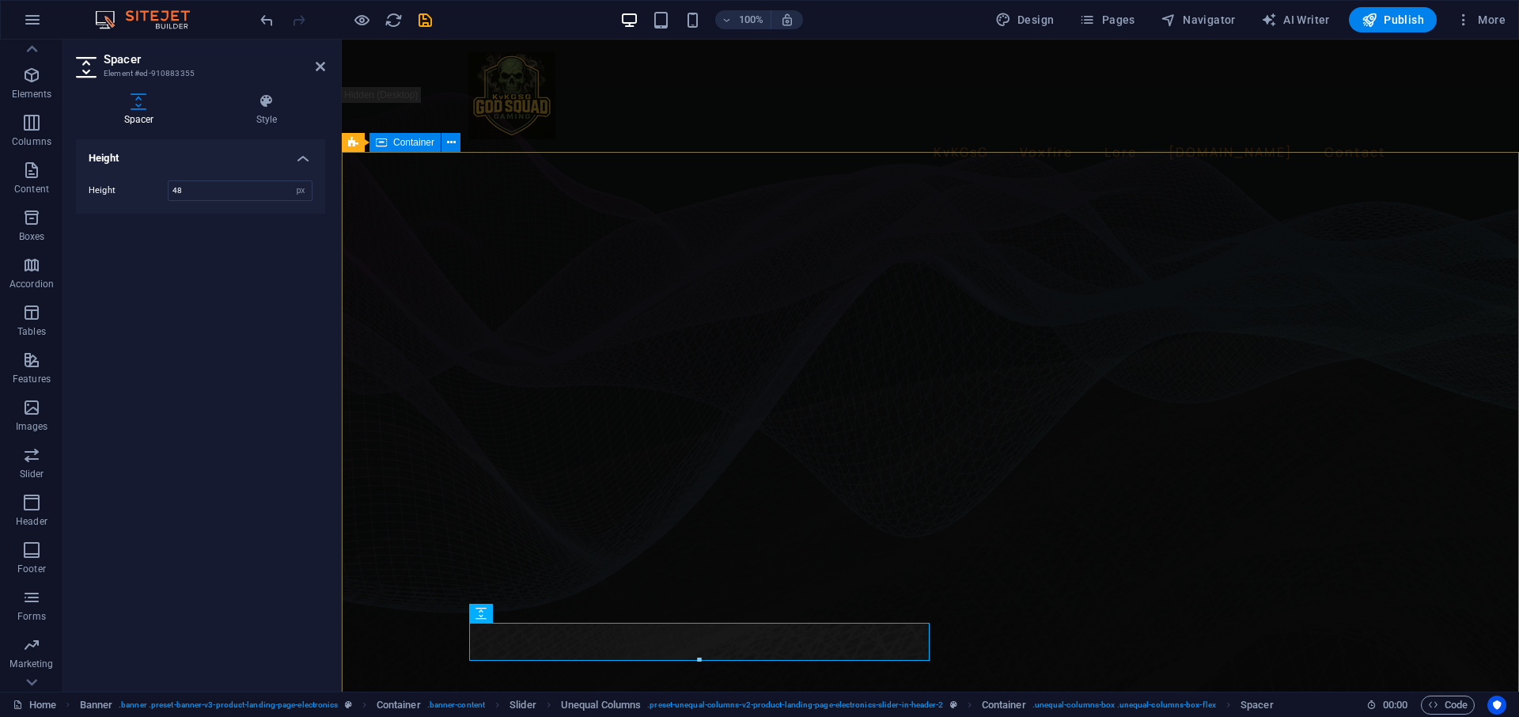
click at [298, 547] on div "Height Height 48 px rem vh vw" at bounding box center [200, 408] width 249 height 539
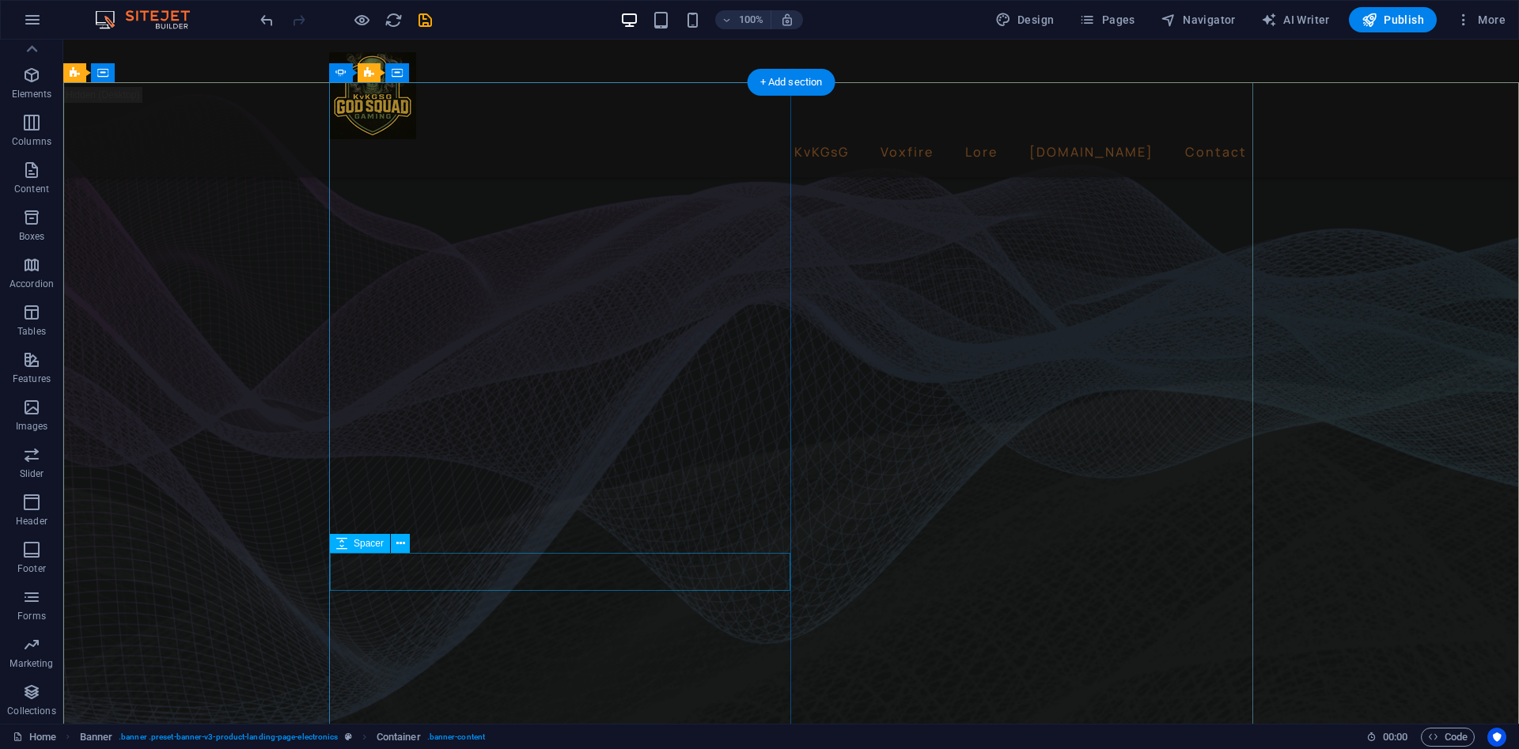
scroll to position [158, 0]
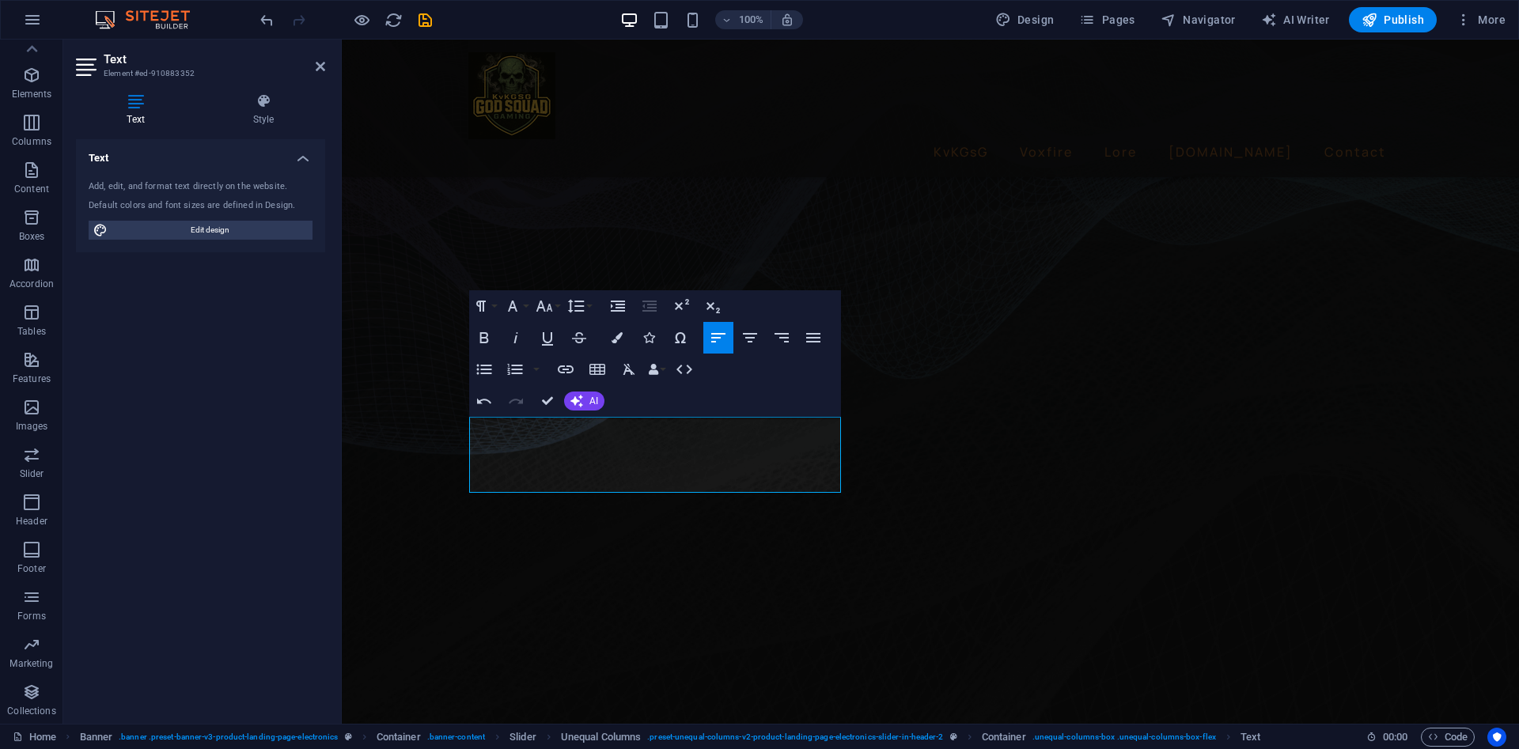
click at [770, 393] on div "Paragraph Format Normal Heading 1 Heading 2 Heading 3 Heading 4 Heading 5 Headi…" at bounding box center [655, 353] width 372 height 127
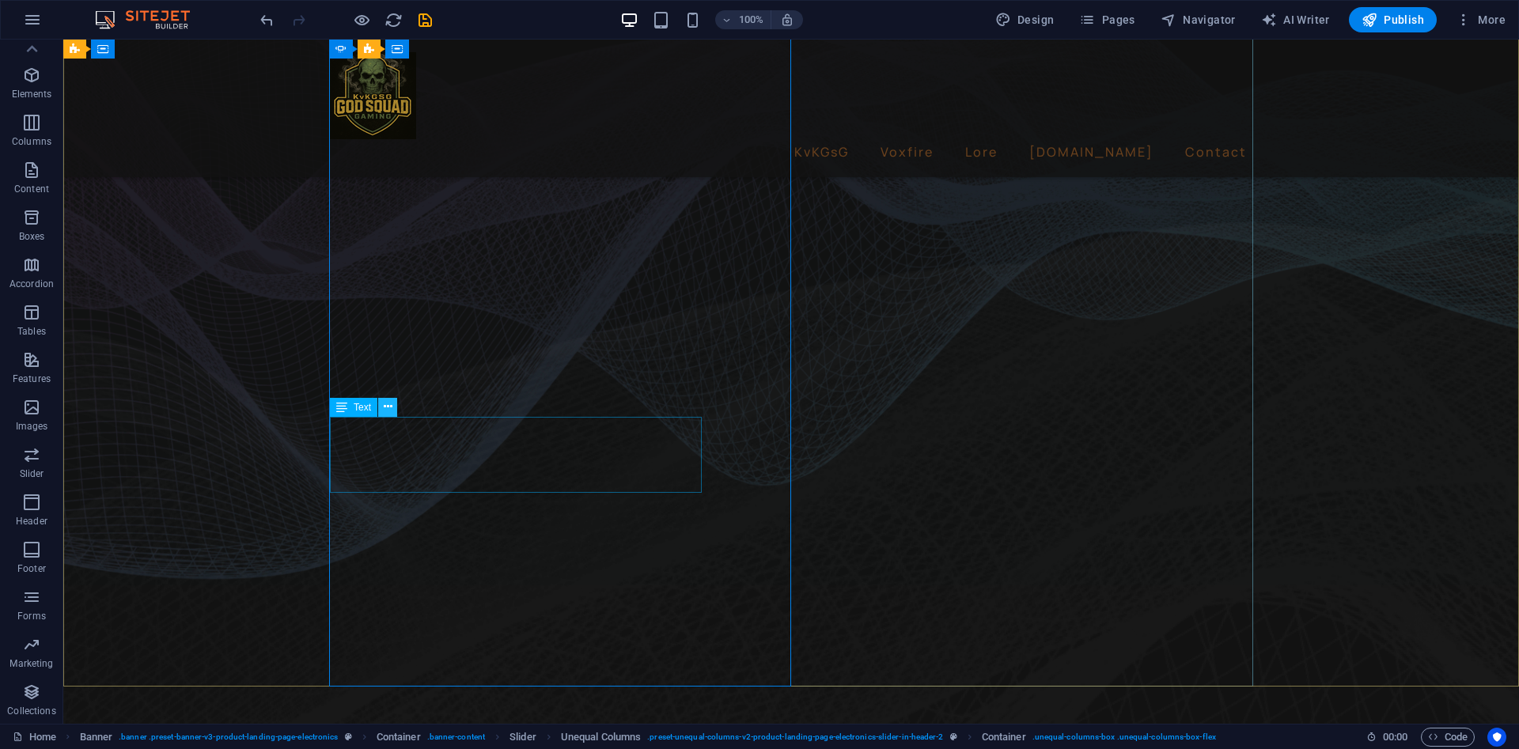
click at [389, 412] on icon at bounding box center [388, 407] width 9 height 17
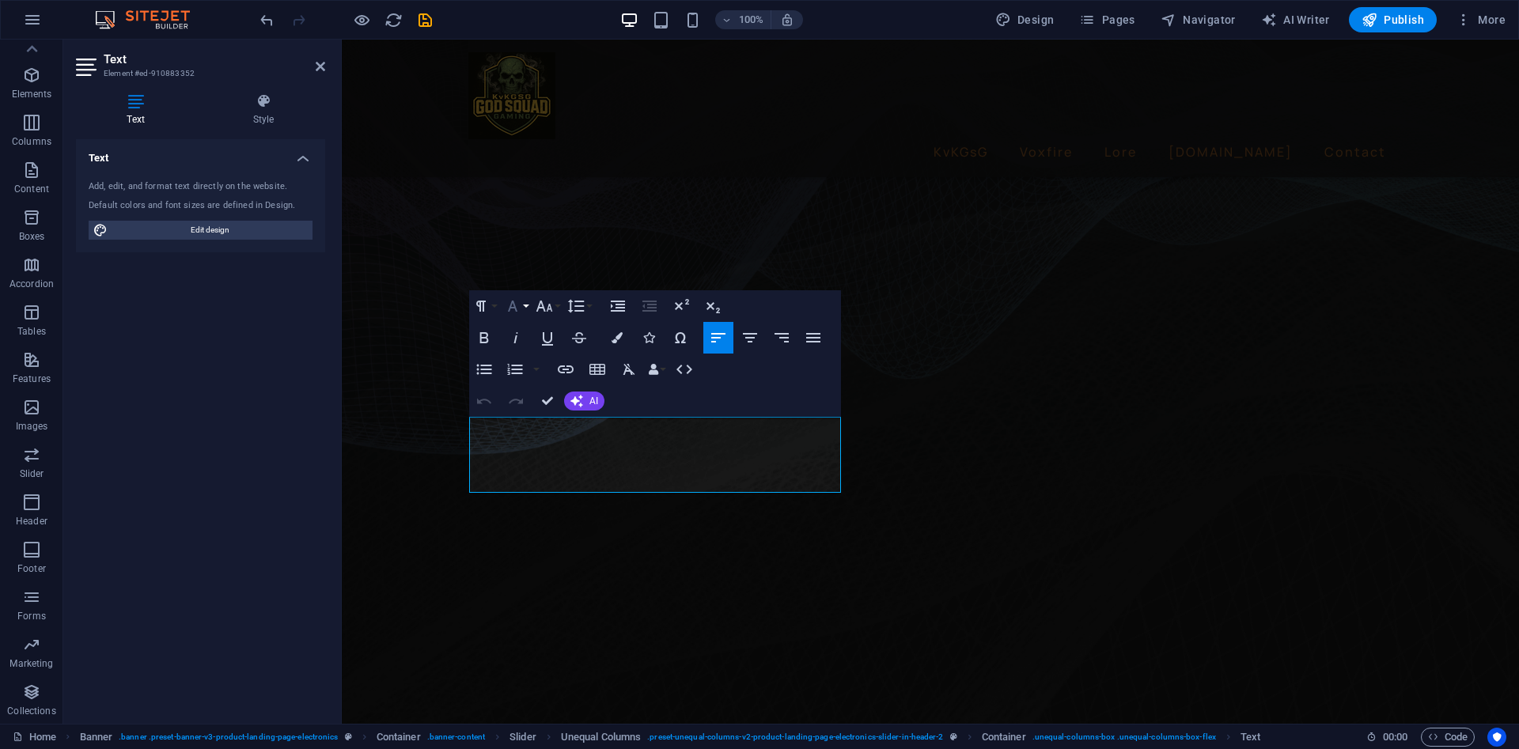
click at [527, 305] on button "Font Family" at bounding box center [516, 306] width 30 height 32
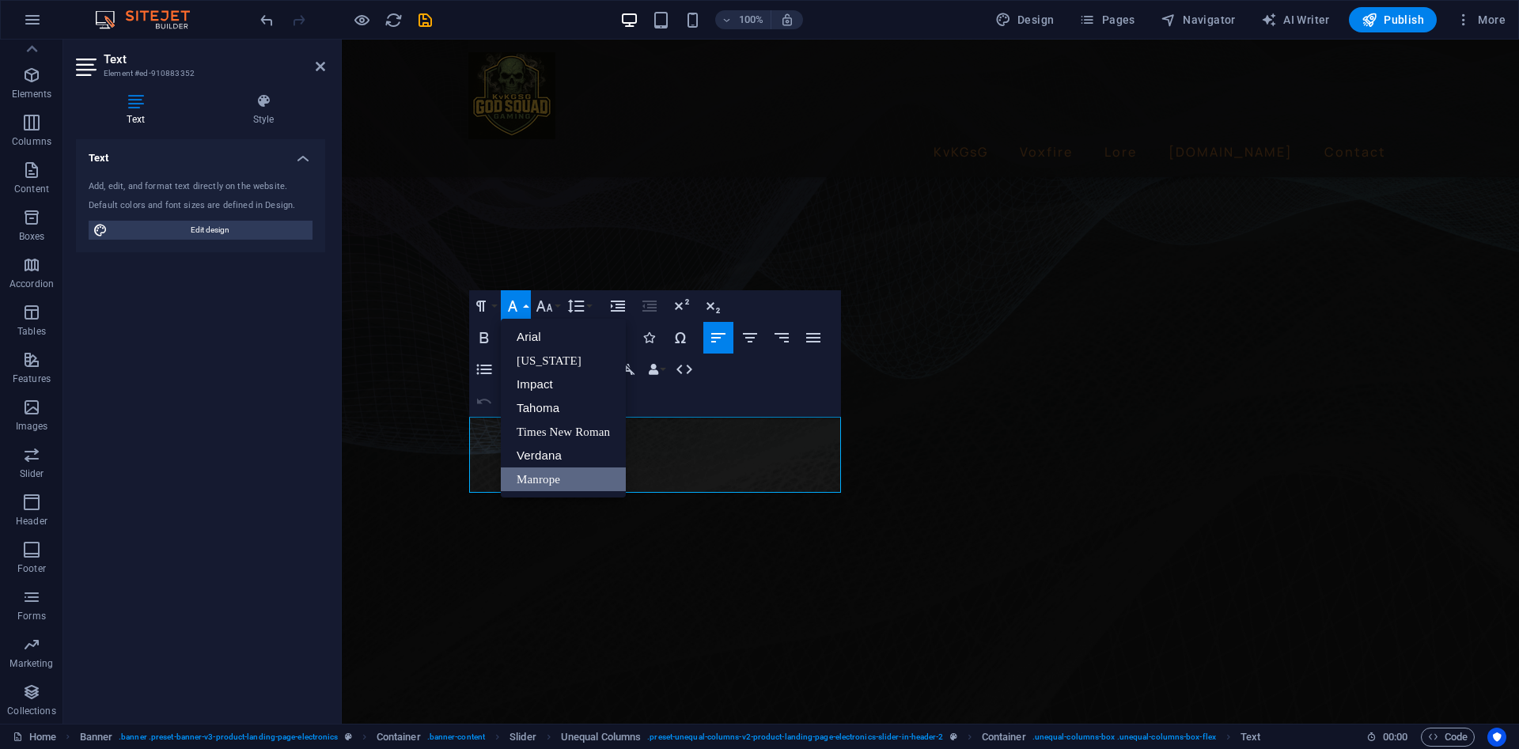
scroll to position [0, 0]
click at [566, 405] on link "Tahoma" at bounding box center [563, 408] width 125 height 24
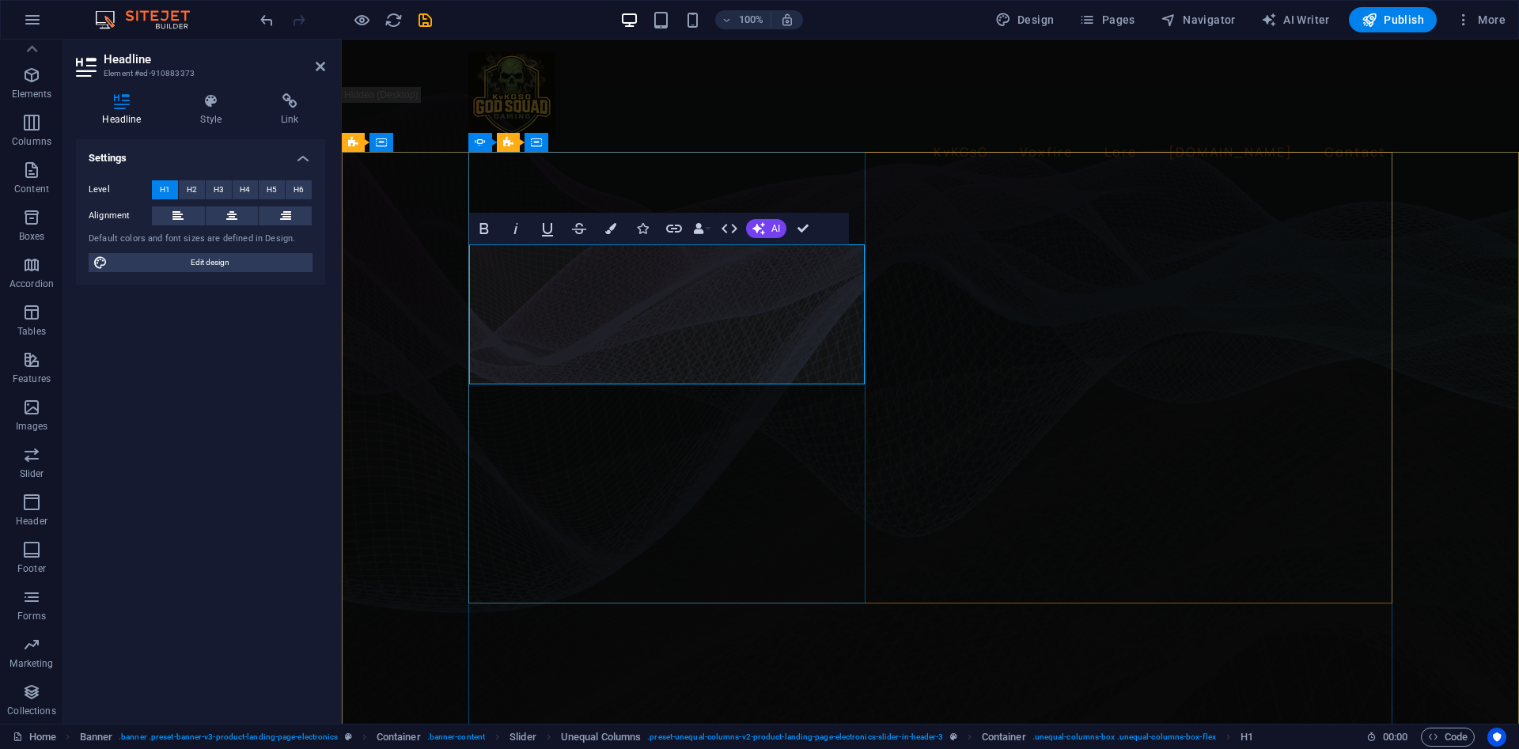
drag, startPoint x: 831, startPoint y: 355, endPoint x: 405, endPoint y: 354, distance: 425.6
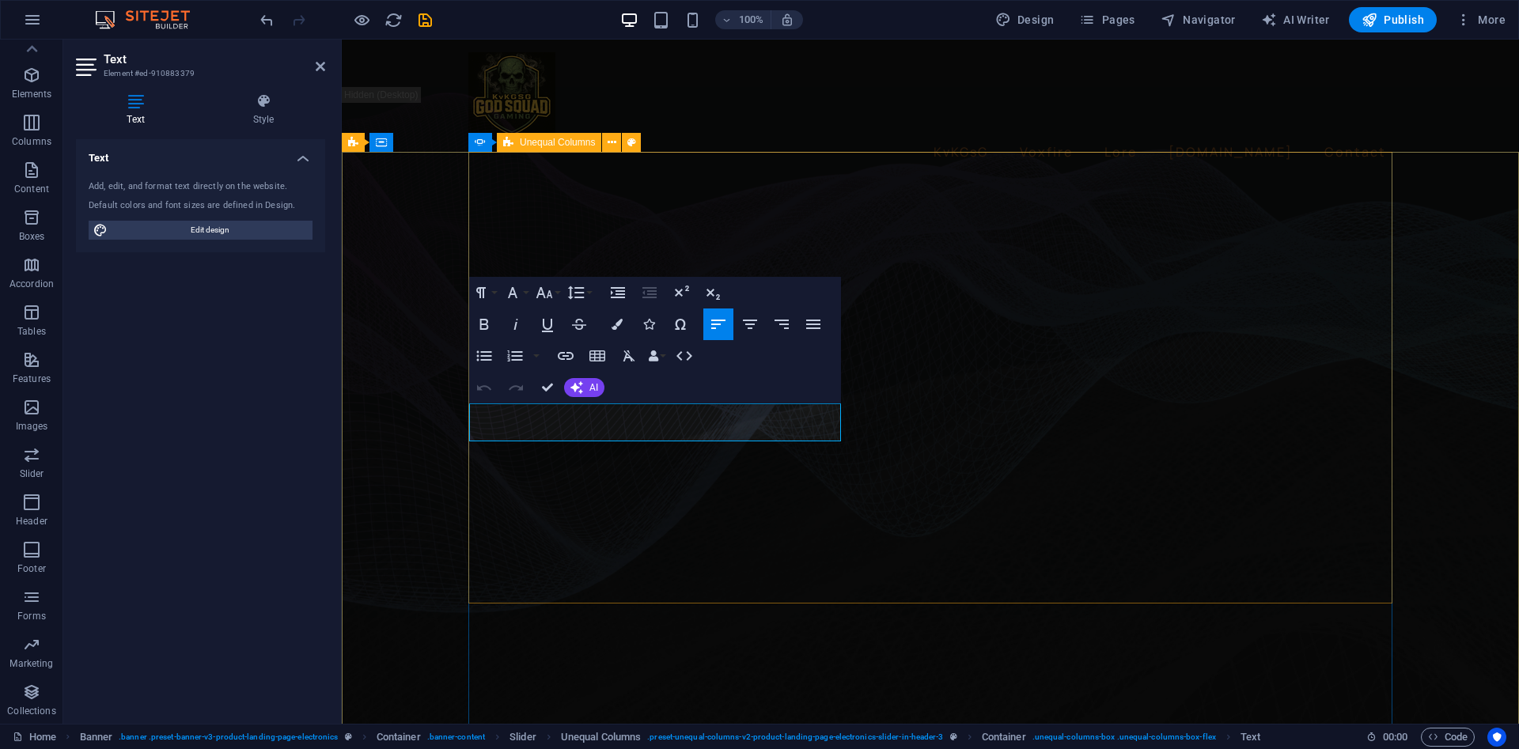
drag, startPoint x: 779, startPoint y: 428, endPoint x: 425, endPoint y: 401, distance: 355.4
drag, startPoint x: 784, startPoint y: 431, endPoint x: 441, endPoint y: 408, distance: 344.1
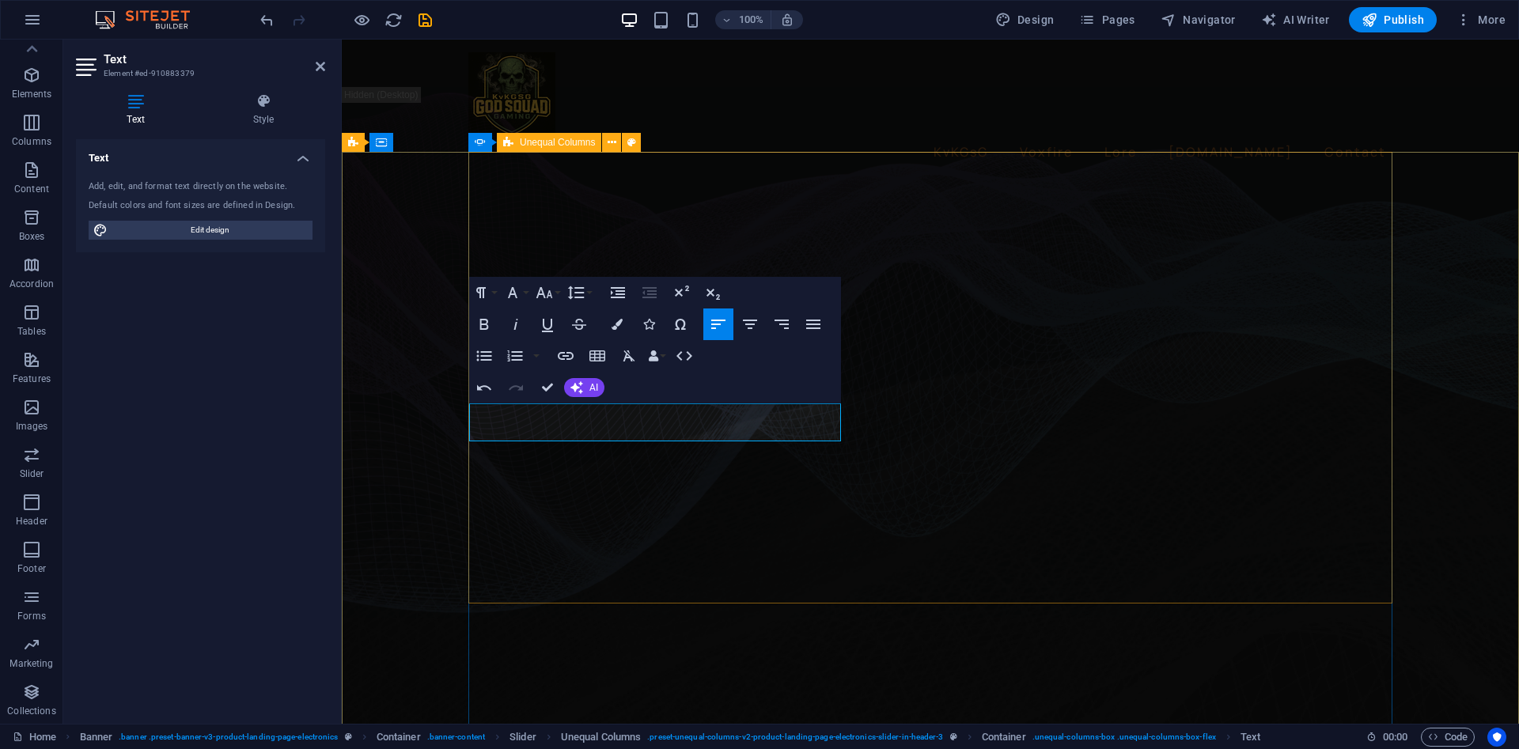
drag, startPoint x: 697, startPoint y: 431, endPoint x: 467, endPoint y: 434, distance: 229.4
click at [589, 392] on span "AI" at bounding box center [593, 387] width 9 height 9
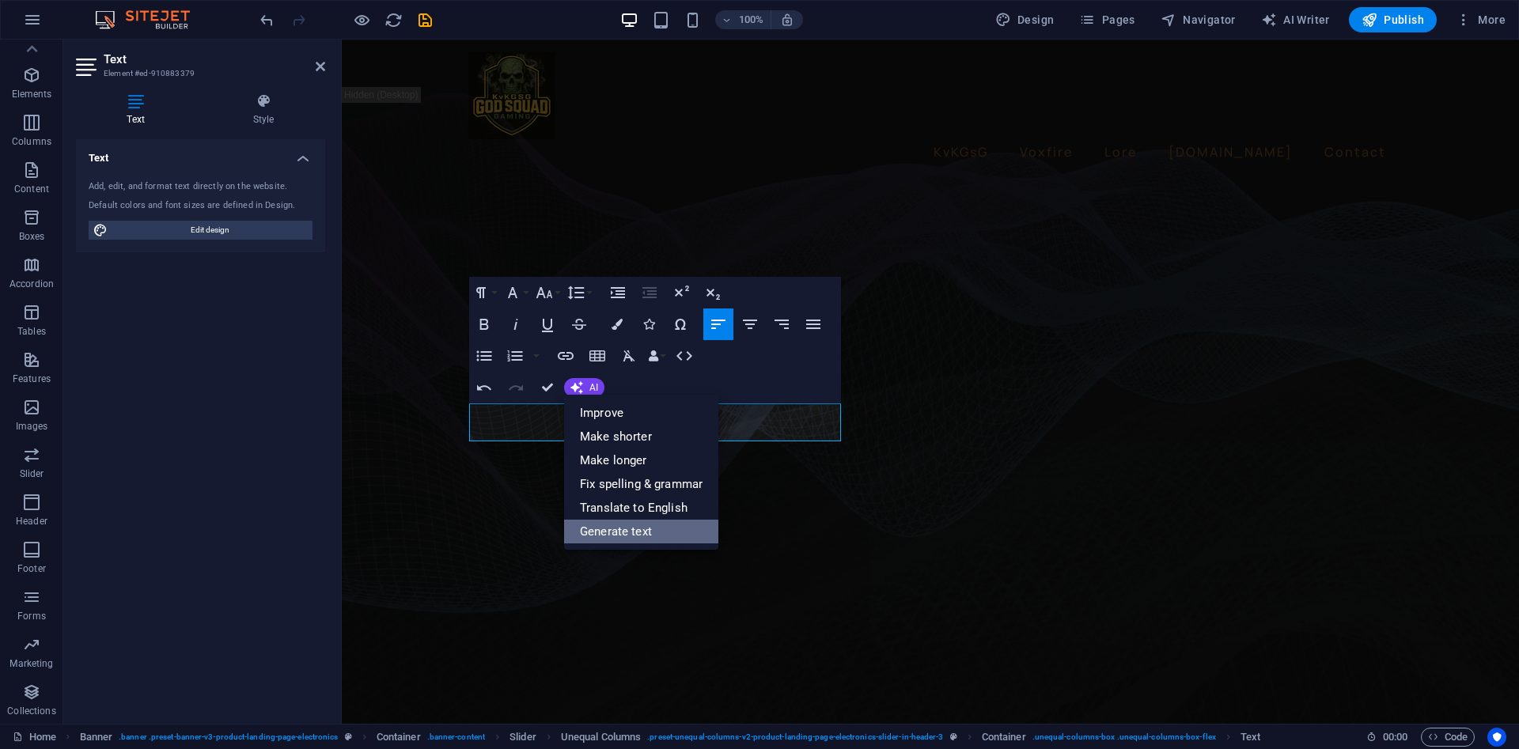
click at [666, 526] on link "Generate text" at bounding box center [641, 532] width 154 height 24
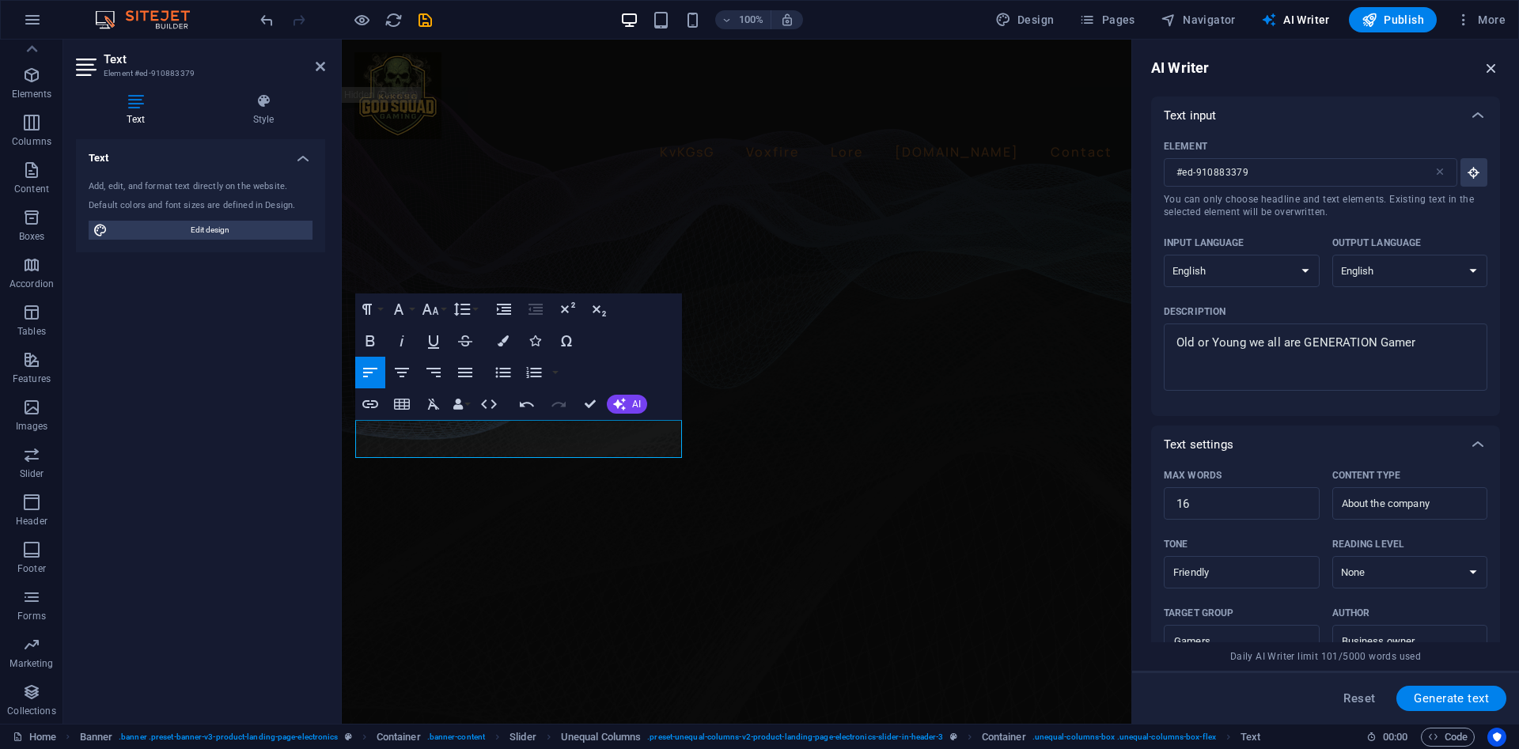
click at [1491, 71] on icon "button" at bounding box center [1490, 67] width 17 height 17
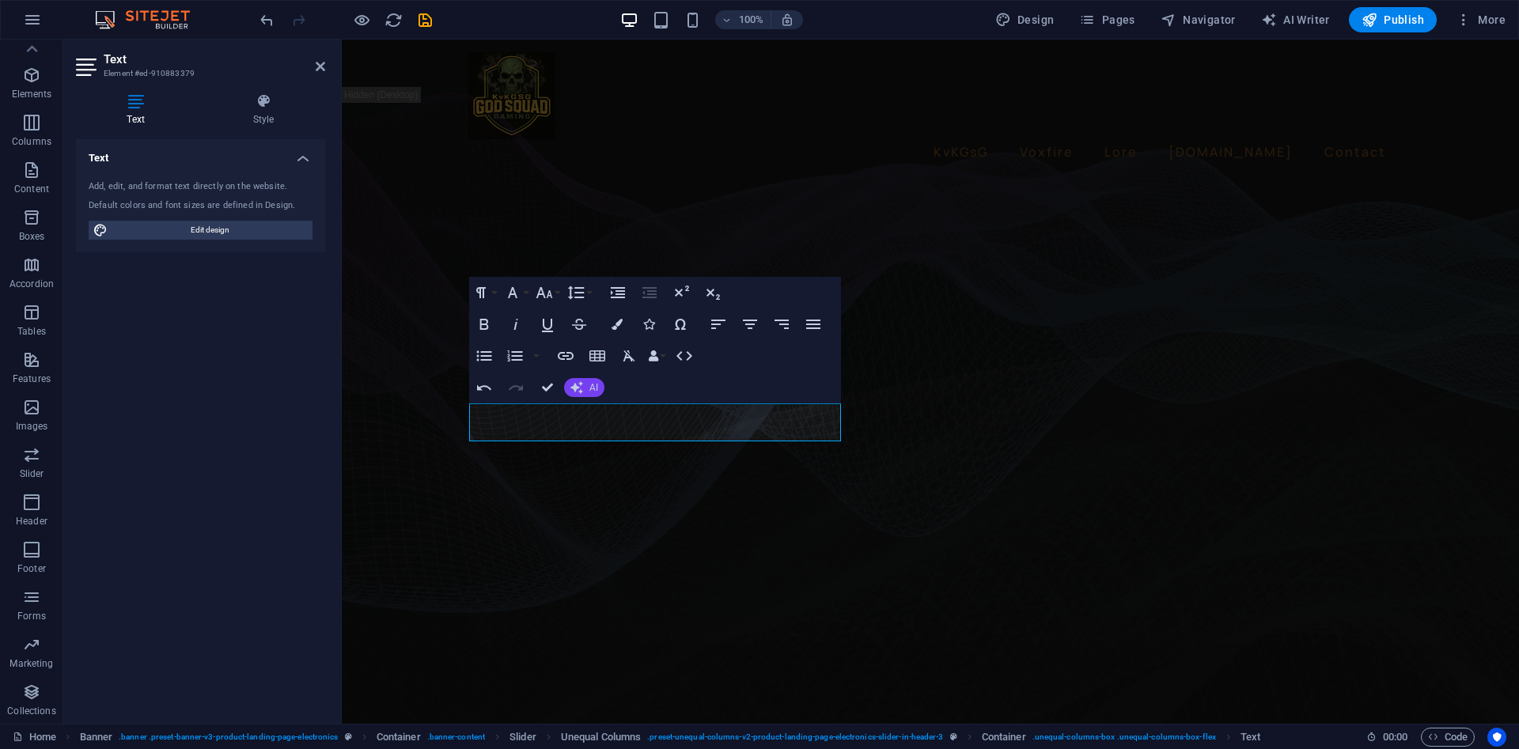
click at [581, 386] on icon "button" at bounding box center [576, 387] width 13 height 13
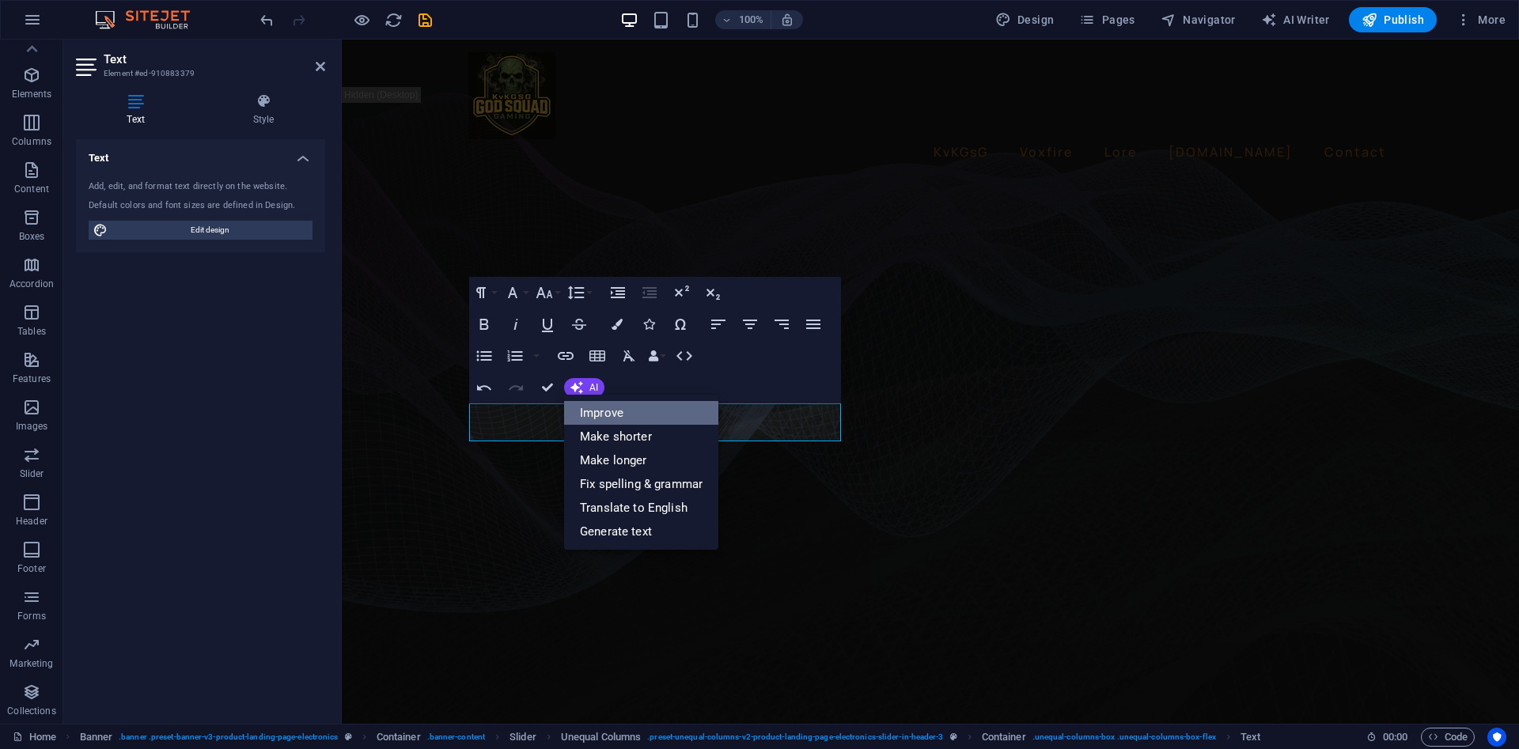
click at [610, 424] on link "Improve" at bounding box center [641, 413] width 154 height 24
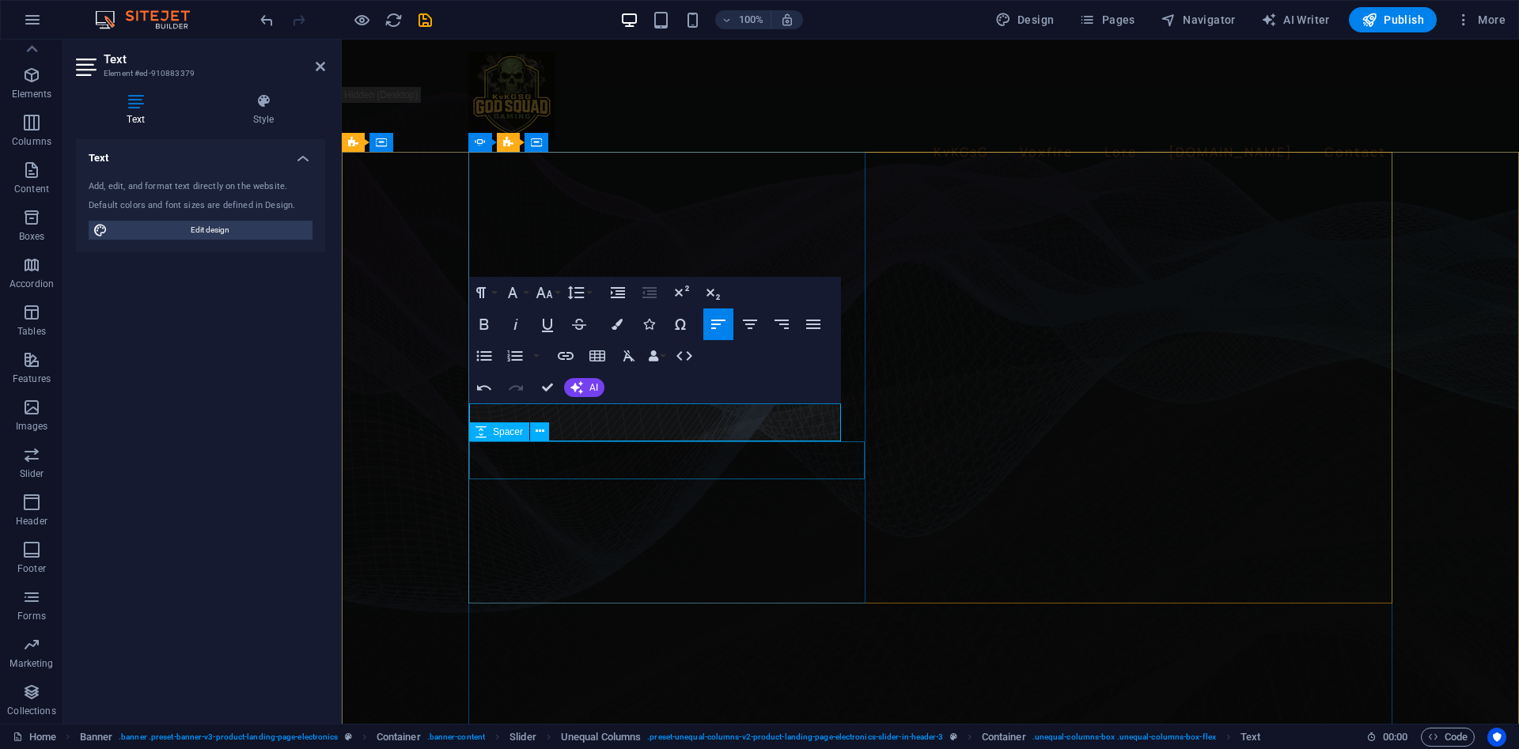
drag, startPoint x: 952, startPoint y: 464, endPoint x: 651, endPoint y: 445, distance: 301.1
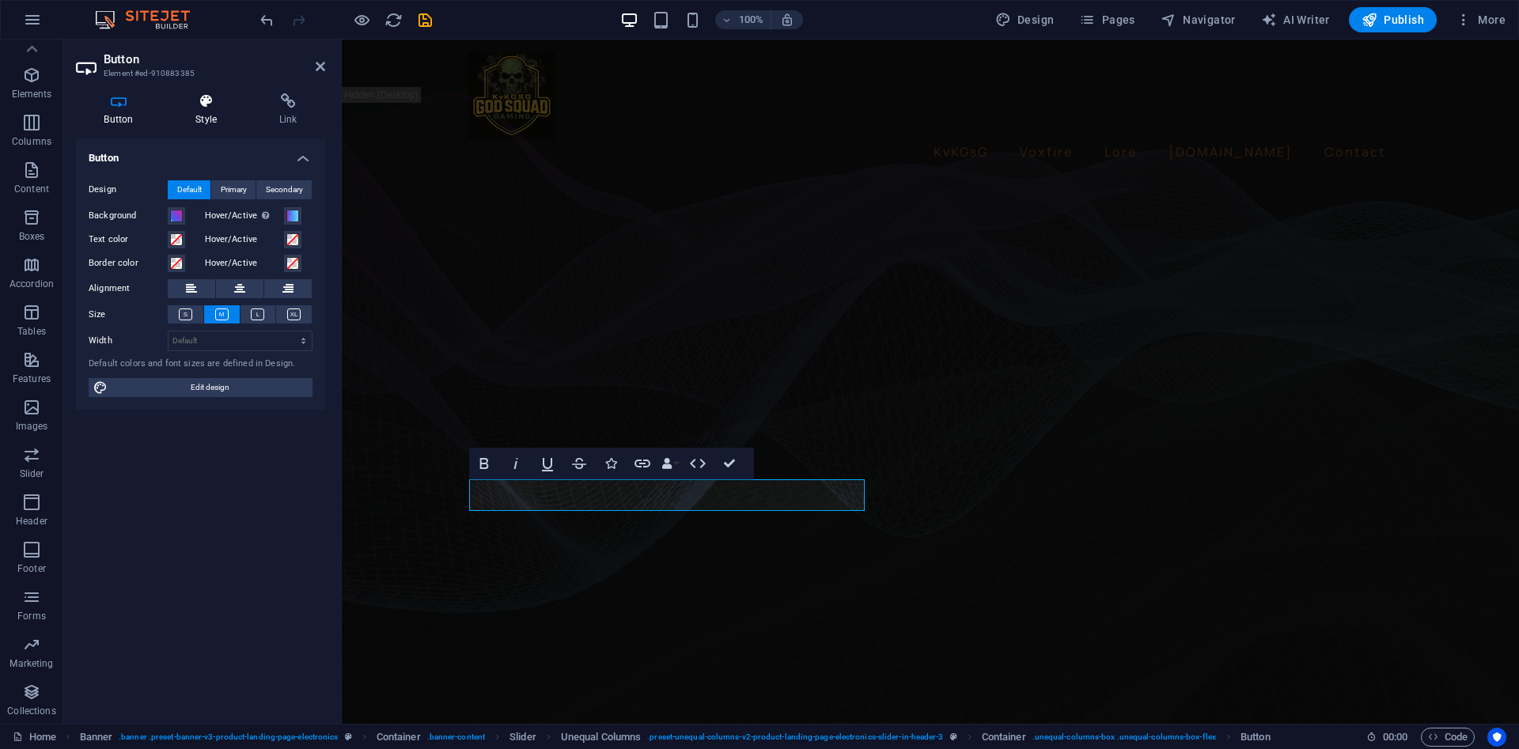
click at [202, 107] on icon at bounding box center [207, 101] width 78 height 16
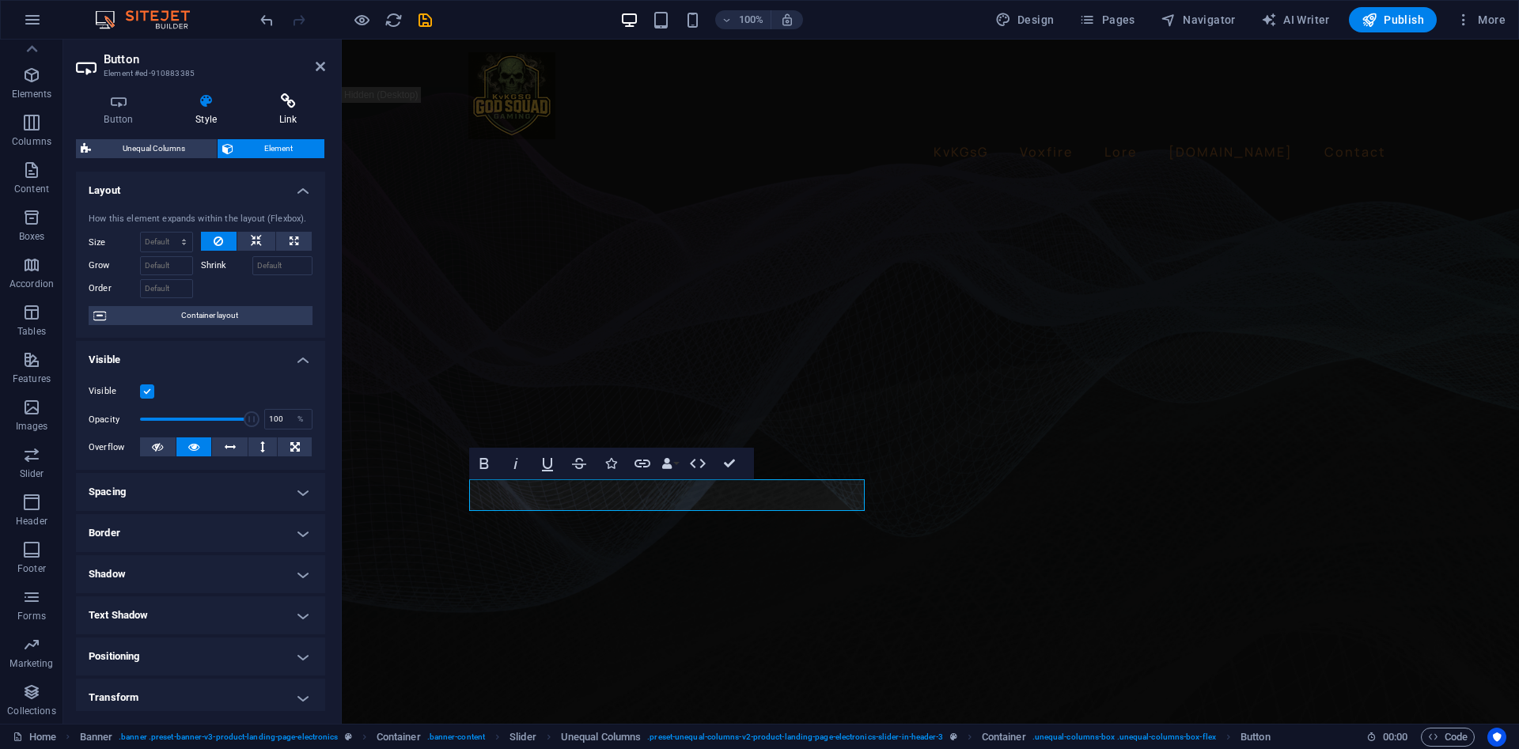
click at [269, 109] on h4 "Link" at bounding box center [288, 109] width 74 height 33
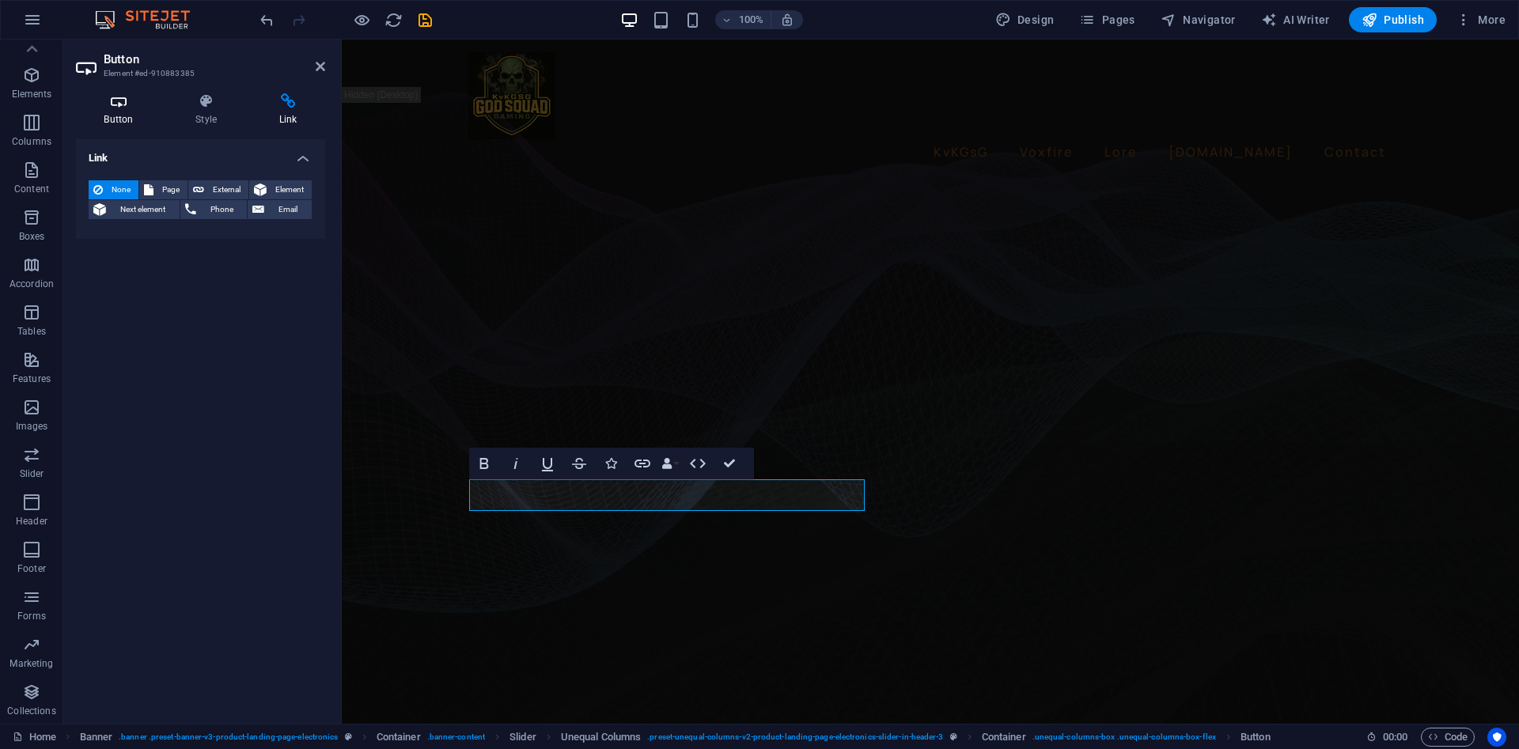
click at [128, 98] on icon at bounding box center [118, 101] width 85 height 16
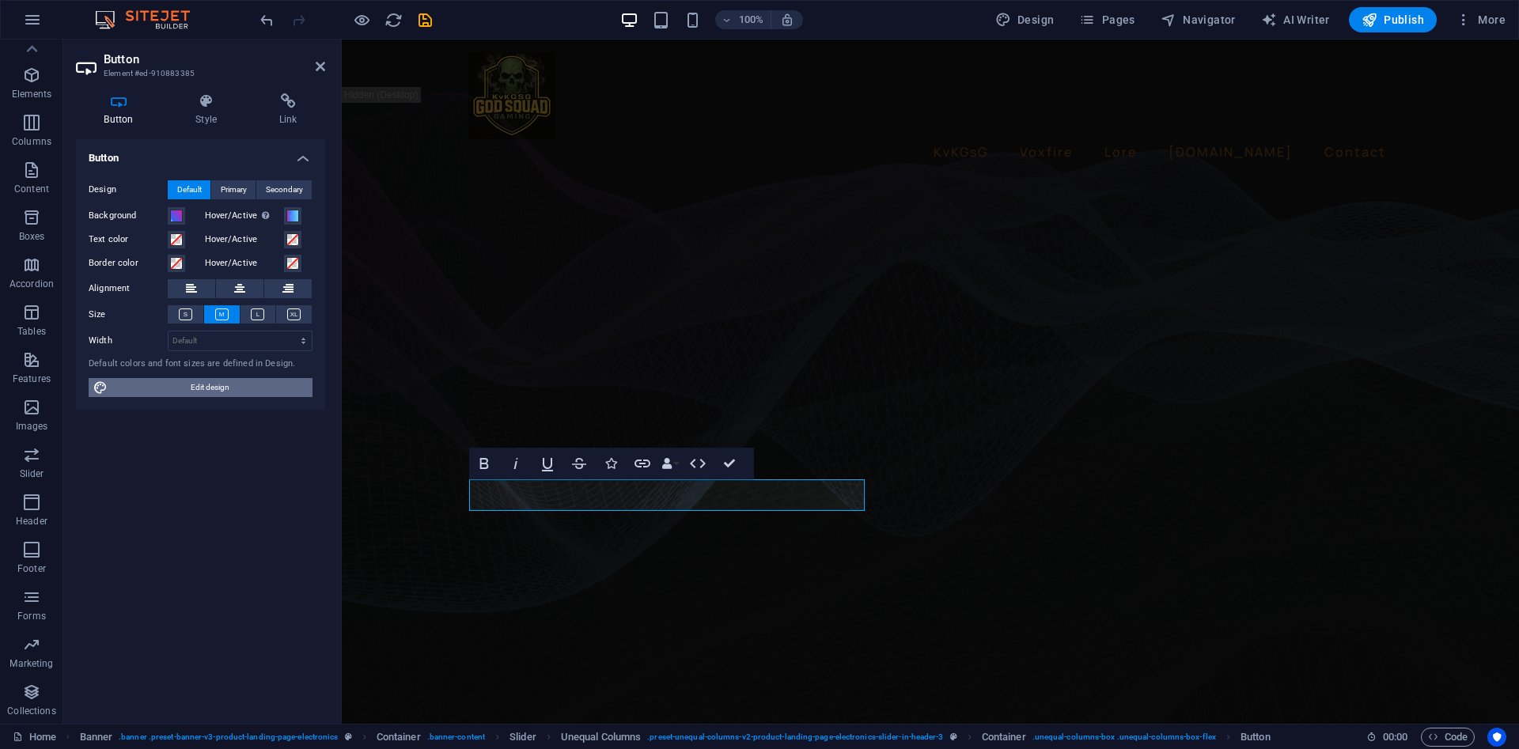
click at [207, 383] on span "Edit design" at bounding box center [209, 387] width 195 height 19
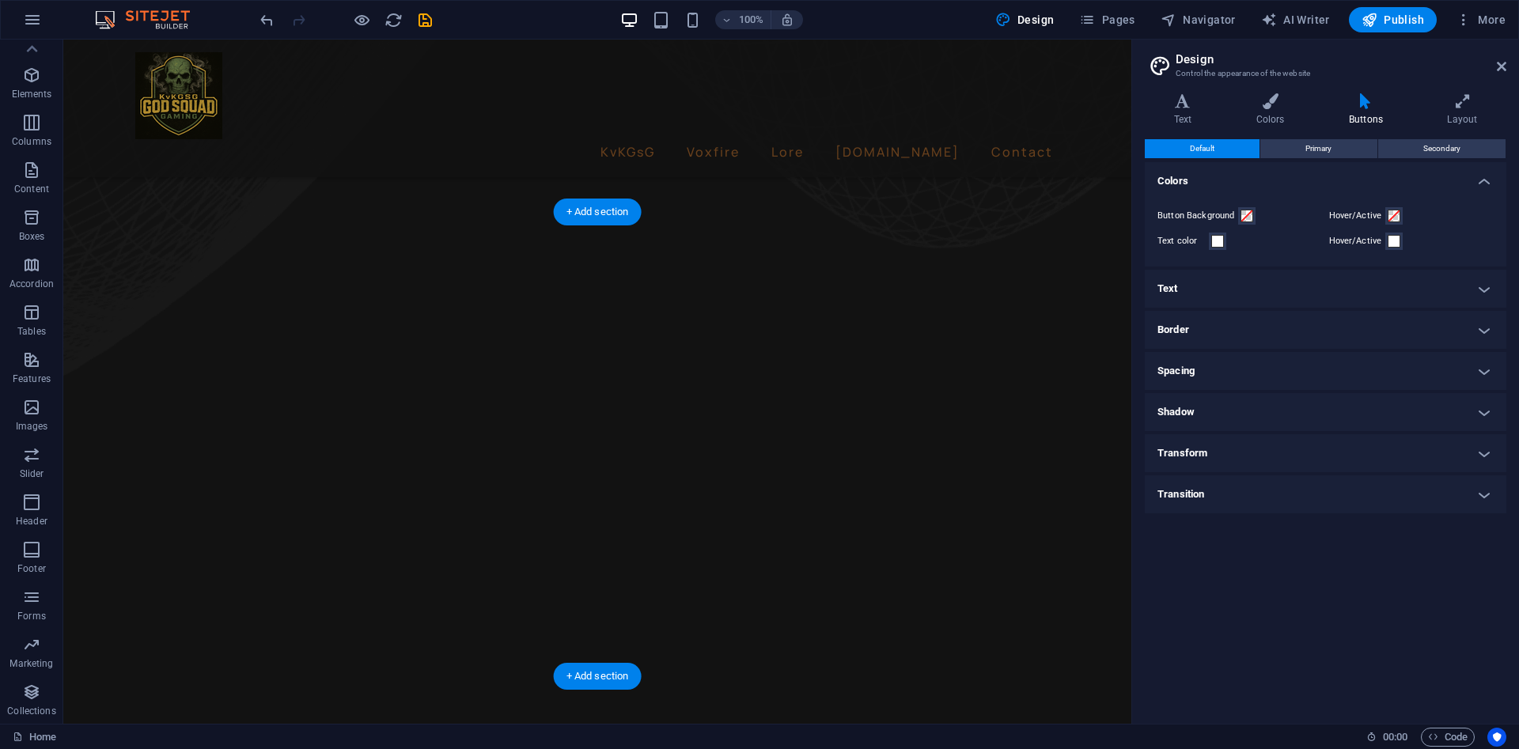
scroll to position [633, 0]
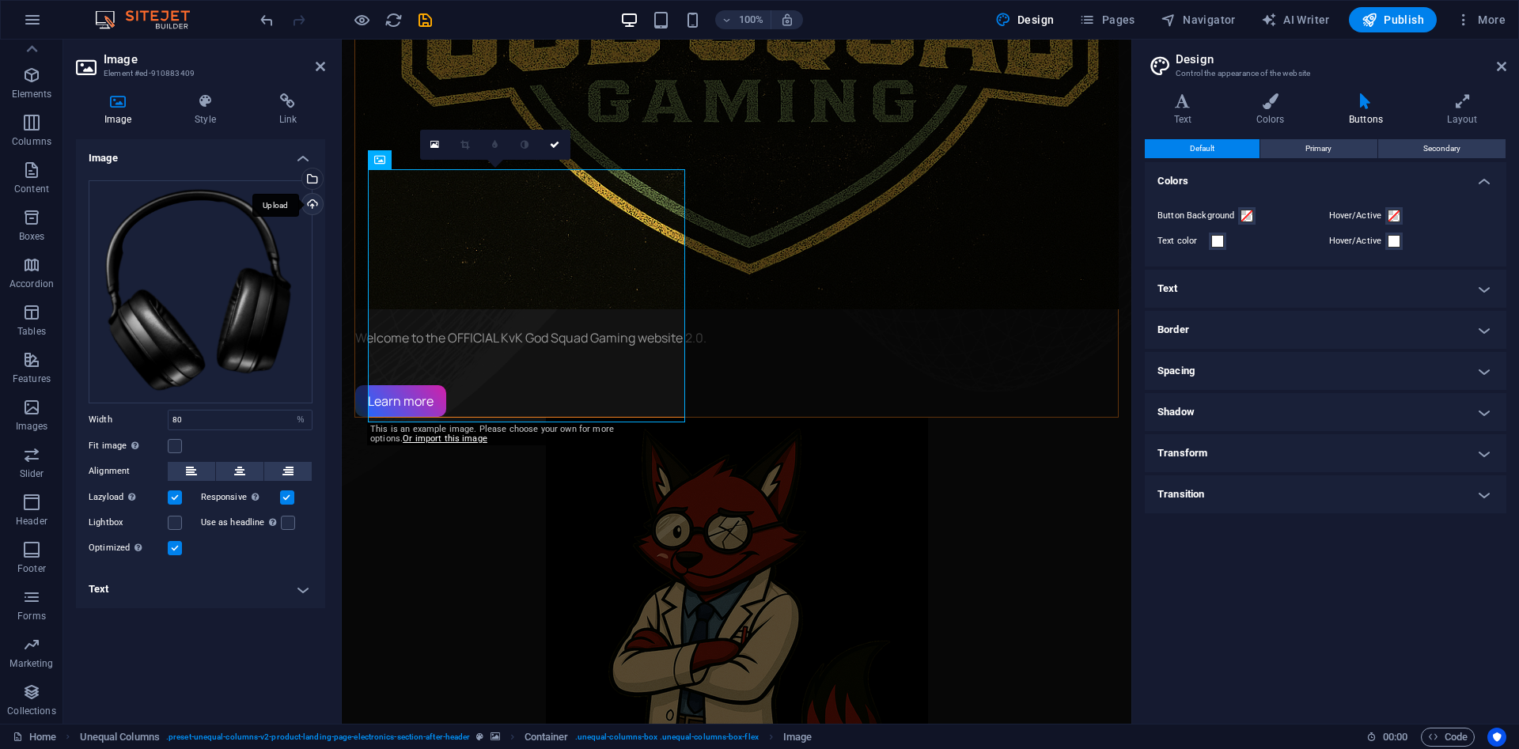
click at [316, 206] on div "Upload" at bounding box center [311, 206] width 24 height 24
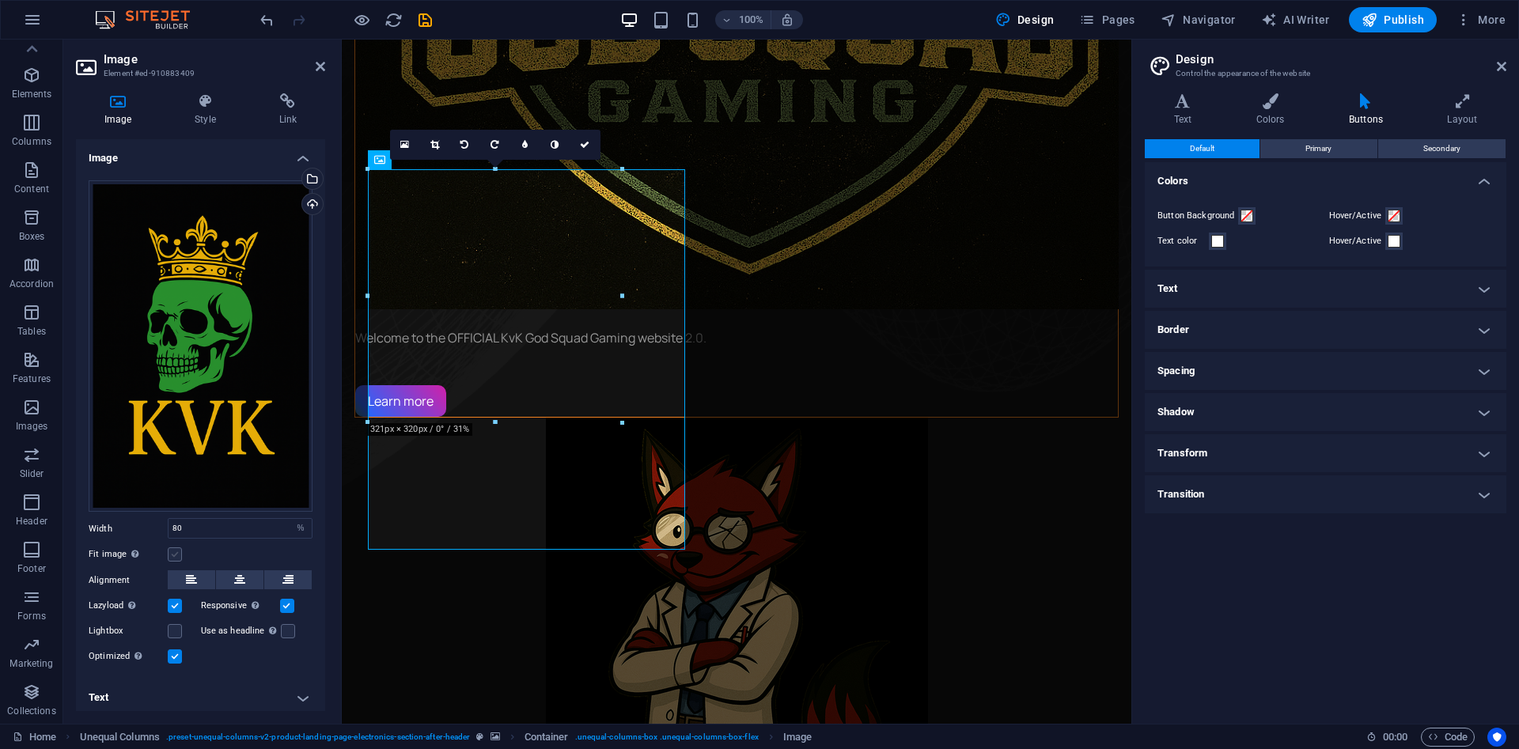
click at [178, 549] on label at bounding box center [175, 554] width 14 height 14
click at [0, 0] on input "Fit image Automatically fit image to a fixed width and height" at bounding box center [0, 0] width 0 height 0
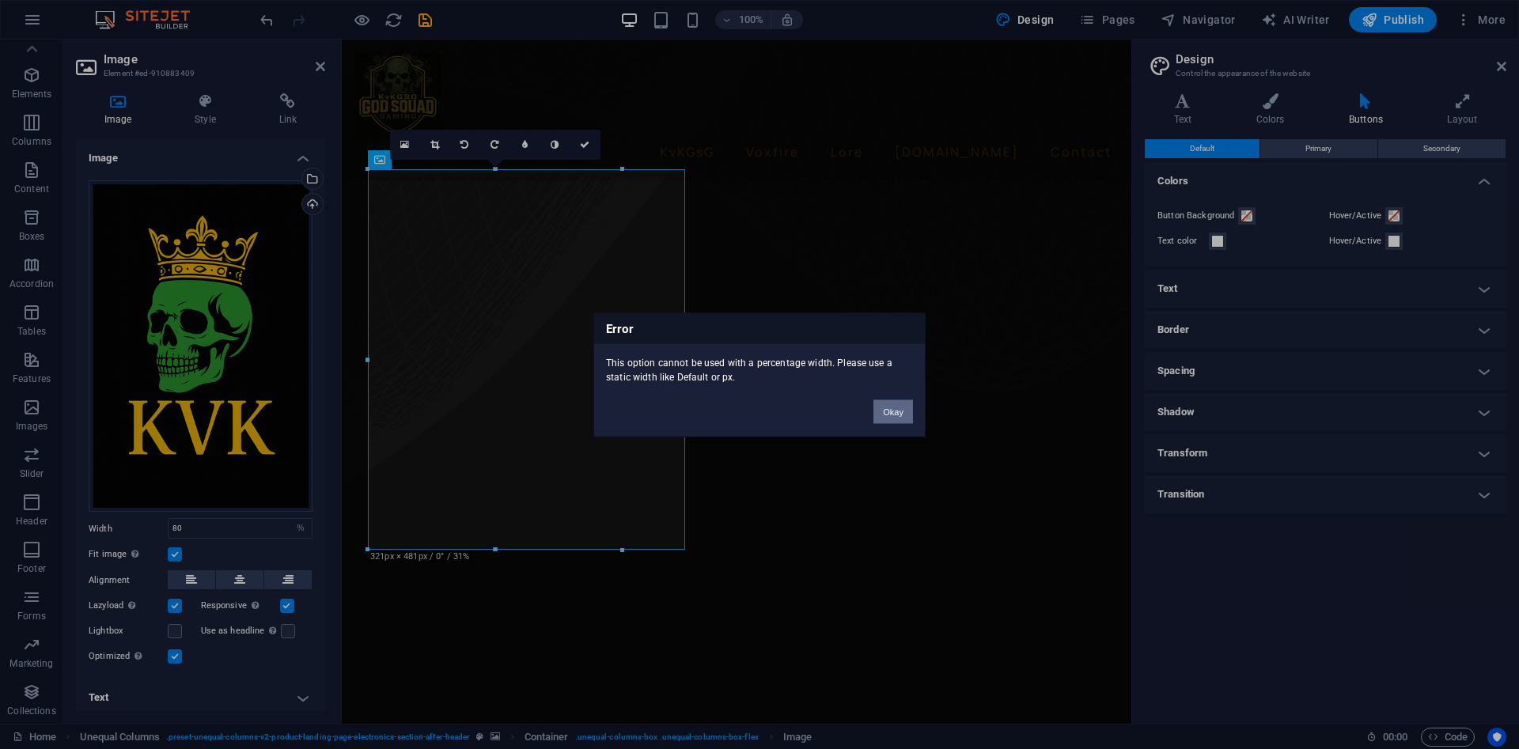
click at [885, 414] on button "Okay" at bounding box center [893, 411] width 40 height 24
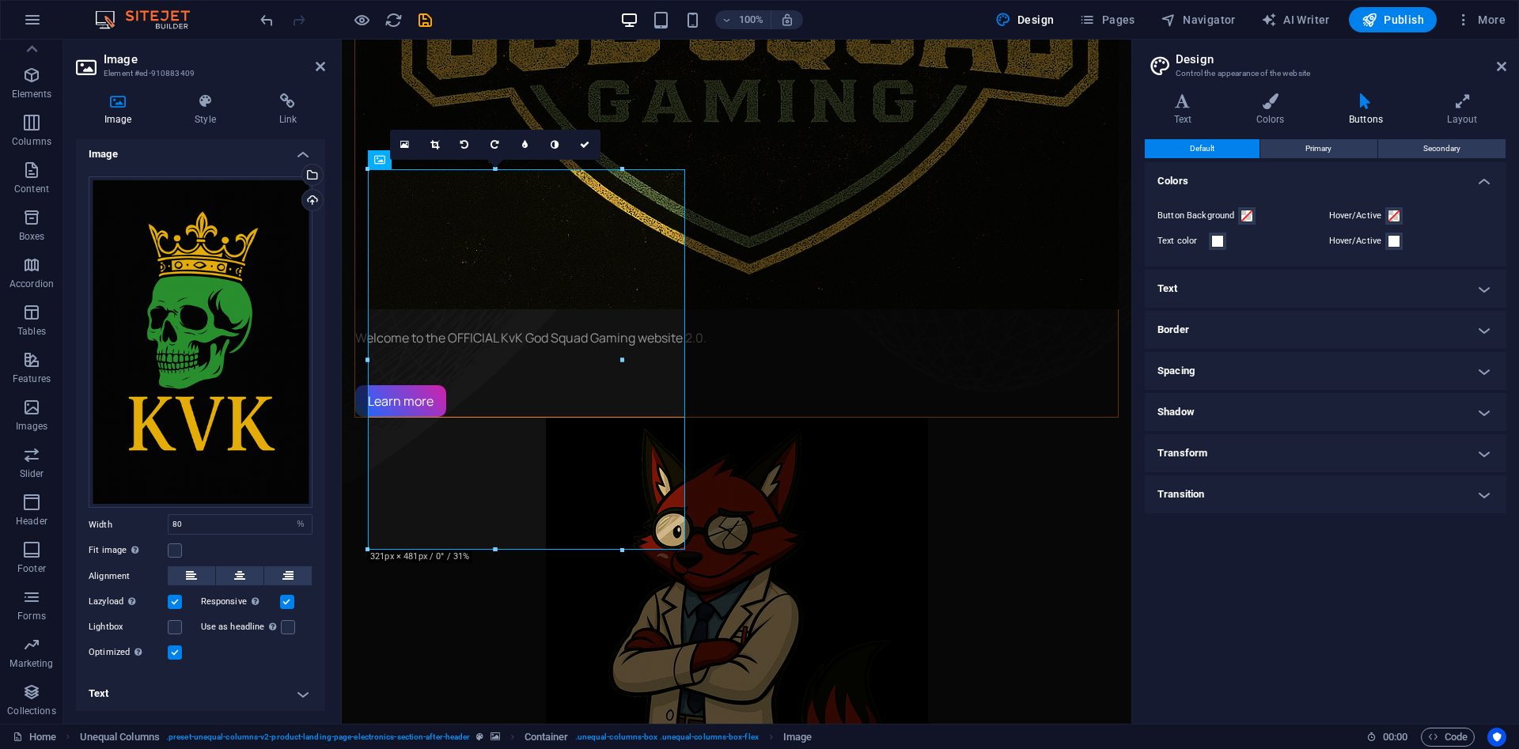
scroll to position [6, 0]
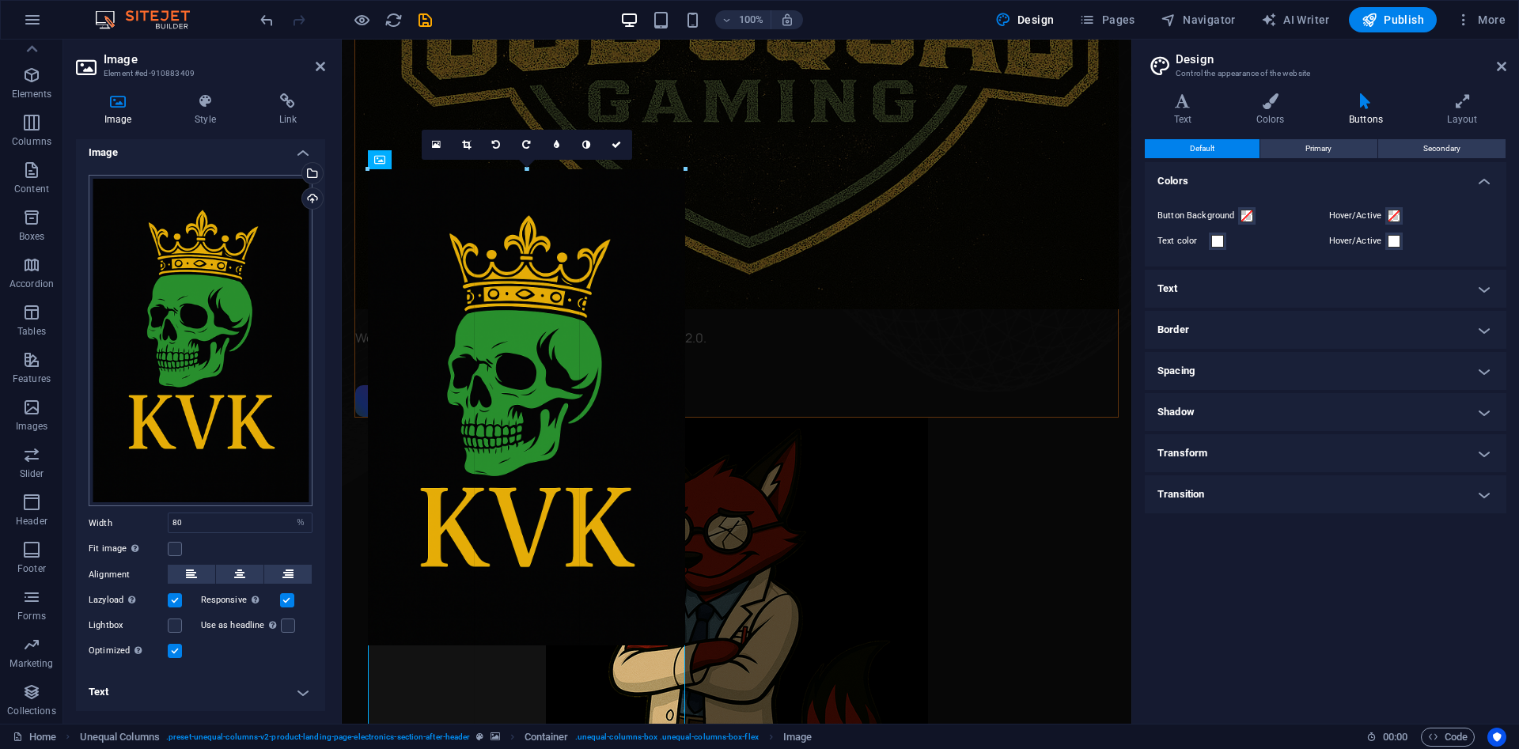
drag, startPoint x: 369, startPoint y: 361, endPoint x: 286, endPoint y: 401, distance: 92.7
click at [286, 401] on div "Image Element #ed-910883409 Image Style Link Image Drag files here, click to ch…" at bounding box center [597, 382] width 1068 height 684
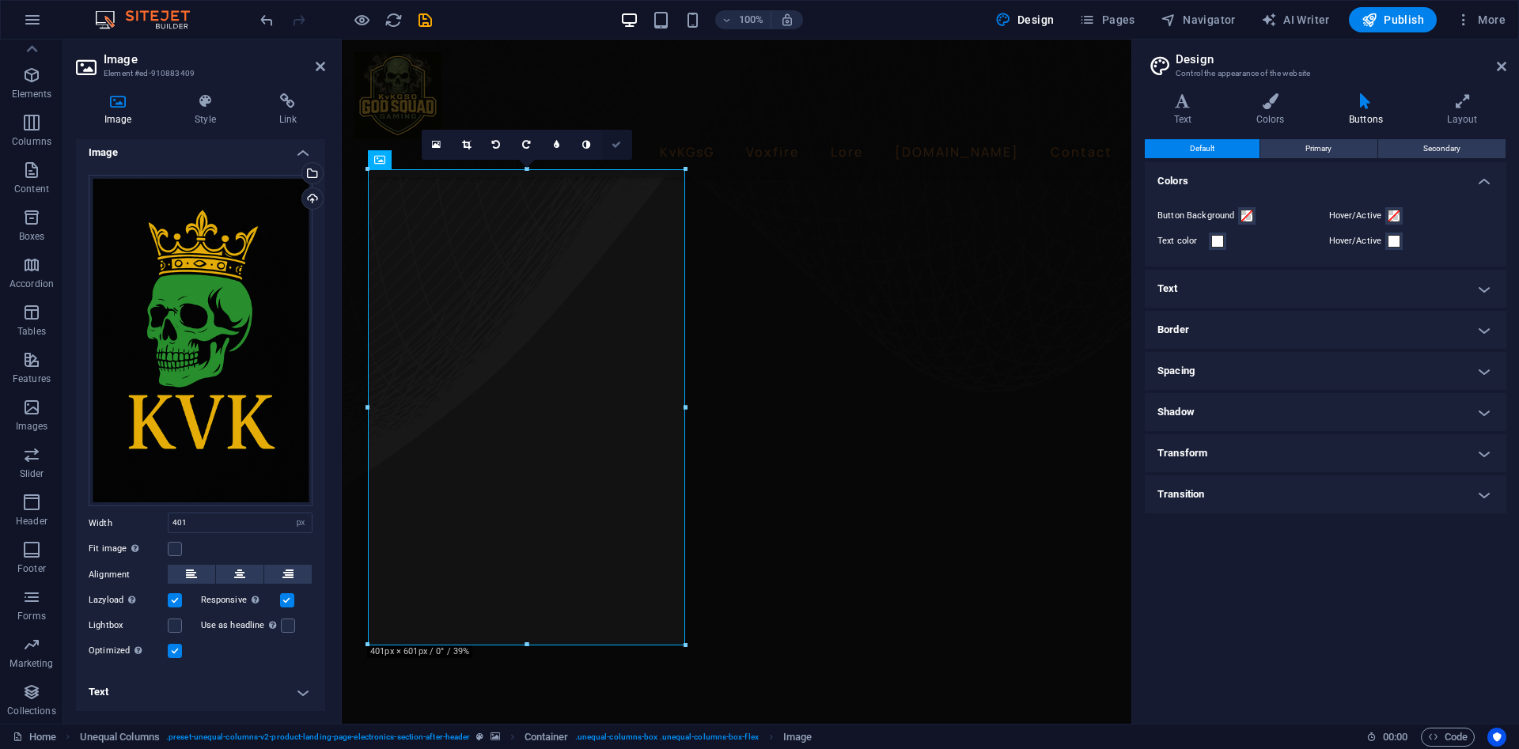
drag, startPoint x: 613, startPoint y: 153, endPoint x: 550, endPoint y: 120, distance: 71.1
click at [613, 153] on link at bounding box center [617, 145] width 30 height 30
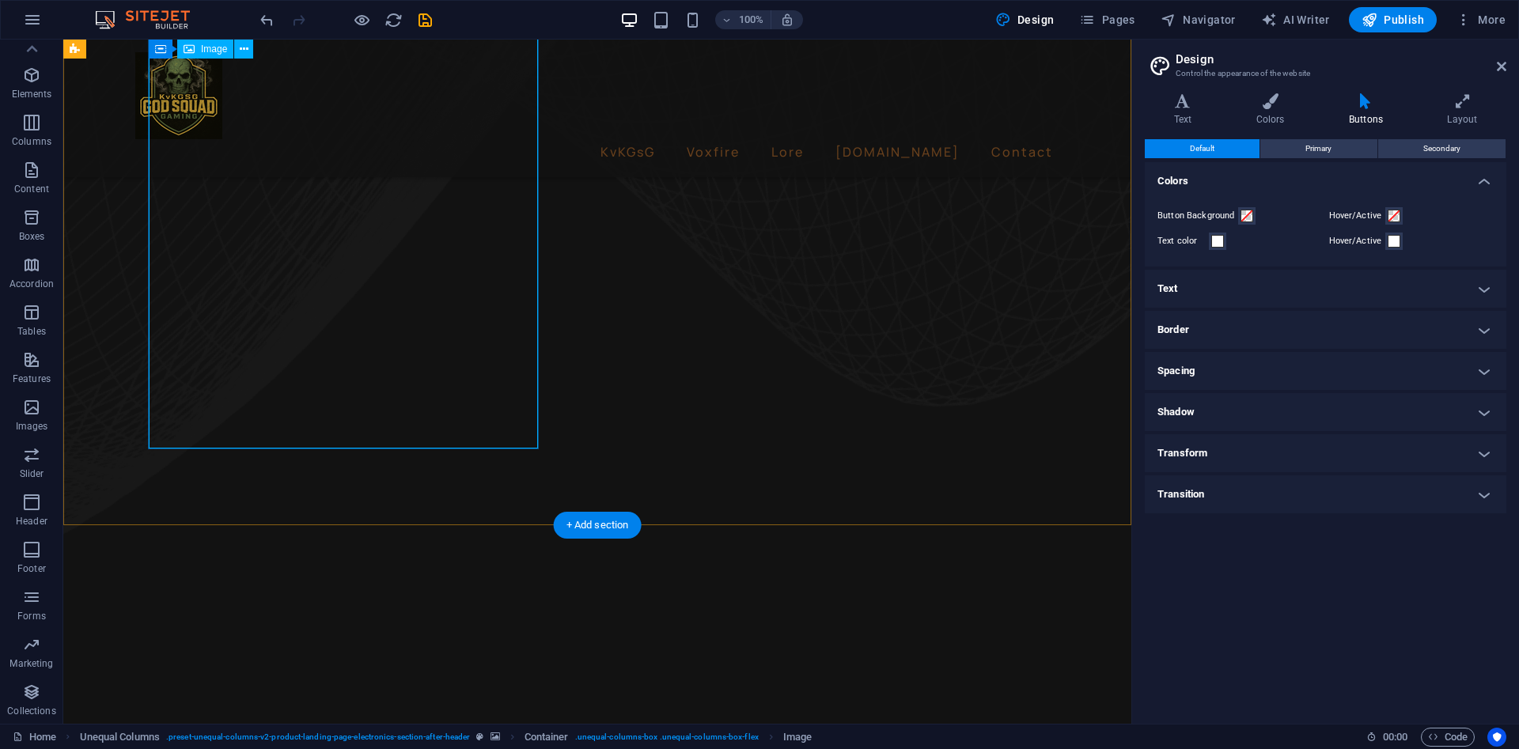
scroll to position [633, 0]
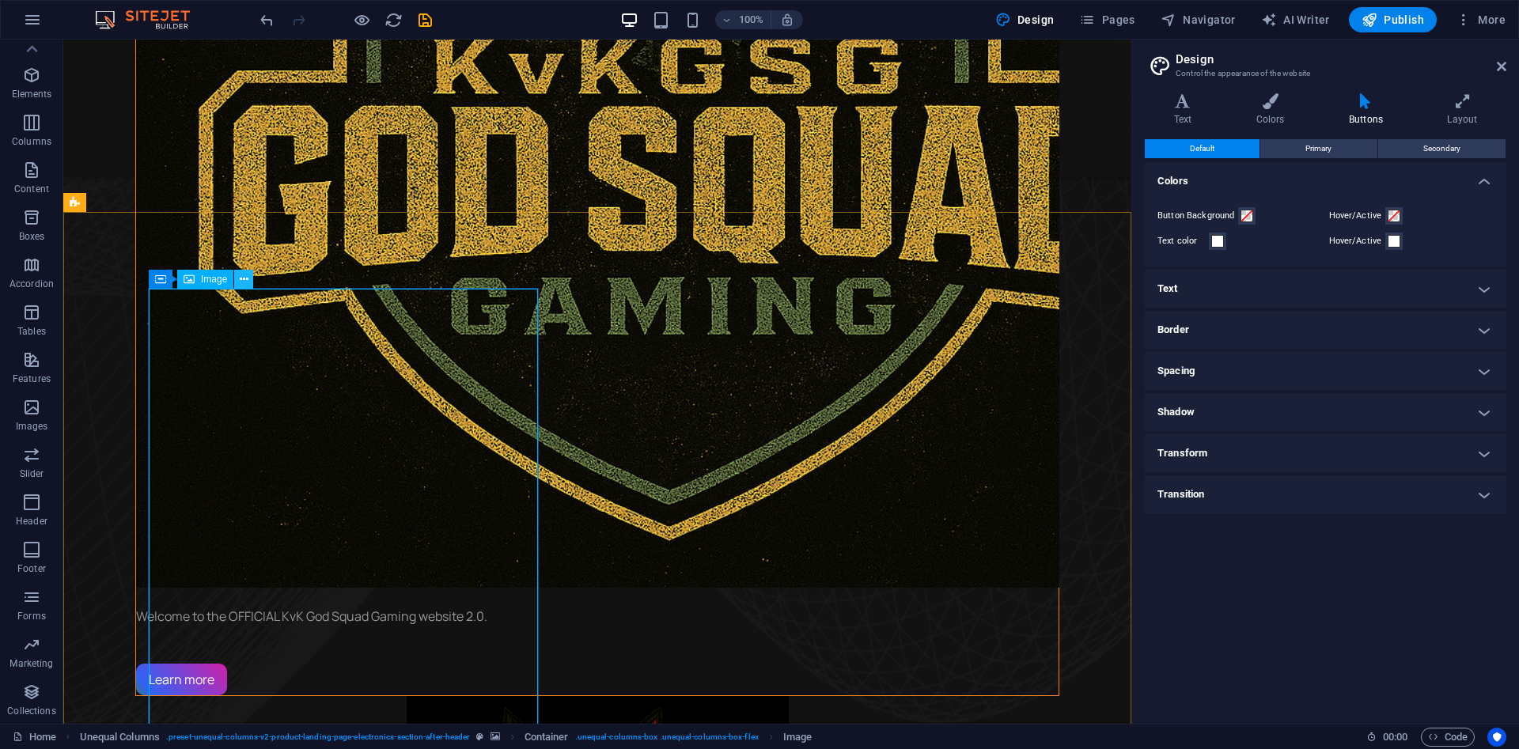
click at [237, 285] on button at bounding box center [243, 279] width 19 height 19
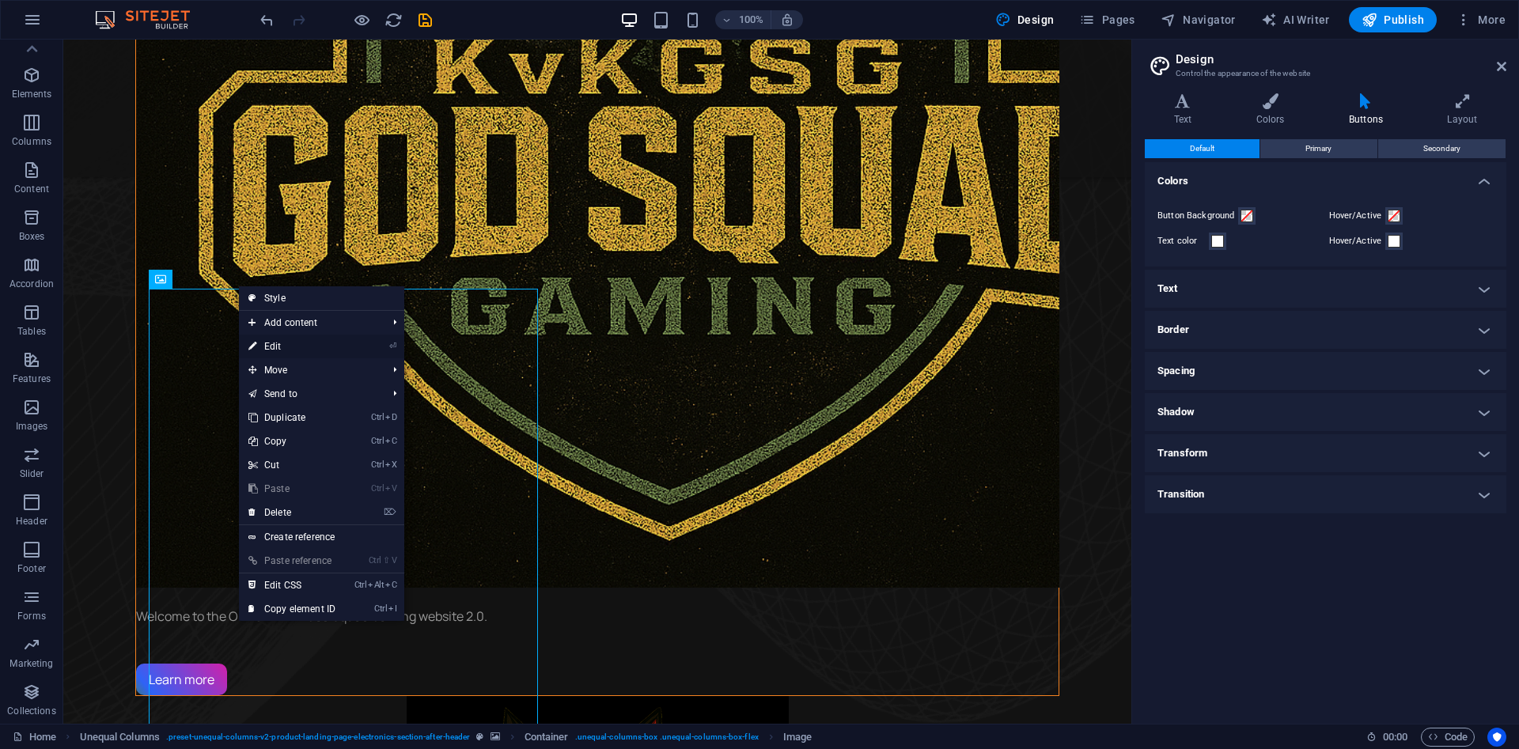
click at [267, 346] on link "⏎ Edit" at bounding box center [292, 347] width 106 height 24
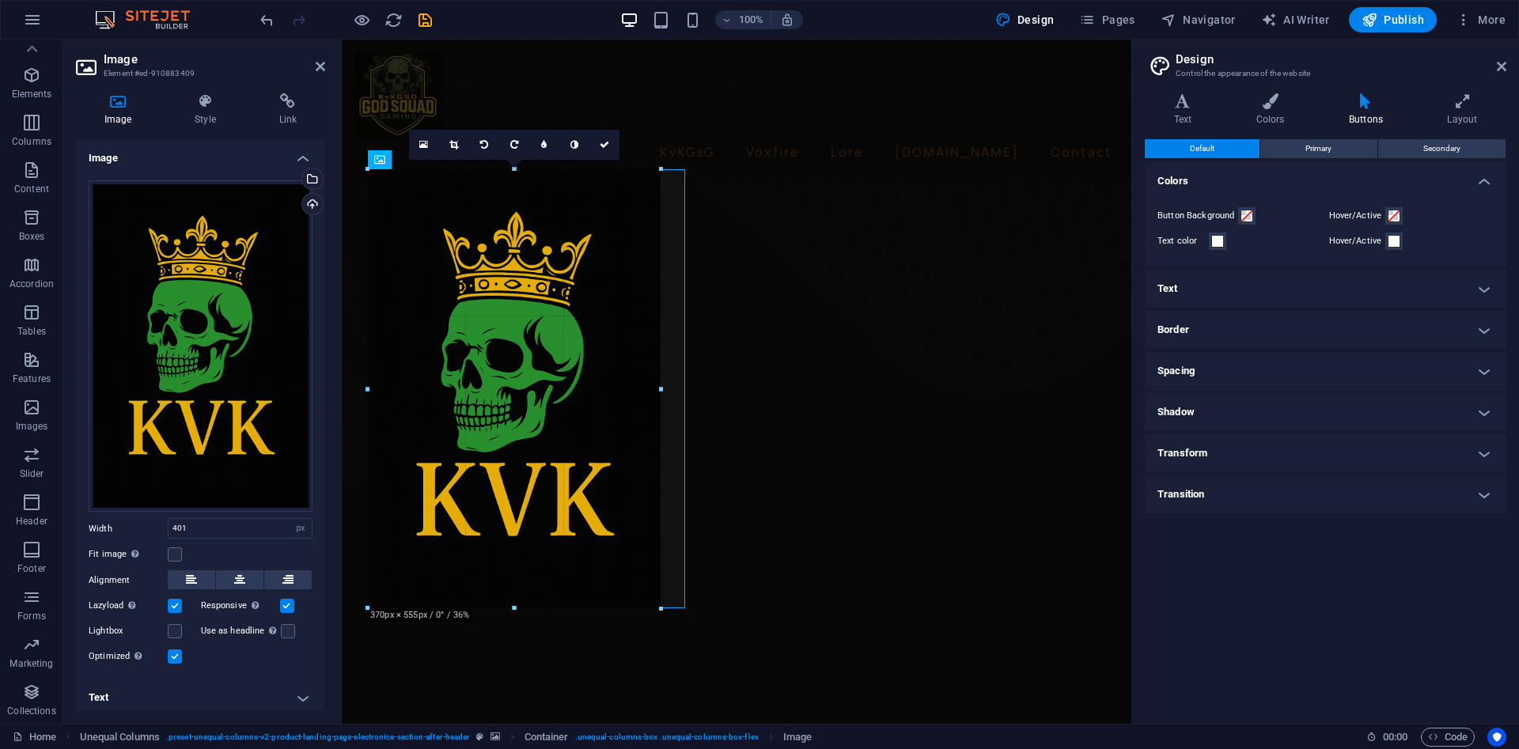
drag, startPoint x: 686, startPoint y: 411, endPoint x: 657, endPoint y: 423, distance: 31.6
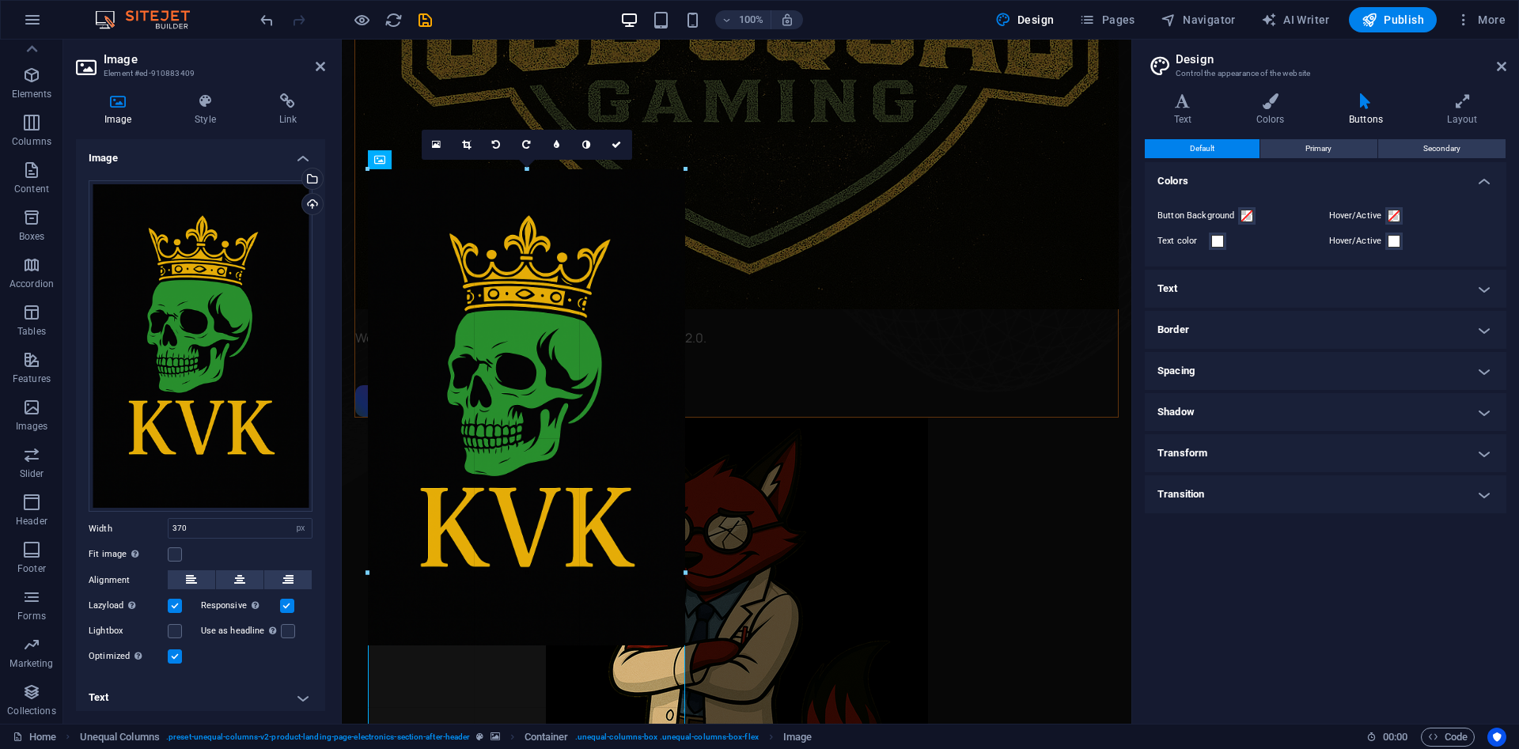
drag, startPoint x: 660, startPoint y: 394, endPoint x: 699, endPoint y: 366, distance: 47.6
click at [699, 366] on div "Drag here to replace the existing content. Press “Ctrl” if you want to create a…" at bounding box center [736, 65] width 789 height 1317
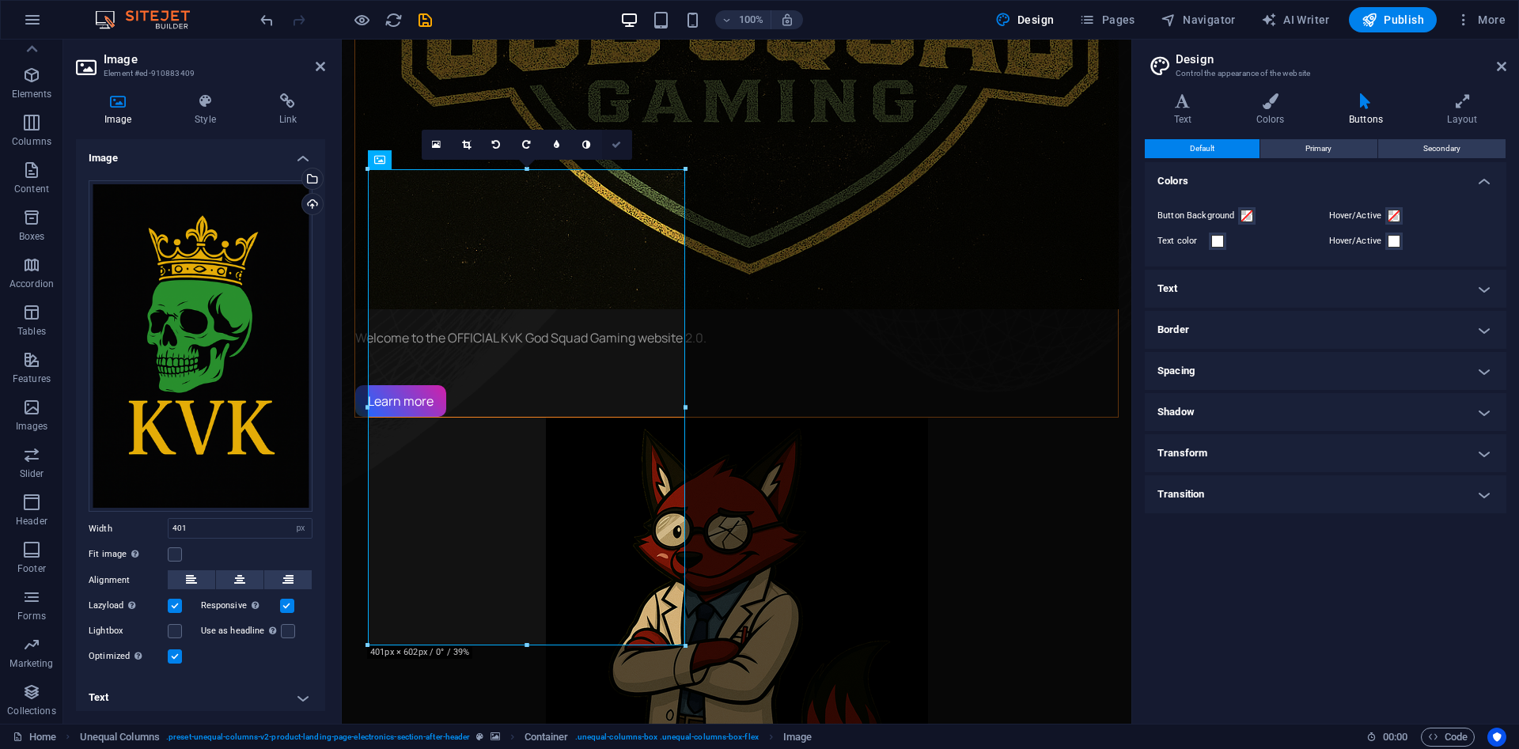
click at [618, 148] on icon at bounding box center [615, 144] width 9 height 9
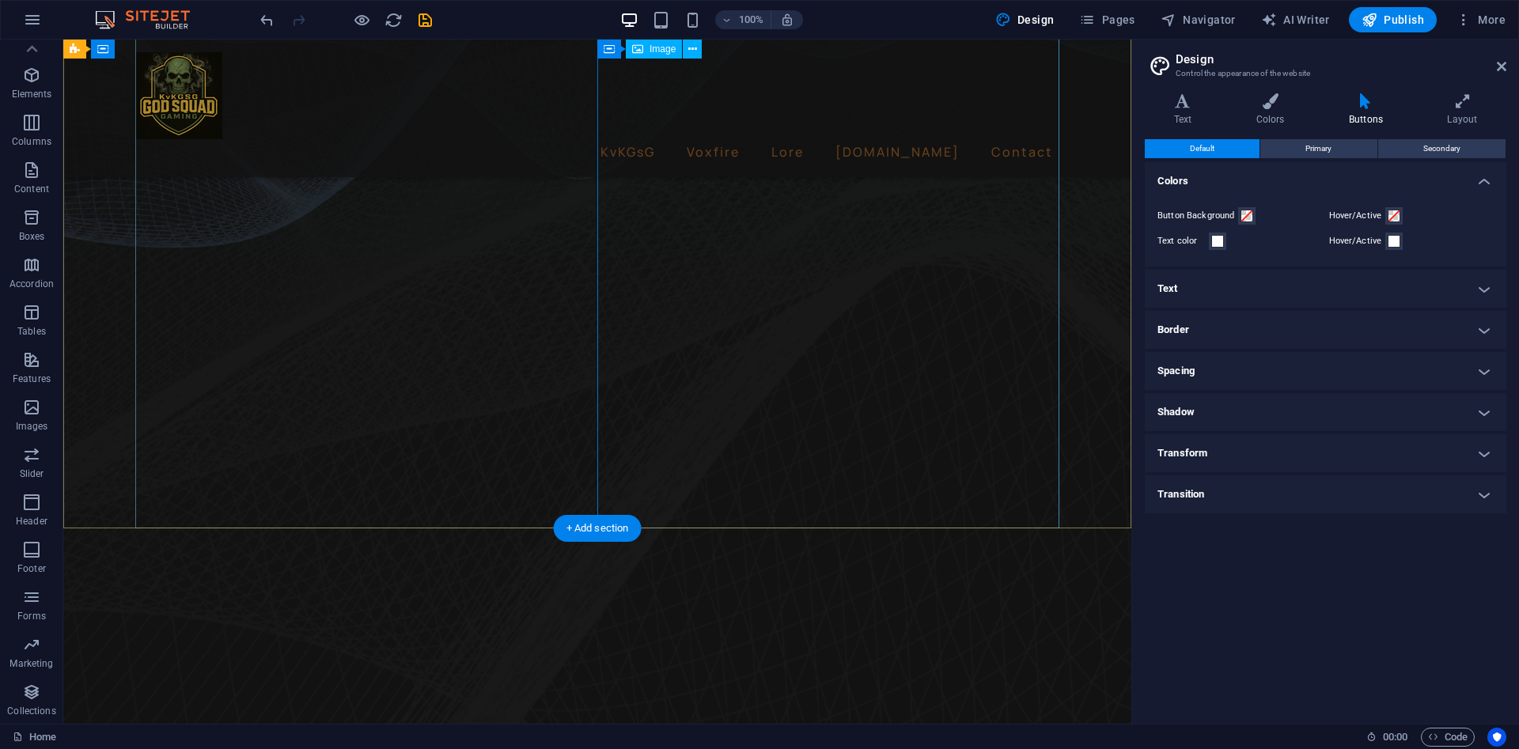
scroll to position [791, 0]
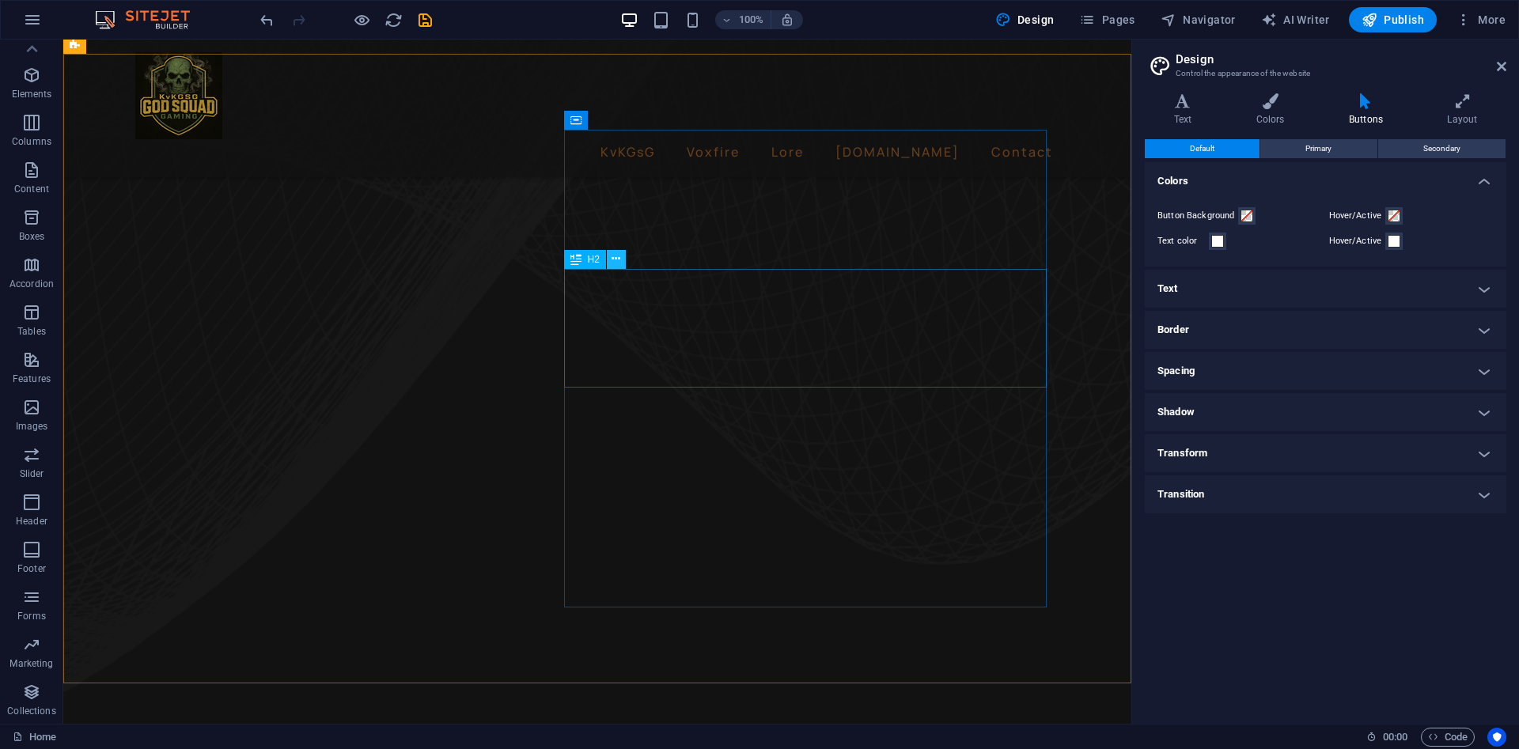
click at [615, 262] on icon at bounding box center [615, 259] width 9 height 17
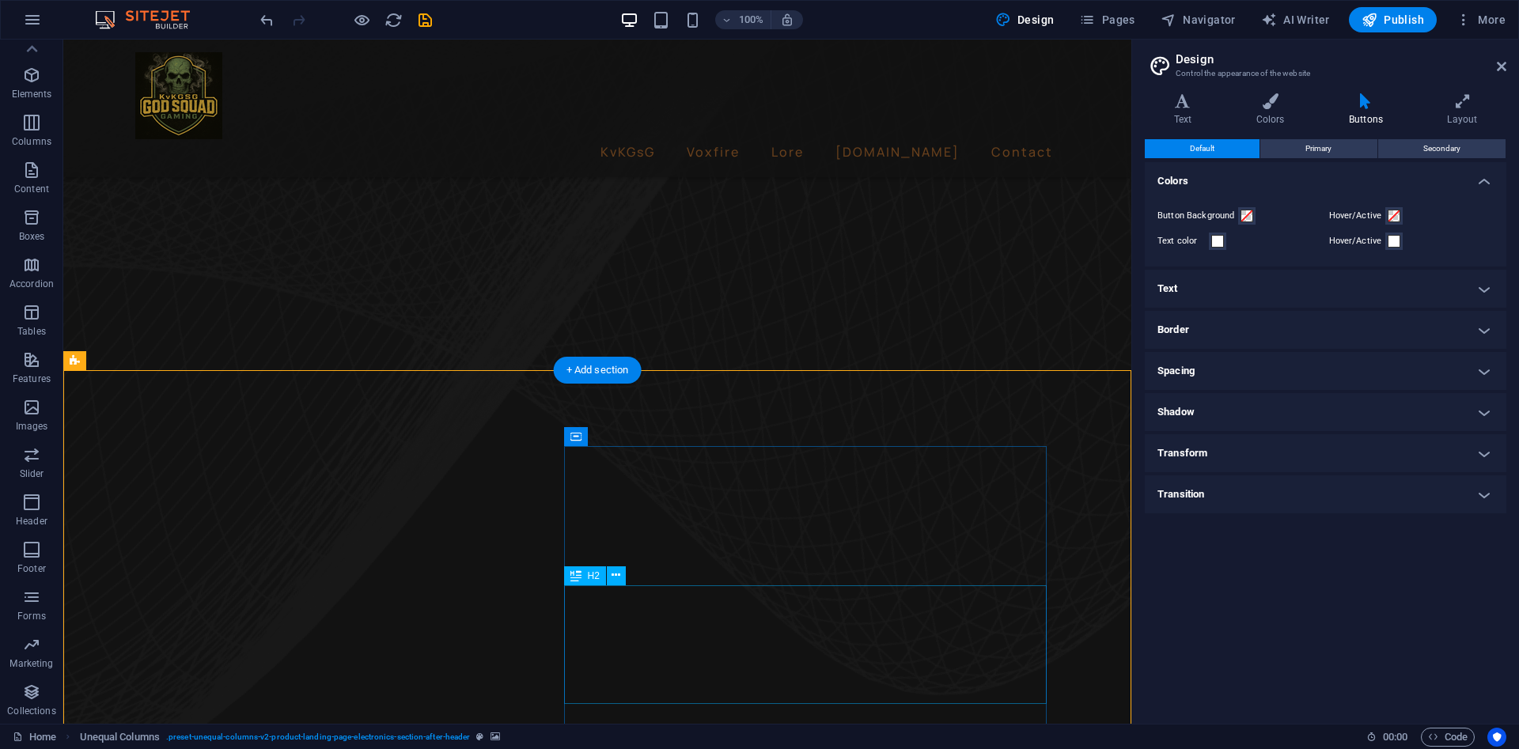
scroll to position [475, 0]
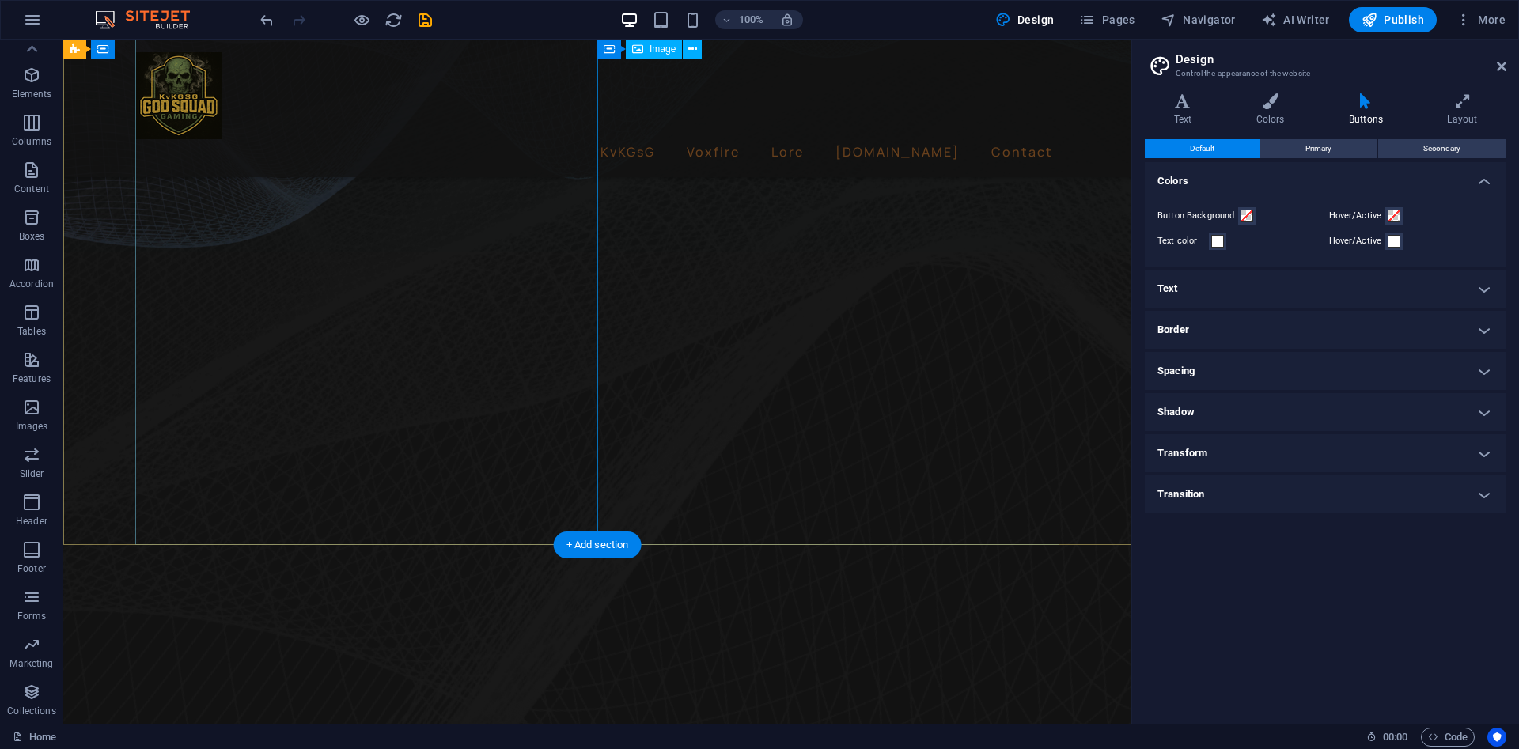
scroll to position [0, 0]
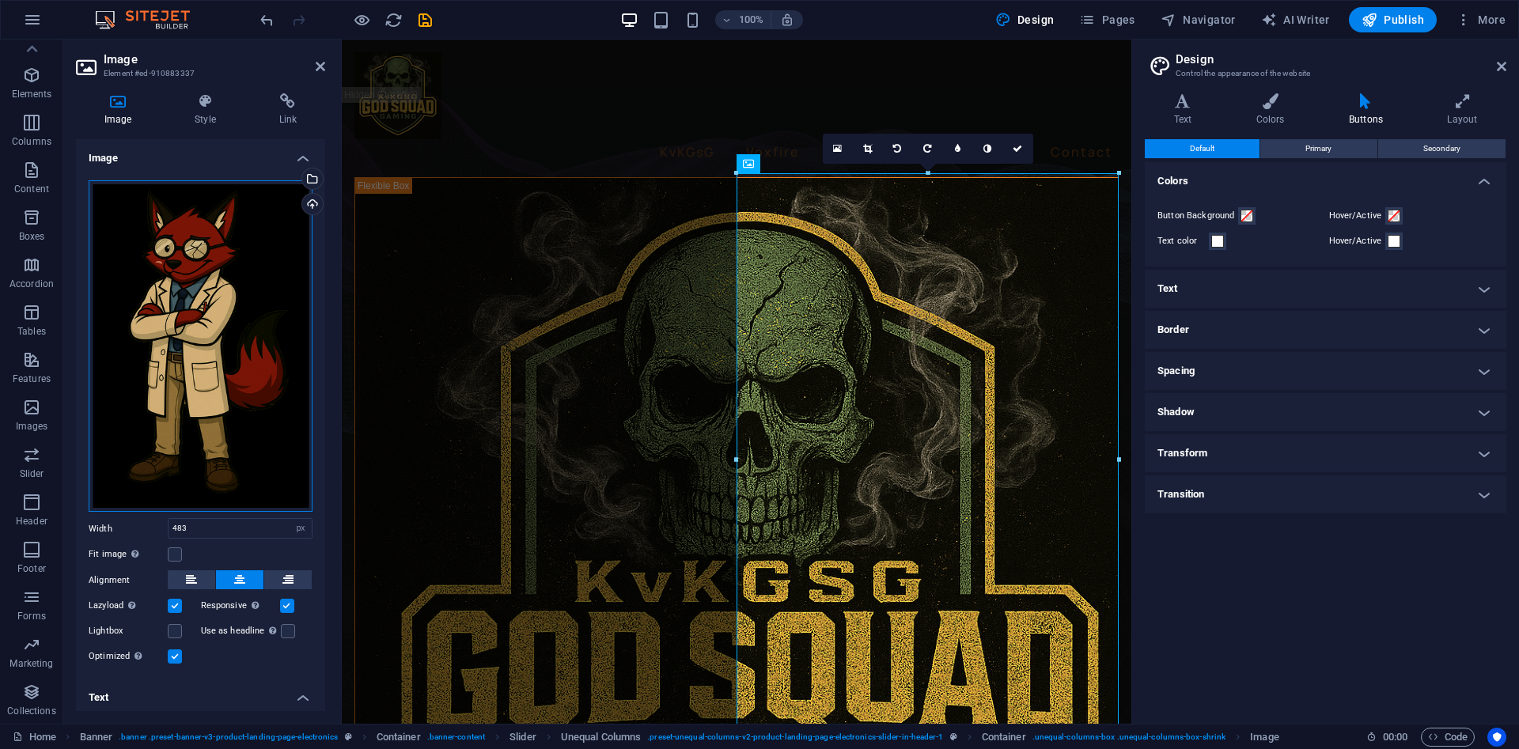
click at [264, 243] on div "Drag files here, click to choose files or select files from Files or our free s…" at bounding box center [201, 346] width 224 height 332
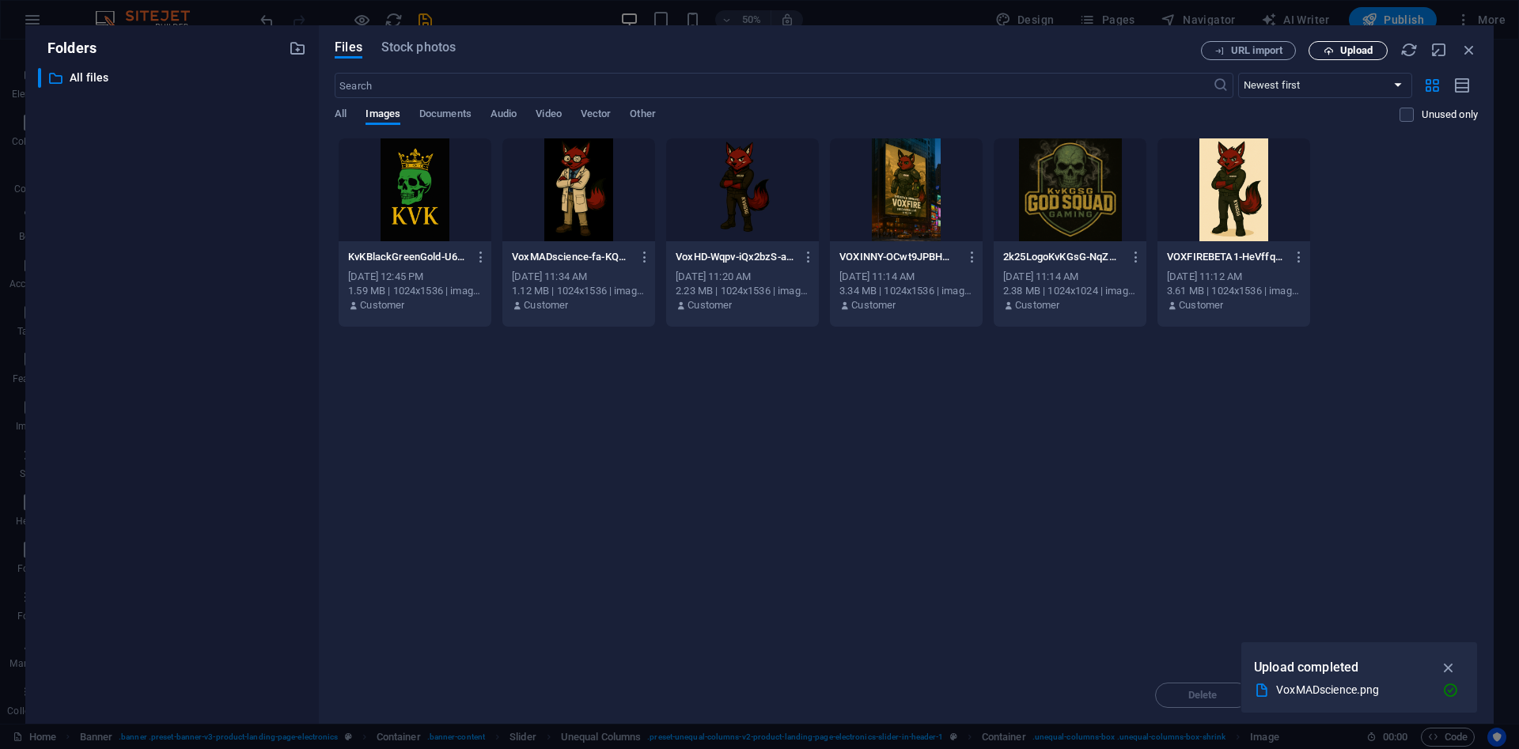
click at [1352, 42] on button "Upload" at bounding box center [1347, 50] width 79 height 19
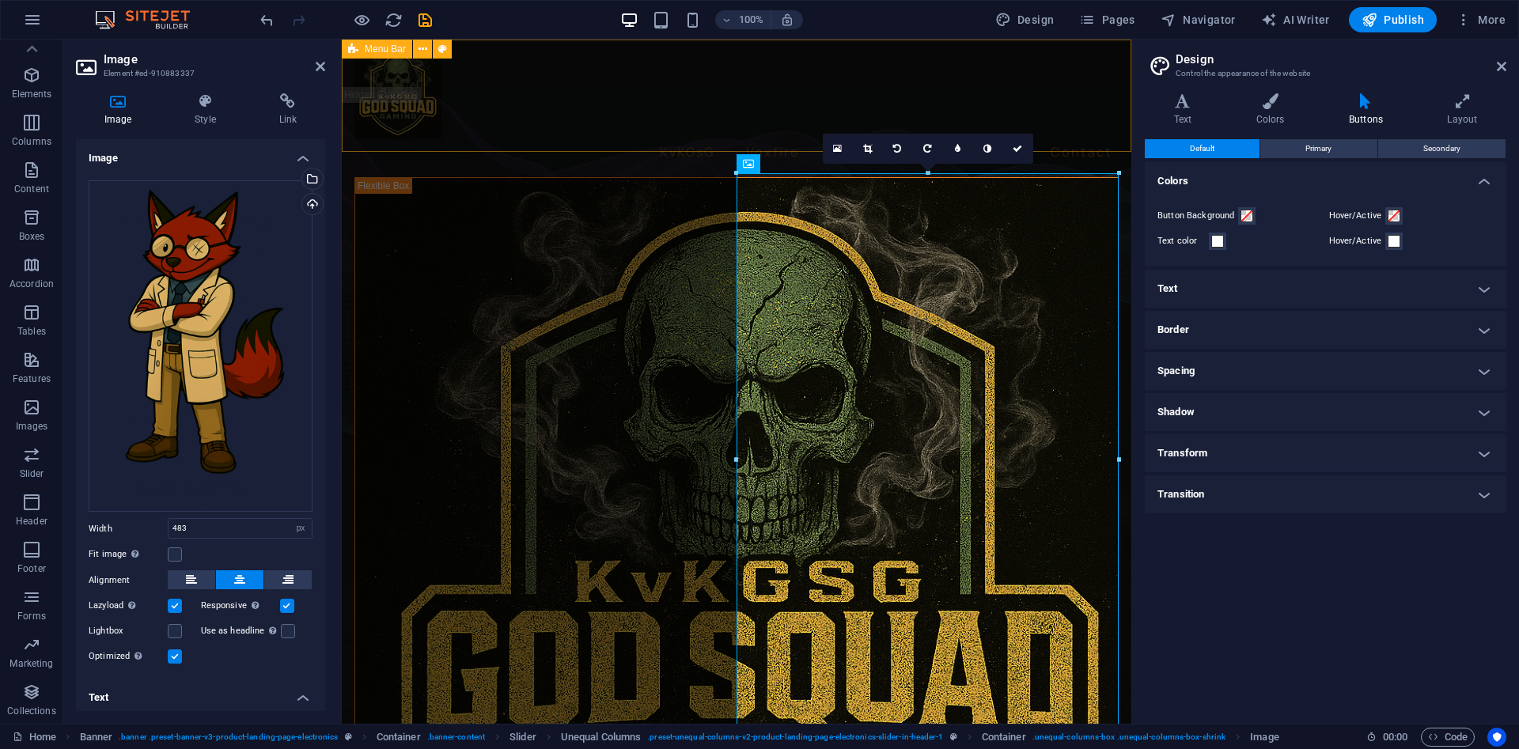
click at [589, 137] on div "KvKGsG Voxfire [PERSON_NAME][DOMAIN_NAME] Contact" at bounding box center [736, 109] width 789 height 138
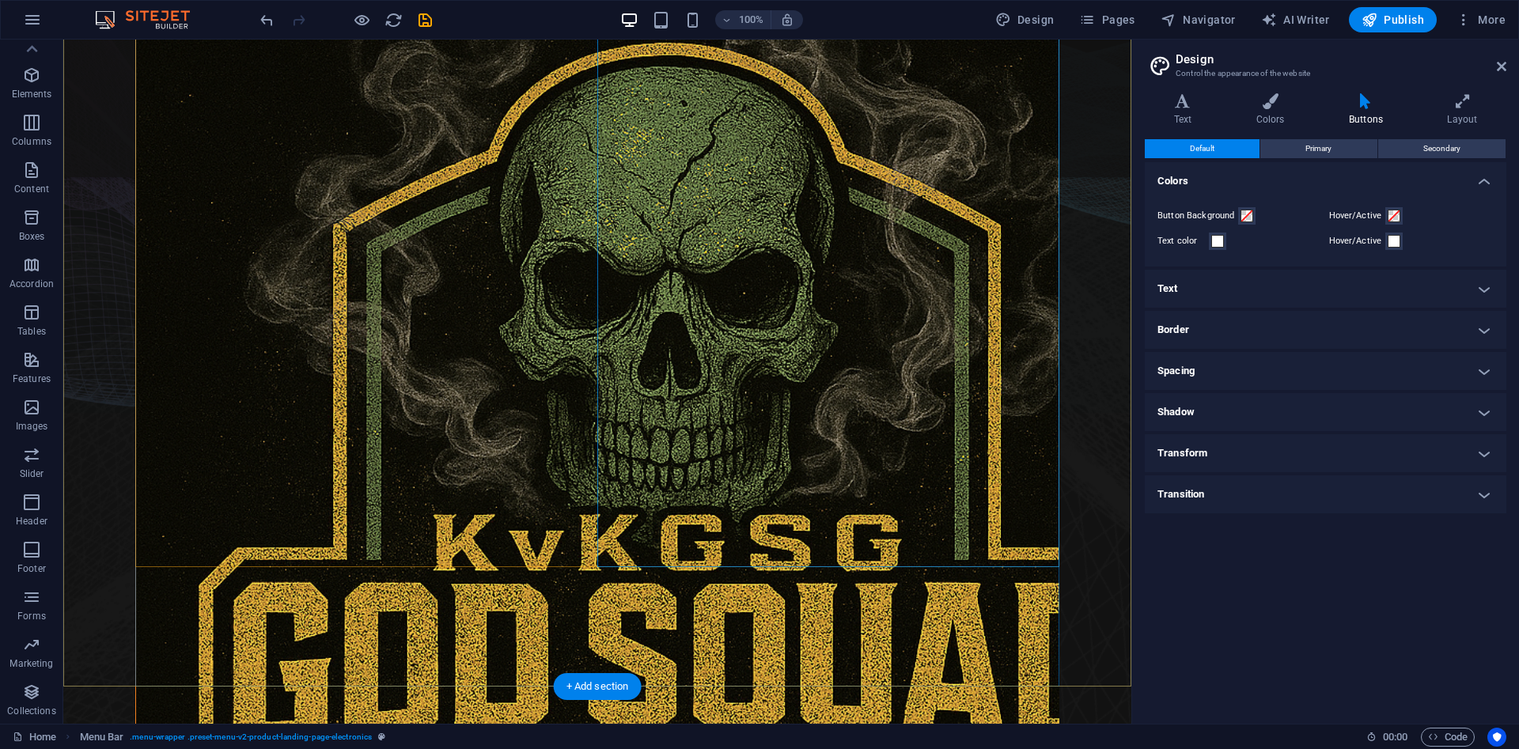
scroll to position [158, 0]
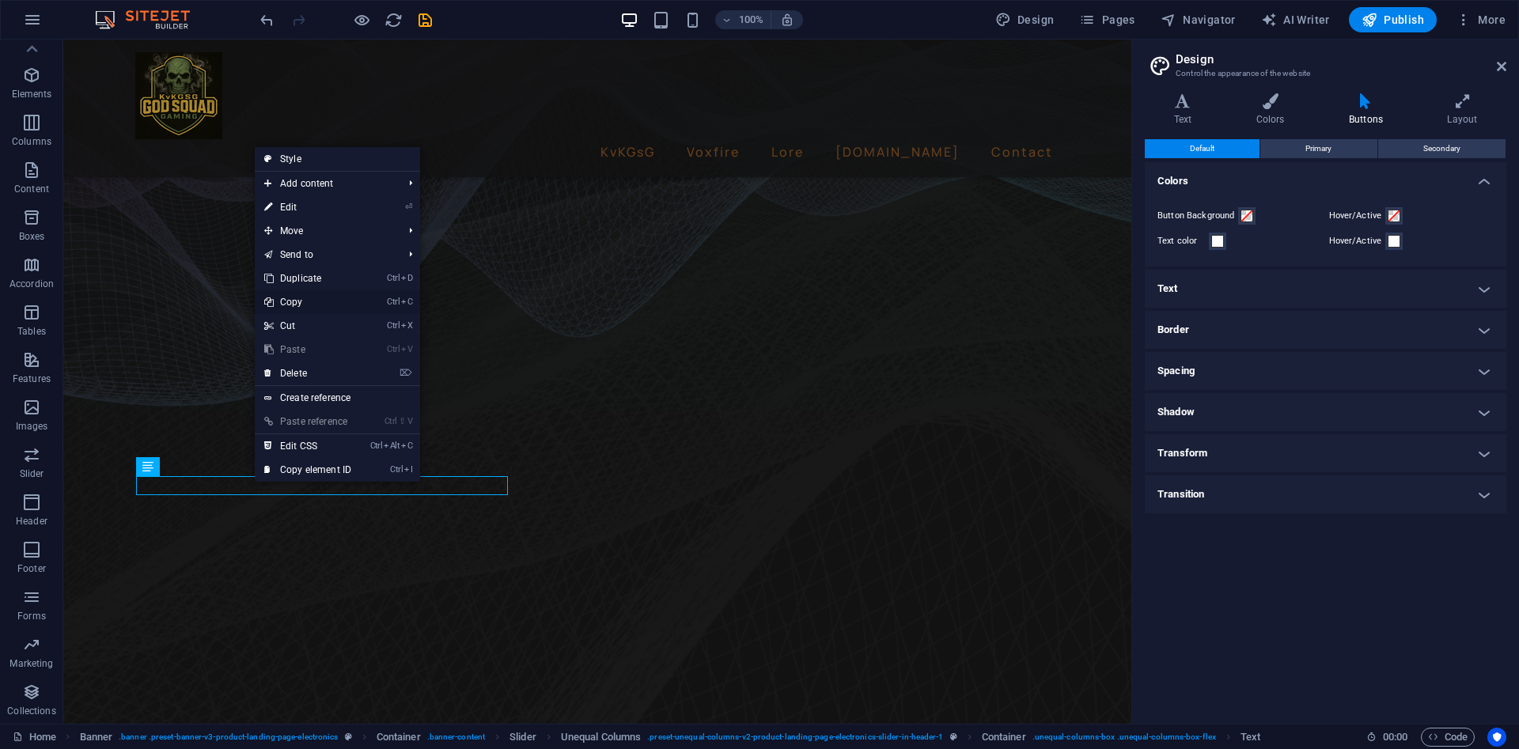
click at [320, 295] on link "Ctrl C Copy" at bounding box center [308, 302] width 106 height 24
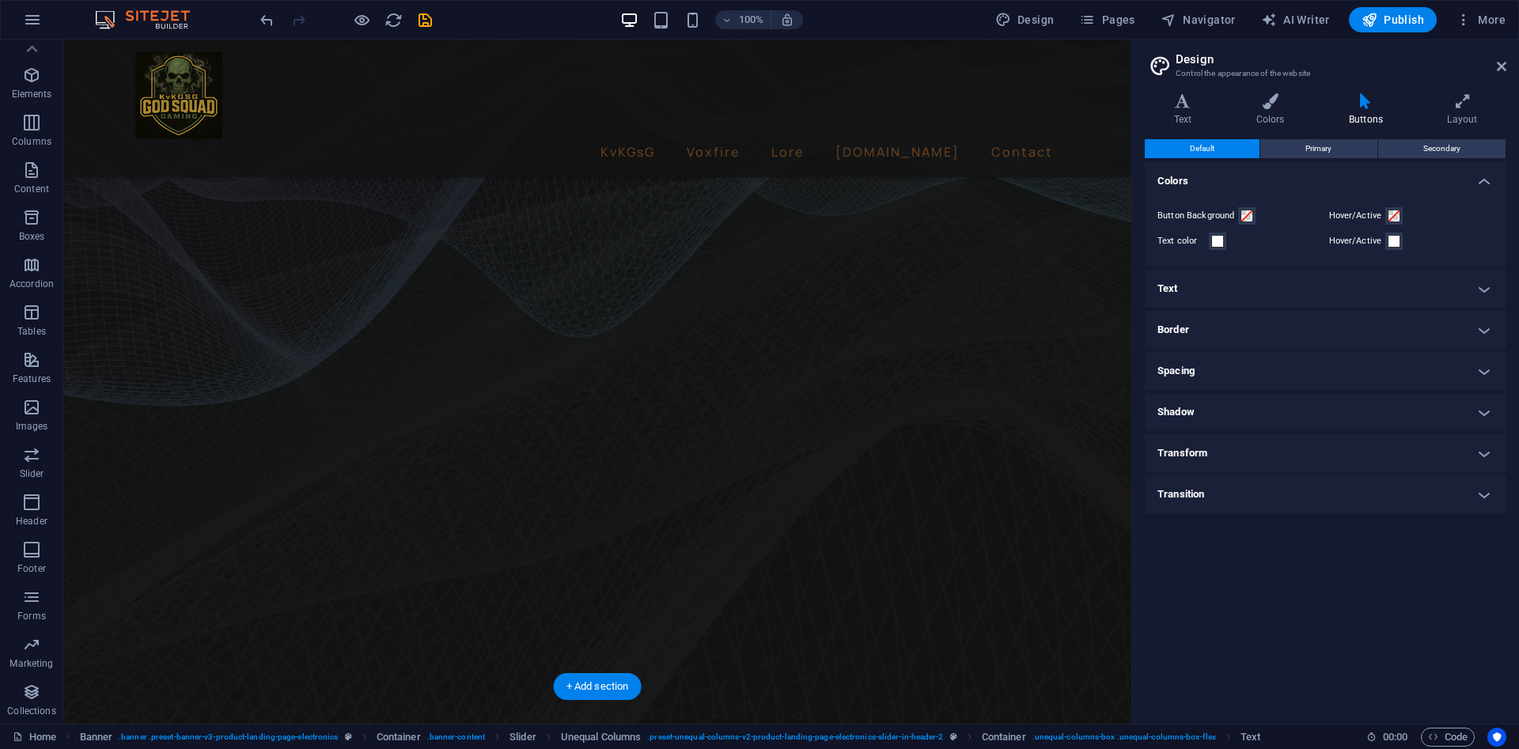
drag, startPoint x: 340, startPoint y: 465, endPoint x: 368, endPoint y: 542, distance: 81.6
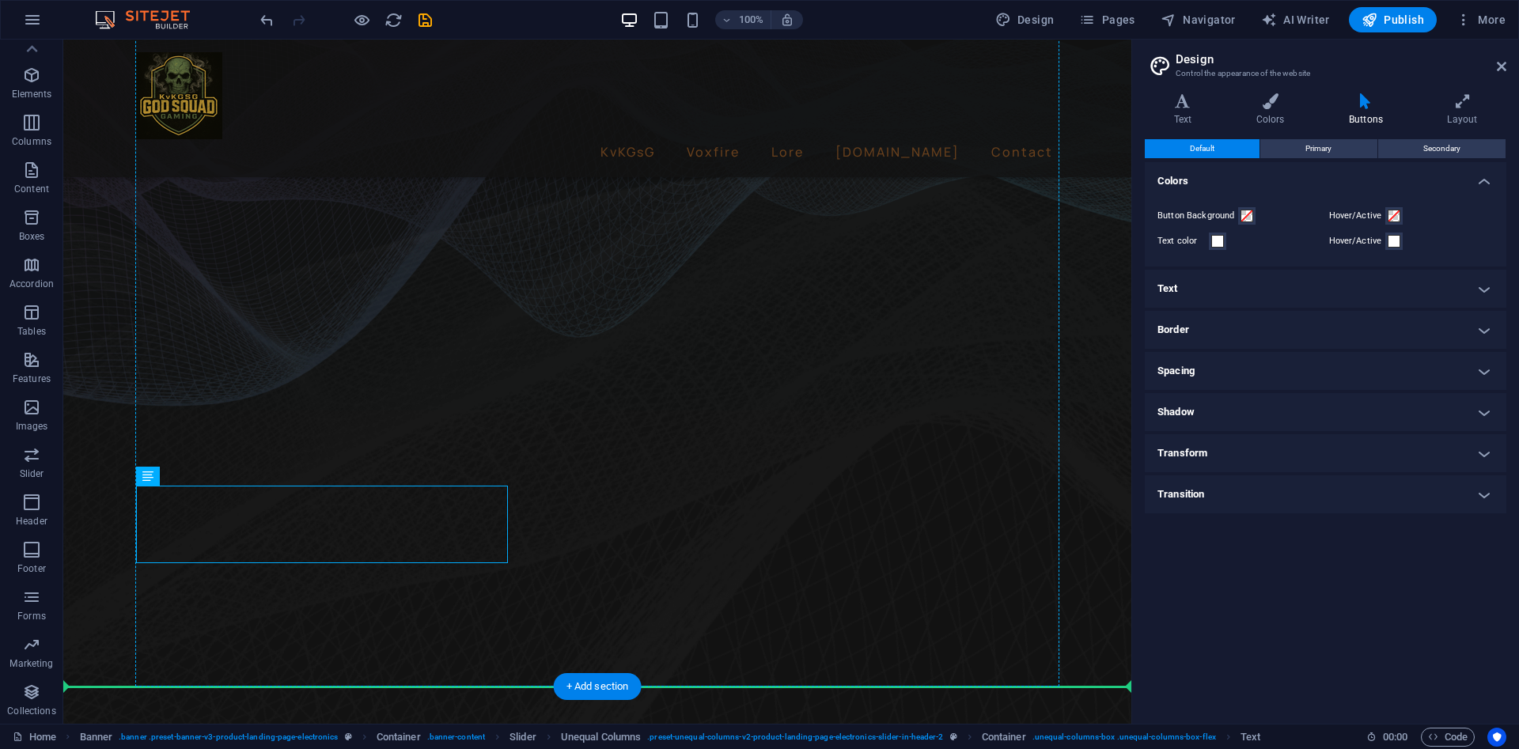
drag, startPoint x: 312, startPoint y: 516, endPoint x: 353, endPoint y: 618, distance: 109.7
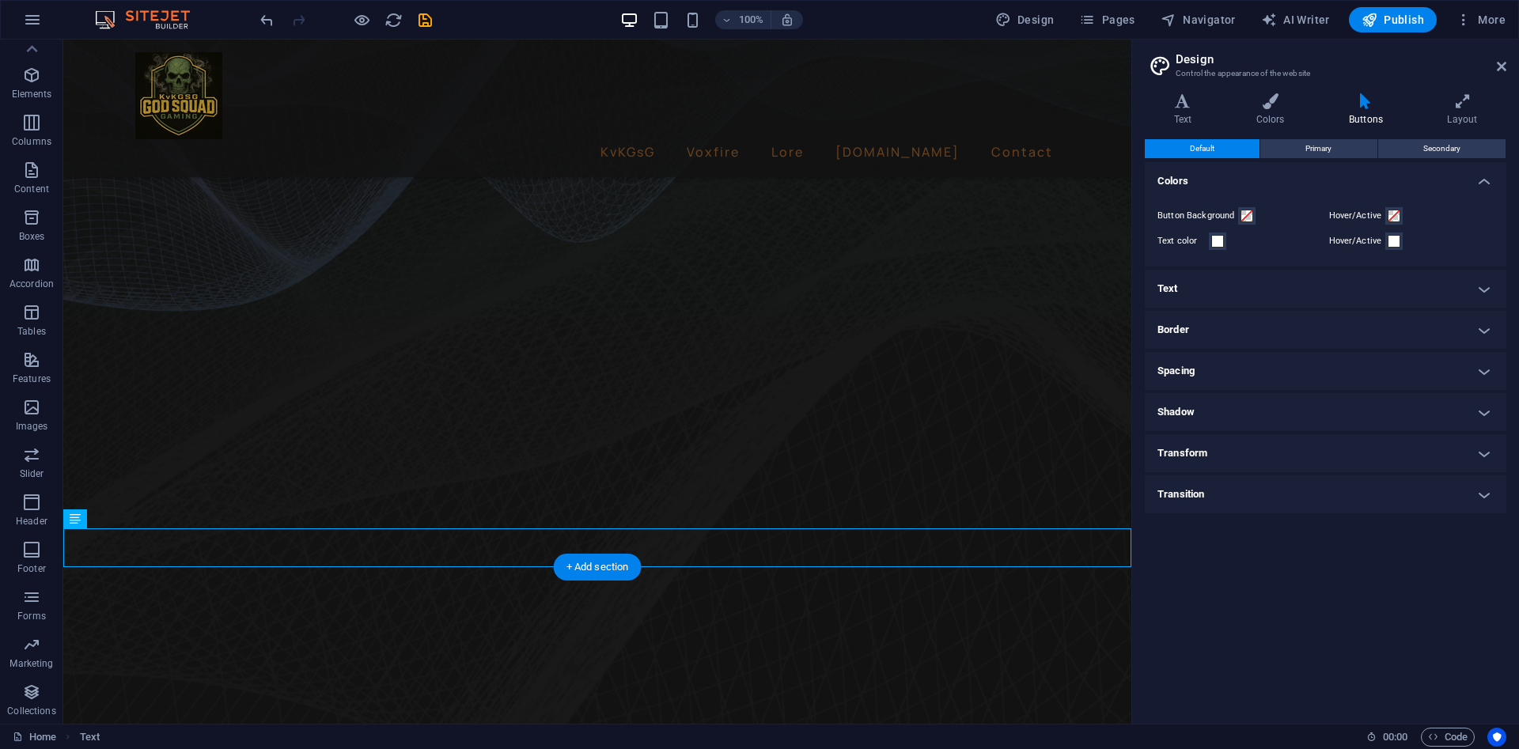
scroll to position [316, 0]
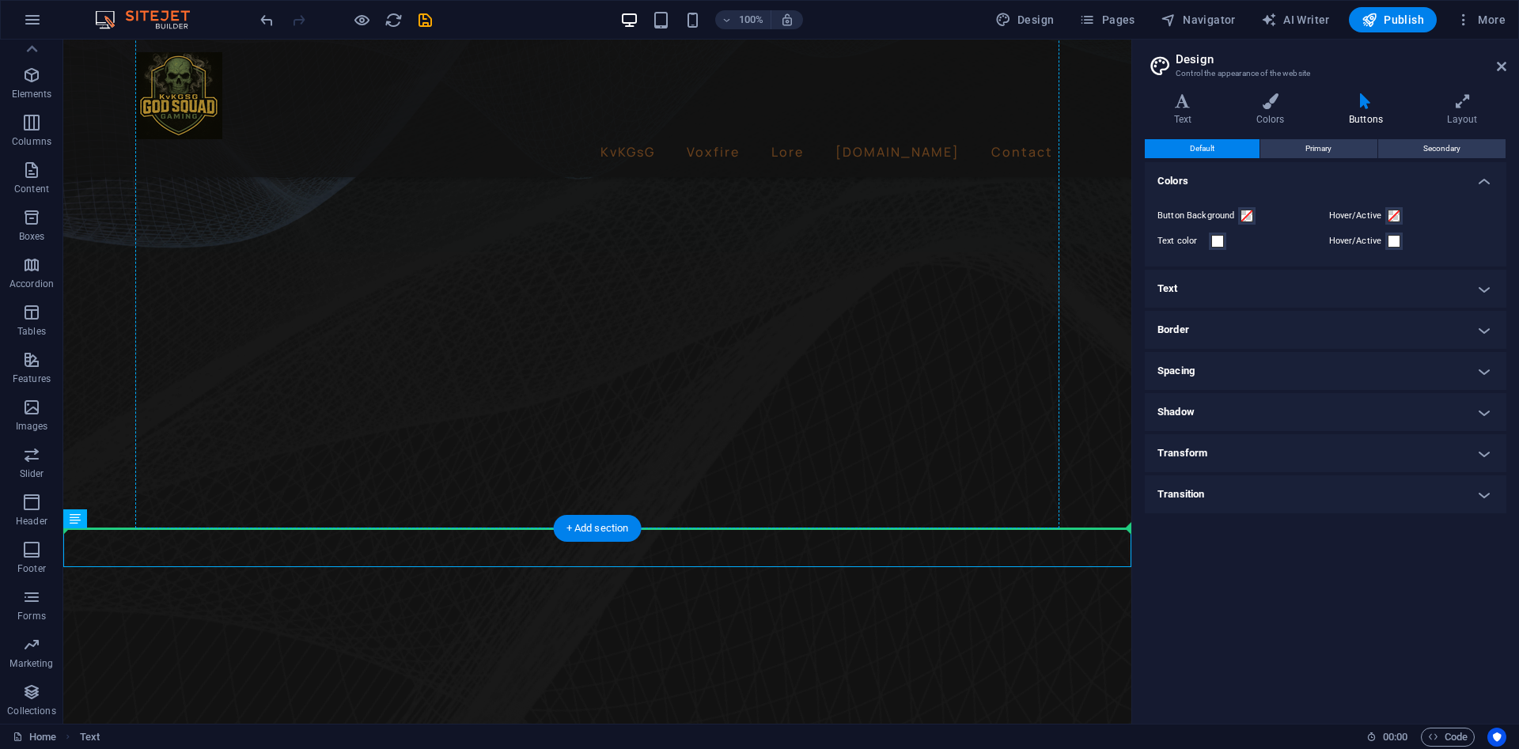
drag, startPoint x: 353, startPoint y: 561, endPoint x: 346, endPoint y: 455, distance: 106.2
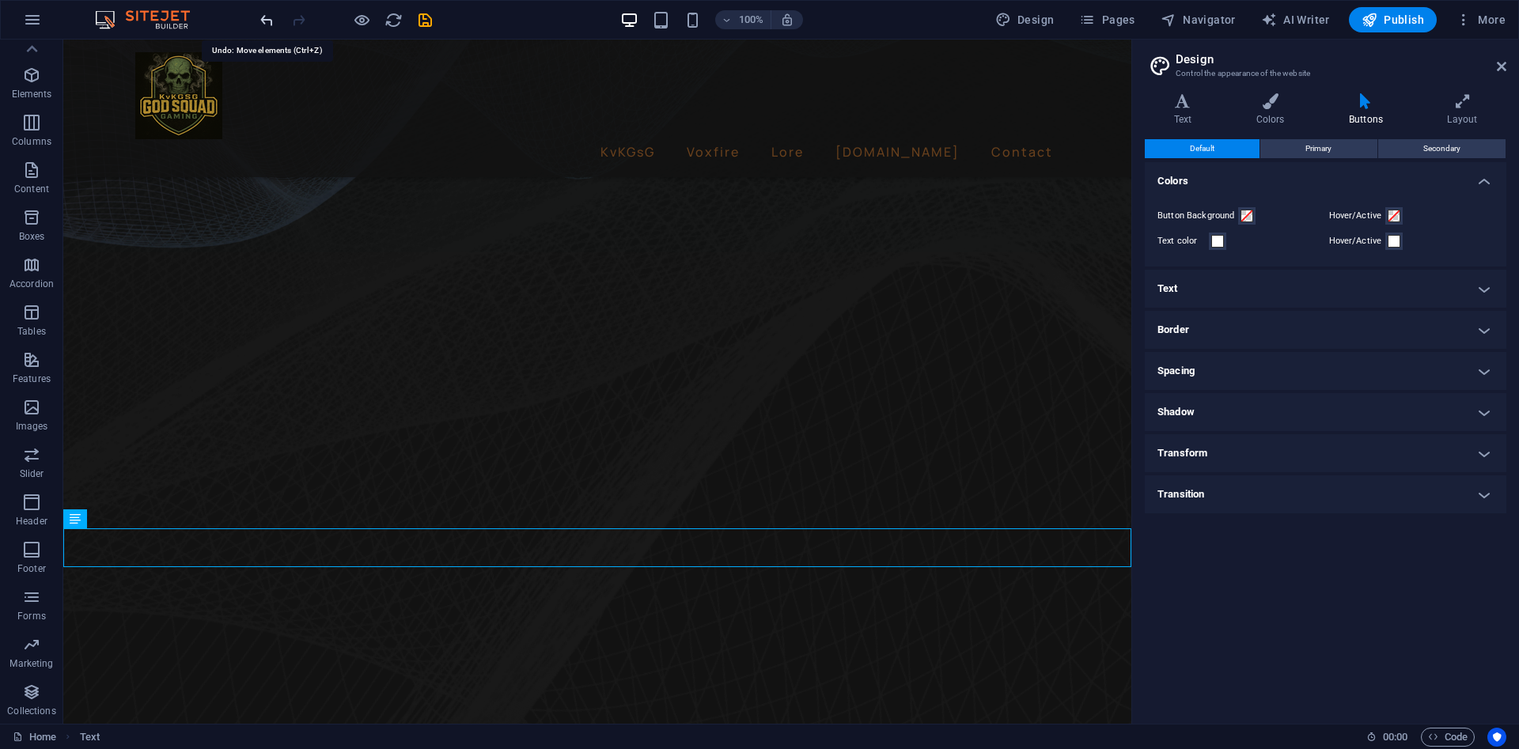
click at [268, 20] on icon "undo" at bounding box center [267, 20] width 18 height 18
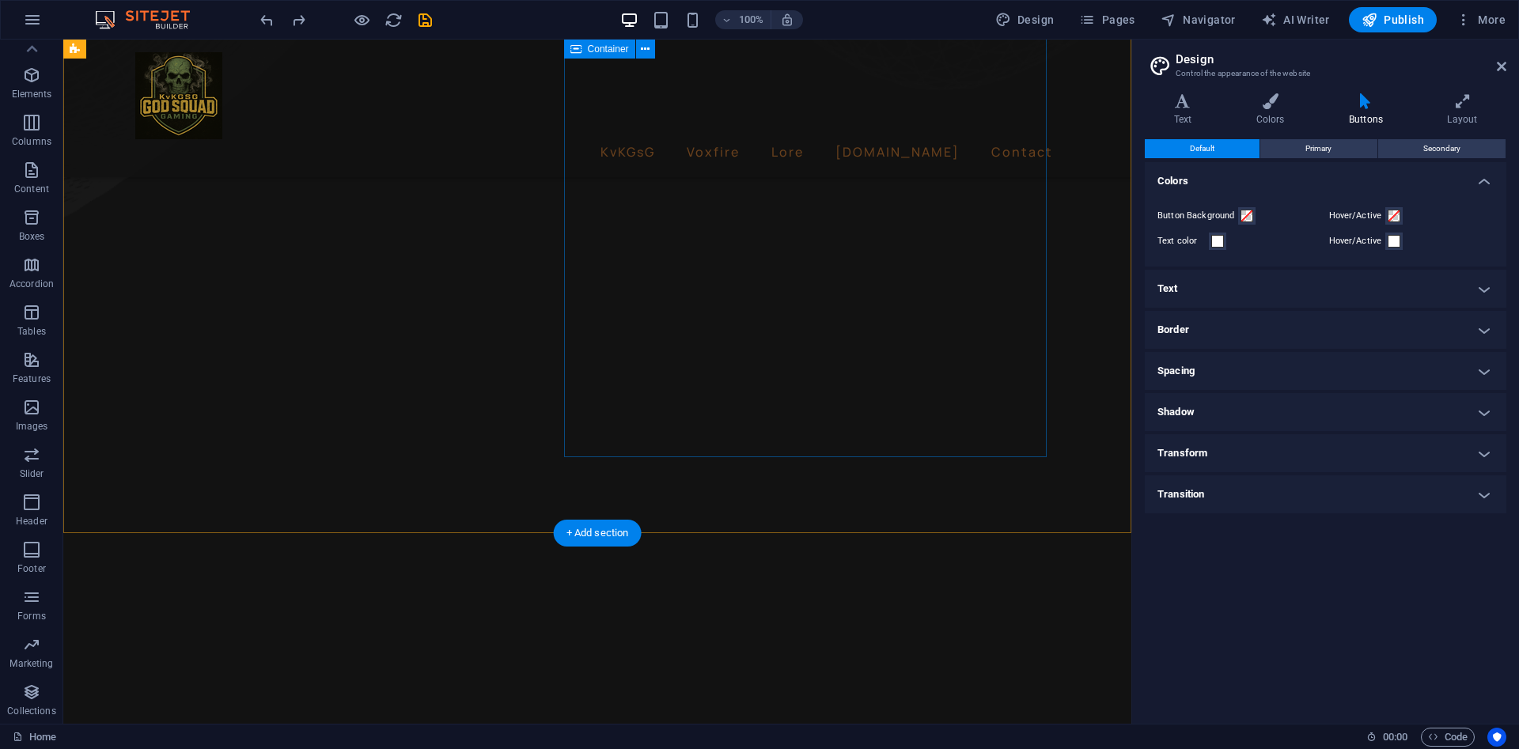
scroll to position [791, 0]
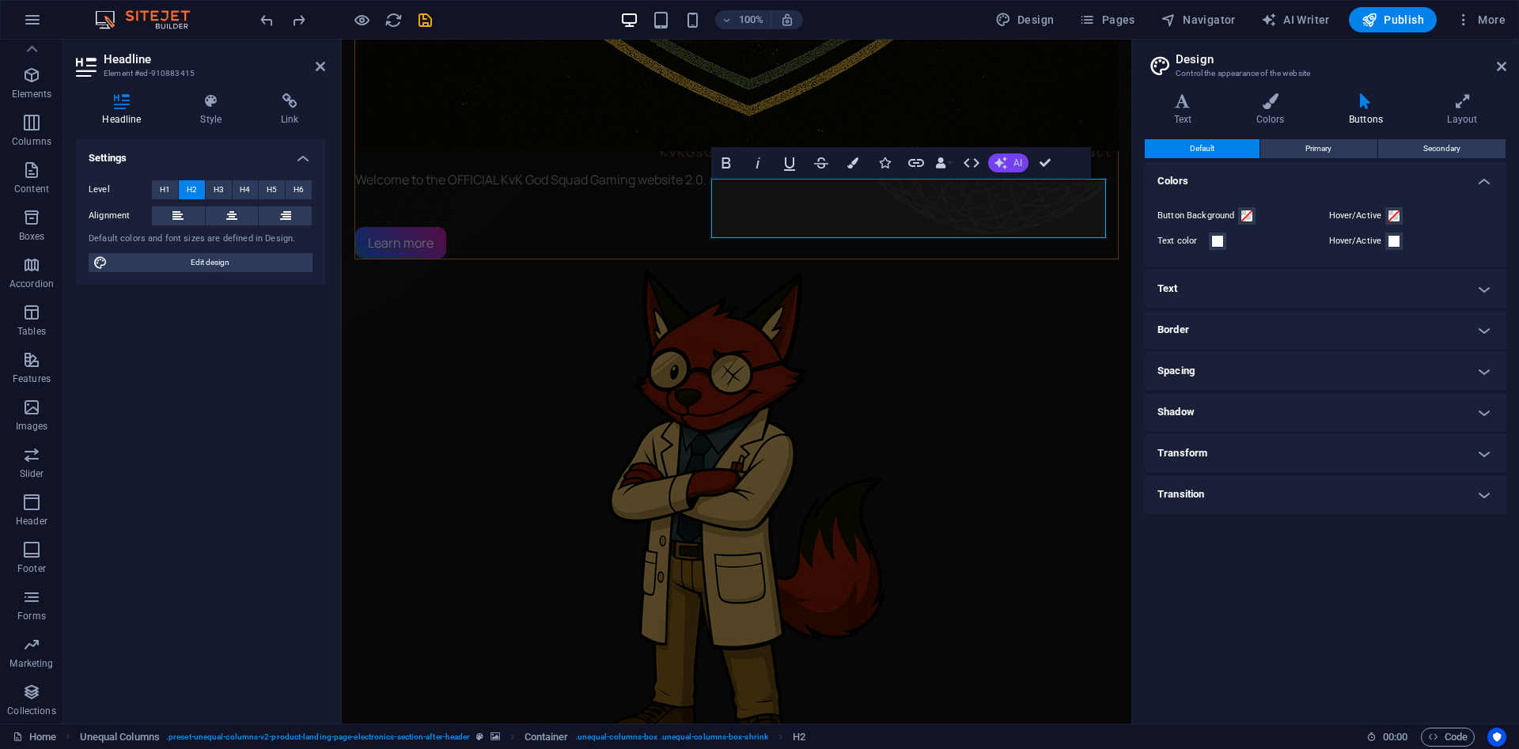
click at [1014, 160] on span "AI" at bounding box center [1017, 162] width 9 height 9
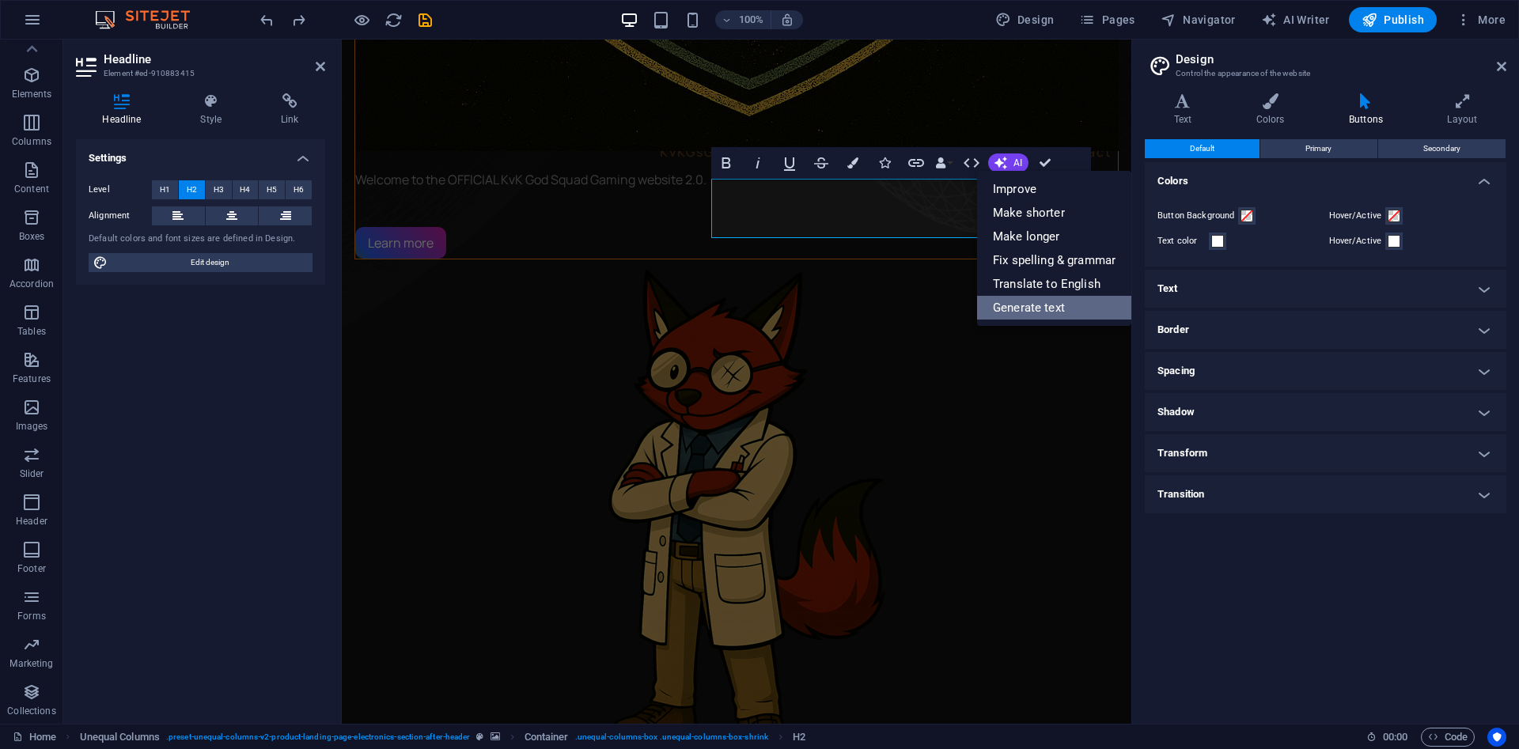
click at [1041, 306] on link "Generate text" at bounding box center [1054, 308] width 154 height 24
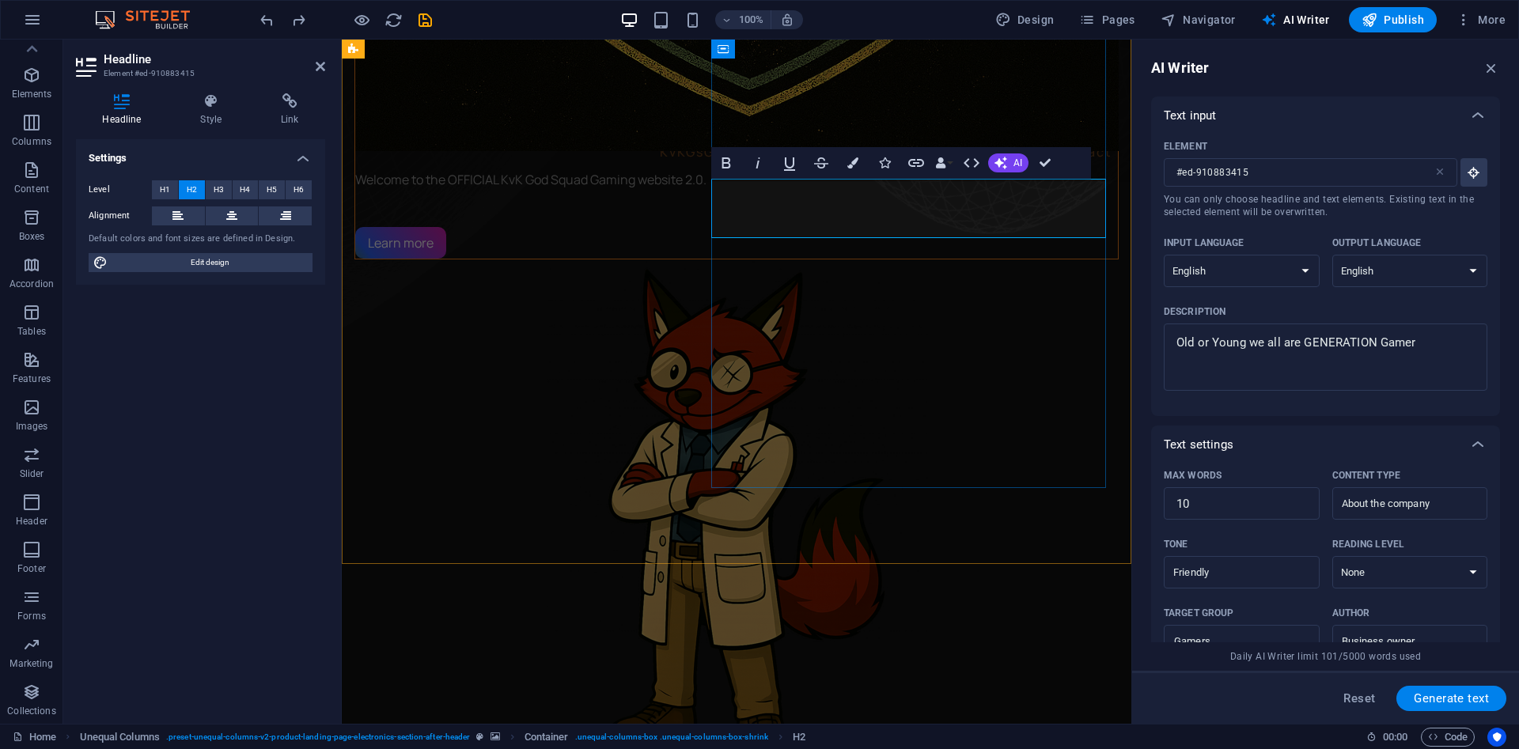
click at [1232, 347] on textarea "Old or Young we all are GENERATION Gamer" at bounding box center [1325, 356] width 308 height 51
click at [1218, 505] on input "10" at bounding box center [1242, 504] width 156 height 32
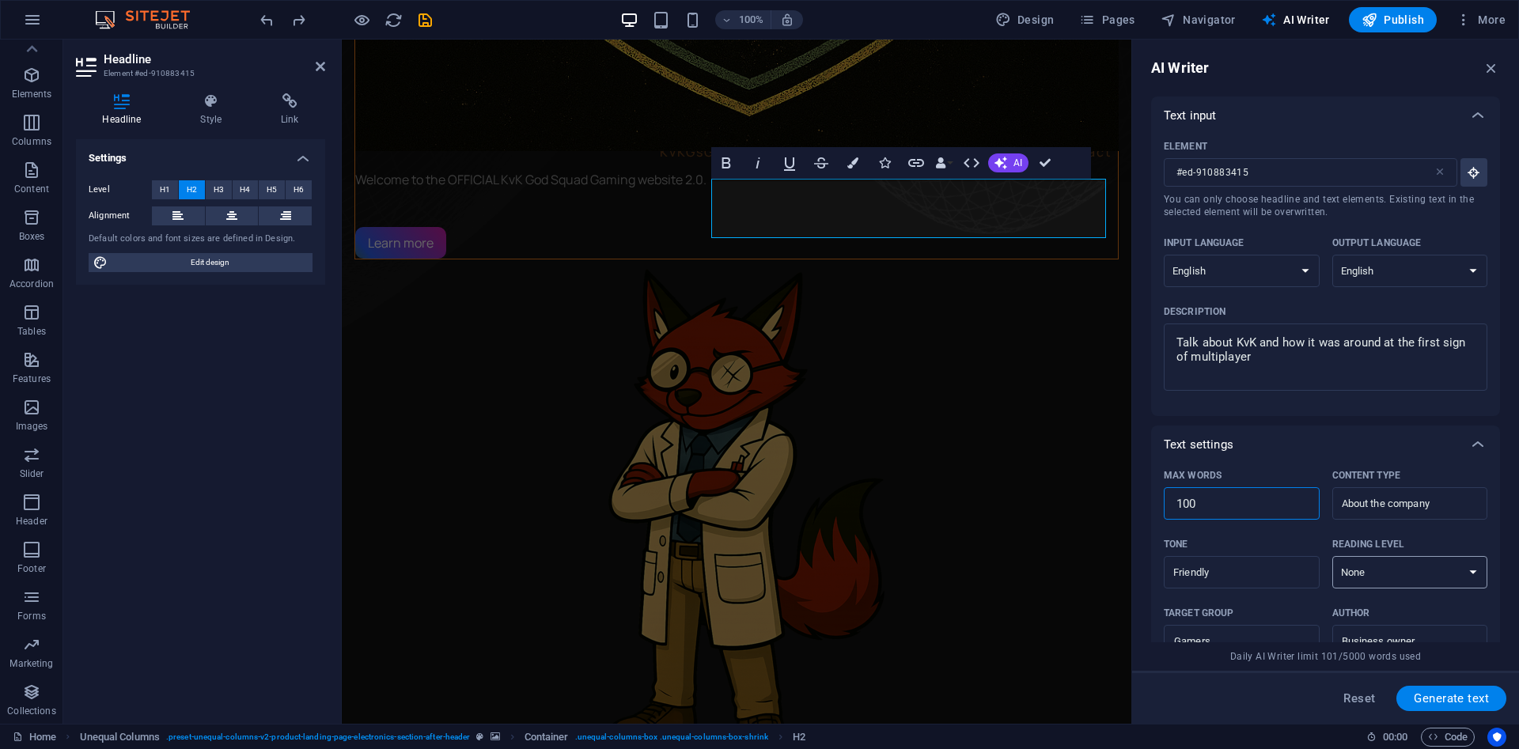
scroll to position [237, 0]
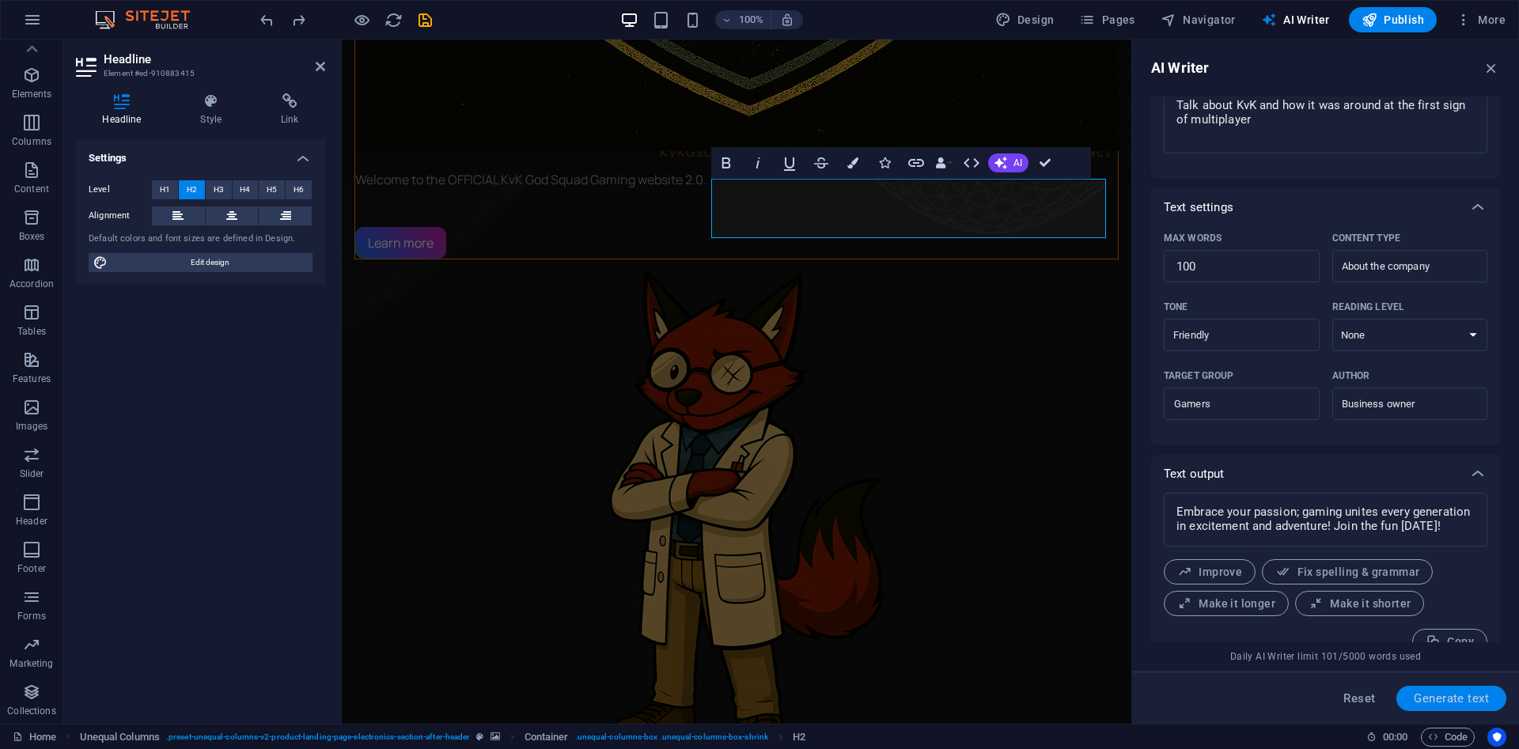
click at [1458, 698] on span "Generate text" at bounding box center [1451, 698] width 75 height 13
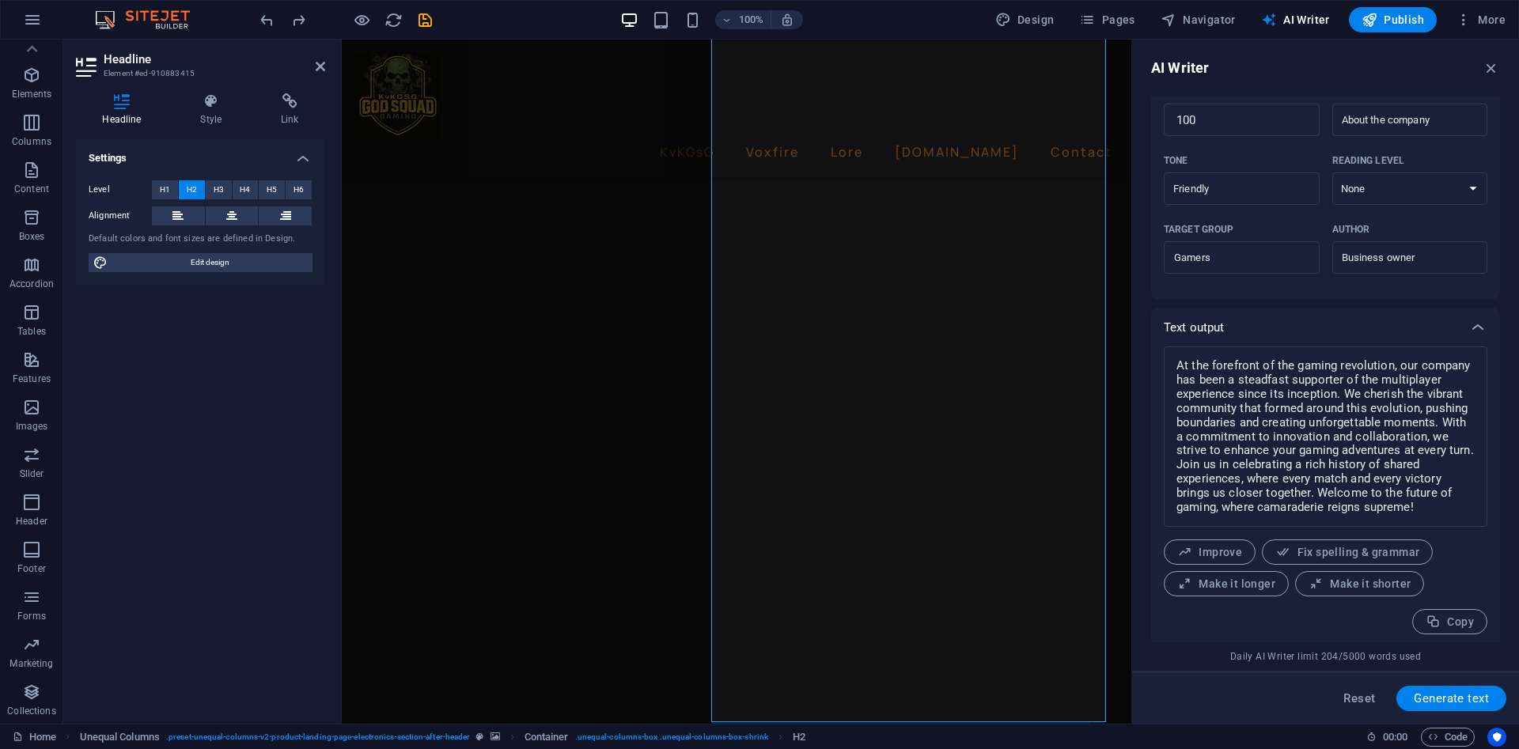
scroll to position [388, 0]
drag, startPoint x: 1076, startPoint y: 687, endPoint x: 754, endPoint y: 159, distance: 618.1
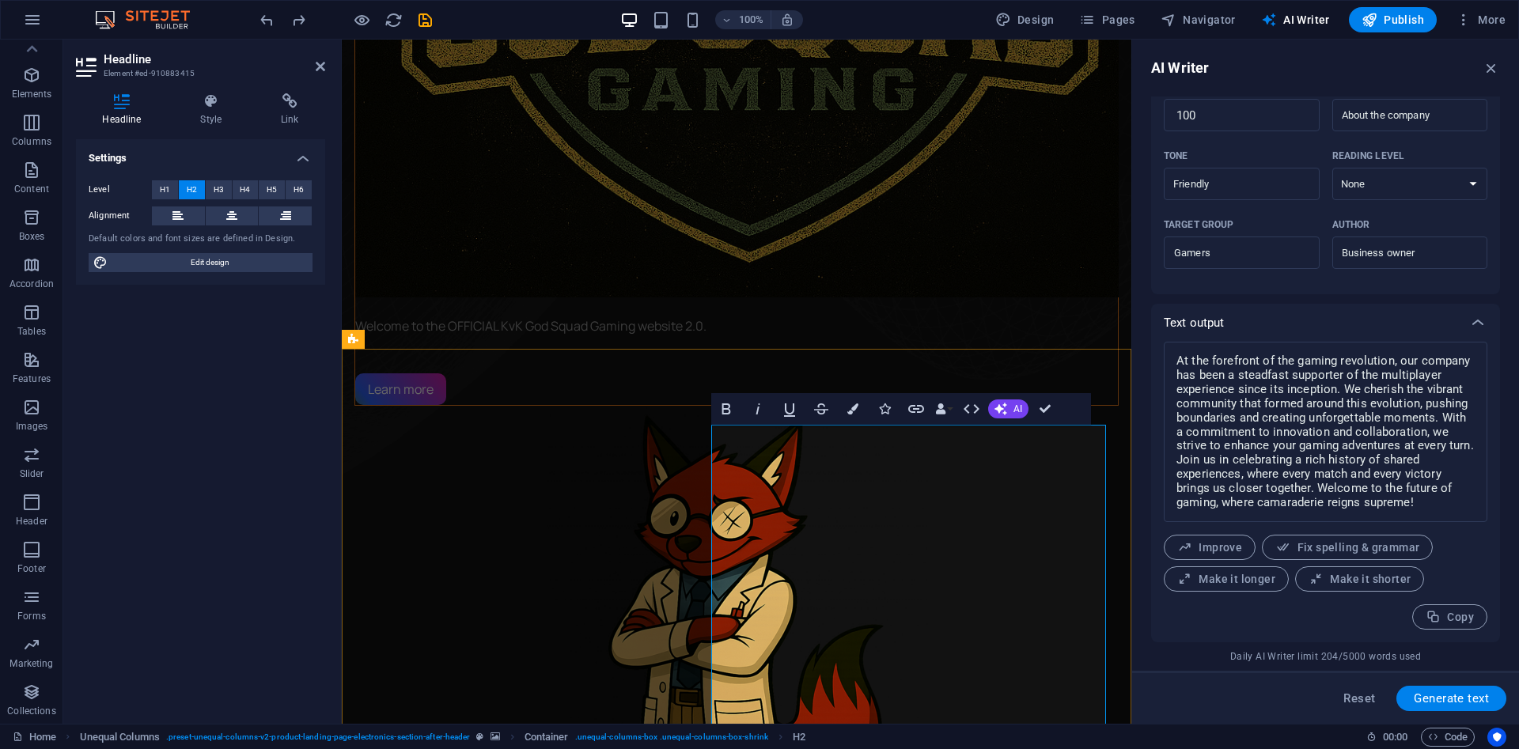
scroll to position [665, 0]
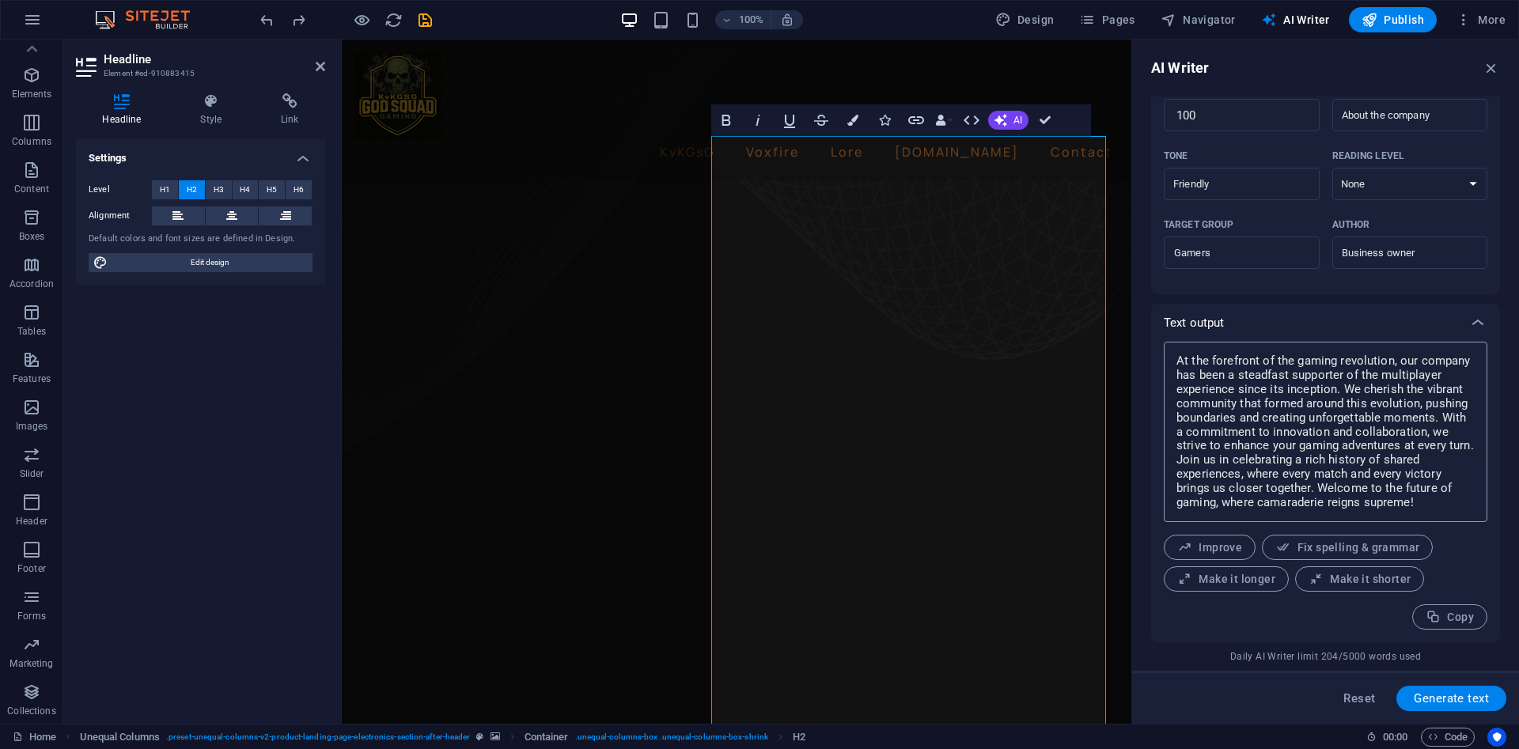
click at [1370, 461] on textarea "At the forefront of the gaming revolution, our company has been a steadfast sup…" at bounding box center [1325, 432] width 308 height 165
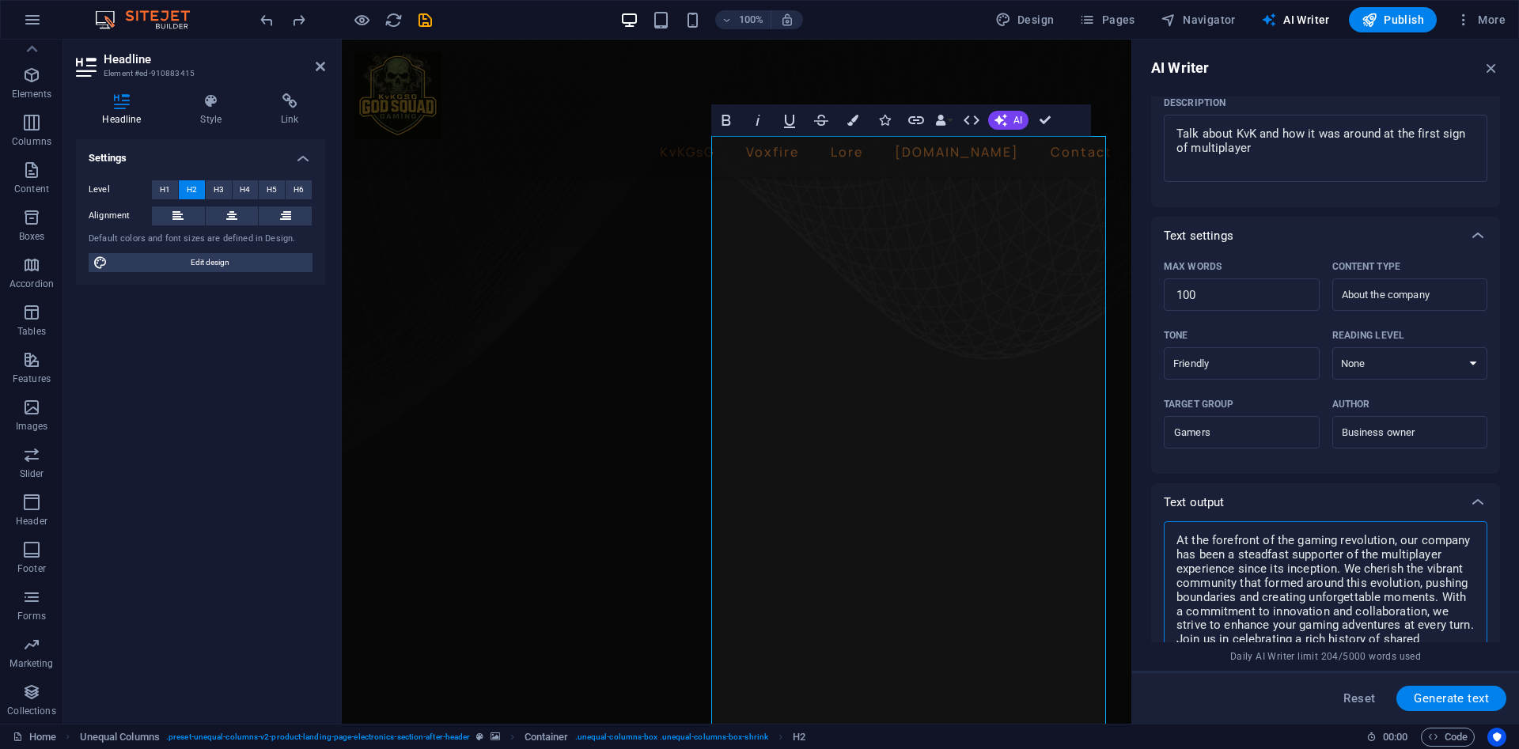
scroll to position [32, 0]
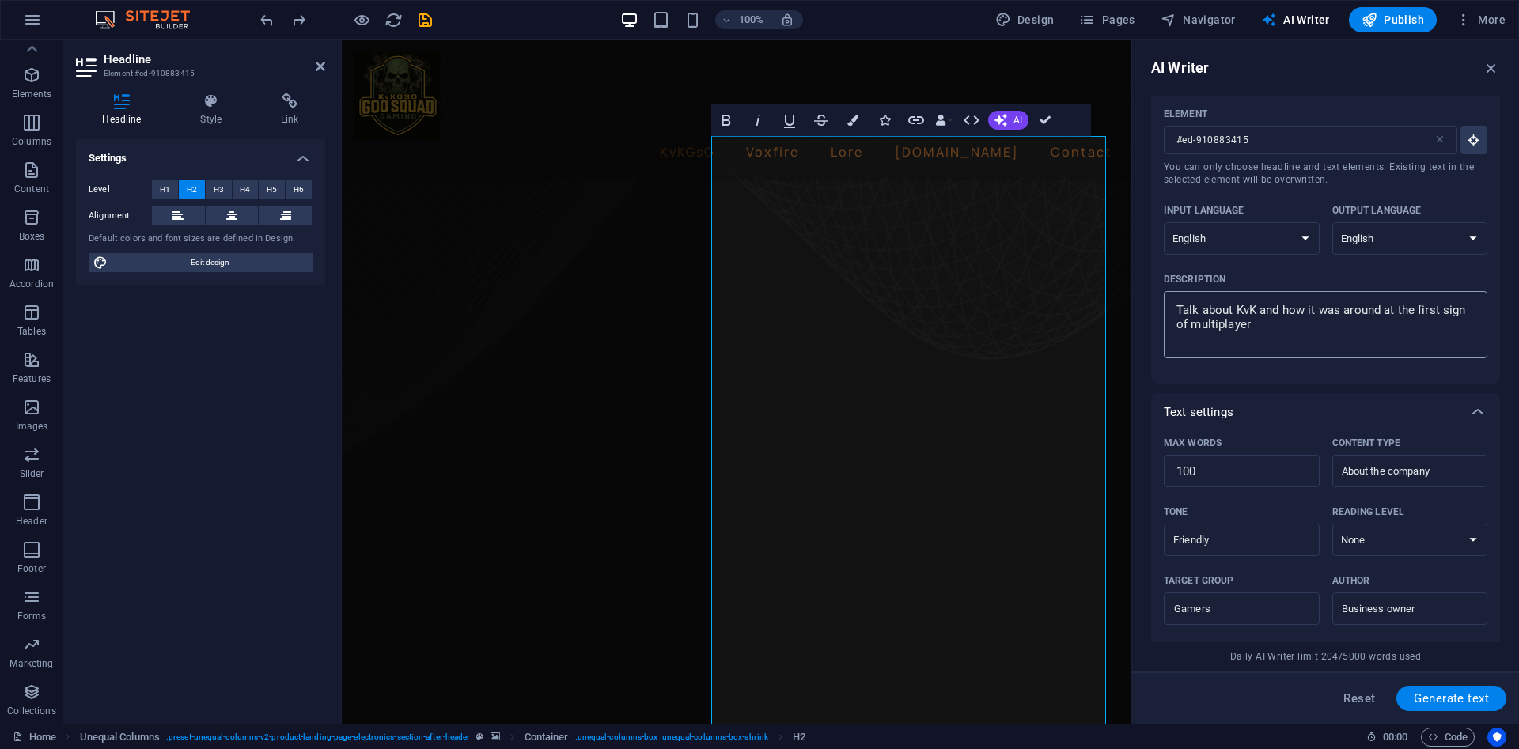
click at [1313, 319] on textarea "Talk about KvK and how it was around at the first sign of multiplayer" at bounding box center [1325, 324] width 308 height 51
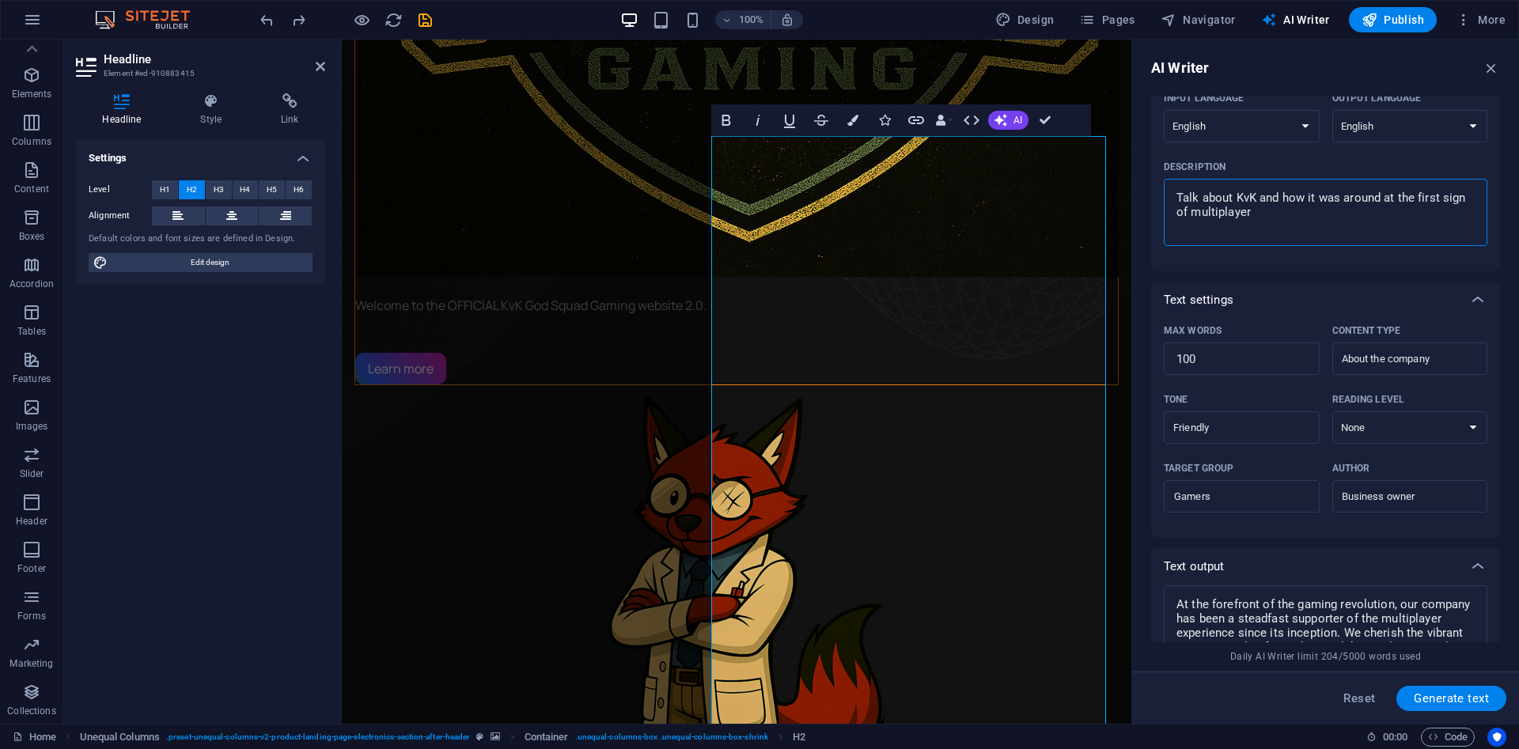
scroll to position [151, 0]
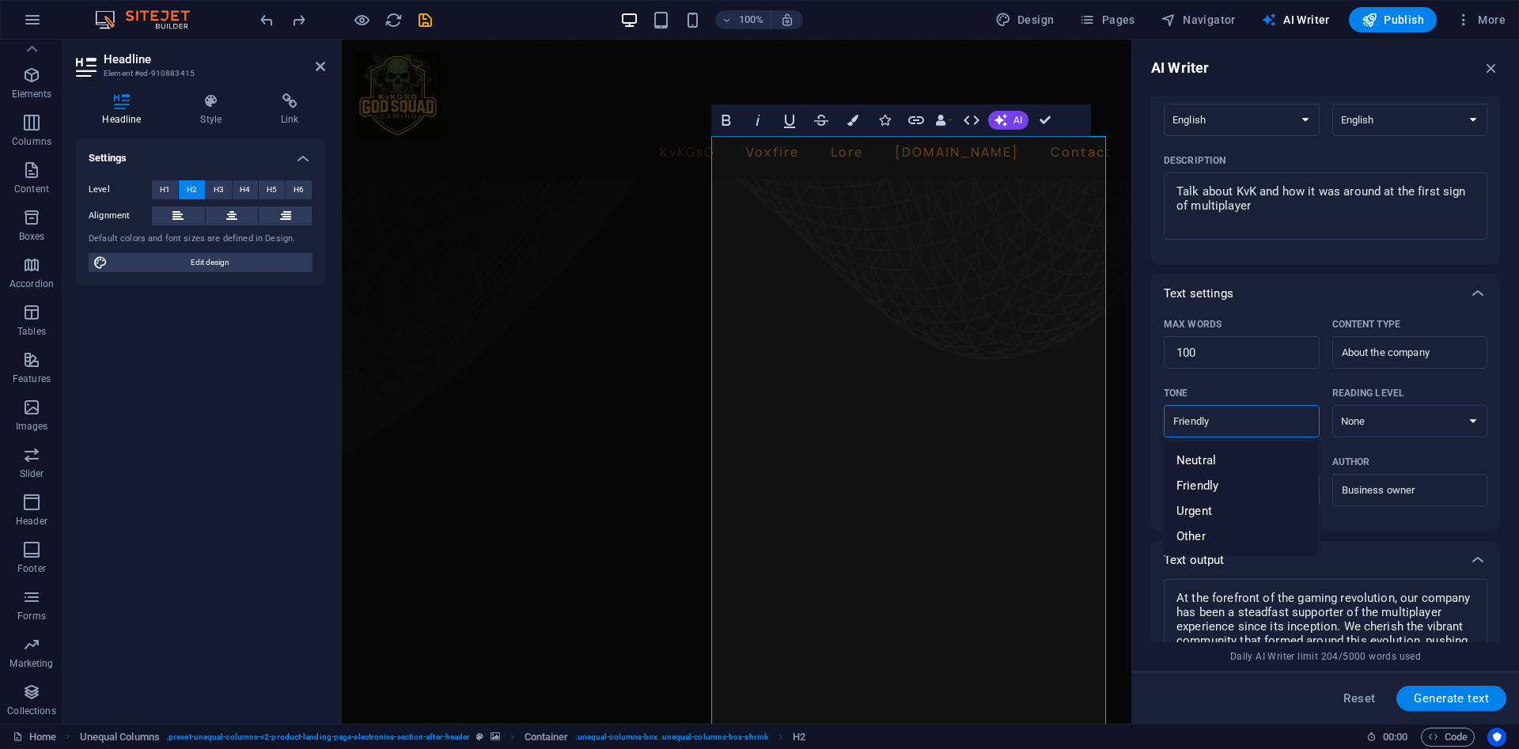
click at [1255, 430] on input "Friendly" at bounding box center [1228, 421] width 120 height 23
click at [1404, 448] on div "Tone Friendly ​ Reading level None Academic Adult Teen Child" at bounding box center [1326, 415] width 324 height 69
click at [1261, 490] on input "Gamers" at bounding box center [1242, 490] width 156 height 25
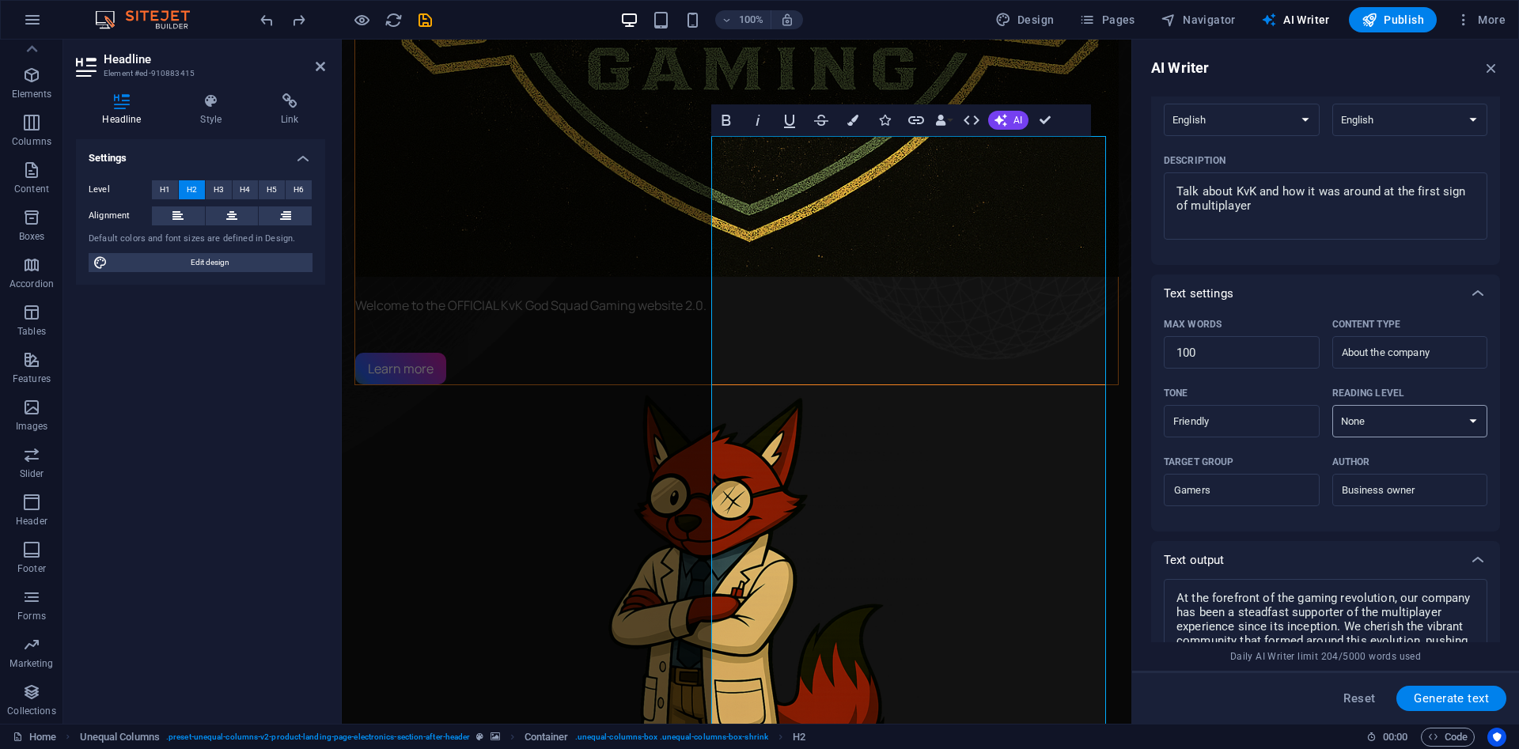
click at [1332, 405] on select "None Academic Adult Teen Child" at bounding box center [1410, 421] width 156 height 32
click at [1390, 350] on input "About the company" at bounding box center [1397, 352] width 120 height 23
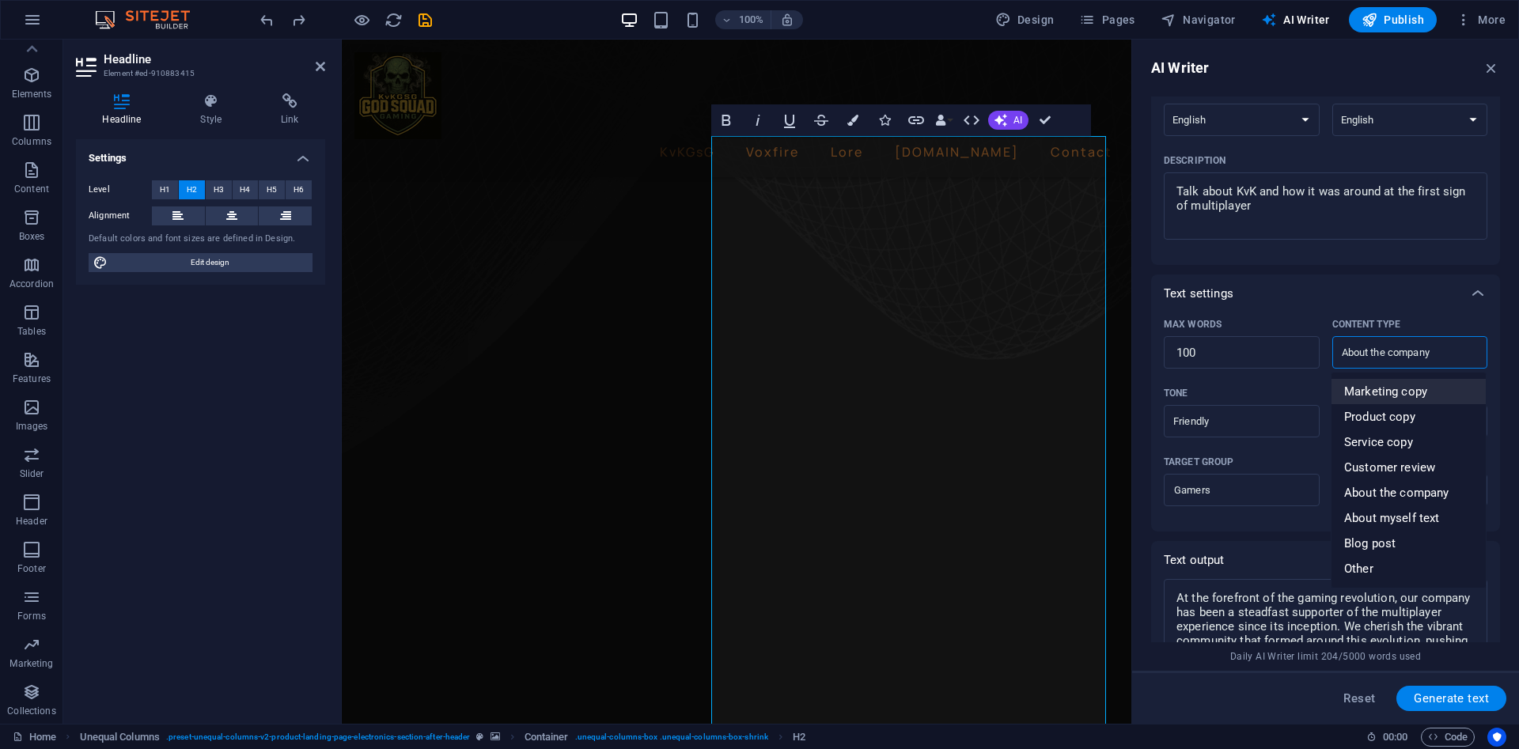
click at [1444, 297] on div "Text settings" at bounding box center [1311, 294] width 295 height 16
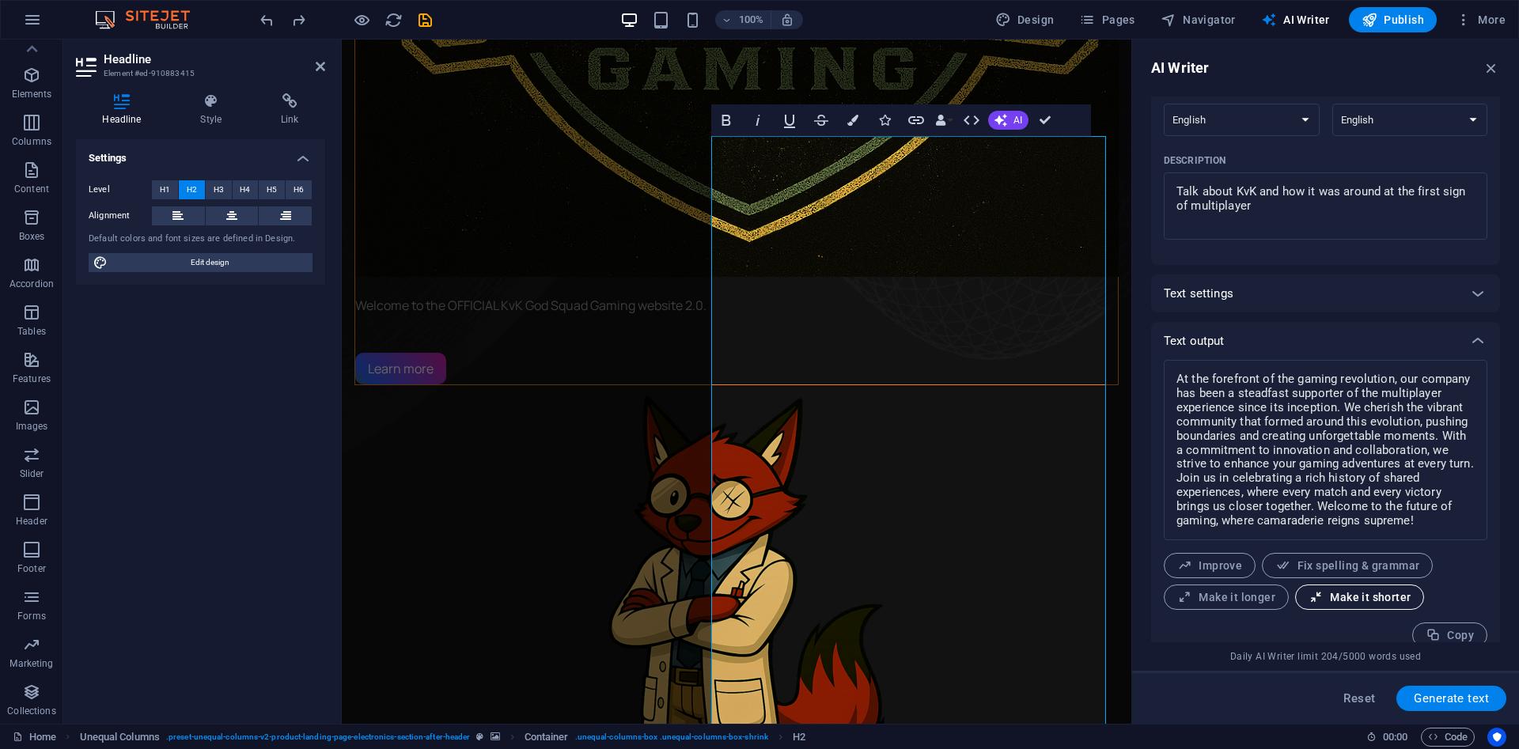
click at [1321, 599] on icon "button" at bounding box center [1315, 597] width 15 height 15
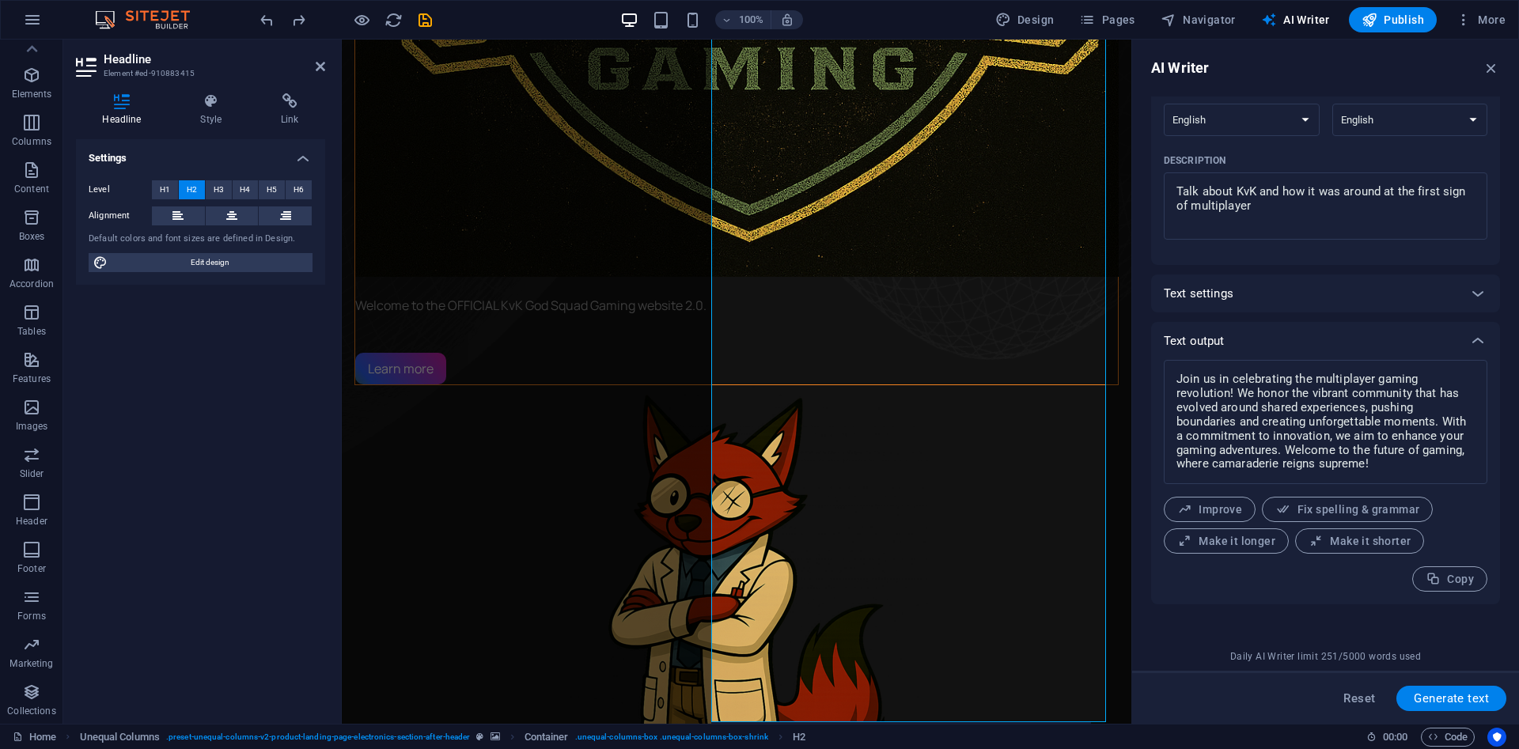
scroll to position [1570, 0]
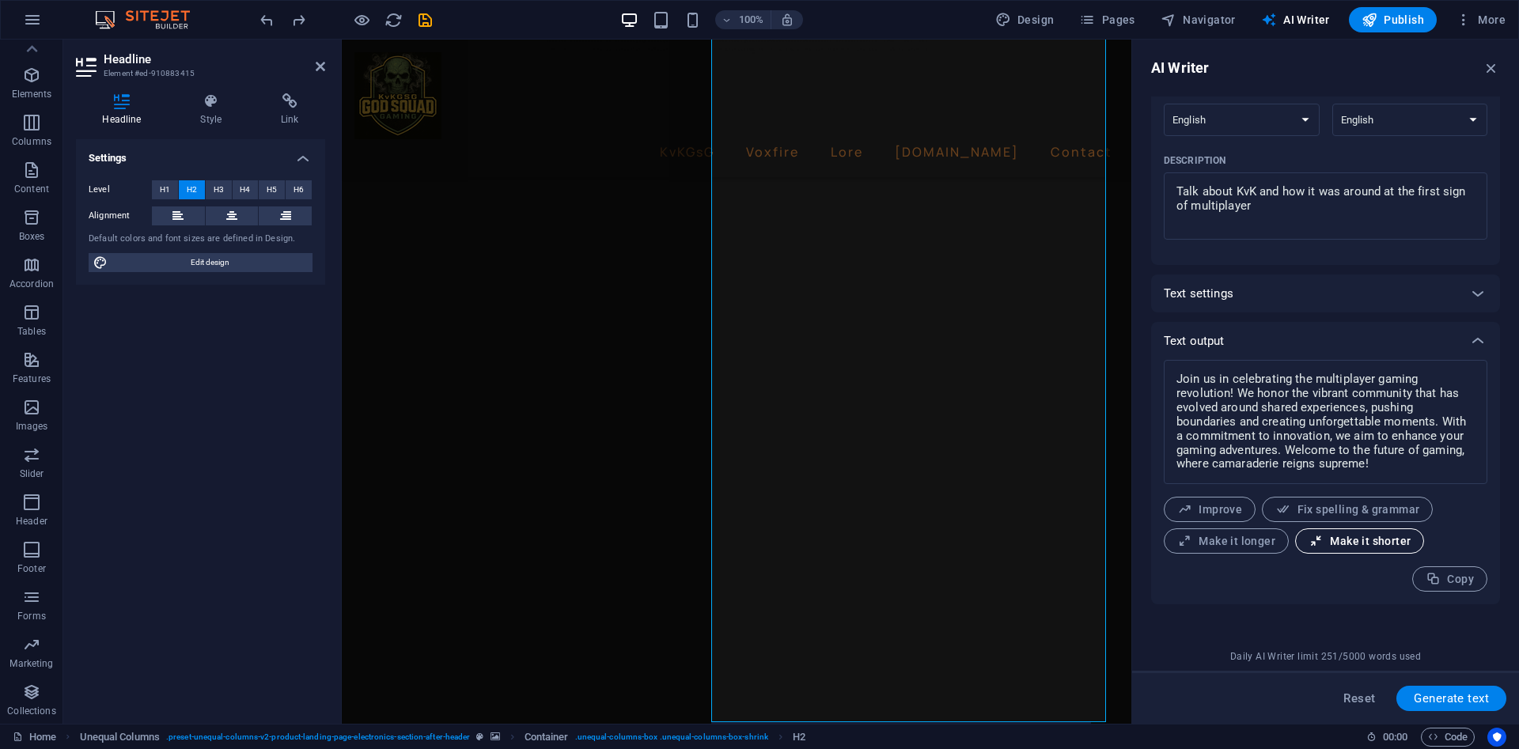
click at [1349, 541] on span "Make it shorter" at bounding box center [1359, 541] width 102 height 15
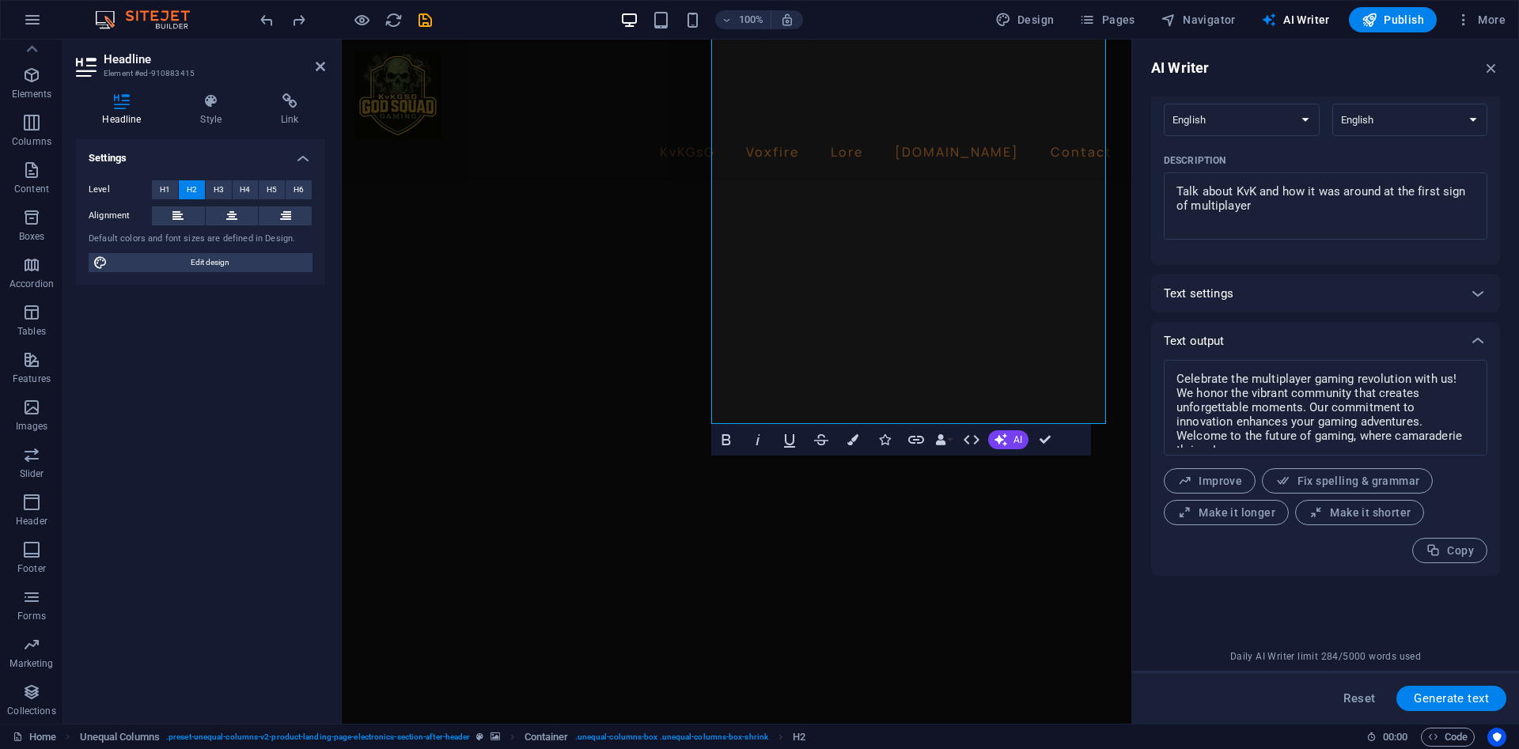
click at [1210, 483] on span "Improve" at bounding box center [1209, 481] width 65 height 15
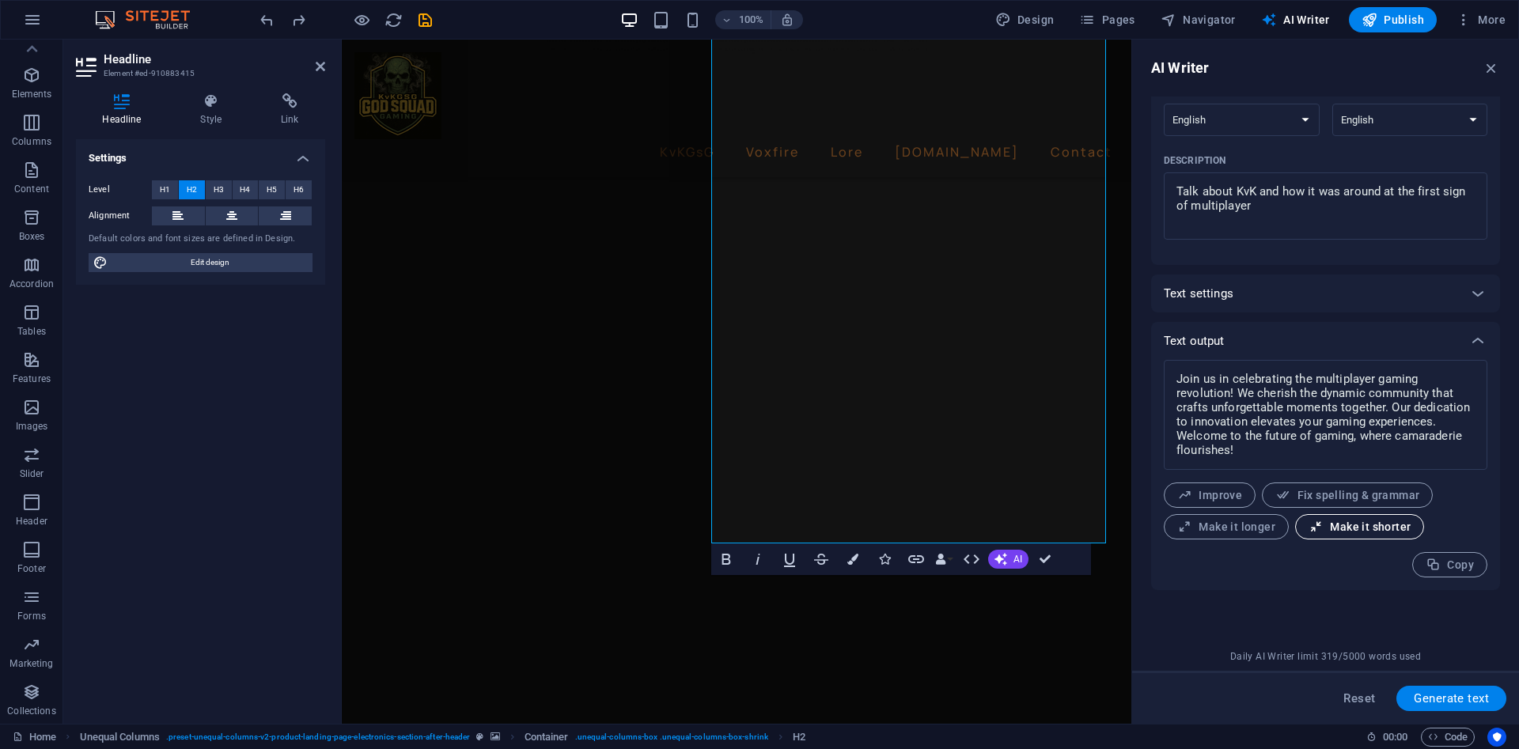
click at [1376, 529] on span "Make it shorter" at bounding box center [1359, 527] width 102 height 15
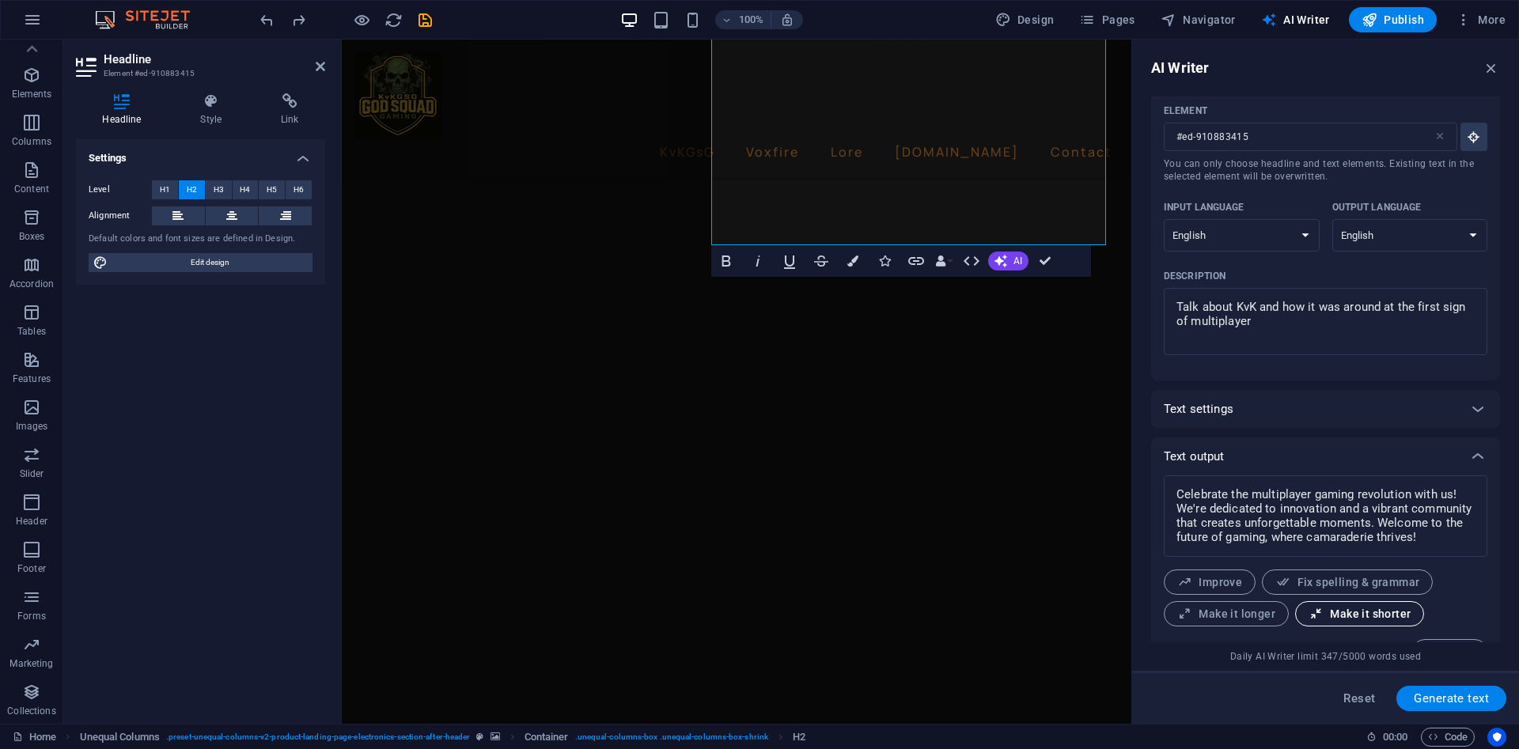
scroll to position [32, 0]
click at [1348, 615] on span "Make it shorter" at bounding box center [1359, 617] width 102 height 15
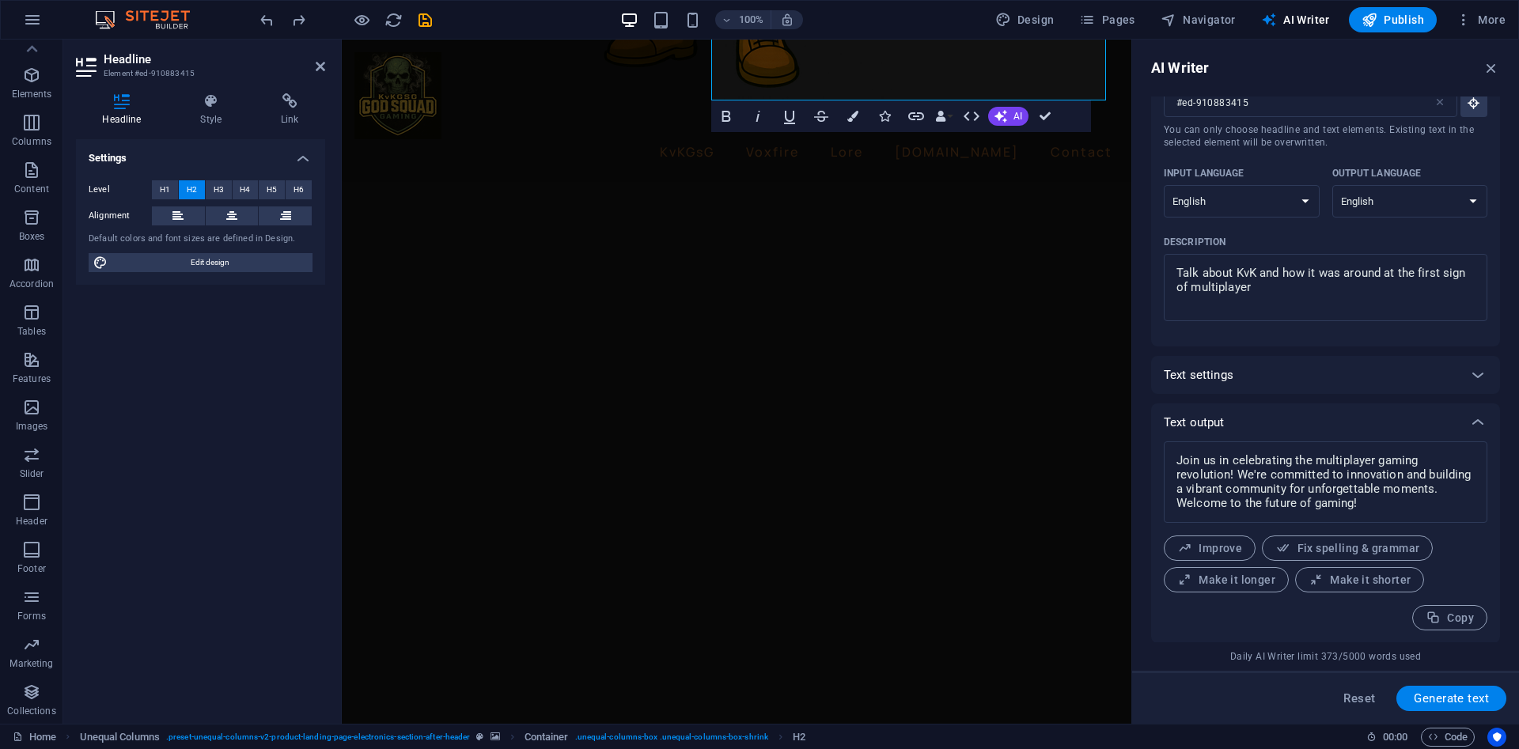
scroll to position [70, 0]
click at [1358, 573] on button "Make it shorter" at bounding box center [1359, 578] width 129 height 25
click at [1459, 618] on span "Copy" at bounding box center [1449, 617] width 48 height 15
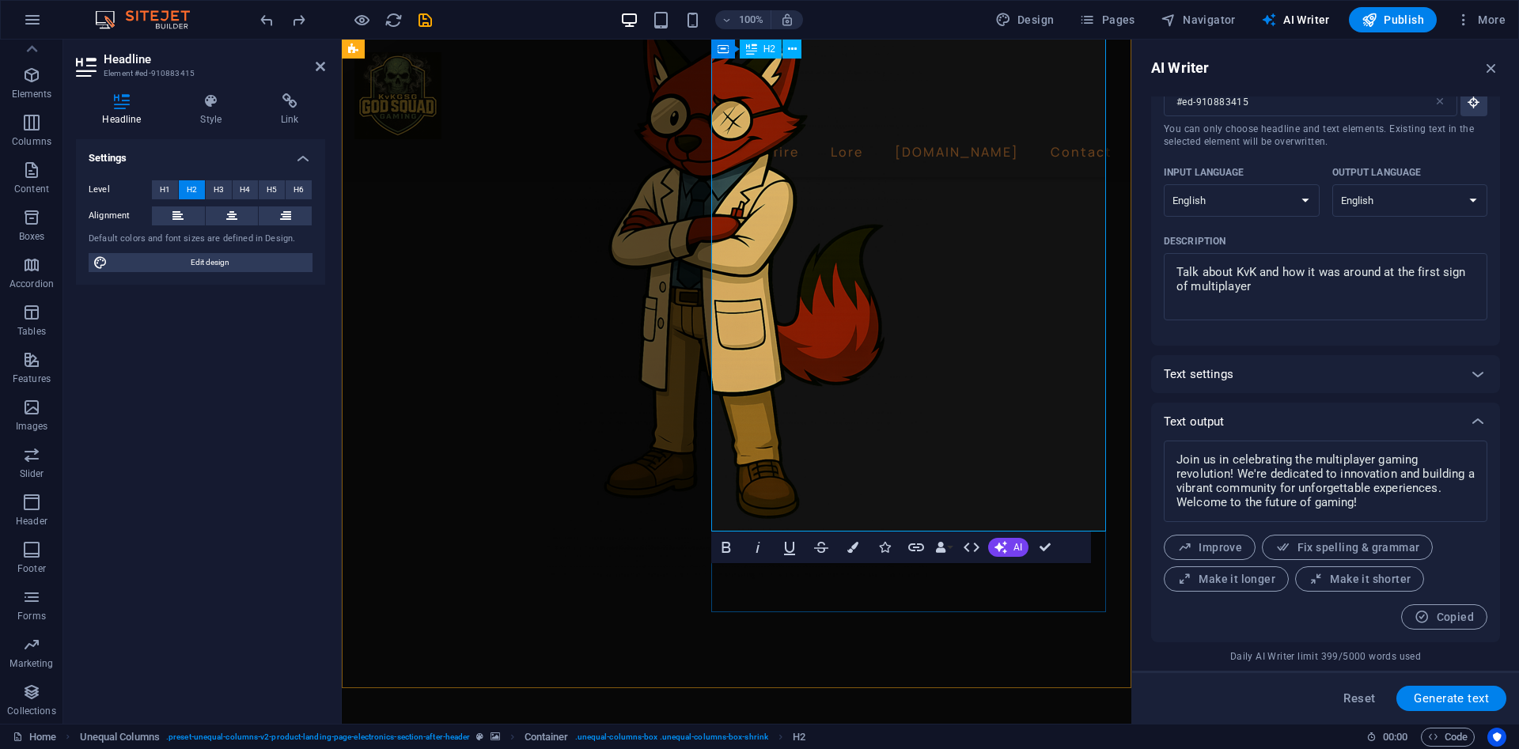
scroll to position [1001, 0]
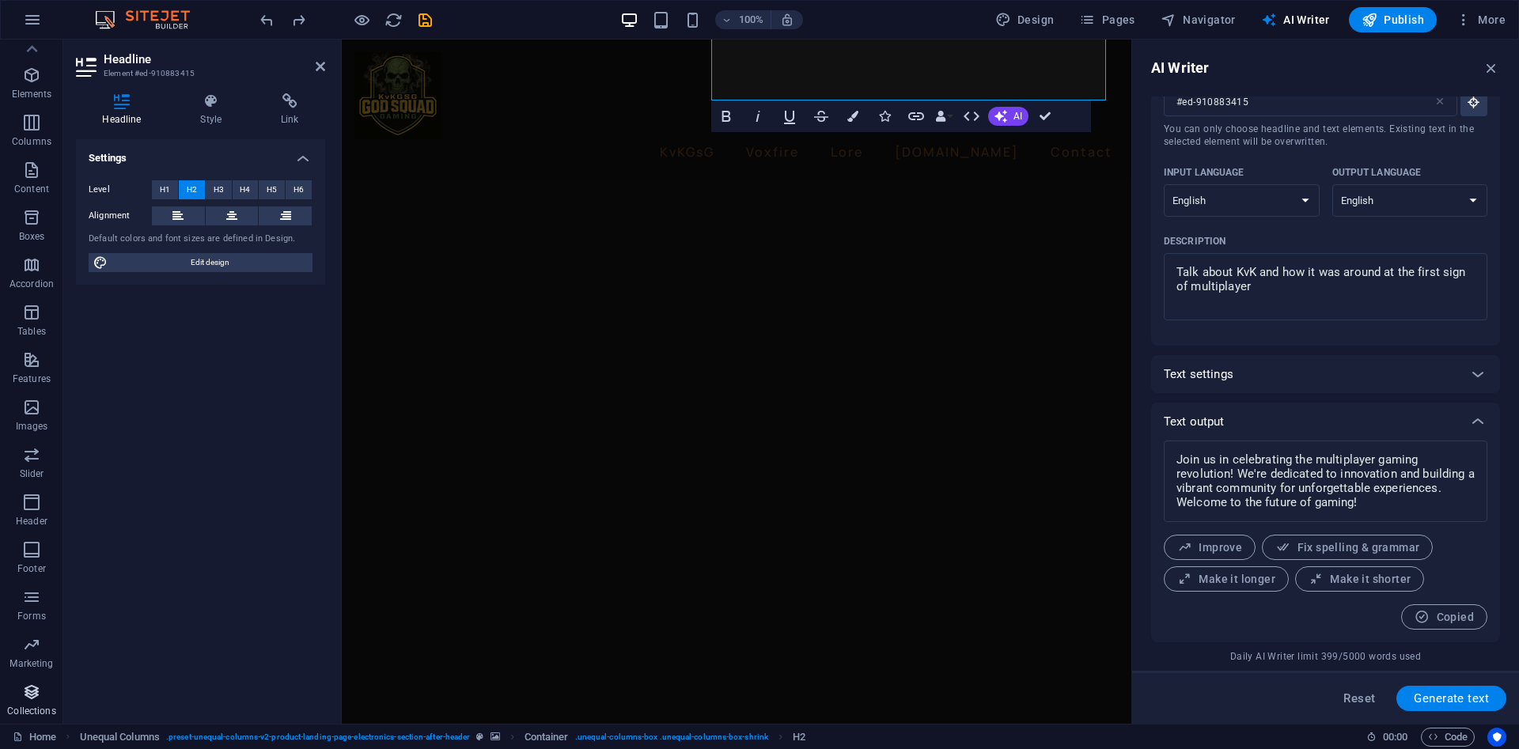
scroll to position [0, 0]
click at [30, 72] on p "Favorites" at bounding box center [31, 74] width 40 height 13
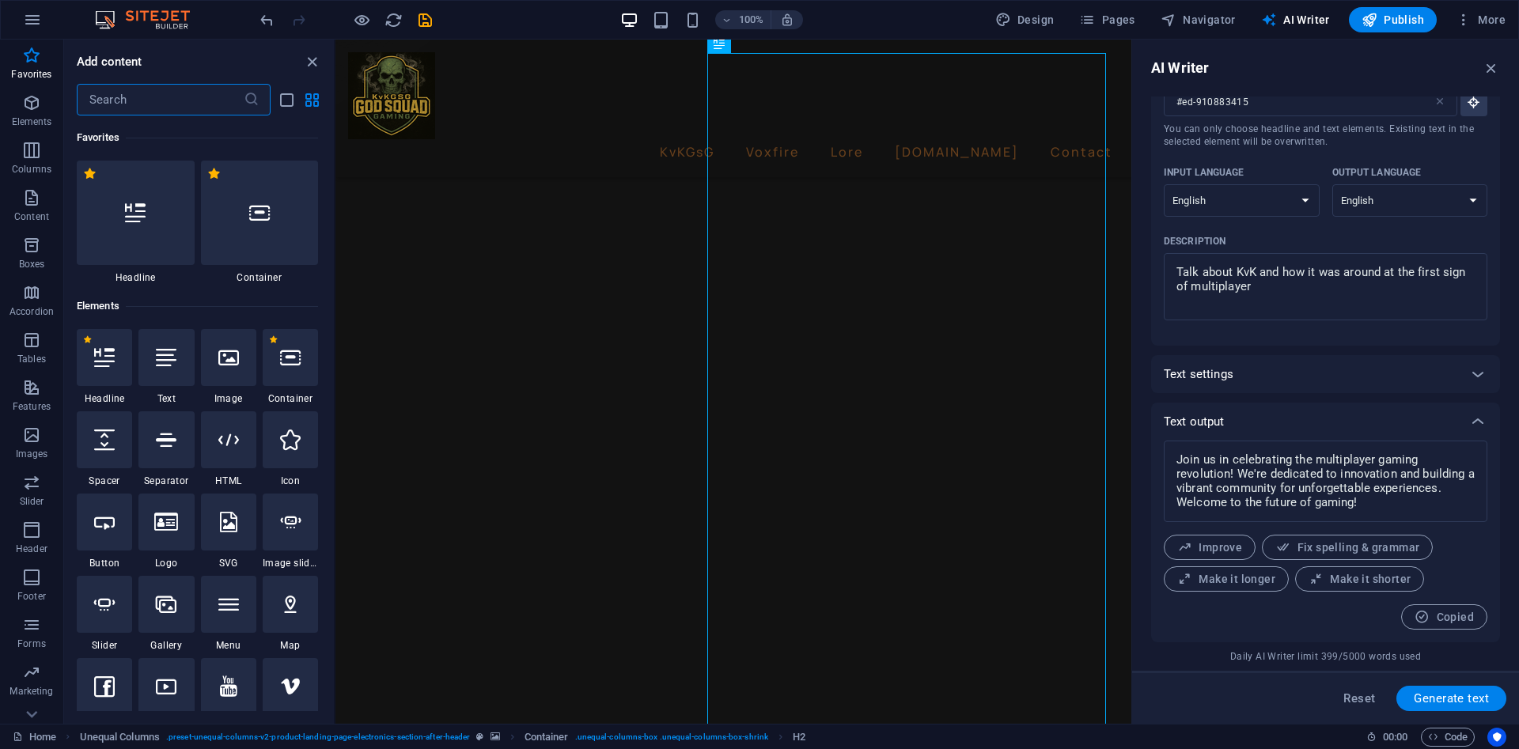
scroll to position [1064, 0]
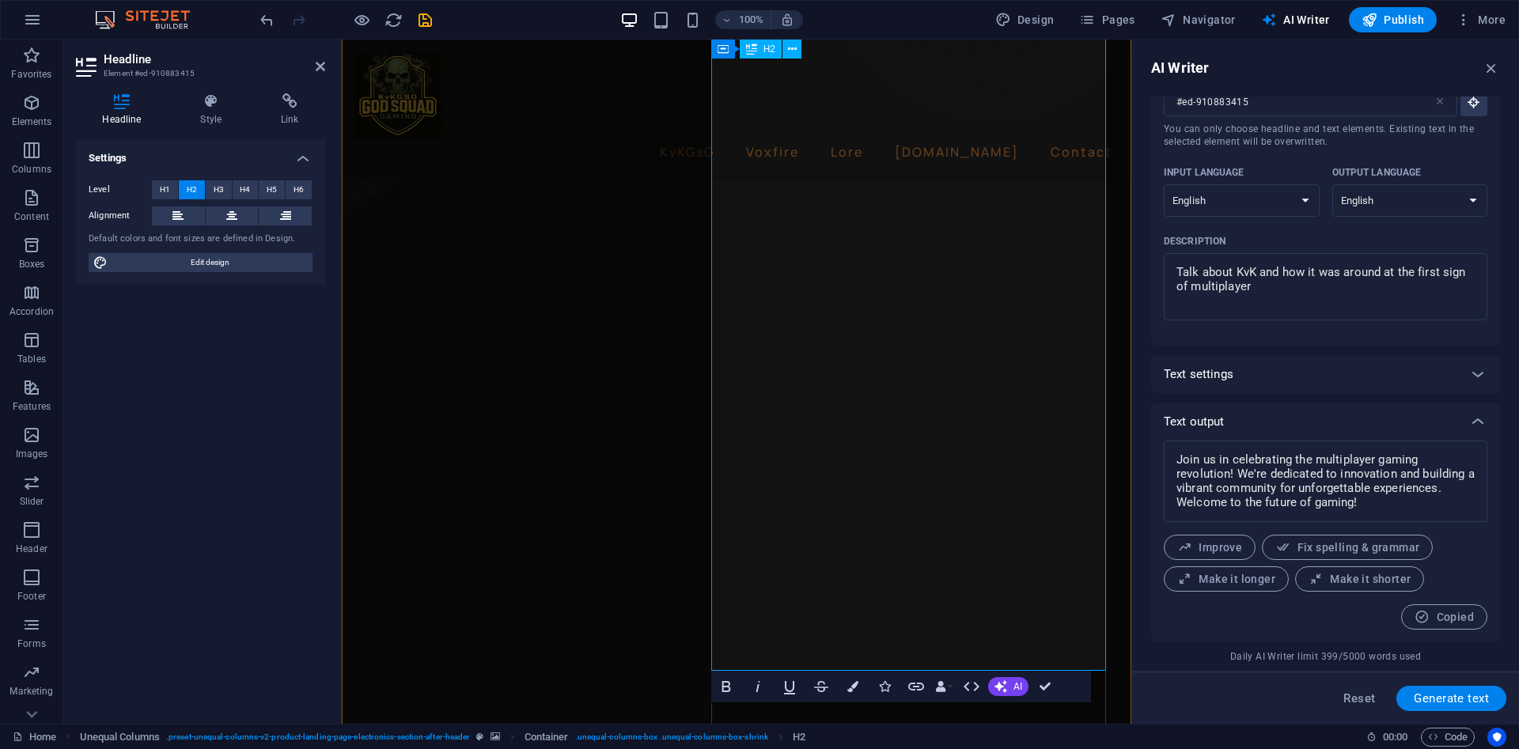
drag, startPoint x: 914, startPoint y: 365, endPoint x: 906, endPoint y: 363, distance: 8.1
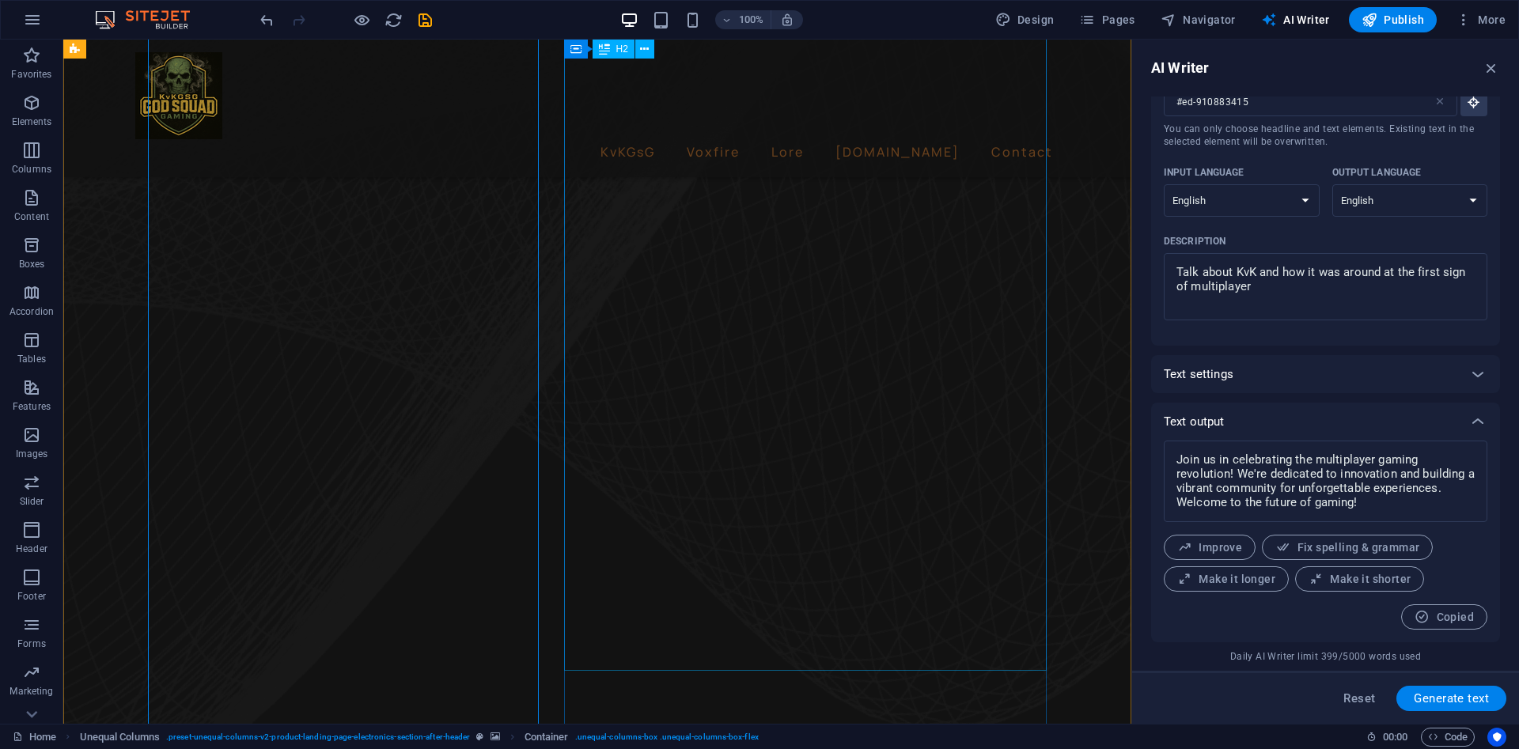
scroll to position [589, 0]
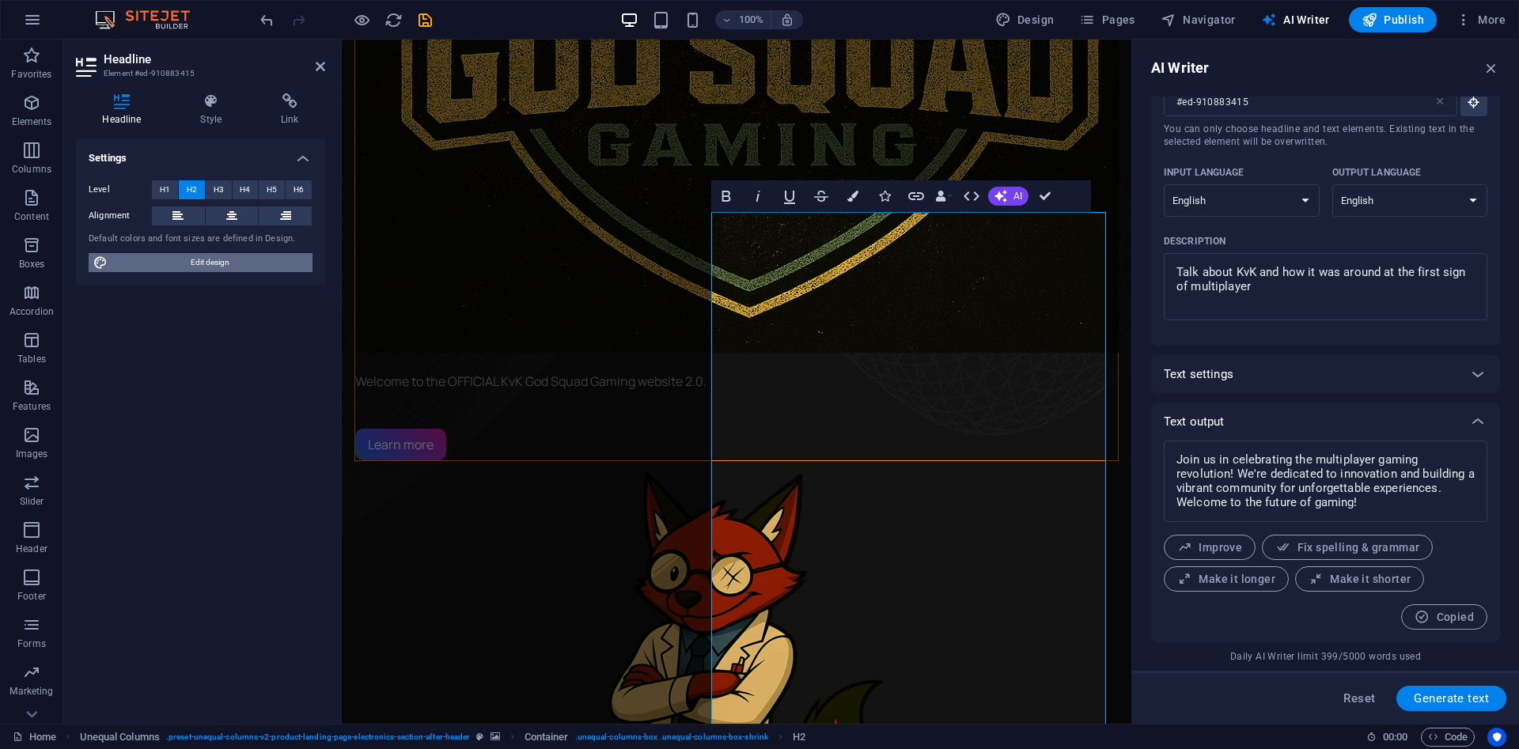
click at [126, 264] on span "Edit design" at bounding box center [209, 262] width 195 height 19
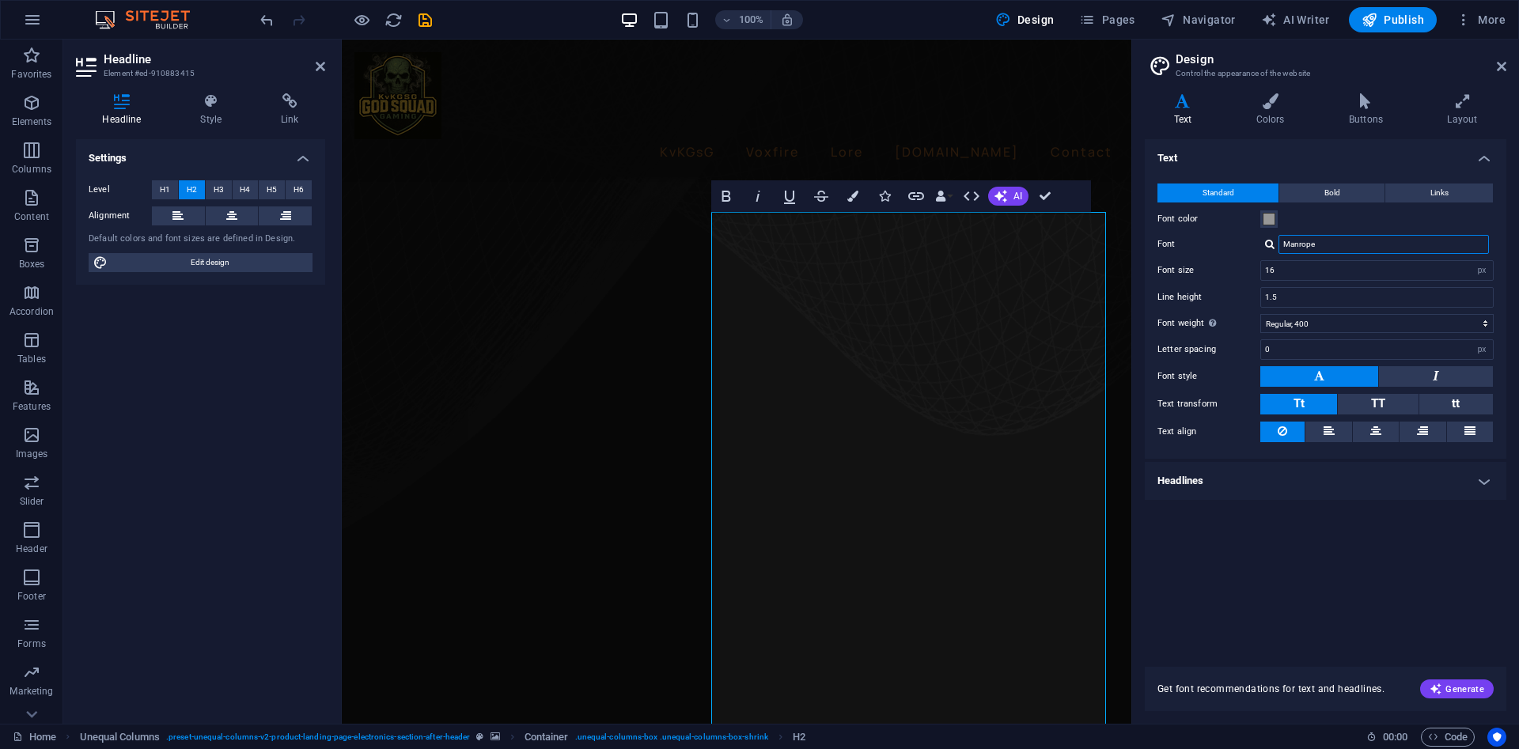
click at [1323, 246] on input "Manrope" at bounding box center [1383, 244] width 210 height 19
click at [1286, 268] on input "16" at bounding box center [1377, 270] width 232 height 19
click at [1318, 267] on input "16" at bounding box center [1377, 270] width 232 height 19
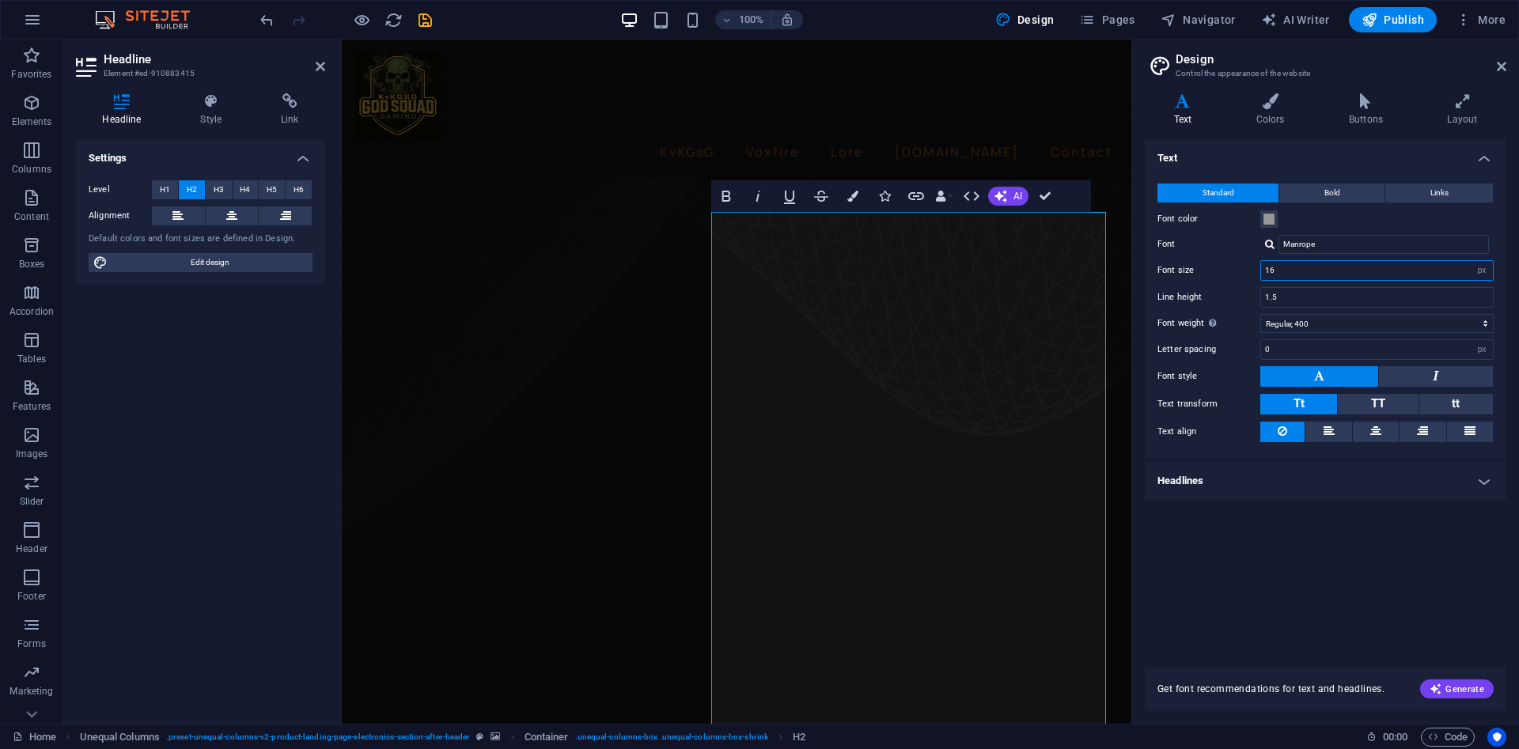
click at [1318, 267] on input "16" at bounding box center [1377, 270] width 232 height 19
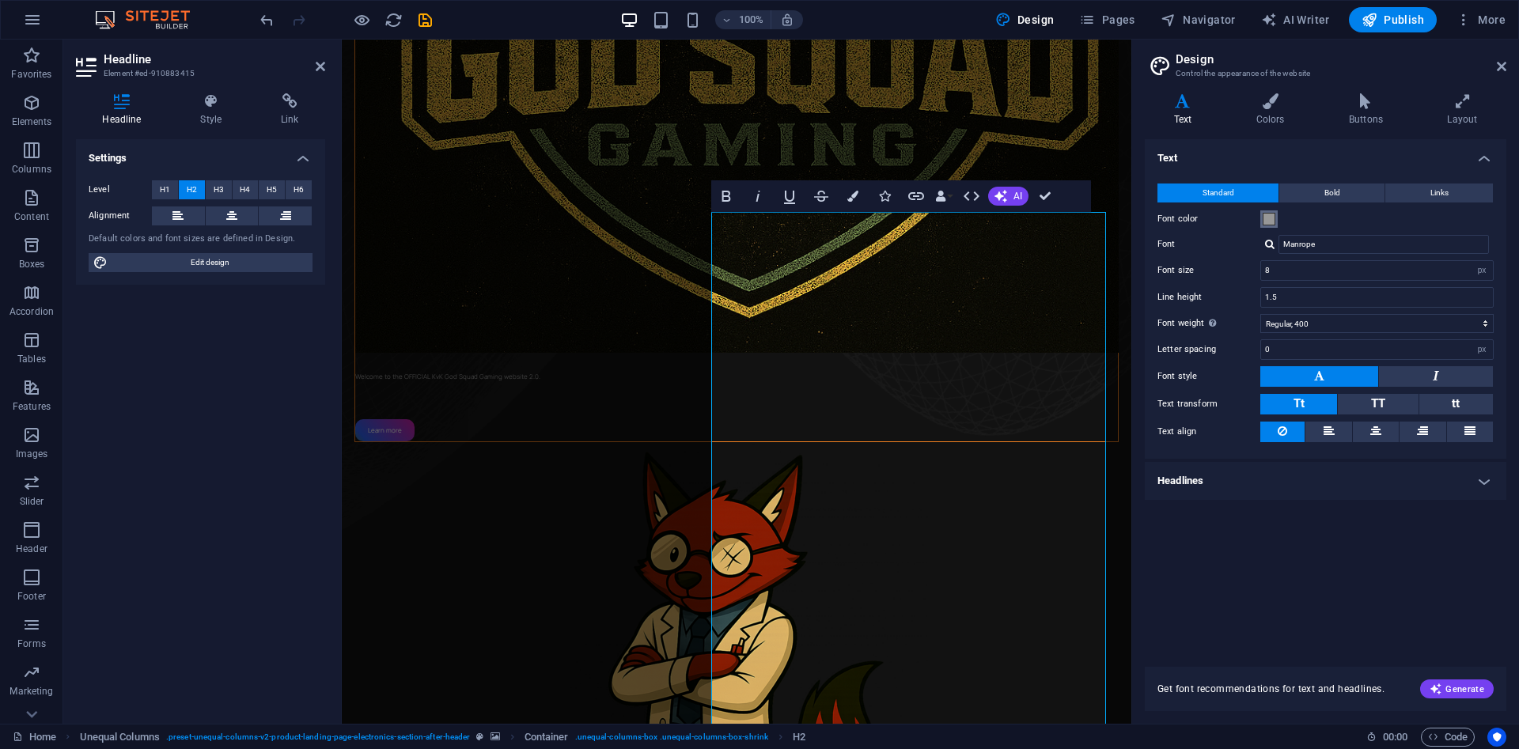
click at [1272, 218] on span at bounding box center [1268, 219] width 13 height 13
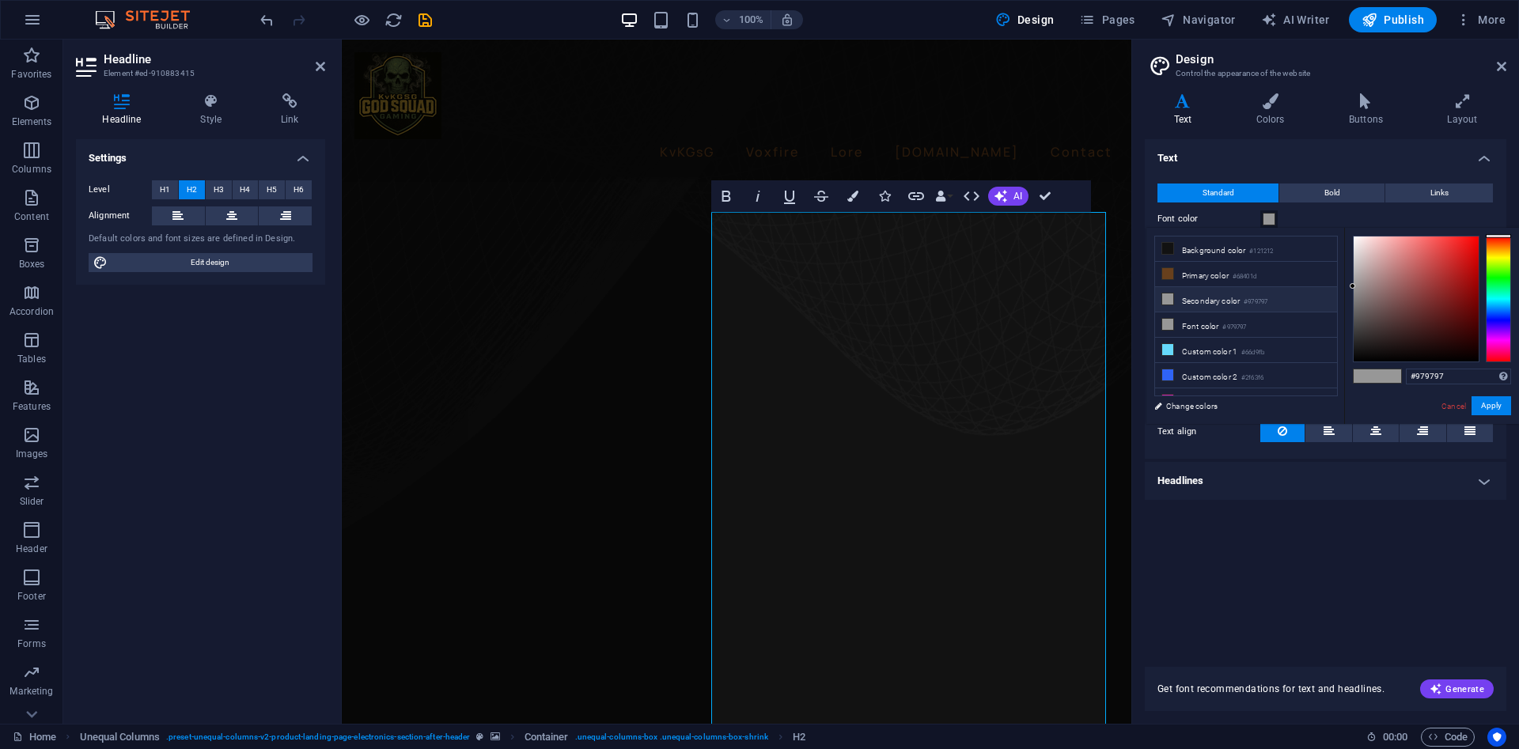
click at [1501, 274] on div at bounding box center [1498, 299] width 25 height 127
click at [1438, 286] on div at bounding box center [1415, 299] width 125 height 125
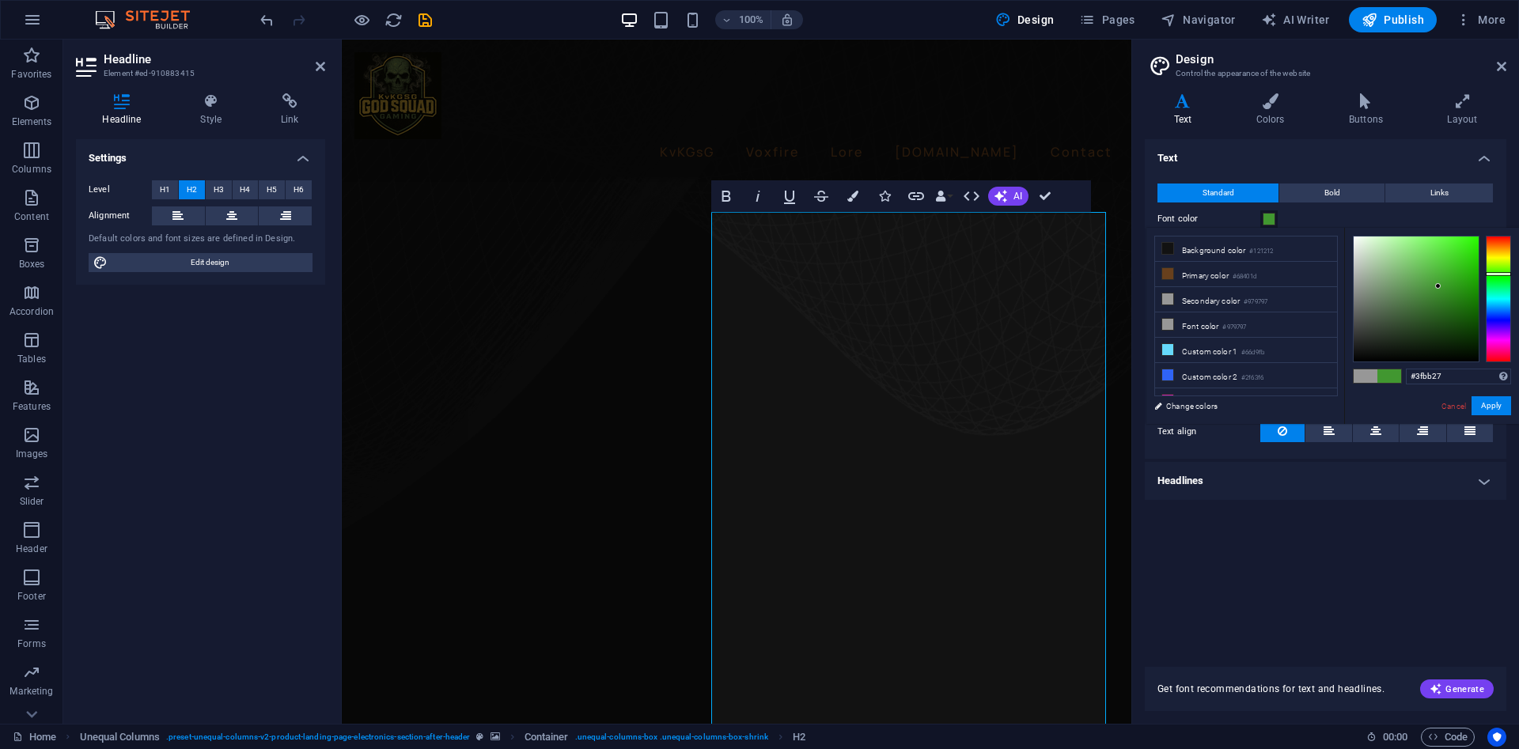
click at [1451, 269] on div at bounding box center [1415, 299] width 125 height 125
click at [1443, 283] on div at bounding box center [1415, 299] width 125 height 125
click at [1449, 283] on div at bounding box center [1415, 299] width 125 height 125
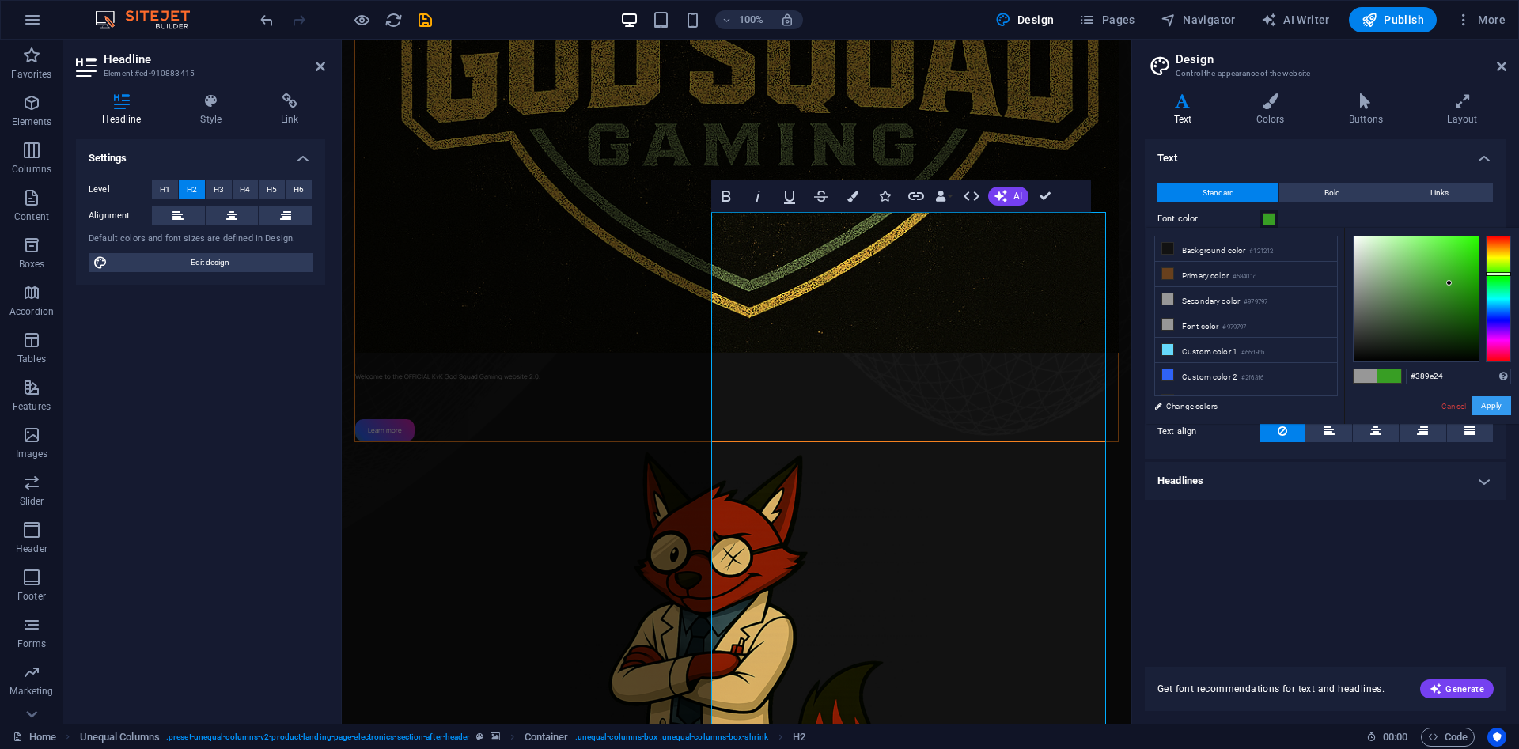
click at [1489, 403] on button "Apply" at bounding box center [1491, 405] width 40 height 19
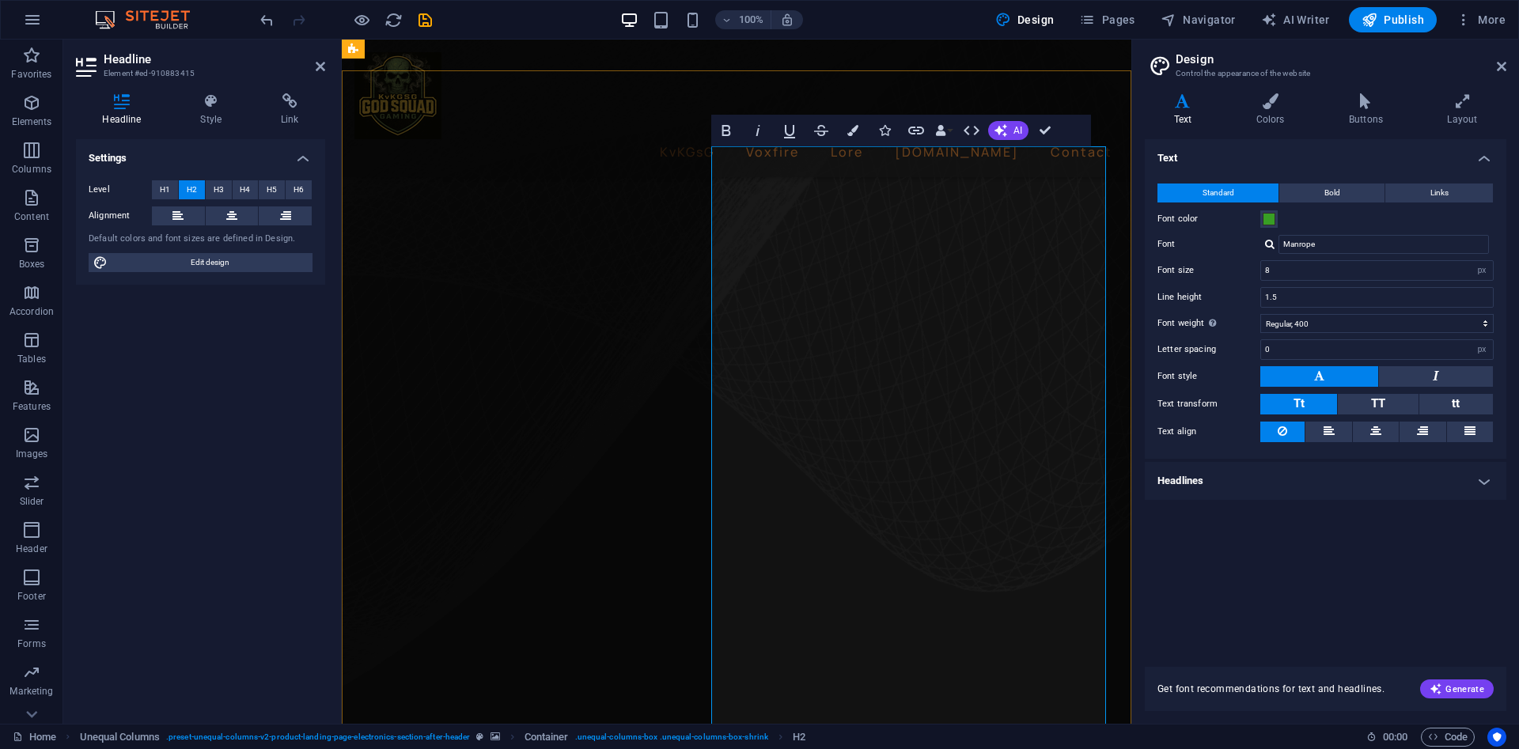
scroll to position [431, 0]
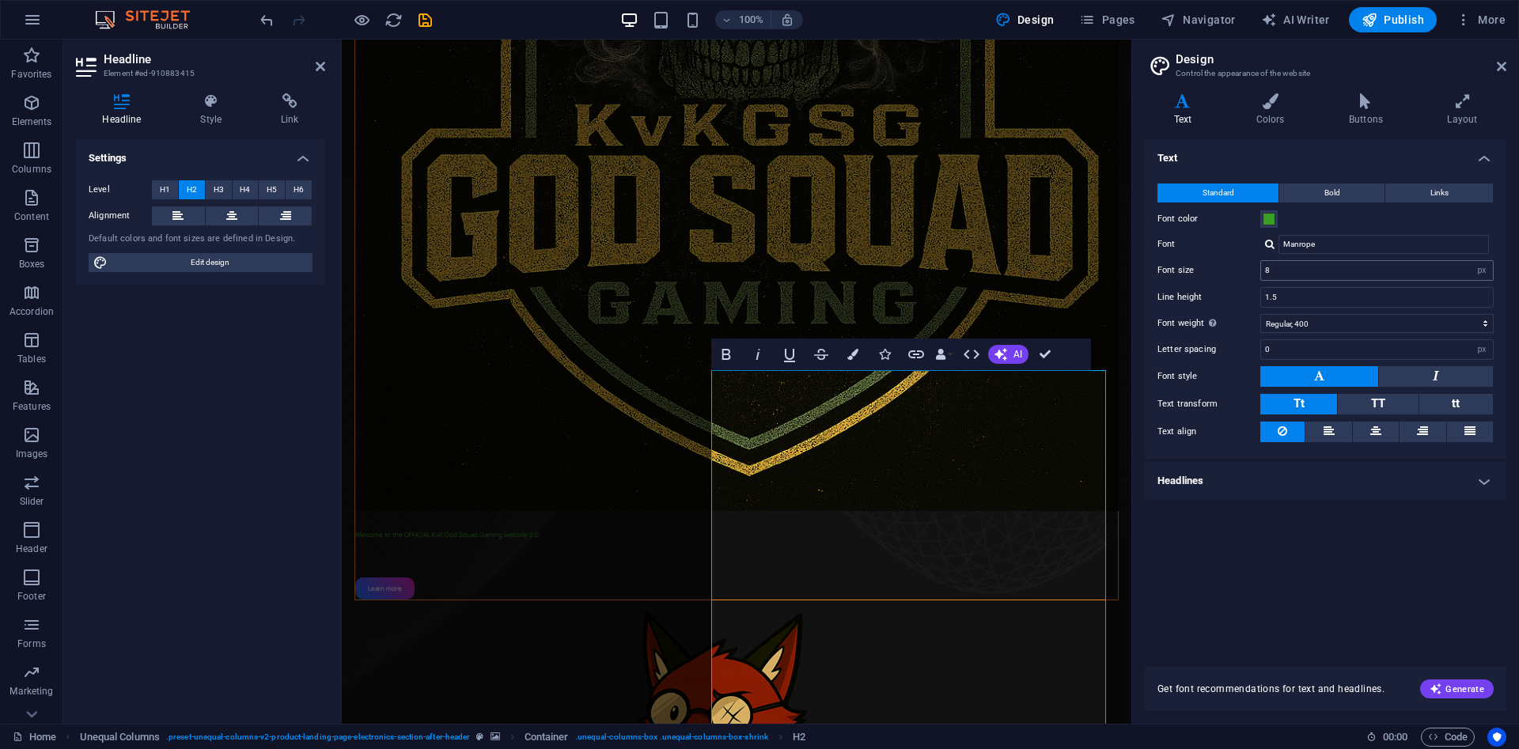
click at [1493, 274] on div "8 rem px" at bounding box center [1376, 270] width 233 height 21
click at [1470, 261] on select "rem px" at bounding box center [1481, 270] width 22 height 19
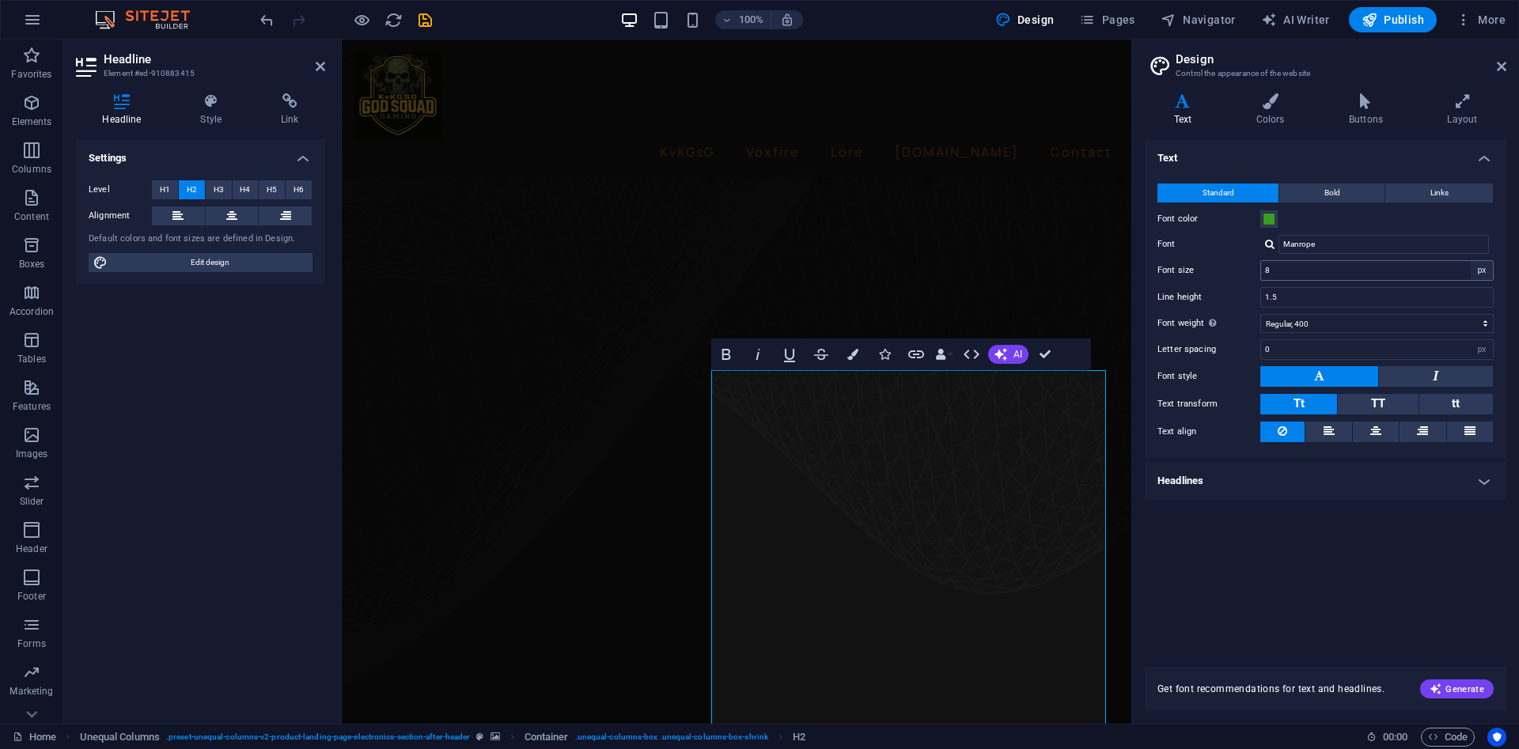
click at [1274, 557] on div "Text Standard Bold Links Font color Font Manrope Font size 8 rem px Line height…" at bounding box center [1325, 393] width 361 height 509
click at [1303, 301] on input "1.5" at bounding box center [1377, 297] width 232 height 19
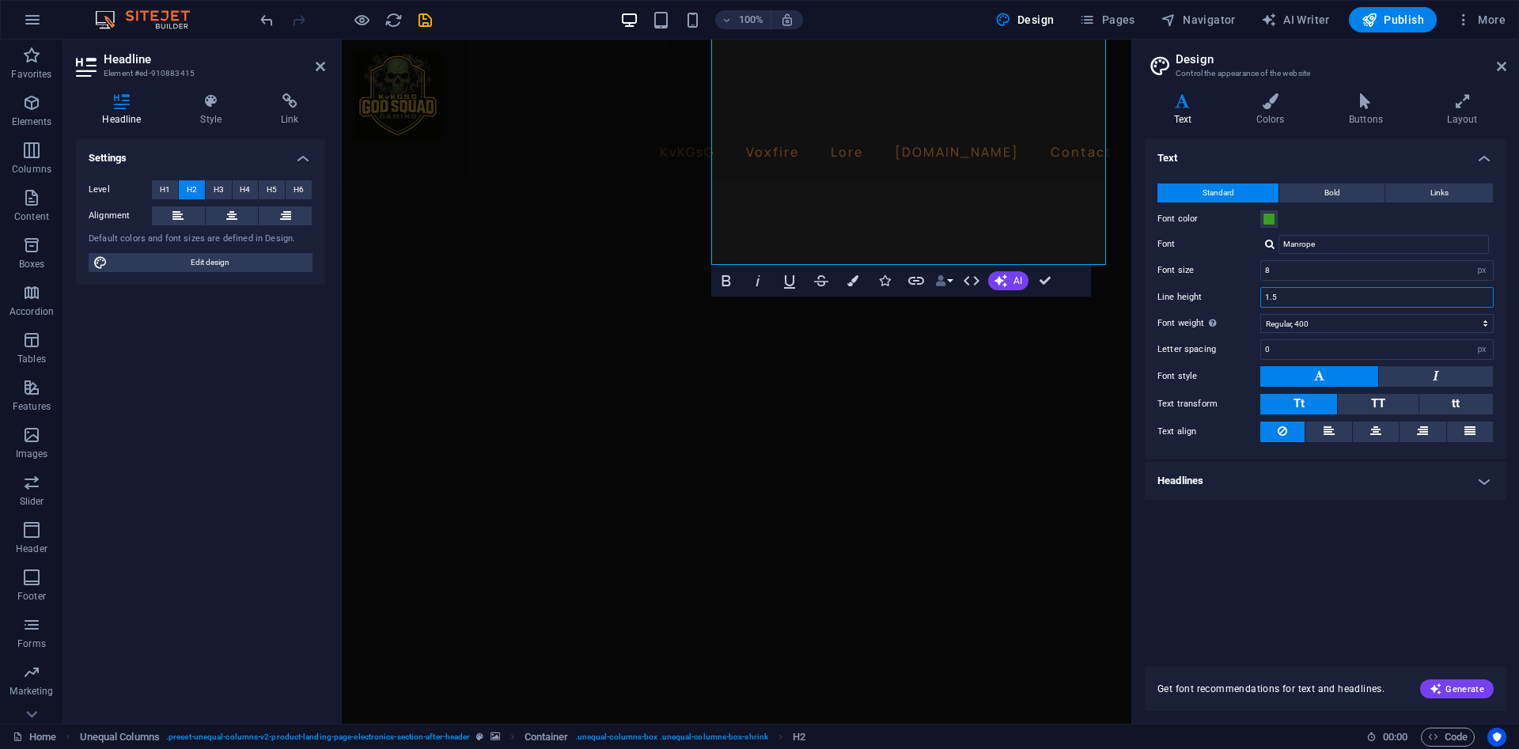
scroll to position [1064, 0]
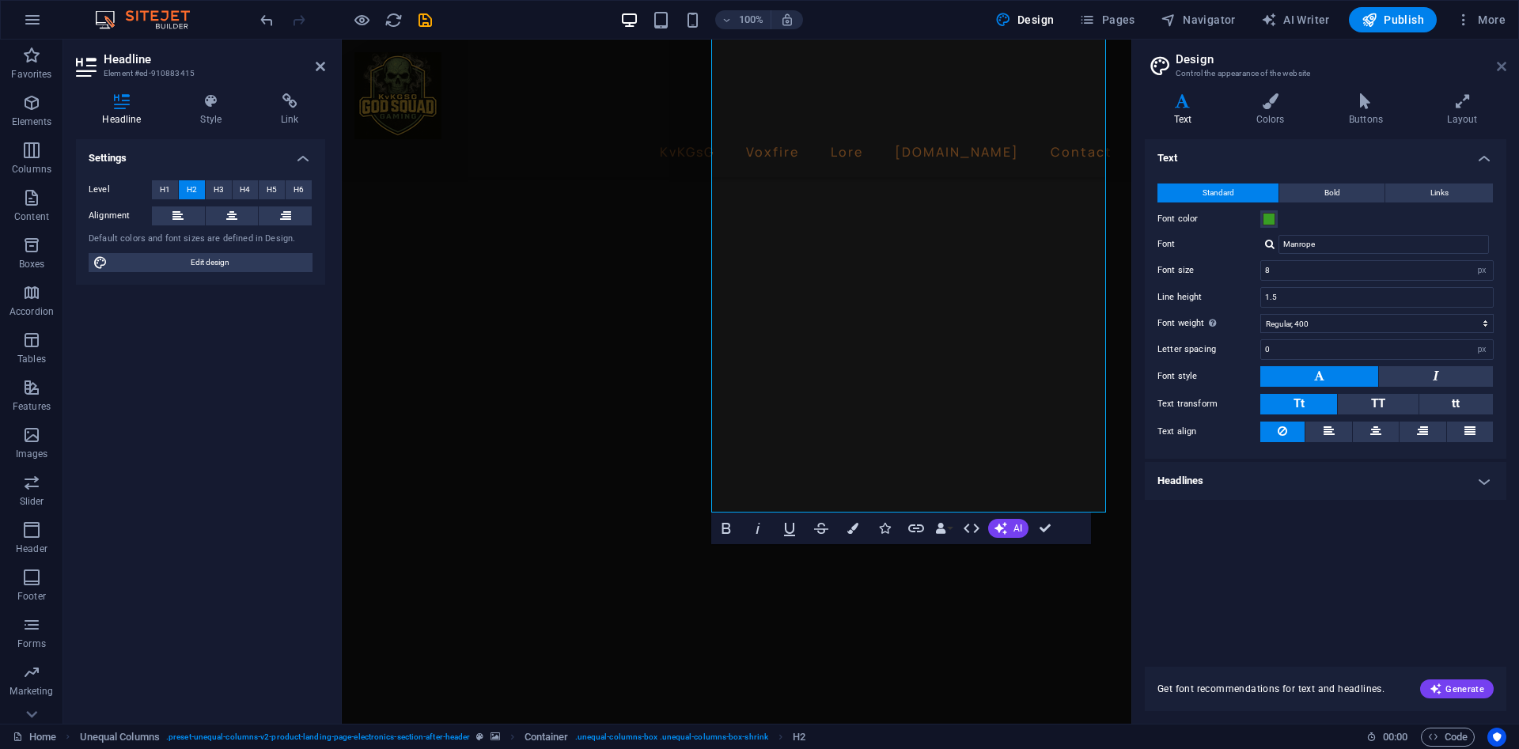
click at [1505, 62] on icon at bounding box center [1501, 66] width 9 height 13
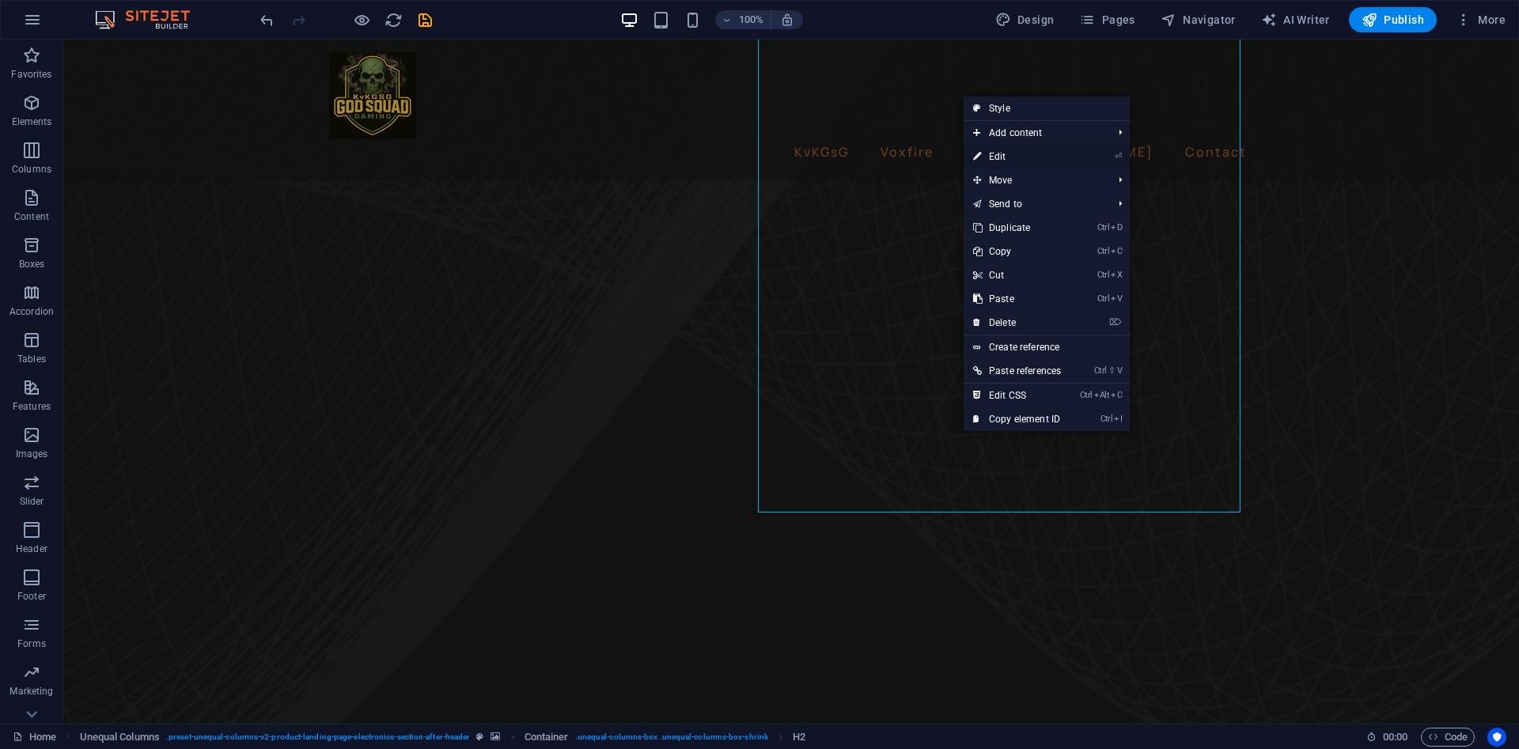
click at [1003, 159] on link "⏎ Edit" at bounding box center [1016, 157] width 107 height 24
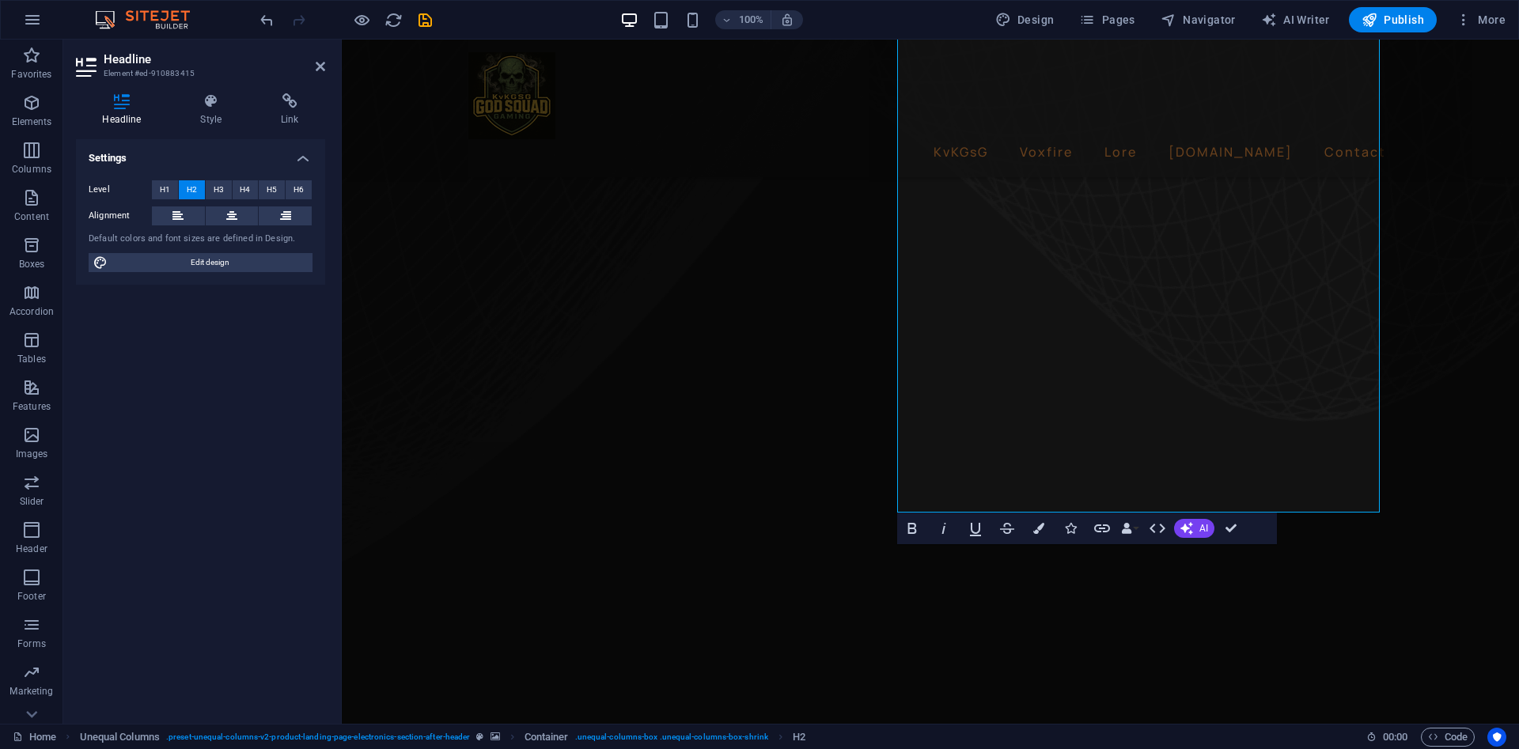
click at [99, 316] on div "Settings Level H1 H2 H3 H4 H5 H6 Alignment Default colors and font sizes are de…" at bounding box center [200, 425] width 249 height 572
click at [319, 66] on icon at bounding box center [320, 66] width 9 height 13
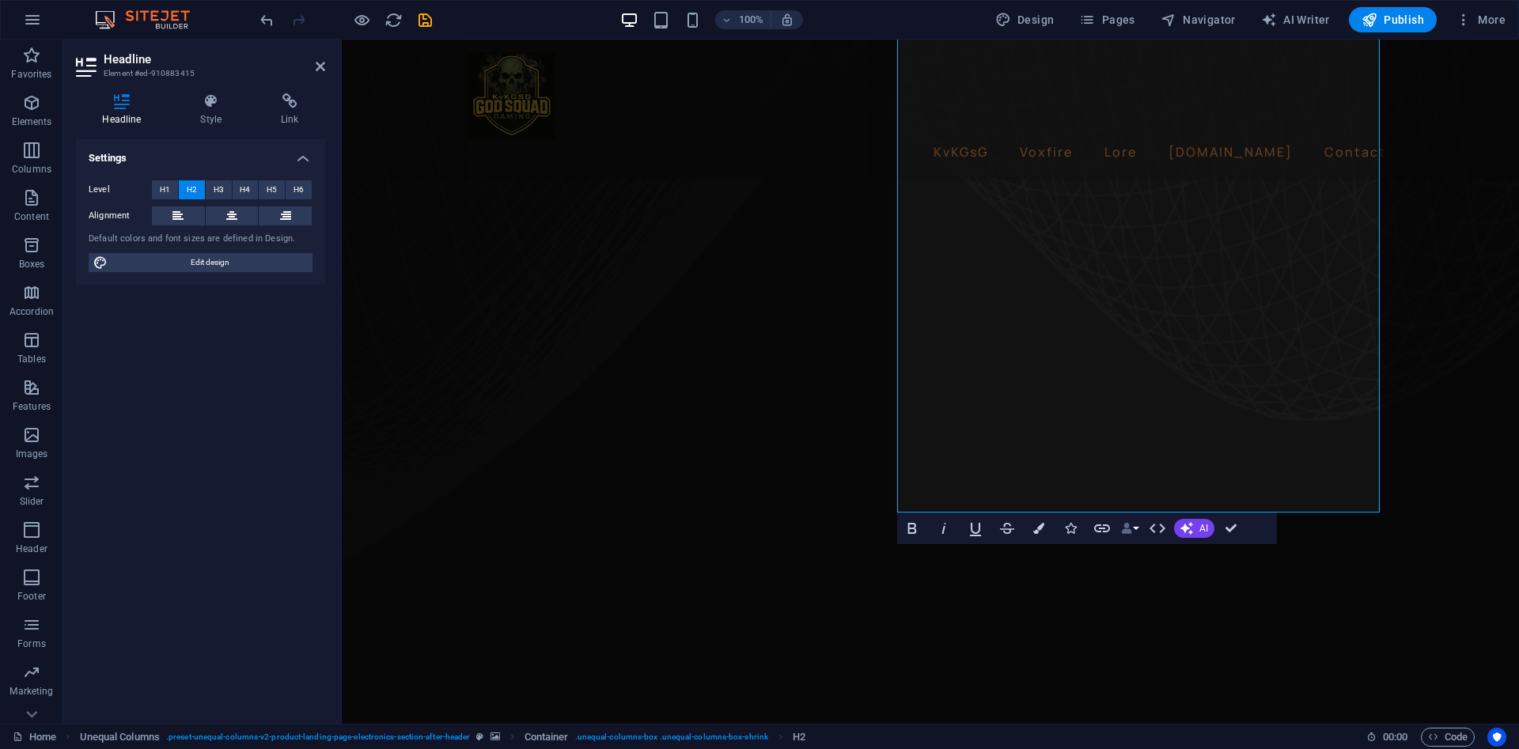
click at [1127, 525] on icon "button" at bounding box center [1126, 528] width 11 height 11
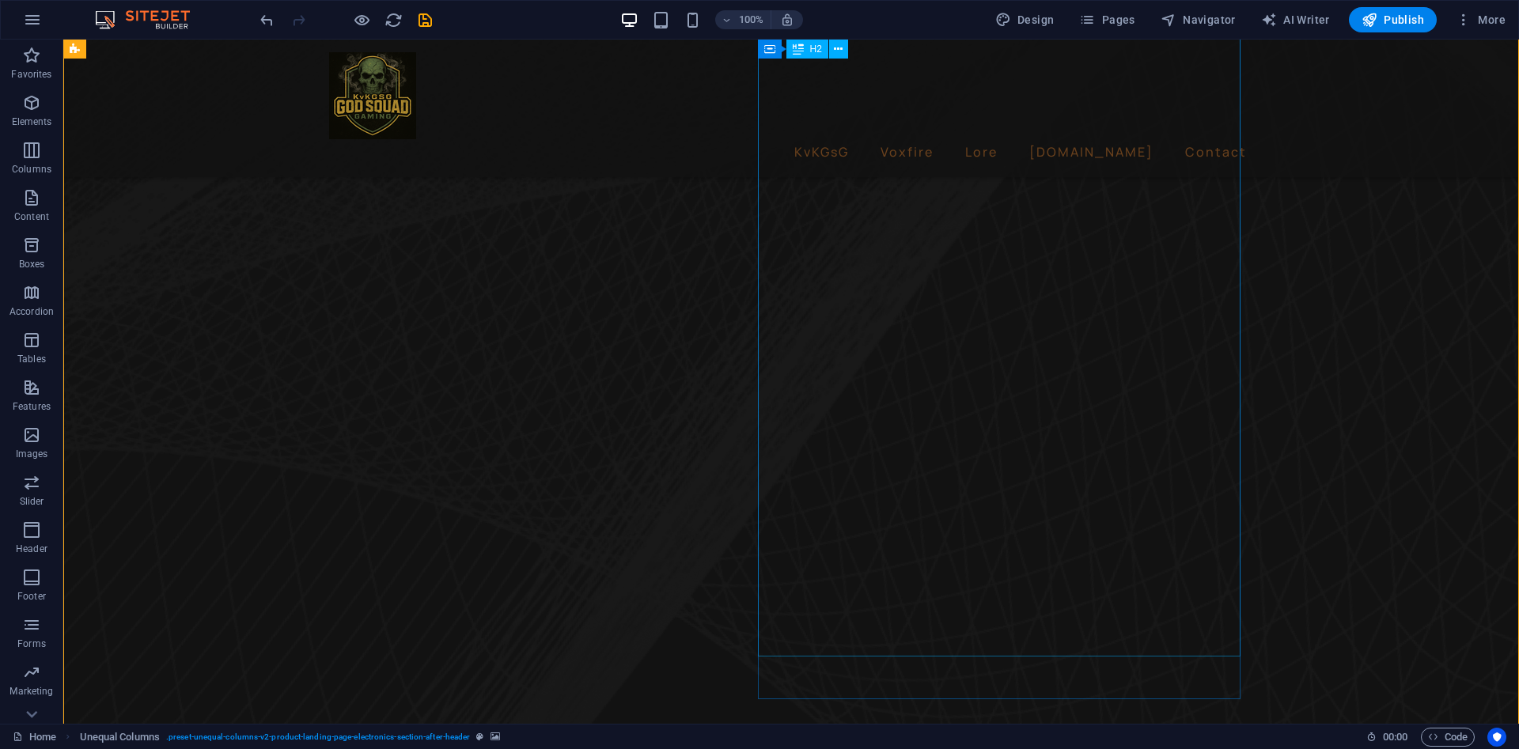
scroll to position [747, 0]
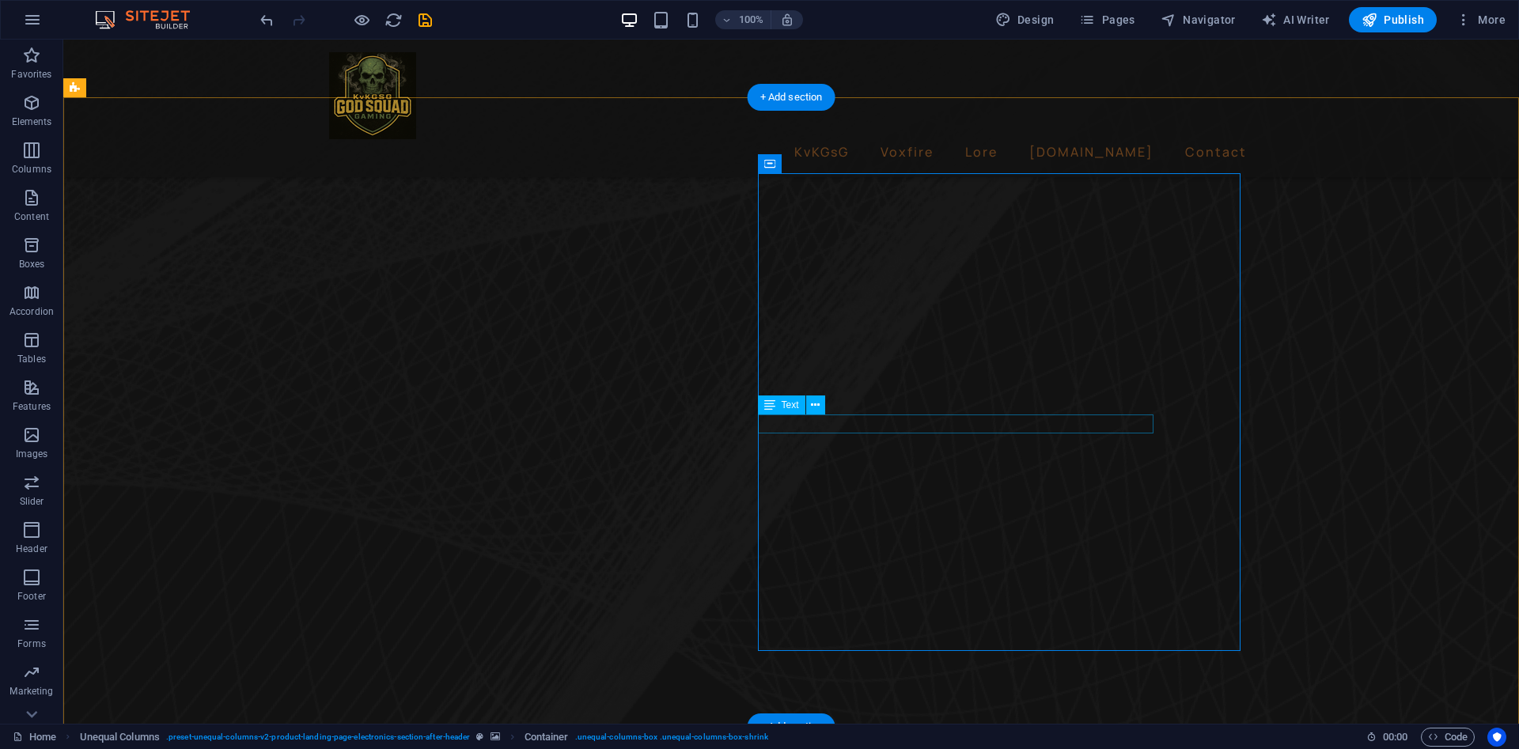
drag, startPoint x: 862, startPoint y: 423, endPoint x: 833, endPoint y: 619, distance: 197.6
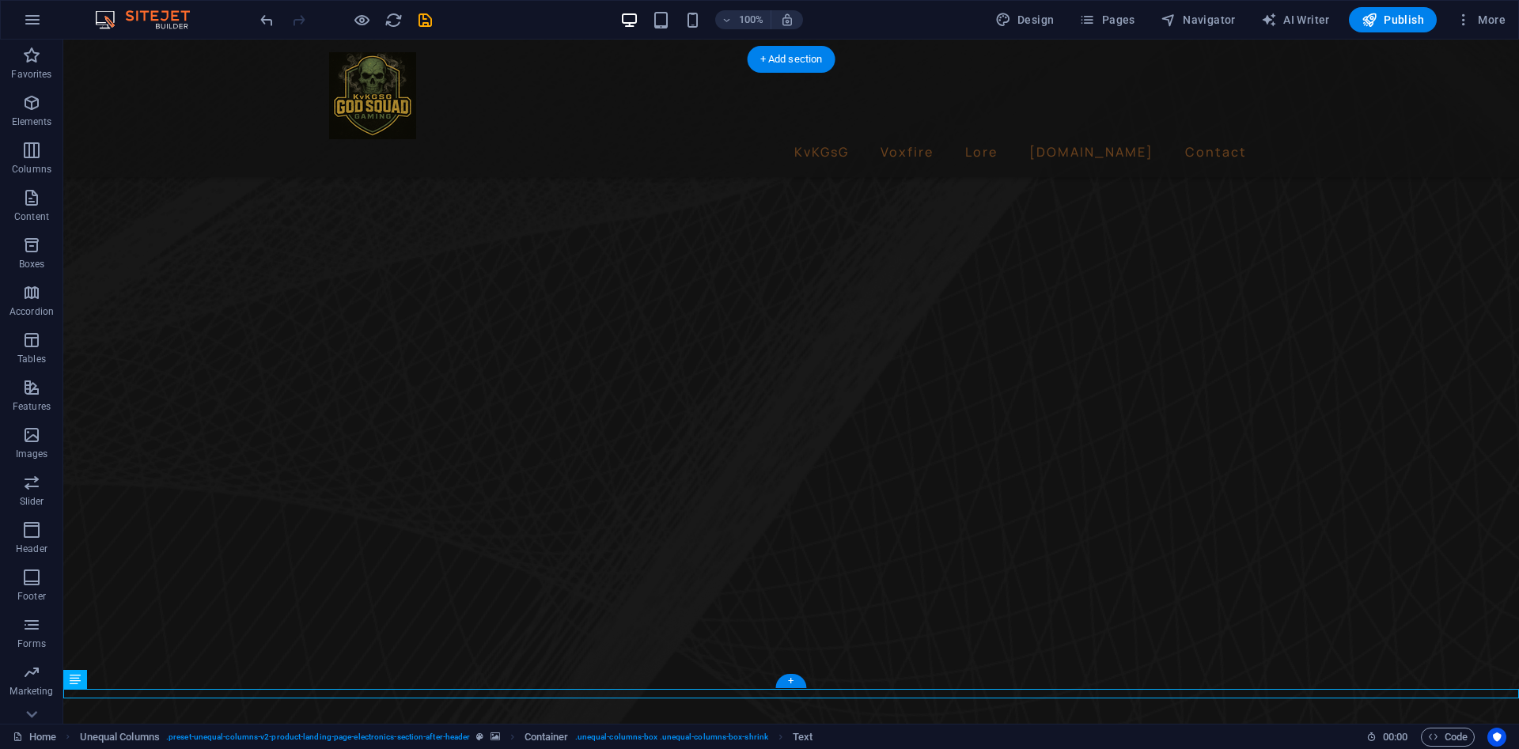
scroll to position [1097, 0]
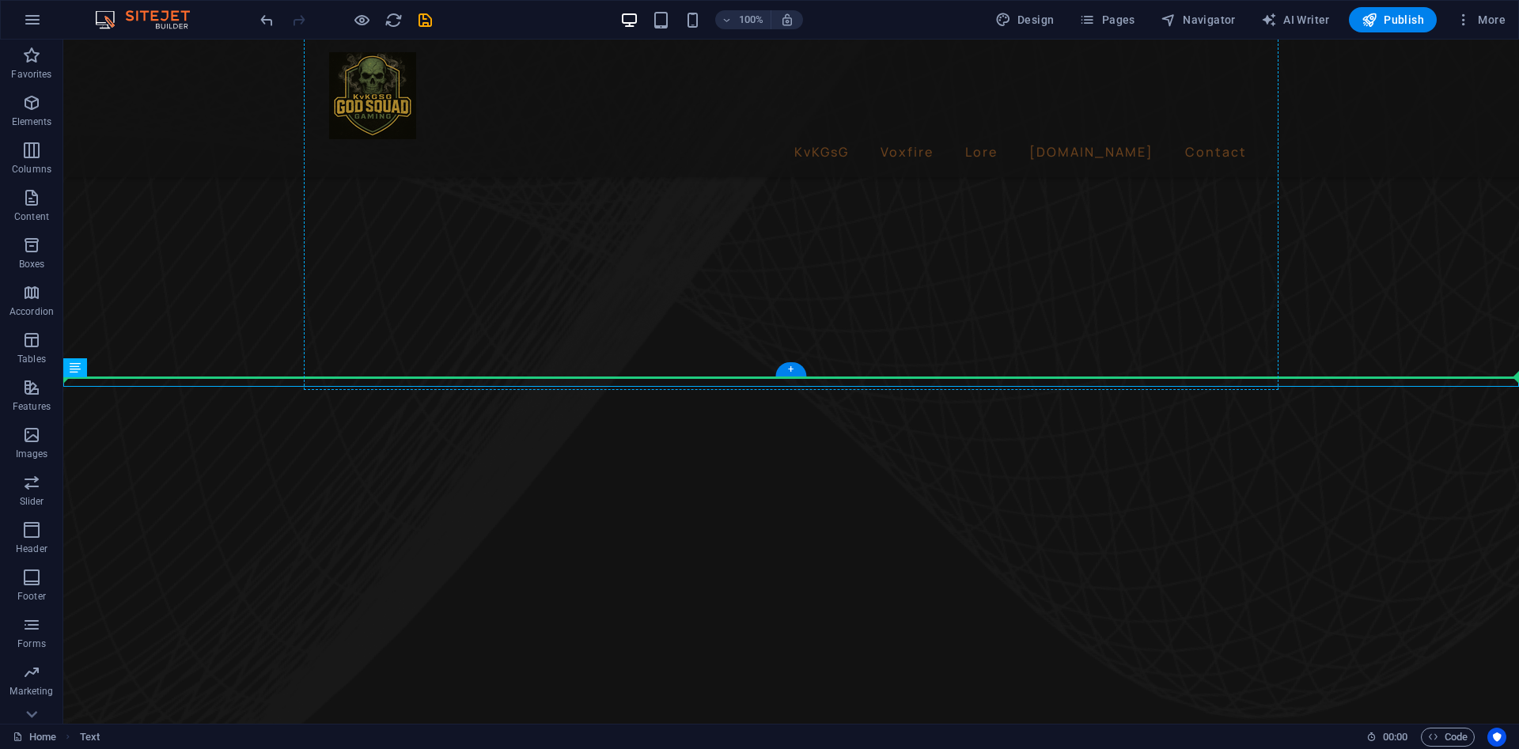
drag, startPoint x: 417, startPoint y: 384, endPoint x: 983, endPoint y: 252, distance: 581.4
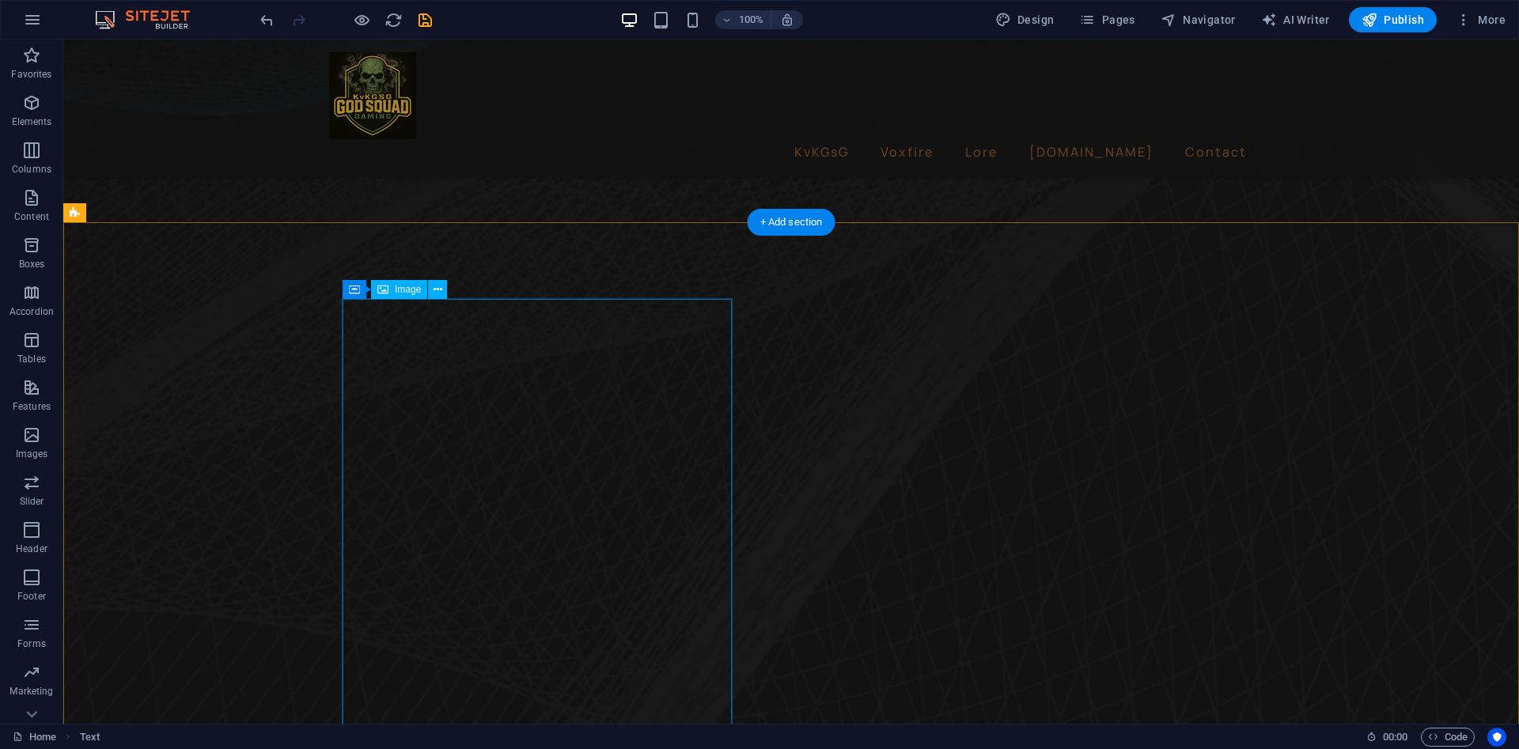
scroll to position [939, 0]
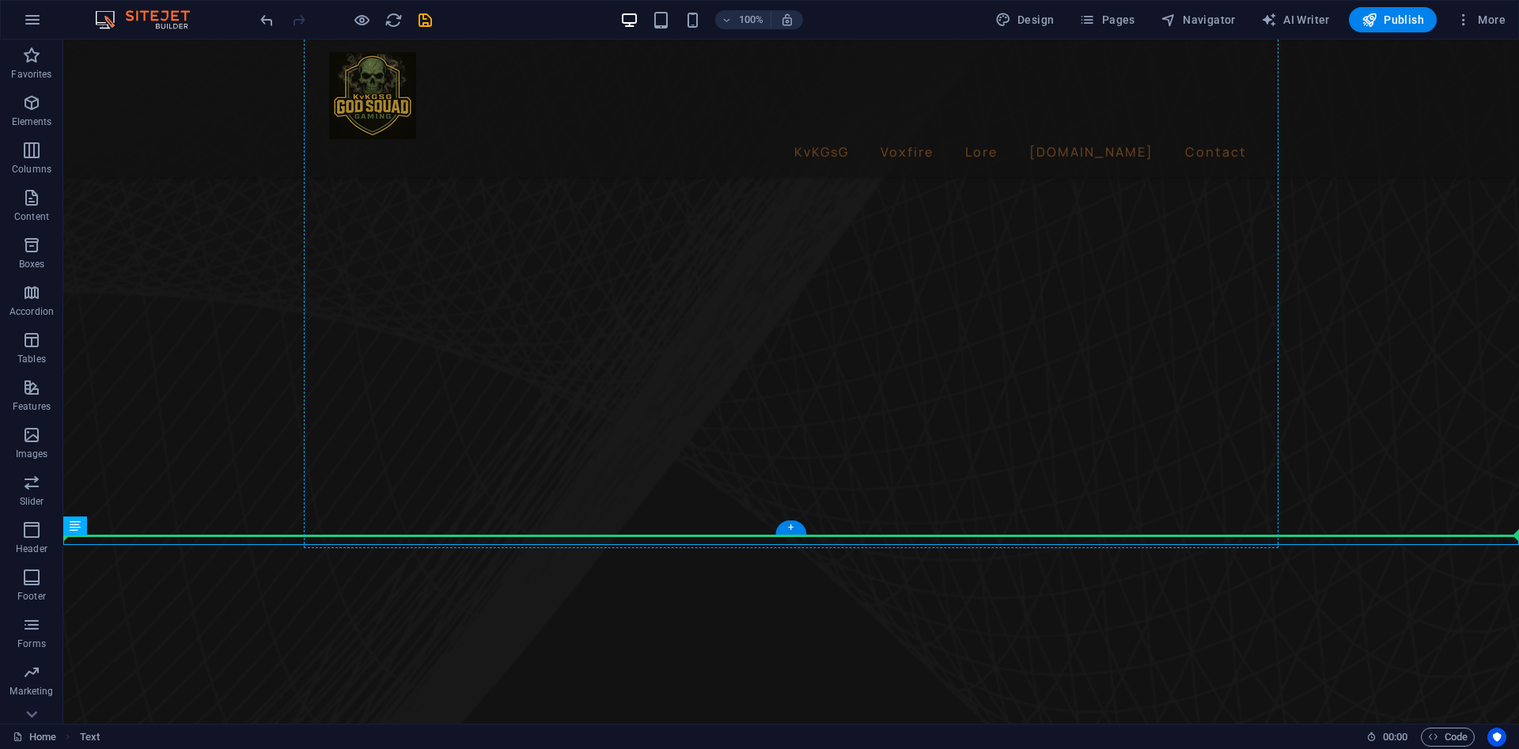
drag, startPoint x: 616, startPoint y: 541, endPoint x: 992, endPoint y: 247, distance: 477.2
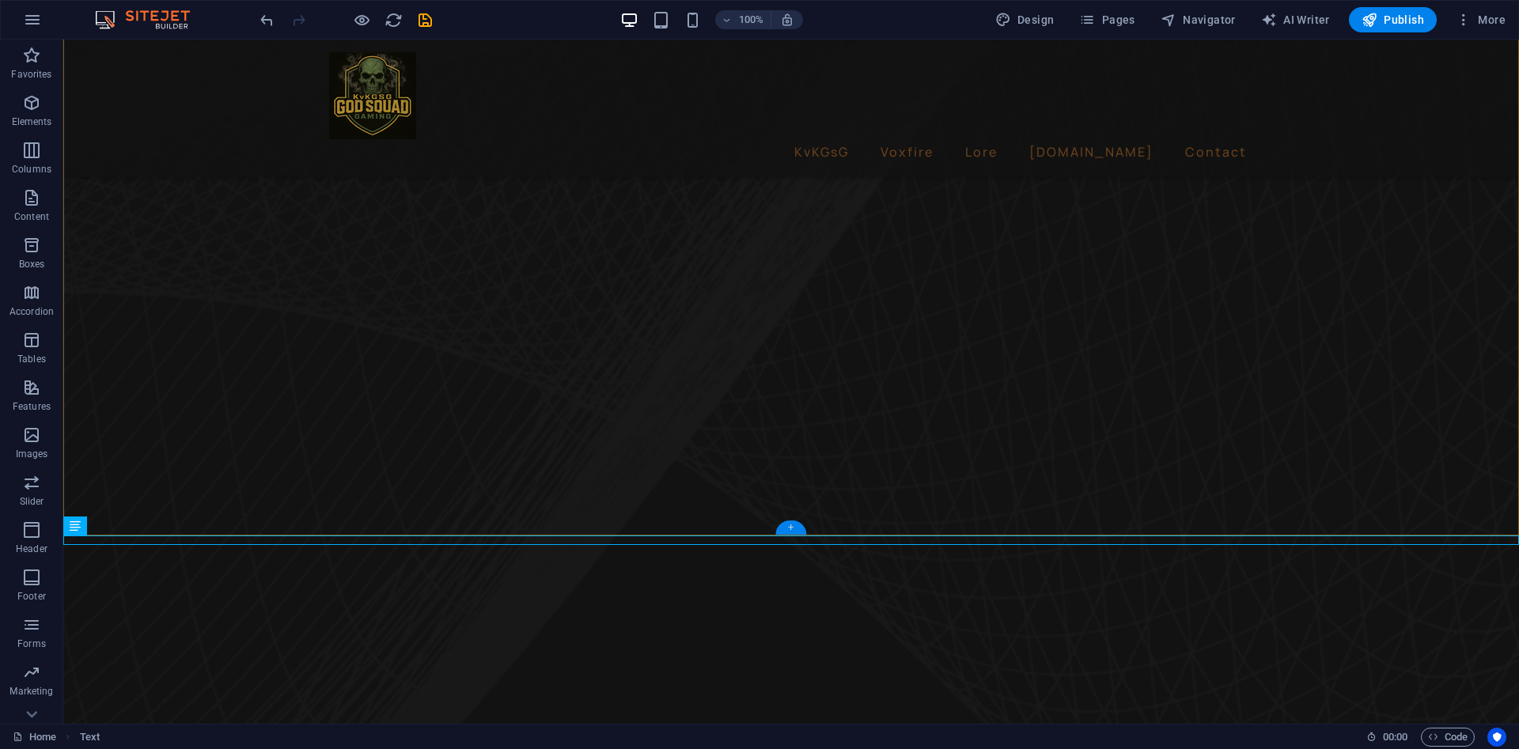
click at [791, 527] on div "+" at bounding box center [790, 527] width 31 height 14
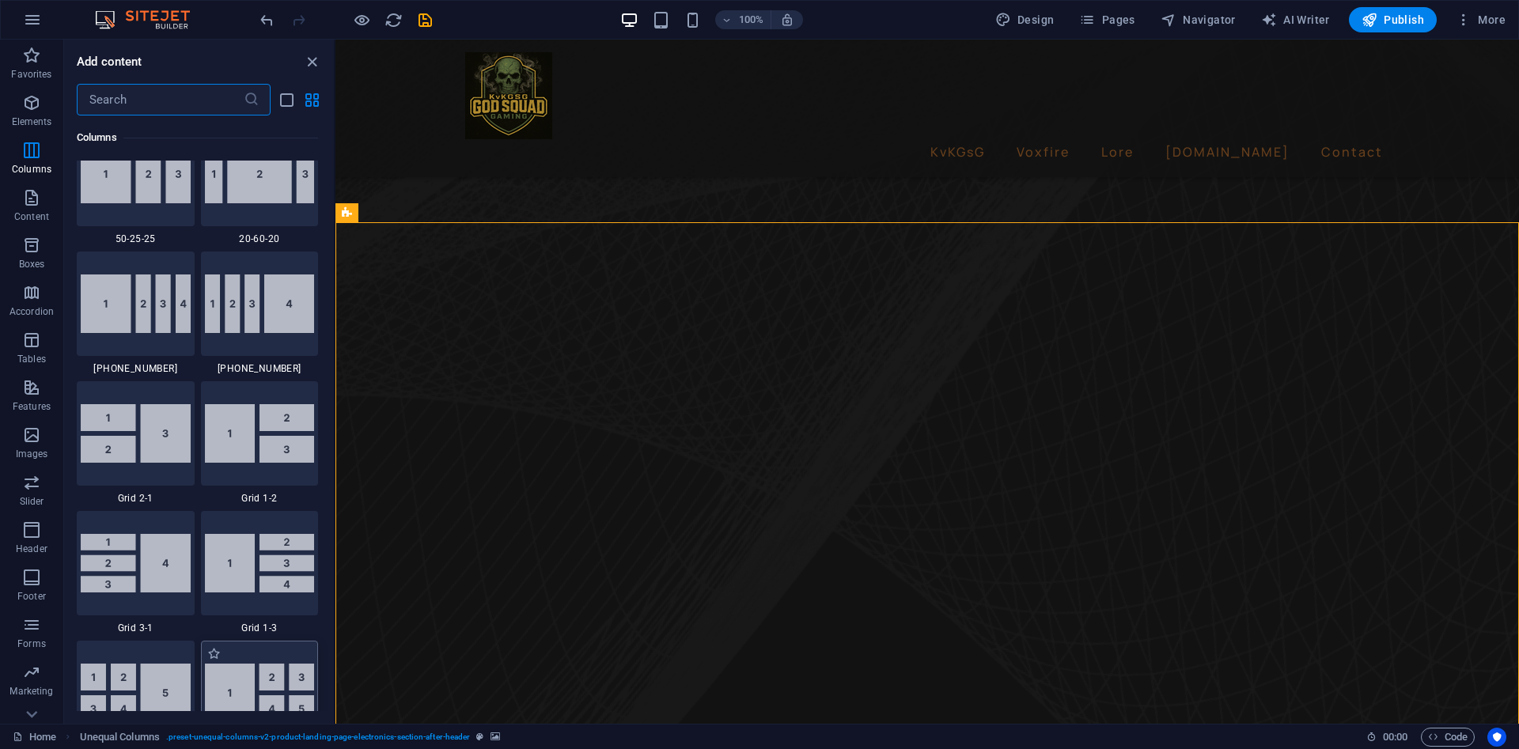
scroll to position [1700, 0]
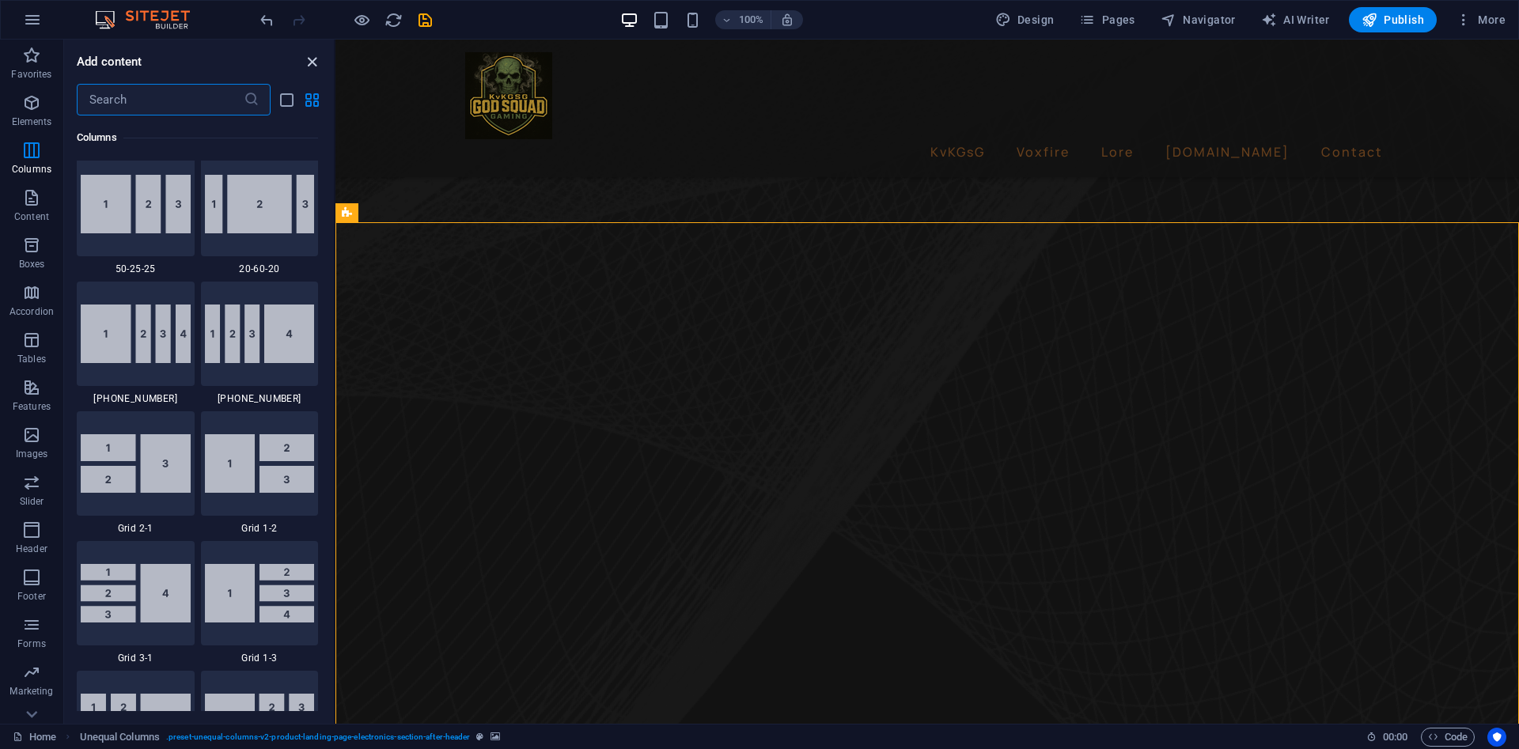
click at [317, 60] on icon "close panel" at bounding box center [312, 62] width 18 height 18
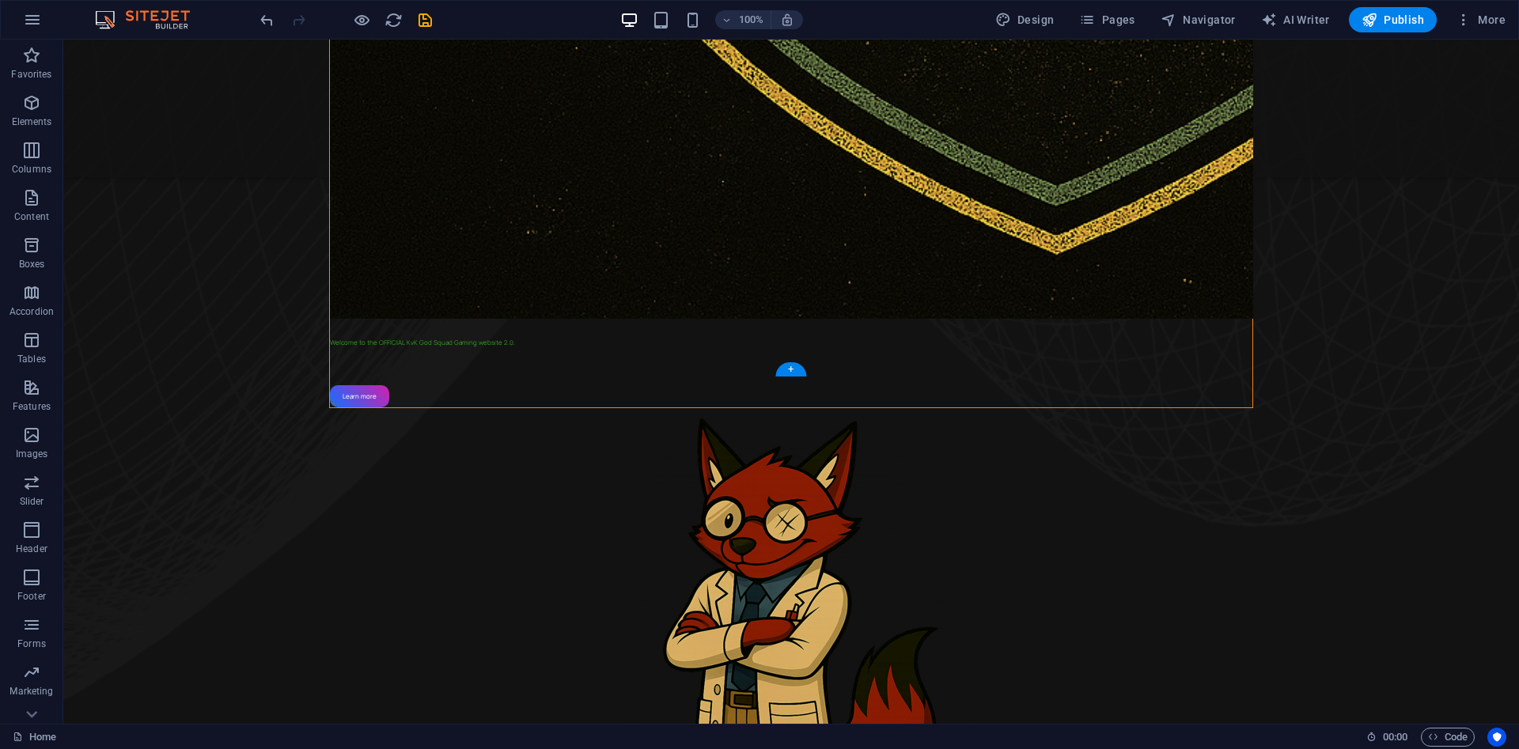
scroll to position [1097, 0]
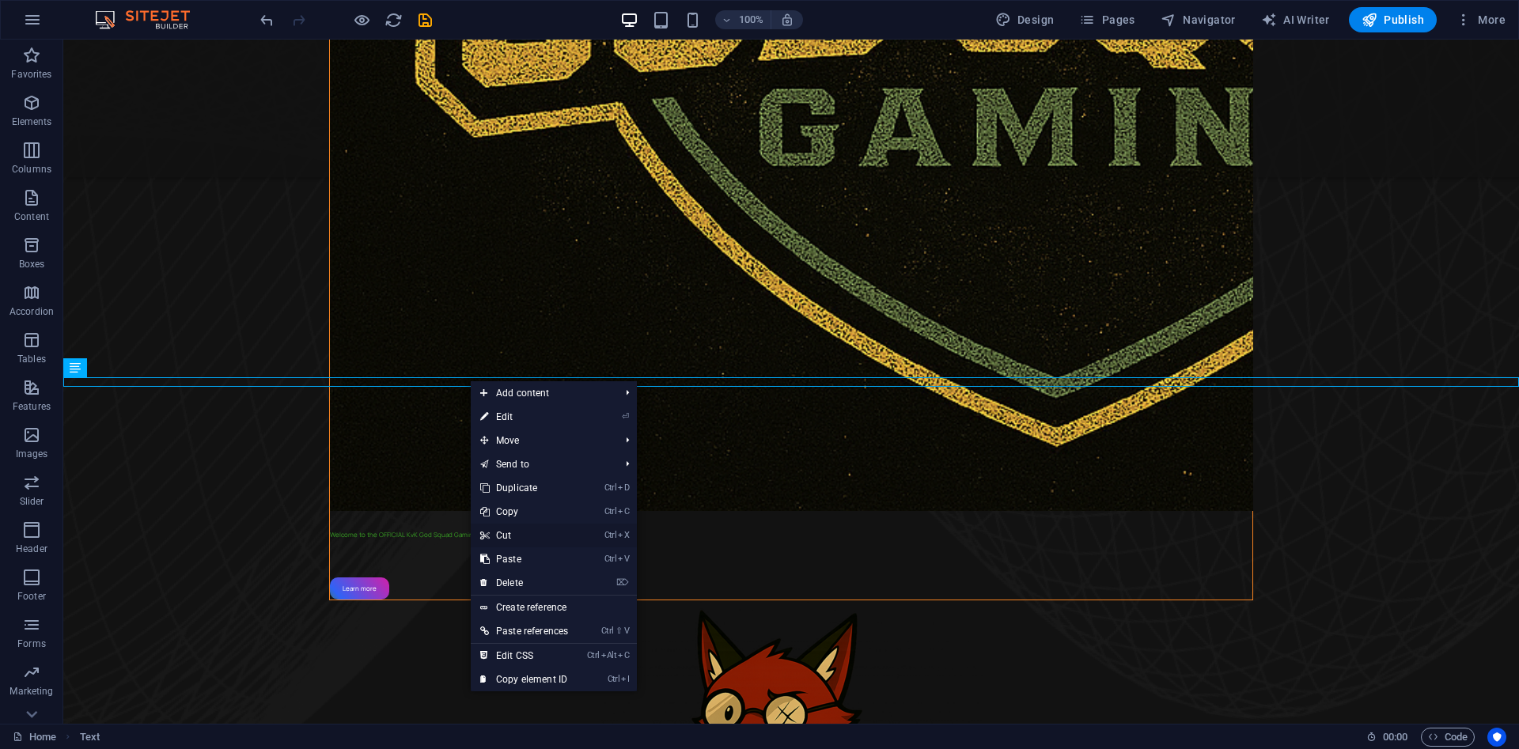
click at [531, 532] on link "Ctrl X Cut" at bounding box center [524, 536] width 107 height 24
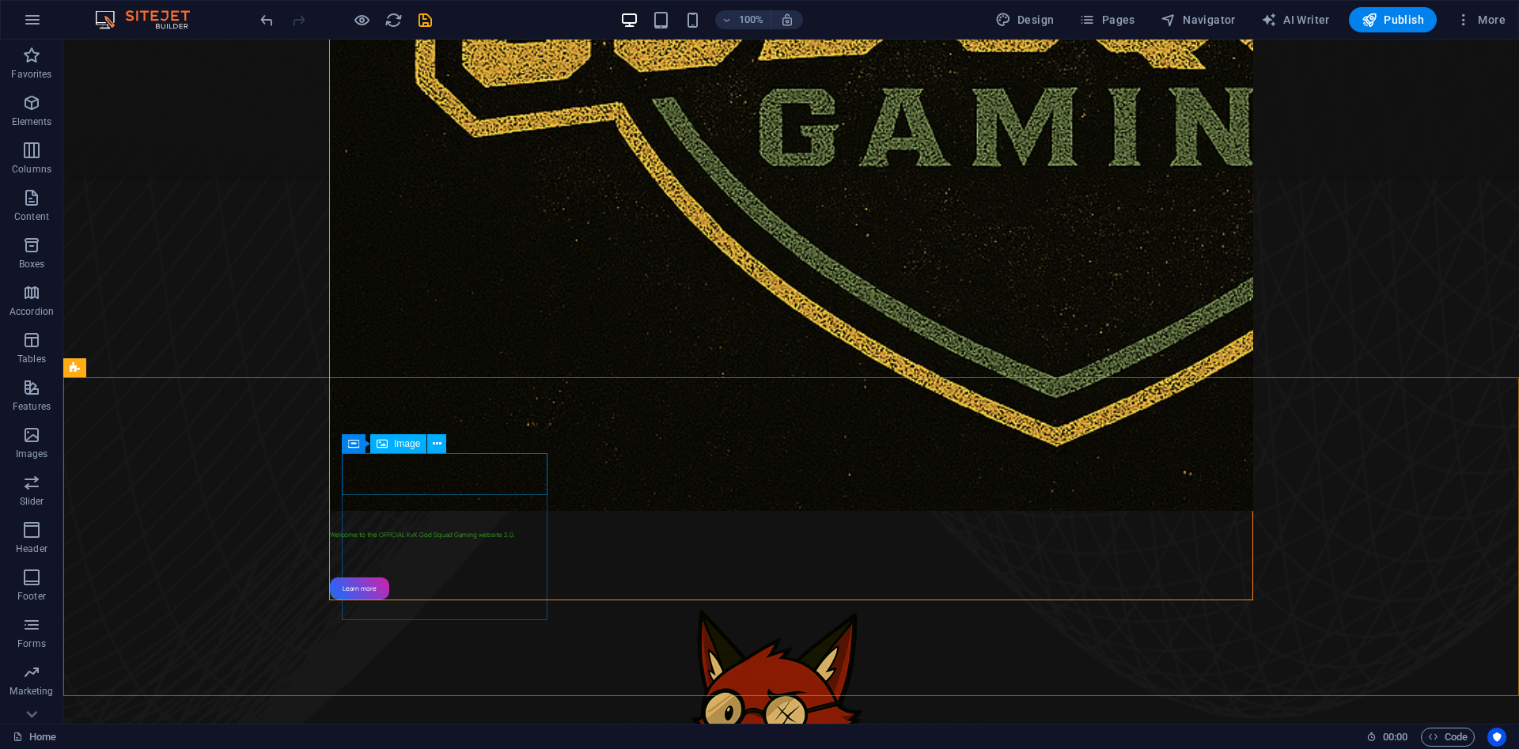
click at [406, 443] on span "Image" at bounding box center [407, 443] width 26 height 9
click at [406, 442] on span "Image" at bounding box center [407, 443] width 26 height 9
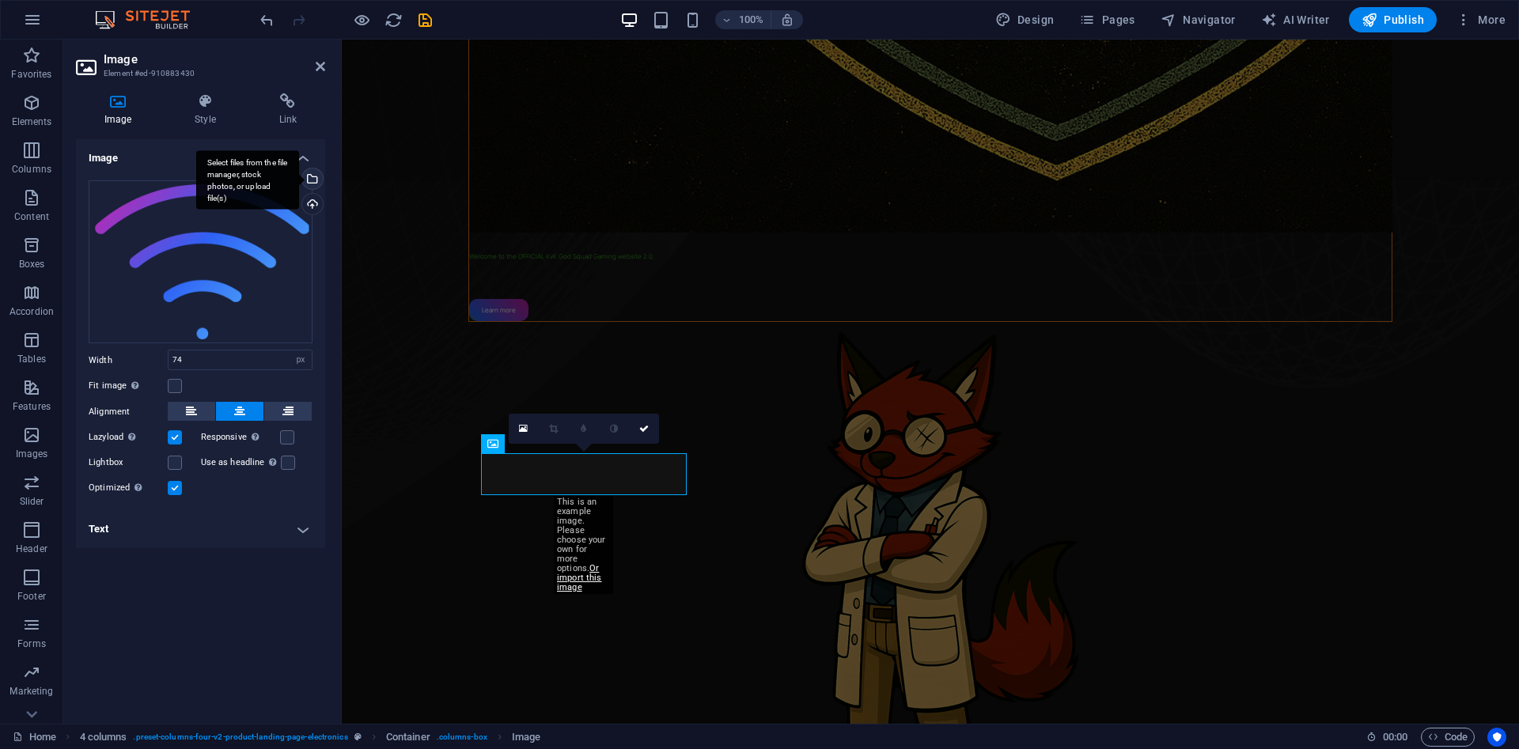
click at [312, 179] on div "Select files from the file manager, stock photos, or upload file(s)" at bounding box center [311, 180] width 24 height 24
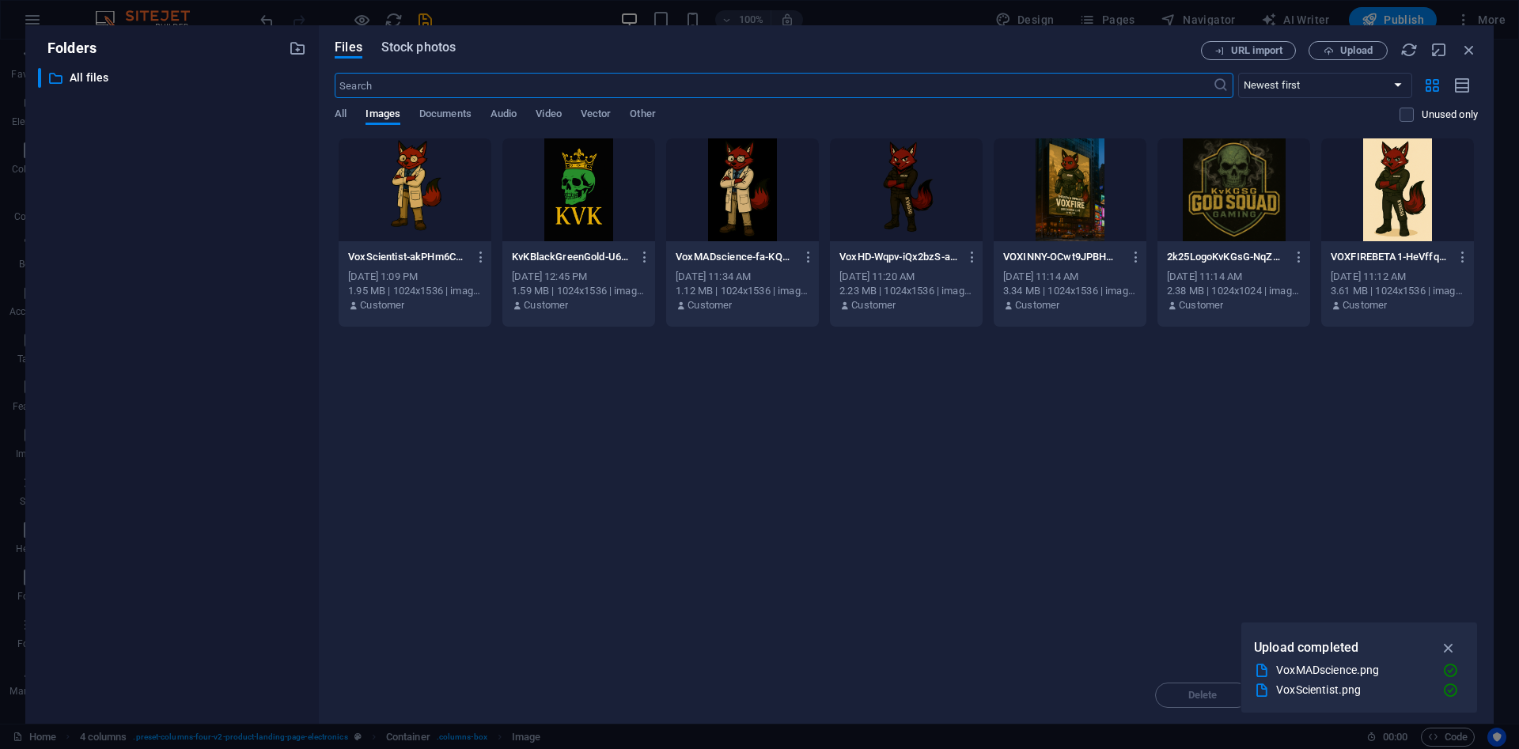
click at [411, 49] on span "Stock photos" at bounding box center [418, 47] width 74 height 19
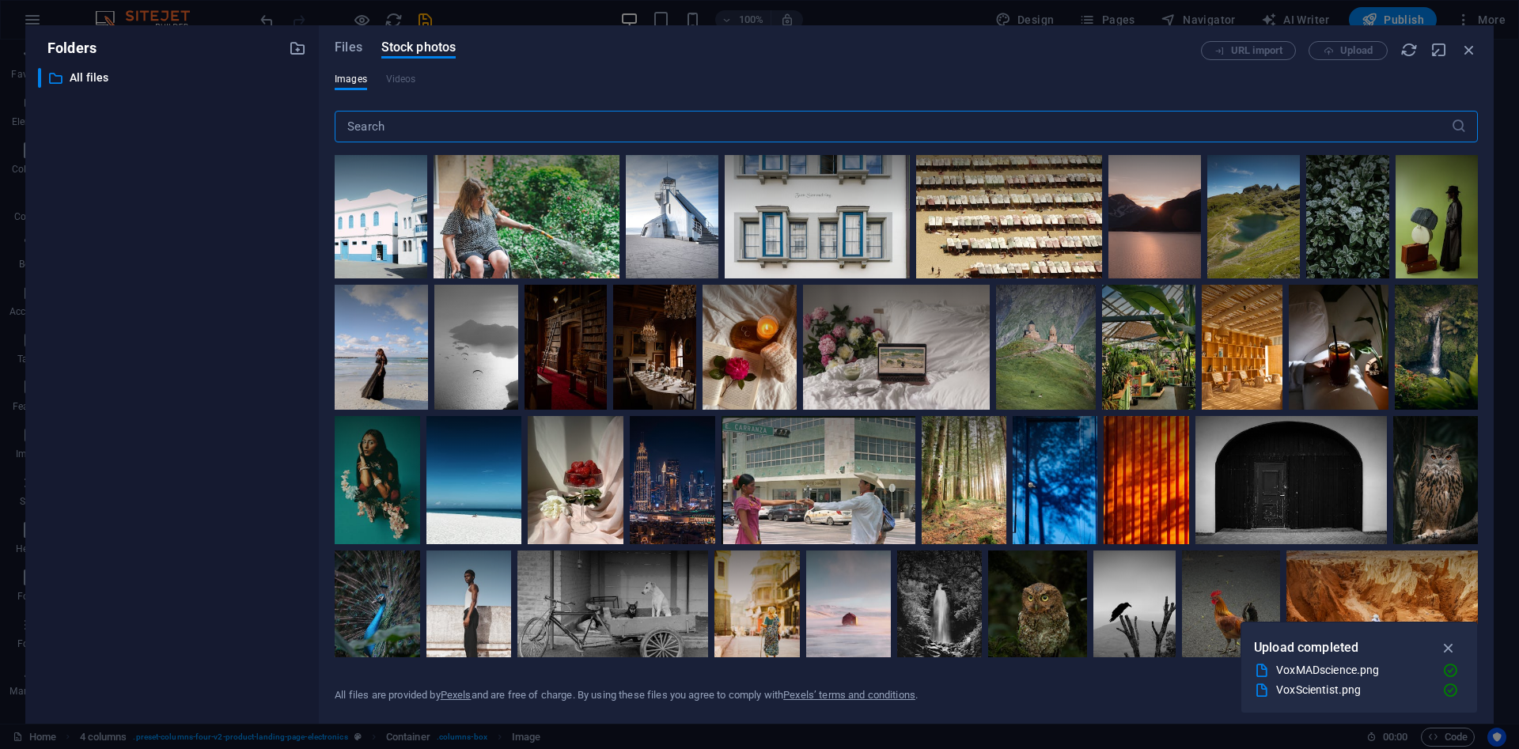
click at [391, 128] on input "text" at bounding box center [893, 127] width 1116 height 32
click at [392, 128] on input "text" at bounding box center [893, 127] width 1116 height 32
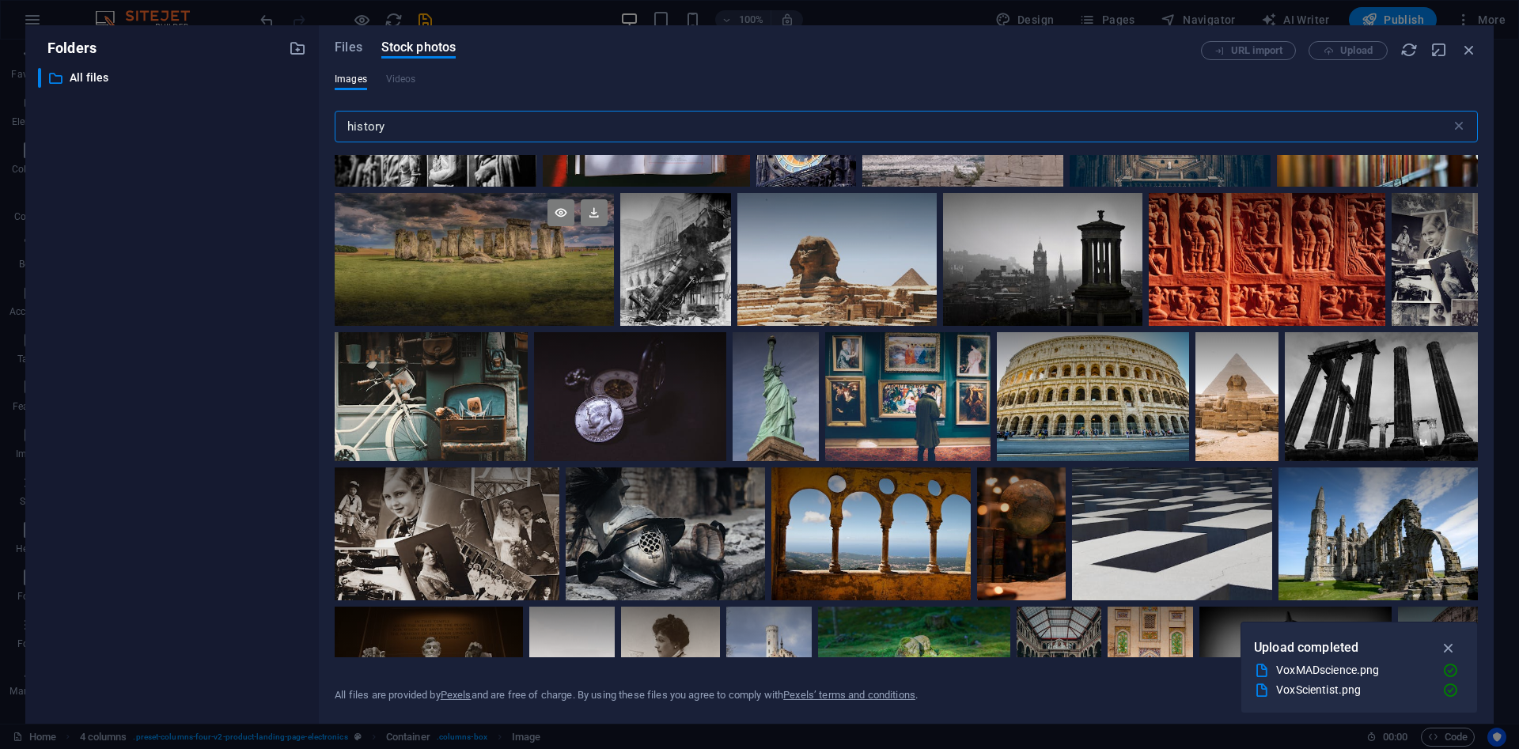
scroll to position [0, 0]
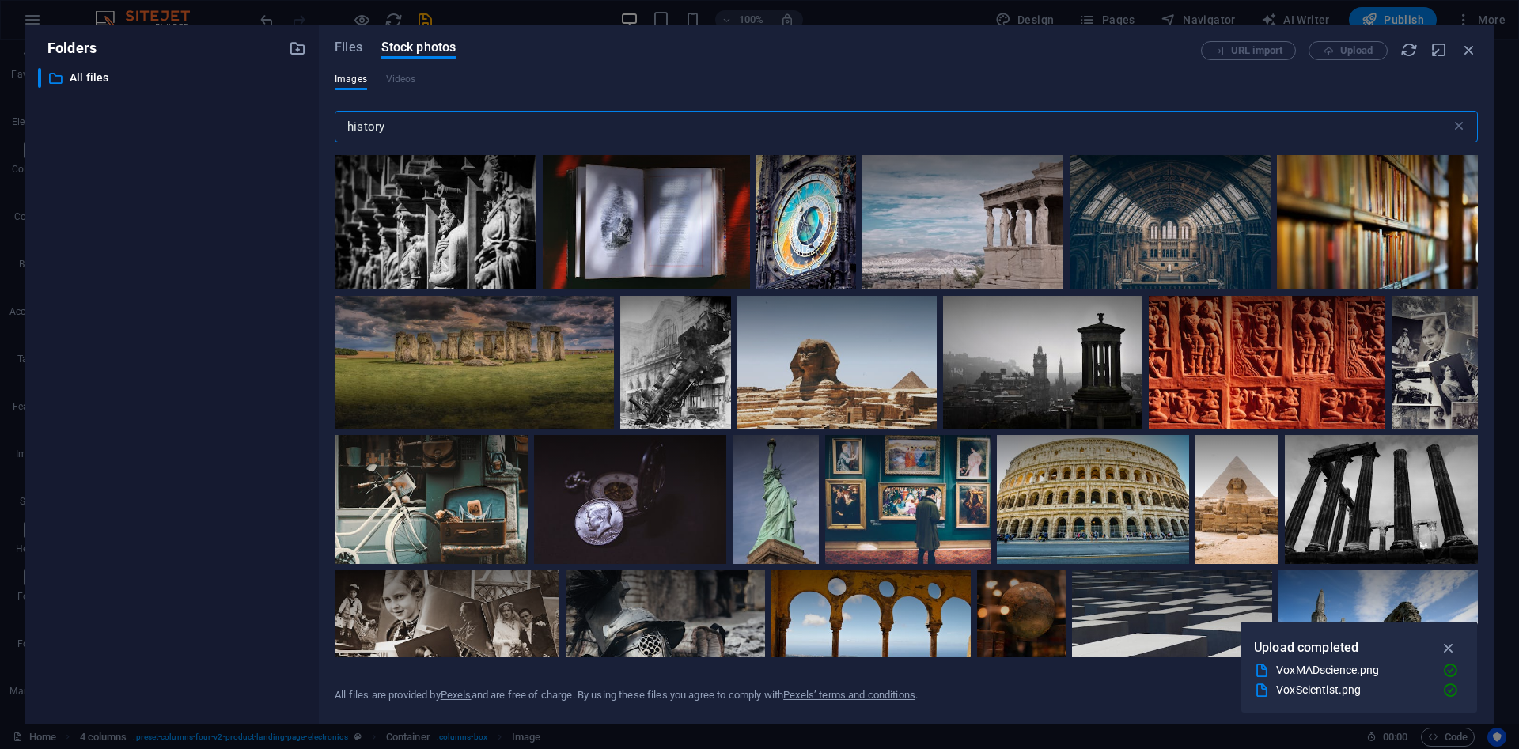
click at [418, 123] on input "history" at bounding box center [893, 127] width 1116 height 32
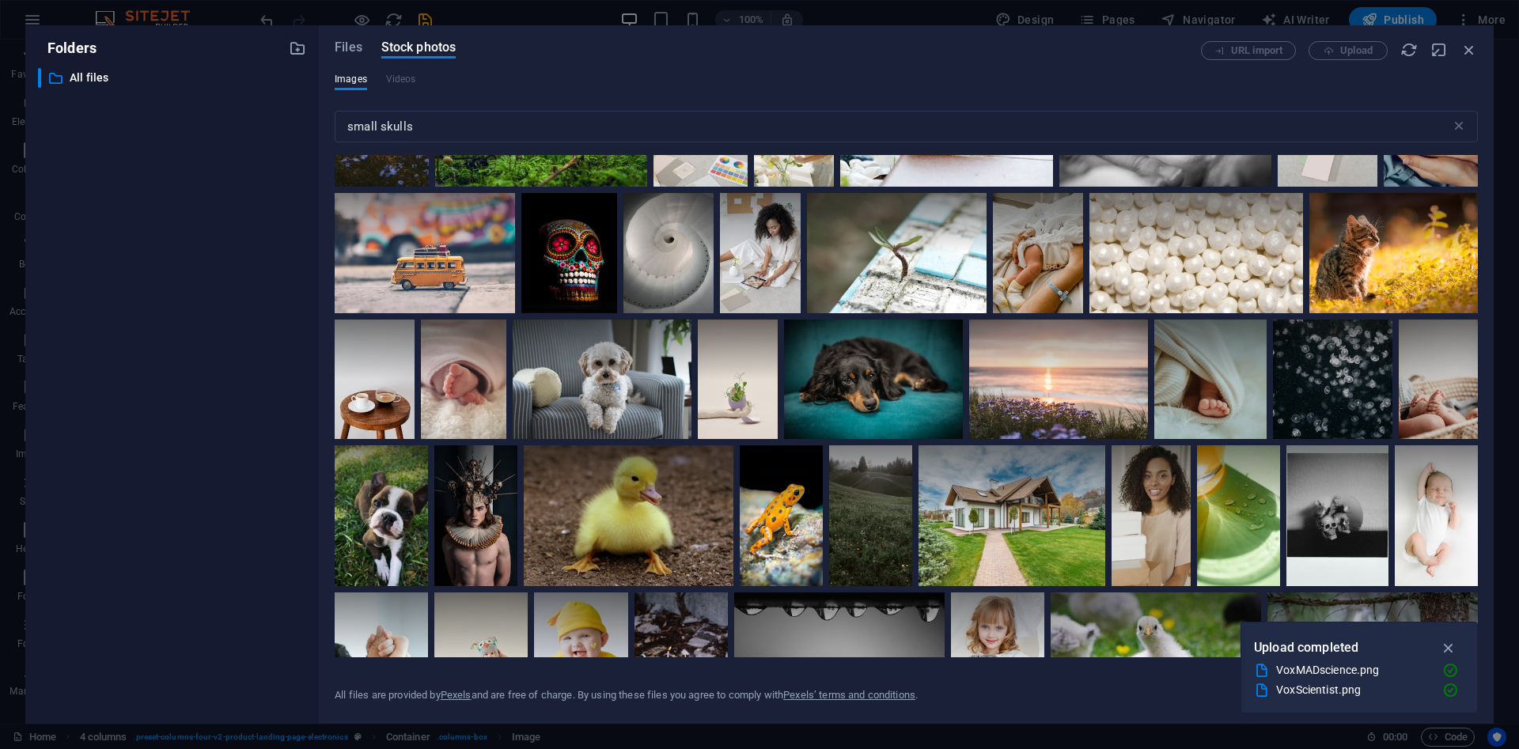
scroll to position [1542, 0]
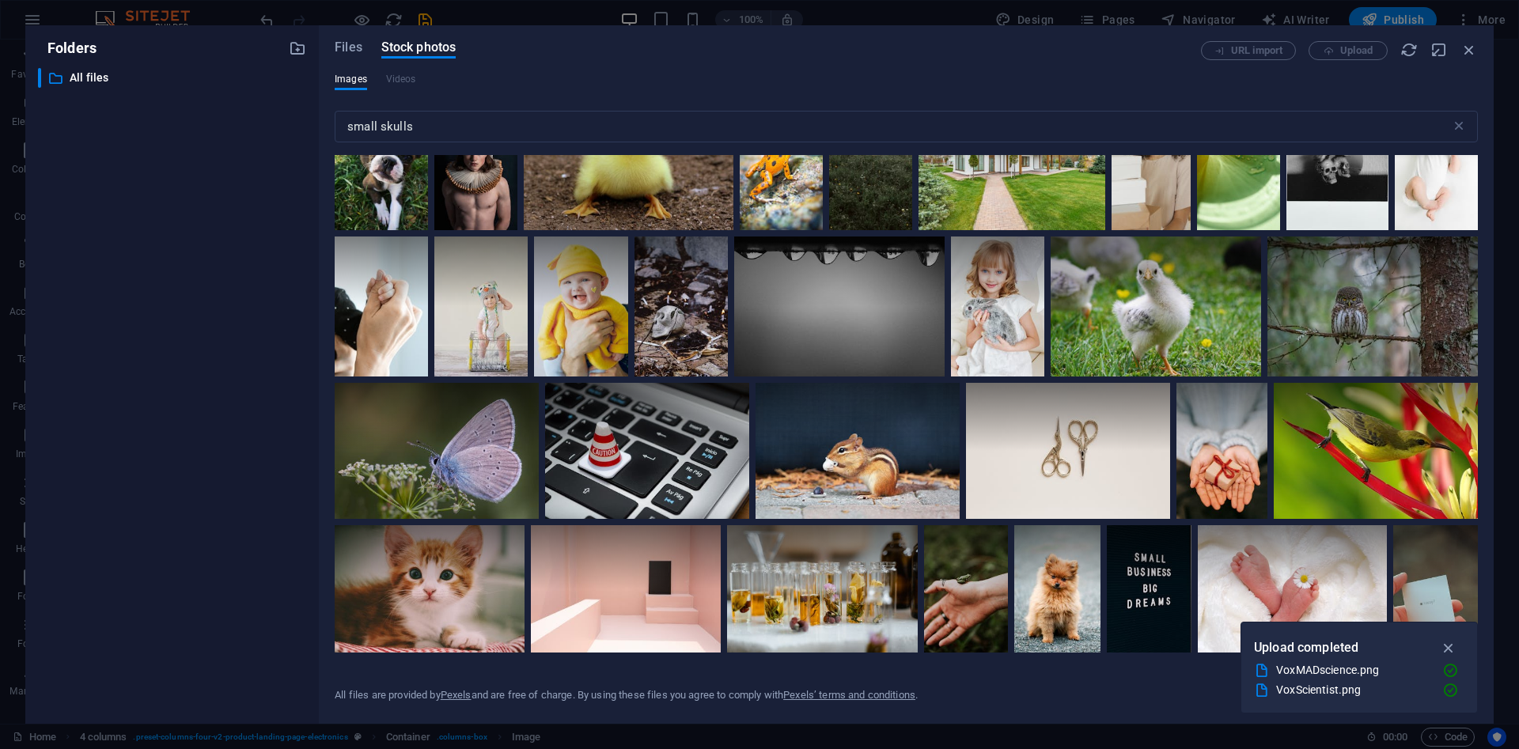
drag, startPoint x: 627, startPoint y: 305, endPoint x: 206, endPoint y: 434, distance: 440.1
click at [197, 343] on div "​ All files All files" at bounding box center [172, 389] width 268 height 643
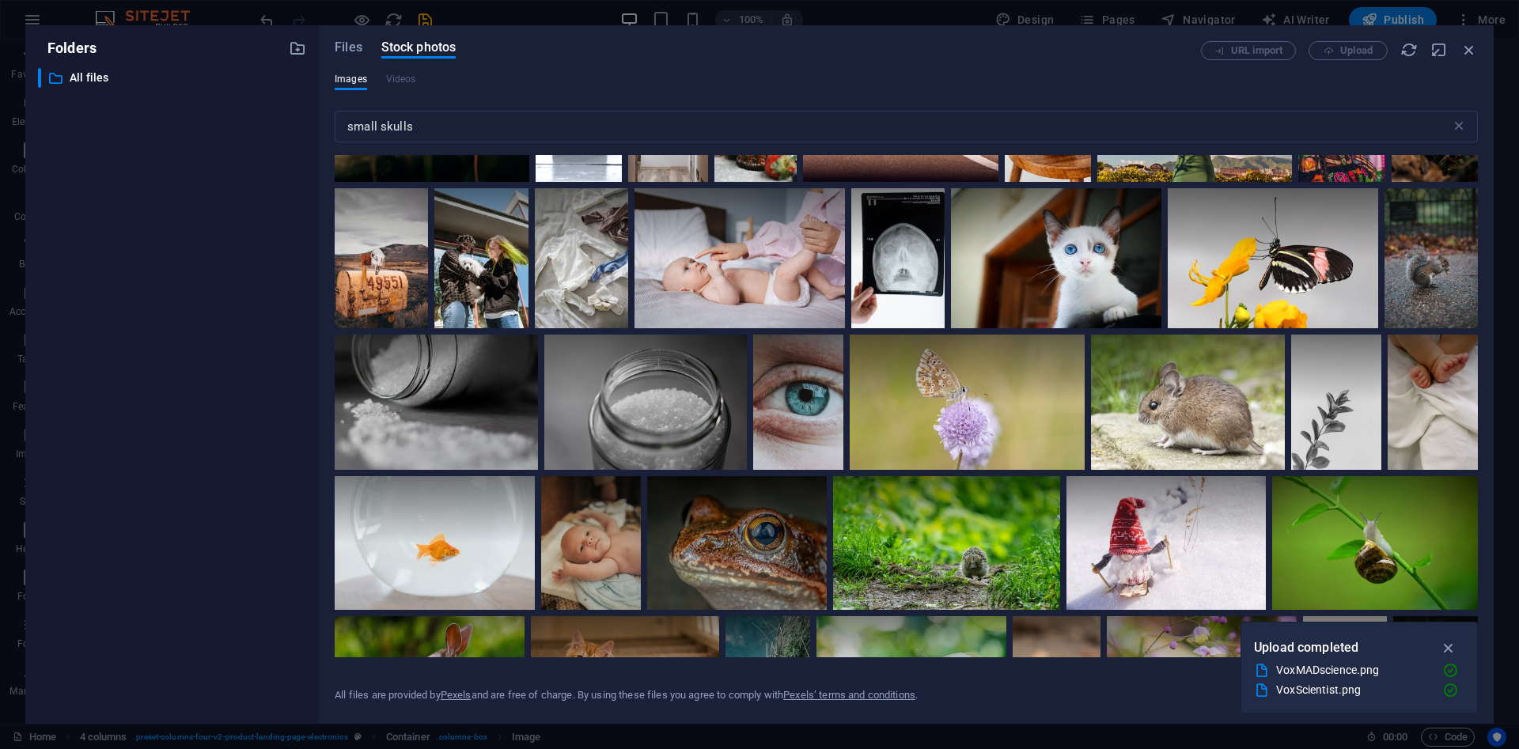
scroll to position [4034, 0]
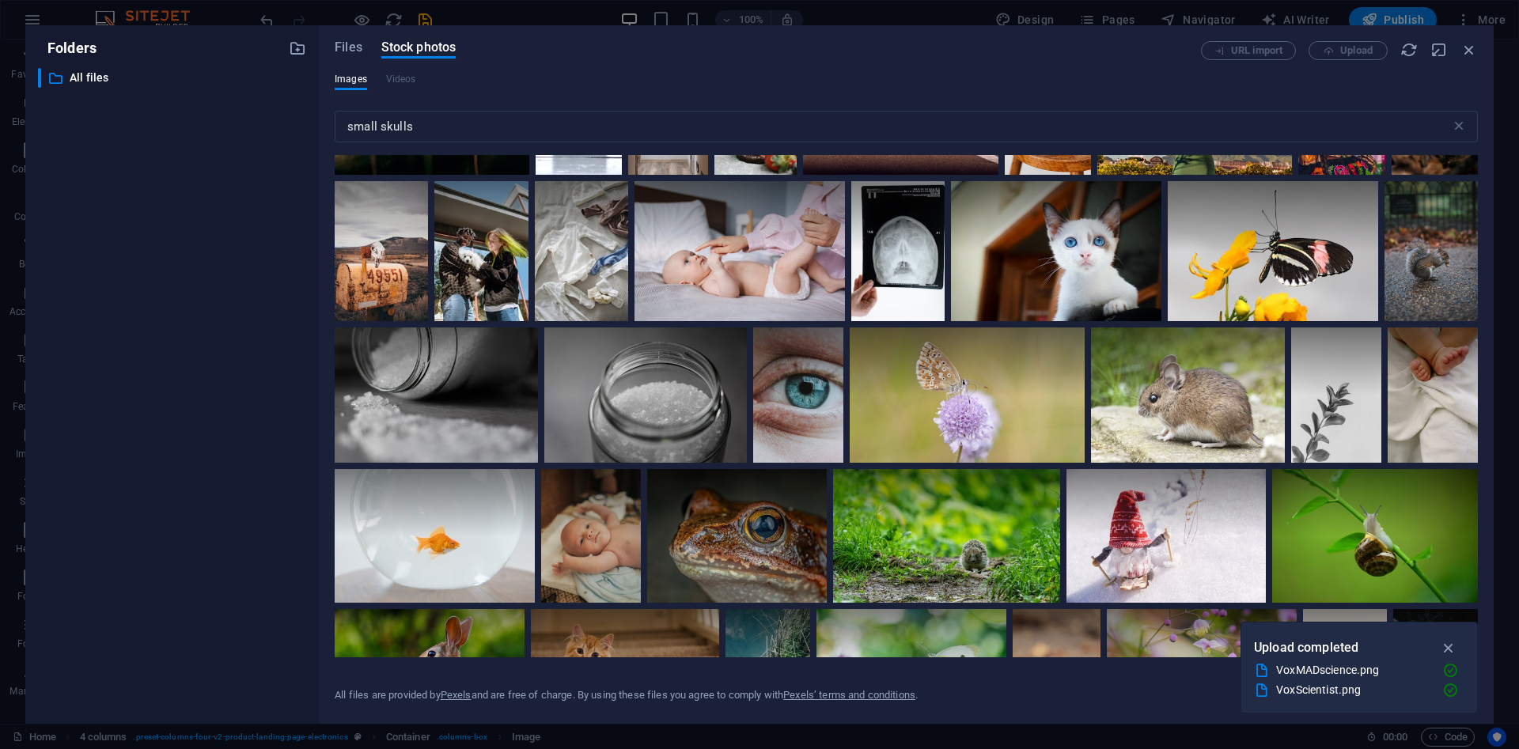
click at [276, 376] on div "​ All files All files" at bounding box center [172, 389] width 268 height 643
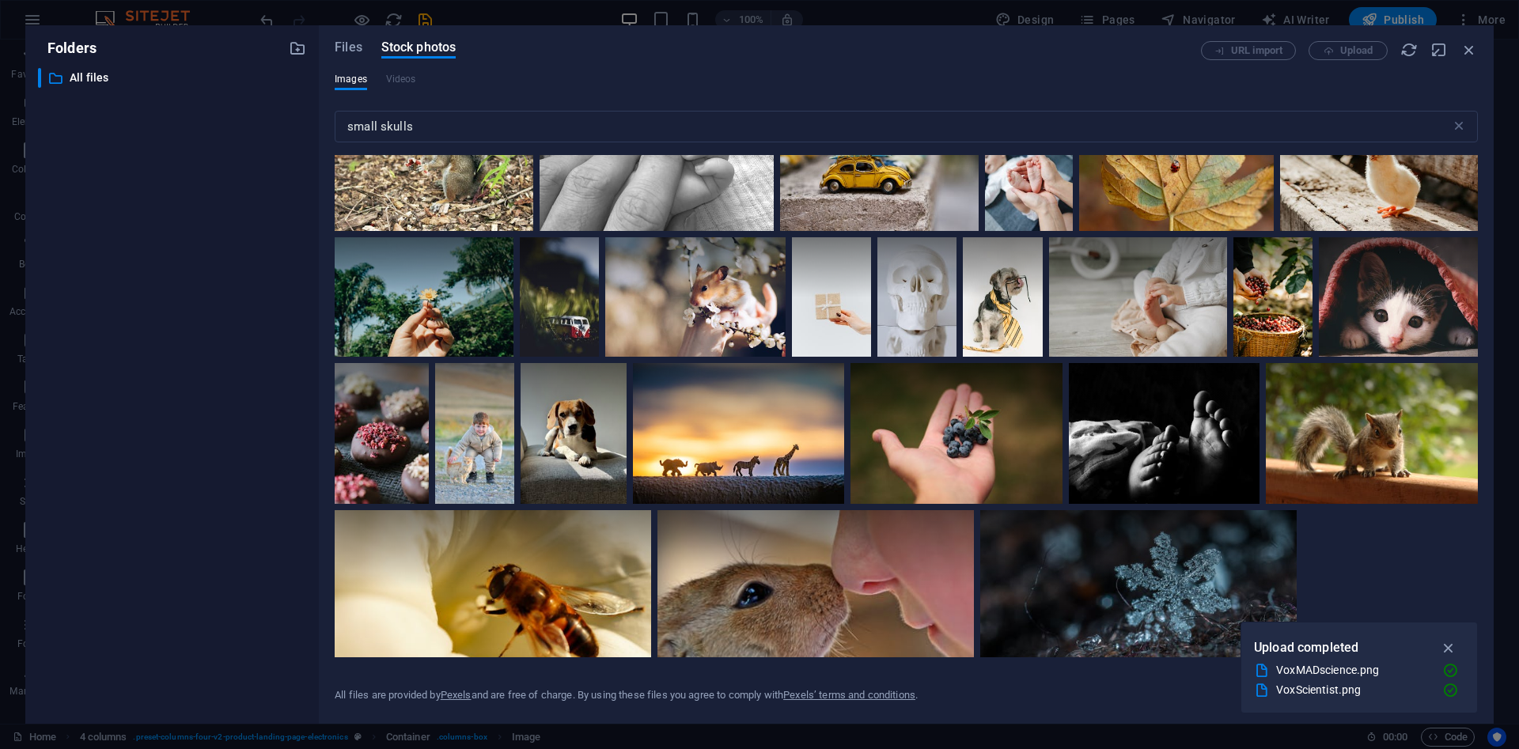
scroll to position [7874, 0]
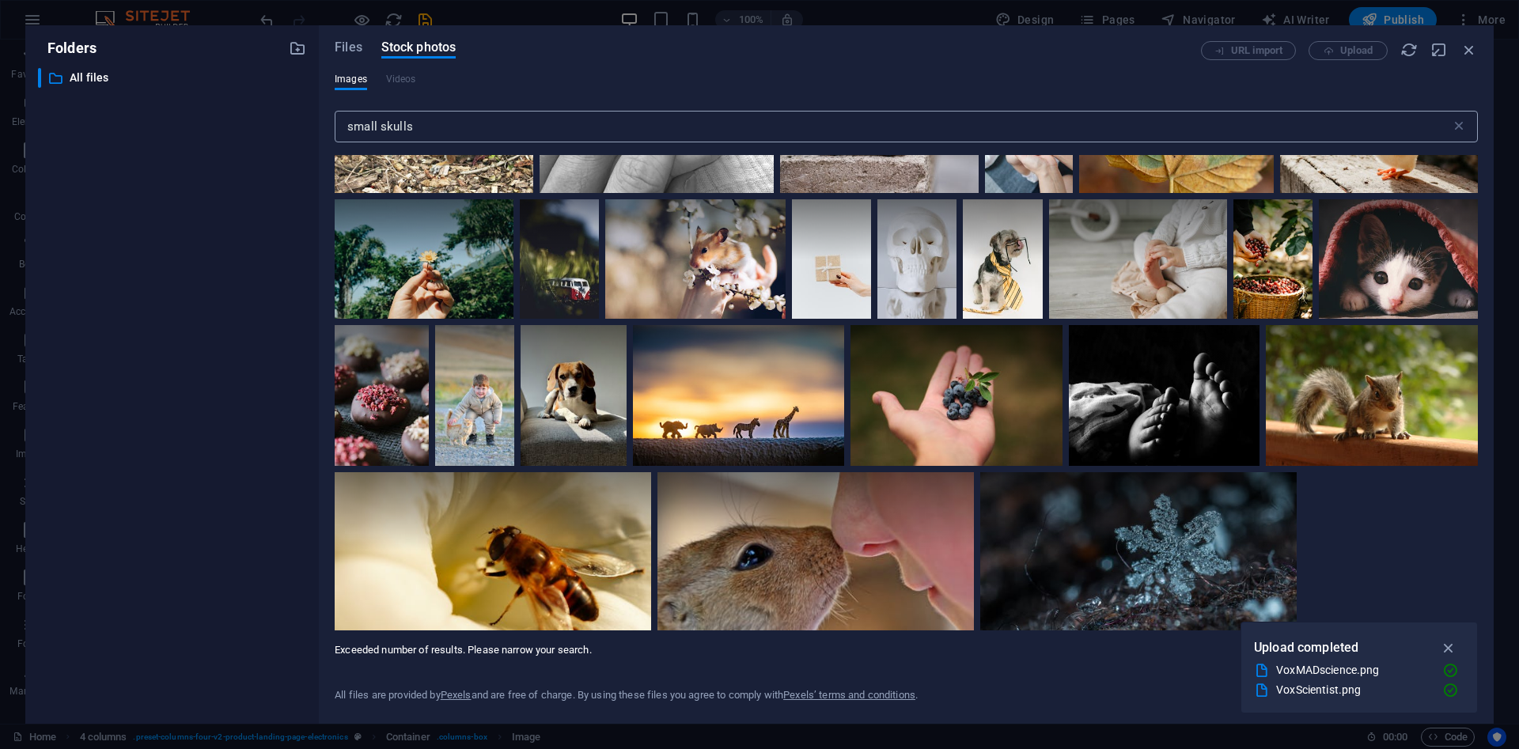
click at [421, 124] on input "small skulls" at bounding box center [893, 127] width 1116 height 32
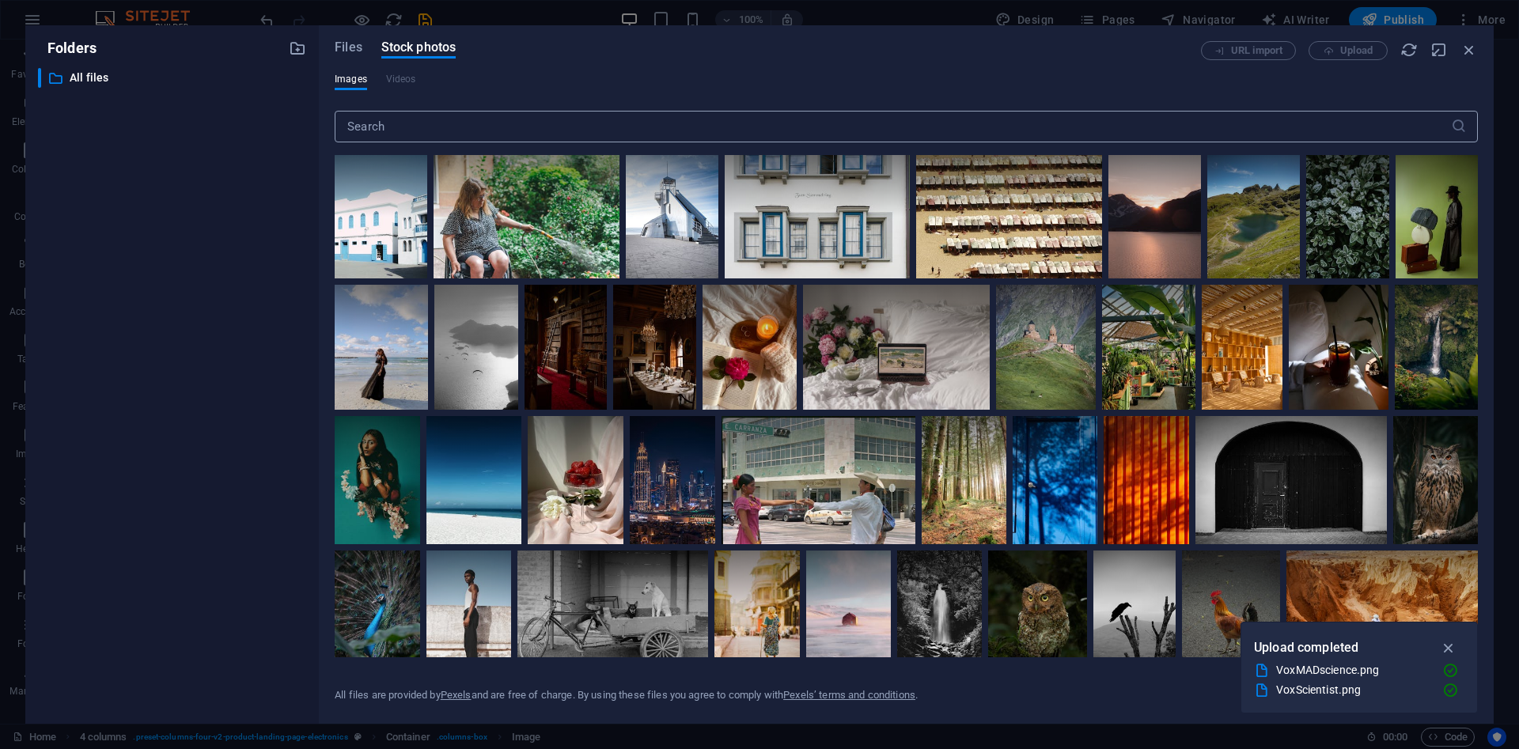
click at [451, 131] on input "text" at bounding box center [893, 127] width 1116 height 32
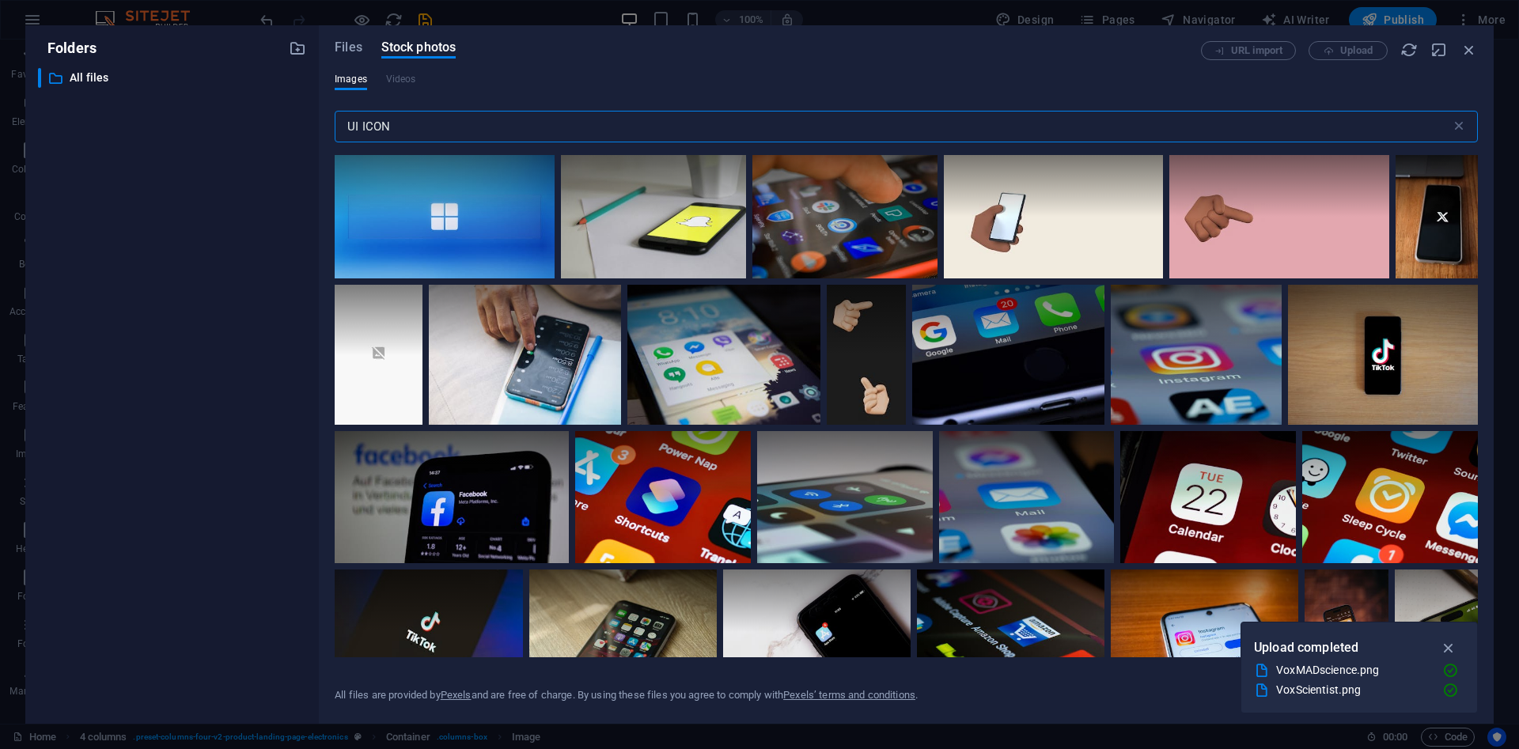
drag, startPoint x: 437, startPoint y: 127, endPoint x: 197, endPoint y: 107, distance: 240.6
click at [335, 111] on input "UI ICON" at bounding box center [893, 127] width 1116 height 32
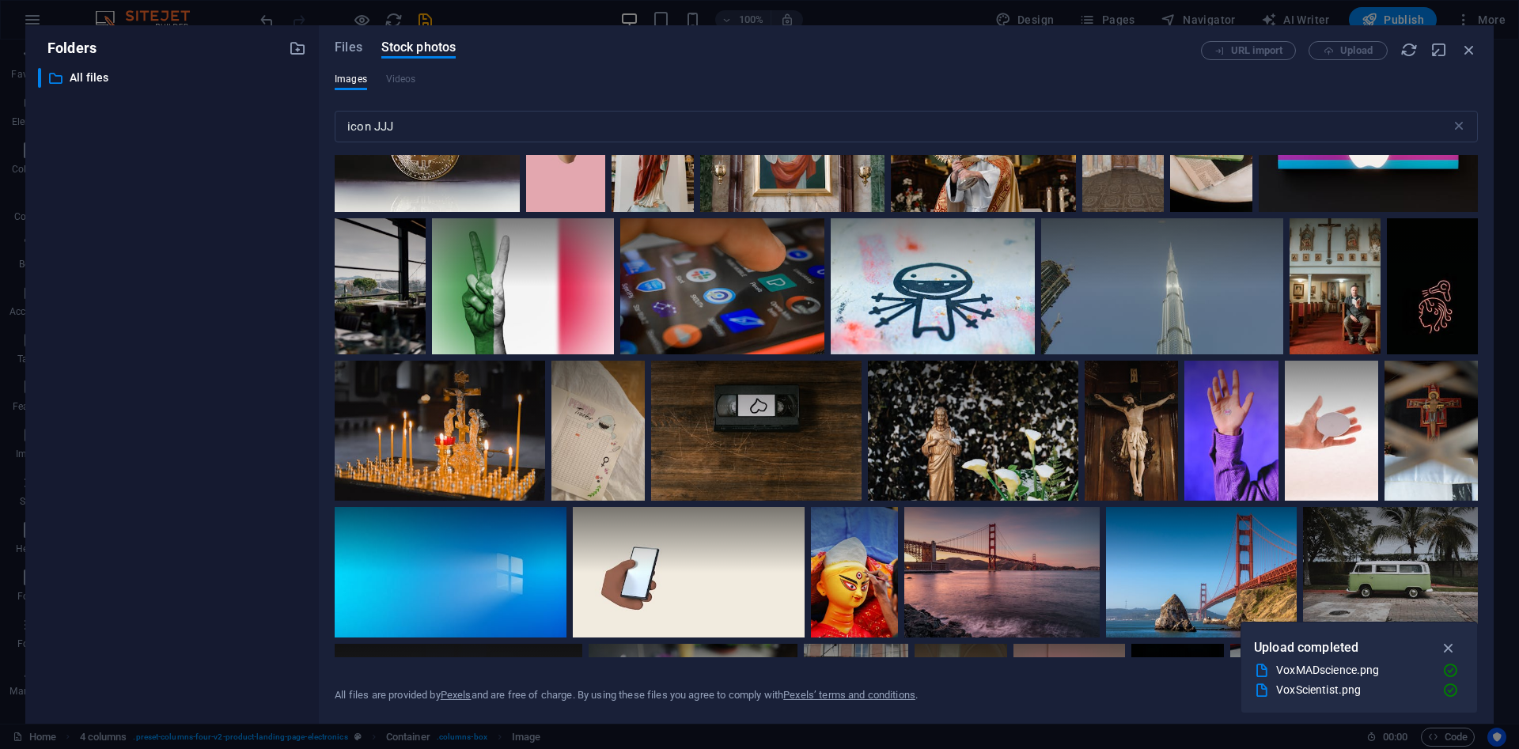
scroll to position [3441, 0]
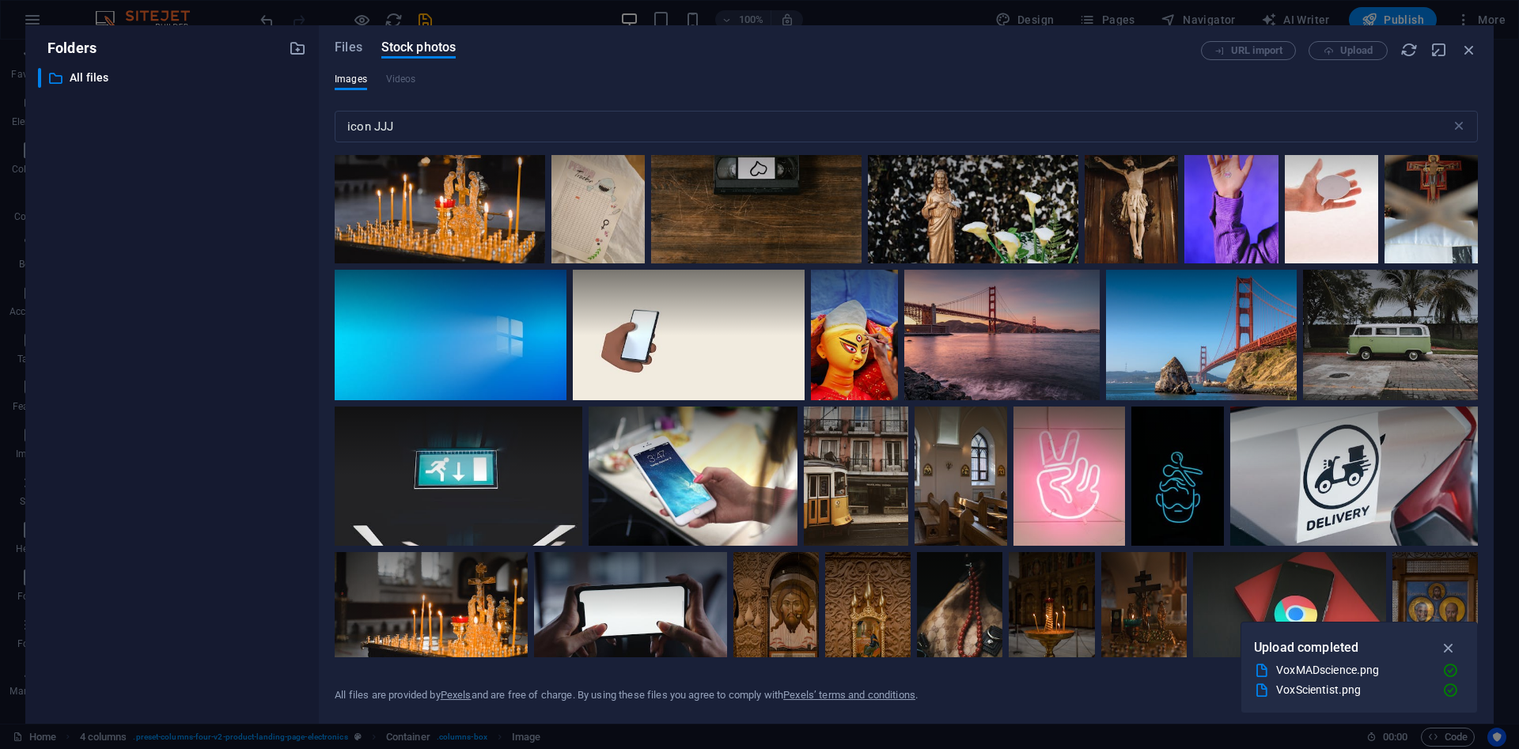
click at [1051, 708] on div "Images Videos icon JJJ ​ All files are provided by Pexels and are free of charg…" at bounding box center [906, 390] width 1143 height 635
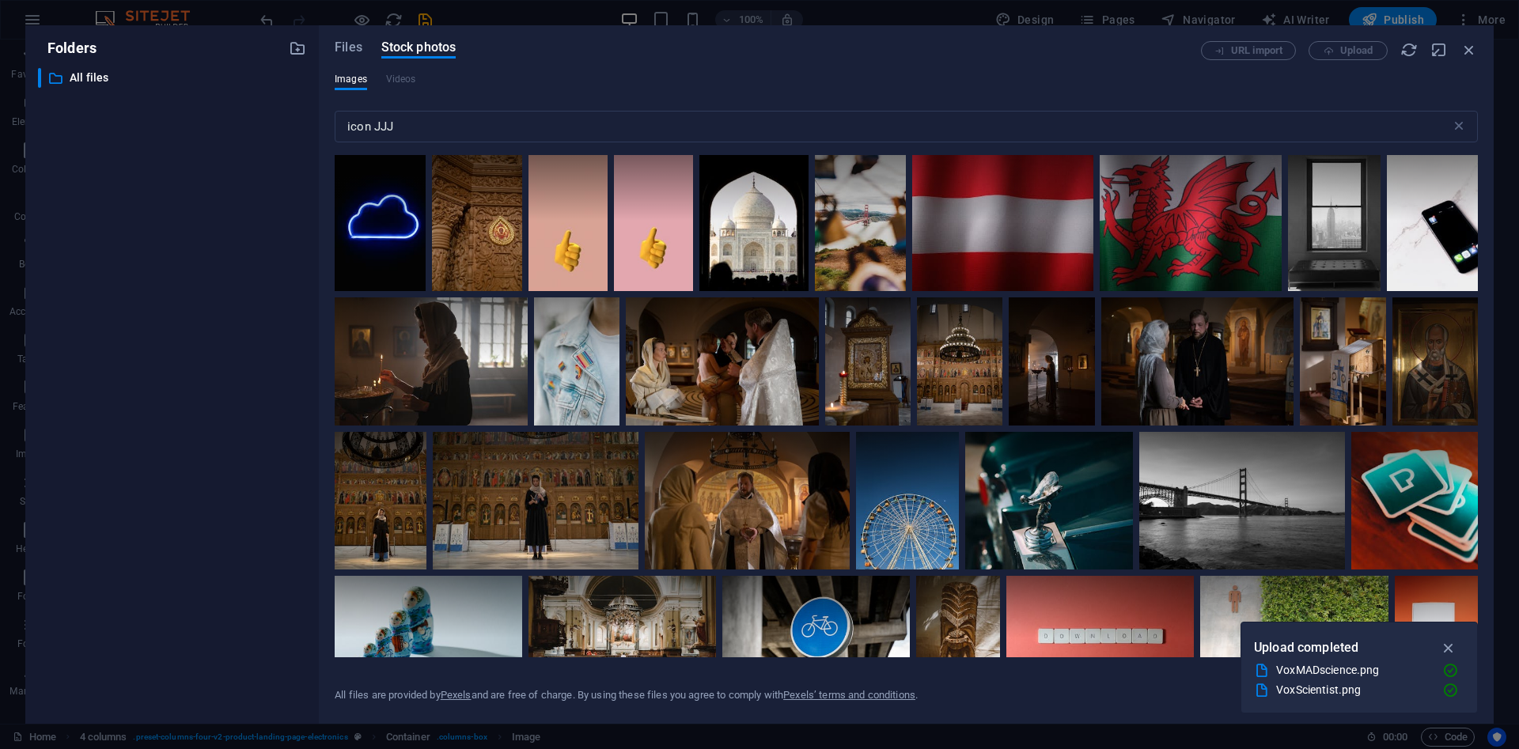
scroll to position [4983, 0]
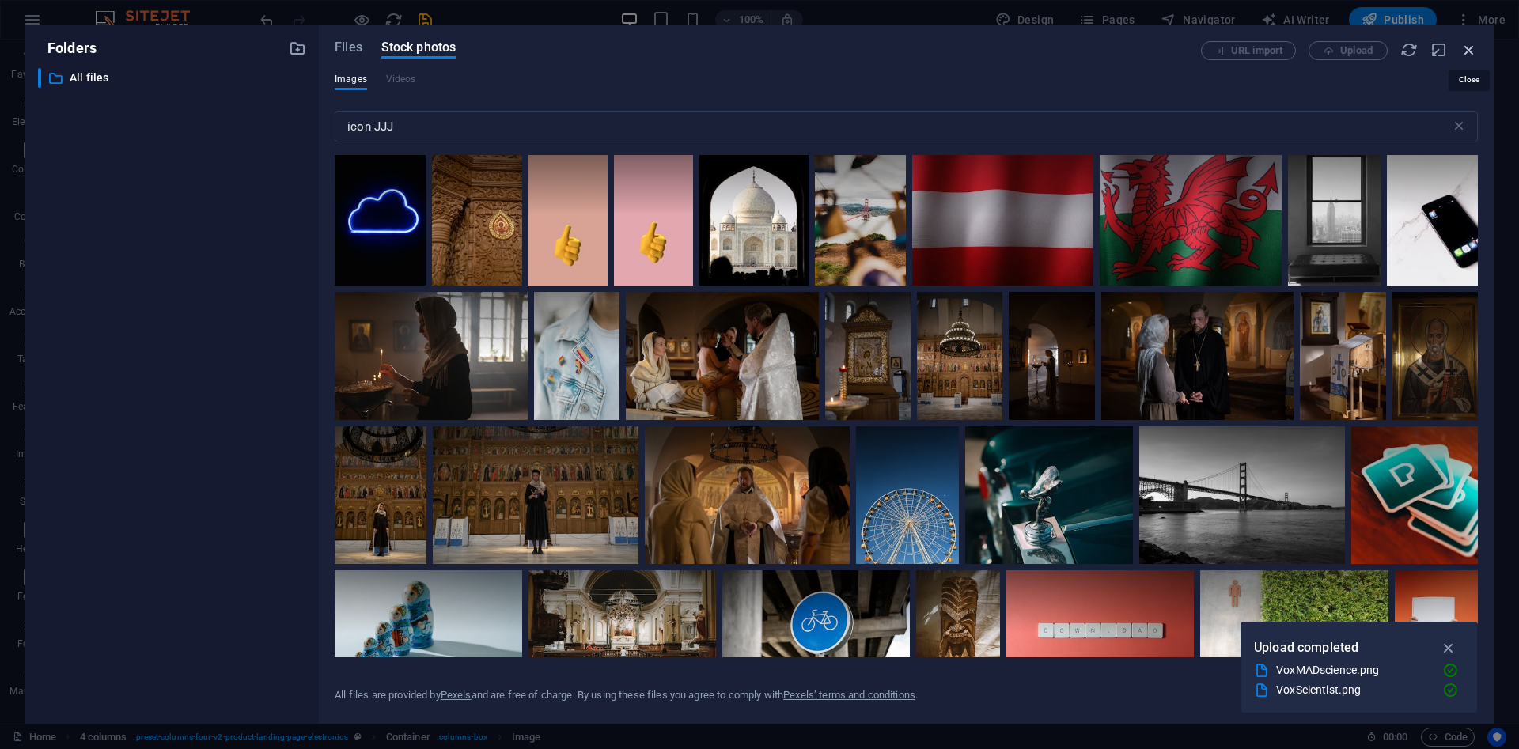
click at [1464, 52] on icon "button" at bounding box center [1468, 49] width 17 height 17
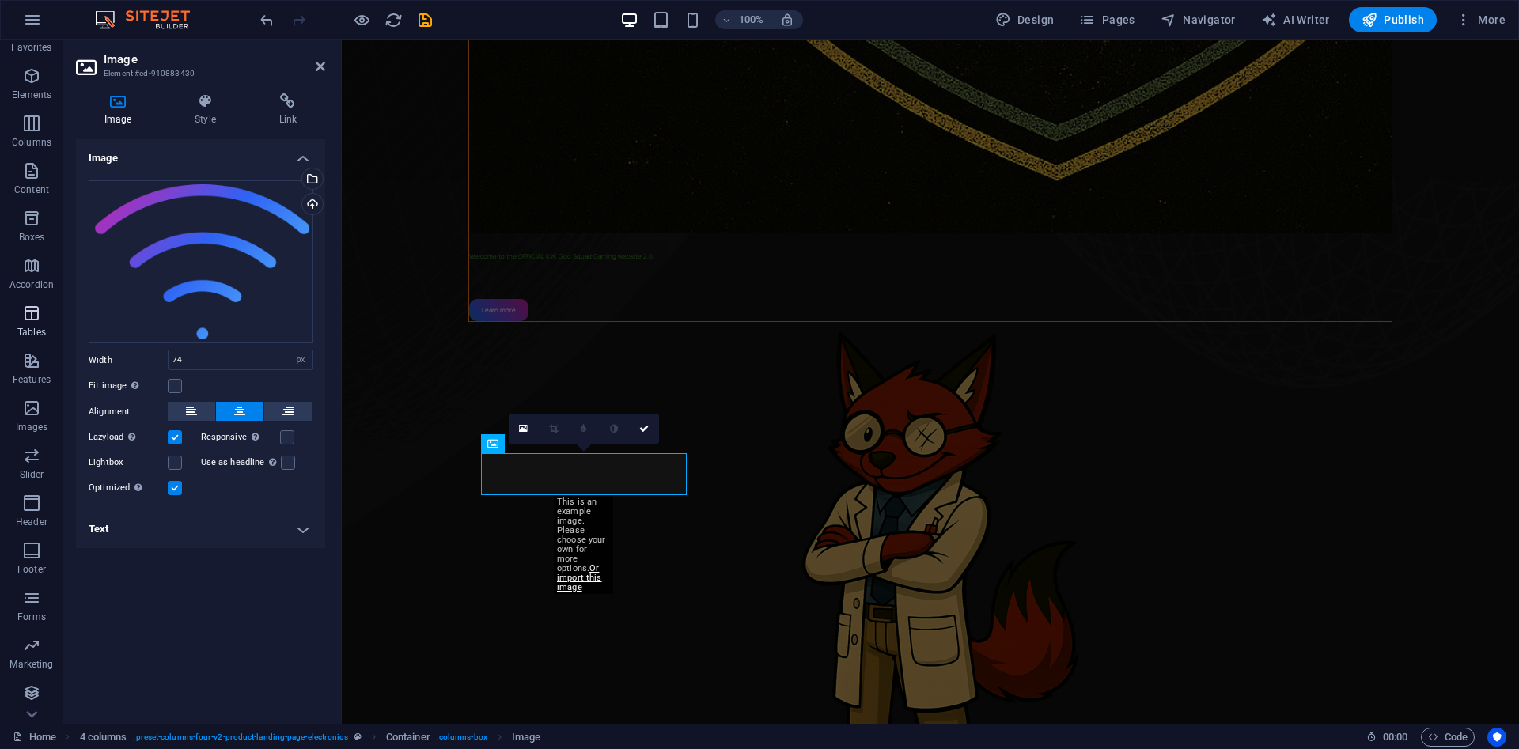
scroll to position [28, 0]
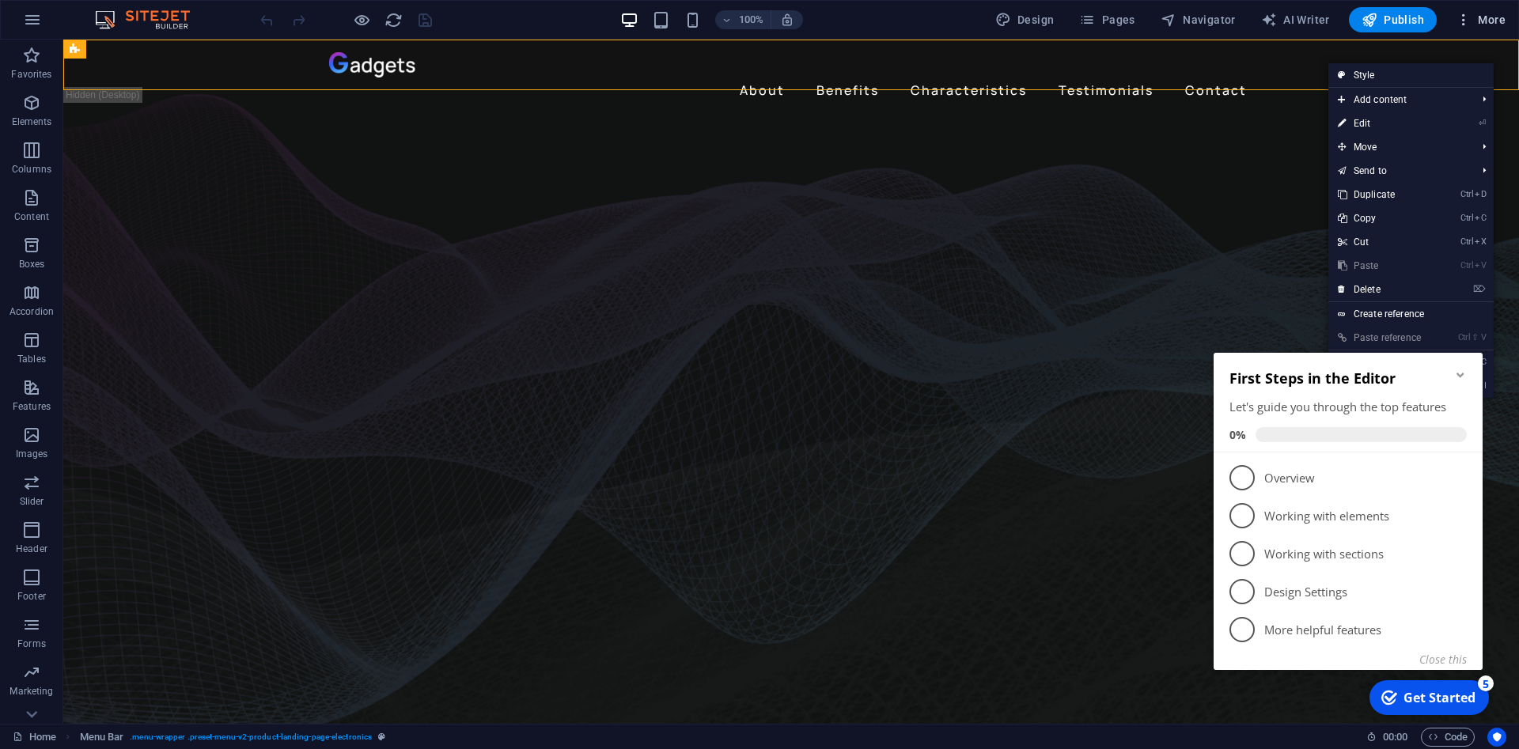
click at [1470, 19] on icon "button" at bounding box center [1463, 20] width 16 height 16
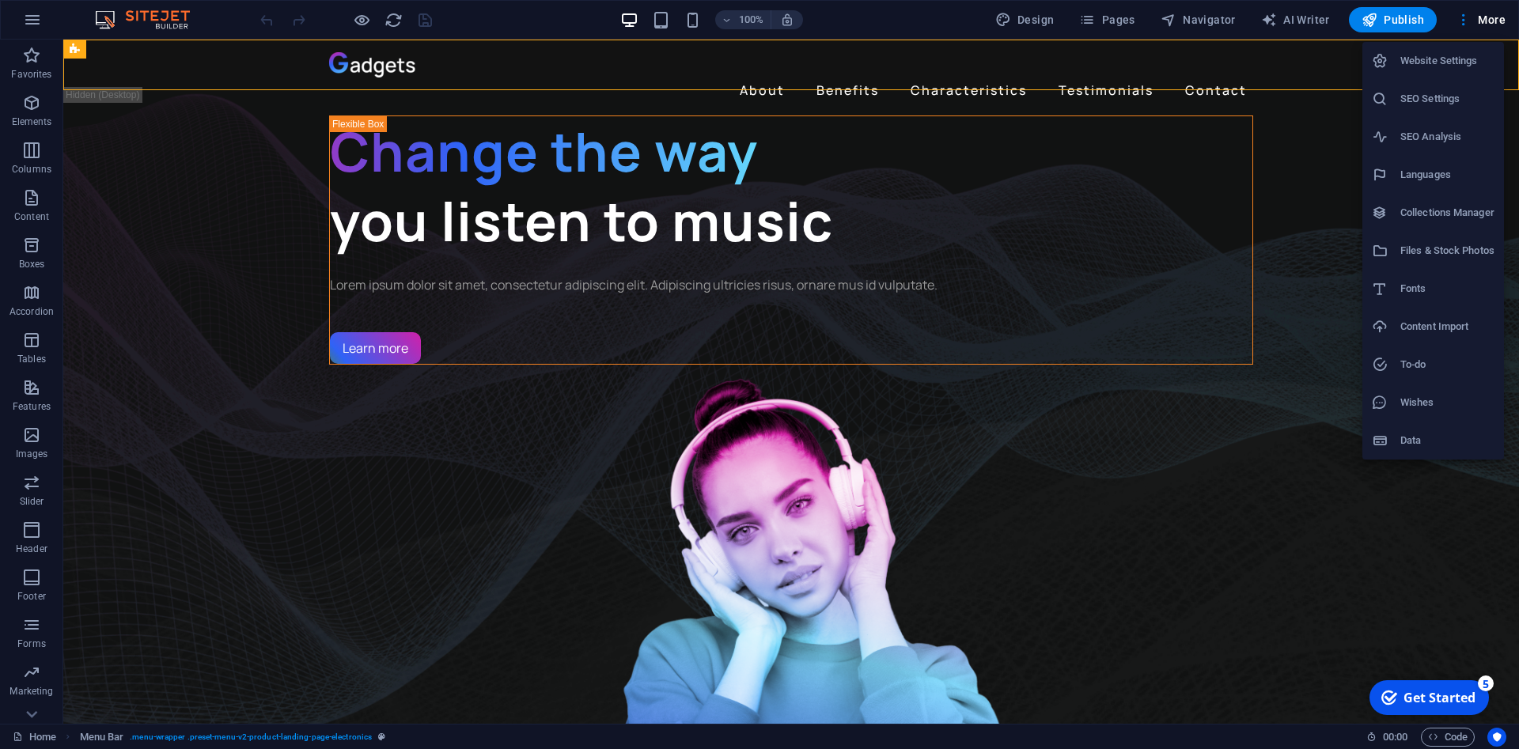
click at [1410, 292] on h6 "Fonts" at bounding box center [1447, 288] width 94 height 19
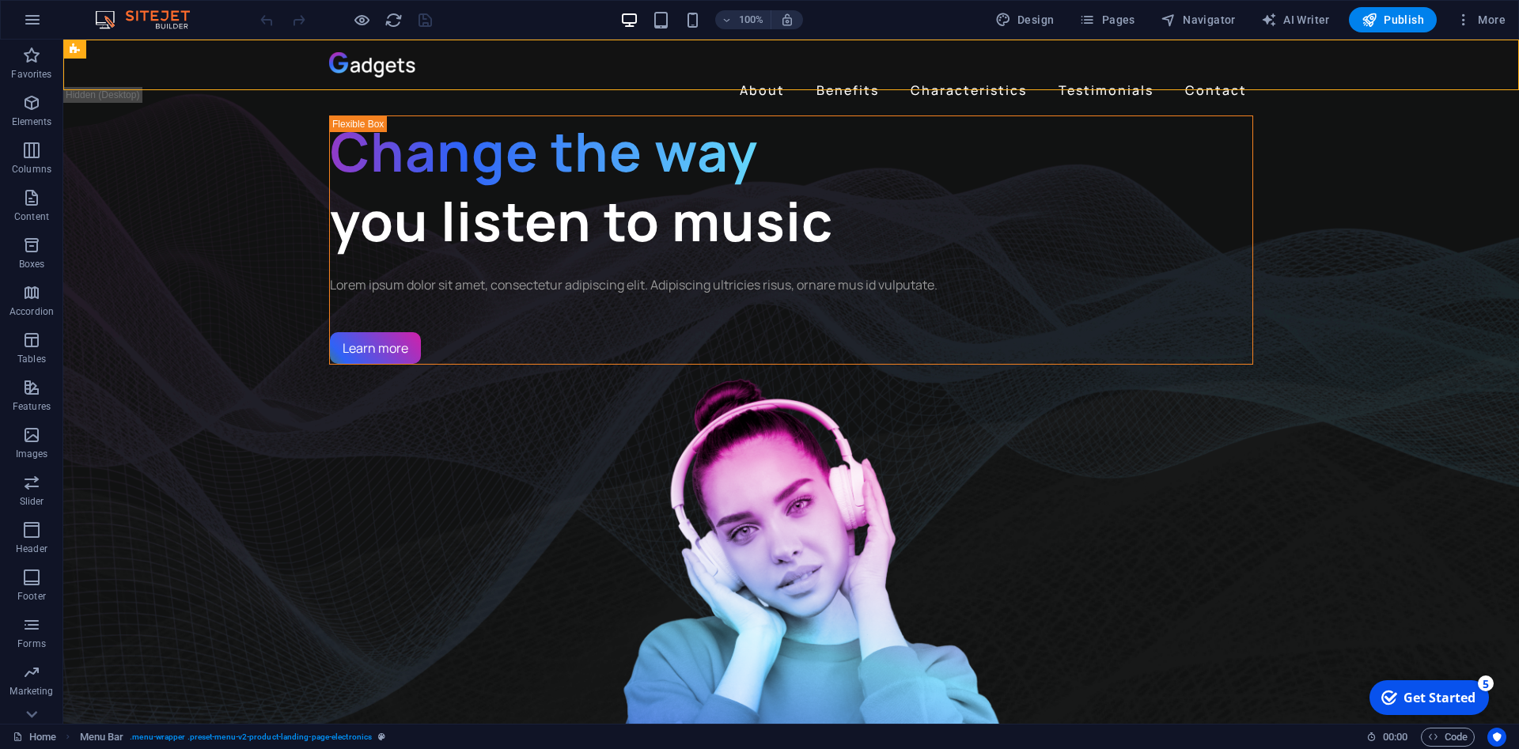
select select "popularity"
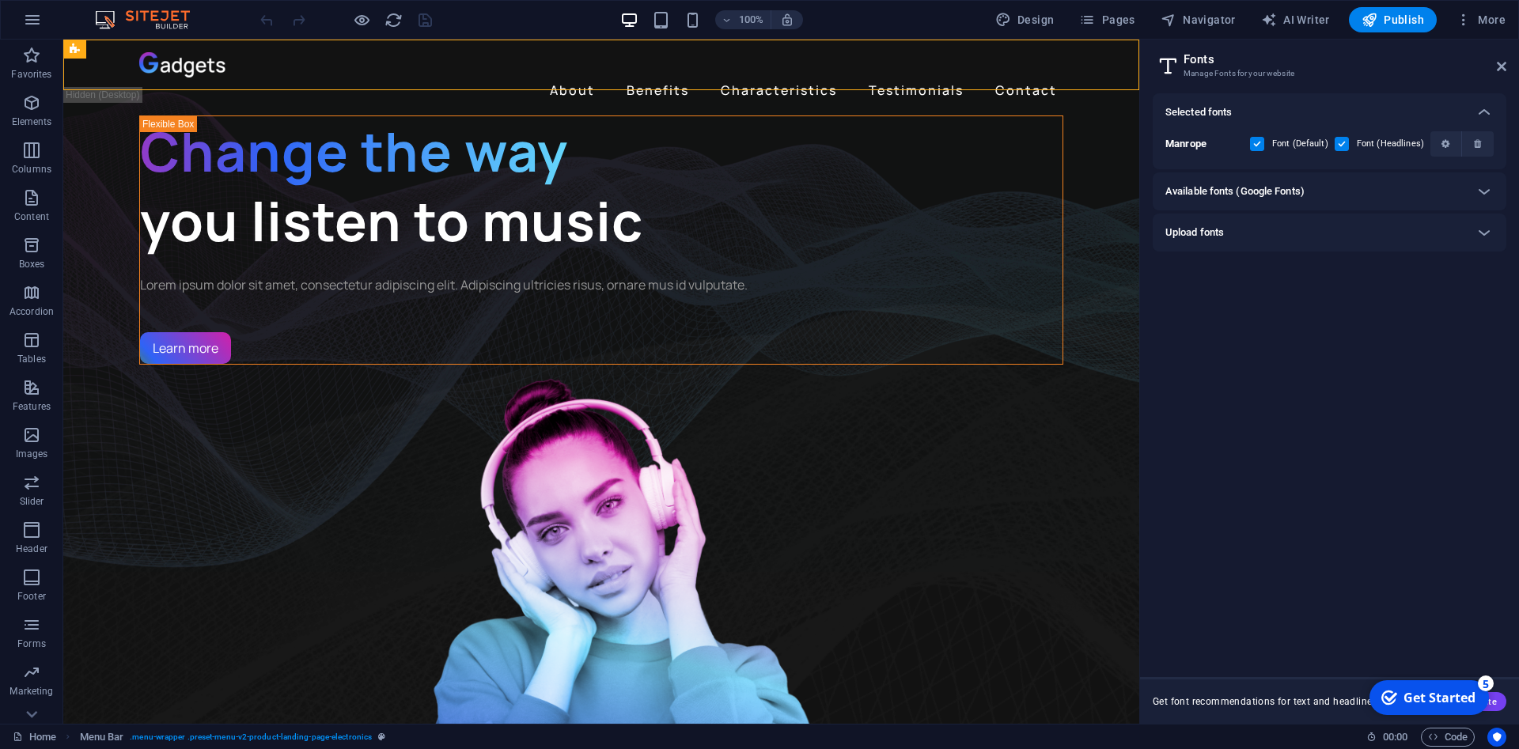
click at [1276, 187] on h6 "Available fonts (Google Fonts)" at bounding box center [1234, 191] width 139 height 19
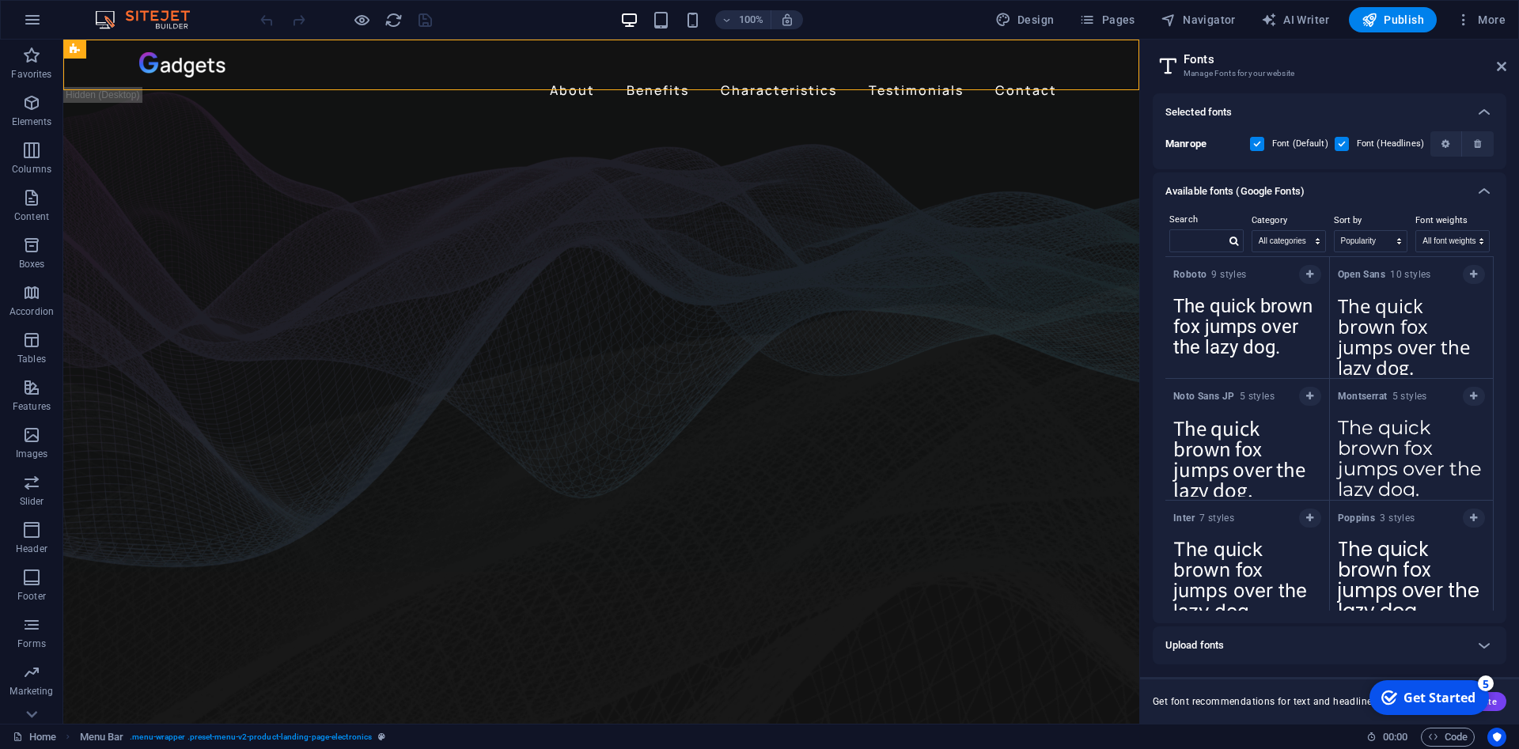
click at [1276, 187] on h6 "Available fonts (Google Fonts)" at bounding box center [1234, 191] width 139 height 19
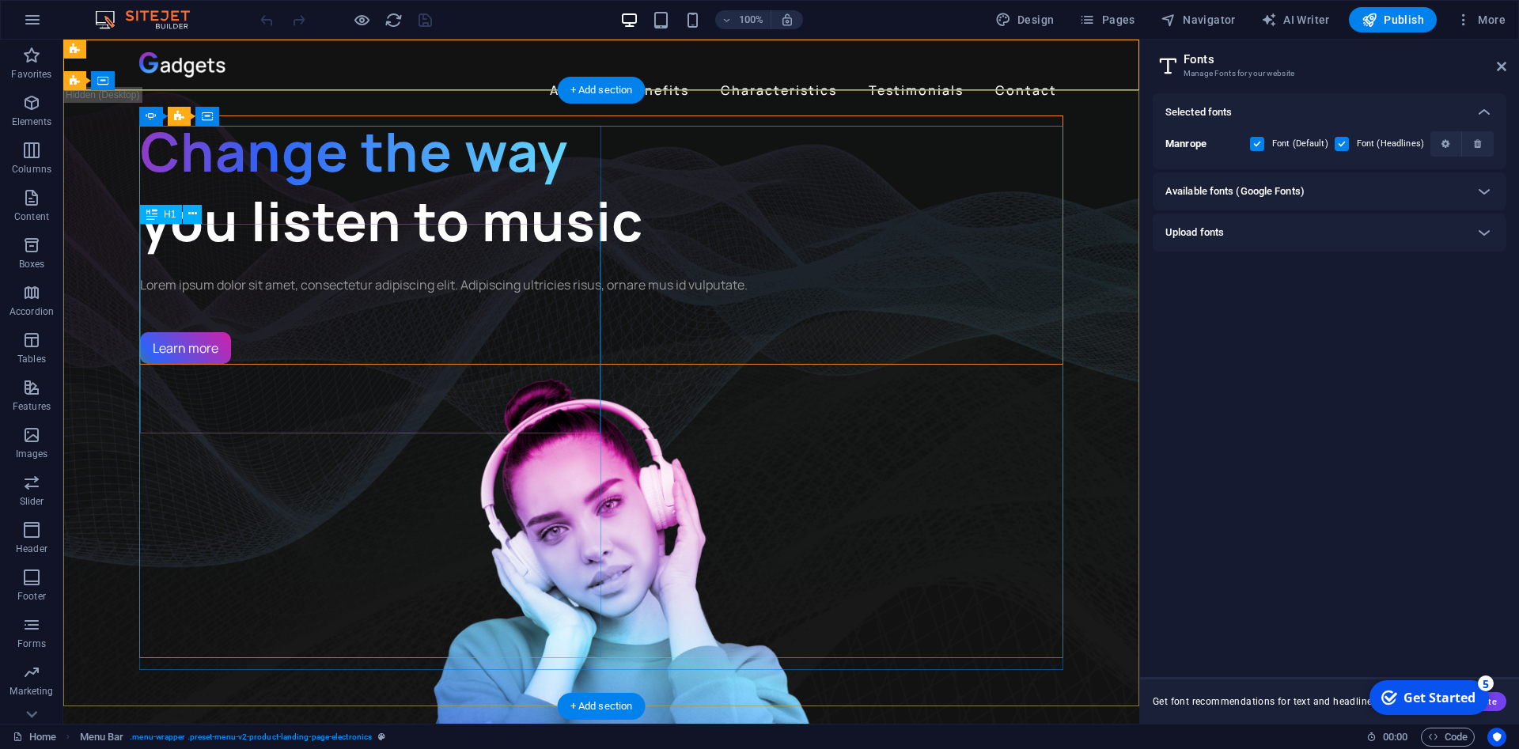
click at [338, 256] on div "Change the way you listen to music" at bounding box center [601, 186] width 922 height 140
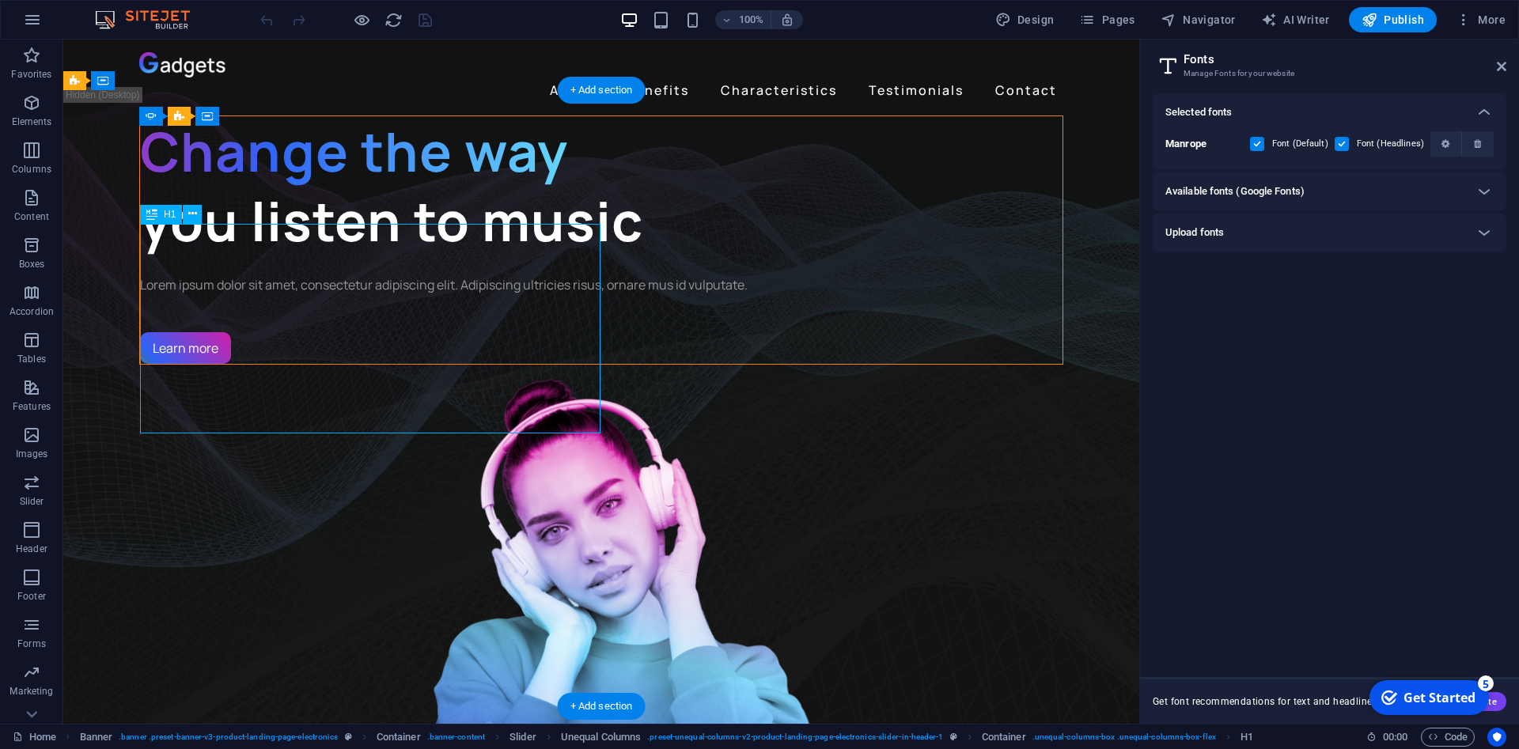
click at [342, 256] on div "Change the way you listen to music" at bounding box center [601, 186] width 922 height 140
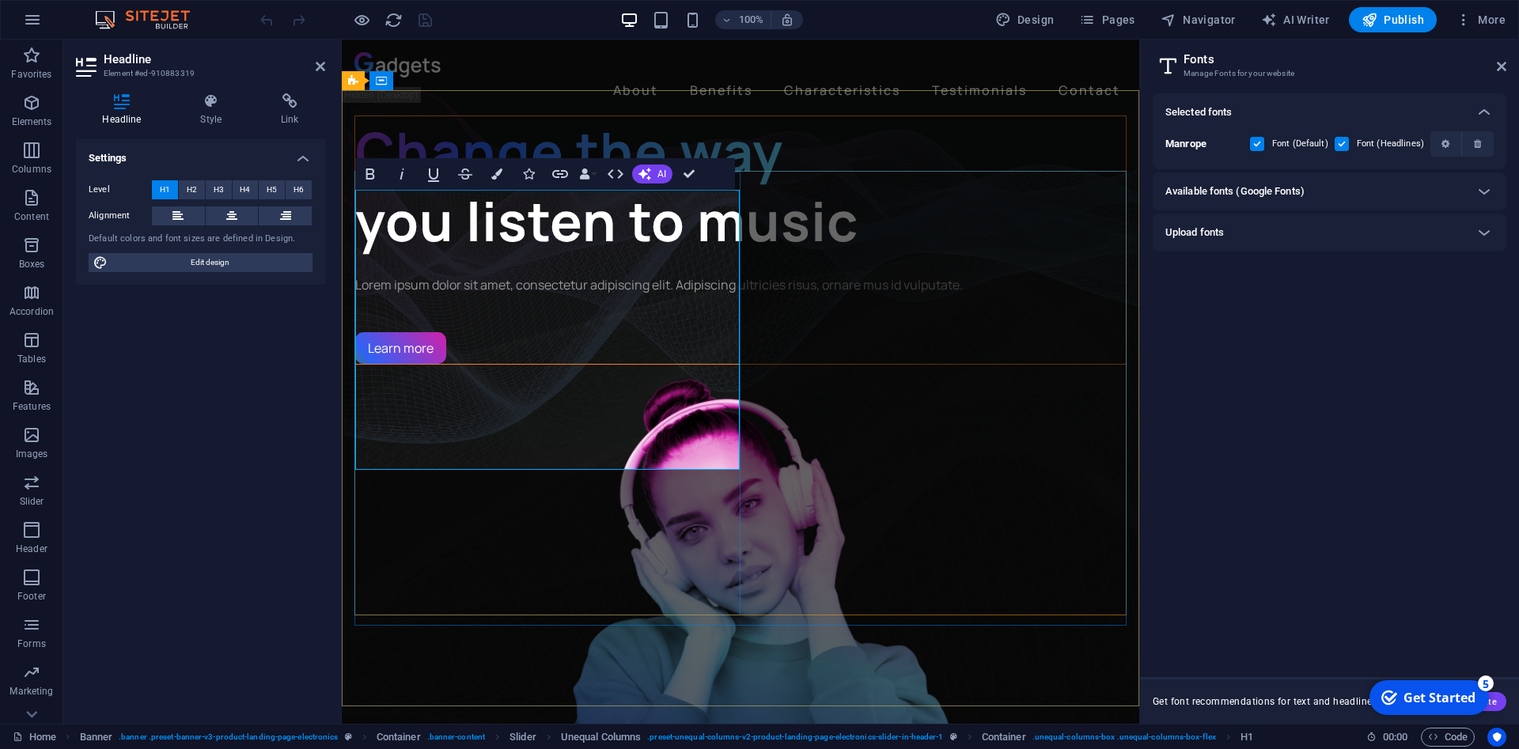
click at [657, 256] on h1 "Change the way you listen to music" at bounding box center [740, 186] width 770 height 140
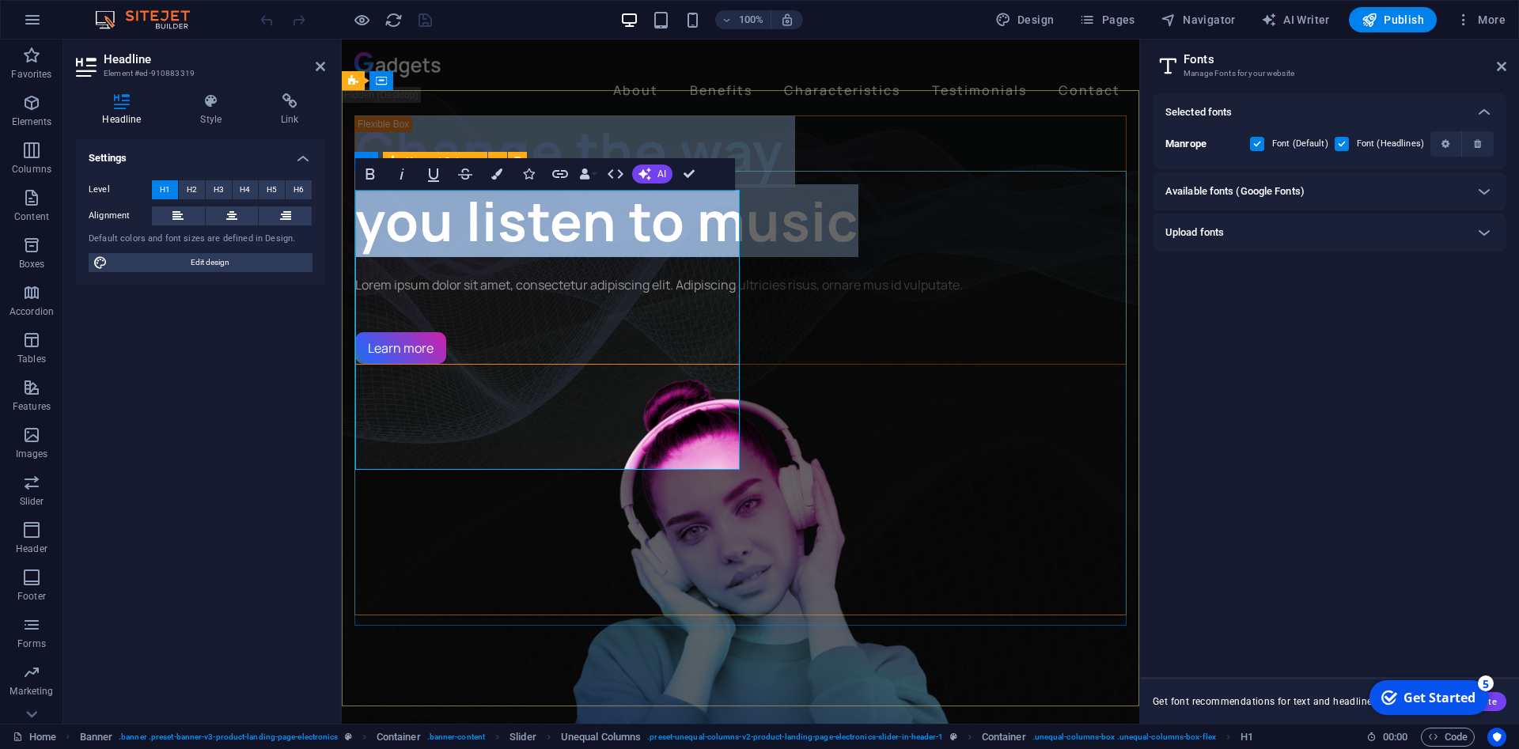
drag, startPoint x: 657, startPoint y: 437, endPoint x: 327, endPoint y: 228, distance: 391.5
click at [354, 228] on div "Change the way you listen to music Lorem ipsum dolor sit amet, consectetur adip…" at bounding box center [740, 506] width 772 height 782
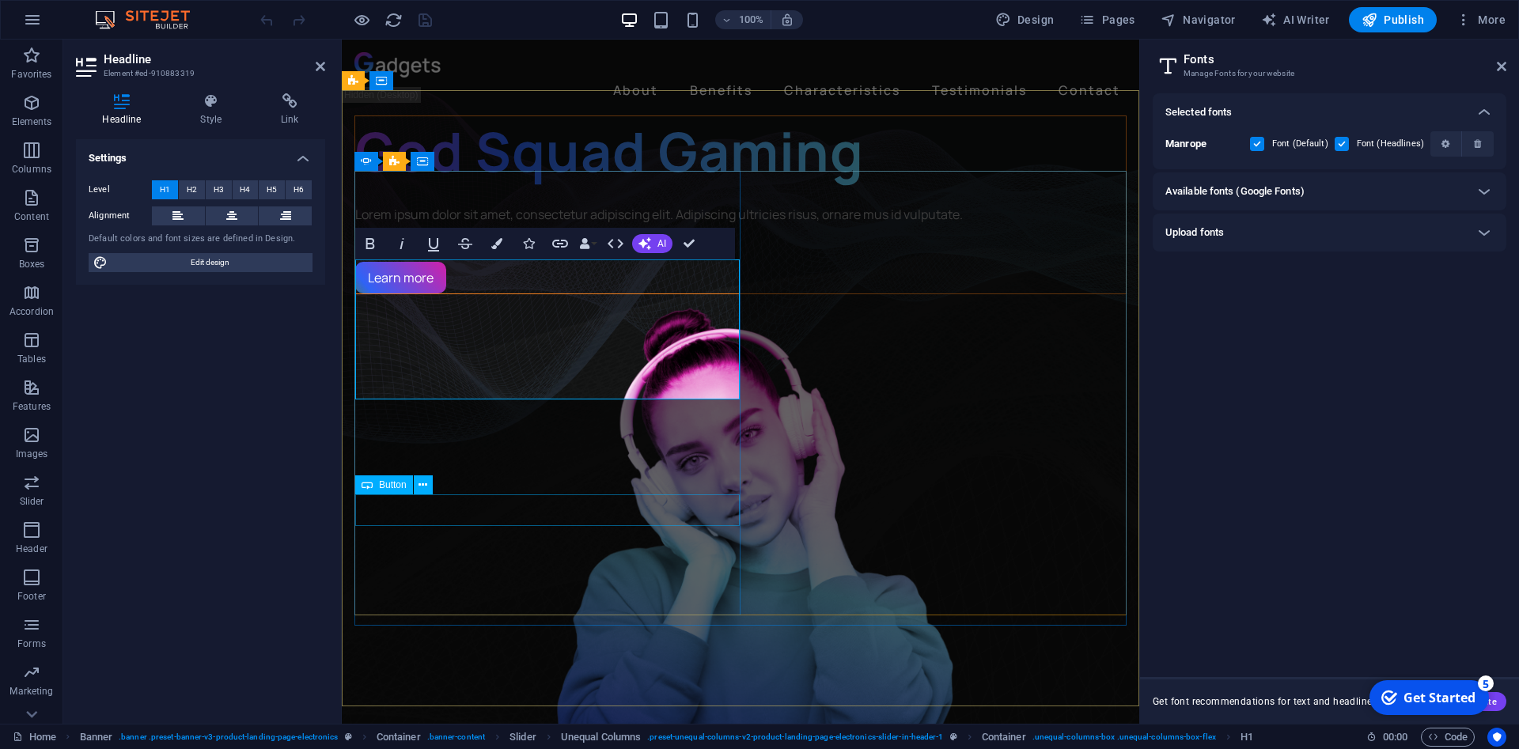
click at [628, 293] on div "Learn more" at bounding box center [740, 278] width 770 height 32
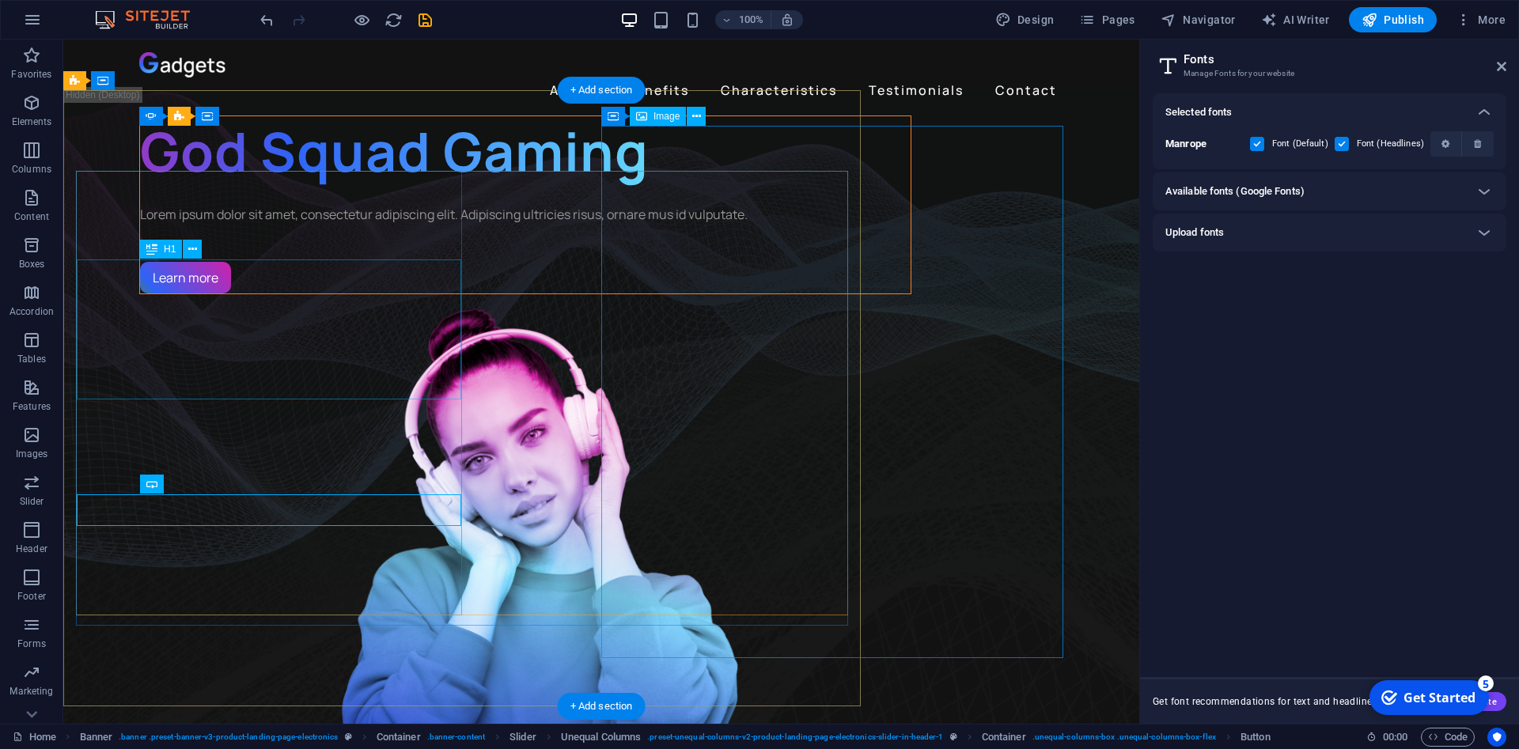
click at [620, 350] on figure "1/3" at bounding box center [525, 560] width 772 height 532
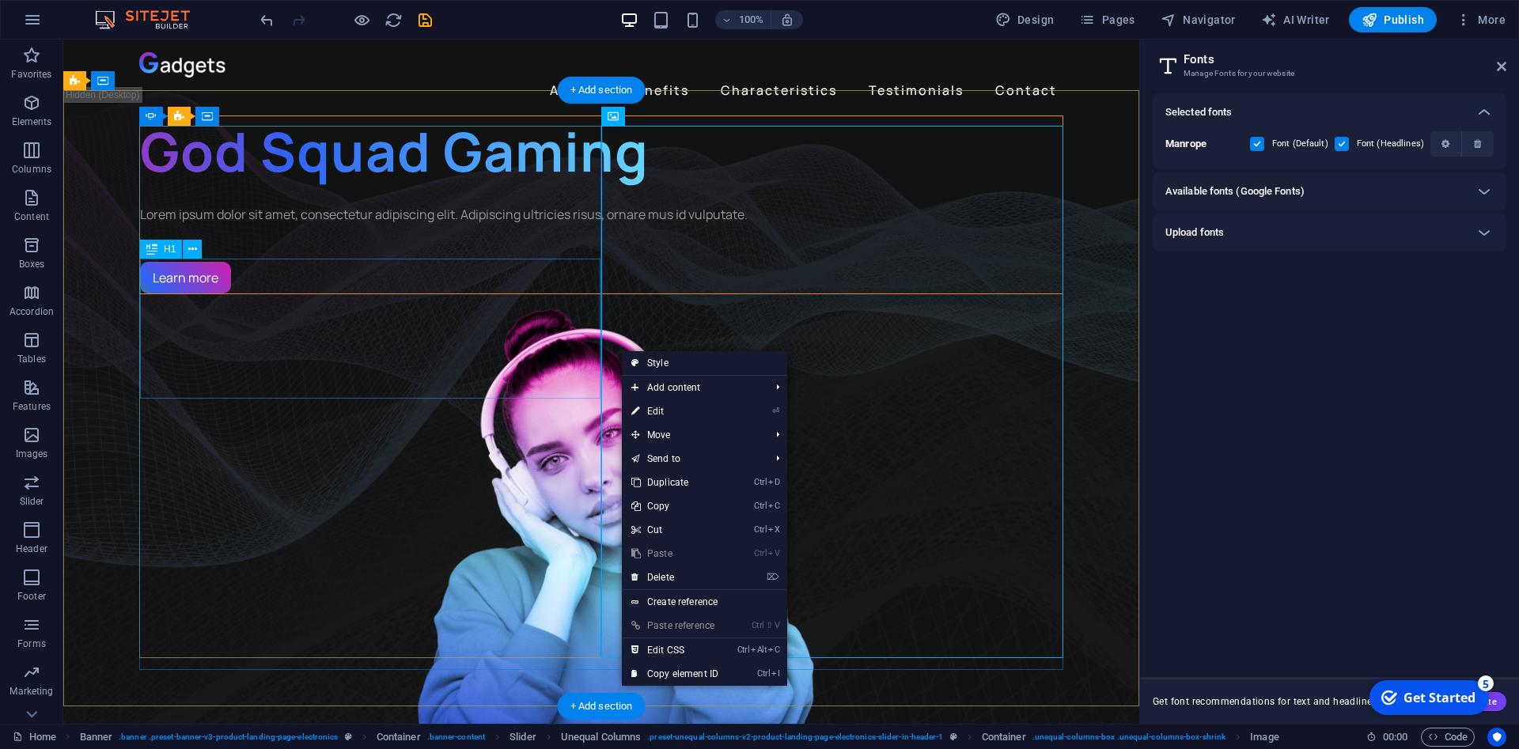
click at [412, 186] on div "God Squad Gaming" at bounding box center [601, 151] width 922 height 70
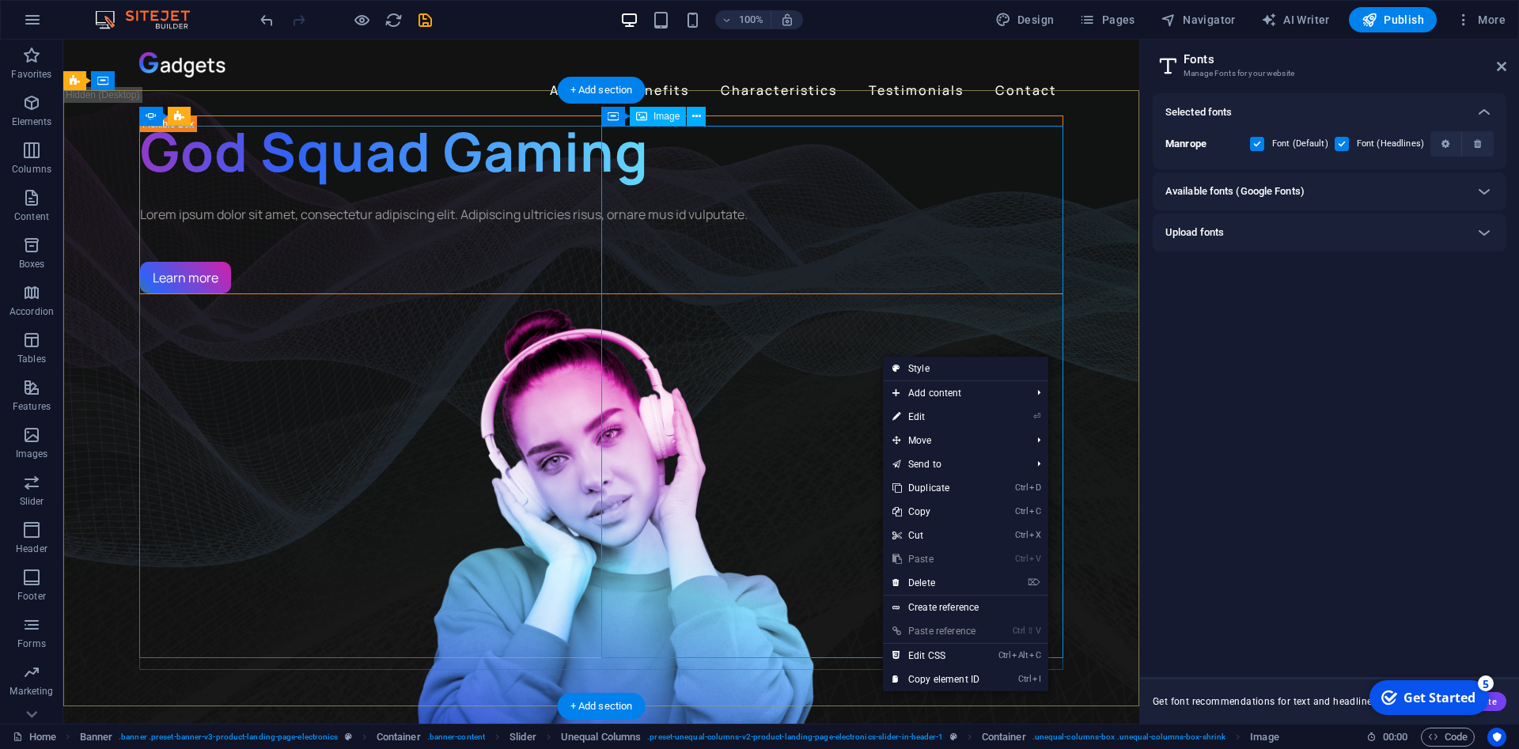
click at [671, 294] on figure "1/3" at bounding box center [601, 560] width 924 height 532
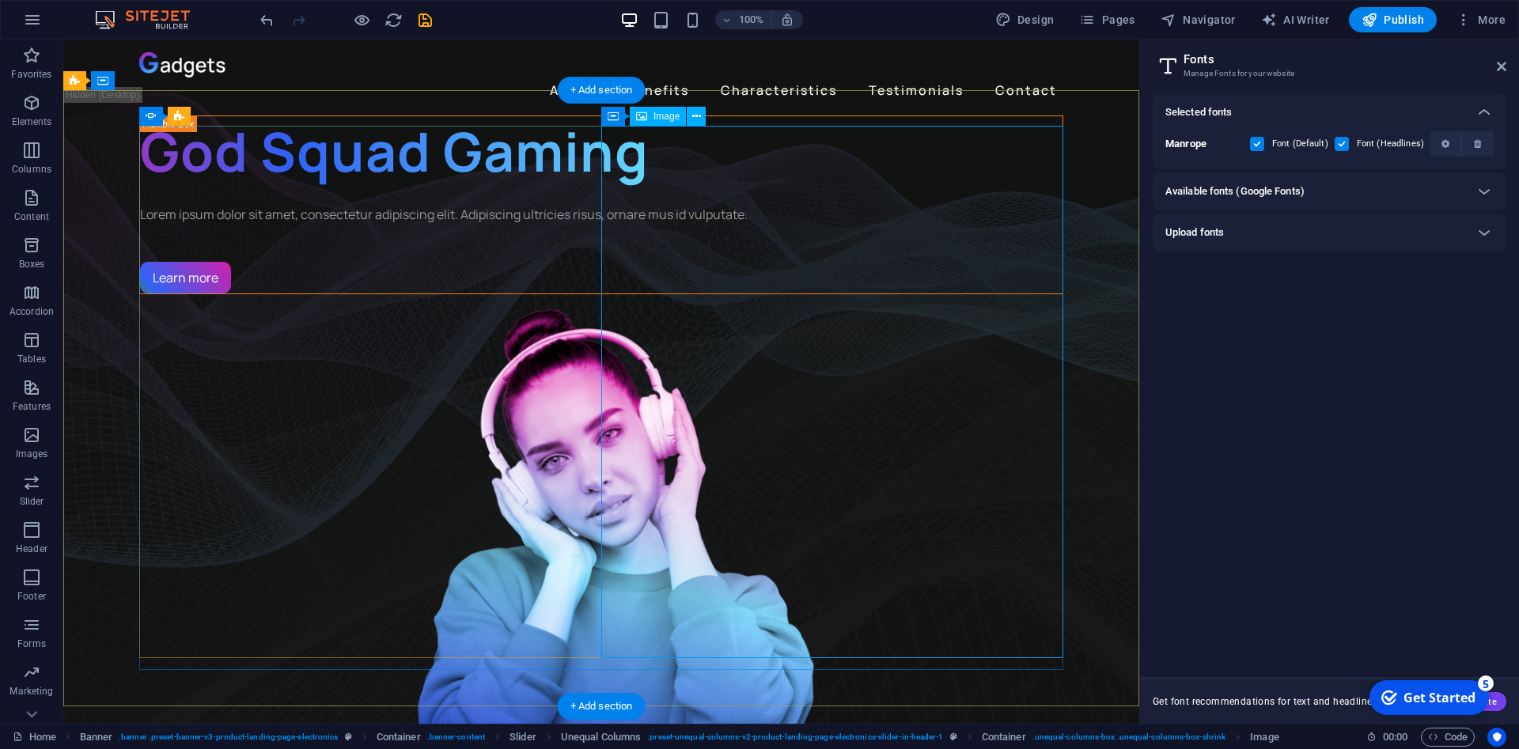
click at [671, 294] on figure "1/3" at bounding box center [601, 560] width 924 height 532
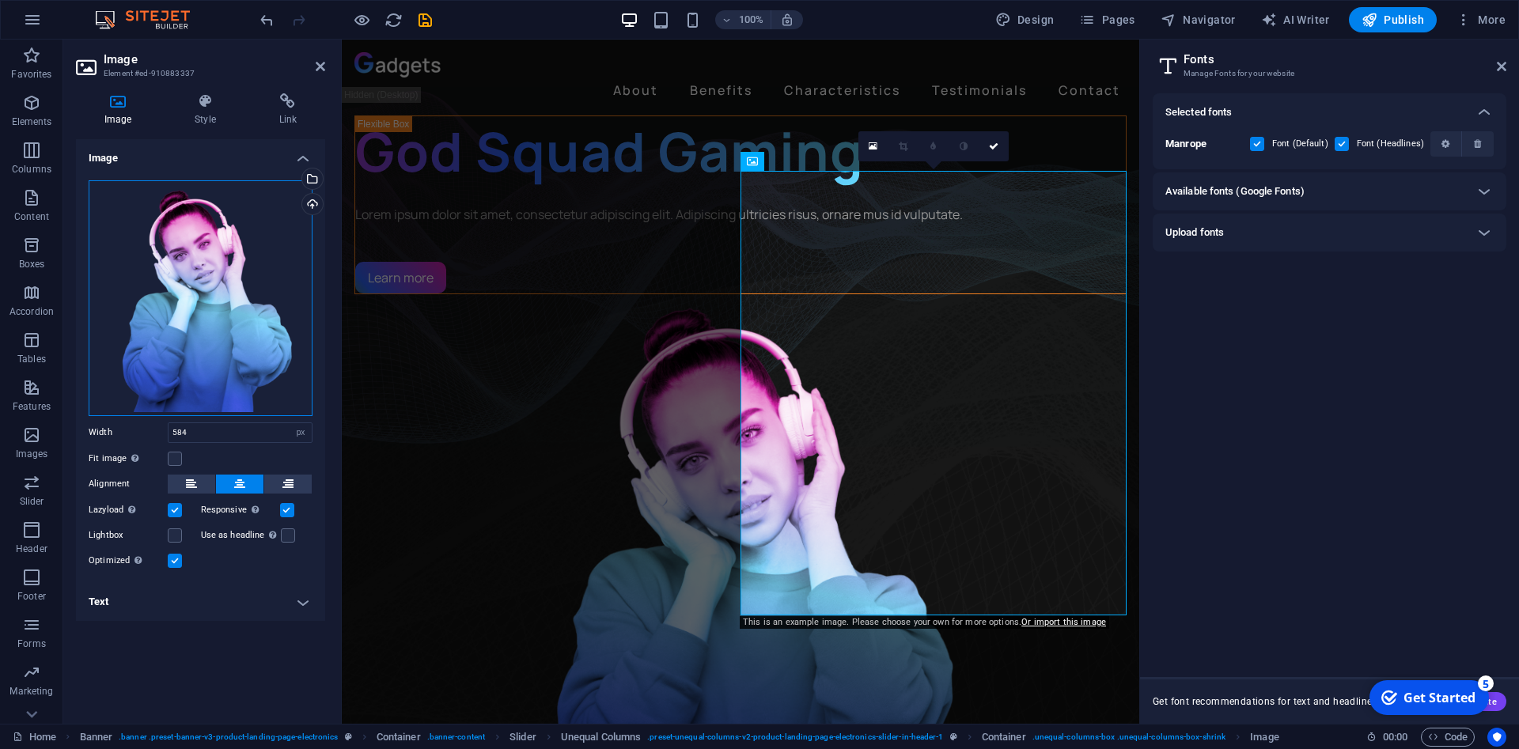
click at [264, 343] on div "Drag files here, click to choose files or select files from Files or our free s…" at bounding box center [201, 298] width 224 height 236
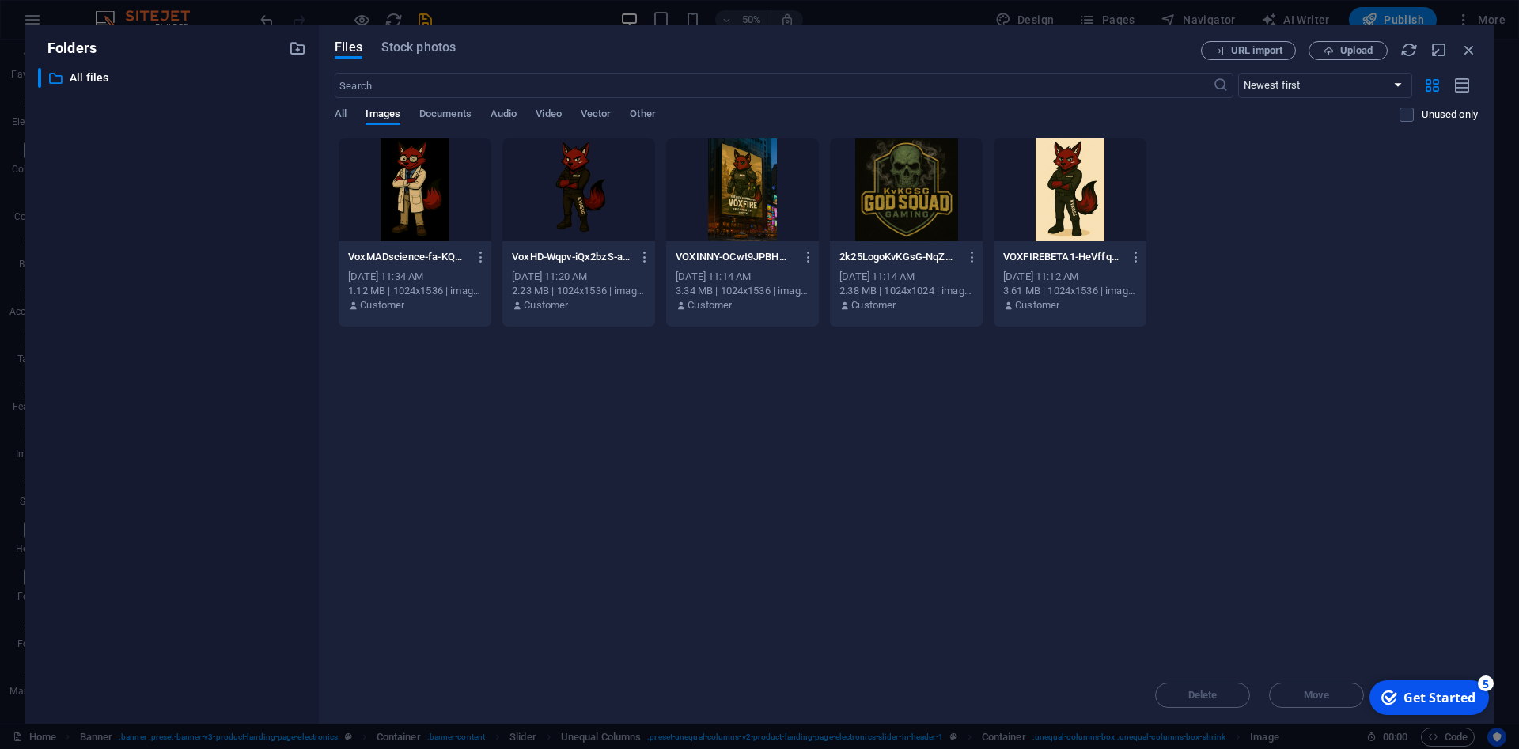
click at [1489, 713] on div "checkmark Get Started 5 First Steps in the Editor Let's guide you through the t…" at bounding box center [1428, 697] width 134 height 47
drag, startPoint x: 1289, startPoint y: 698, endPoint x: 1236, endPoint y: 690, distance: 53.6
click at [1236, 690] on div "Delete Move Insert" at bounding box center [906, 687] width 1143 height 41
click at [1335, 55] on span "Upload" at bounding box center [1347, 51] width 65 height 10
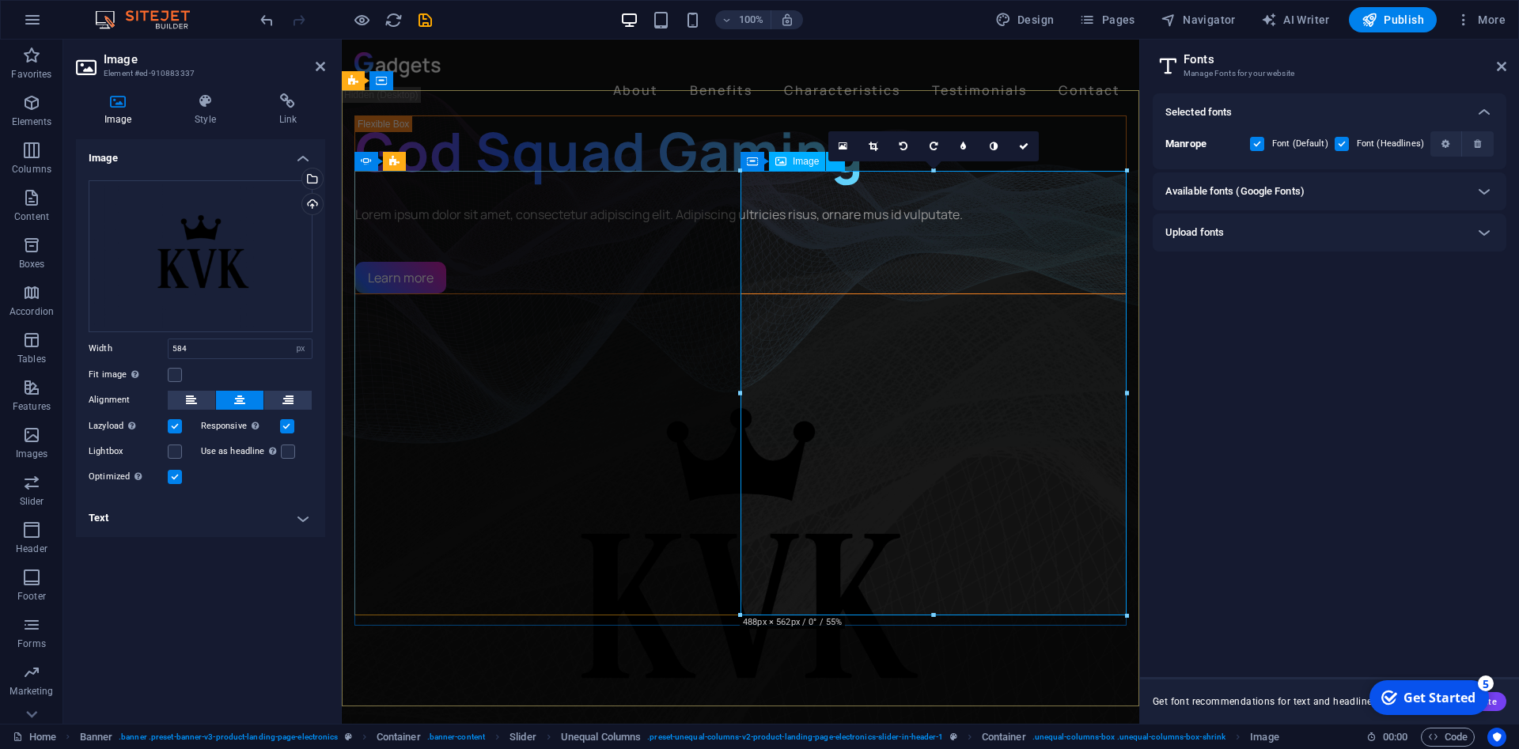
click at [883, 294] on figure "1/3" at bounding box center [740, 560] width 772 height 533
click at [843, 153] on link at bounding box center [843, 146] width 30 height 30
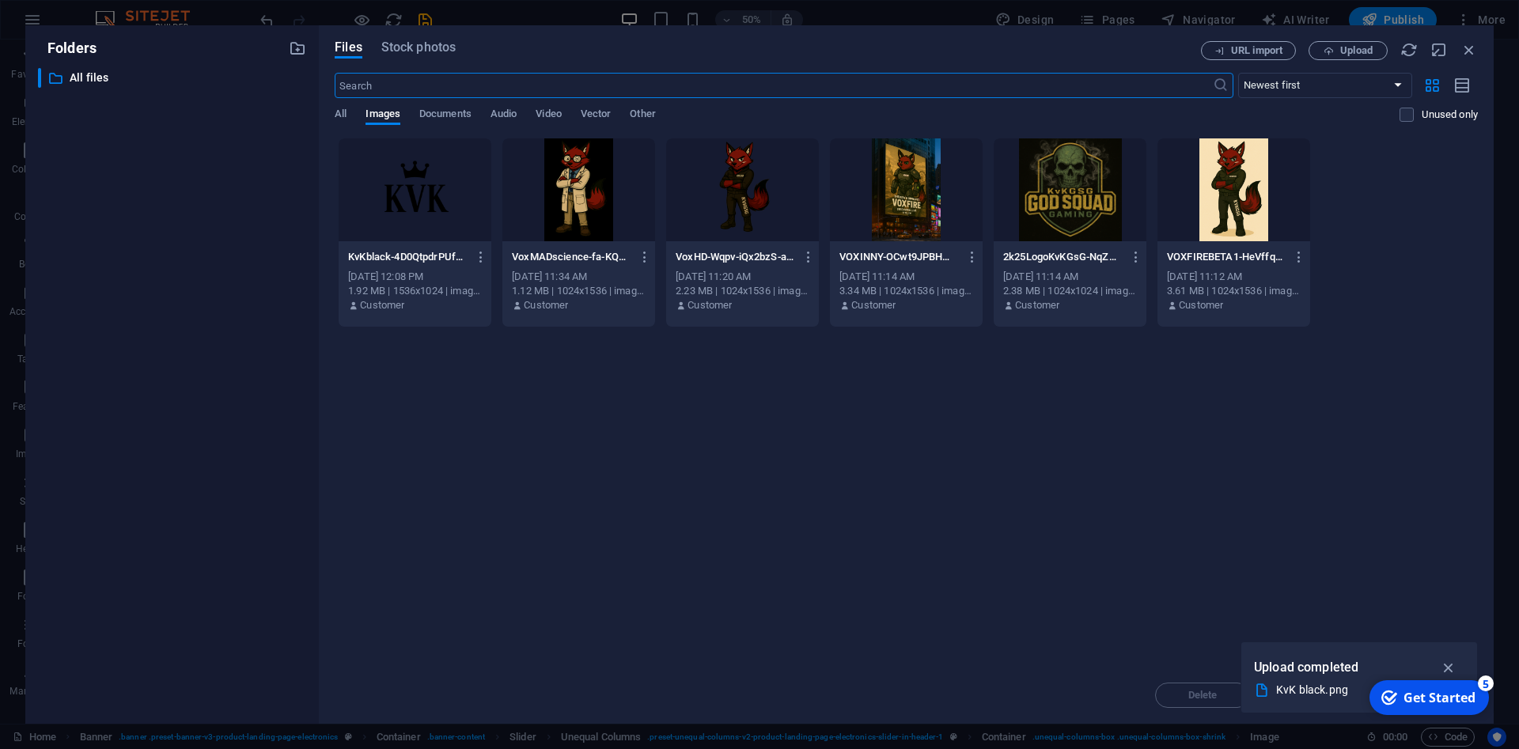
click at [585, 208] on div at bounding box center [578, 189] width 153 height 103
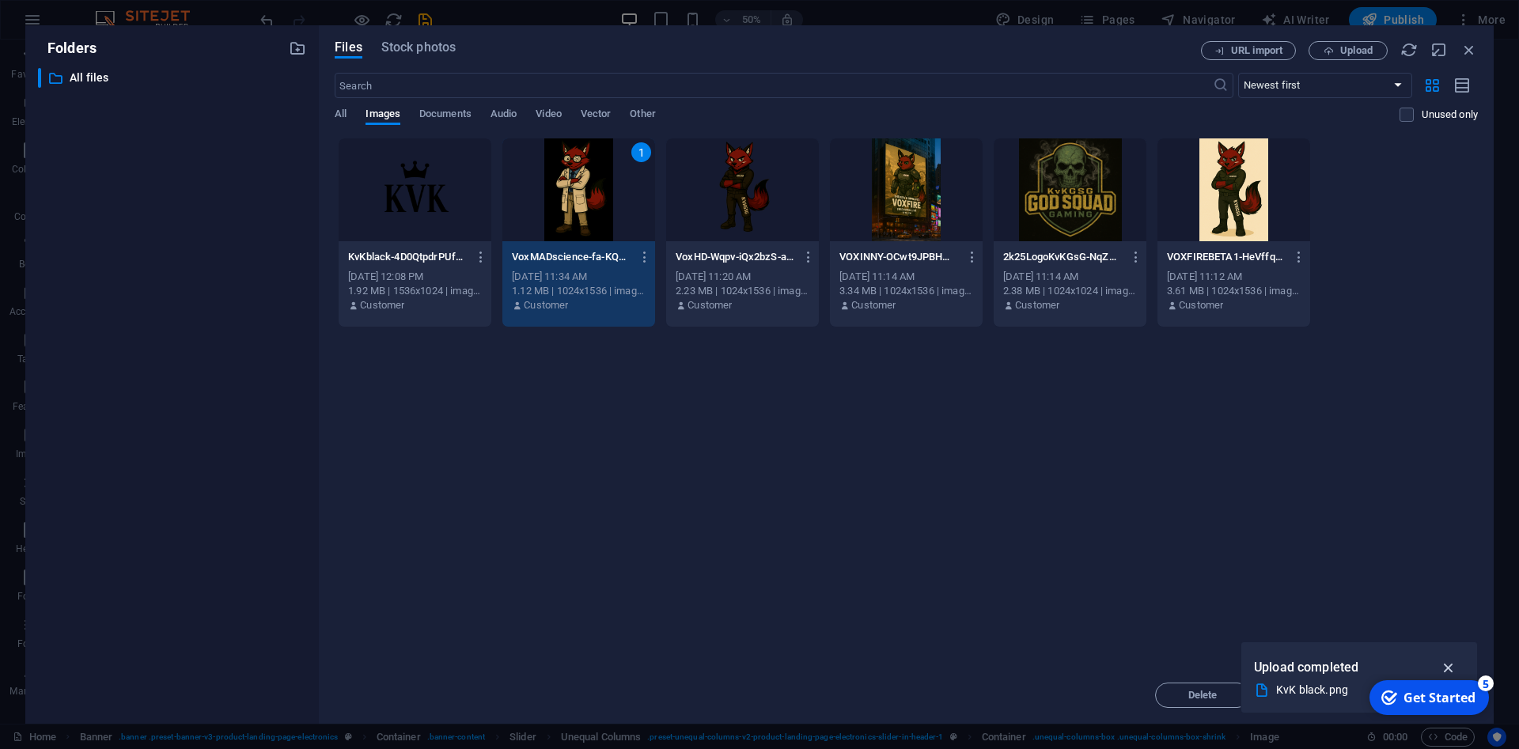
click at [1447, 667] on icon "button" at bounding box center [1449, 667] width 18 height 17
drag, startPoint x: 1309, startPoint y: 690, endPoint x: 1250, endPoint y: 530, distance: 170.4
click at [1252, 530] on div "Files Stock photos URL import Upload ​ Newest first Oldest first Name (A-Z) Nam…" at bounding box center [906, 374] width 1143 height 667
click at [1463, 47] on icon "button" at bounding box center [1468, 49] width 17 height 17
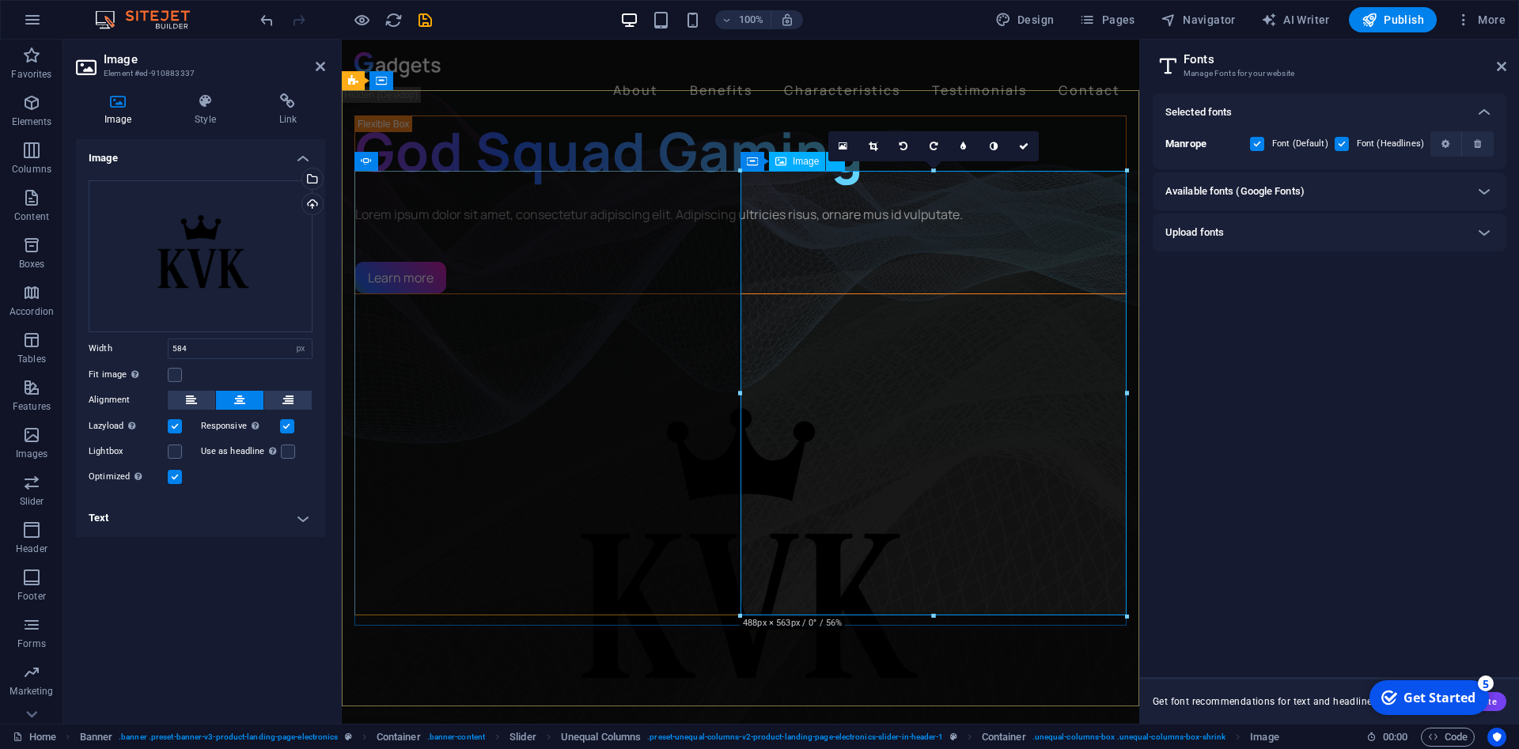
click at [858, 329] on figure "1/3" at bounding box center [740, 560] width 772 height 533
click at [199, 257] on div "Drag files here, click to choose files or select files from Files or our free s…" at bounding box center [201, 256] width 224 height 152
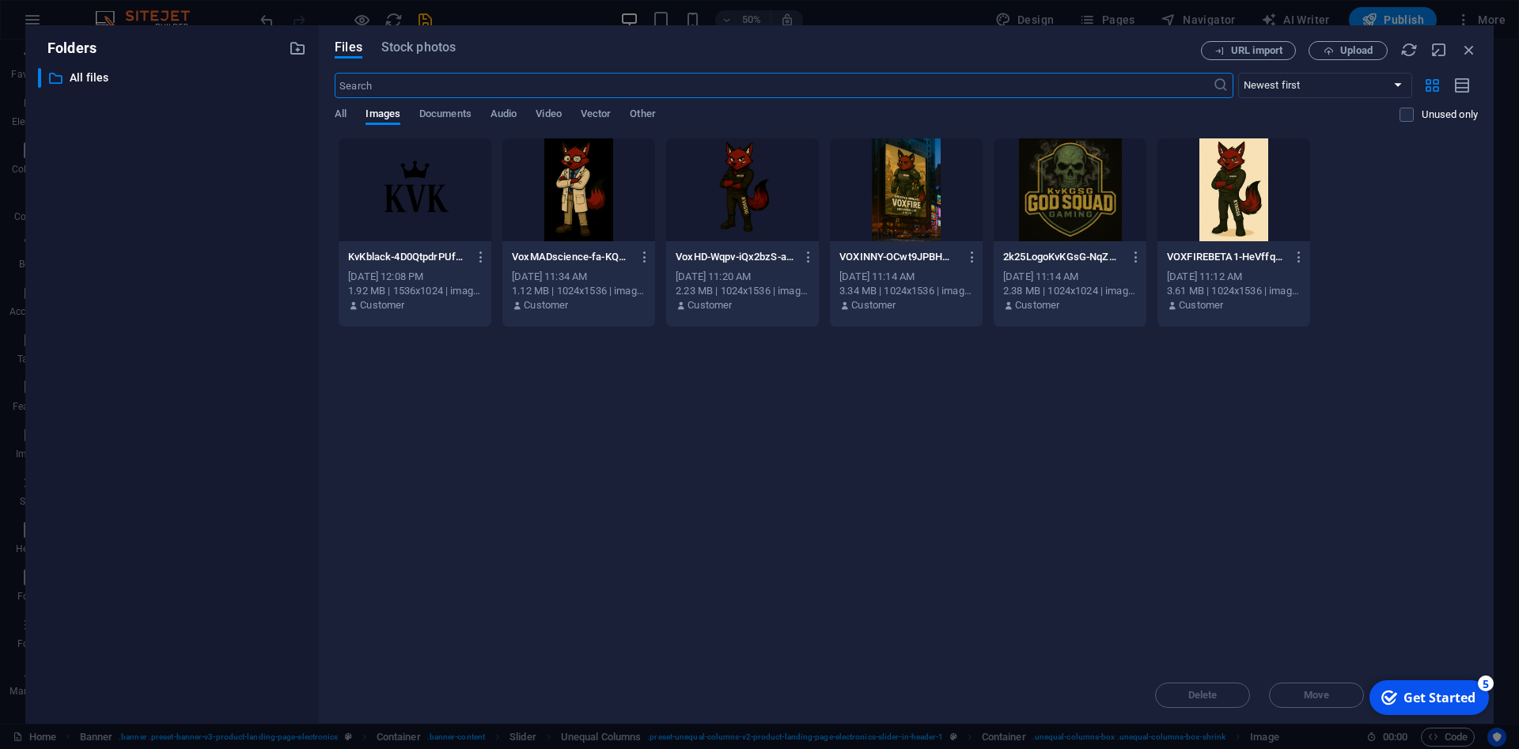
click at [590, 190] on div at bounding box center [578, 189] width 153 height 103
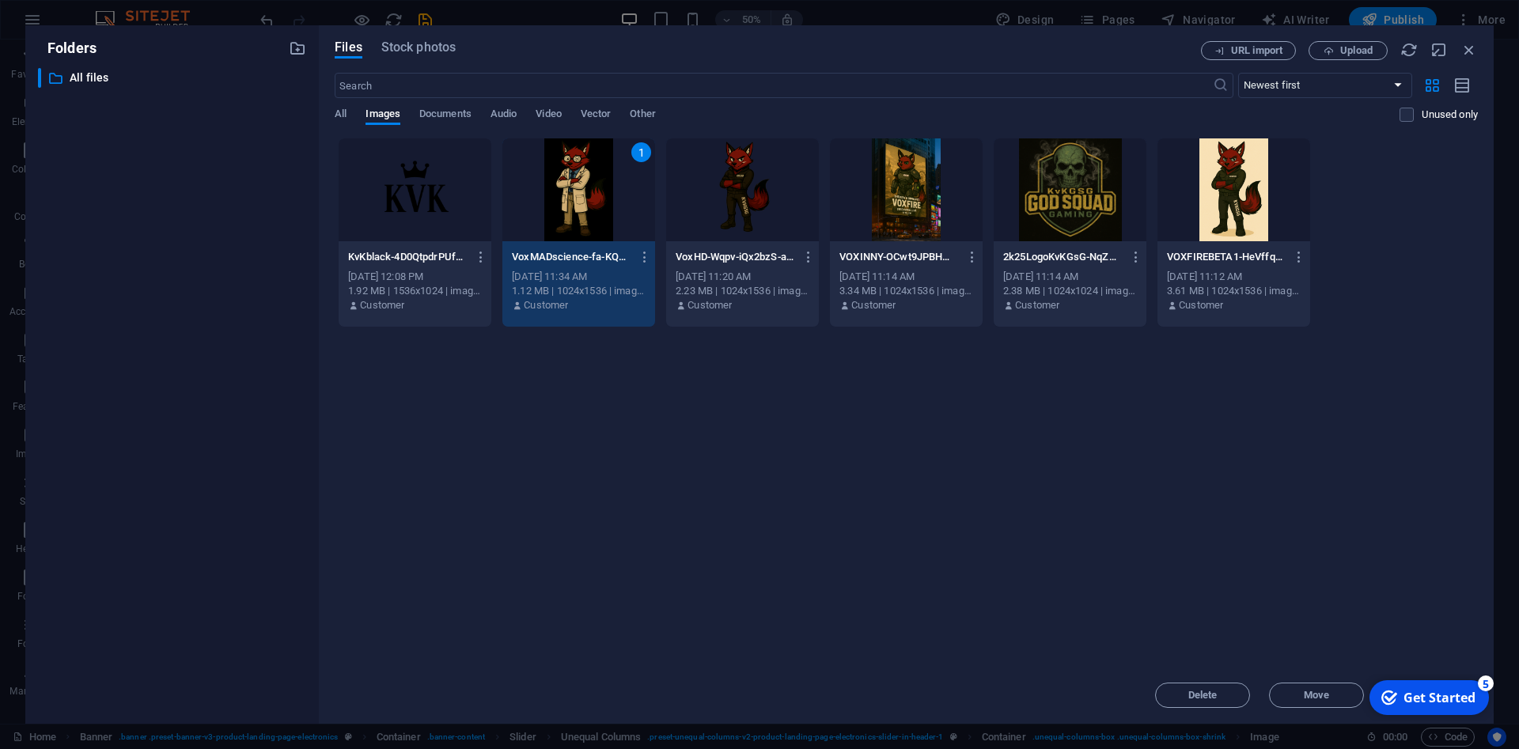
drag, startPoint x: 590, startPoint y: 190, endPoint x: 240, endPoint y: 191, distance: 349.6
click at [590, 190] on div "1" at bounding box center [578, 189] width 153 height 103
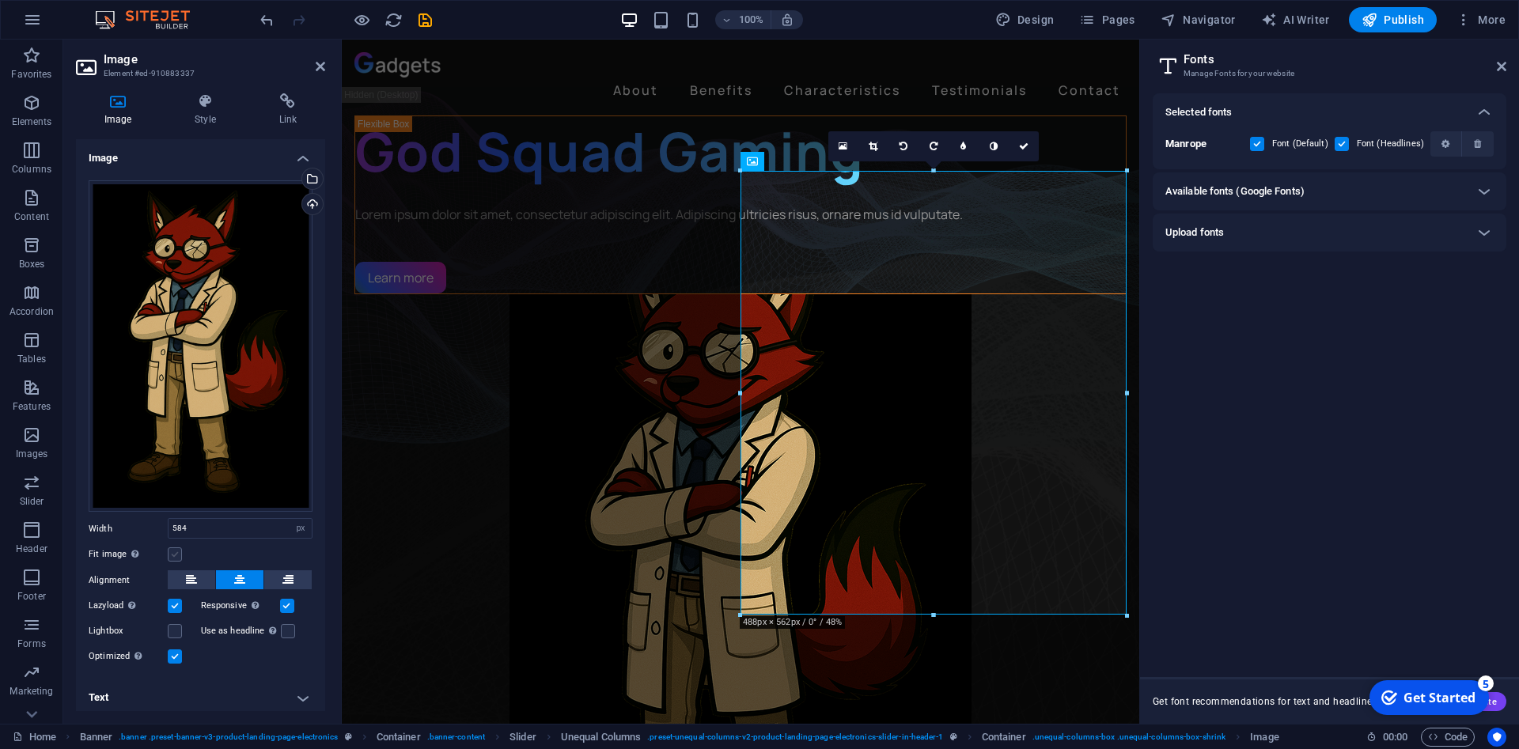
click at [171, 551] on label at bounding box center [175, 554] width 14 height 14
click at [0, 0] on input "Fit image Automatically fit image to a fixed width and height" at bounding box center [0, 0] width 0 height 0
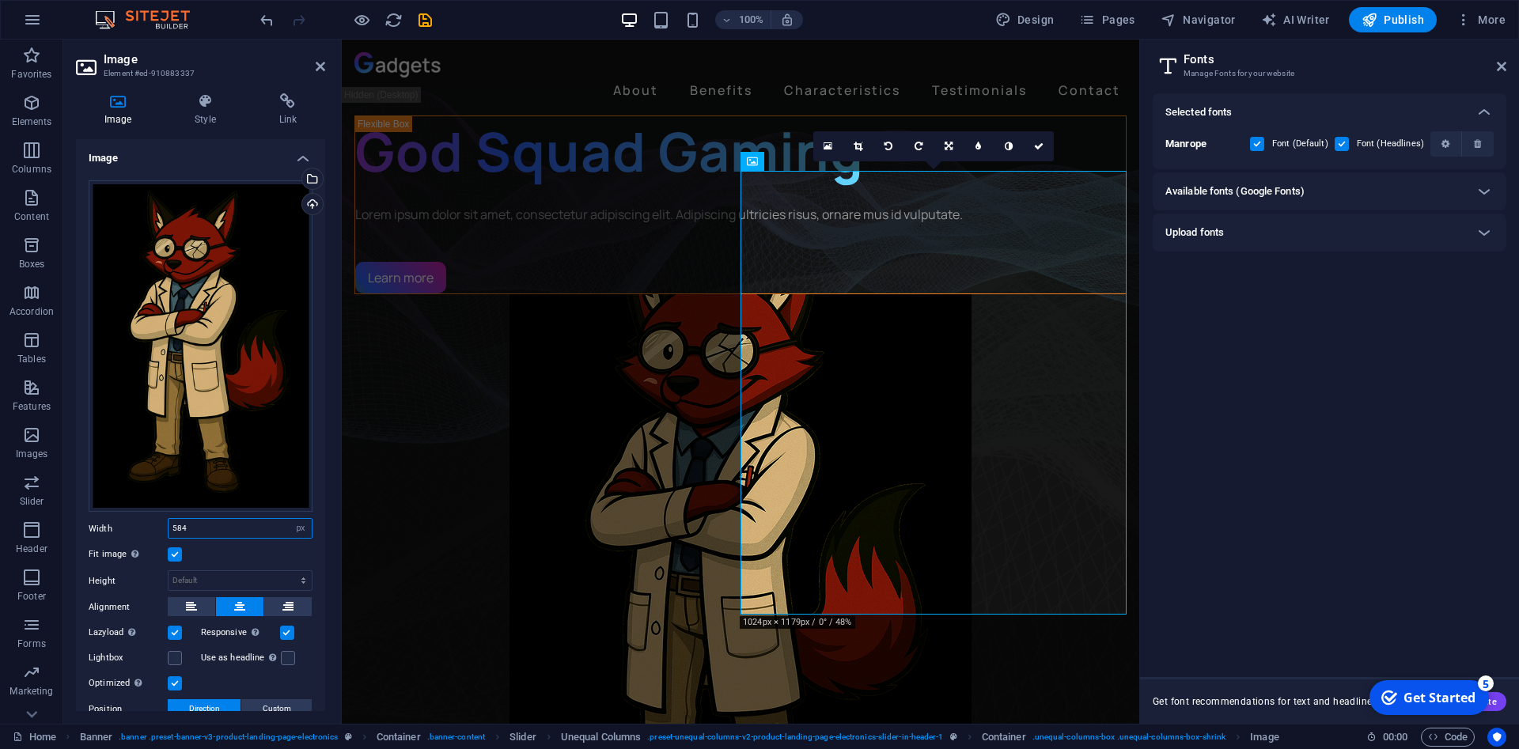
click at [278, 532] on input "584" at bounding box center [239, 528] width 143 height 19
click at [290, 519] on select "Default auto px rem % em vh vw" at bounding box center [301, 528] width 22 height 19
select select "auto"
click option "auto" at bounding box center [0, 0] width 0 height 0
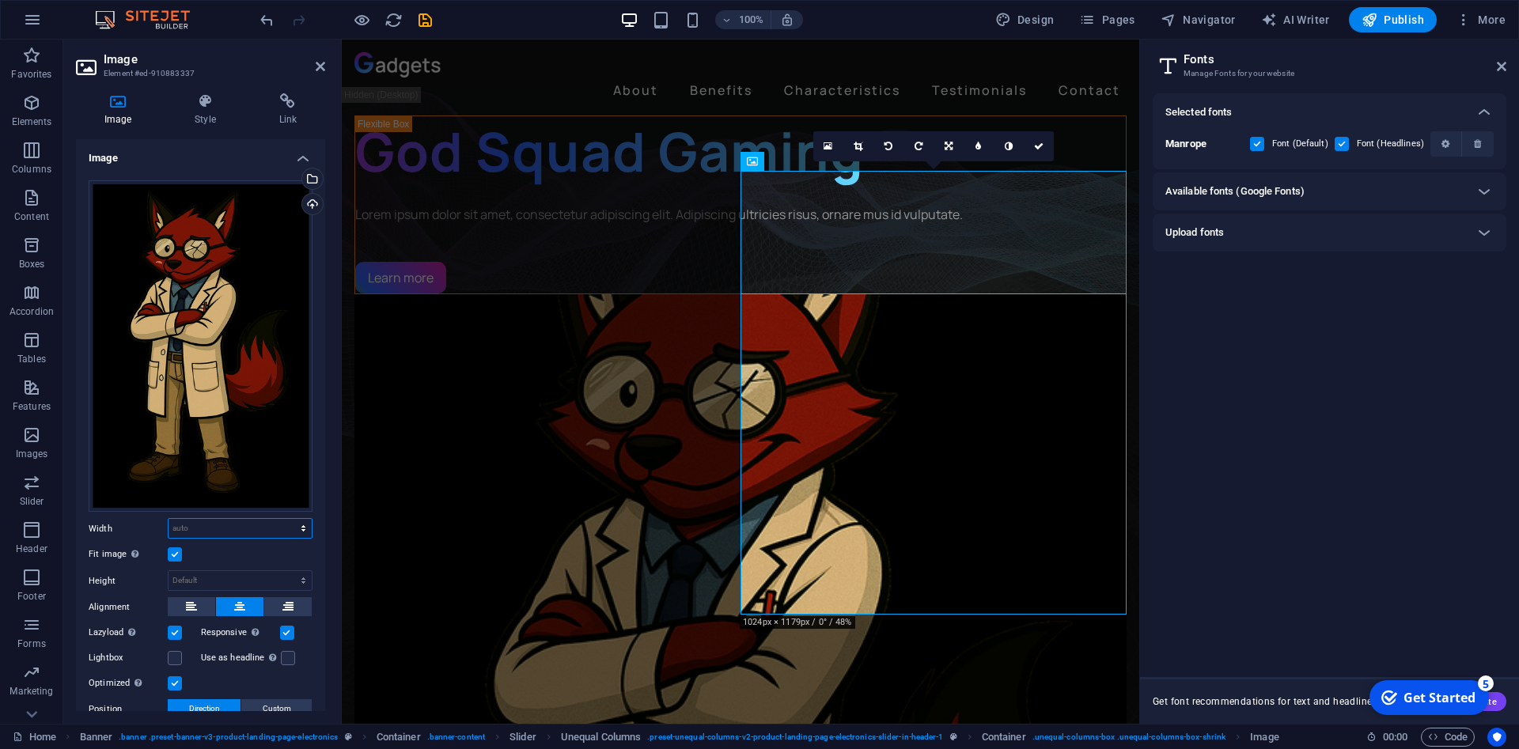
click at [168, 519] on select "Default auto px rem % em vh vw" at bounding box center [239, 528] width 143 height 19
click at [281, 532] on select "Default auto px rem % em vh vw" at bounding box center [239, 528] width 143 height 19
click at [168, 519] on select "Default auto px rem % em vh vw" at bounding box center [239, 528] width 143 height 19
select select "%"
click option "%" at bounding box center [0, 0] width 0 height 0
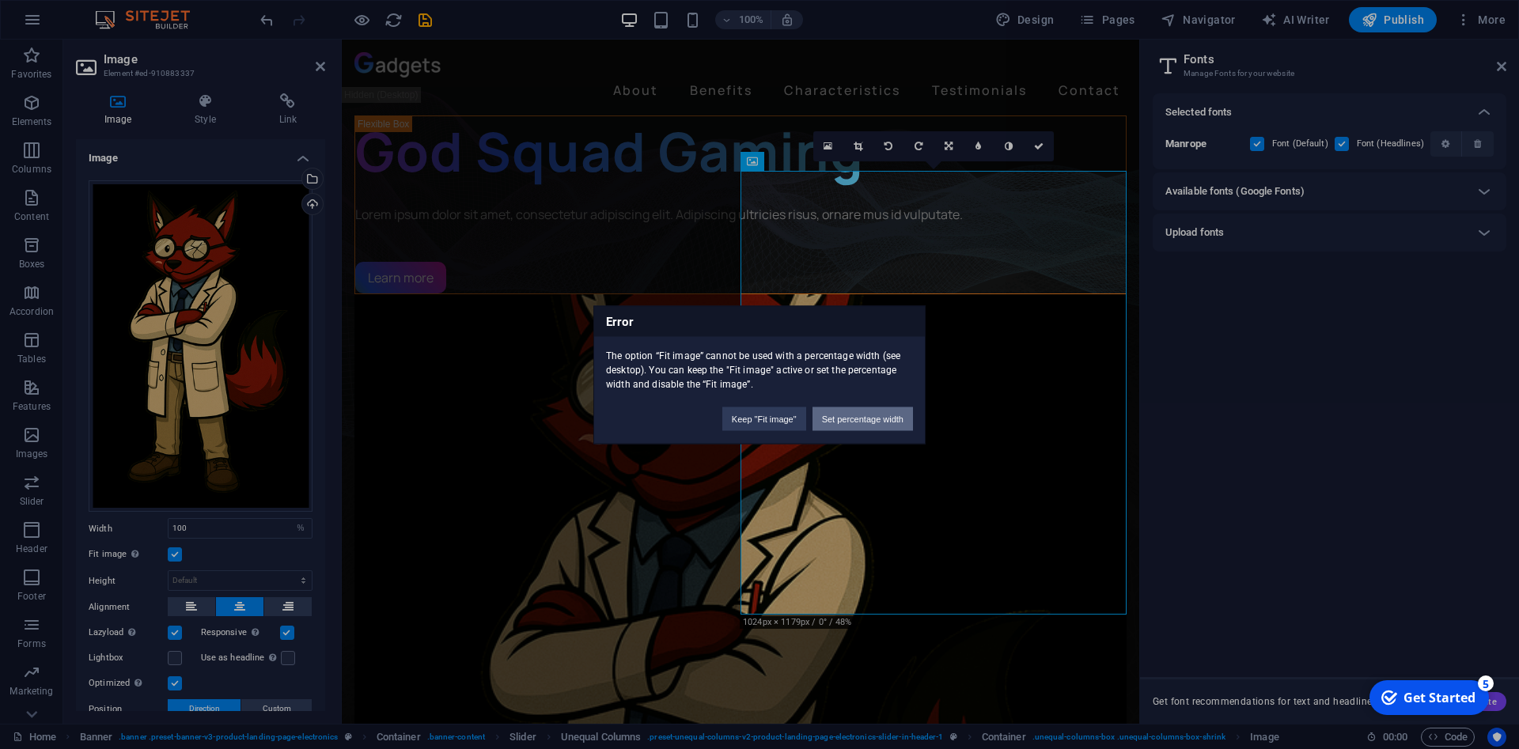
click at [851, 415] on button "Set percentage width" at bounding box center [862, 419] width 100 height 24
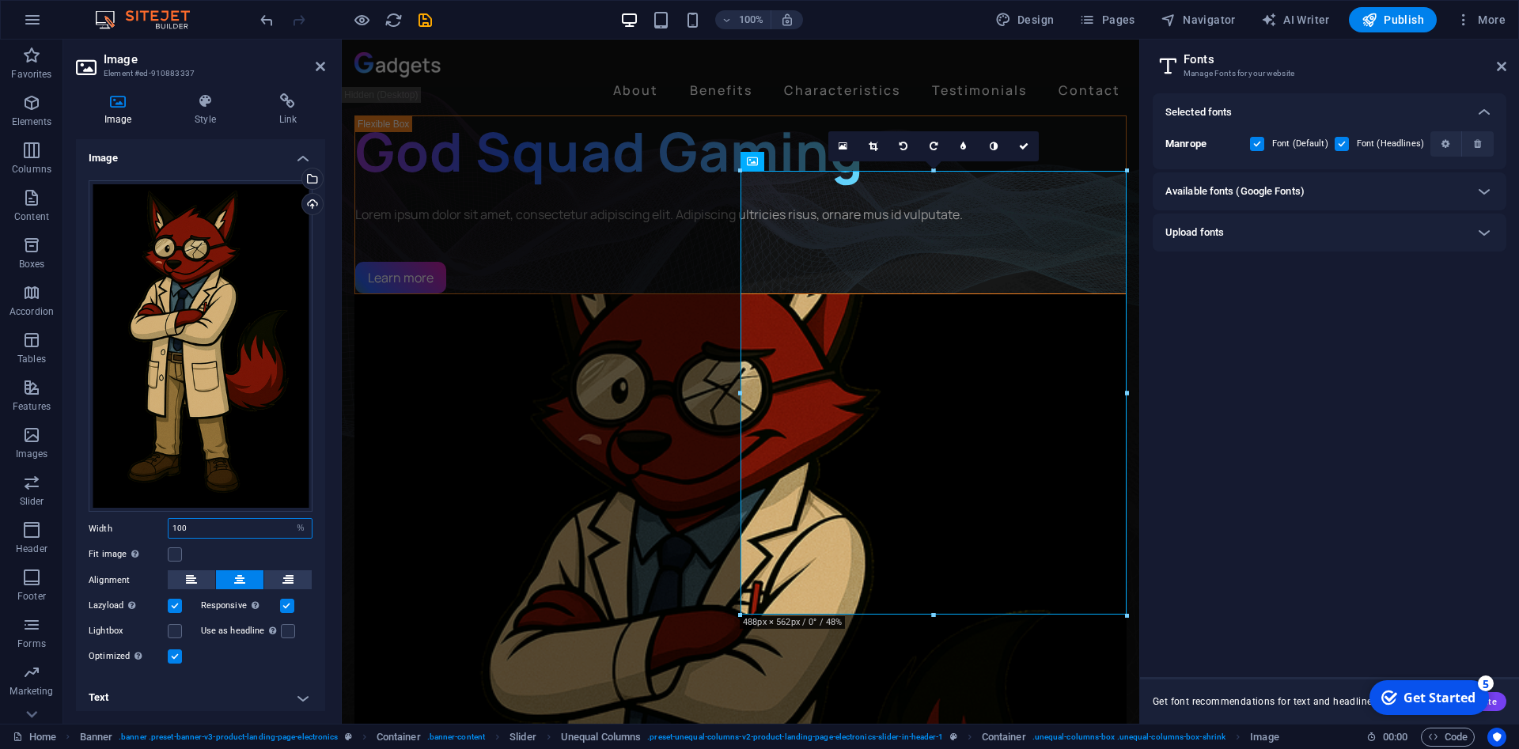
click at [282, 529] on input "100" at bounding box center [239, 528] width 143 height 19
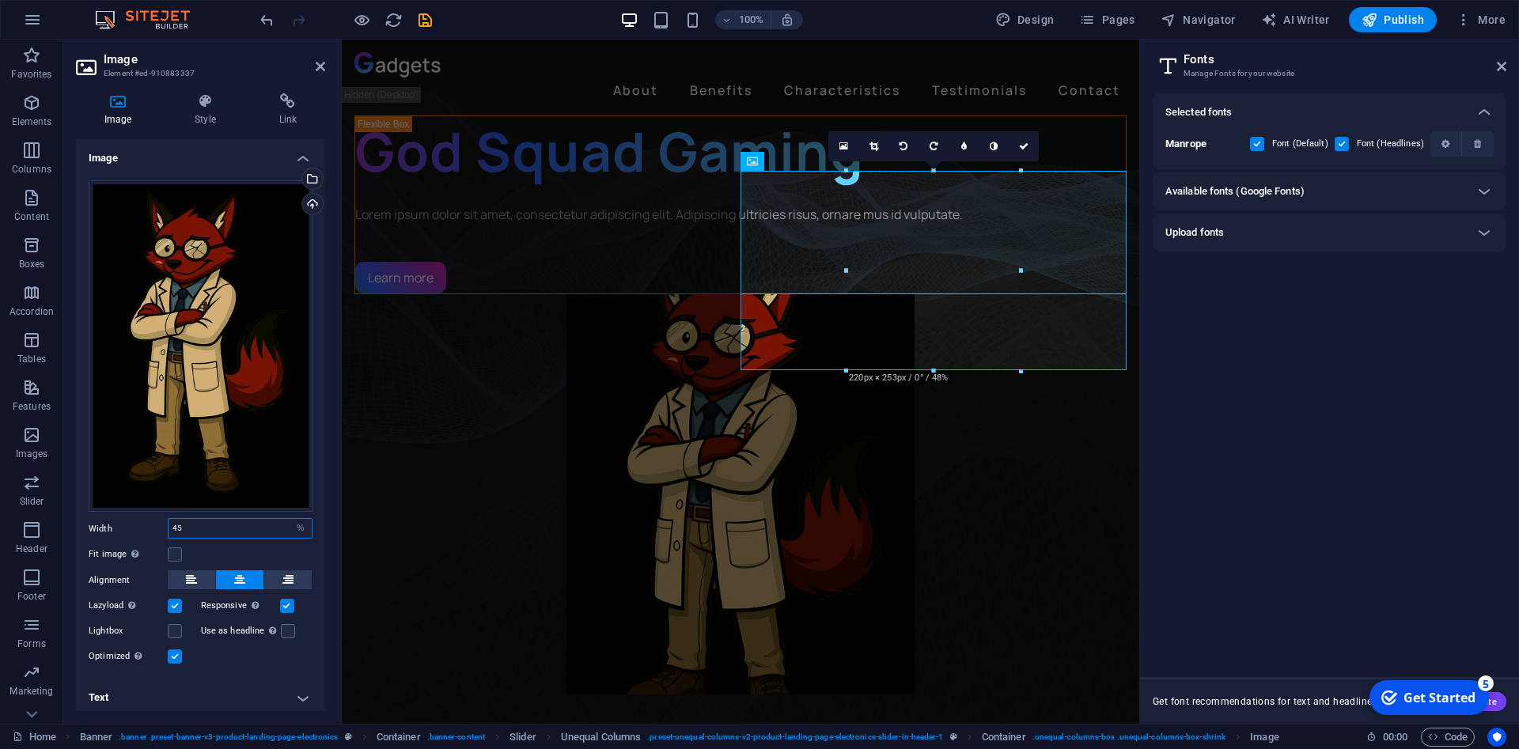
type input "45"
click at [286, 548] on div "Fit image Automatically fit image to a fixed width and height" at bounding box center [201, 554] width 224 height 19
click at [277, 532] on input "45" at bounding box center [239, 528] width 143 height 19
click at [290, 519] on select "Default auto px rem % em vh vw" at bounding box center [301, 528] width 22 height 19
select select "default"
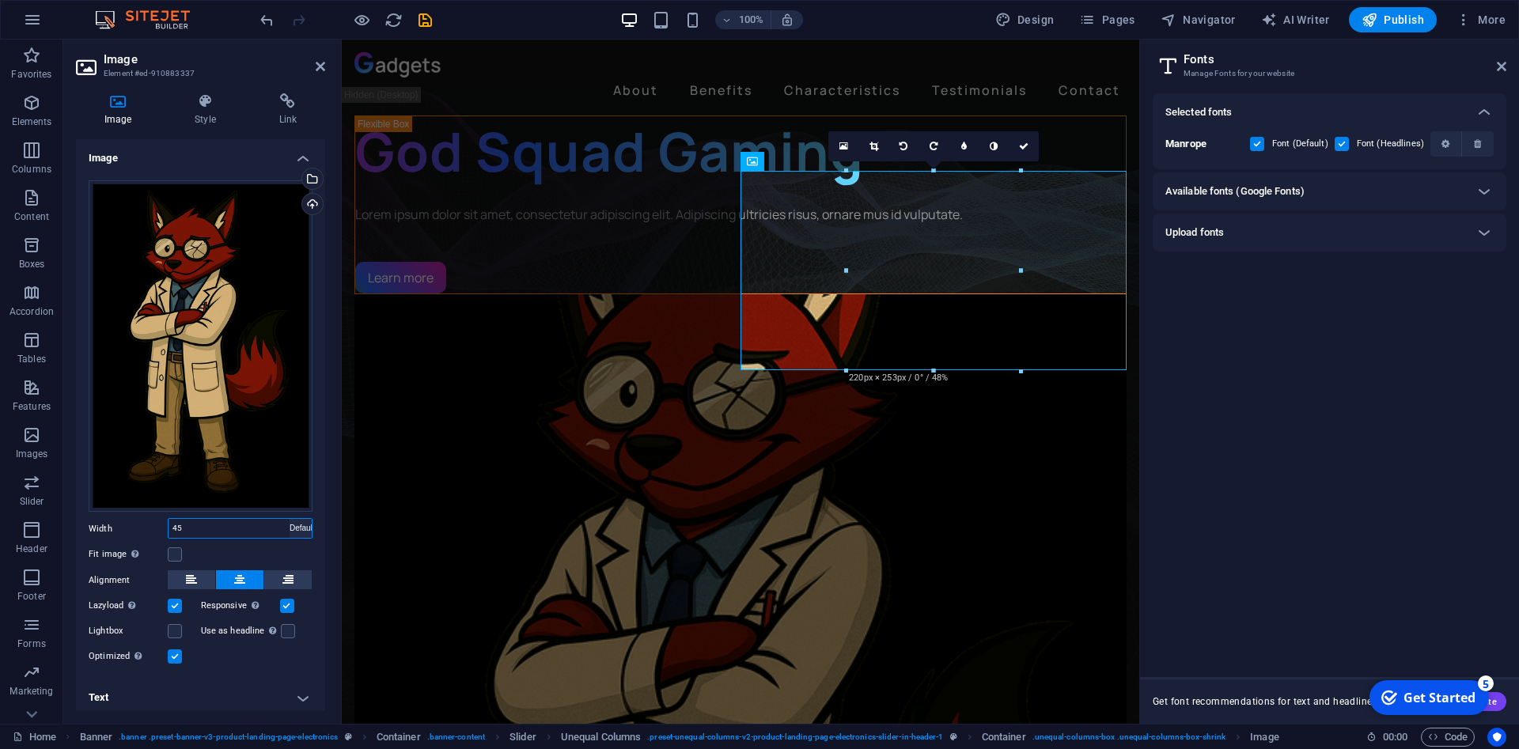
click option "Default" at bounding box center [0, 0] width 0 height 0
select select "DISABLED_OPTION_VALUE"
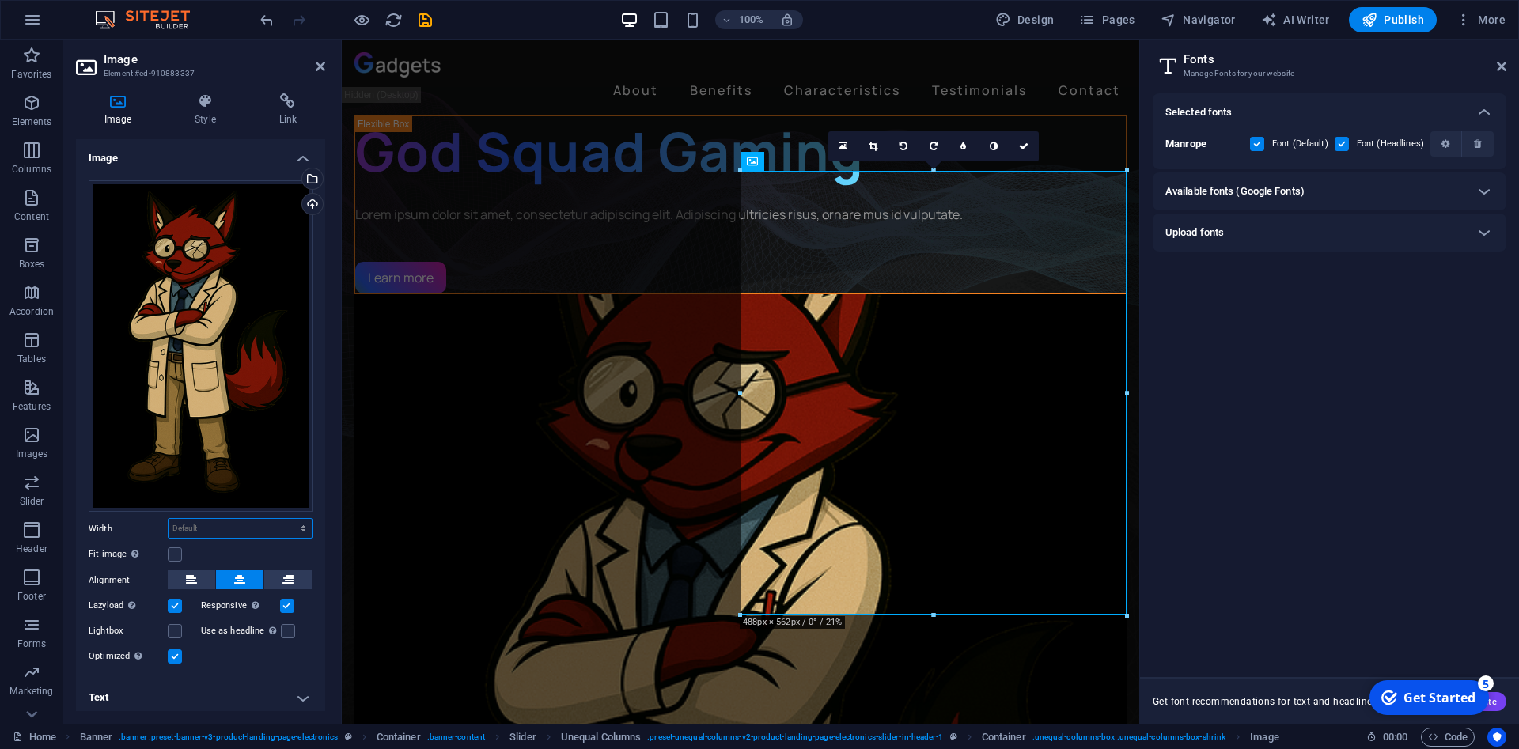
scroll to position [6, 0]
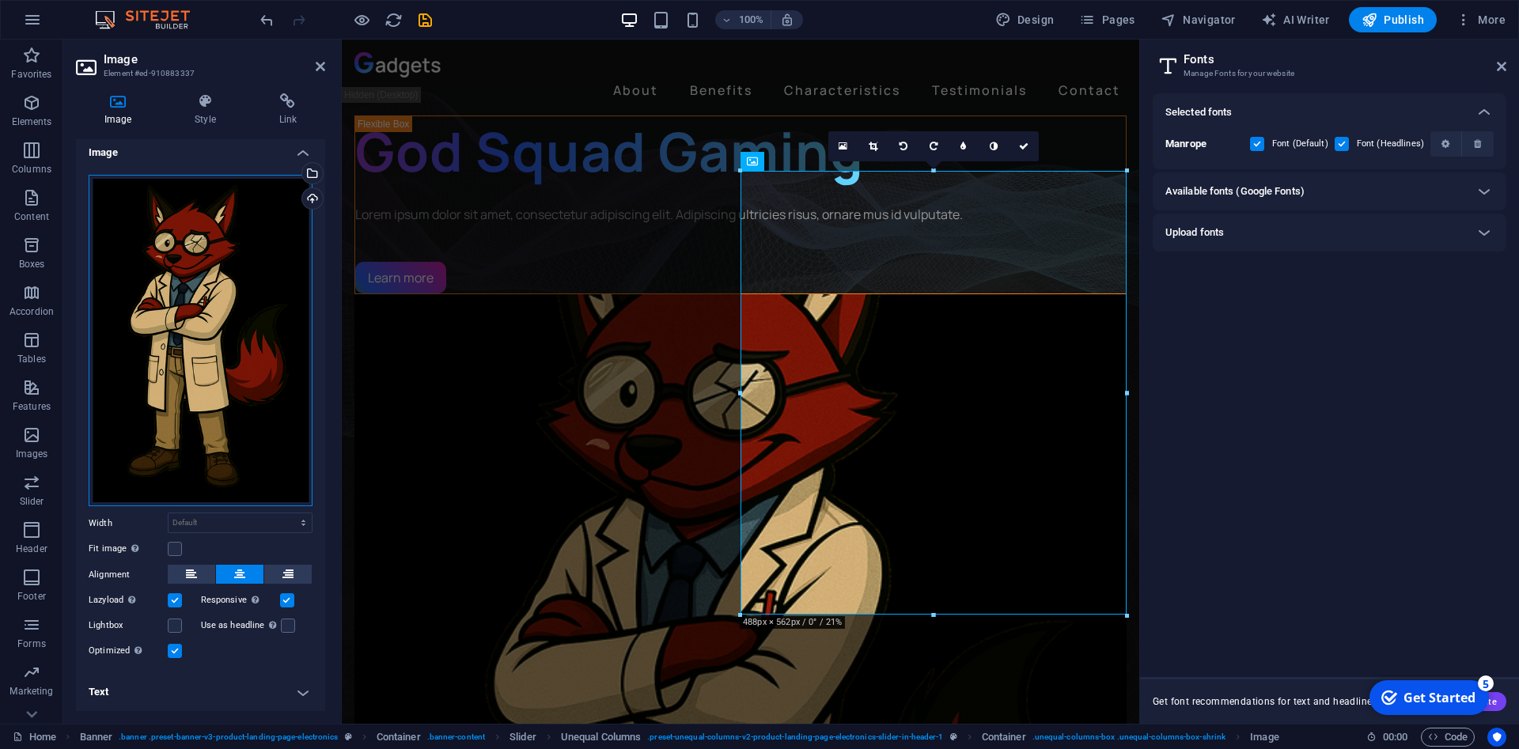
click at [170, 308] on div "Drag files here, click to choose files or select files from Files or our free s…" at bounding box center [201, 341] width 224 height 332
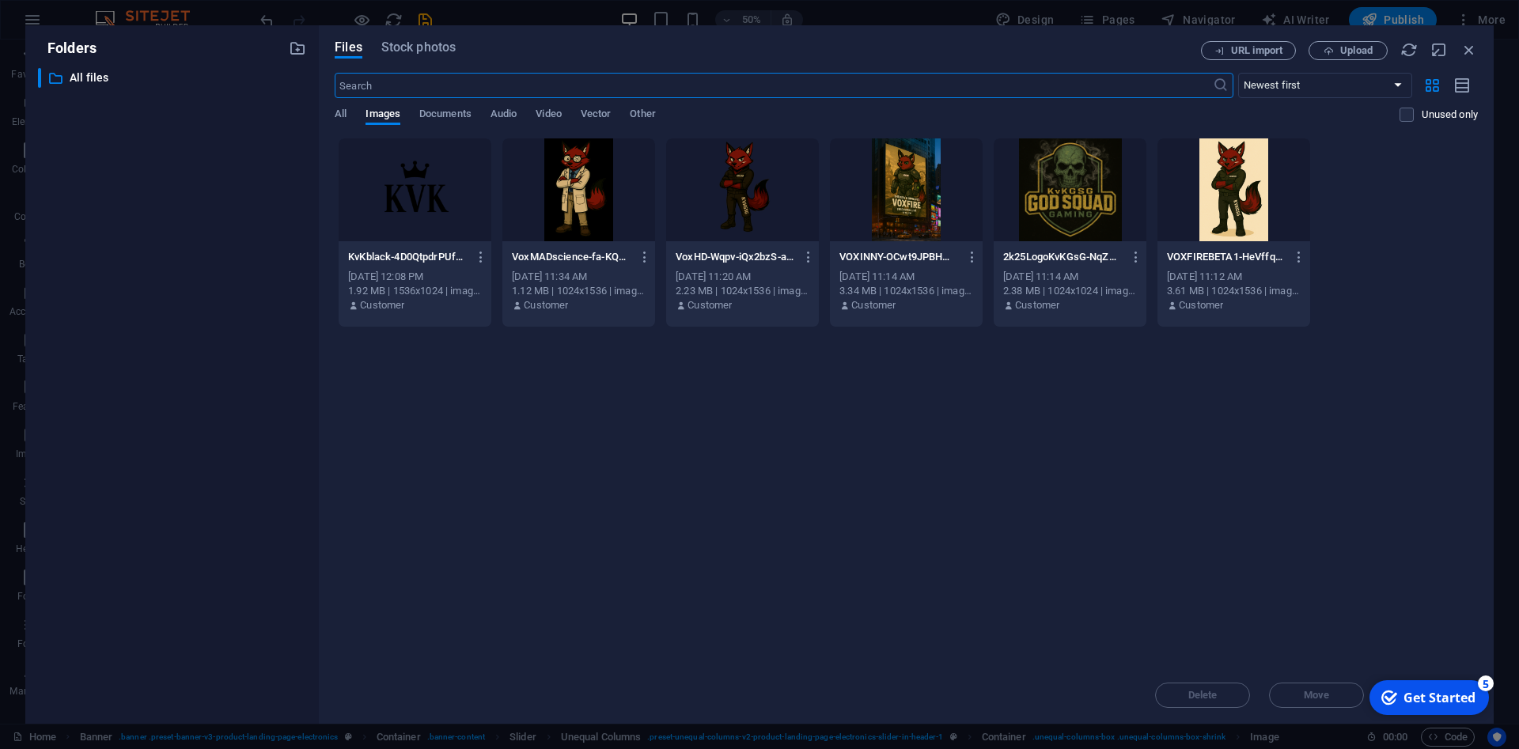
click at [734, 205] on div at bounding box center [742, 189] width 153 height 103
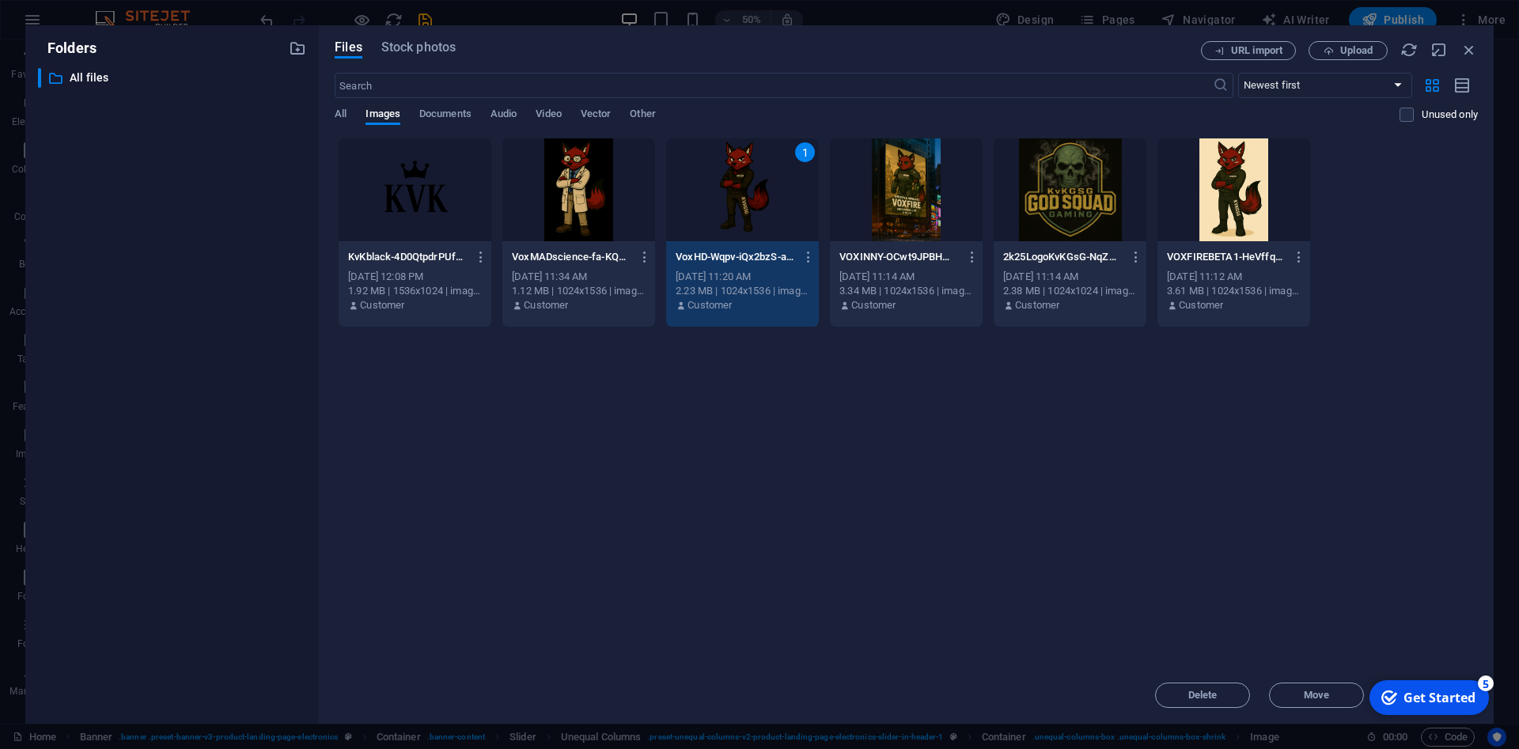
click at [735, 205] on div "1" at bounding box center [742, 189] width 153 height 103
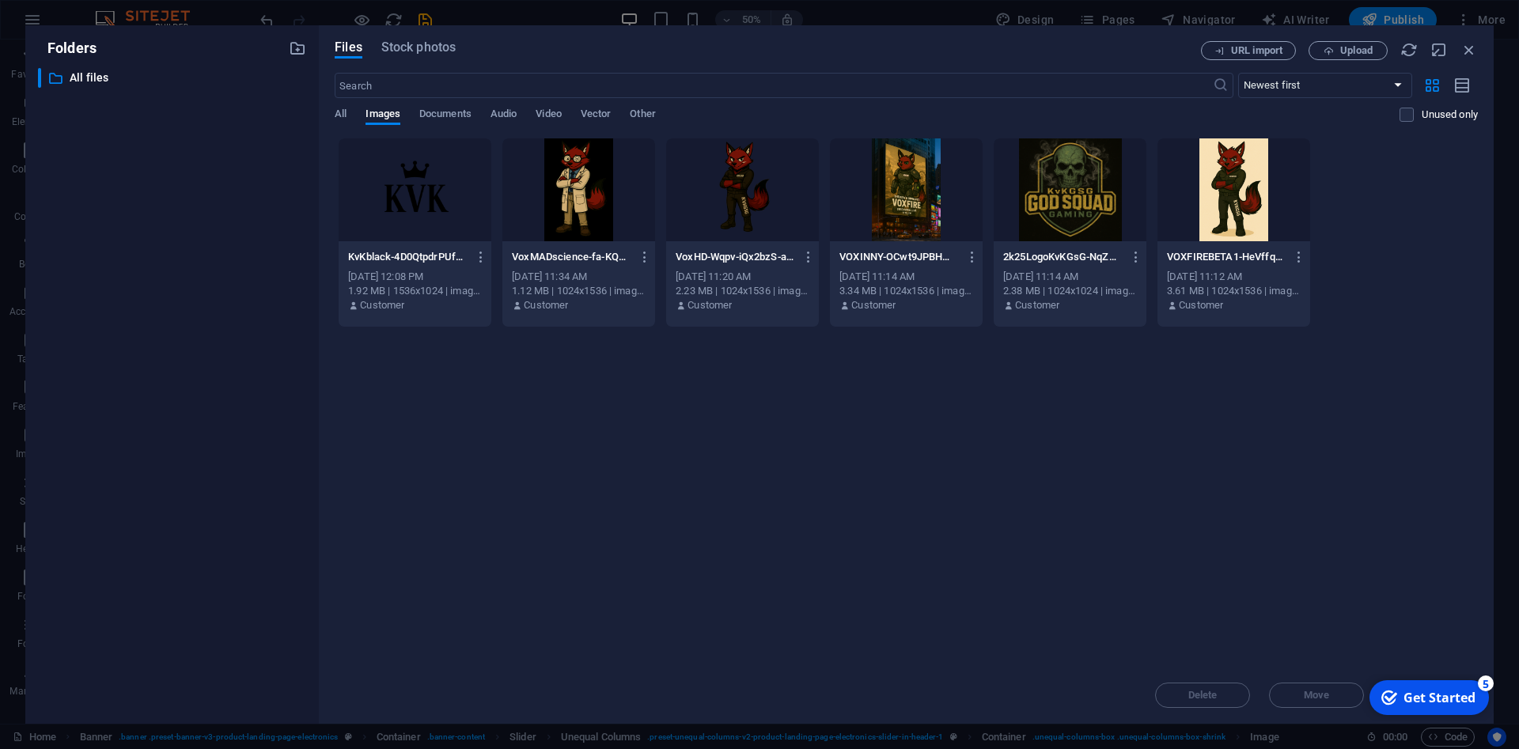
click at [735, 205] on div at bounding box center [742, 189] width 153 height 103
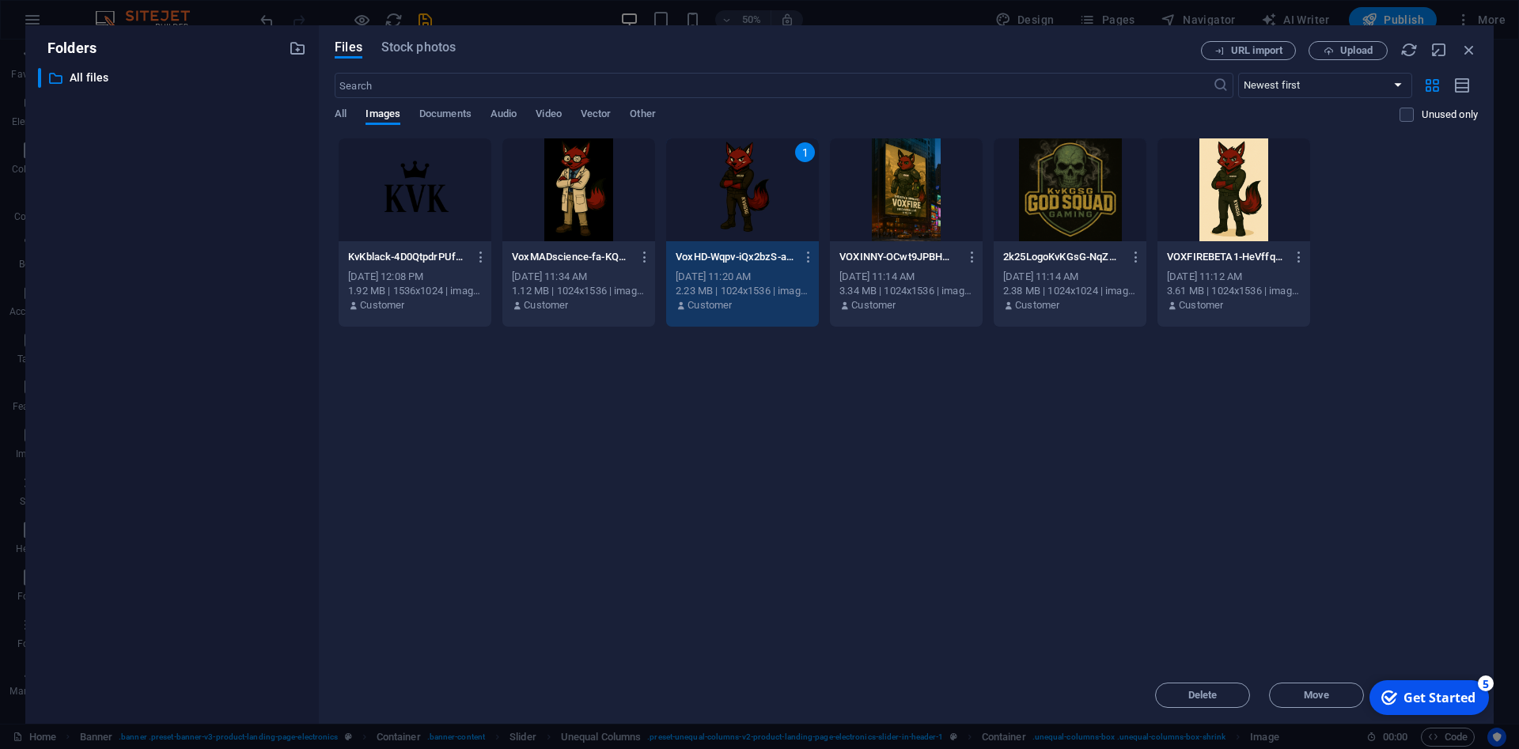
click at [735, 205] on div "1" at bounding box center [742, 189] width 153 height 103
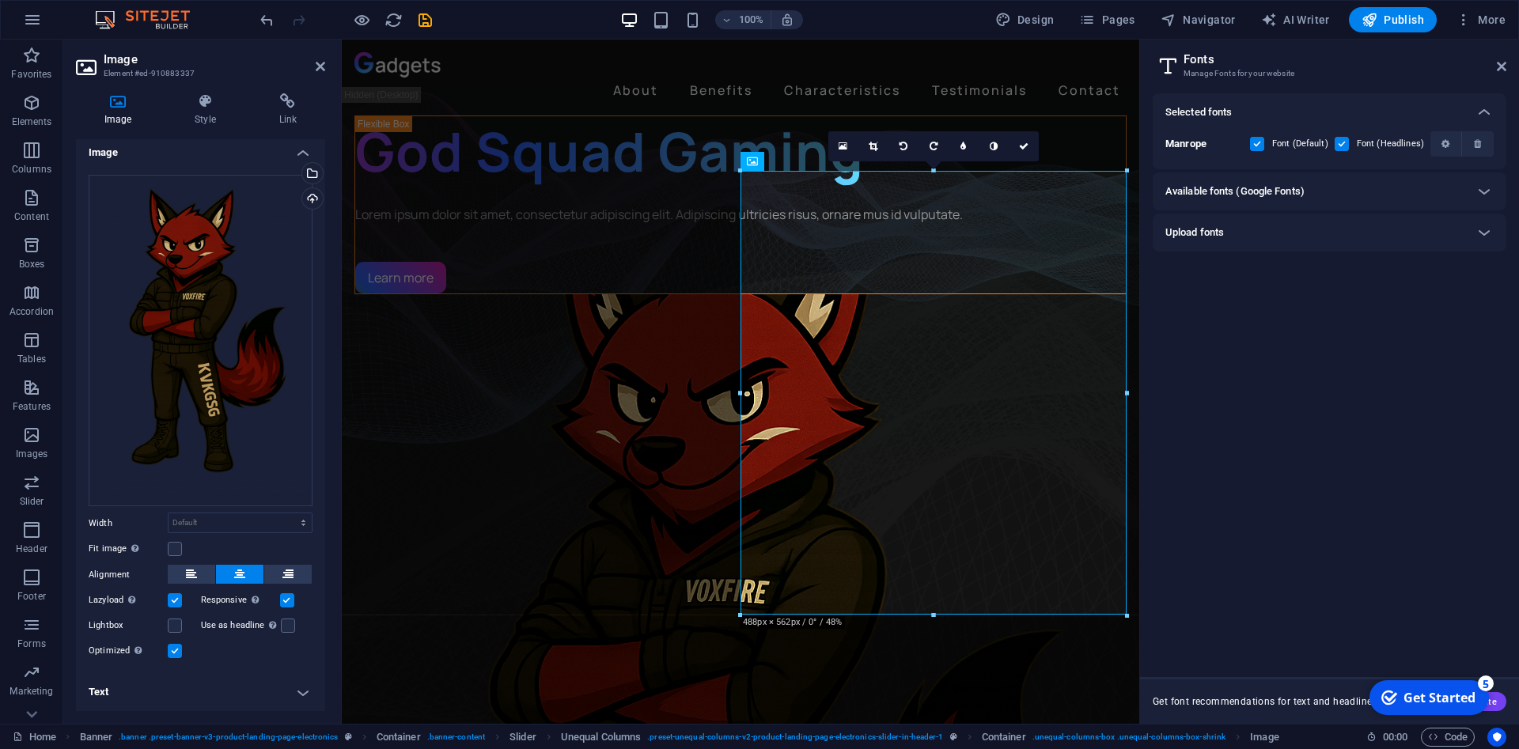
click at [1393, 448] on div "Selected fonts Manrope Font (Default) Font (Headlines) Available fonts (Google …" at bounding box center [1329, 378] width 354 height 571
click at [170, 547] on label at bounding box center [175, 549] width 14 height 14
click at [0, 0] on input "Fit image Automatically fit image to a fixed width and height" at bounding box center [0, 0] width 0 height 0
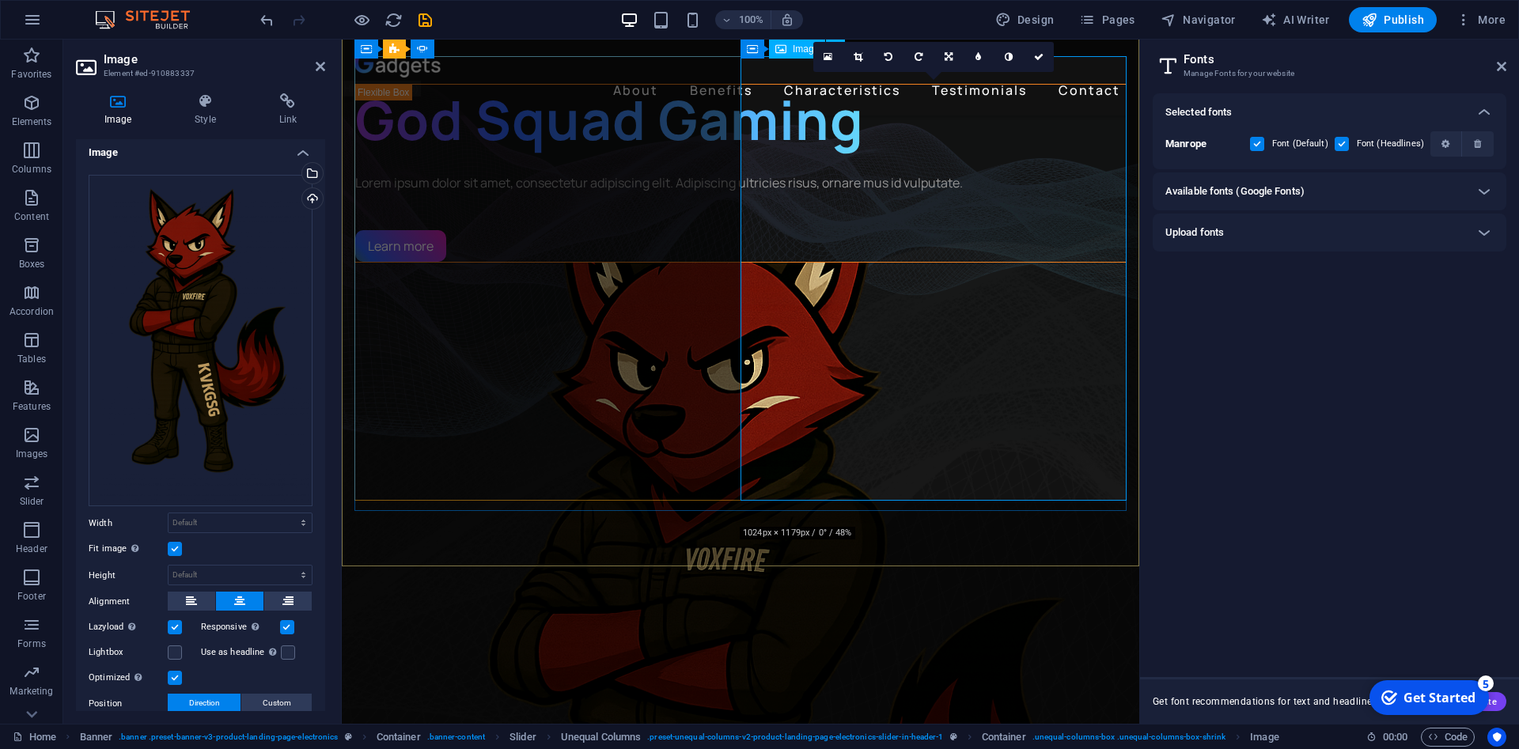
scroll to position [0, 0]
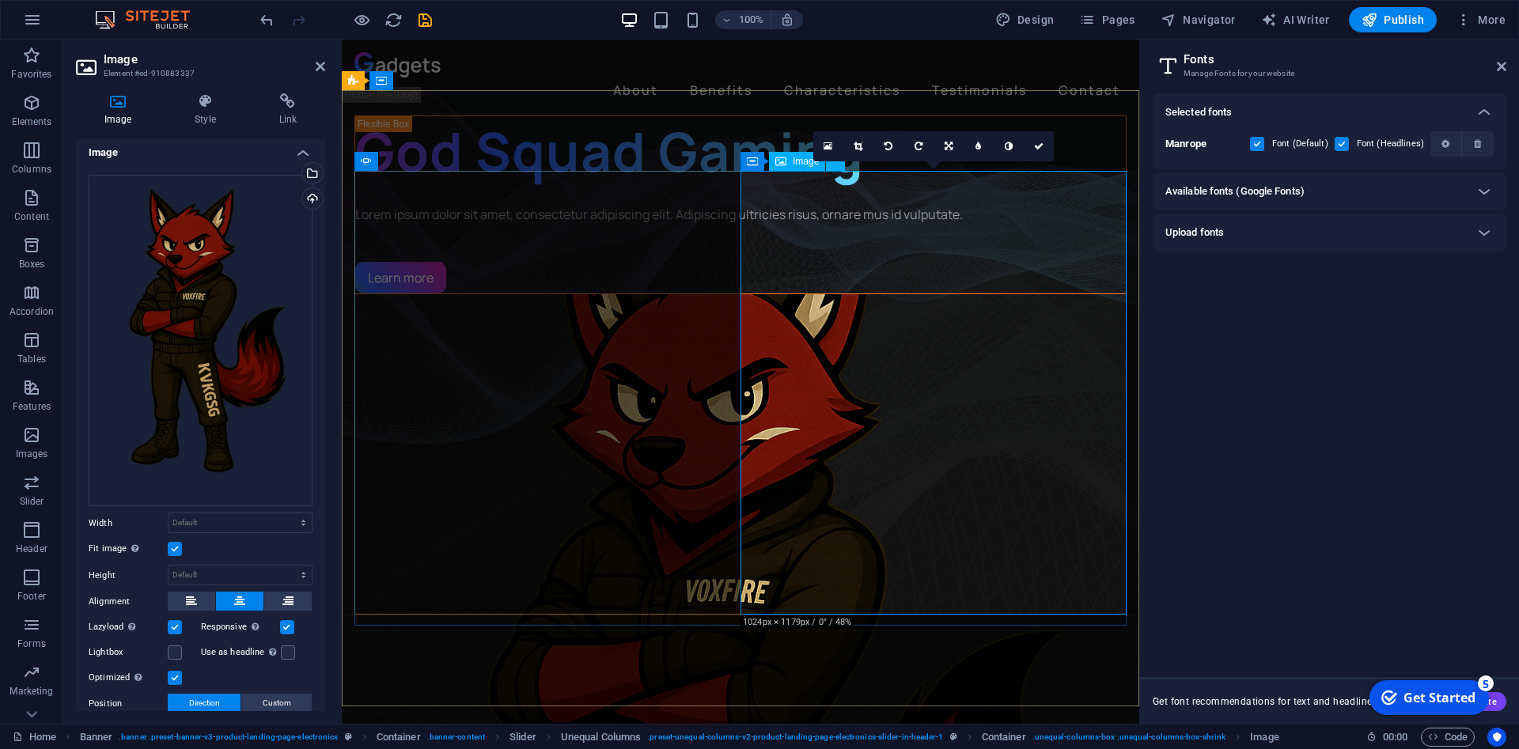
click at [1065, 422] on figure "1/3" at bounding box center [740, 753] width 772 height 918
click at [130, 539] on div "Automatically fit image to a fixed width and height" at bounding box center [181, 522] width 127 height 36
click at [0, 0] on input "Fit image Automatically fit image to a fixed width and height" at bounding box center [0, 0] width 0 height 0
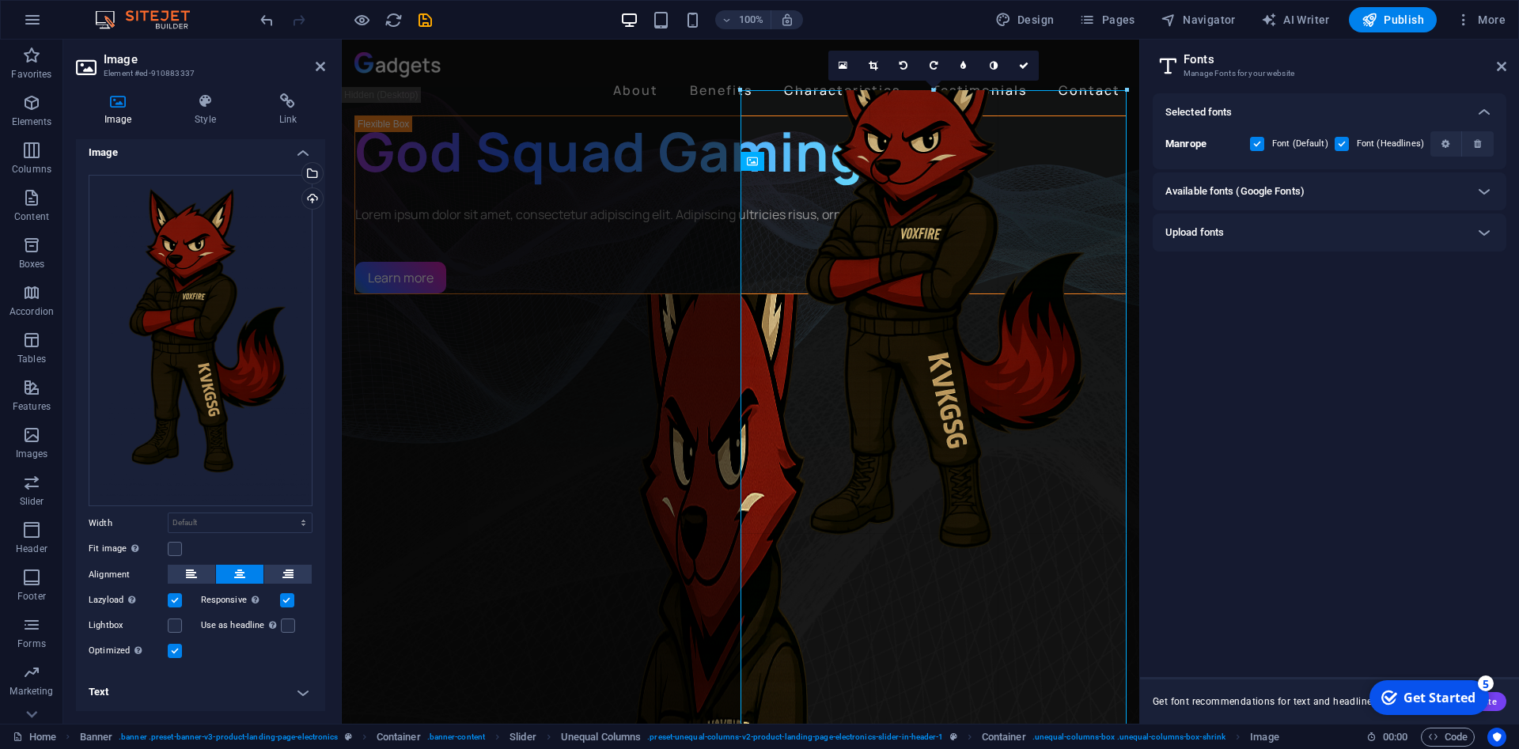
drag, startPoint x: 737, startPoint y: 171, endPoint x: 725, endPoint y: 78, distance: 93.3
click at [725, 78] on div "Drag here to replace the existing content. Press “Ctrl” if you want to create a…" at bounding box center [740, 382] width 797 height 684
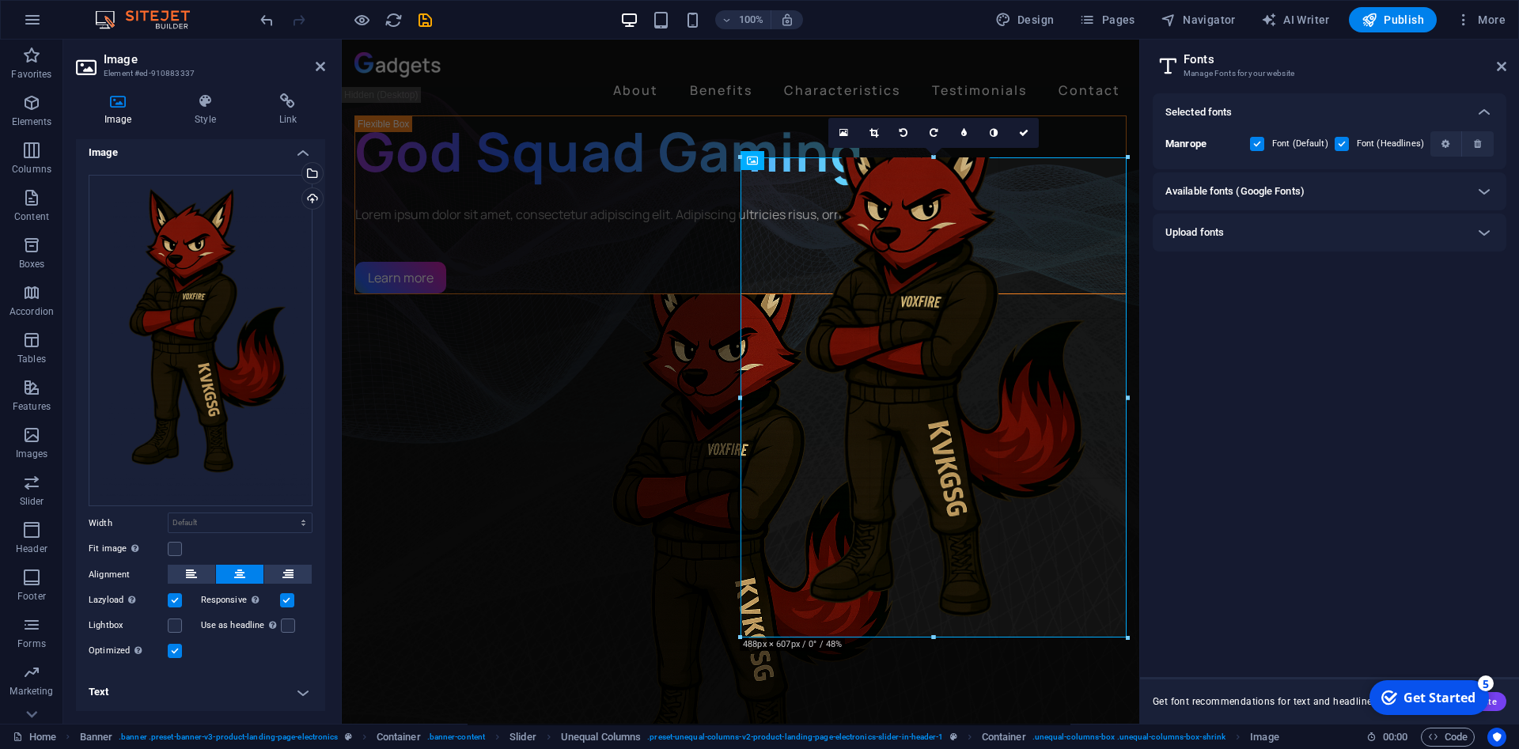
drag, startPoint x: 931, startPoint y: 615, endPoint x: 930, endPoint y: 651, distance: 35.6
click at [930, 651] on div "Drag here to replace the existing content. Press “Ctrl” if you want to create a…" at bounding box center [740, 382] width 797 height 684
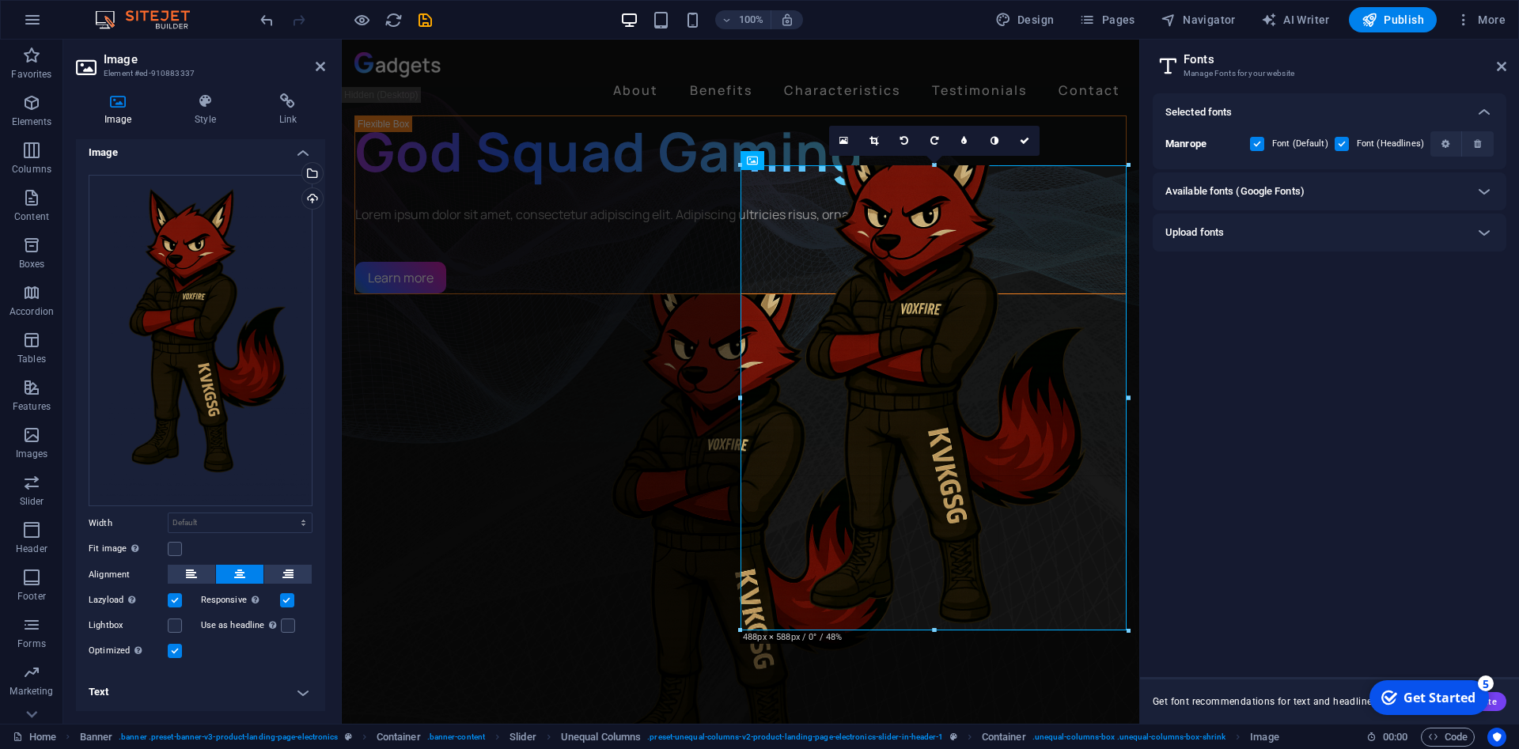
drag, startPoint x: 1129, startPoint y: 617, endPoint x: 1128, endPoint y: 638, distance: 21.4
click at [1128, 638] on div "Drag here to replace the existing content. Press “Ctrl” if you want to create a…" at bounding box center [740, 382] width 797 height 684
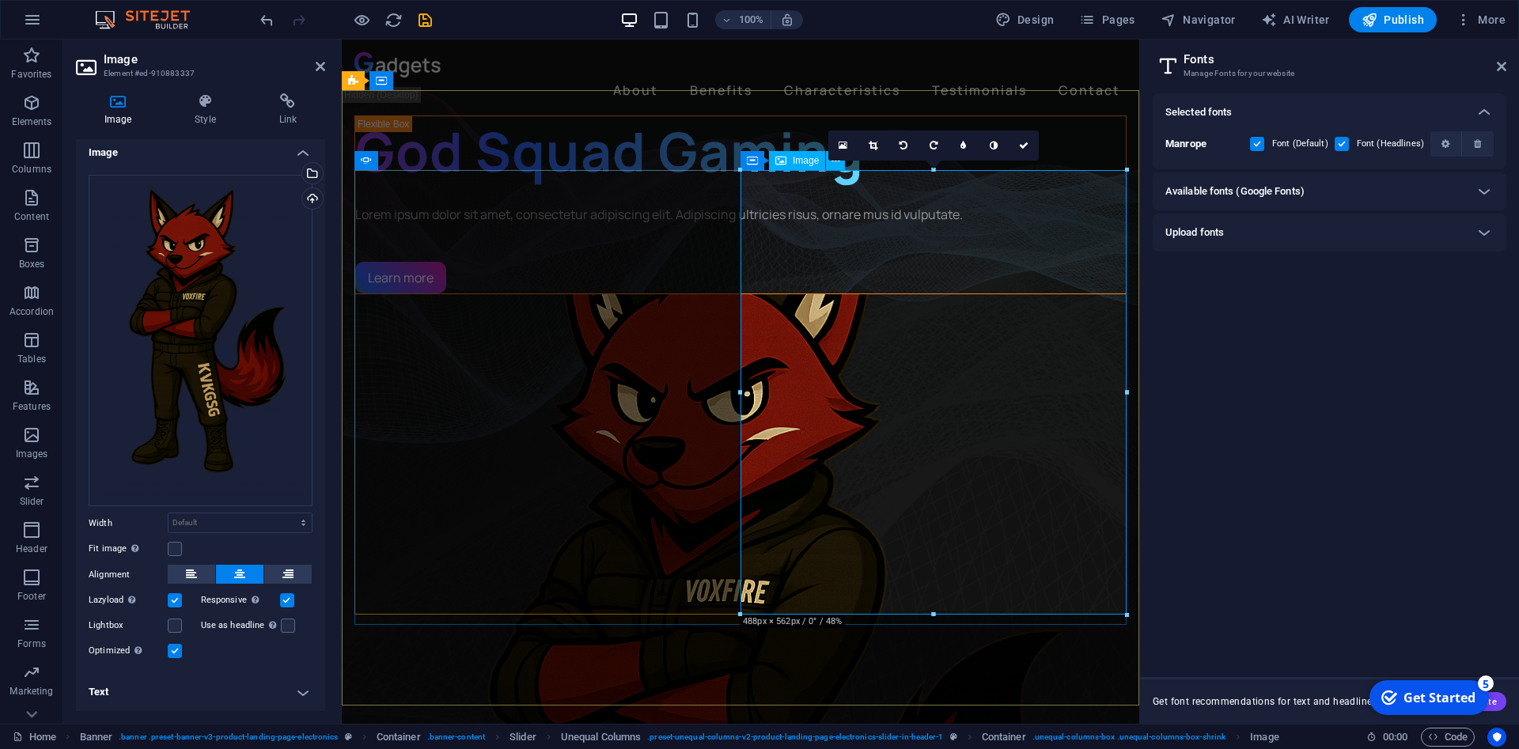
click at [953, 503] on figure "1/3" at bounding box center [740, 753] width 772 height 918
click at [953, 504] on figure "1/3" at bounding box center [740, 753] width 772 height 918
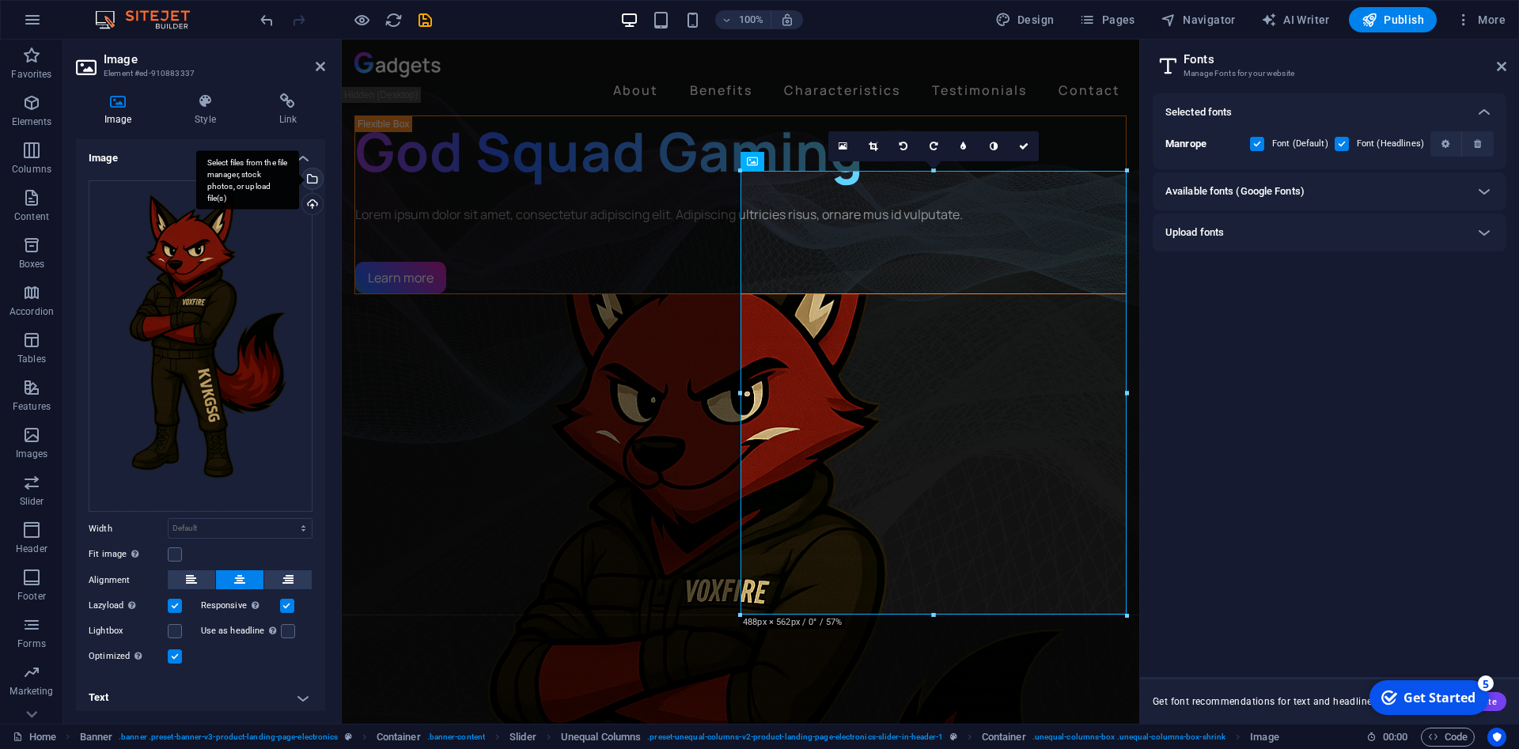
click at [308, 187] on div "Select files from the file manager, stock photos, or upload file(s)" at bounding box center [311, 180] width 24 height 24
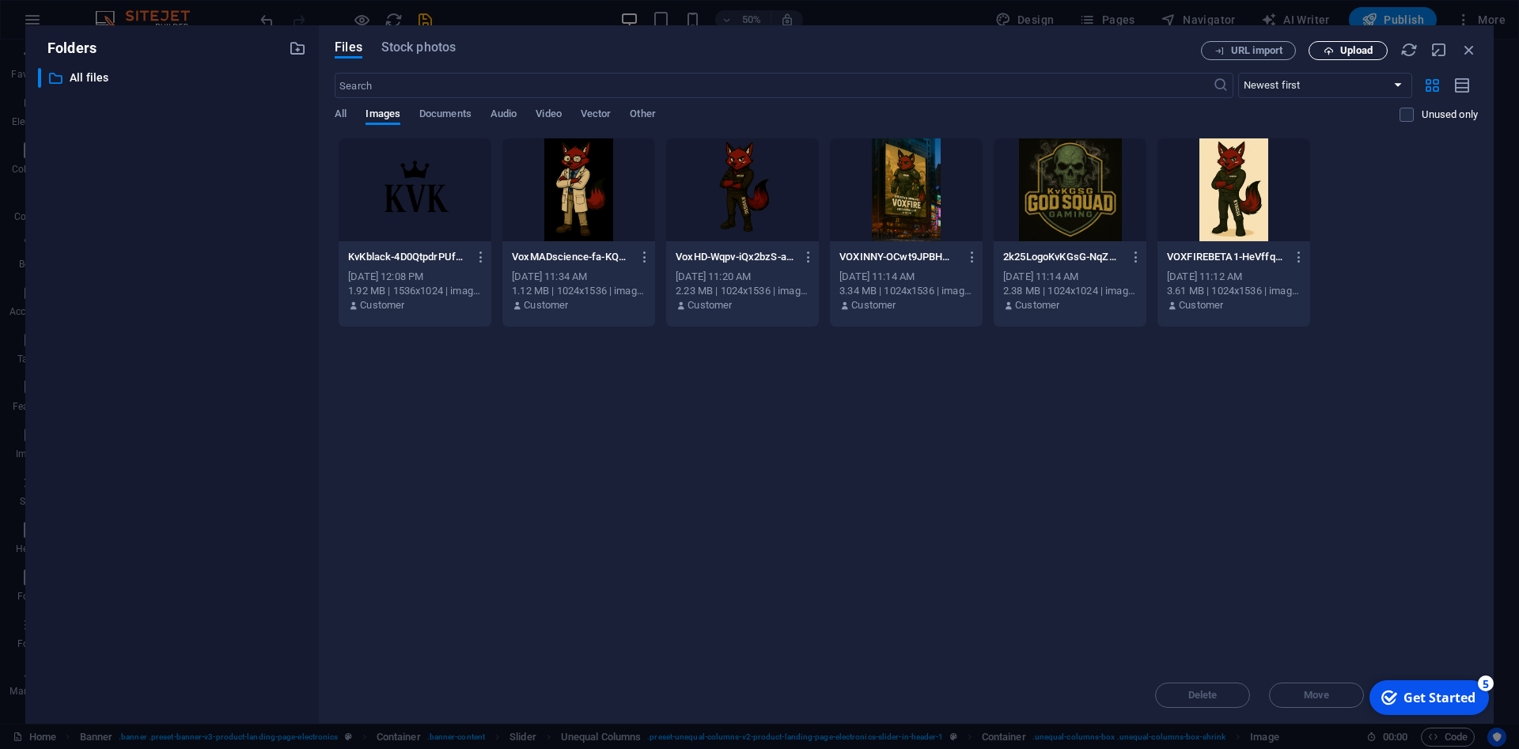
click at [1369, 50] on span "Upload" at bounding box center [1356, 50] width 32 height 9
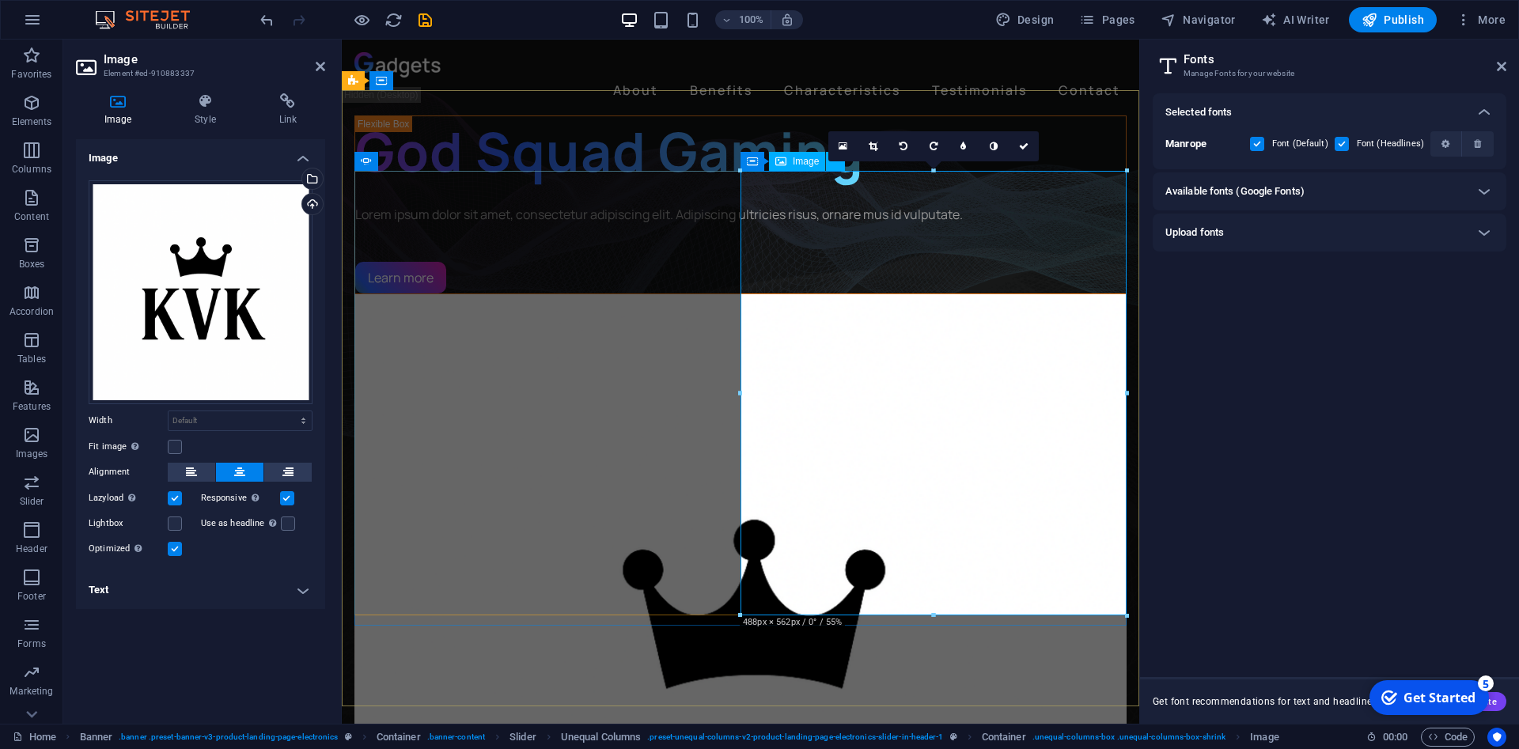
click at [902, 358] on figure "1/3" at bounding box center [740, 754] width 772 height 920
click at [290, 293] on div "Drag files here, click to choose files or select files from Files or our free s…" at bounding box center [201, 292] width 224 height 224
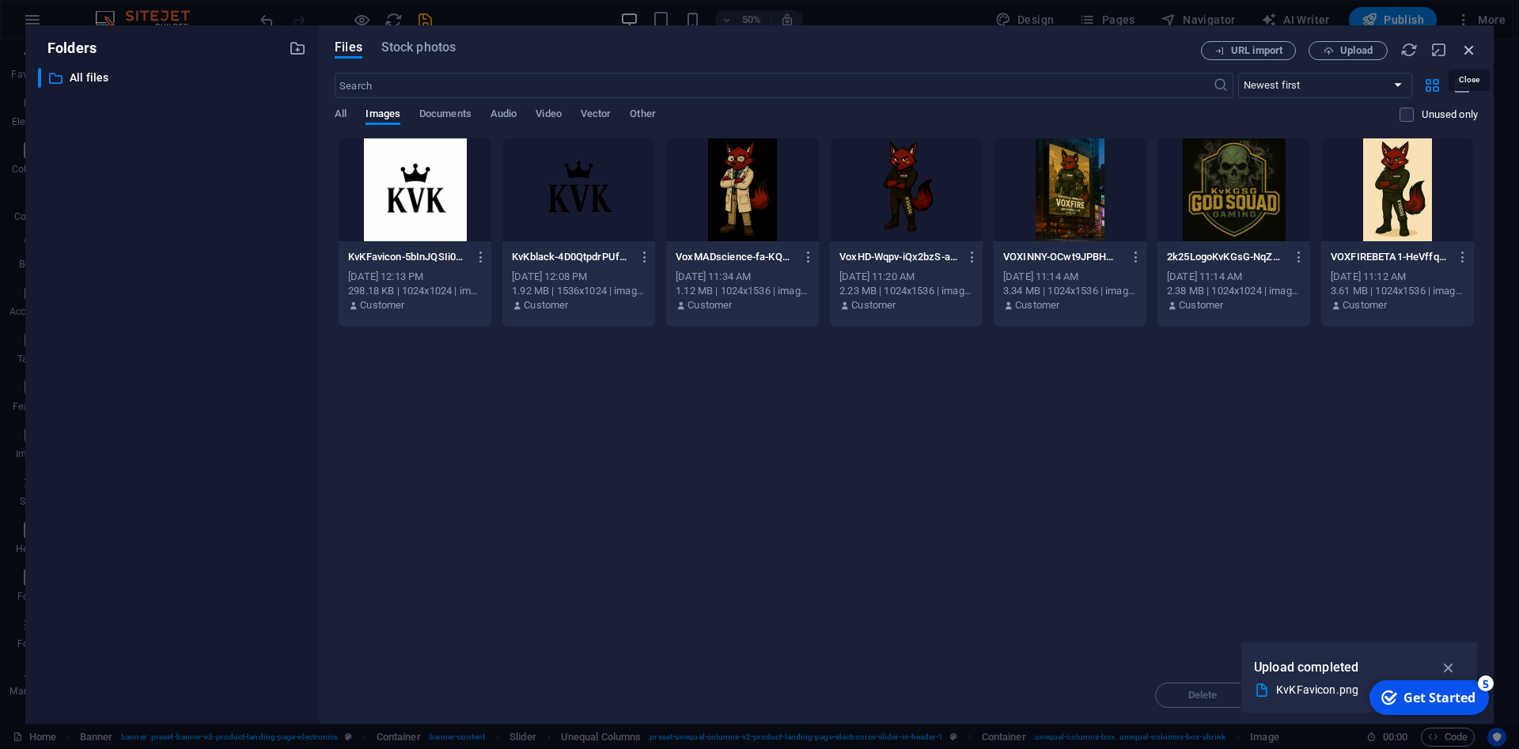
click at [1467, 51] on icon "button" at bounding box center [1468, 49] width 17 height 17
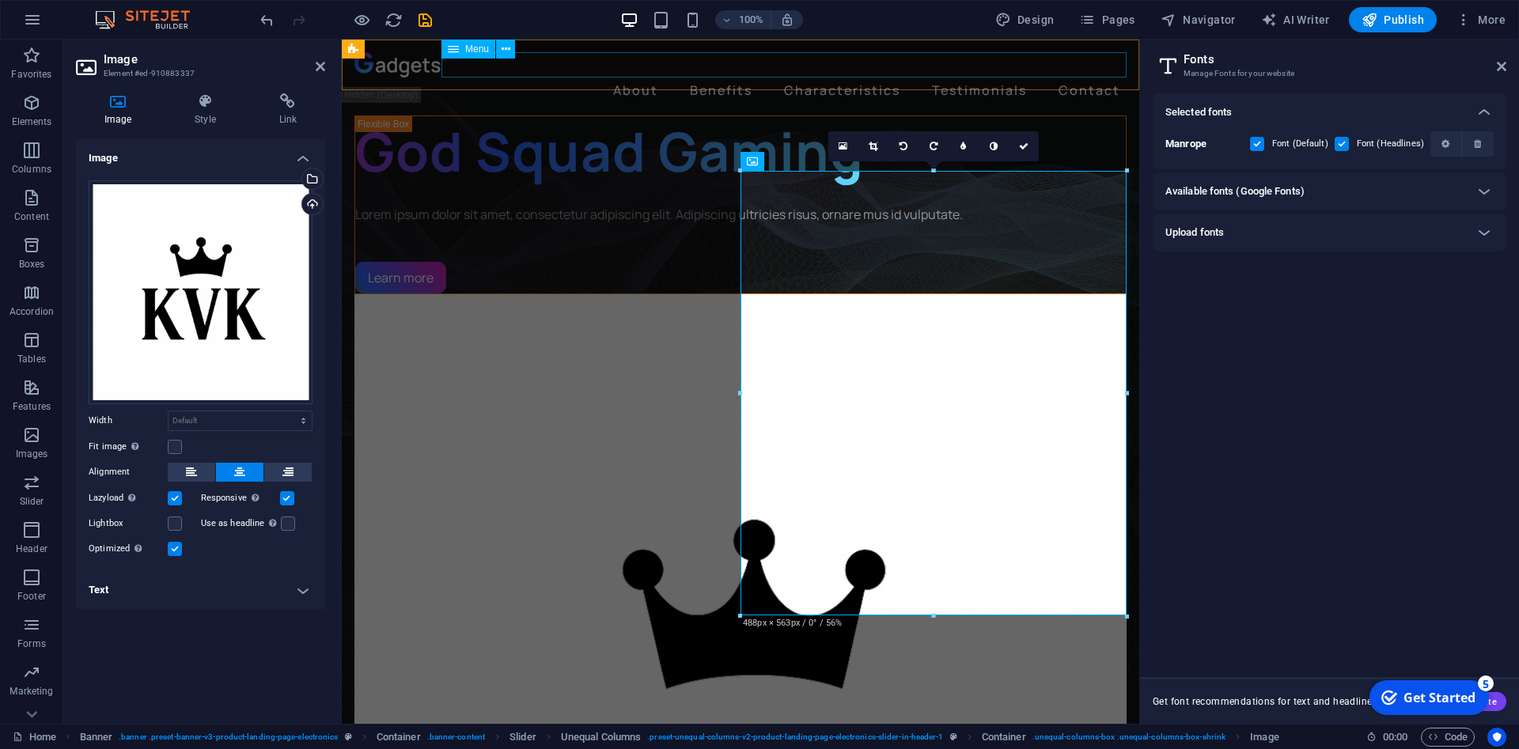
click at [629, 78] on nav "About Benefits Characteristics Testimonials Contact" at bounding box center [740, 90] width 772 height 25
